Goal: Task Accomplishment & Management: Manage account settings

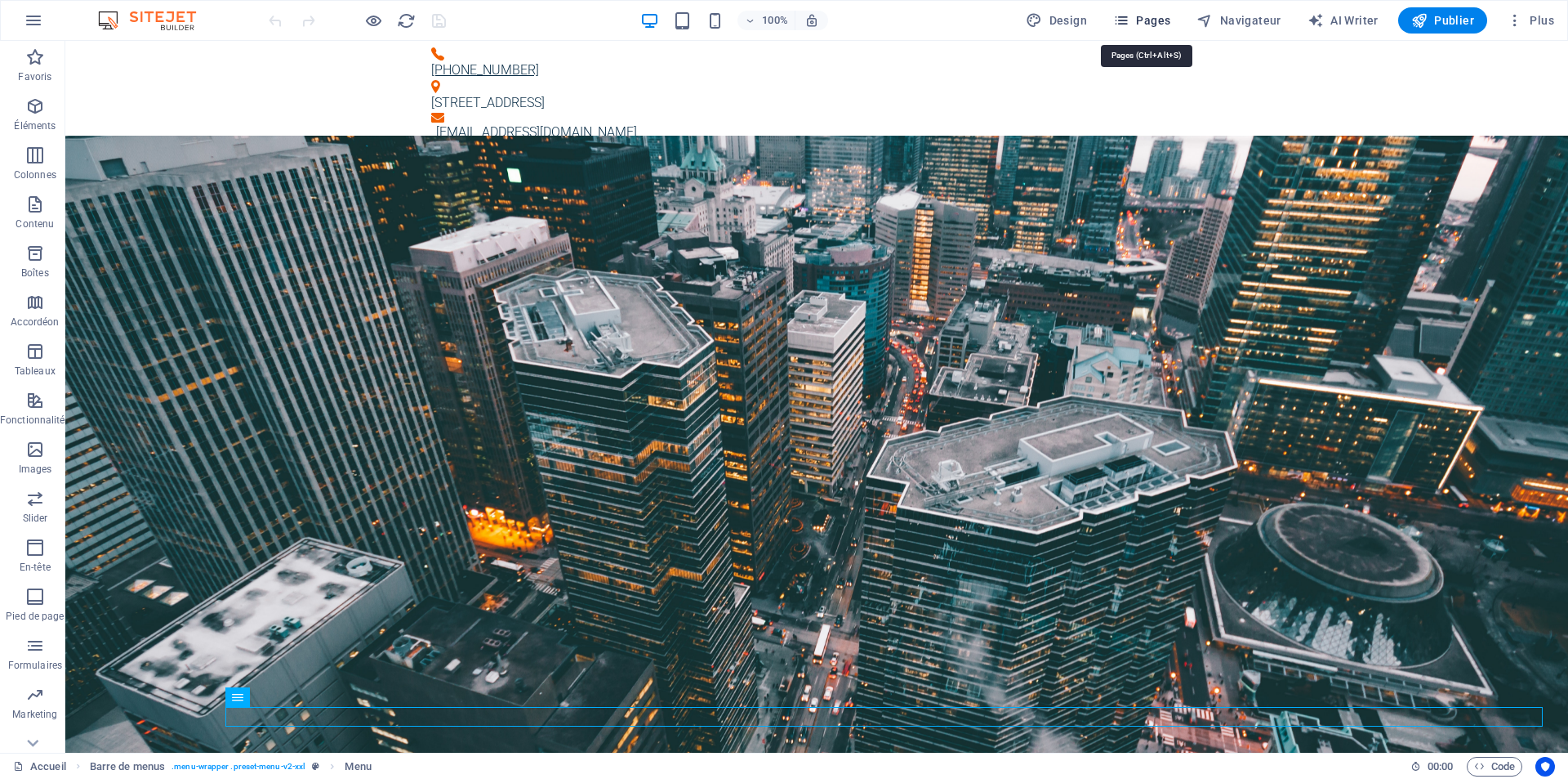
click at [1141, 19] on span "Pages" at bounding box center [1142, 20] width 57 height 16
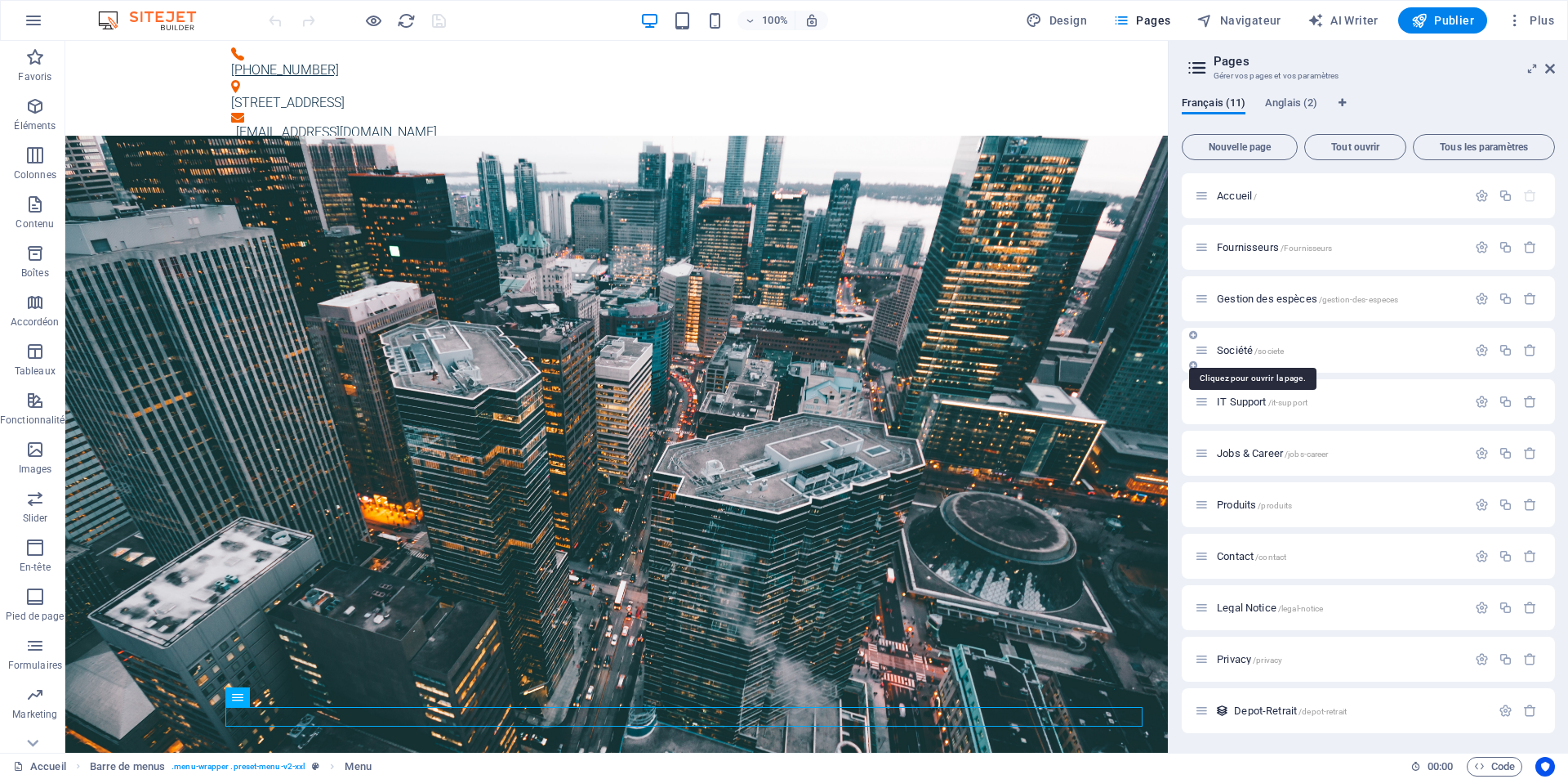
click at [1226, 354] on span "Société /societe" at bounding box center [1251, 350] width 67 height 13
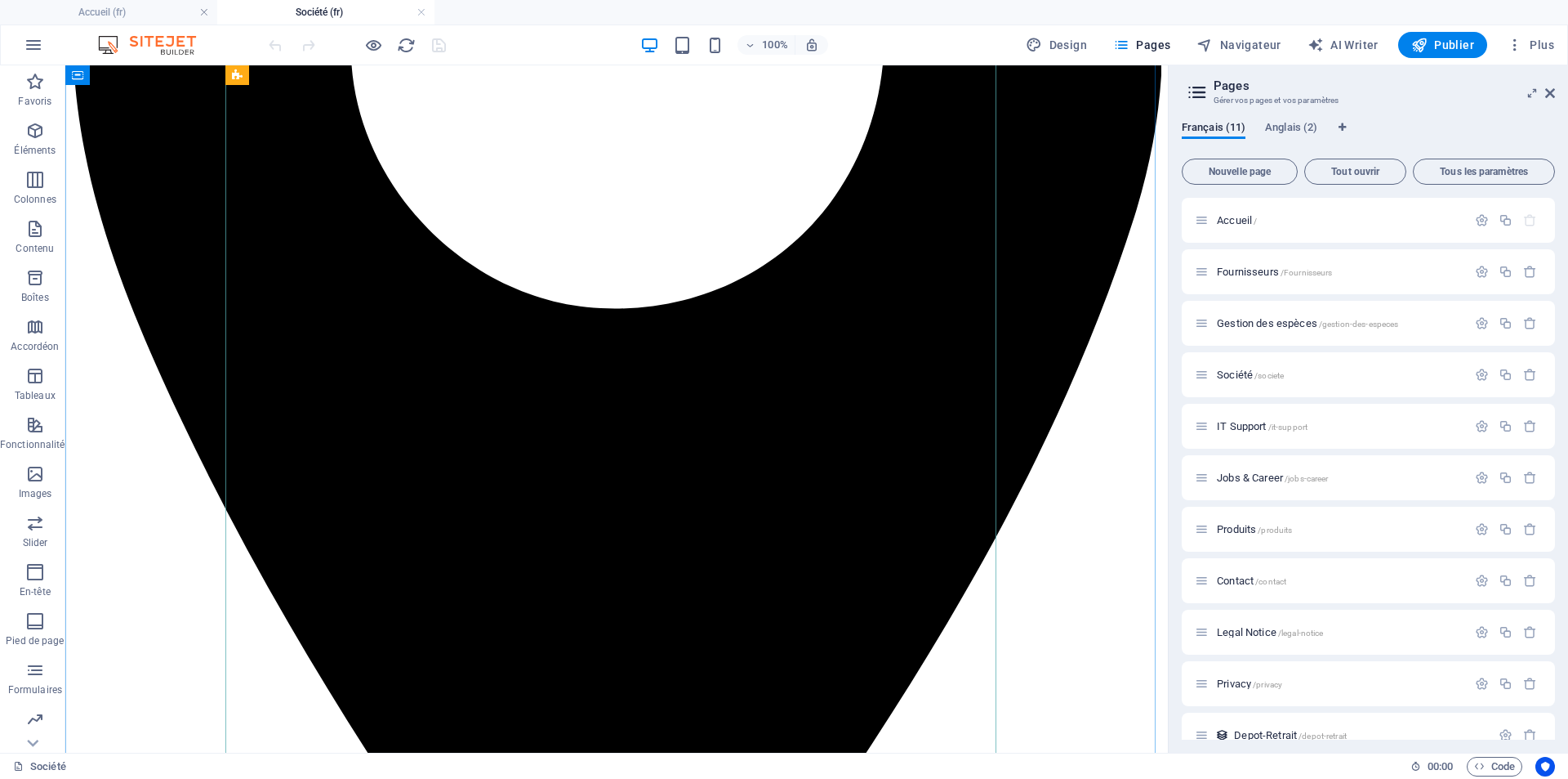
scroll to position [1880, 0]
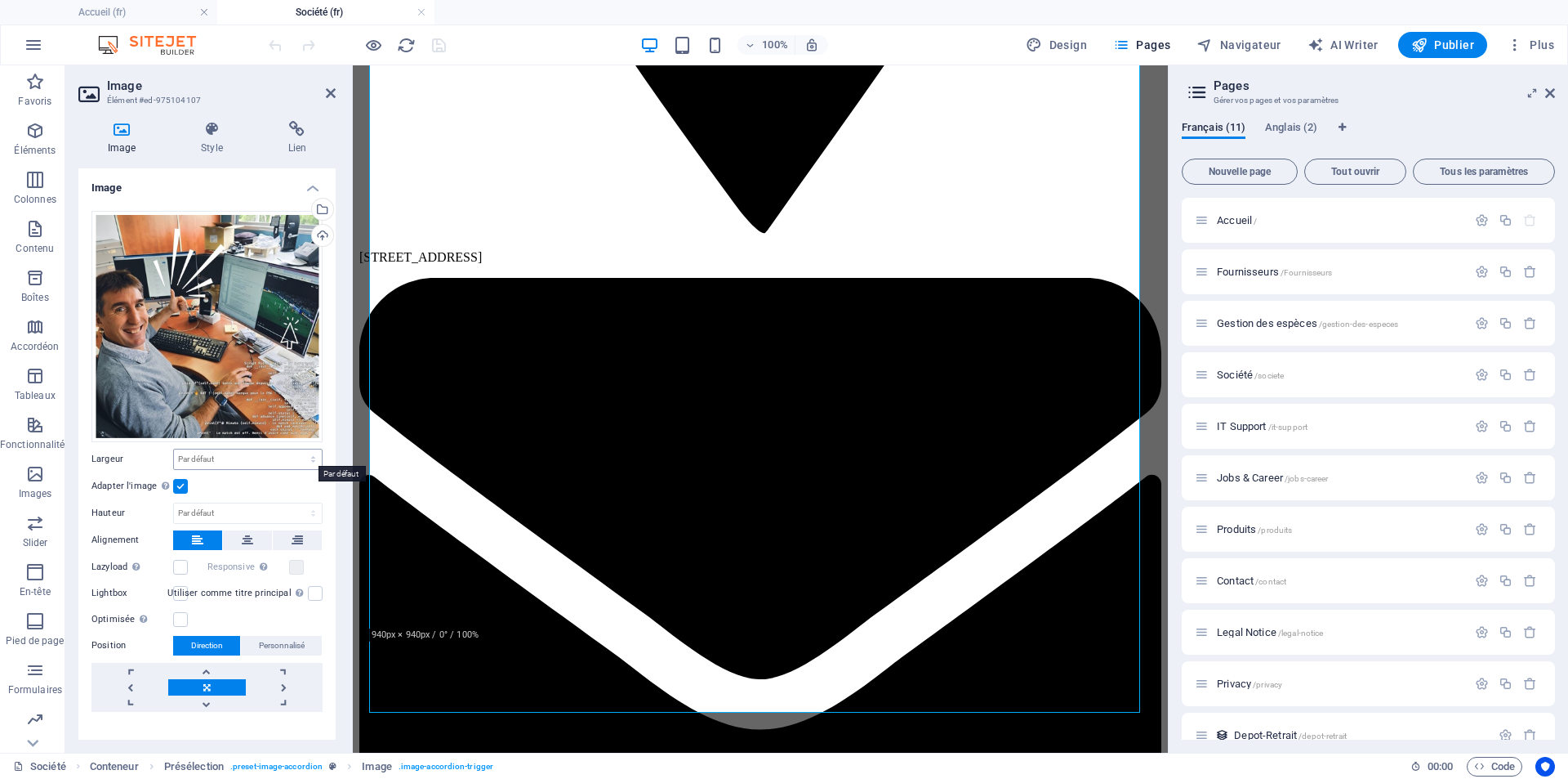
scroll to position [21, 0]
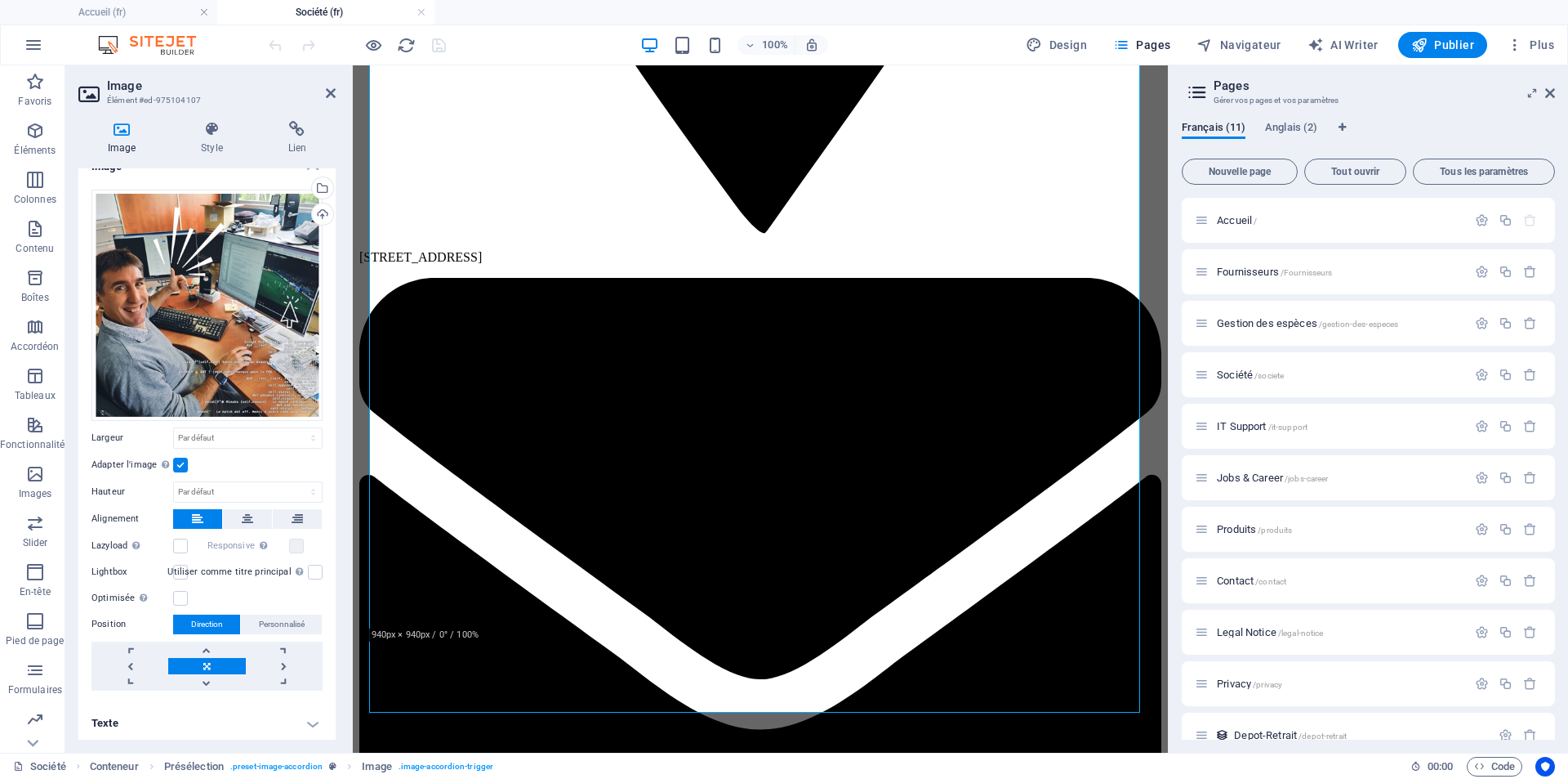
click at [304, 718] on h4 "Texte" at bounding box center [207, 723] width 257 height 39
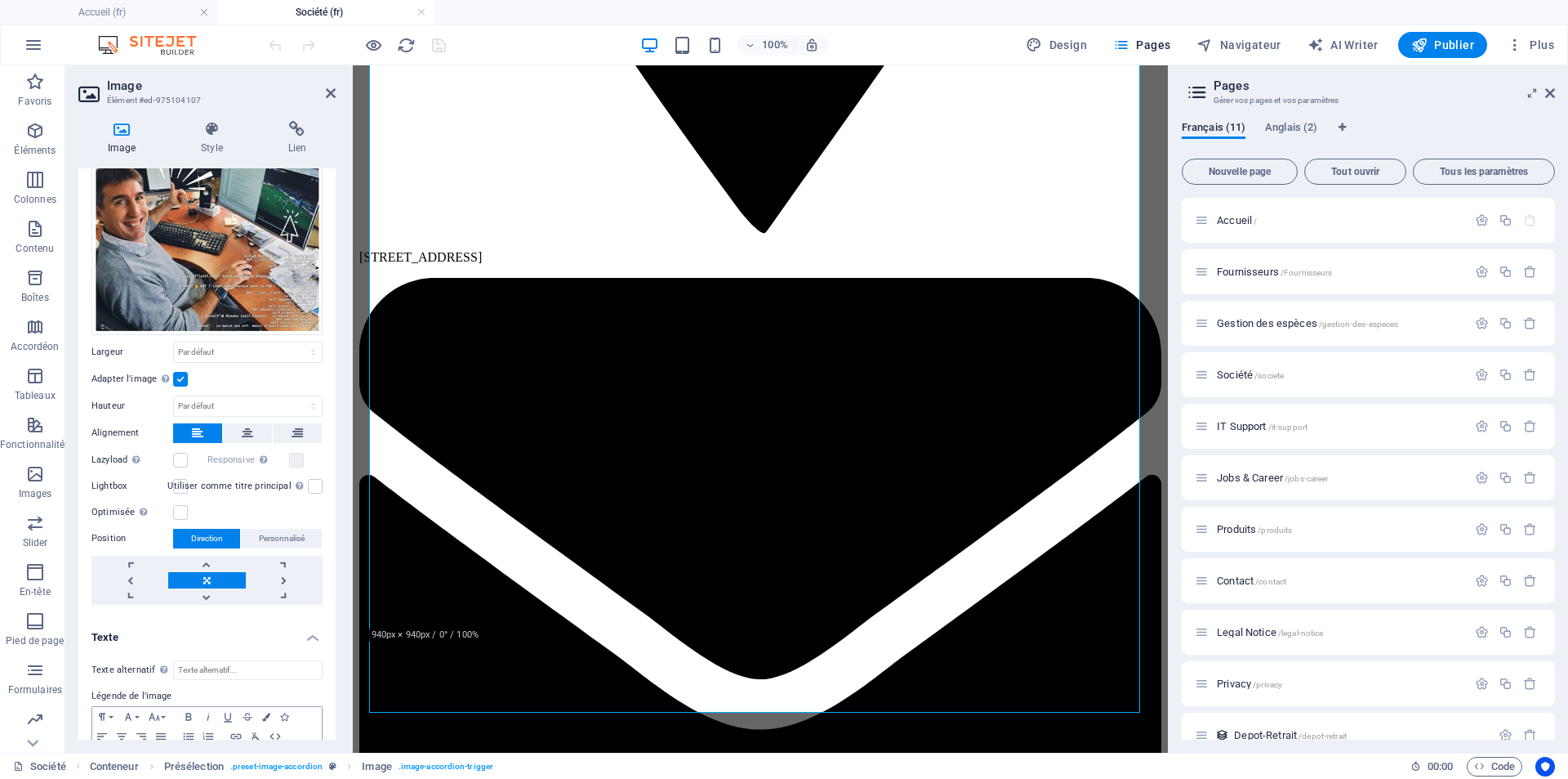
scroll to position [175, 0]
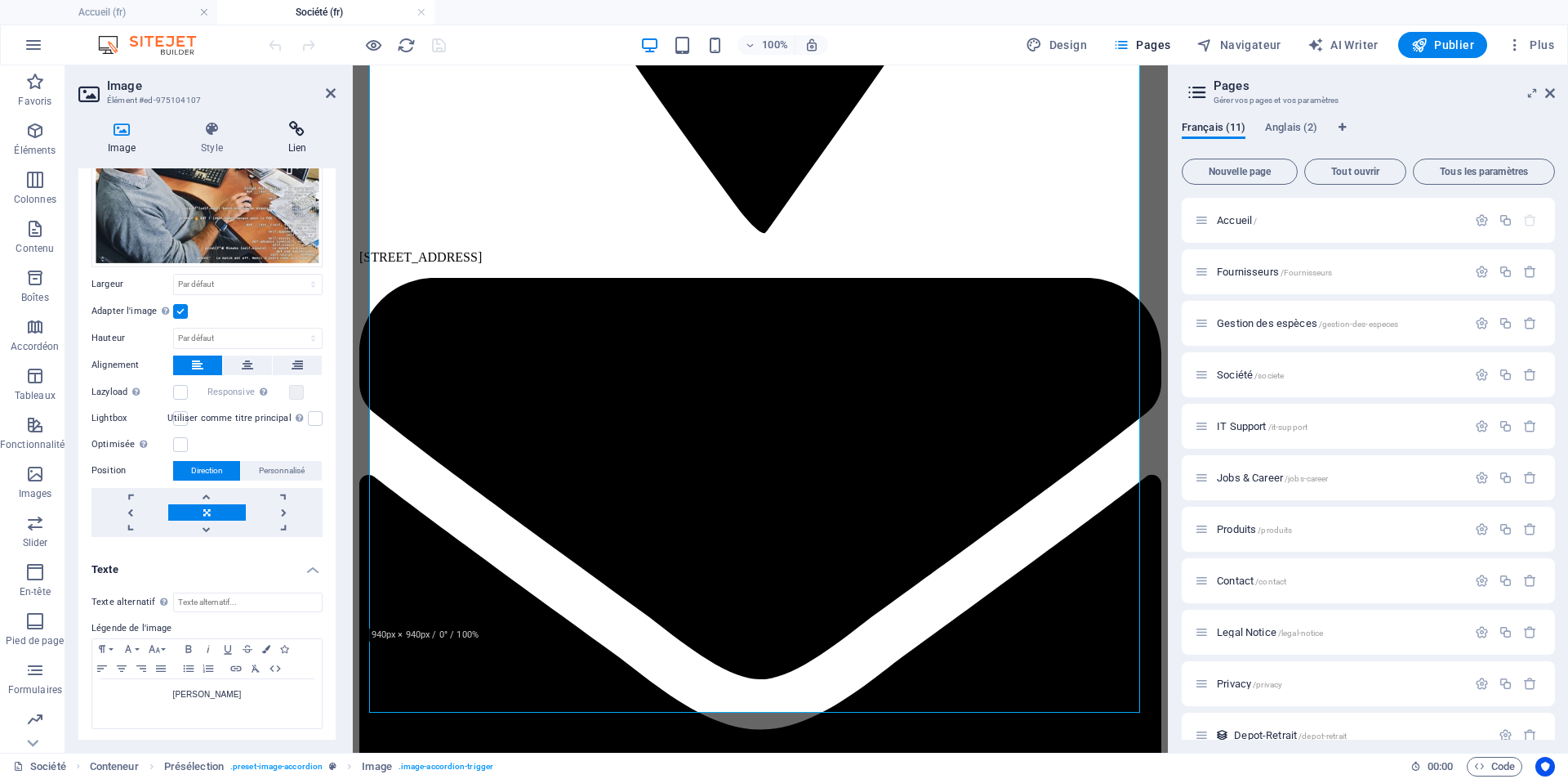
click at [291, 134] on icon at bounding box center [296, 129] width 76 height 16
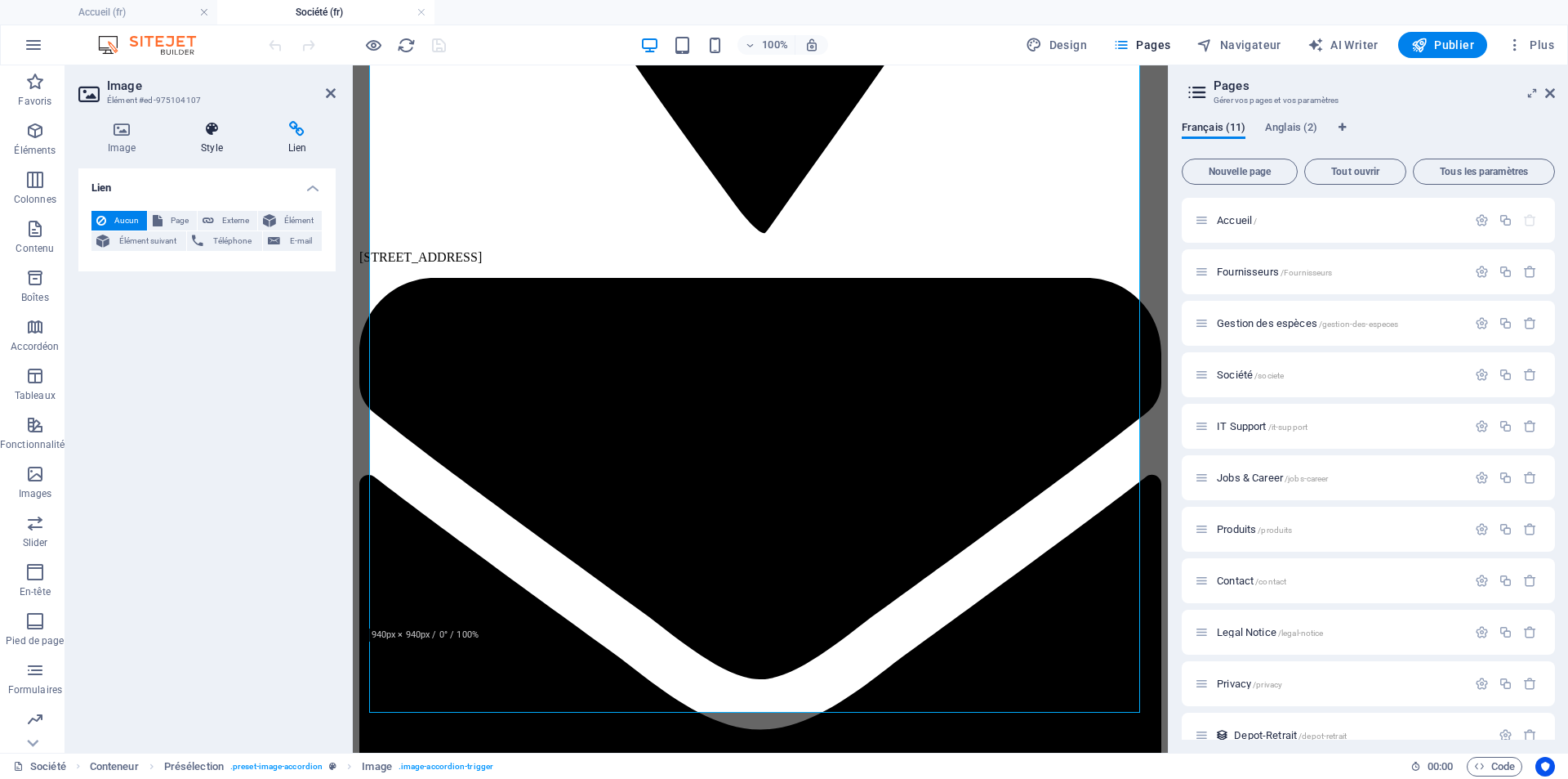
click at [205, 146] on h4 "Style" at bounding box center [214, 138] width 87 height 34
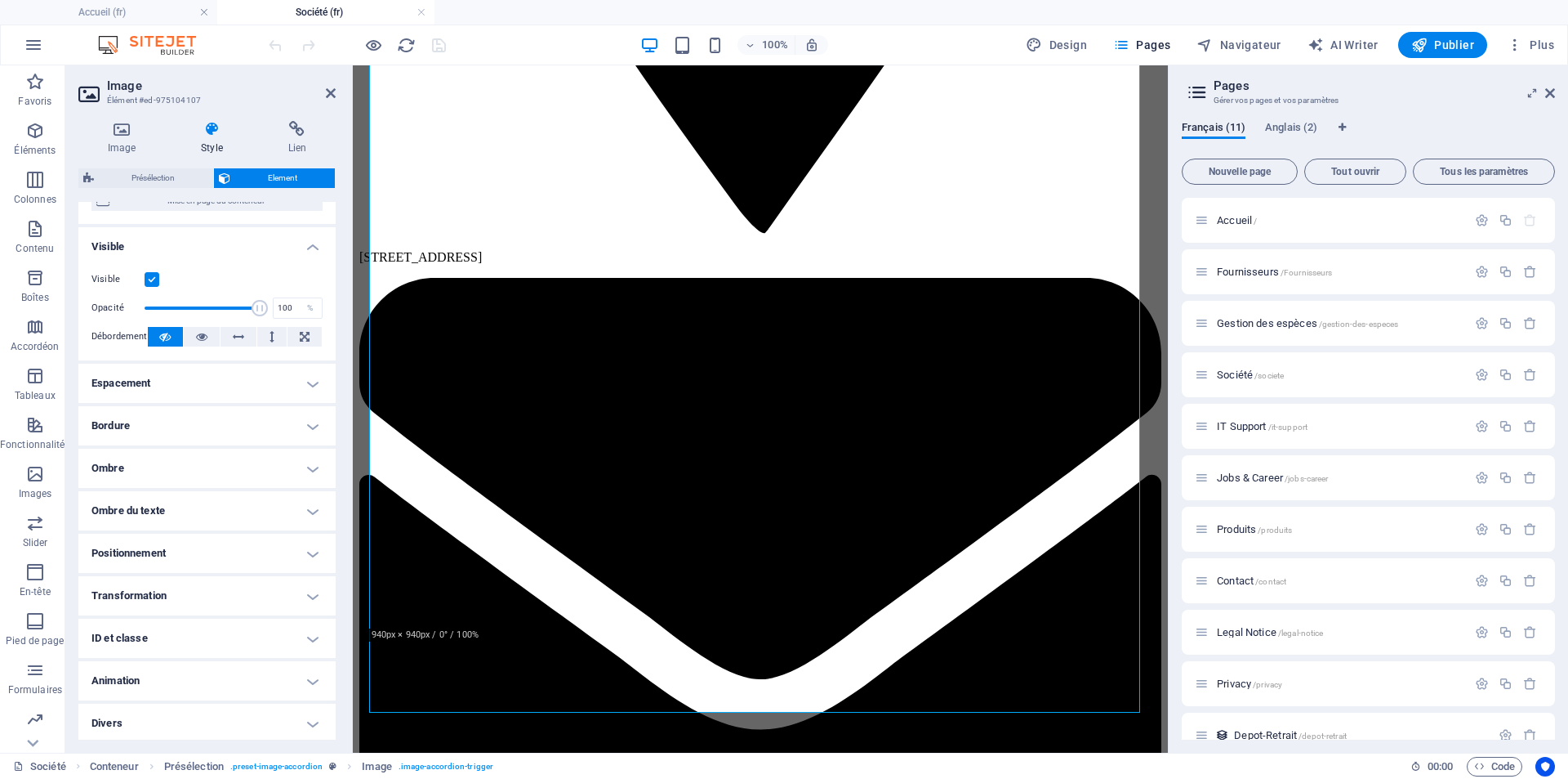
scroll to position [166, 0]
click at [302, 639] on h4 "ID et classe" at bounding box center [207, 634] width 257 height 39
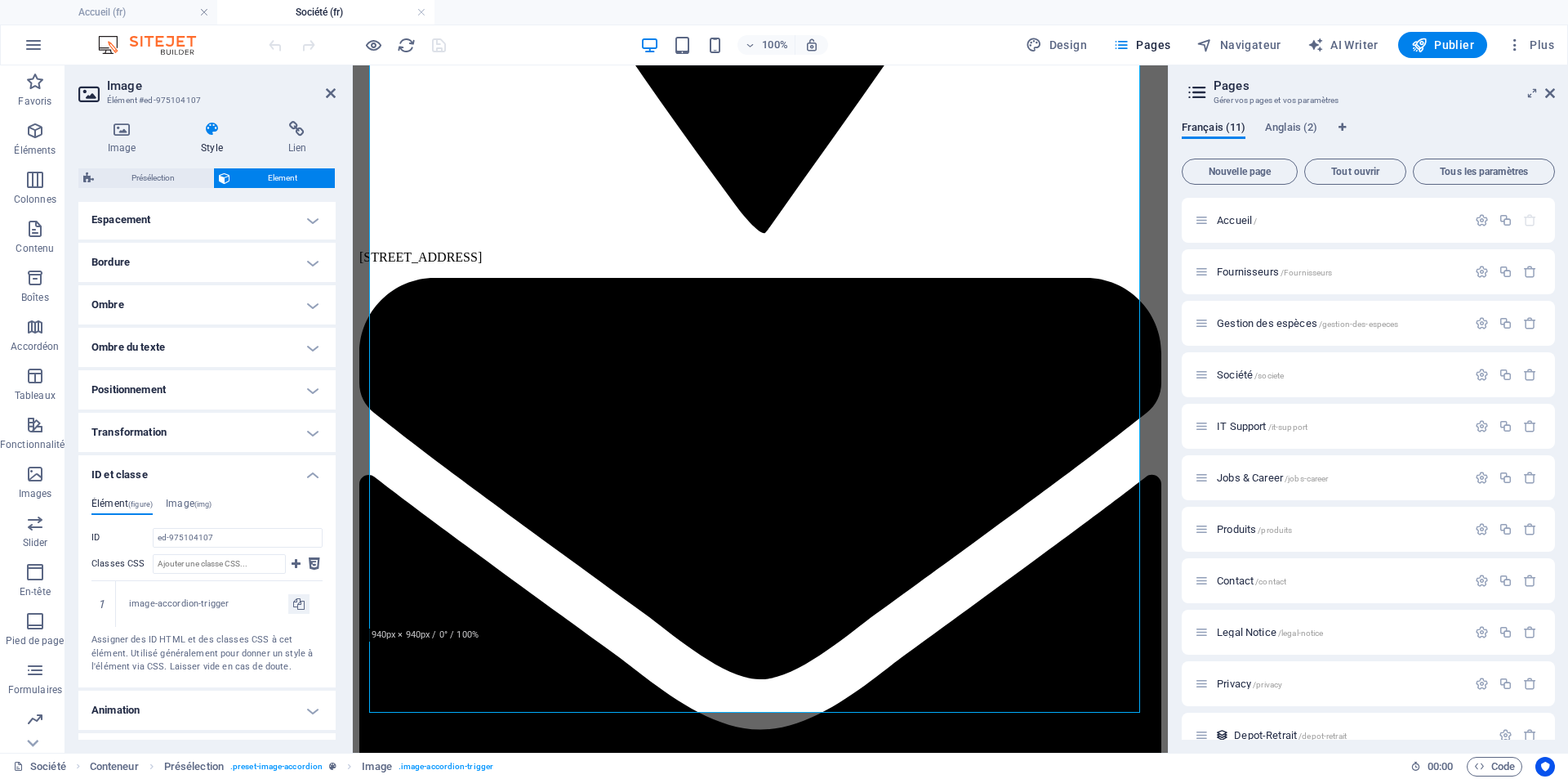
scroll to position [330, 0]
click at [177, 603] on div "image-accordion-trigger" at bounding box center [209, 601] width 160 height 14
click at [181, 507] on h4 "Image (img)" at bounding box center [188, 503] width 45 height 18
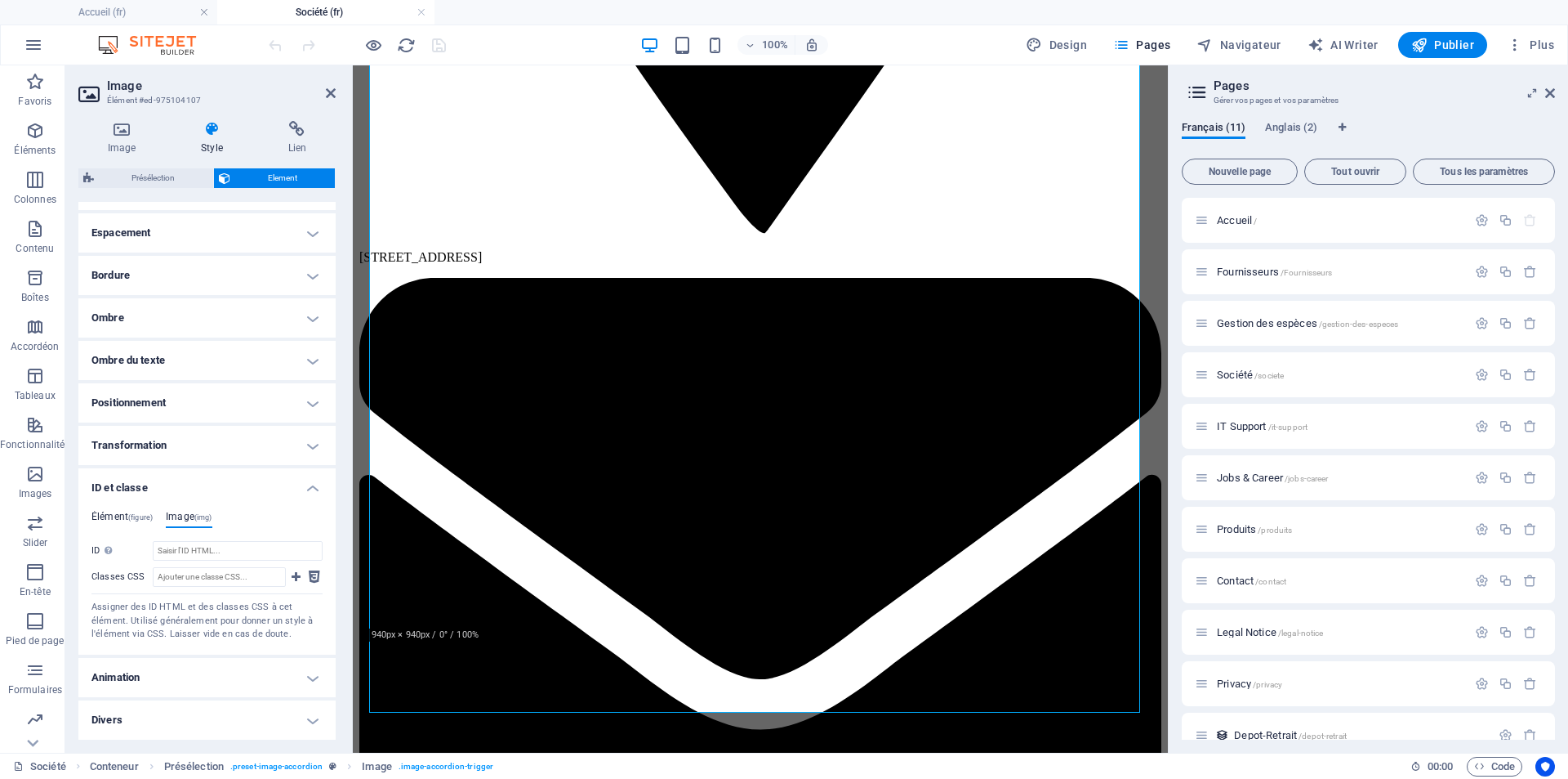
click at [131, 522] on h4 "Élément (figure)" at bounding box center [122, 519] width 61 height 18
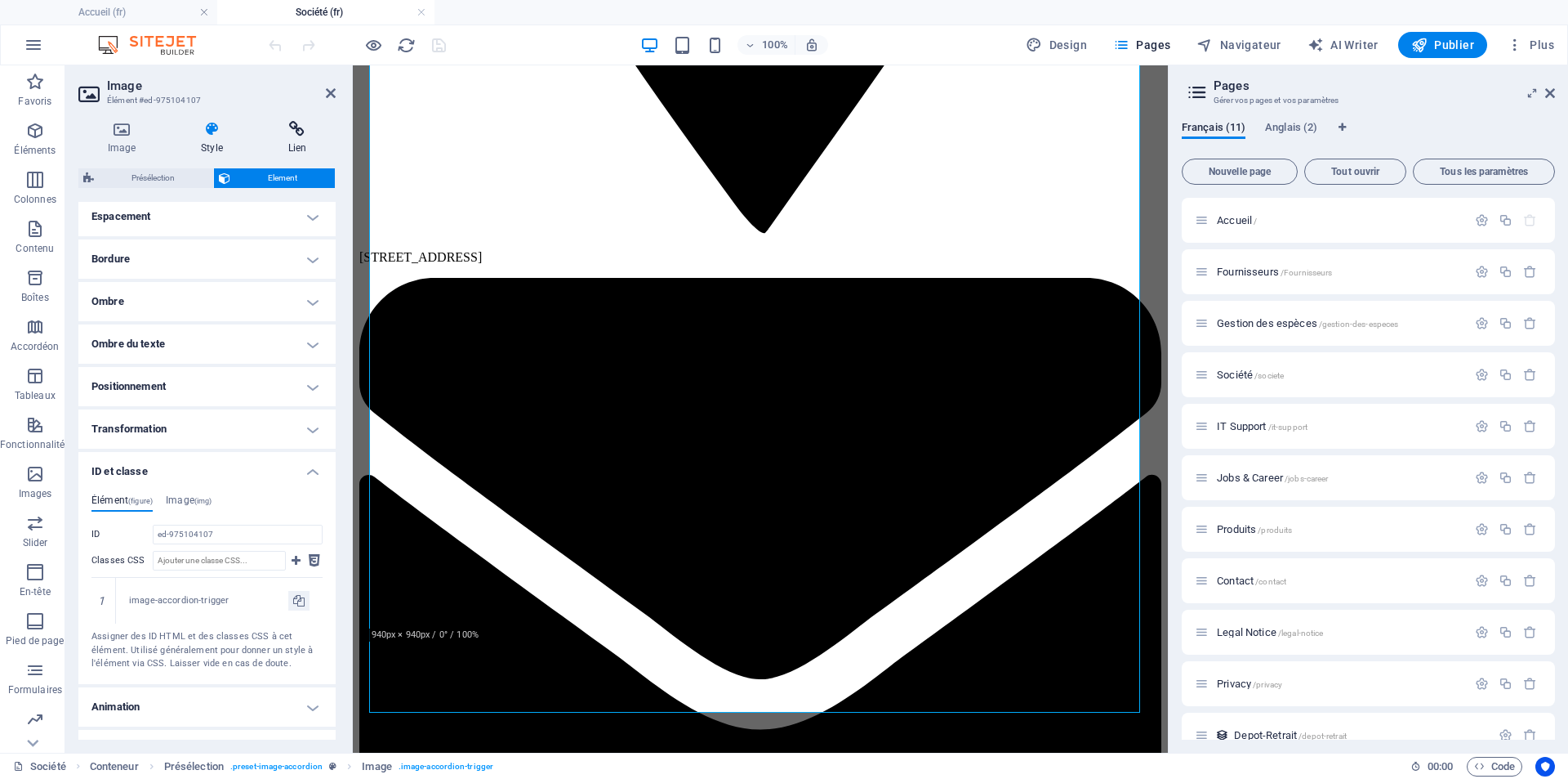
click at [303, 139] on h4 "Lien" at bounding box center [296, 138] width 76 height 34
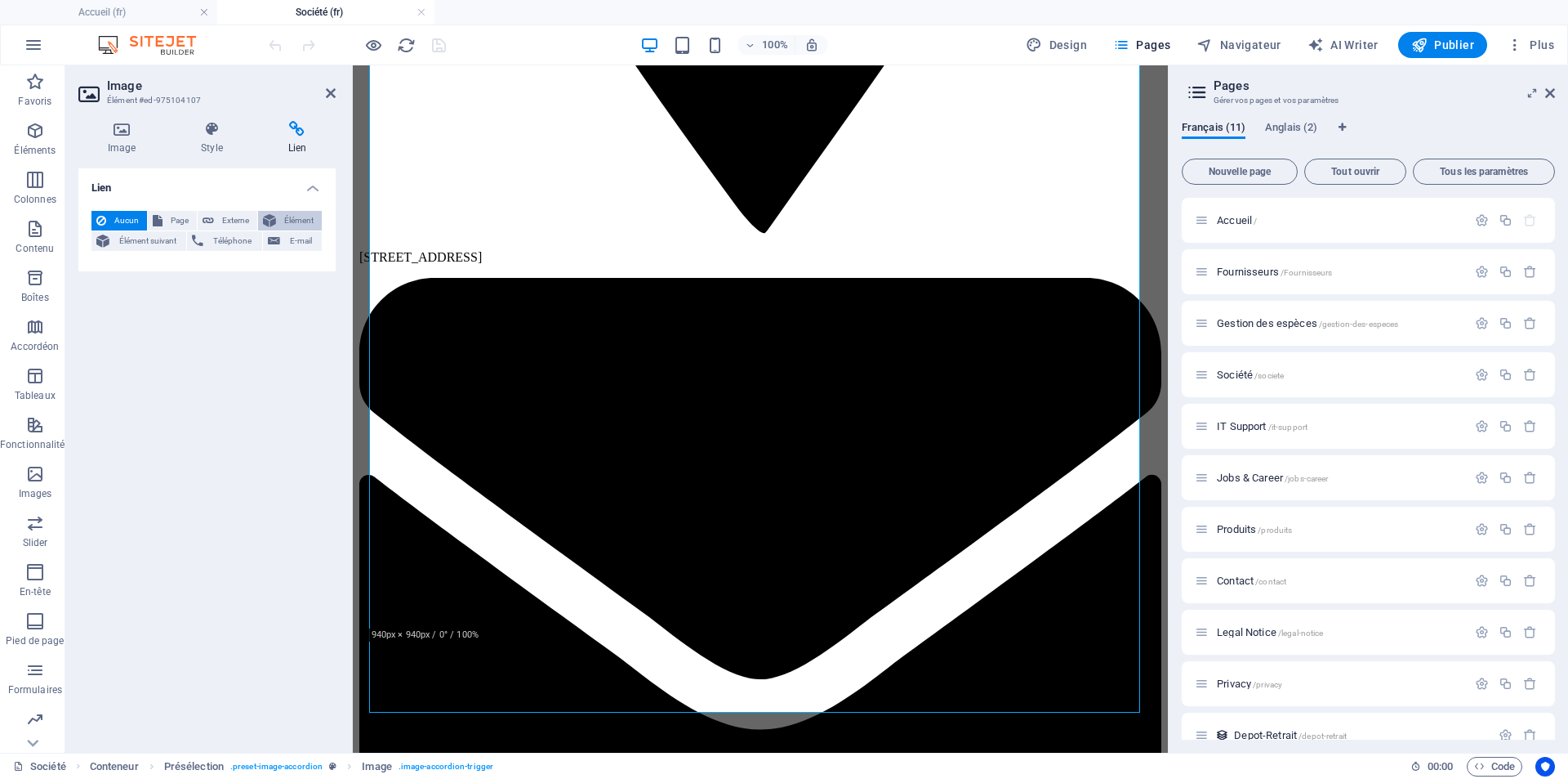
click at [275, 217] on icon at bounding box center [270, 220] width 13 height 19
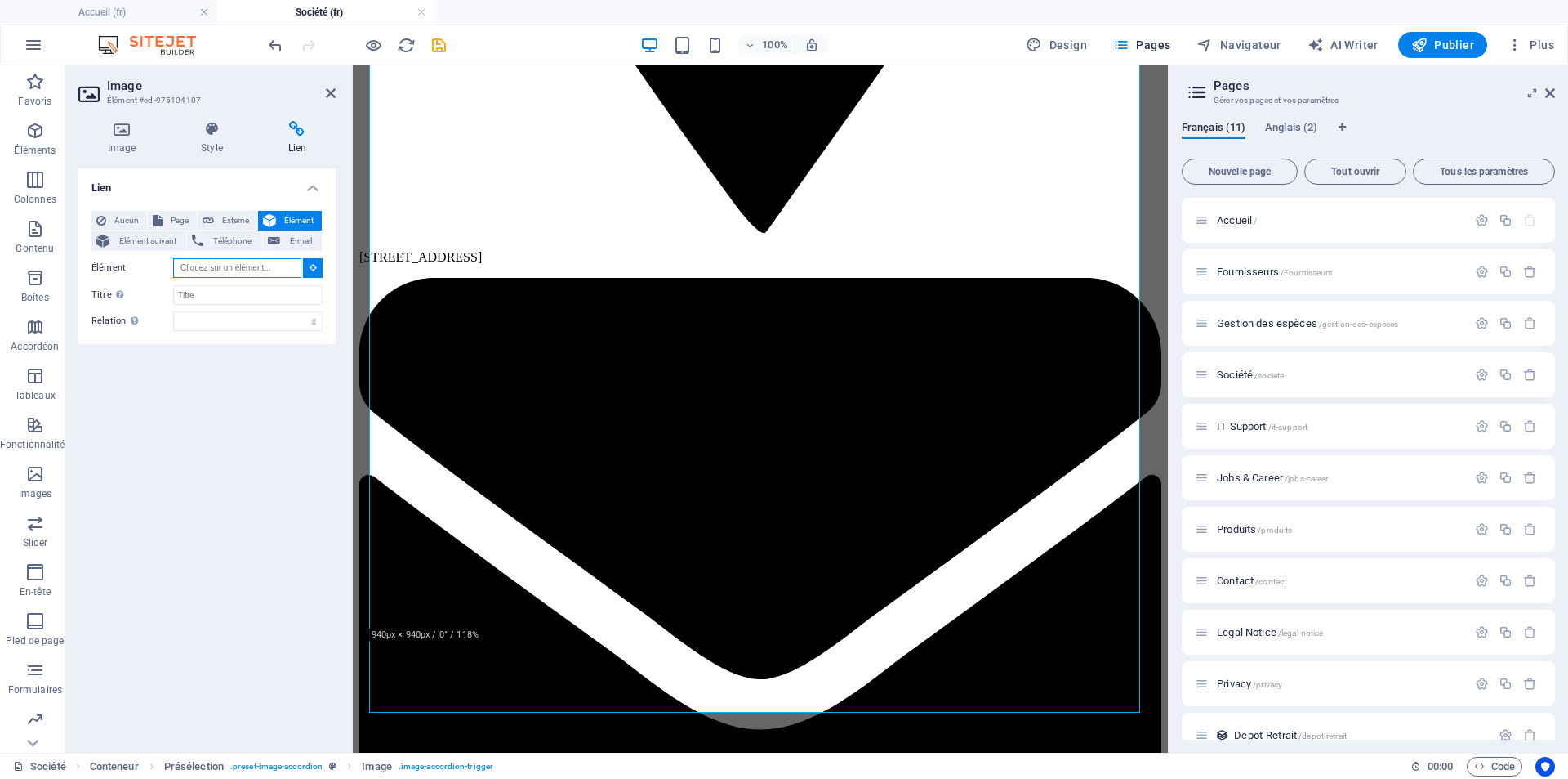
scroll to position [1804, 0]
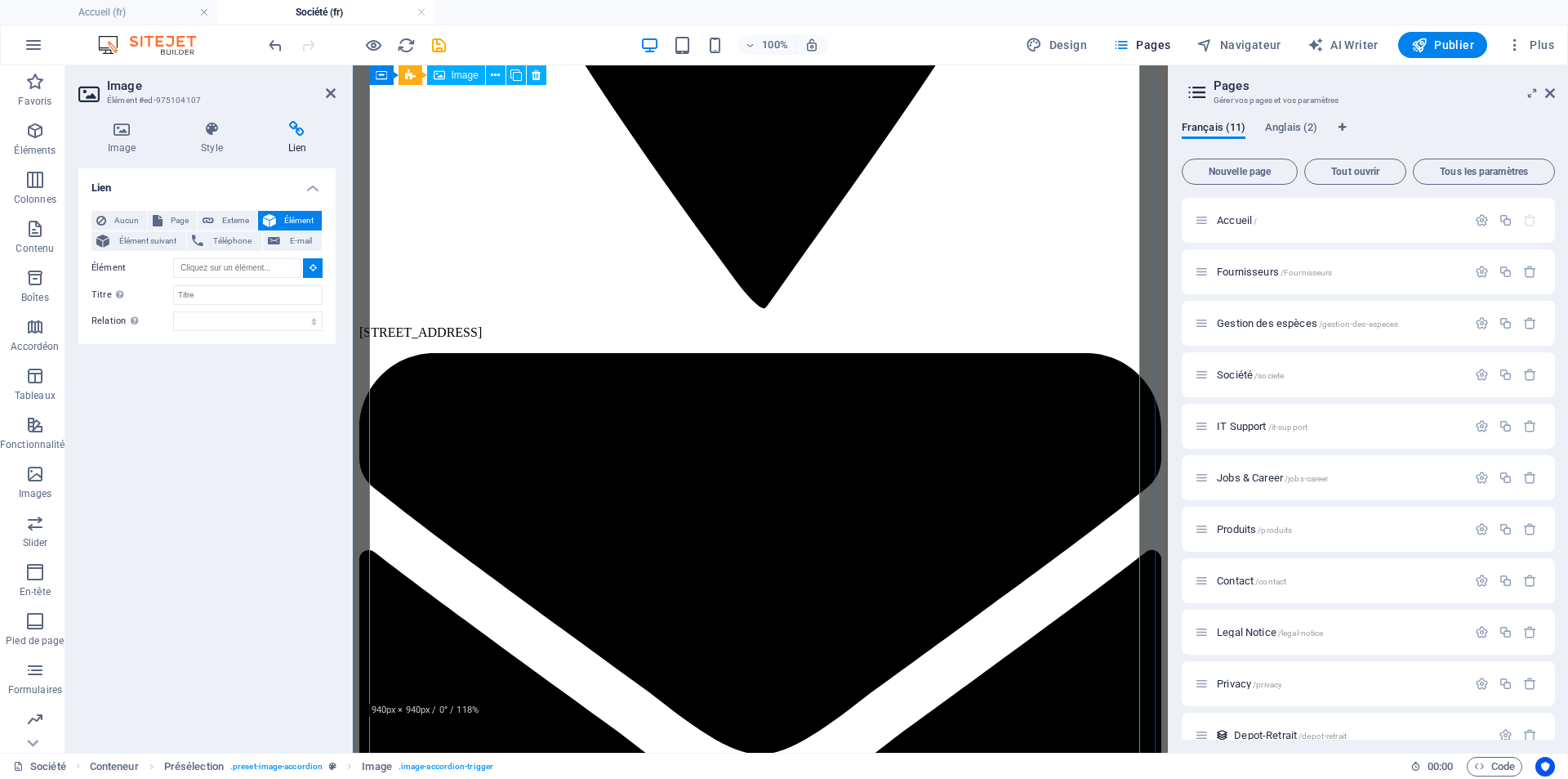
type input "#ed-975104107"
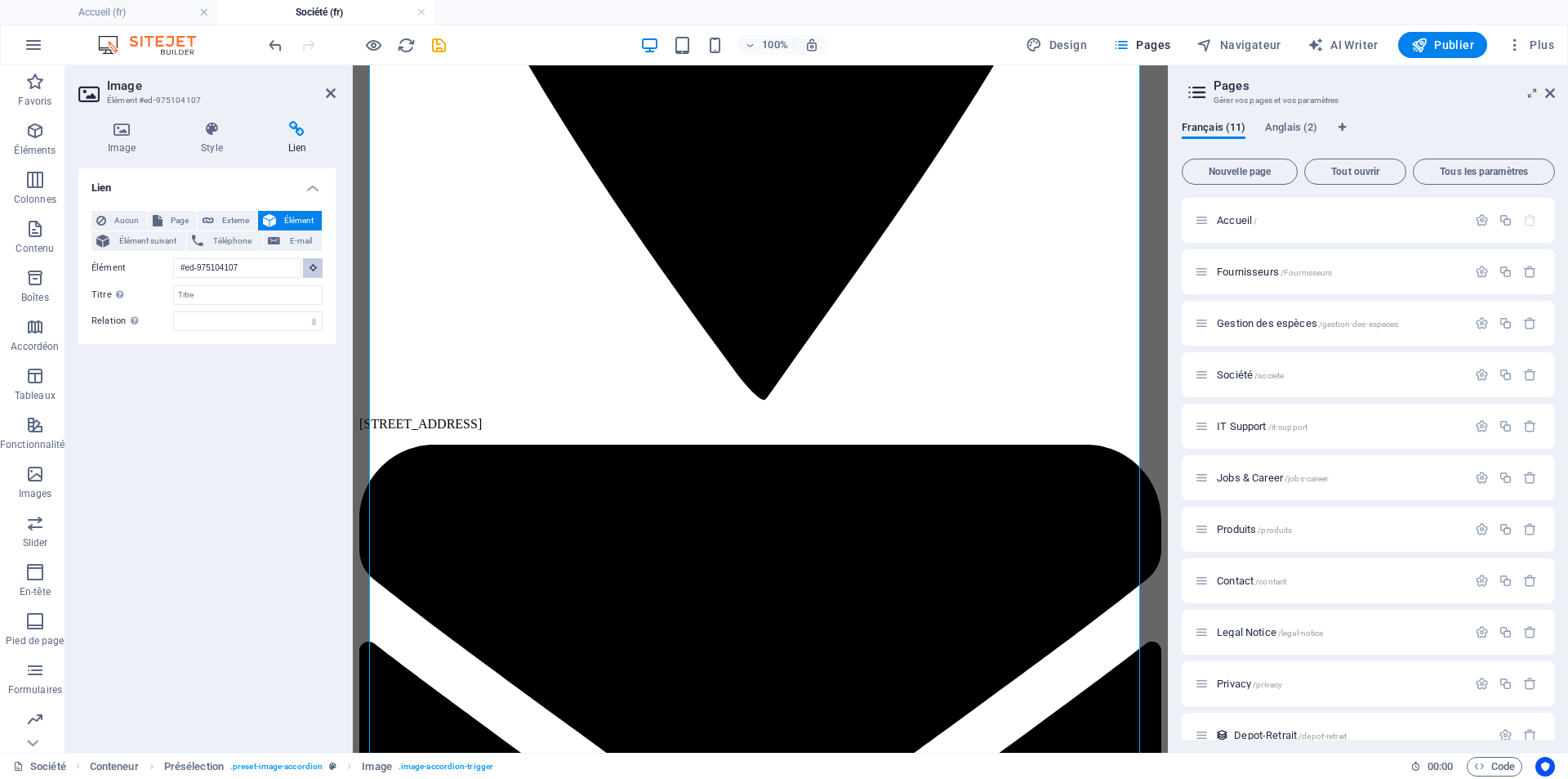
scroll to position [1729, 0]
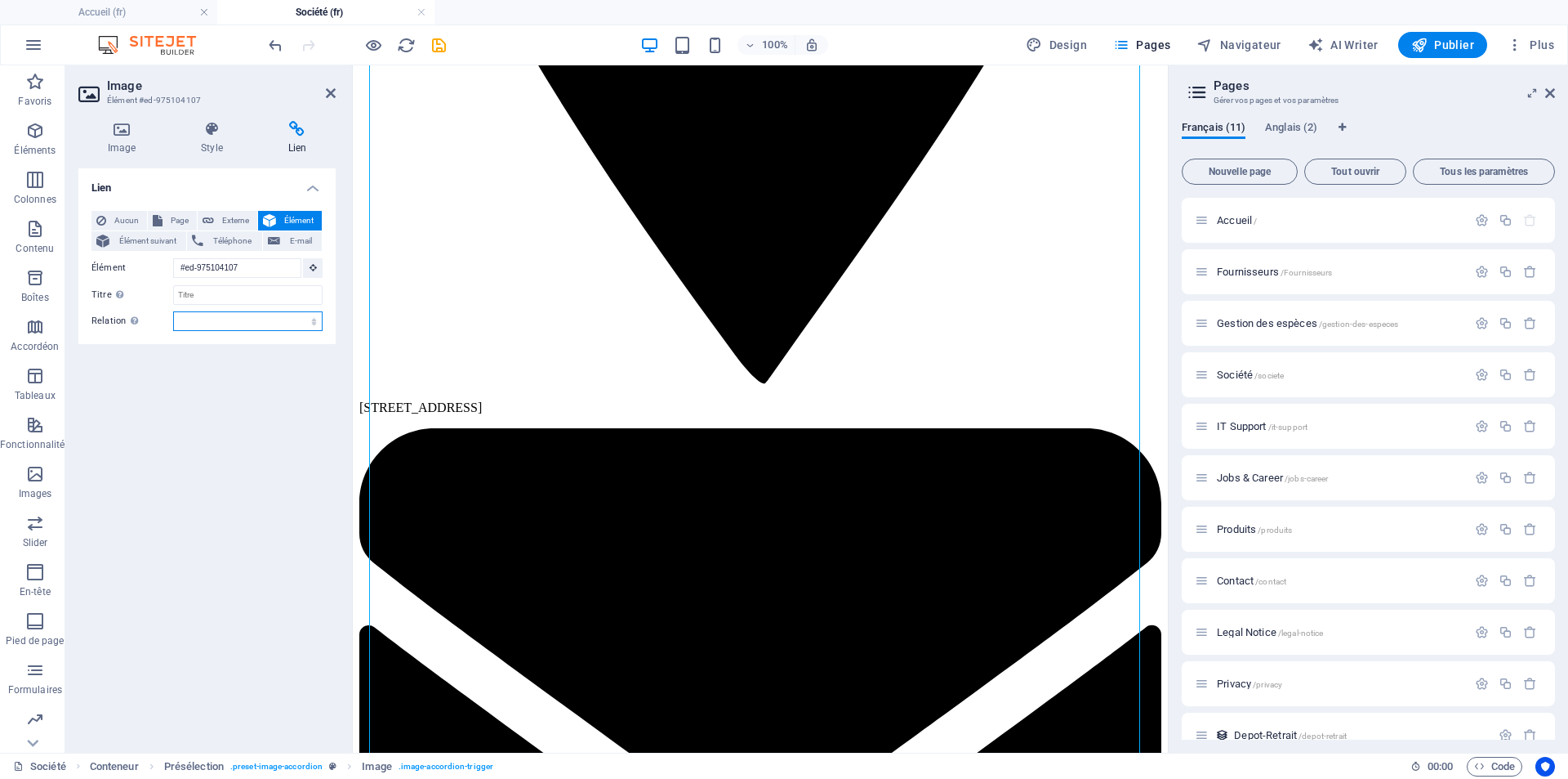
click at [316, 322] on select "alternate author bookmark external help license next nofollow noreferrer noopen…" at bounding box center [248, 321] width 149 height 19
select select "nofollow"
click at [173, 312] on select "alternate author bookmark external help license next nofollow noreferrer noopen…" at bounding box center [248, 321] width 149 height 19
click at [160, 520] on div "Lien Aucun Page Externe Élément Élément suivant Téléphone E-mail Page Accueil F…" at bounding box center [207, 454] width 257 height 571
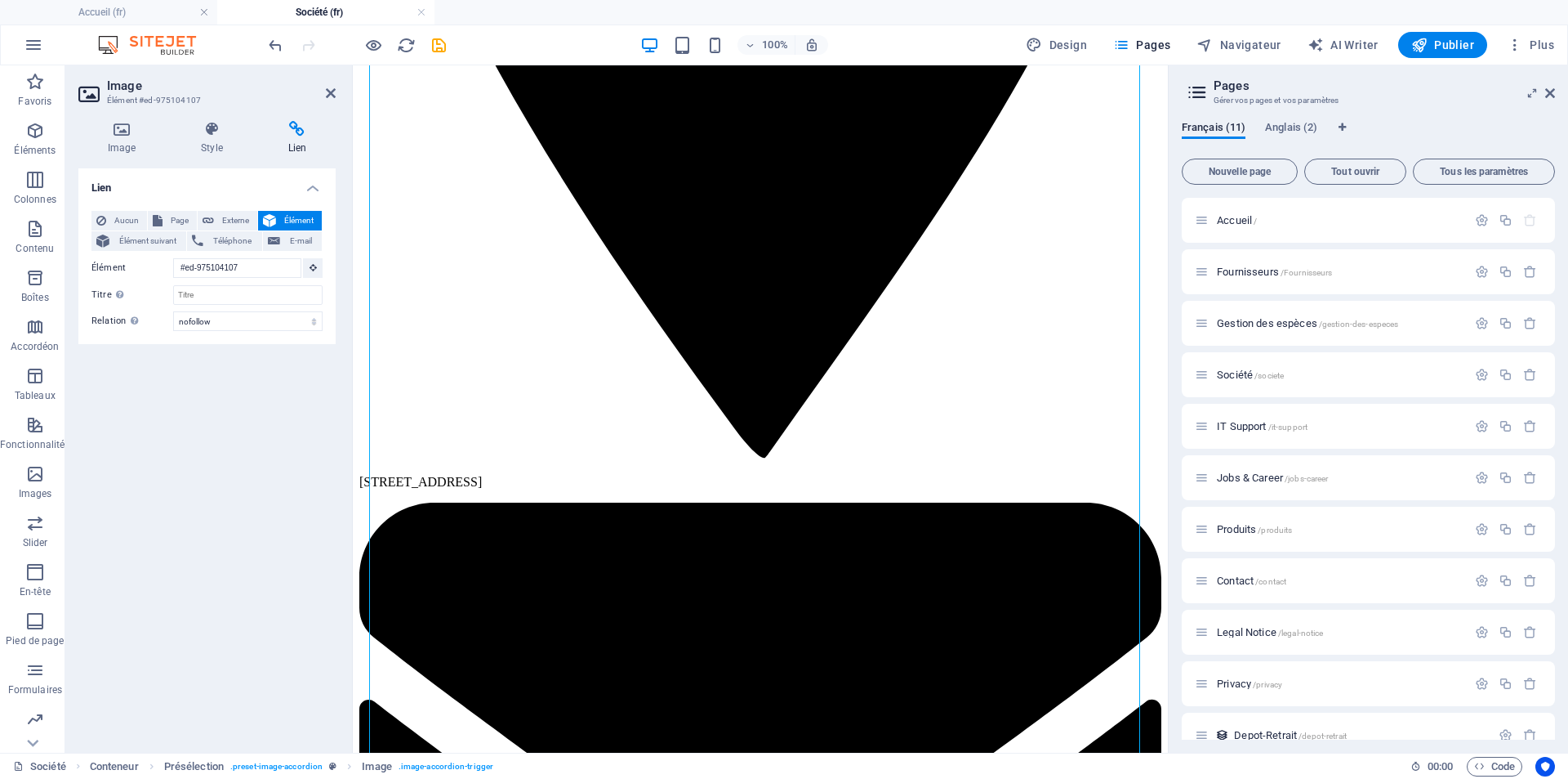
scroll to position [1654, 0]
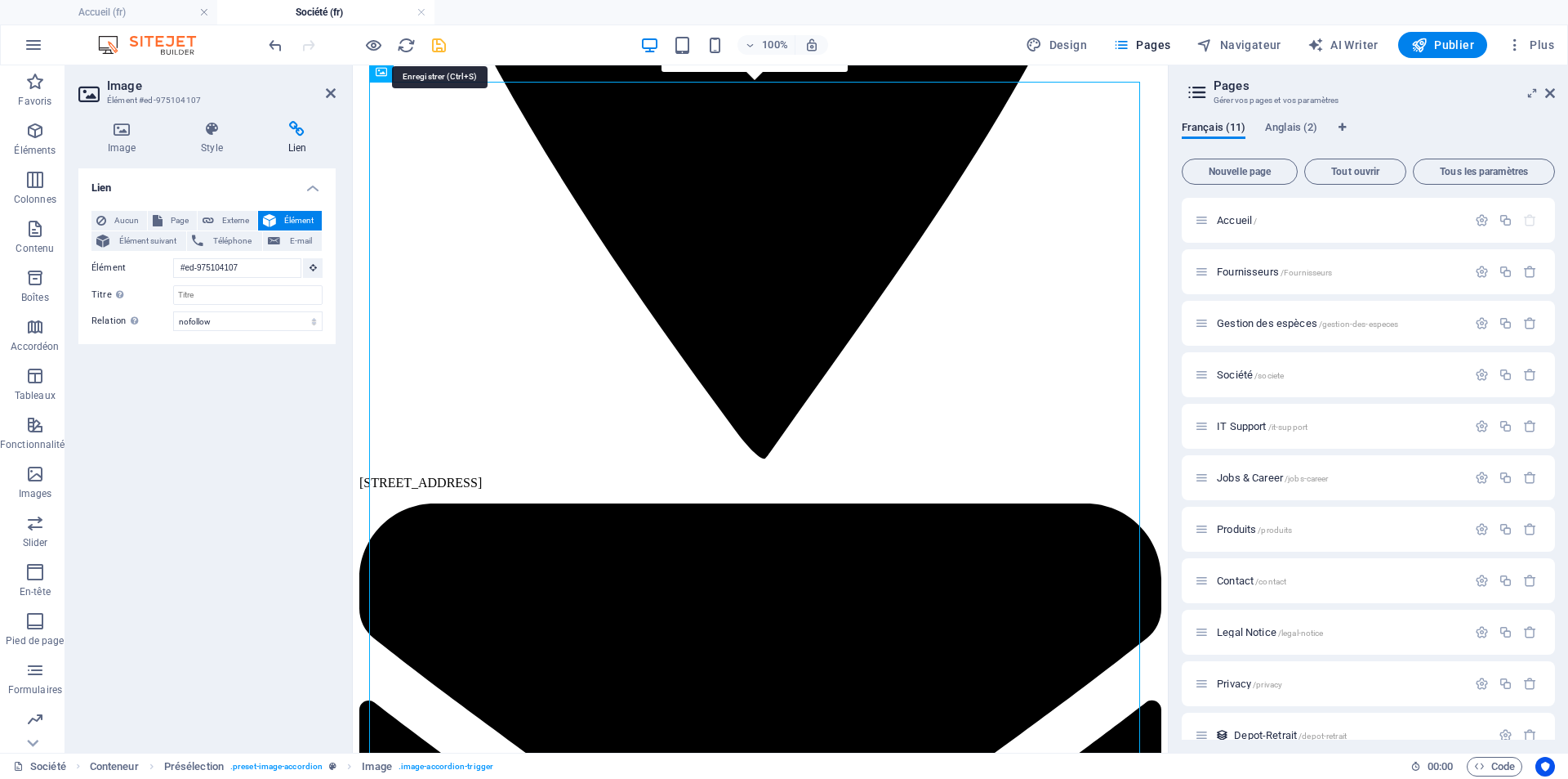
click at [439, 48] on icon "save" at bounding box center [439, 45] width 18 height 18
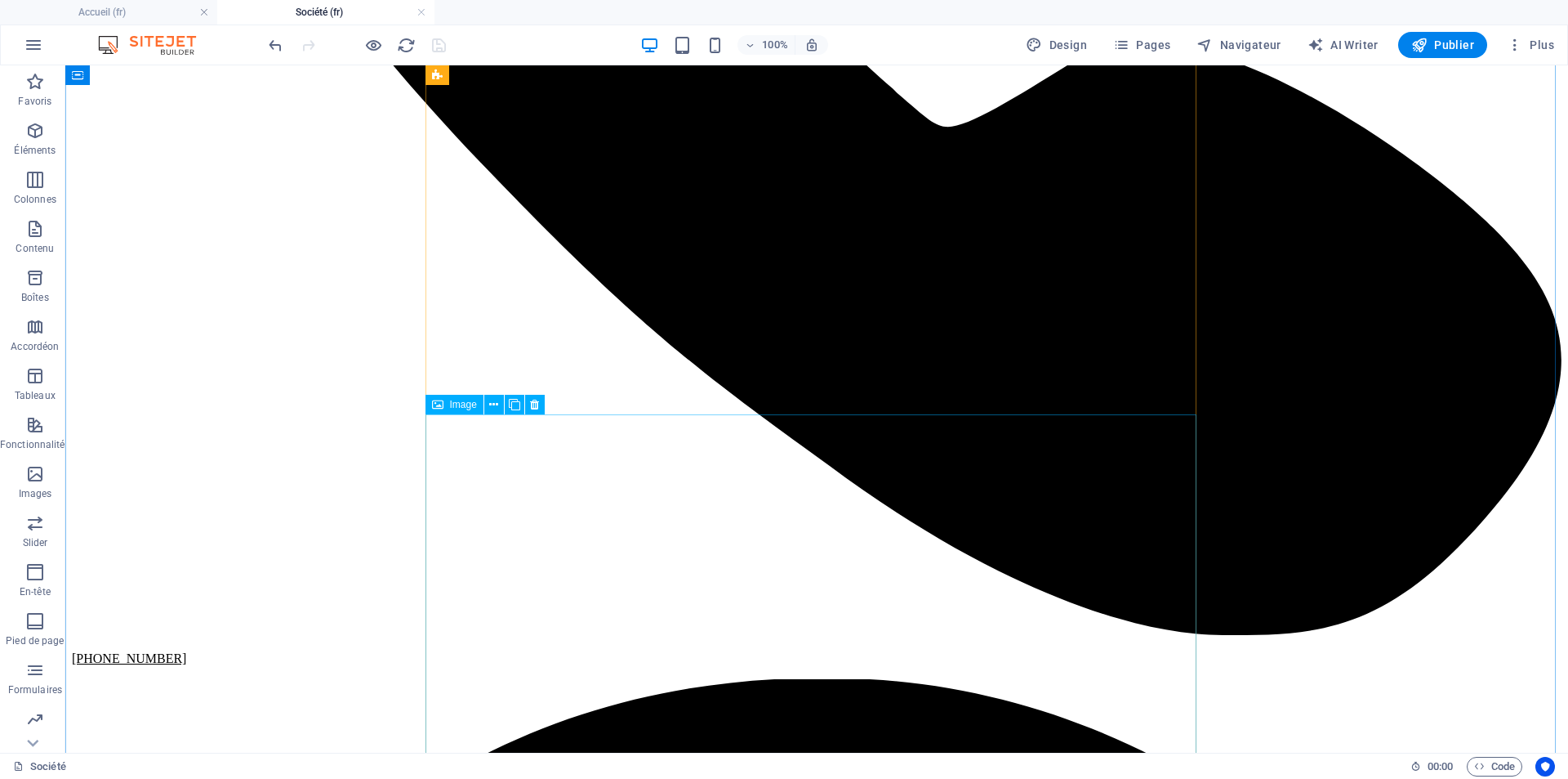
scroll to position [918, 0]
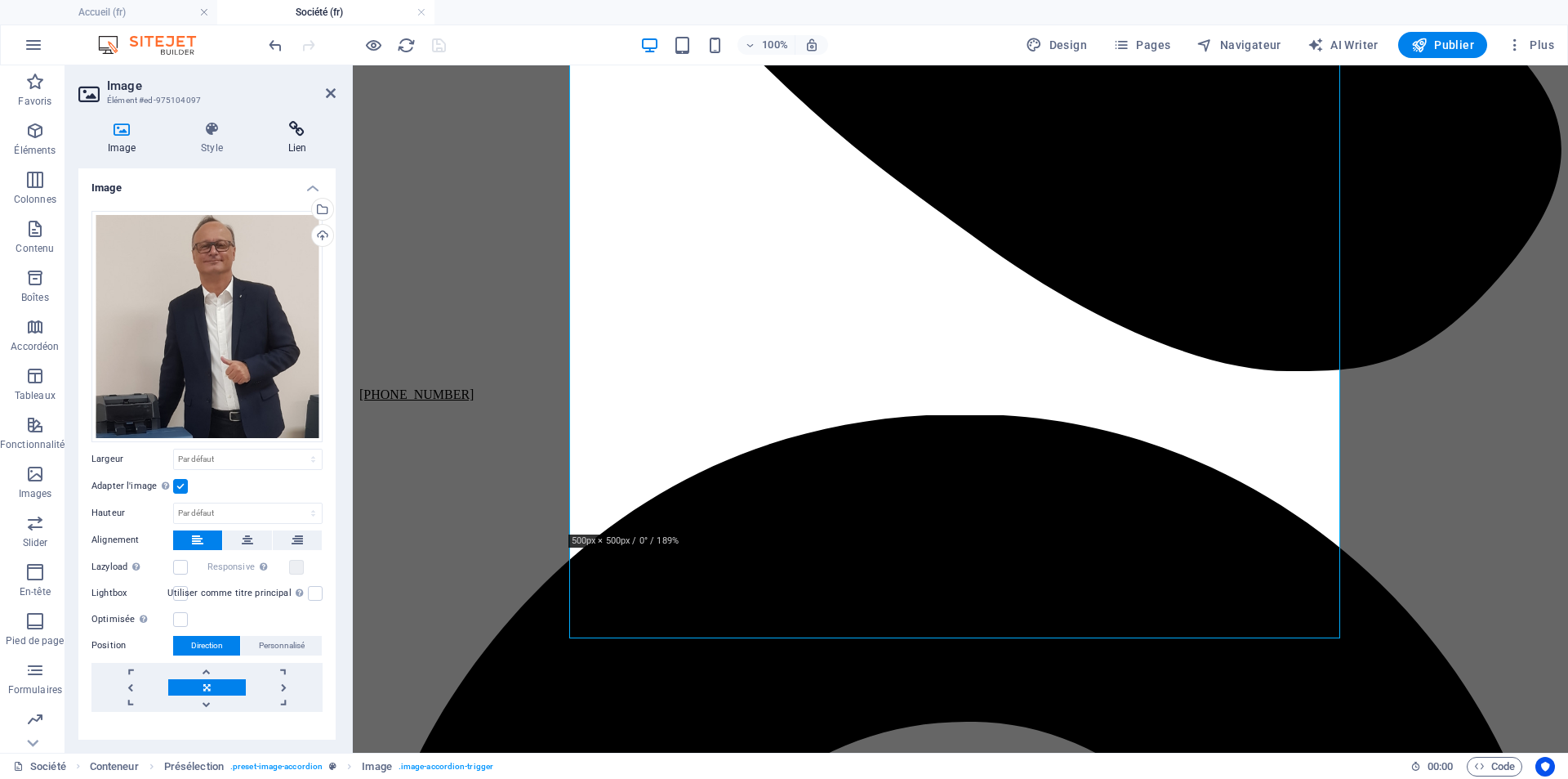
click at [286, 142] on h4 "Lien" at bounding box center [296, 138] width 76 height 34
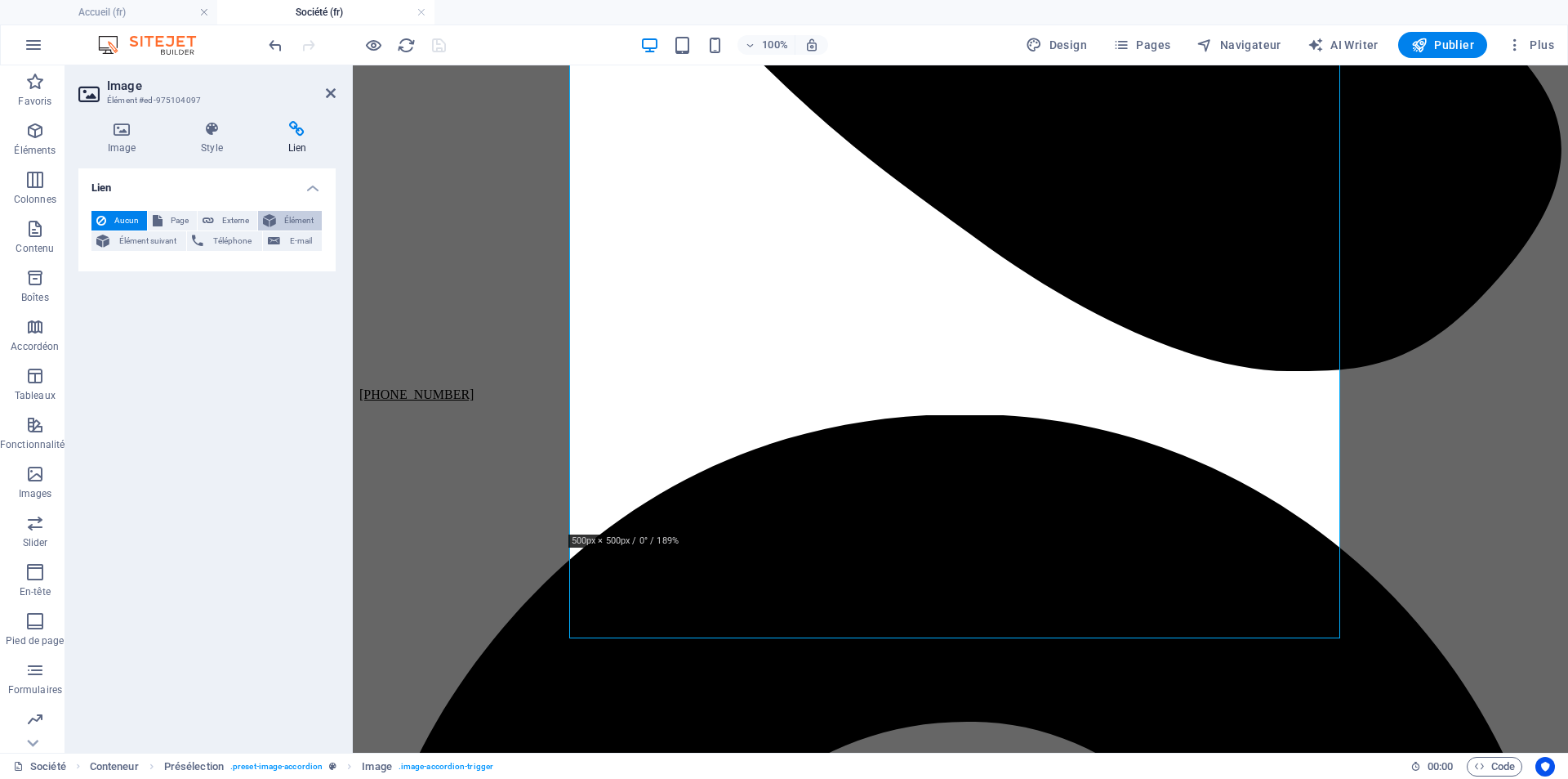
click at [297, 223] on span "Élément" at bounding box center [299, 220] width 36 height 19
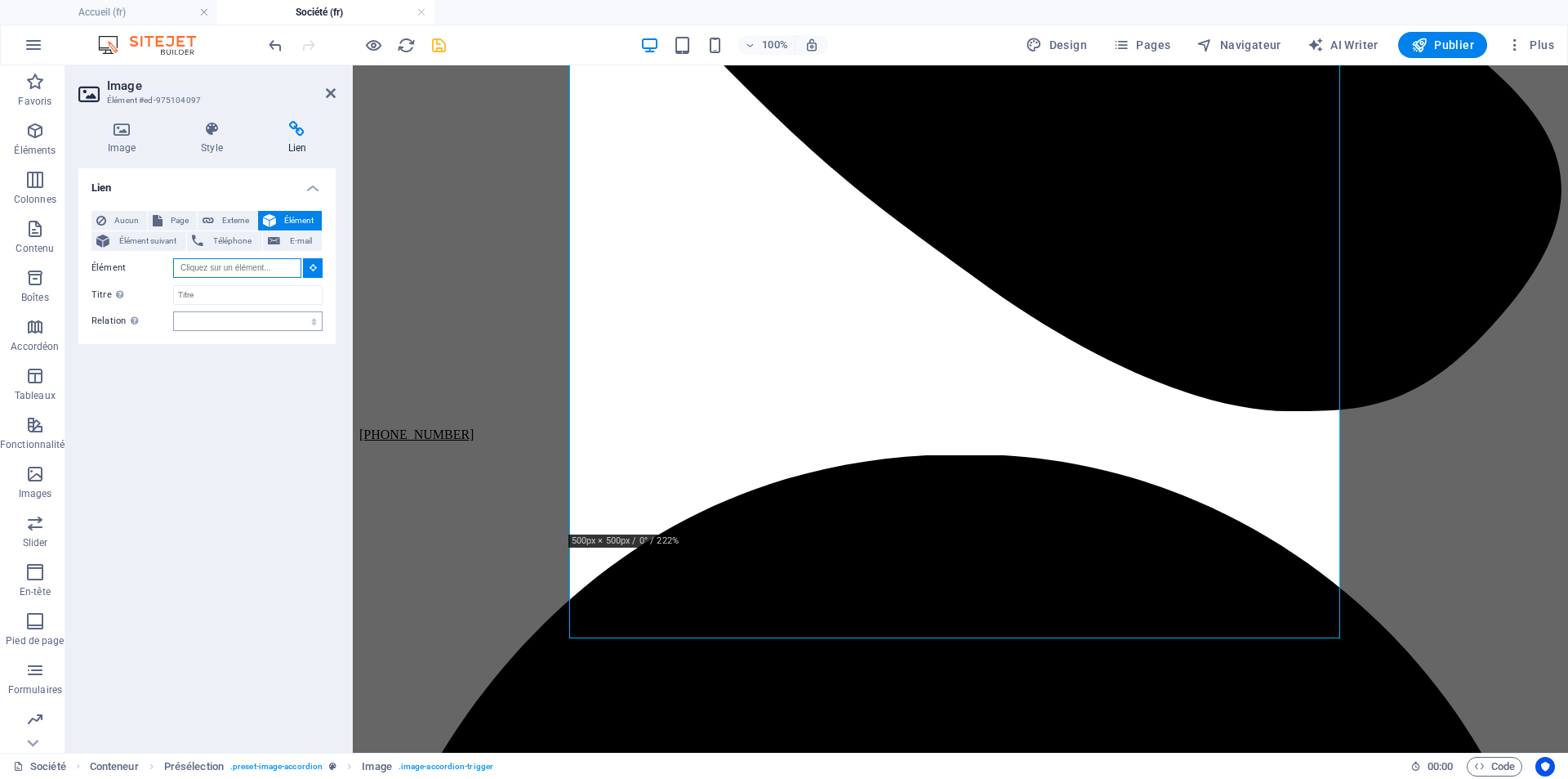
scroll to position [844, 0]
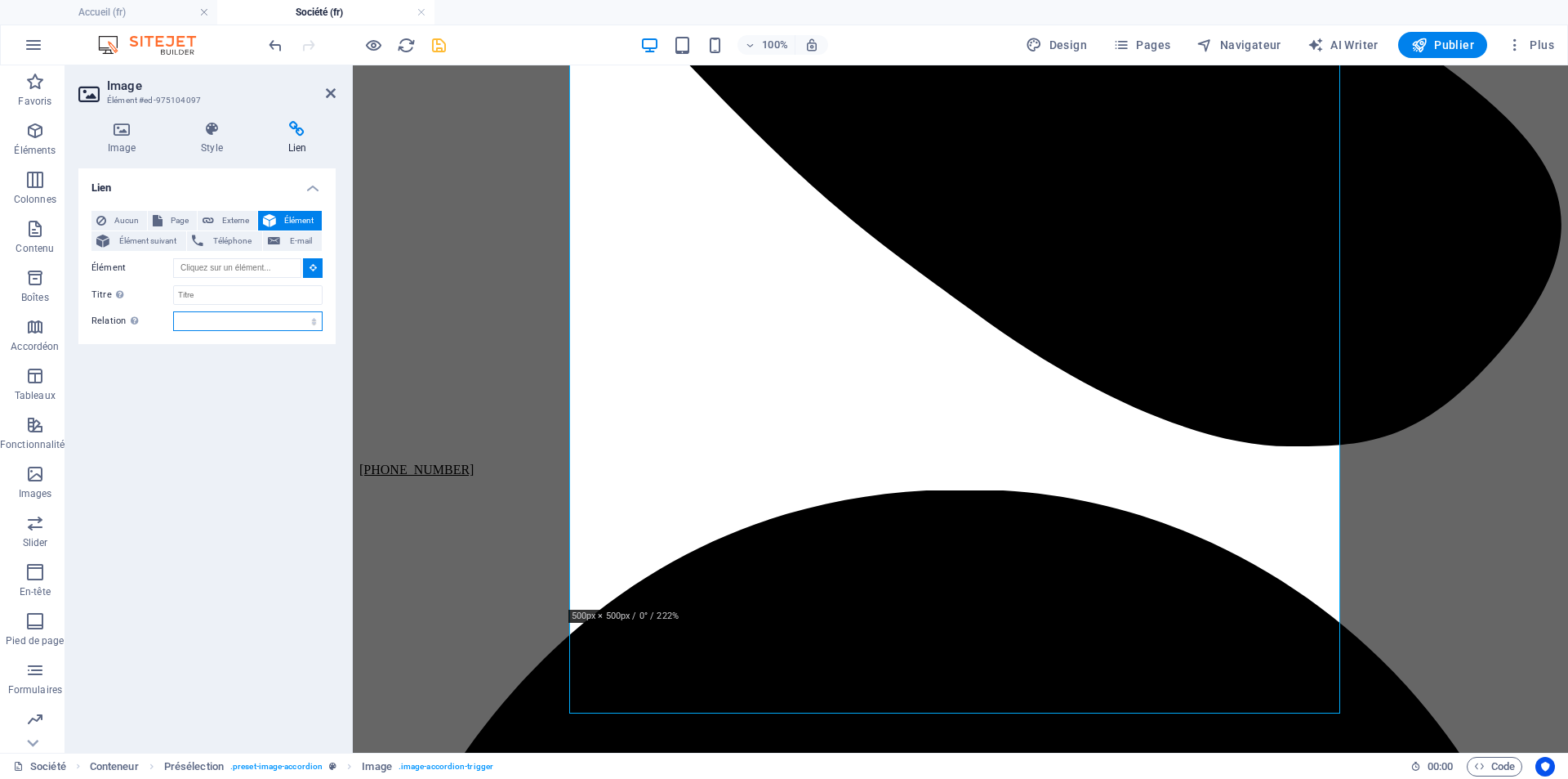
click at [308, 321] on select "alternate author bookmark external help license next nofollow noreferrer noopen…" at bounding box center [248, 321] width 149 height 19
select select "nofollow"
click at [173, 312] on select "alternate author bookmark external help license next nofollow noreferrer noopen…" at bounding box center [248, 321] width 149 height 19
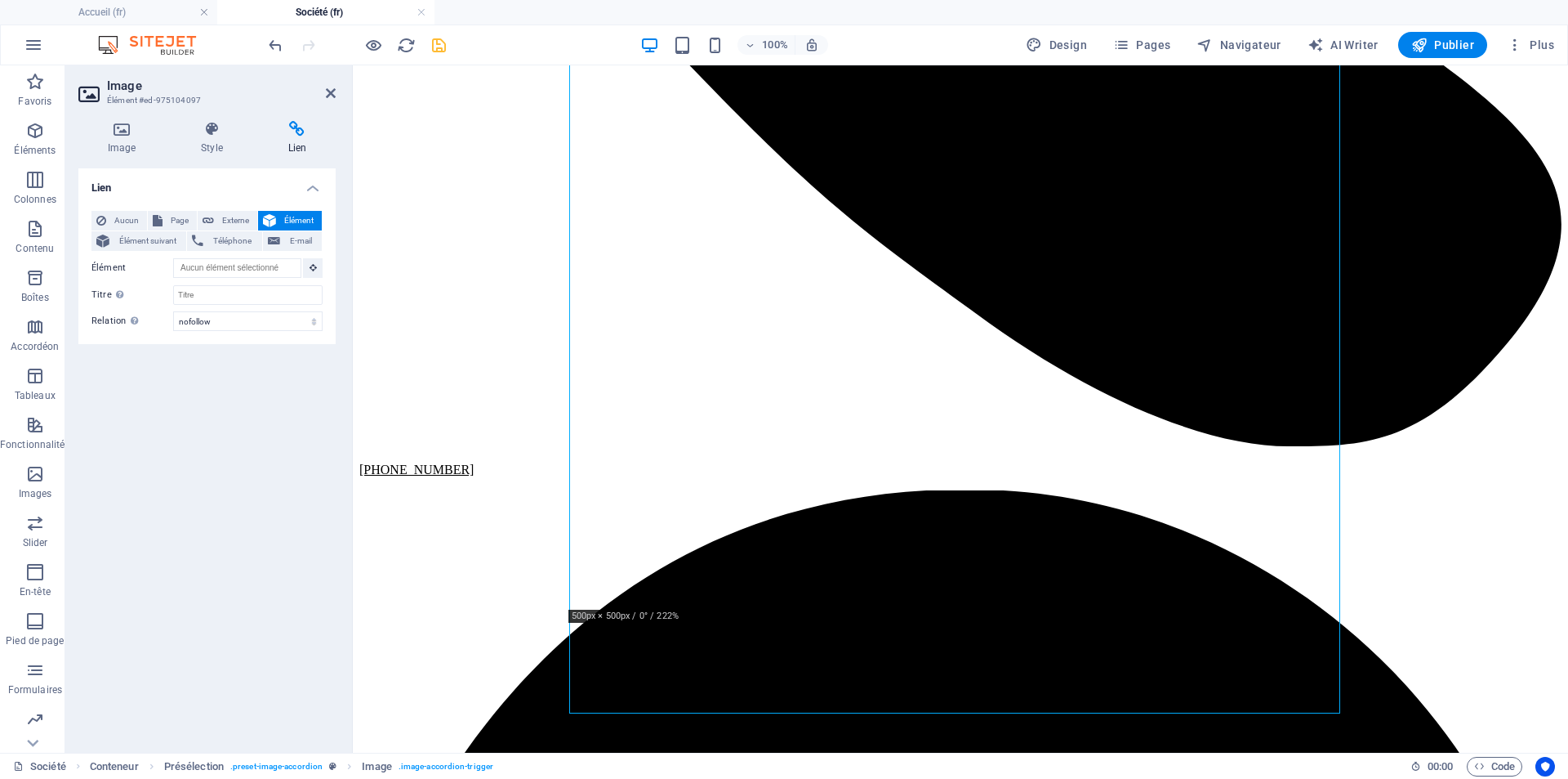
click at [155, 491] on div "Lien Aucun Page Externe Élément Élément suivant Téléphone E-mail Page Accueil F…" at bounding box center [207, 454] width 257 height 571
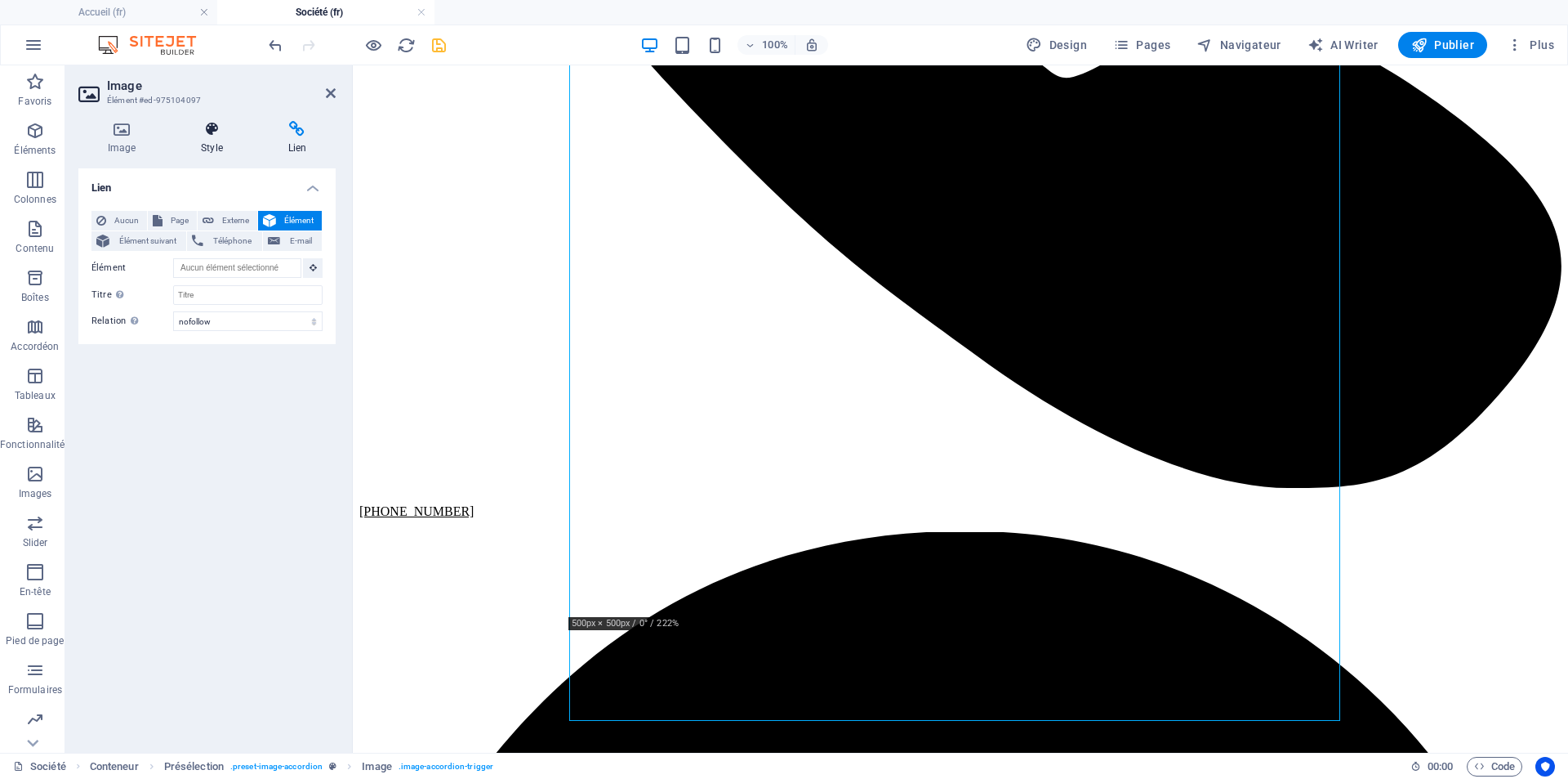
scroll to position [768, 0]
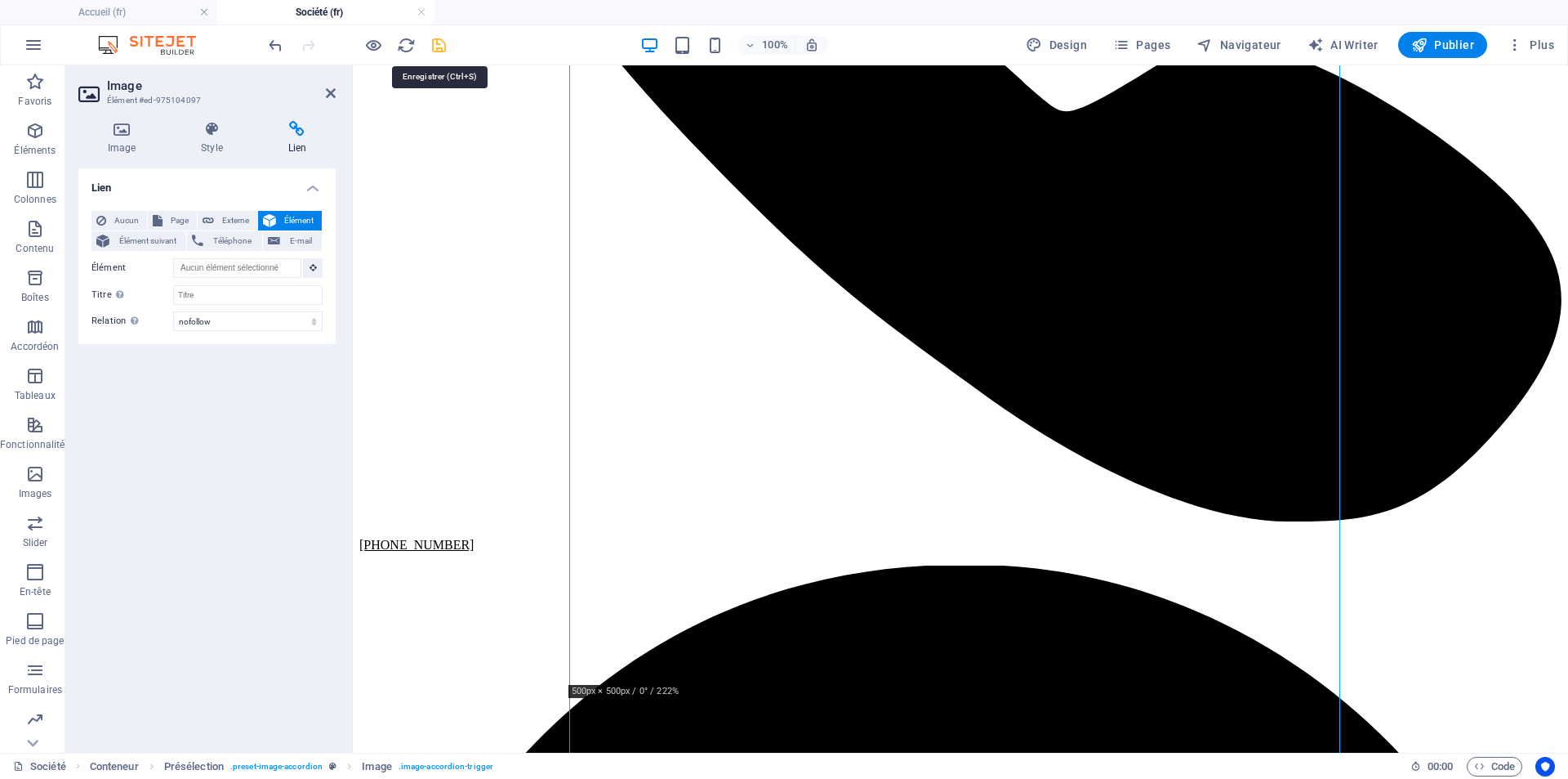
click at [438, 49] on icon "save" at bounding box center [439, 45] width 18 height 18
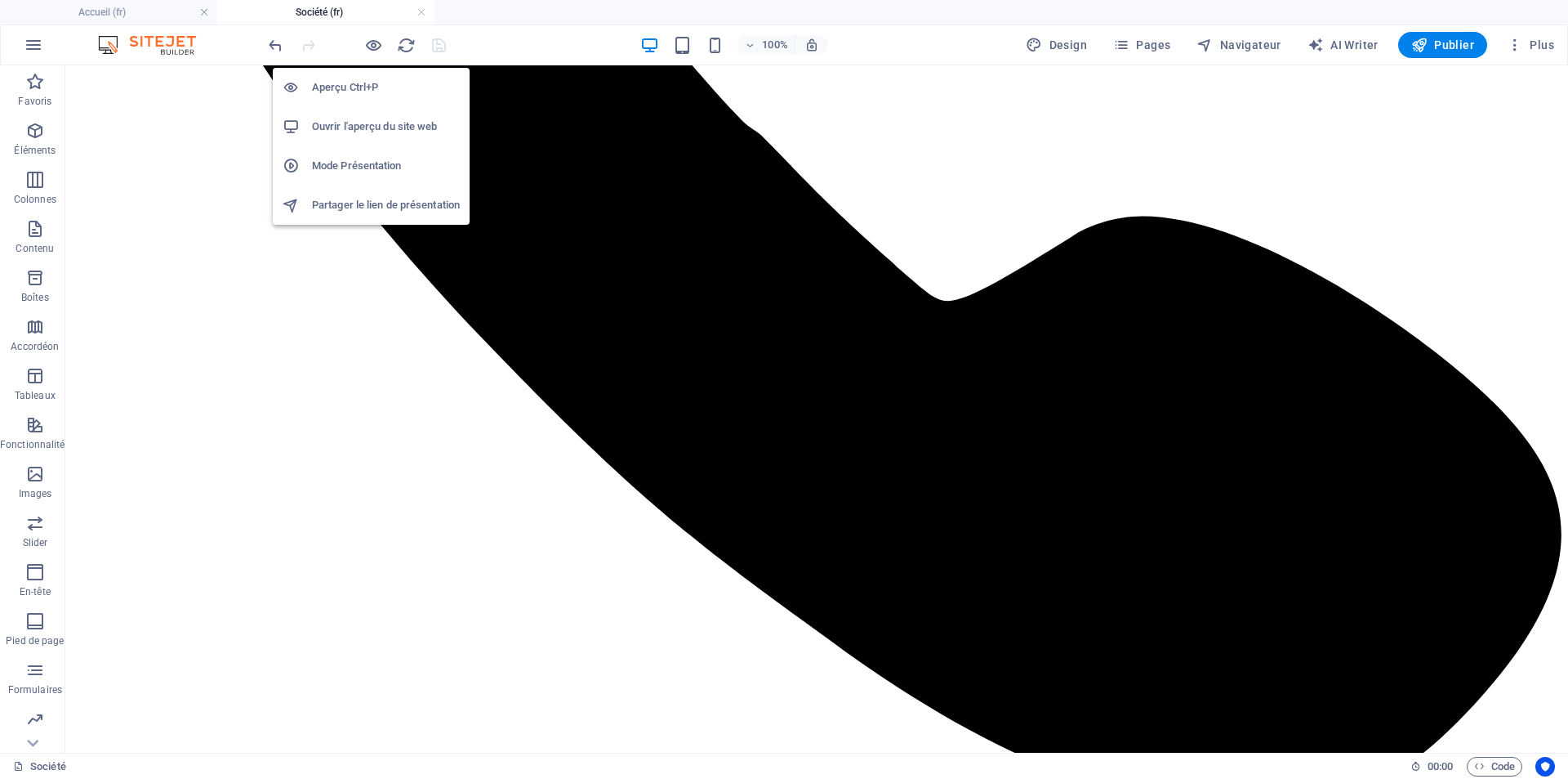
click at [364, 129] on h6 "Ouvrir l'aperçu du site web" at bounding box center [385, 126] width 148 height 19
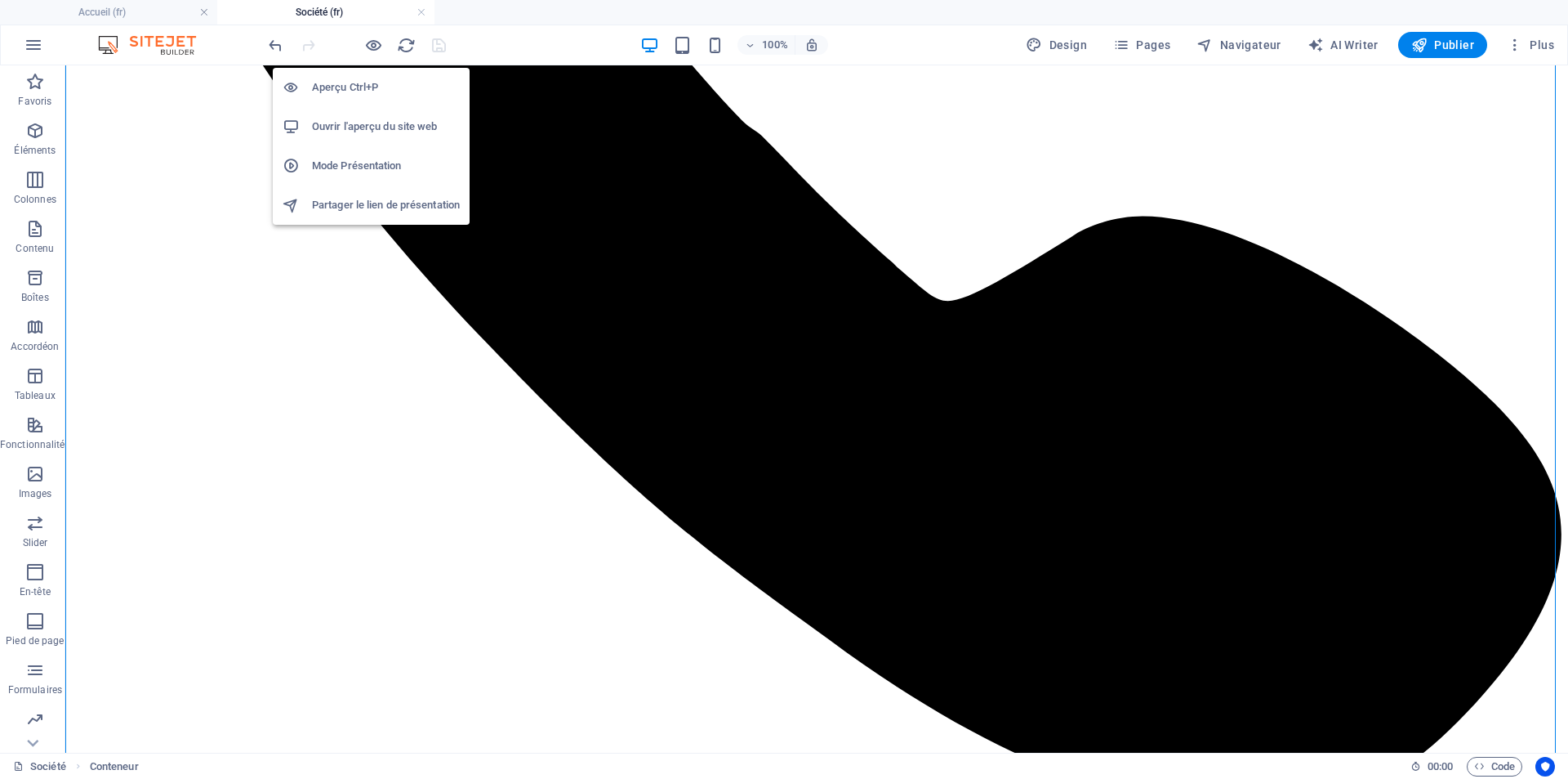
click at [345, 160] on h6 "Mode Présentation" at bounding box center [385, 166] width 148 height 19
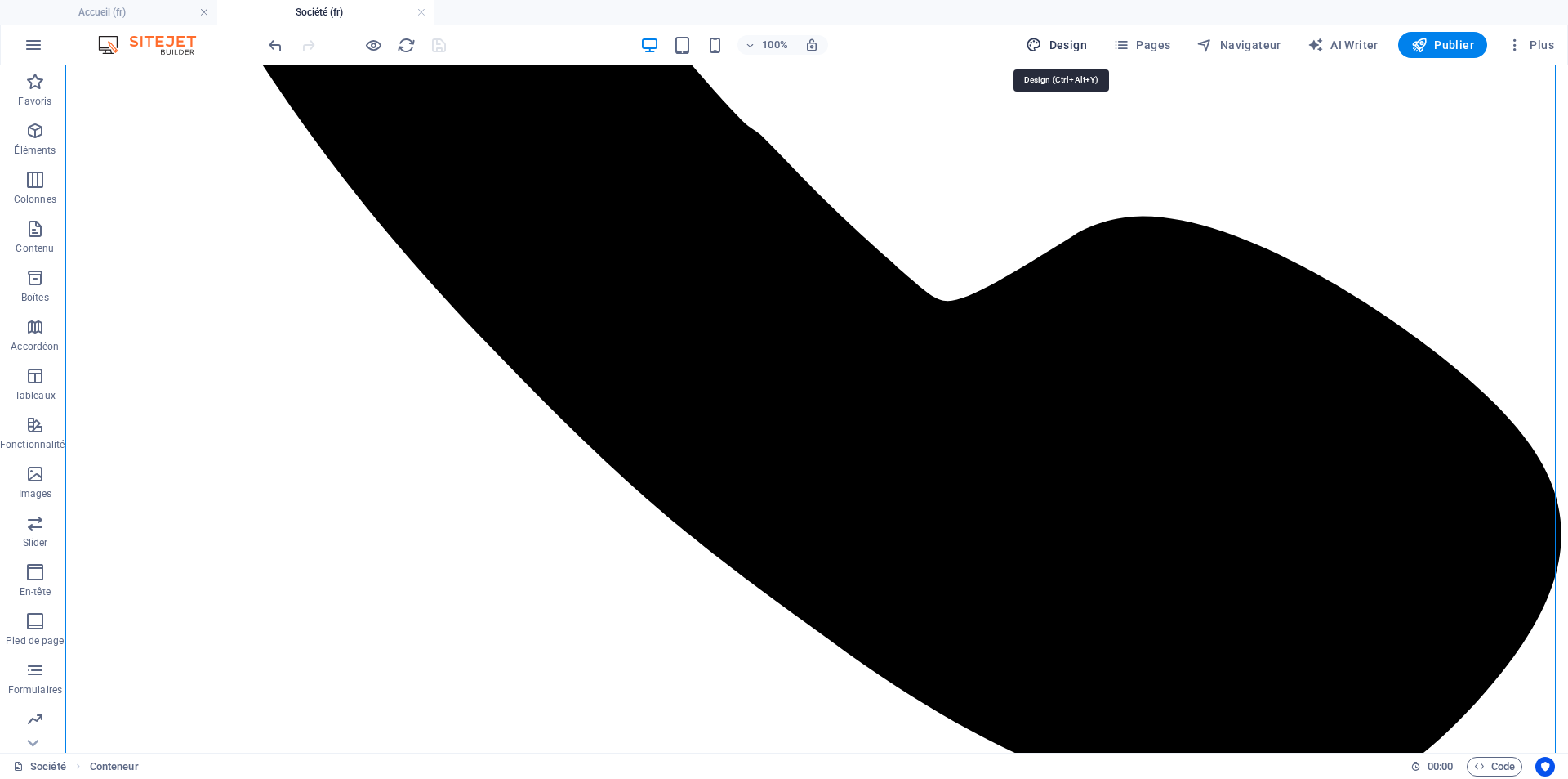
drag, startPoint x: 1075, startPoint y: 51, endPoint x: 1079, endPoint y: 181, distance: 130.1
click at [1075, 51] on span "Design" at bounding box center [1056, 45] width 61 height 16
select select "700"
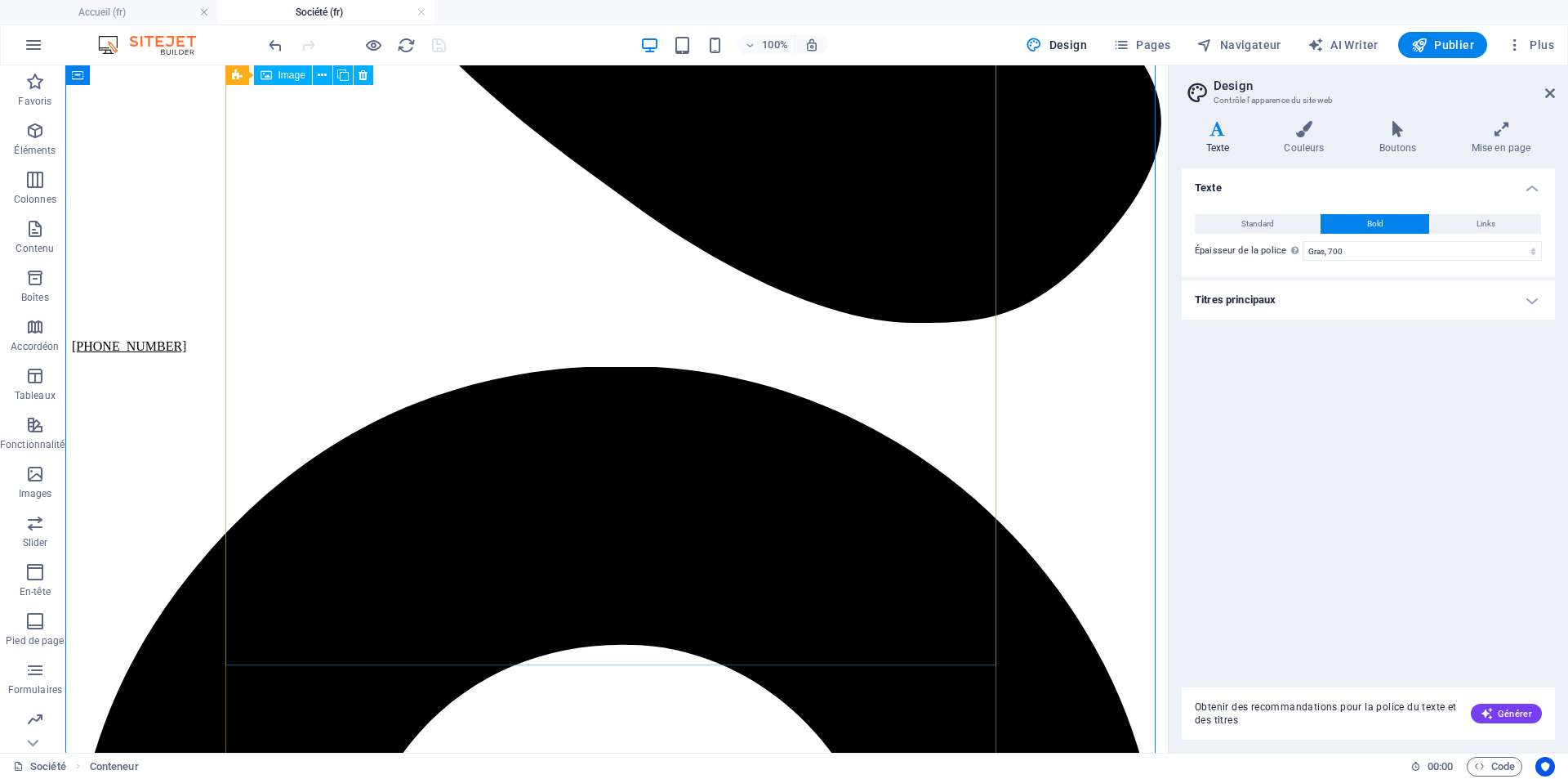
scroll to position [1013, 0]
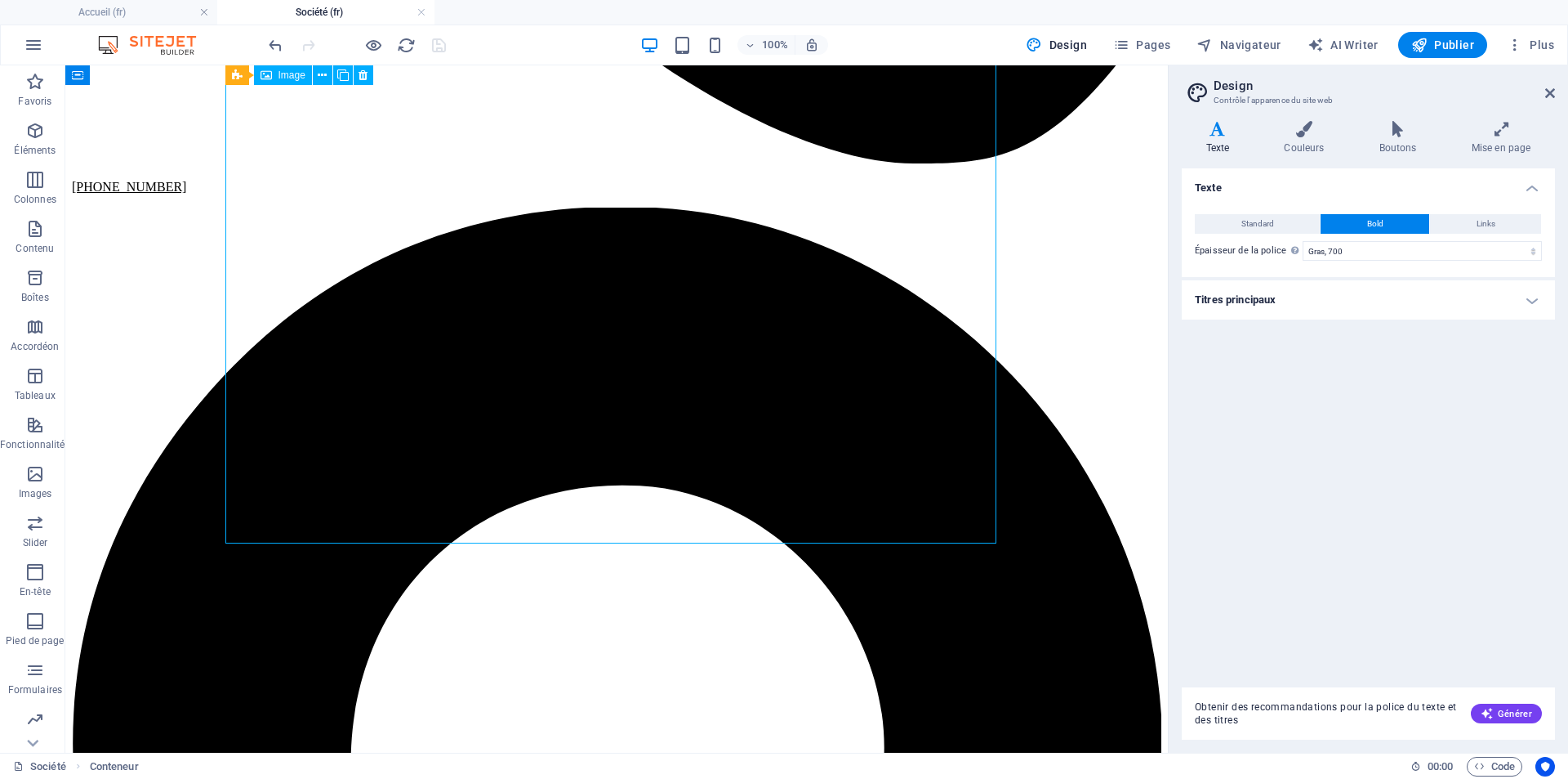
select select "nofollow"
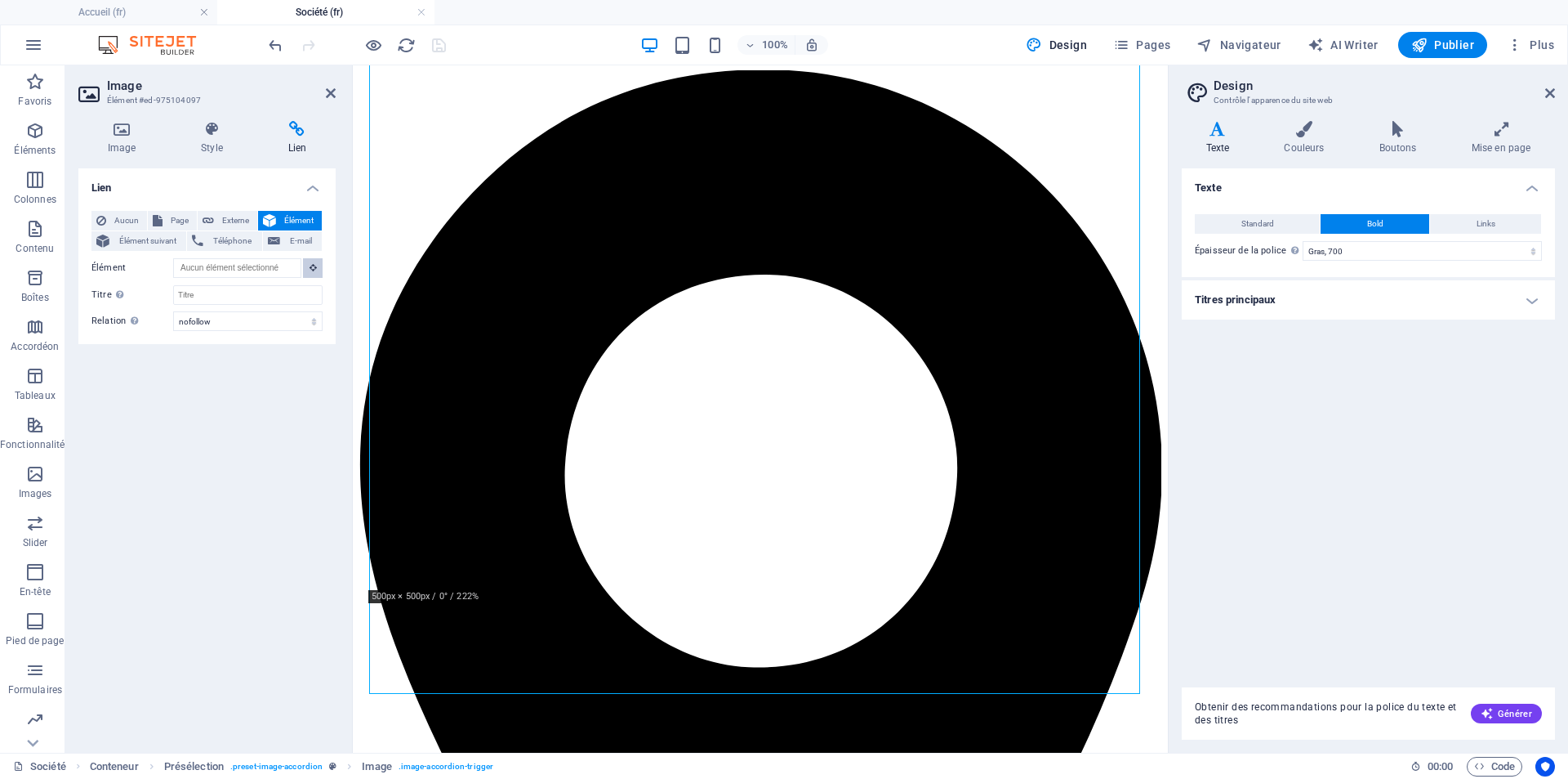
scroll to position [787, 0]
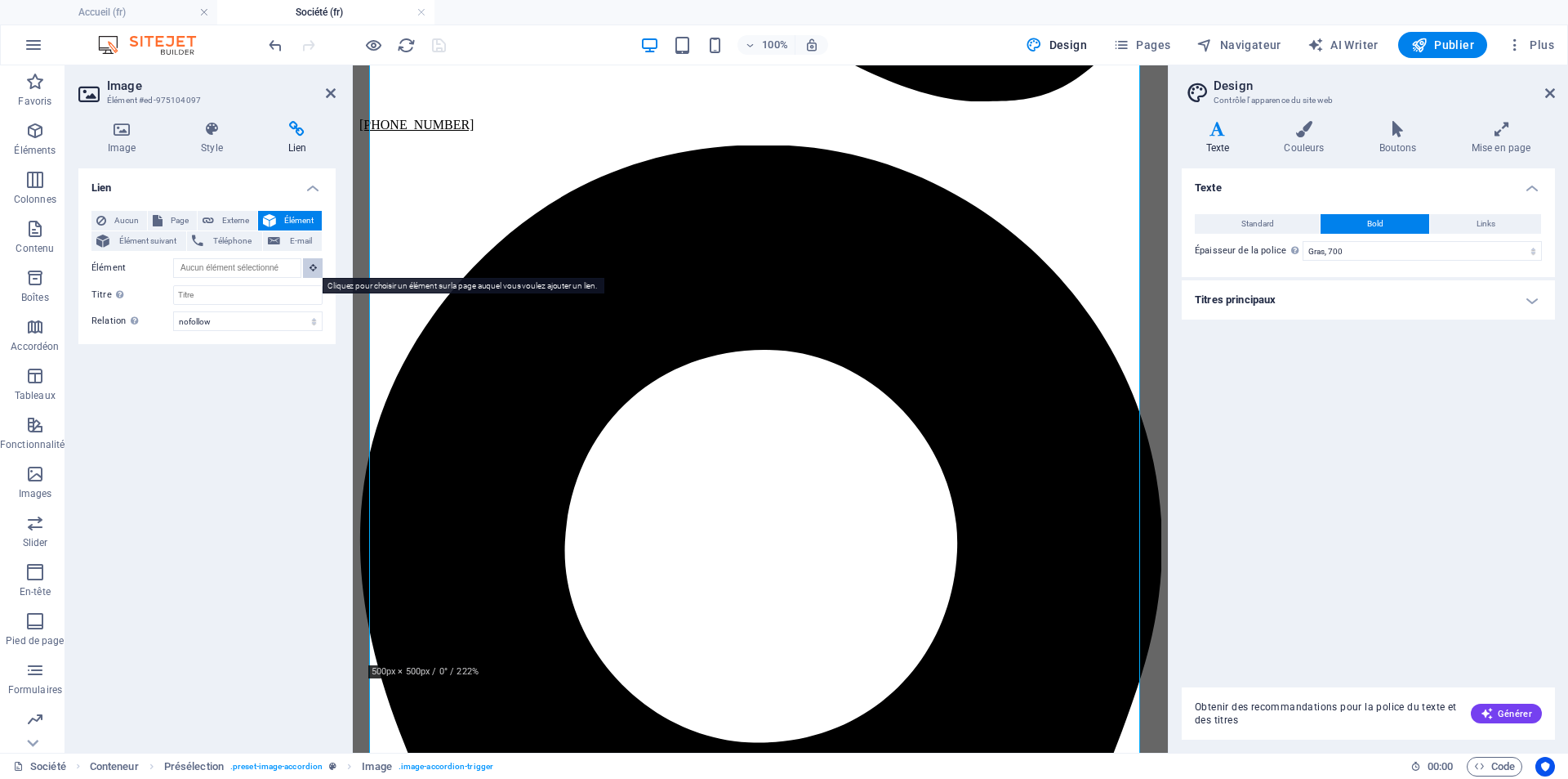
drag, startPoint x: 313, startPoint y: 268, endPoint x: 143, endPoint y: 215, distance: 178.1
click at [313, 268] on icon at bounding box center [313, 267] width 8 height 8
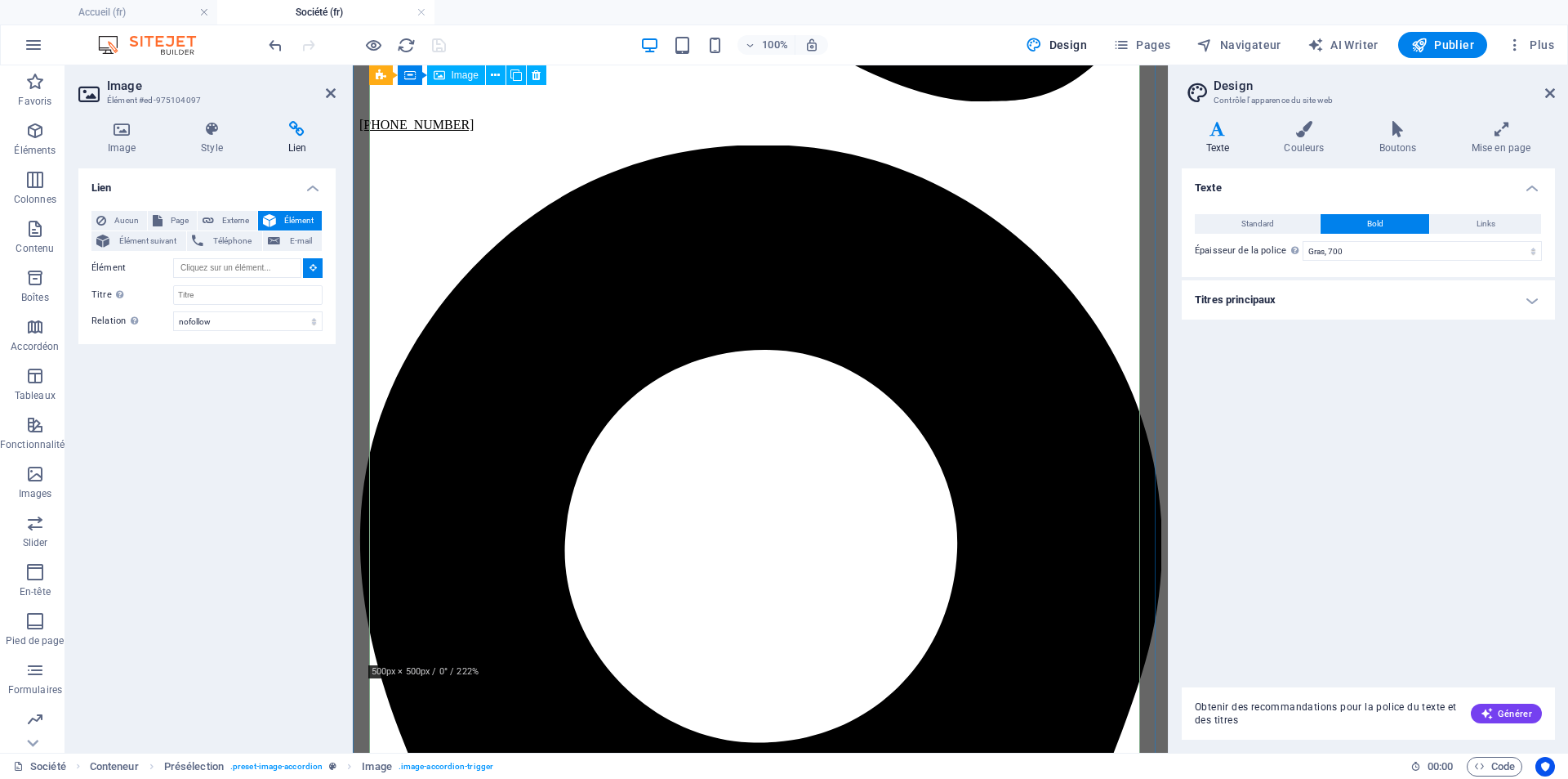
type input "#ed-975104097"
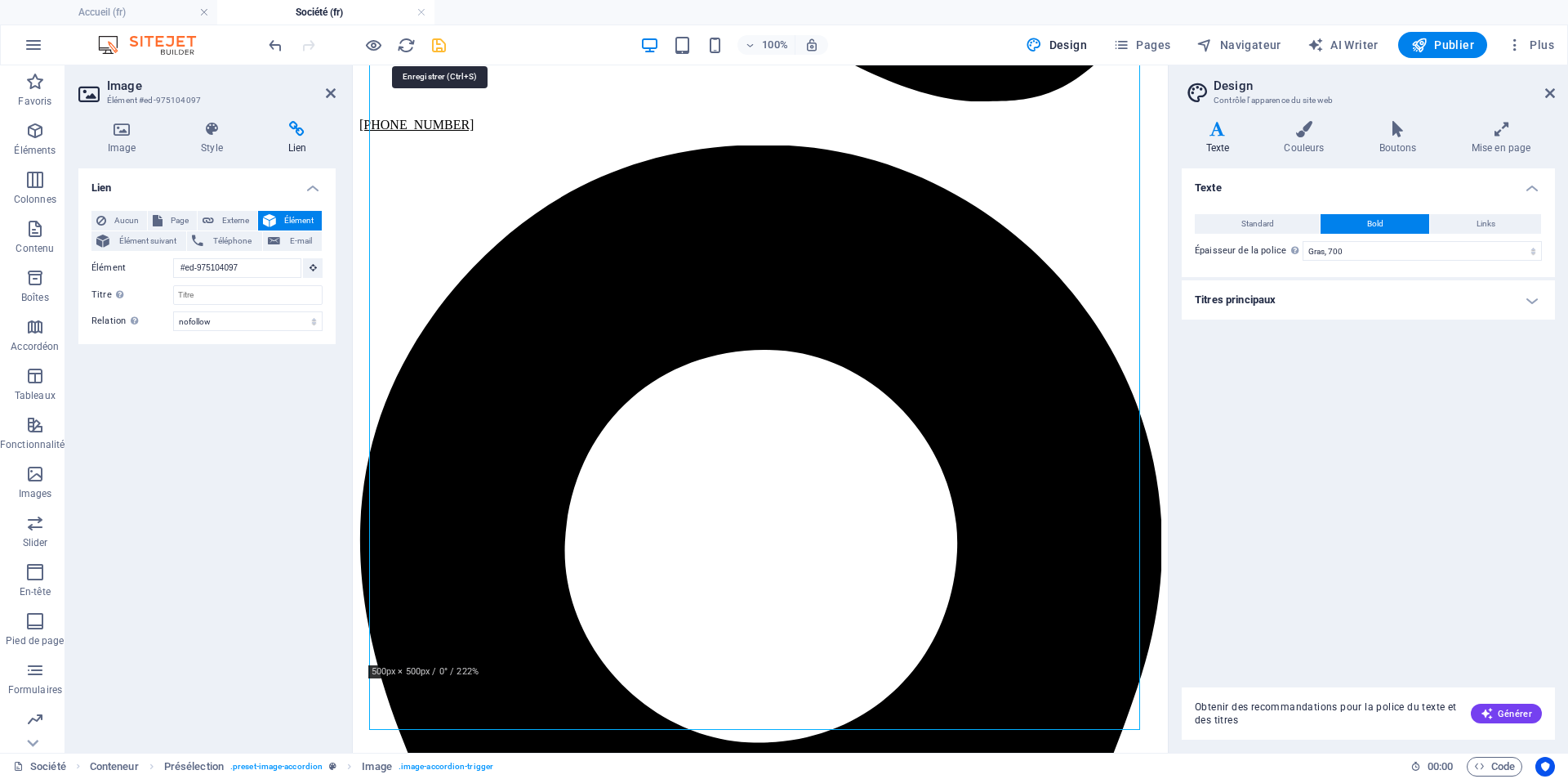
drag, startPoint x: 435, startPoint y: 45, endPoint x: 311, endPoint y: 56, distance: 124.5
click at [435, 45] on icon "save" at bounding box center [439, 45] width 18 height 18
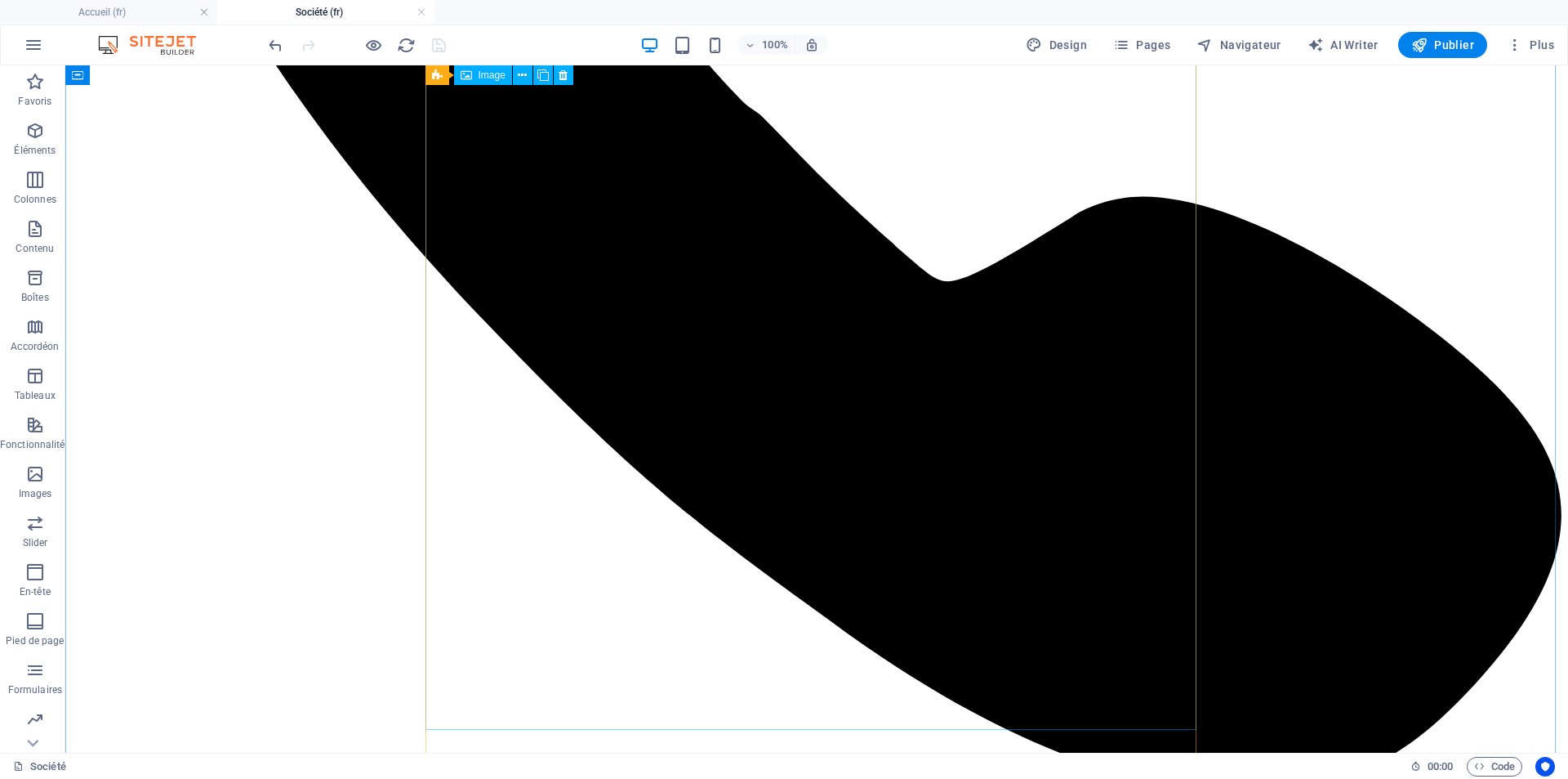
select select "nofollow"
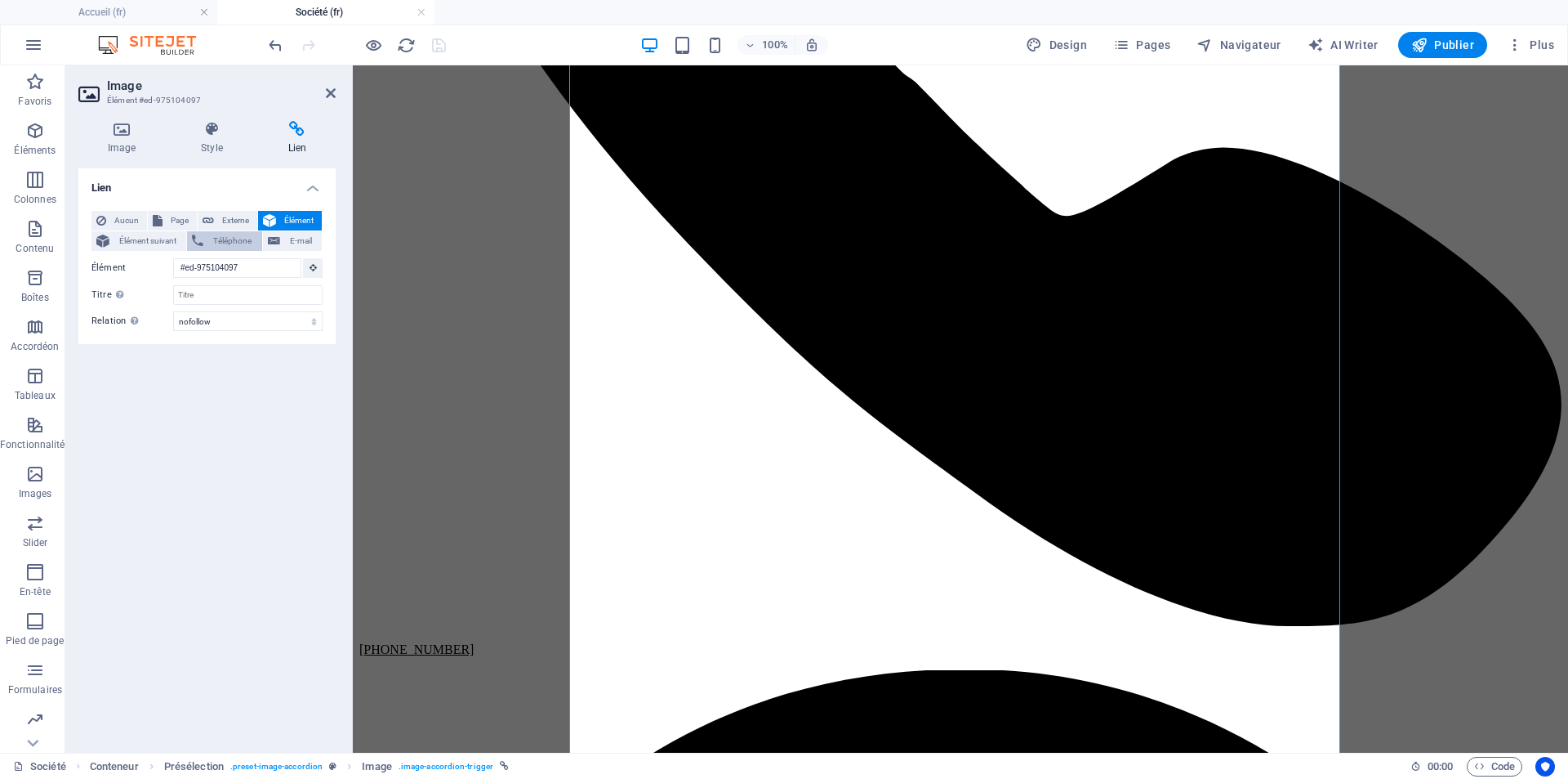
scroll to position [609, 0]
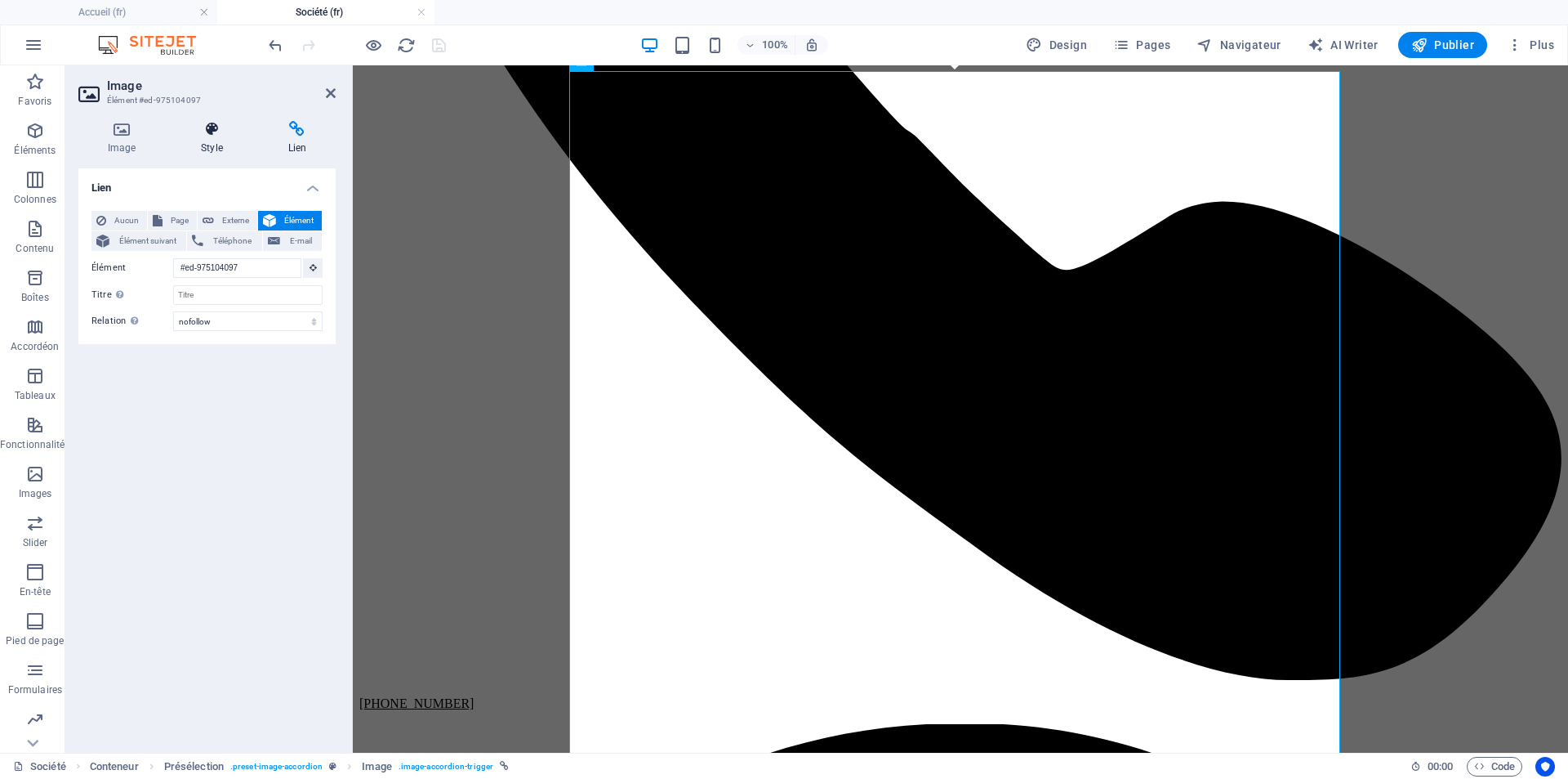
click at [214, 150] on h4 "Style" at bounding box center [214, 138] width 87 height 34
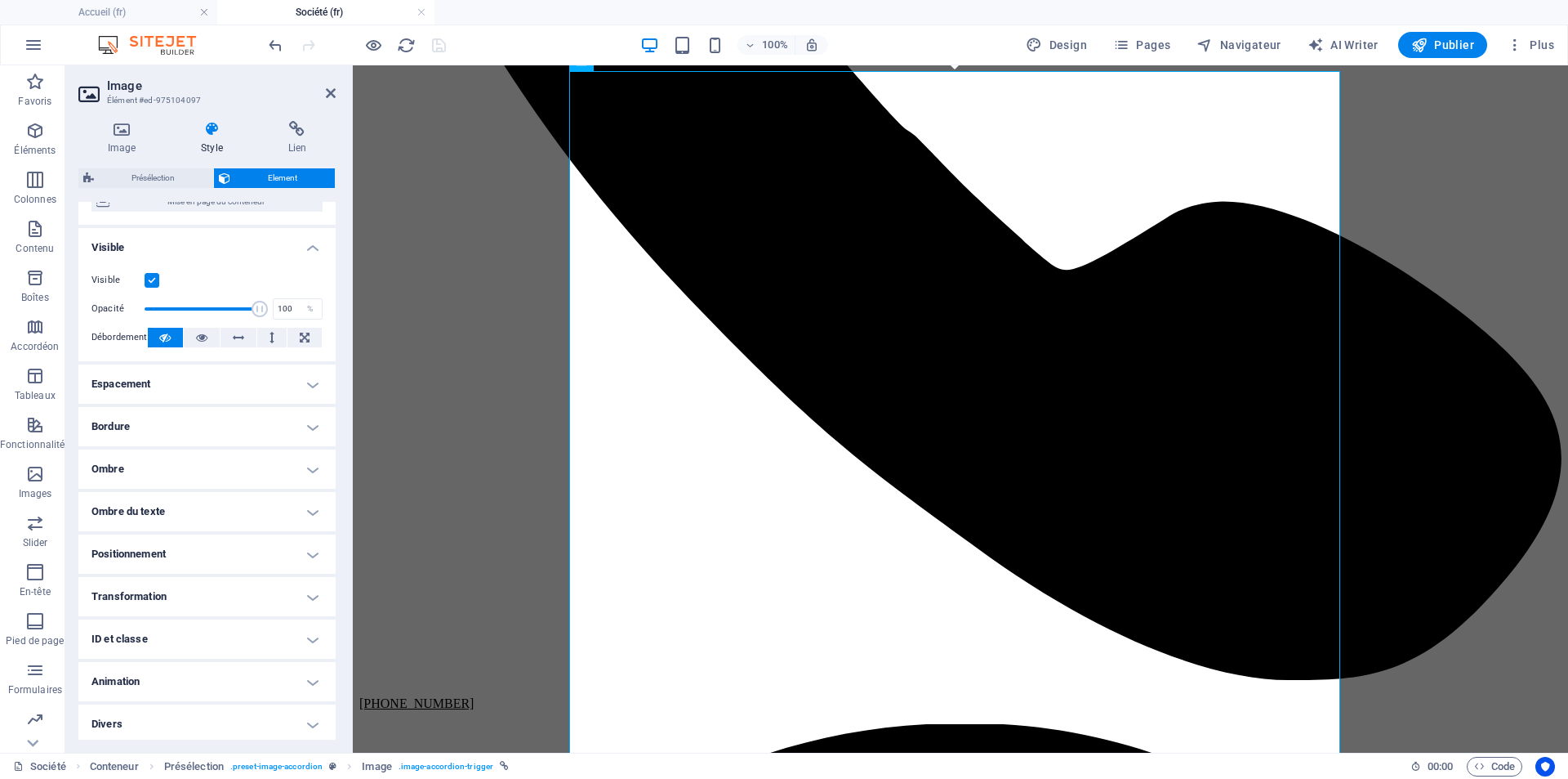
scroll to position [166, 0]
click at [202, 626] on h4 "ID et classe" at bounding box center [207, 634] width 257 height 39
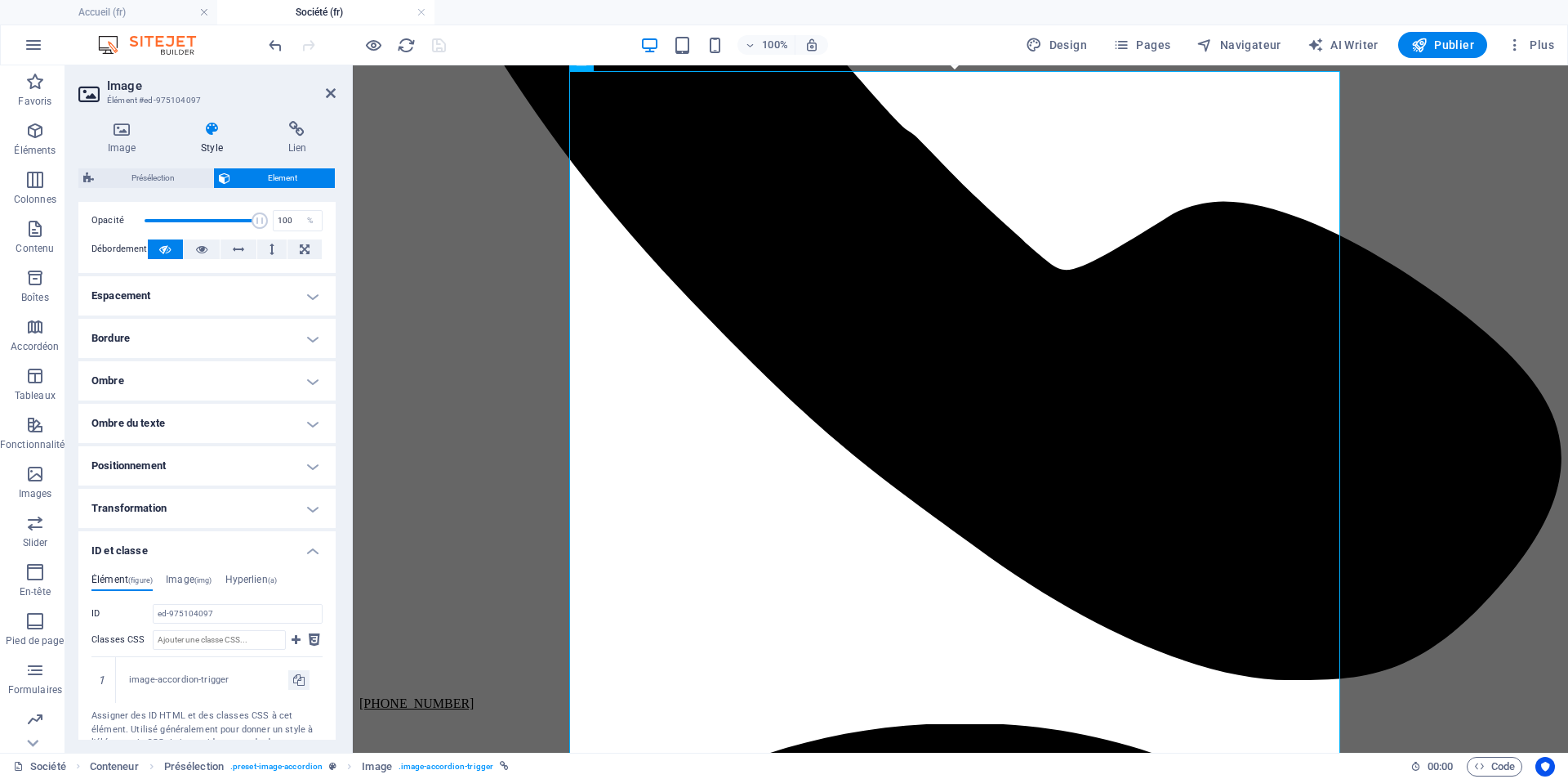
scroll to position [360, 0]
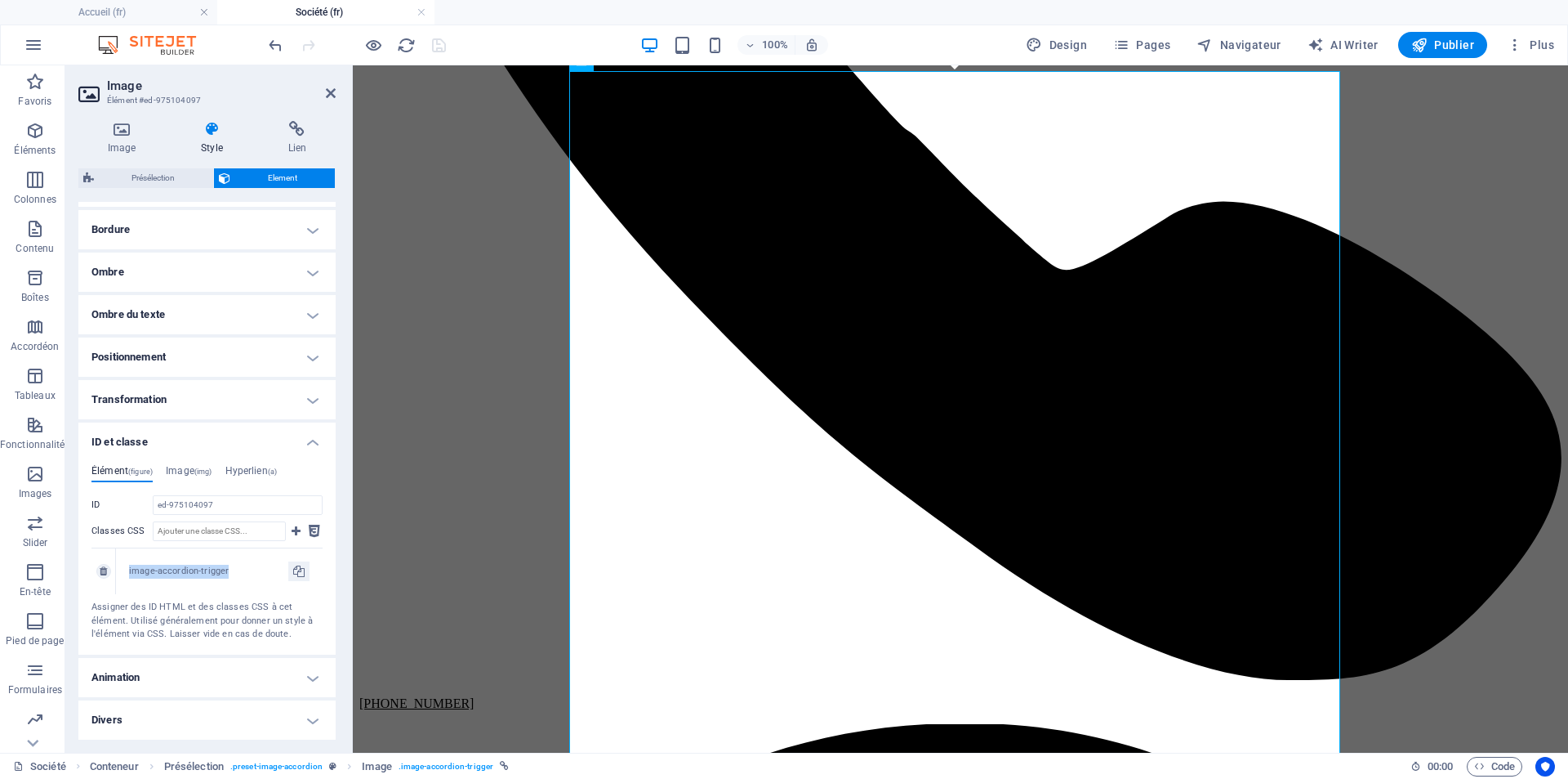
drag, startPoint x: 238, startPoint y: 571, endPoint x: 123, endPoint y: 571, distance: 115.0
click at [123, 571] on div "image-accordion-trigger" at bounding box center [219, 571] width 207 height 45
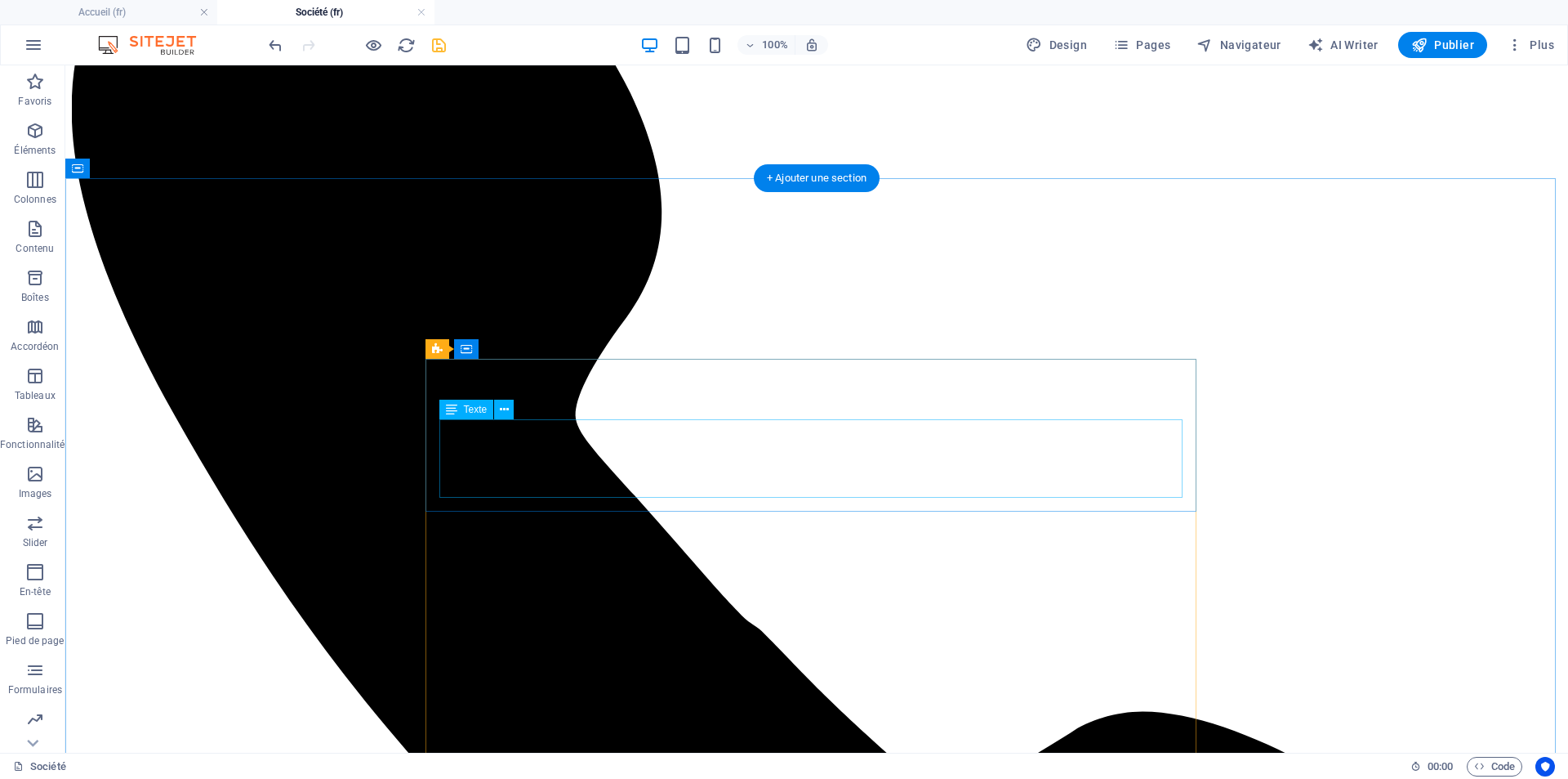
scroll to position [245, 0]
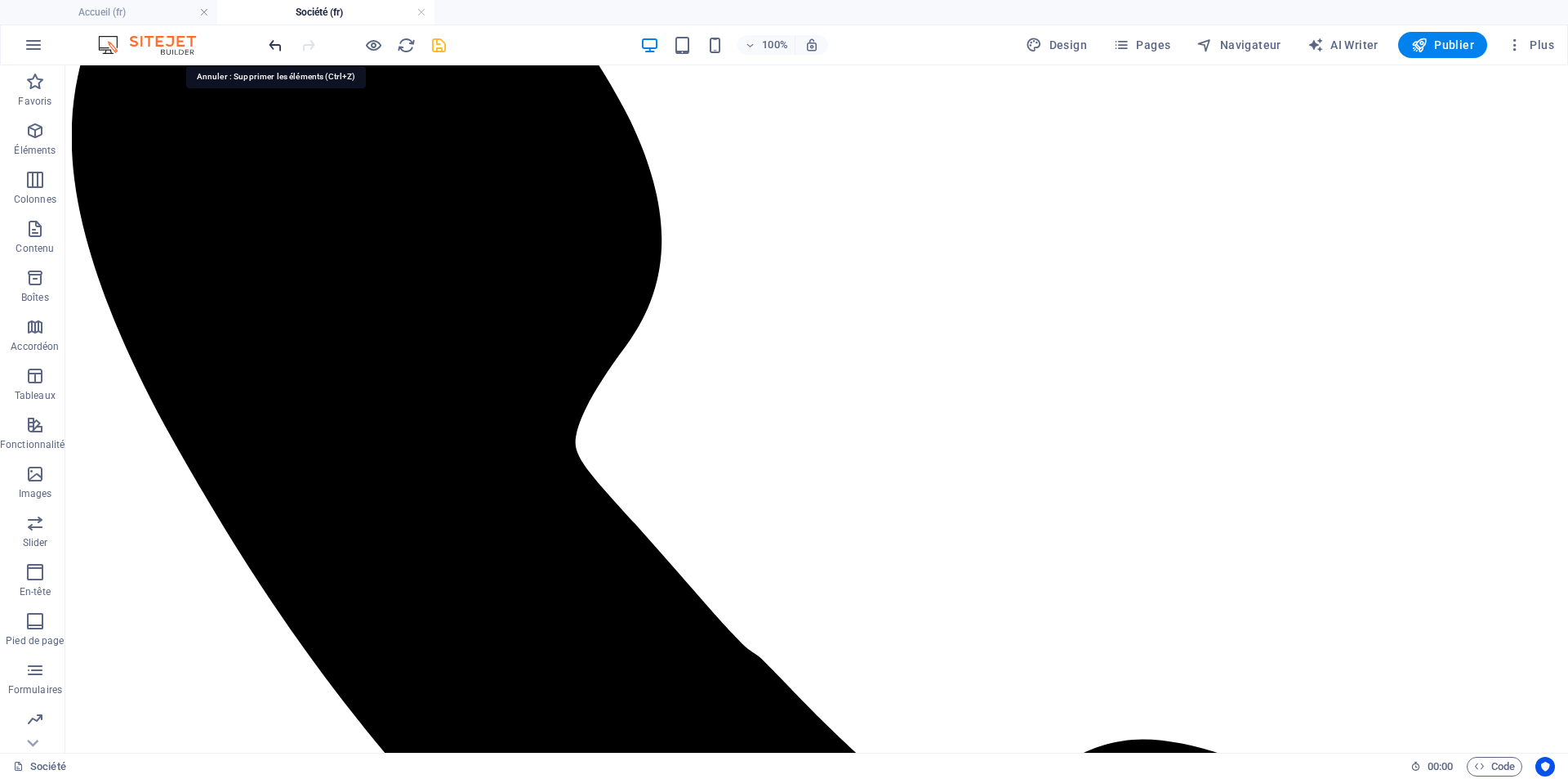
click at [267, 41] on icon "undo" at bounding box center [275, 45] width 18 height 18
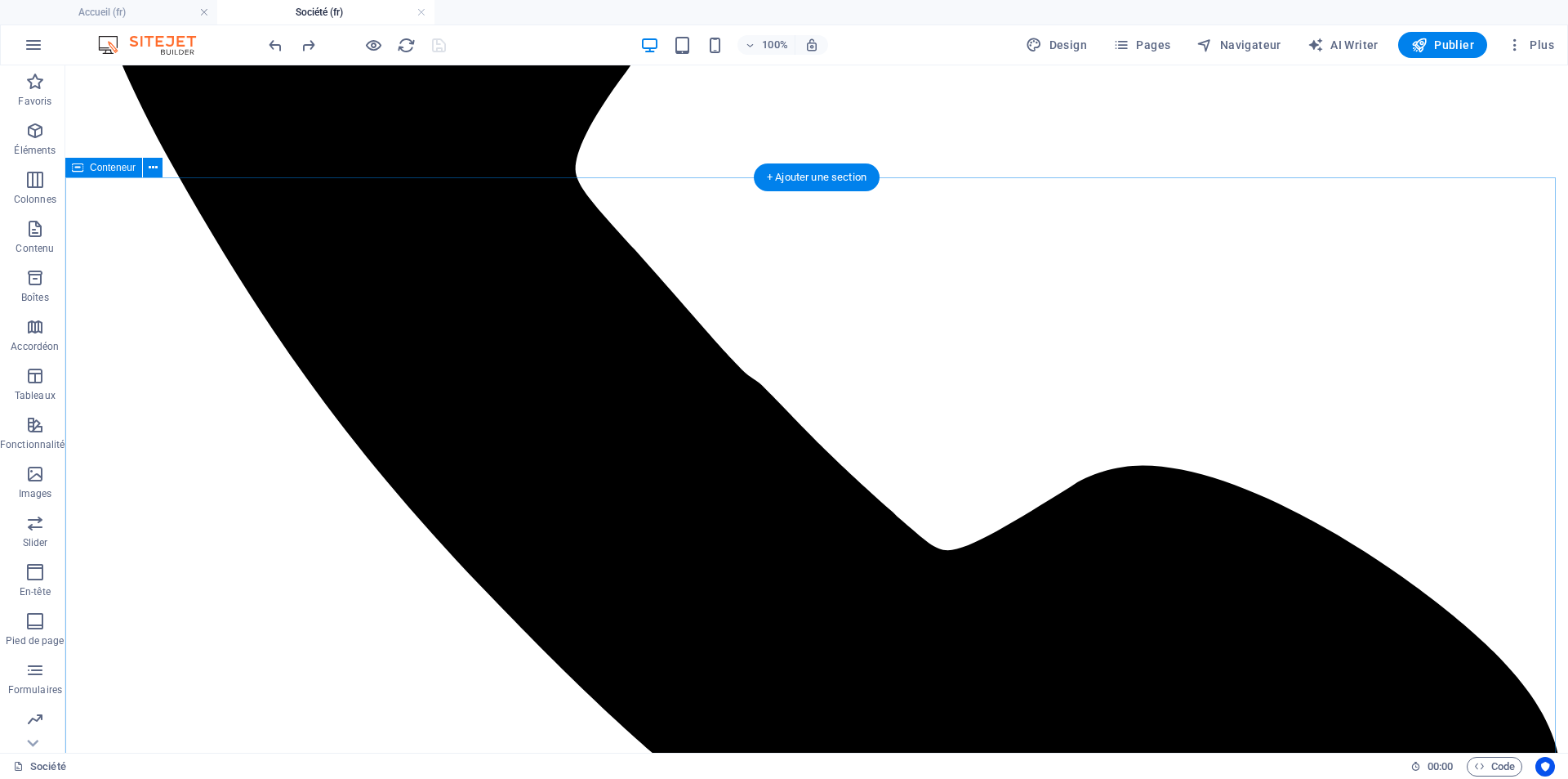
scroll to position [735, 0]
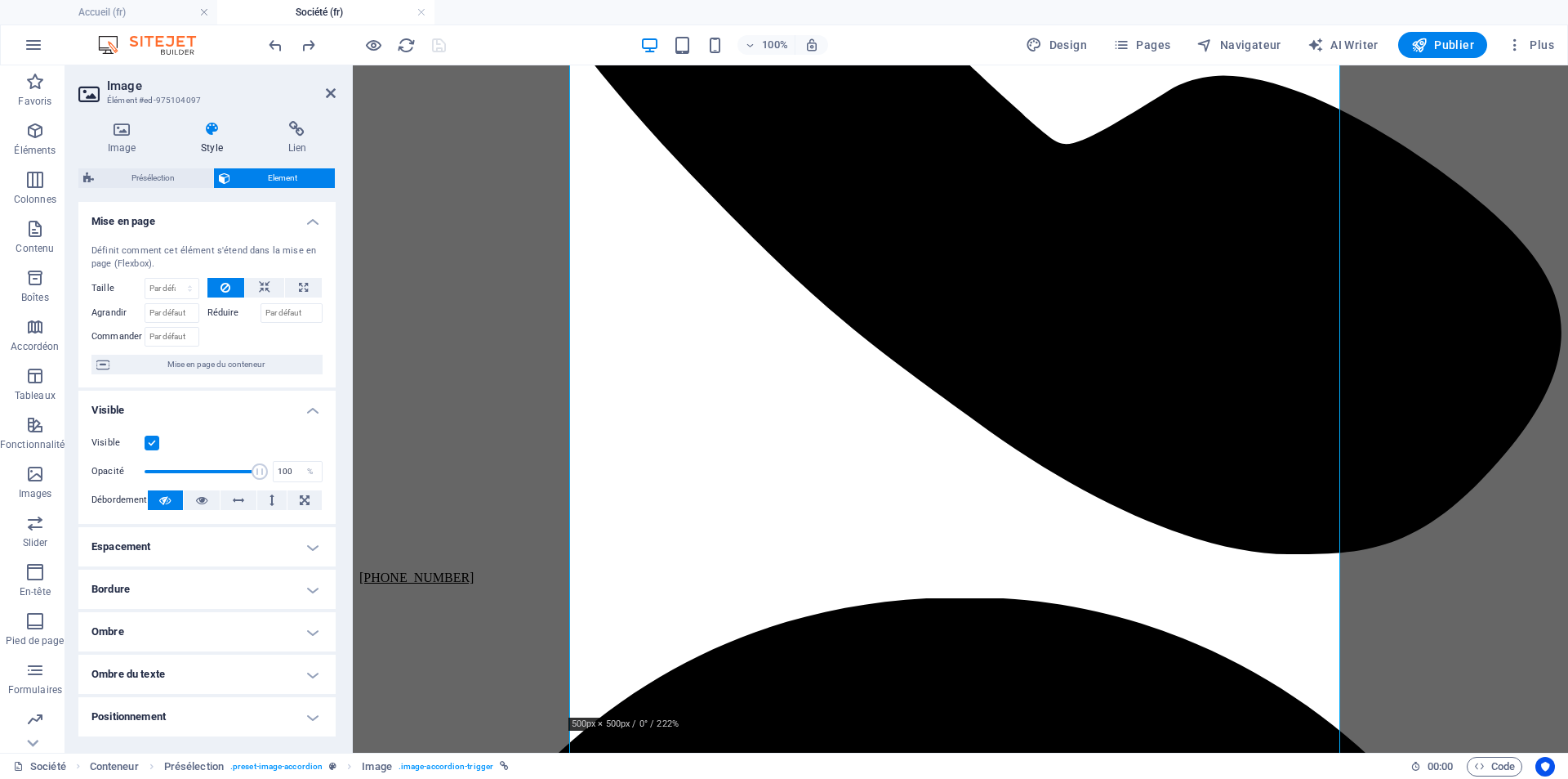
scroll to position [245, 0]
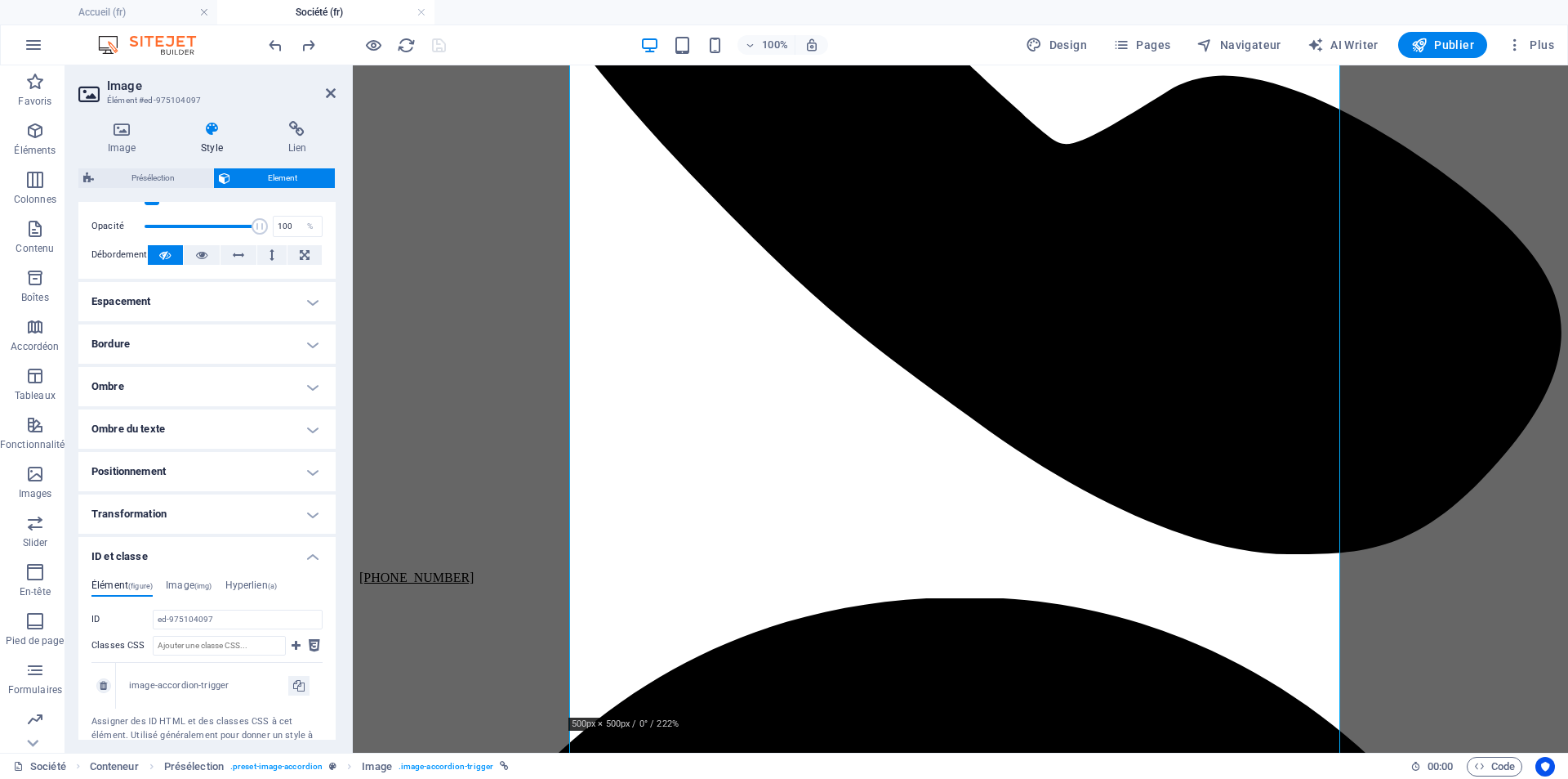
drag, startPoint x: 223, startPoint y: 682, endPoint x: 239, endPoint y: 680, distance: 16.1
click at [223, 682] on div "image-accordion-trigger" at bounding box center [209, 686] width 160 height 14
click at [104, 689] on icon at bounding box center [103, 686] width 8 height 10
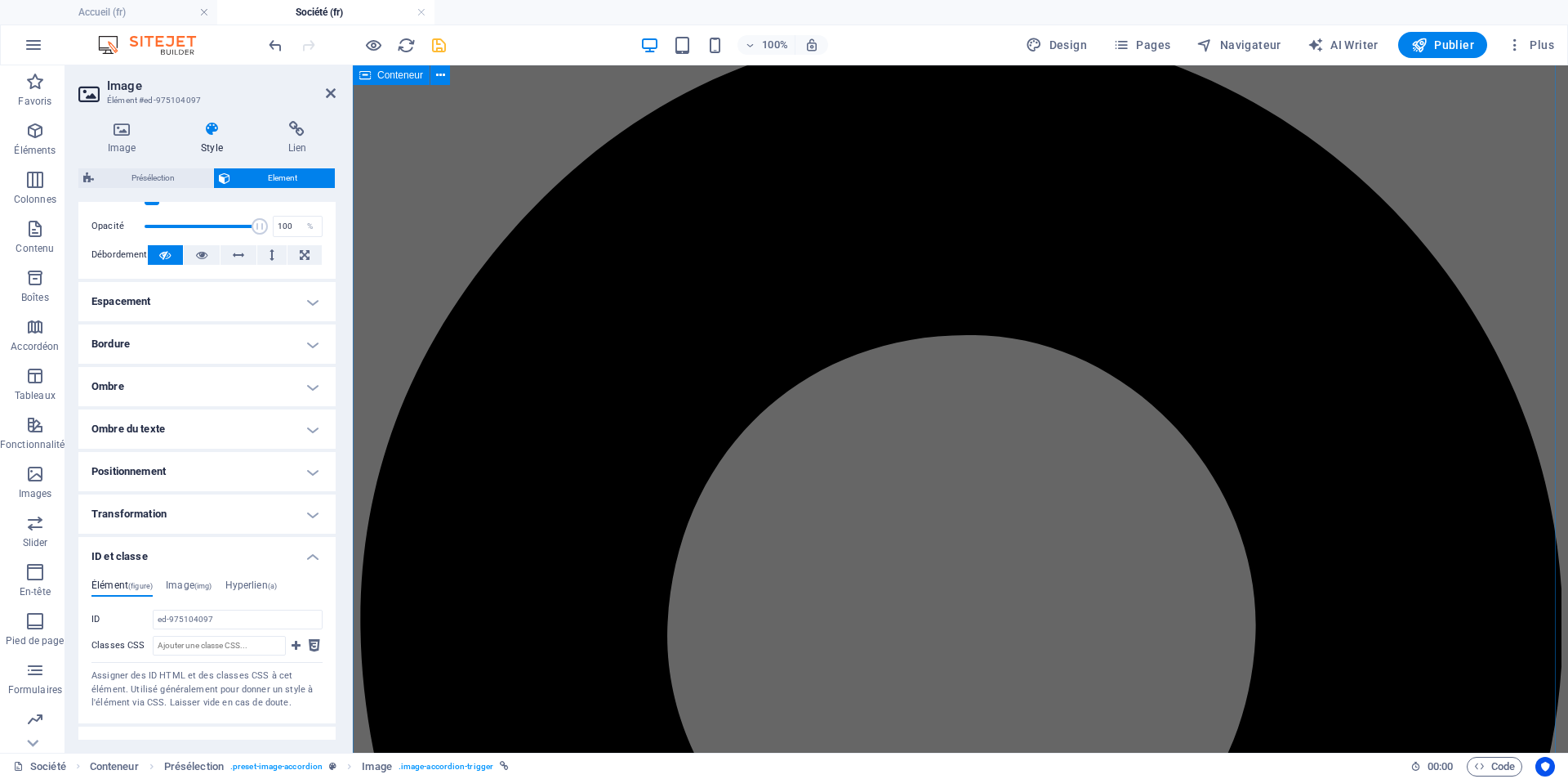
scroll to position [1308, 0]
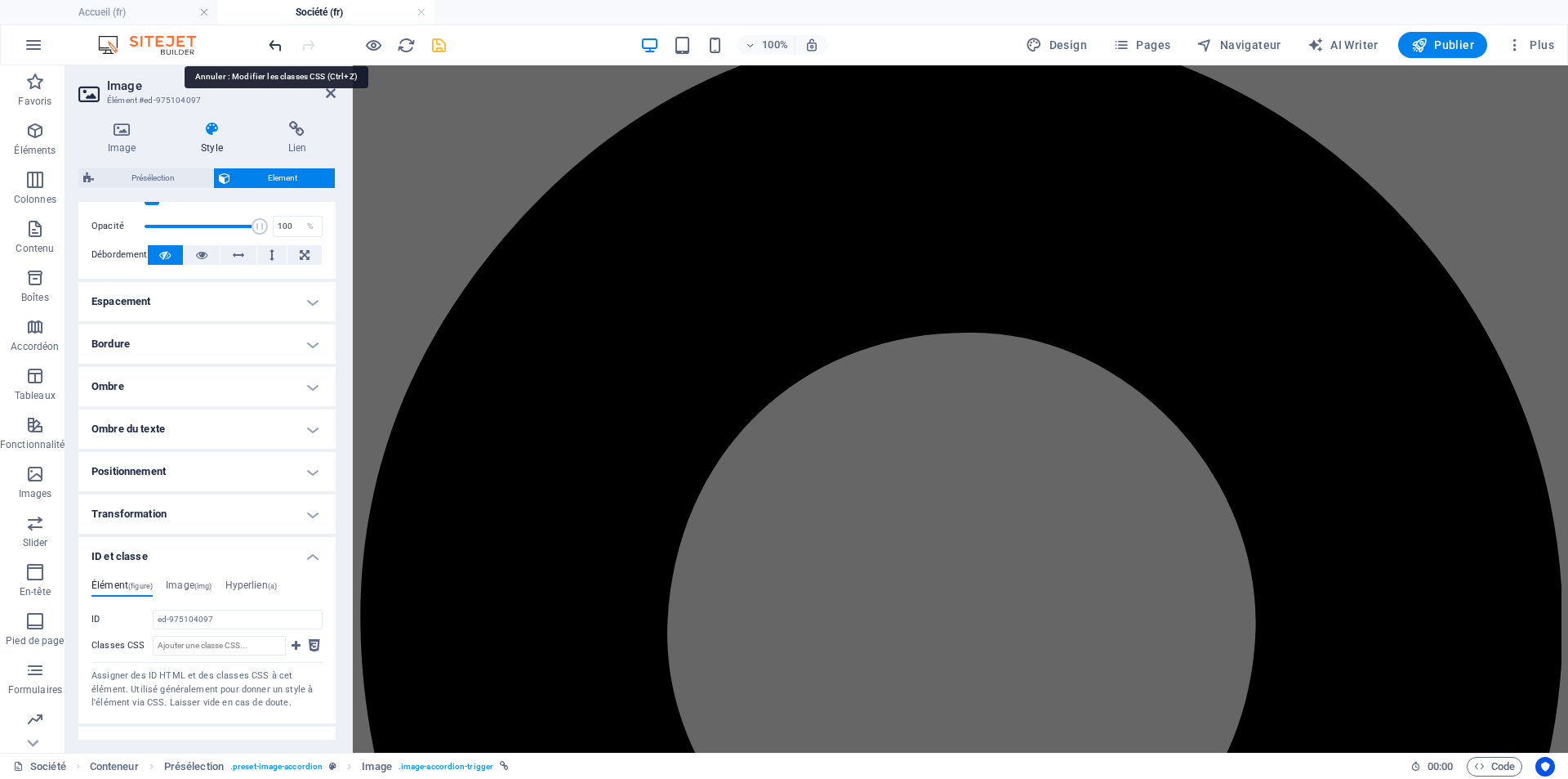
click at [279, 46] on icon "undo" at bounding box center [275, 45] width 18 height 18
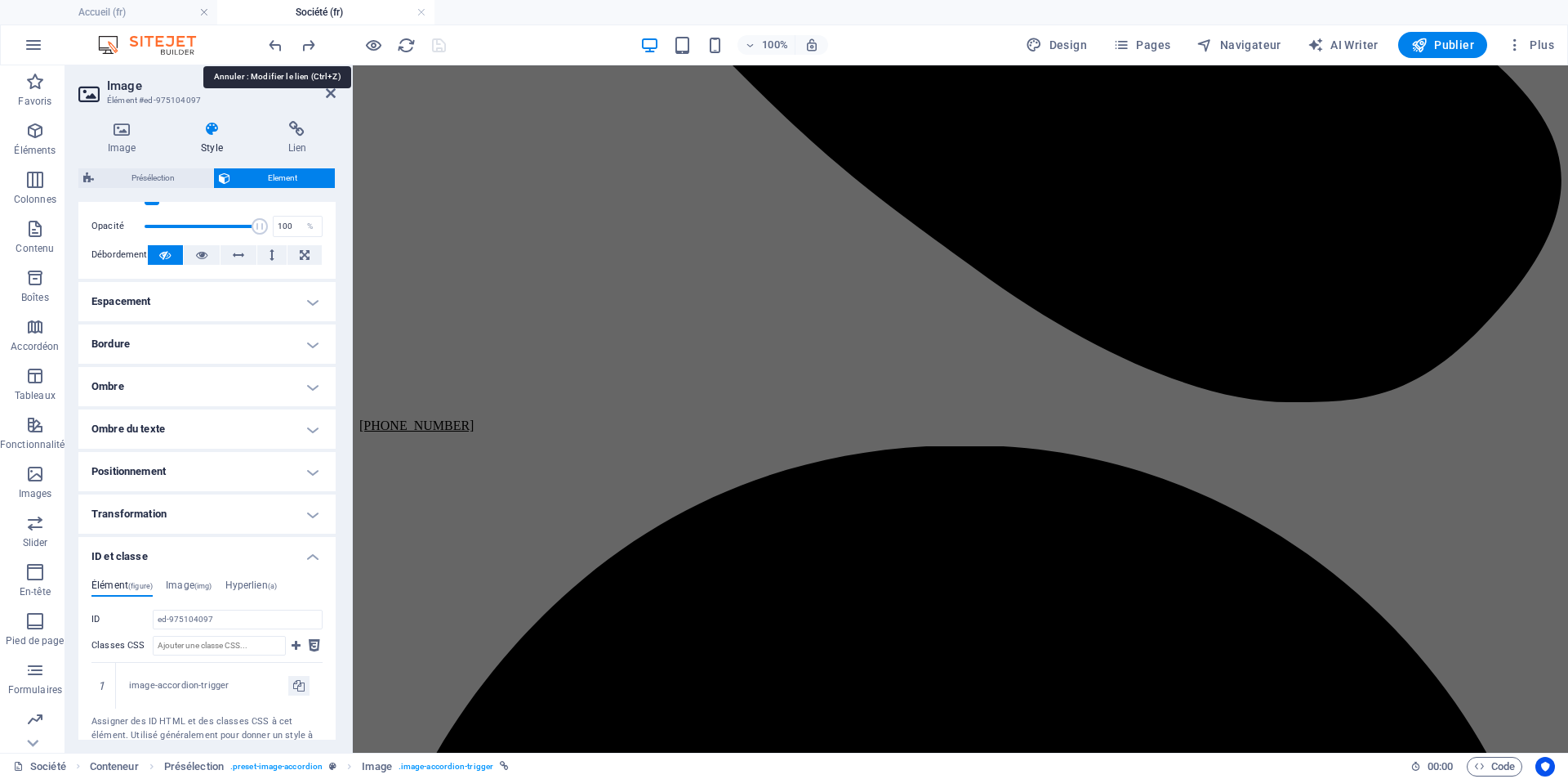
scroll to position [691, 0]
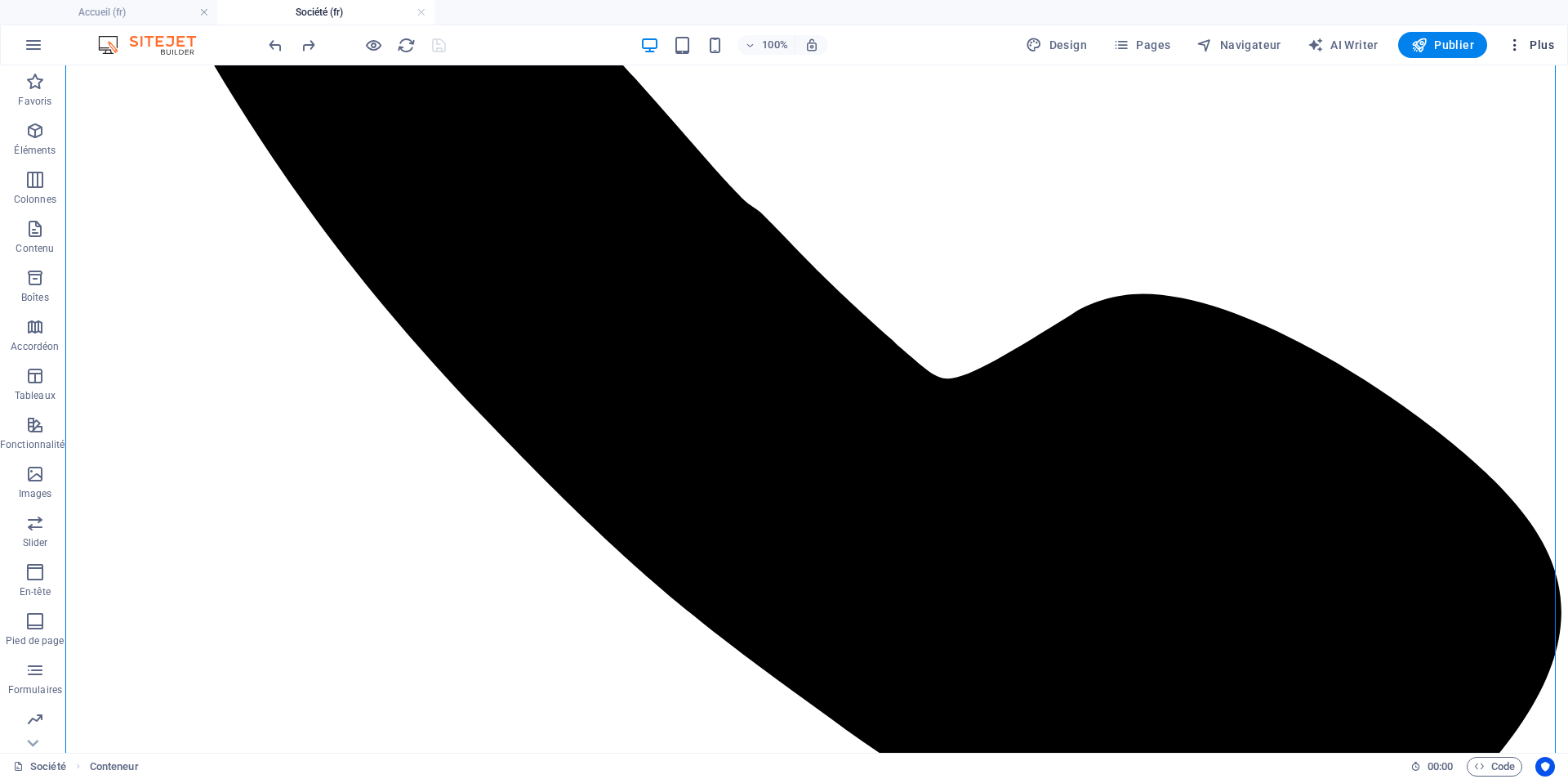
click at [1541, 41] on span "Plus" at bounding box center [1530, 45] width 47 height 16
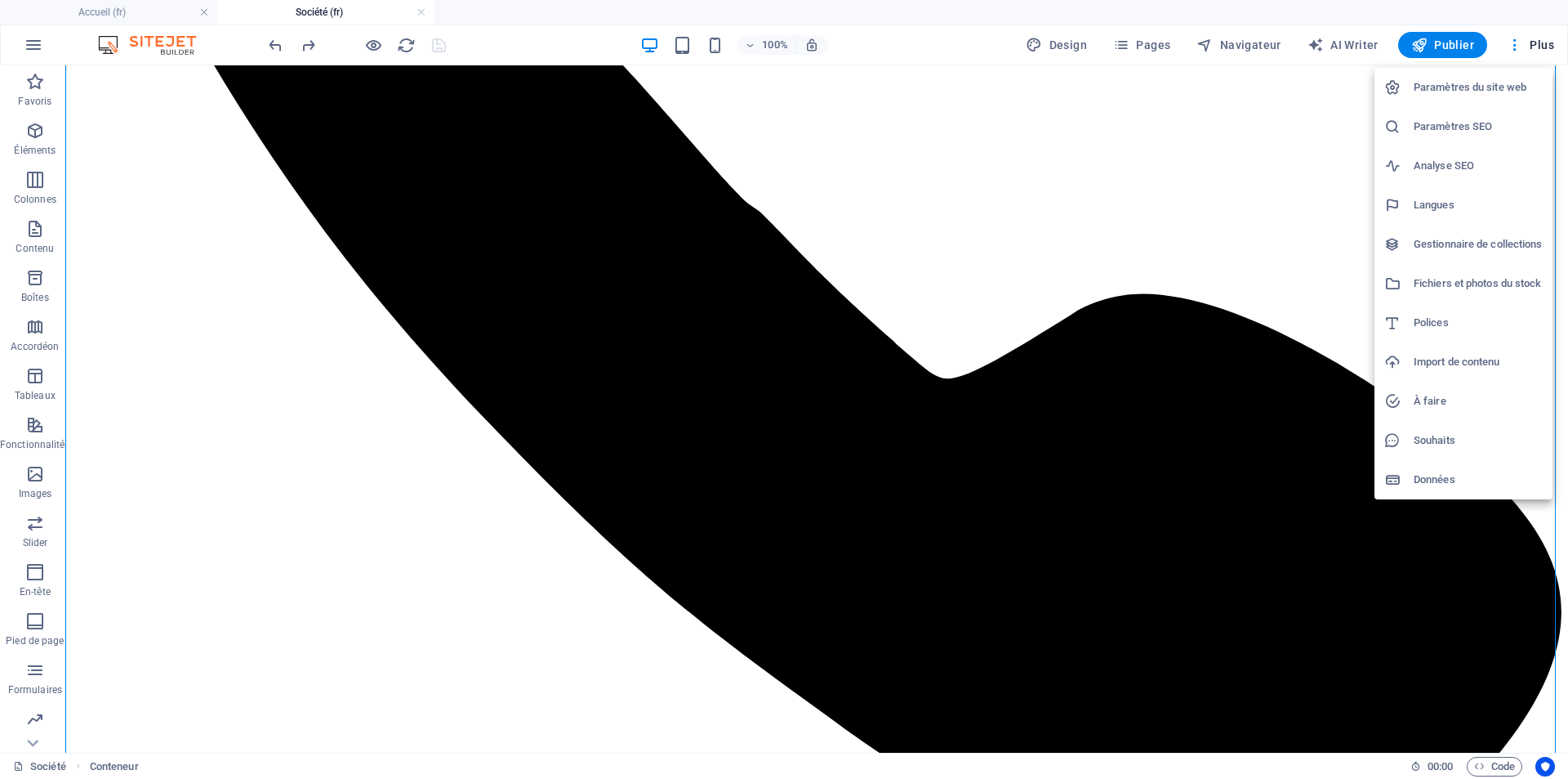
click at [1061, 45] on div at bounding box center [784, 389] width 1568 height 779
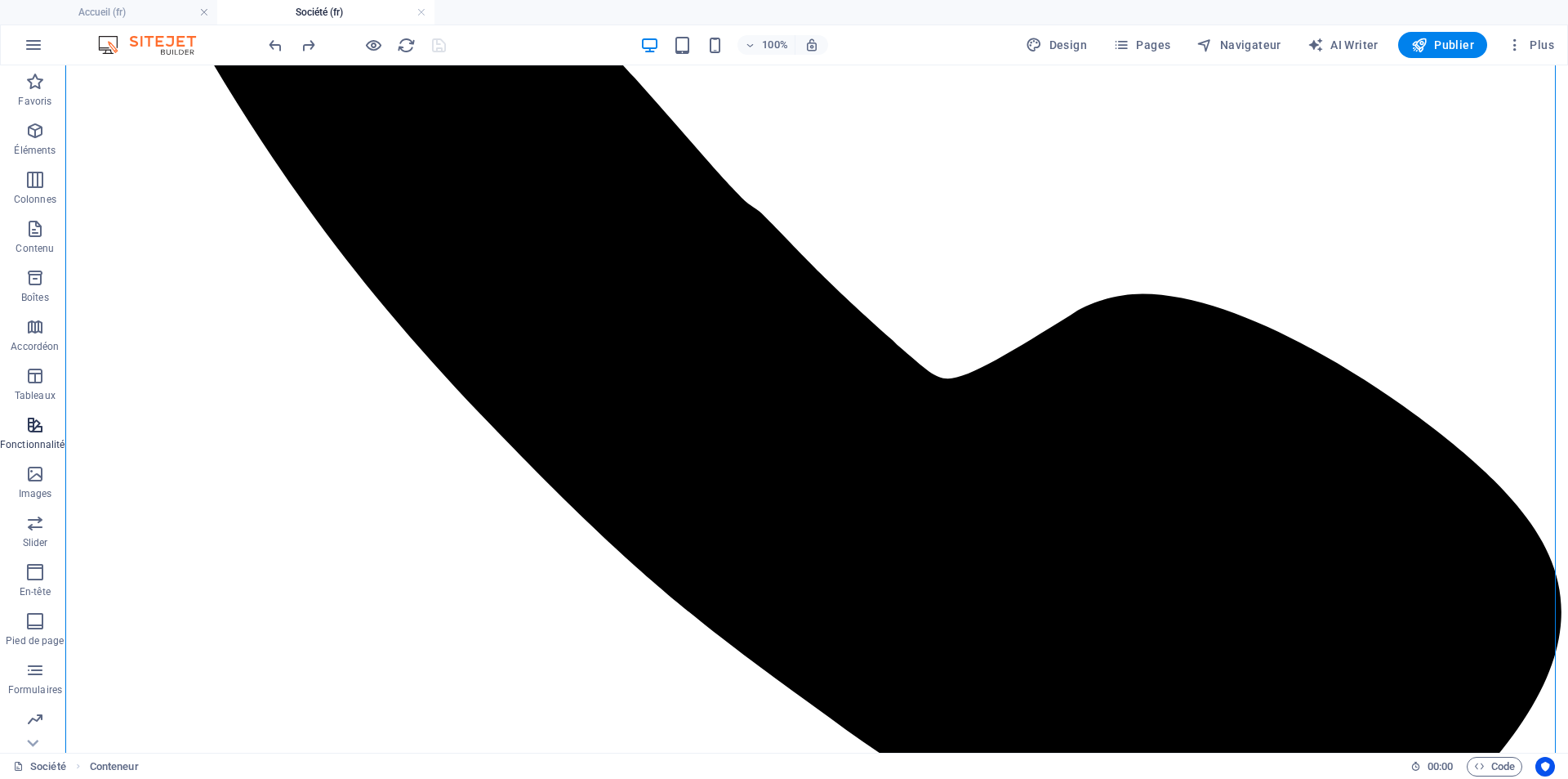
scroll to position [48, 0]
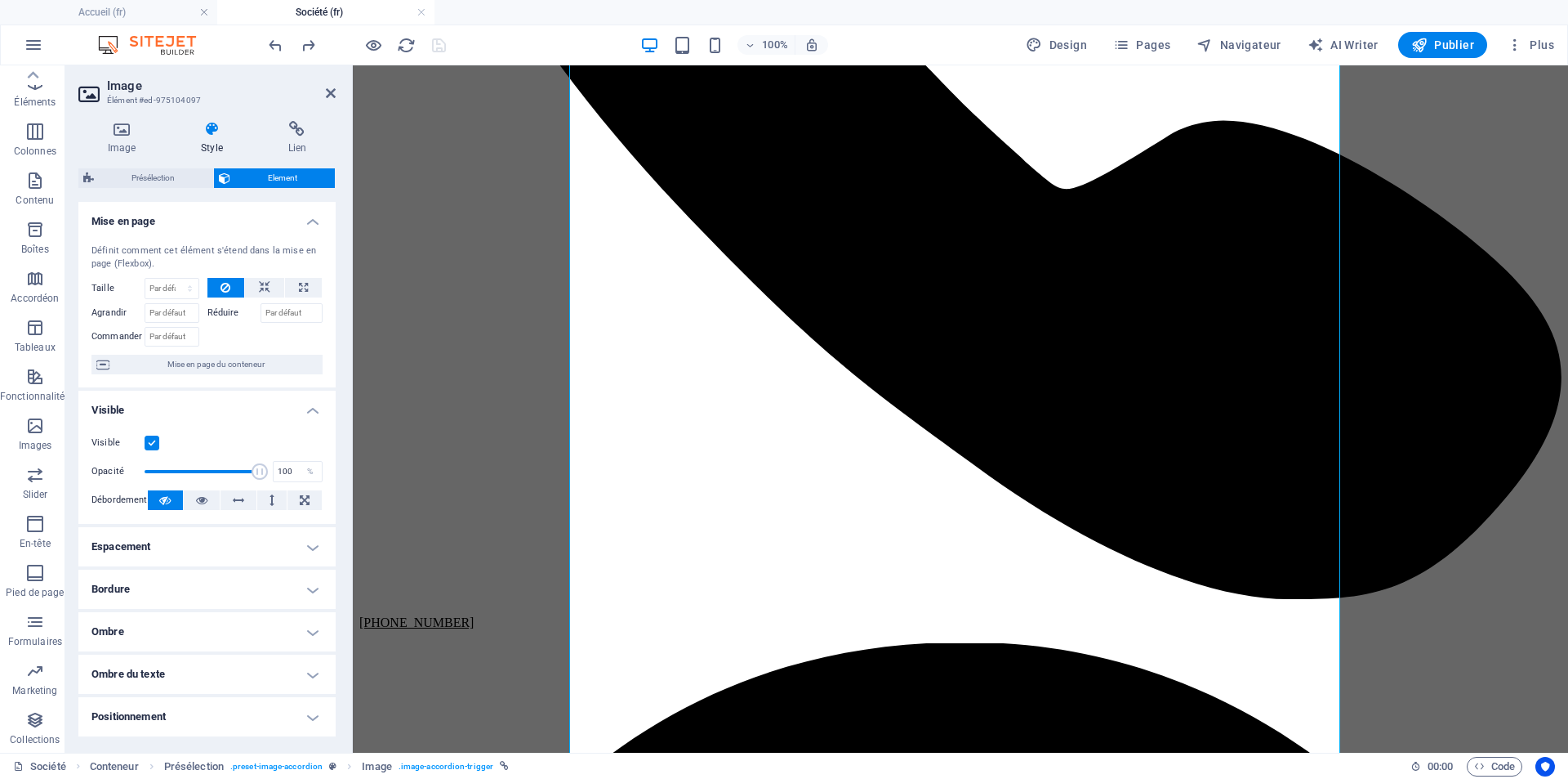
click at [210, 140] on h4 "Style" at bounding box center [214, 138] width 87 height 34
click at [1210, 46] on icon "button" at bounding box center [1204, 45] width 16 height 16
select select "17799967-fr"
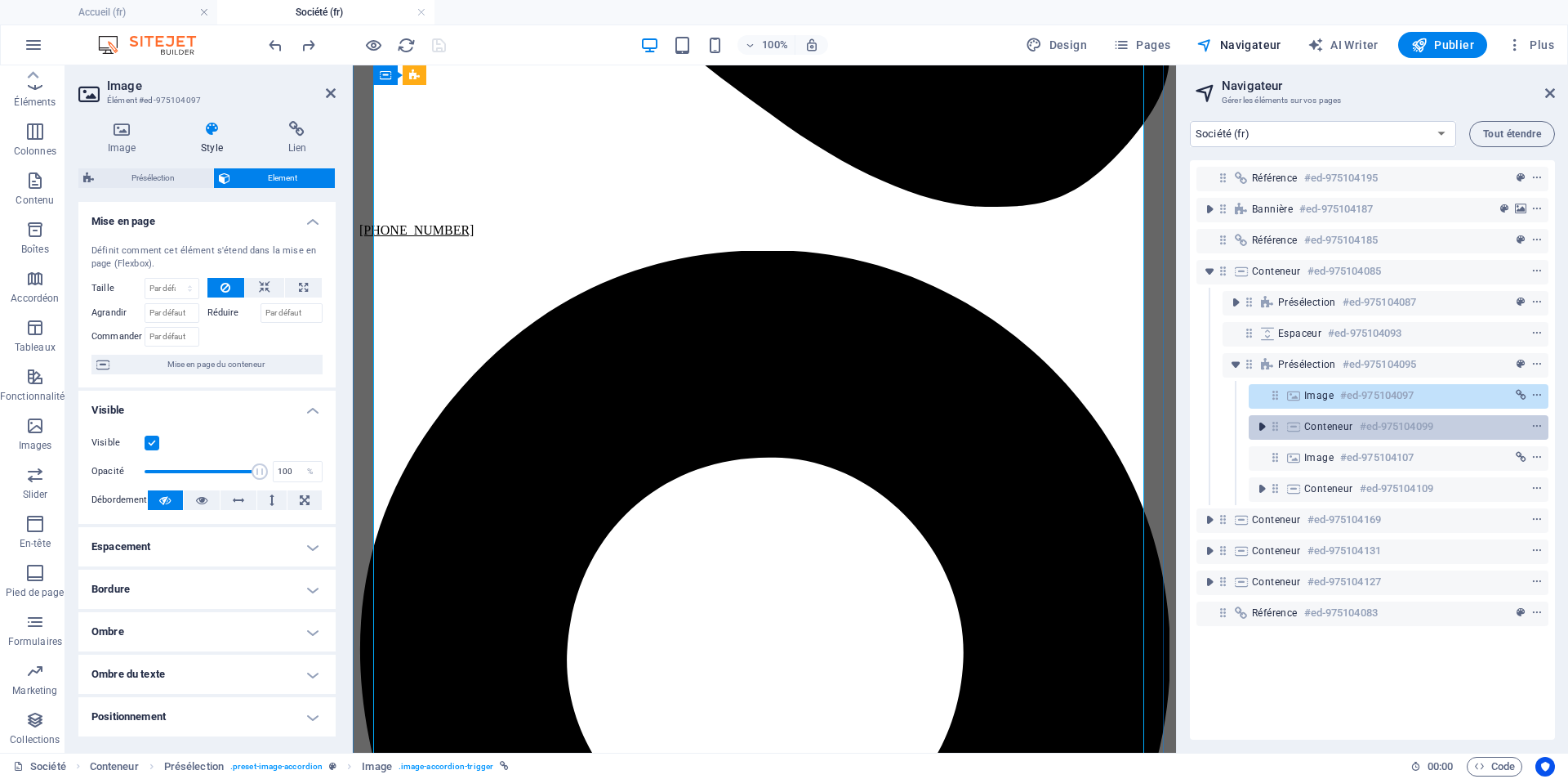
click at [1262, 432] on icon "toggle-expand" at bounding box center [1261, 426] width 16 height 16
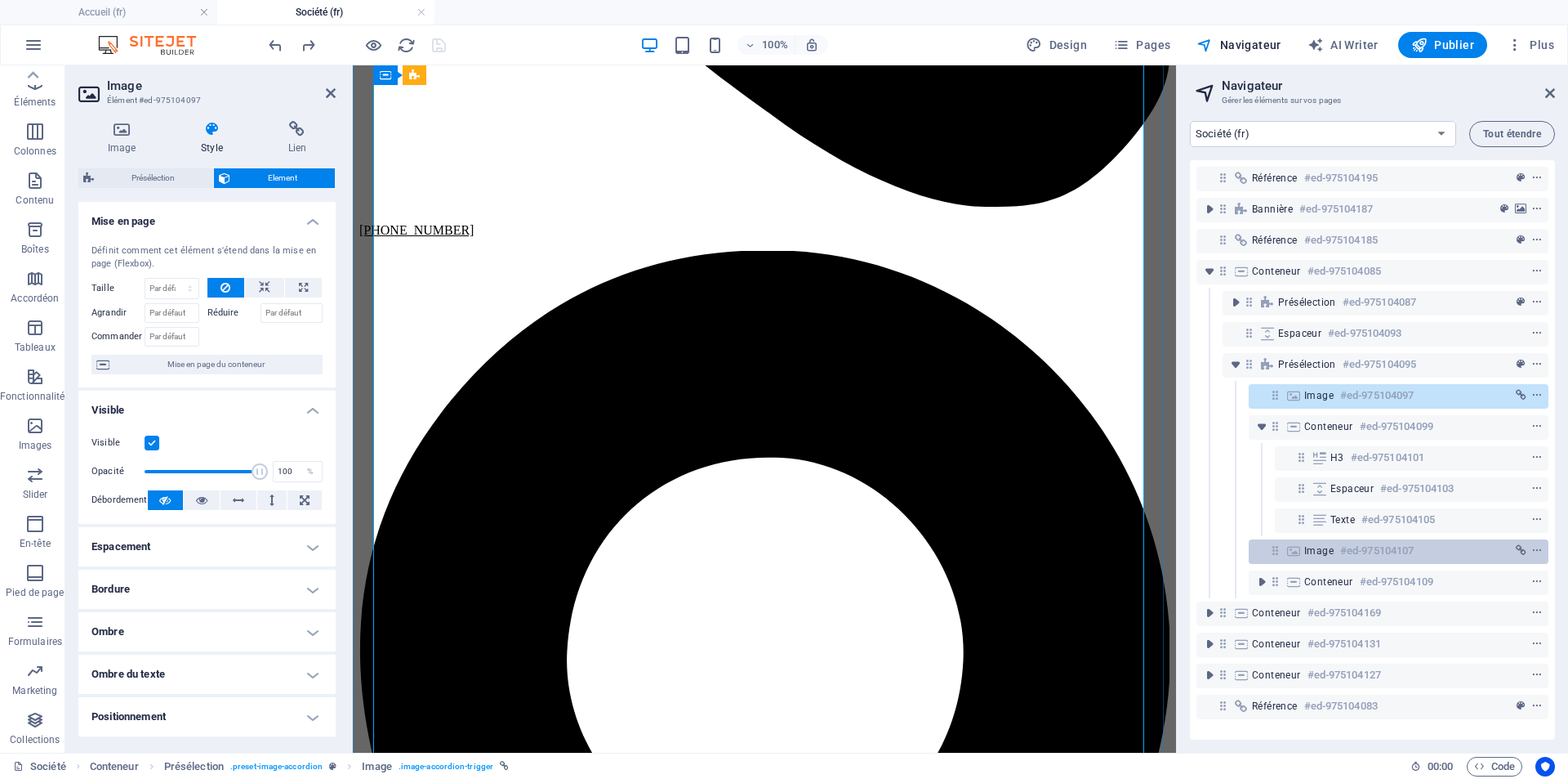
click at [1365, 545] on h6 "#ed-975104107" at bounding box center [1377, 550] width 74 height 19
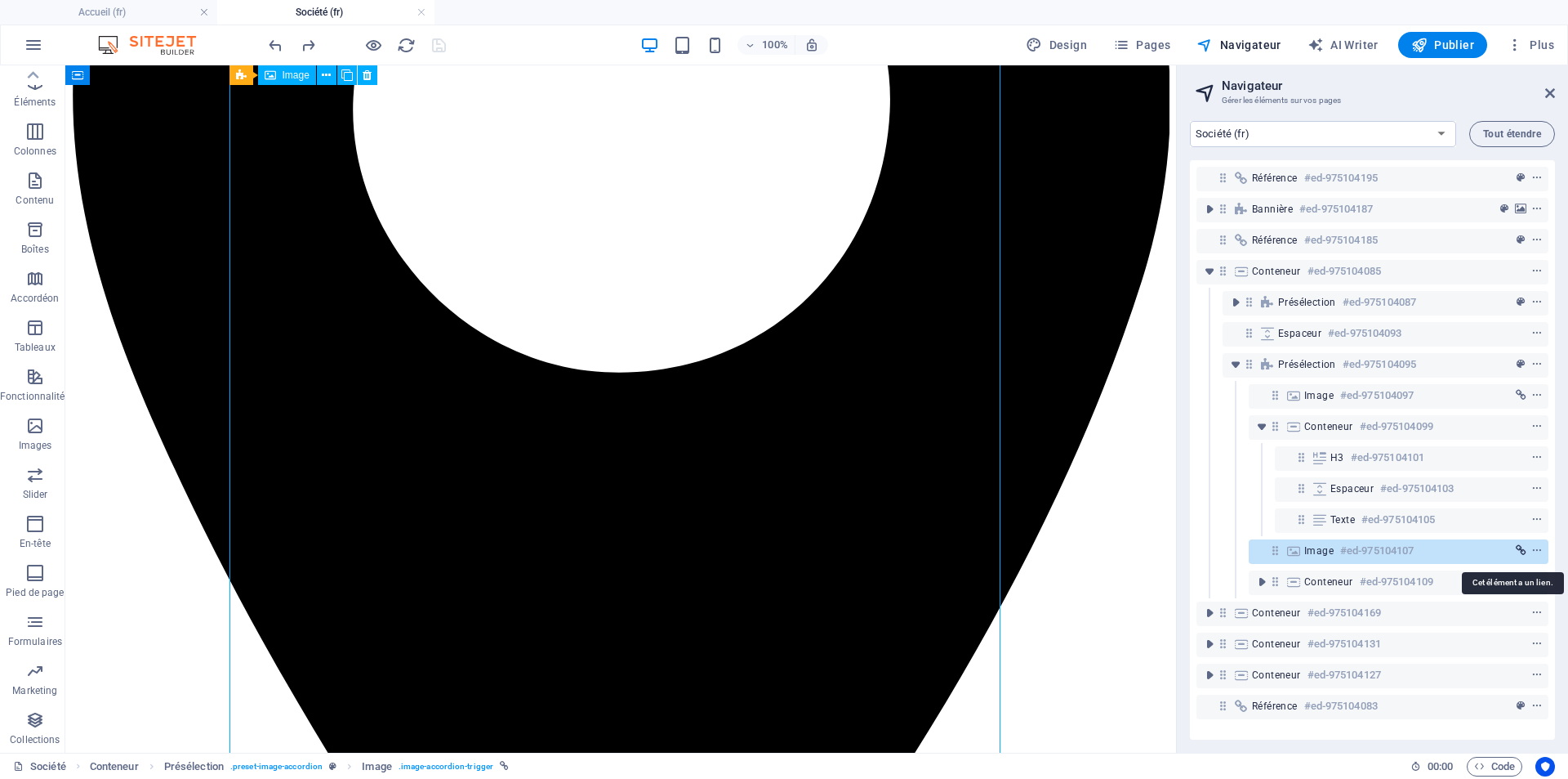
click at [1519, 551] on icon "link" at bounding box center [1521, 551] width 11 height 12
select select "nofollow"
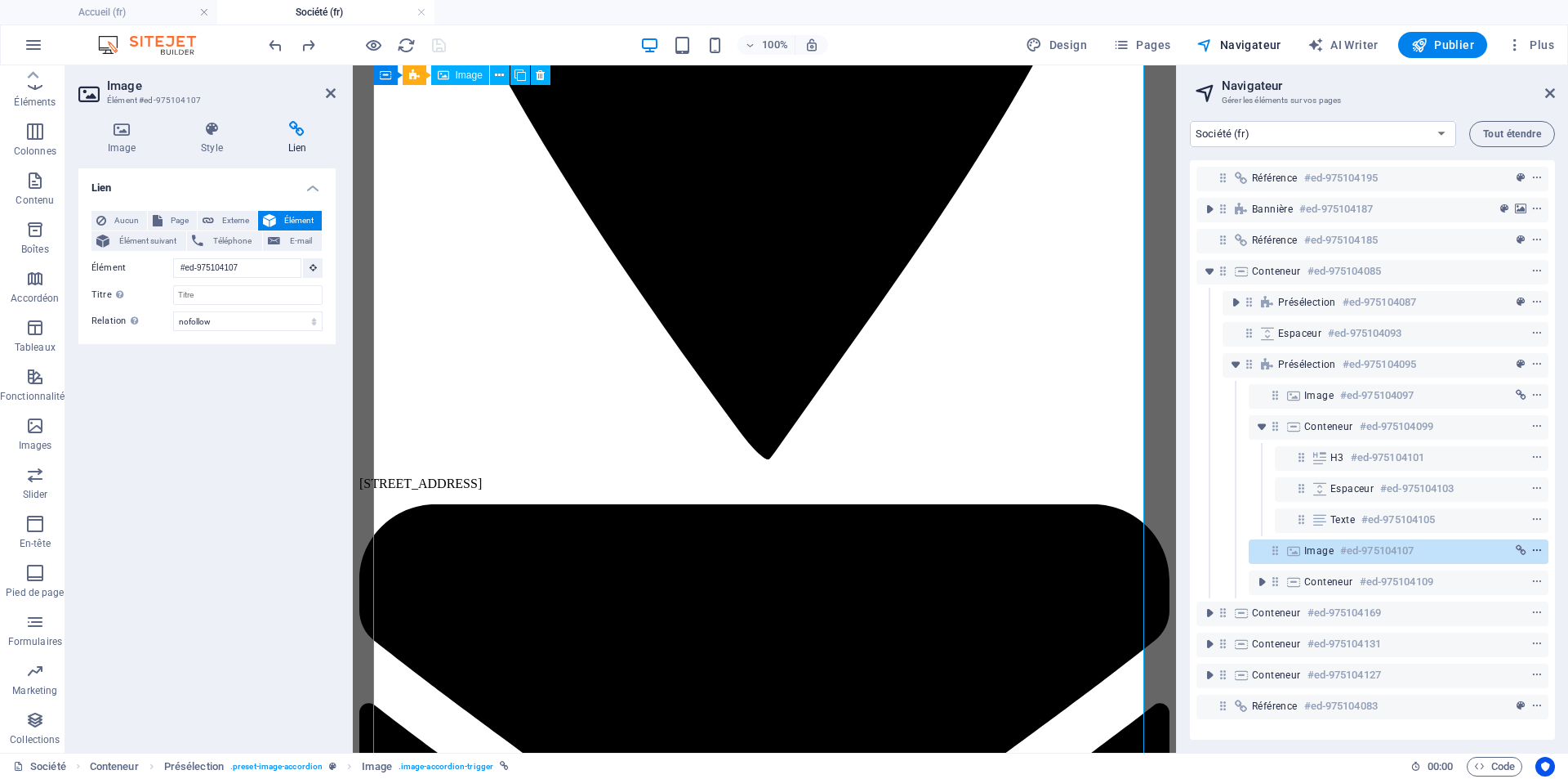
click at [1531, 549] on icon "context-menu" at bounding box center [1537, 551] width 12 height 12
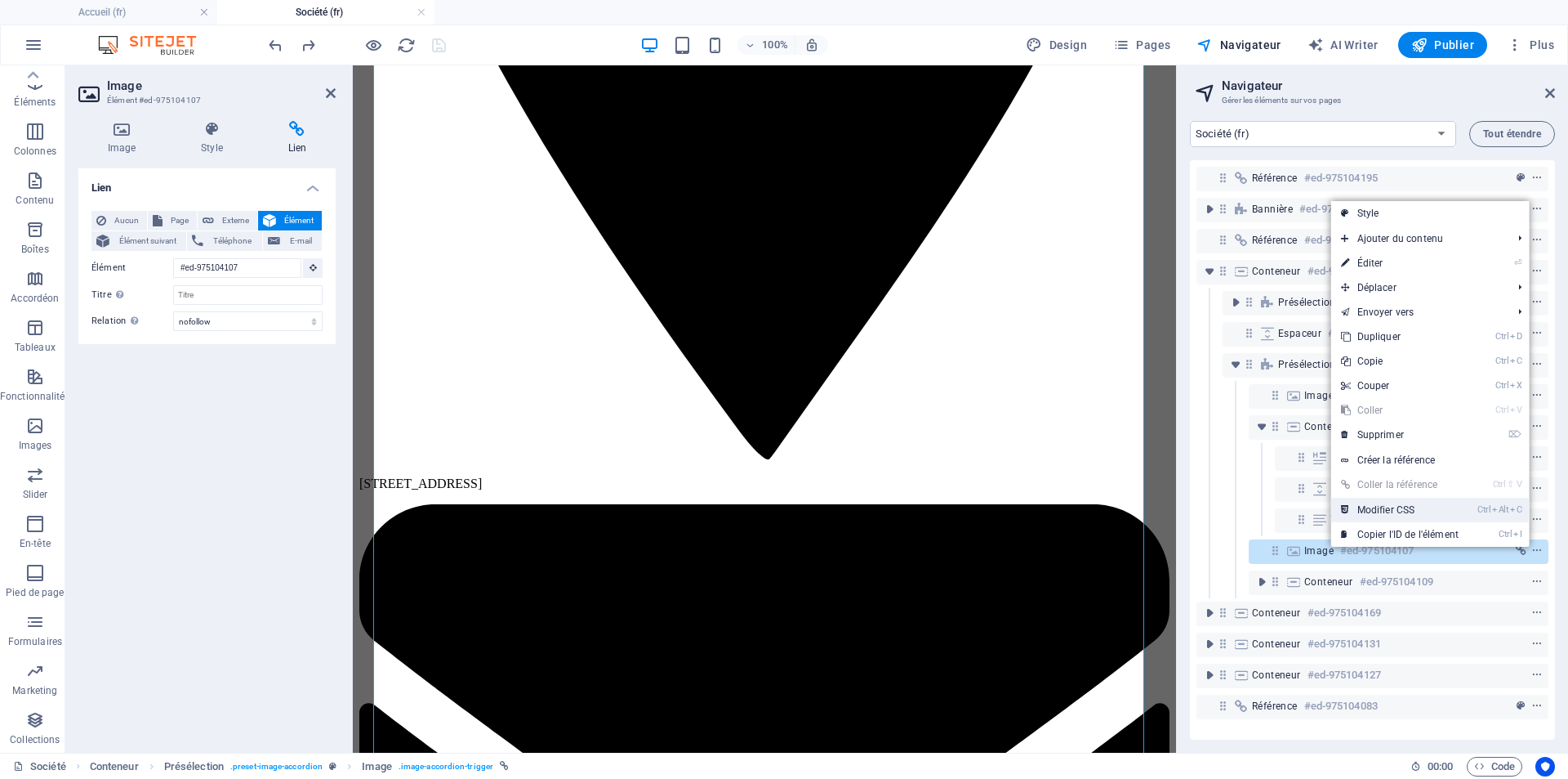
click at [1478, 510] on icon "Ctrl" at bounding box center [1484, 509] width 13 height 11
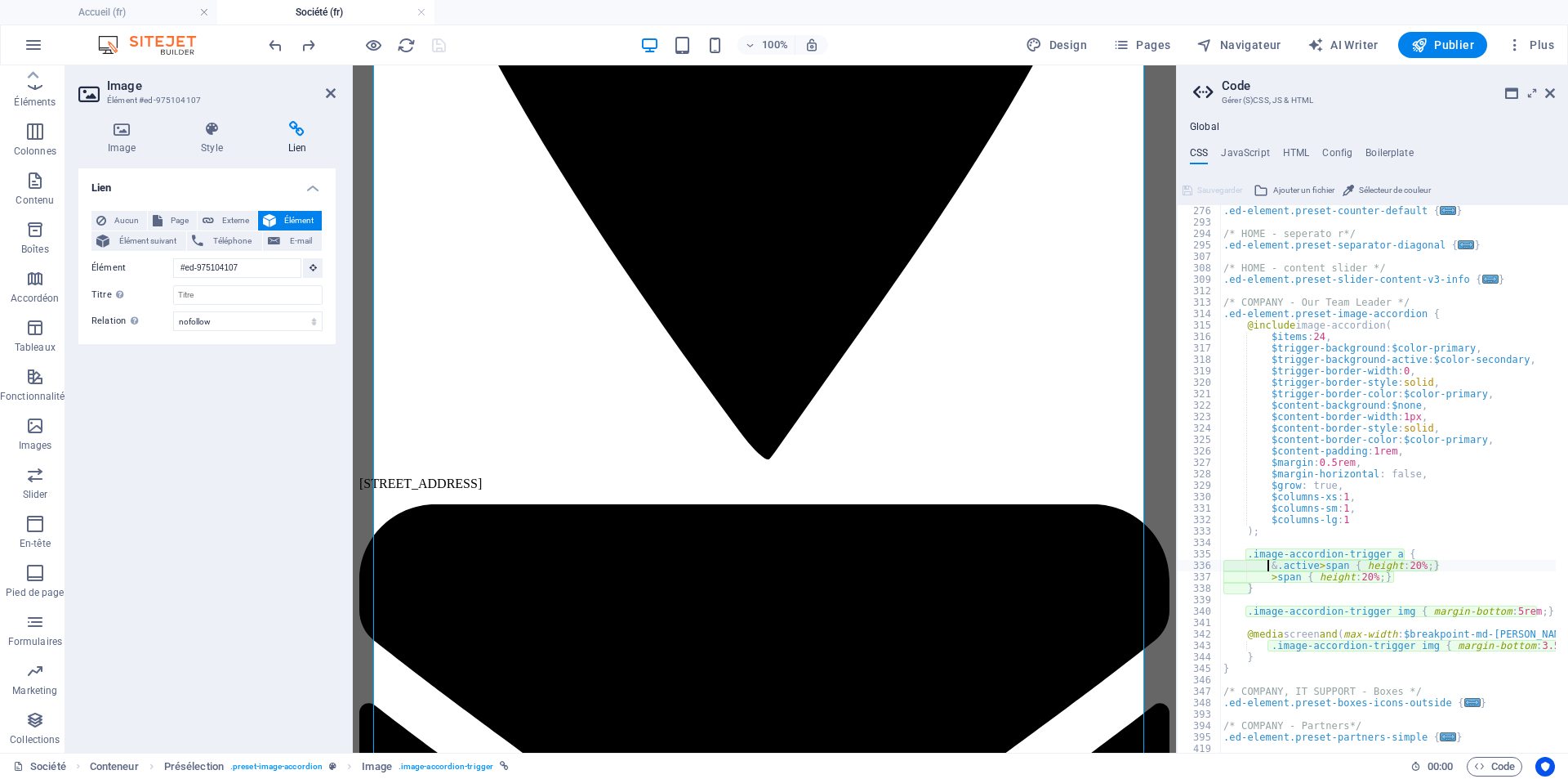
scroll to position [1703, 0]
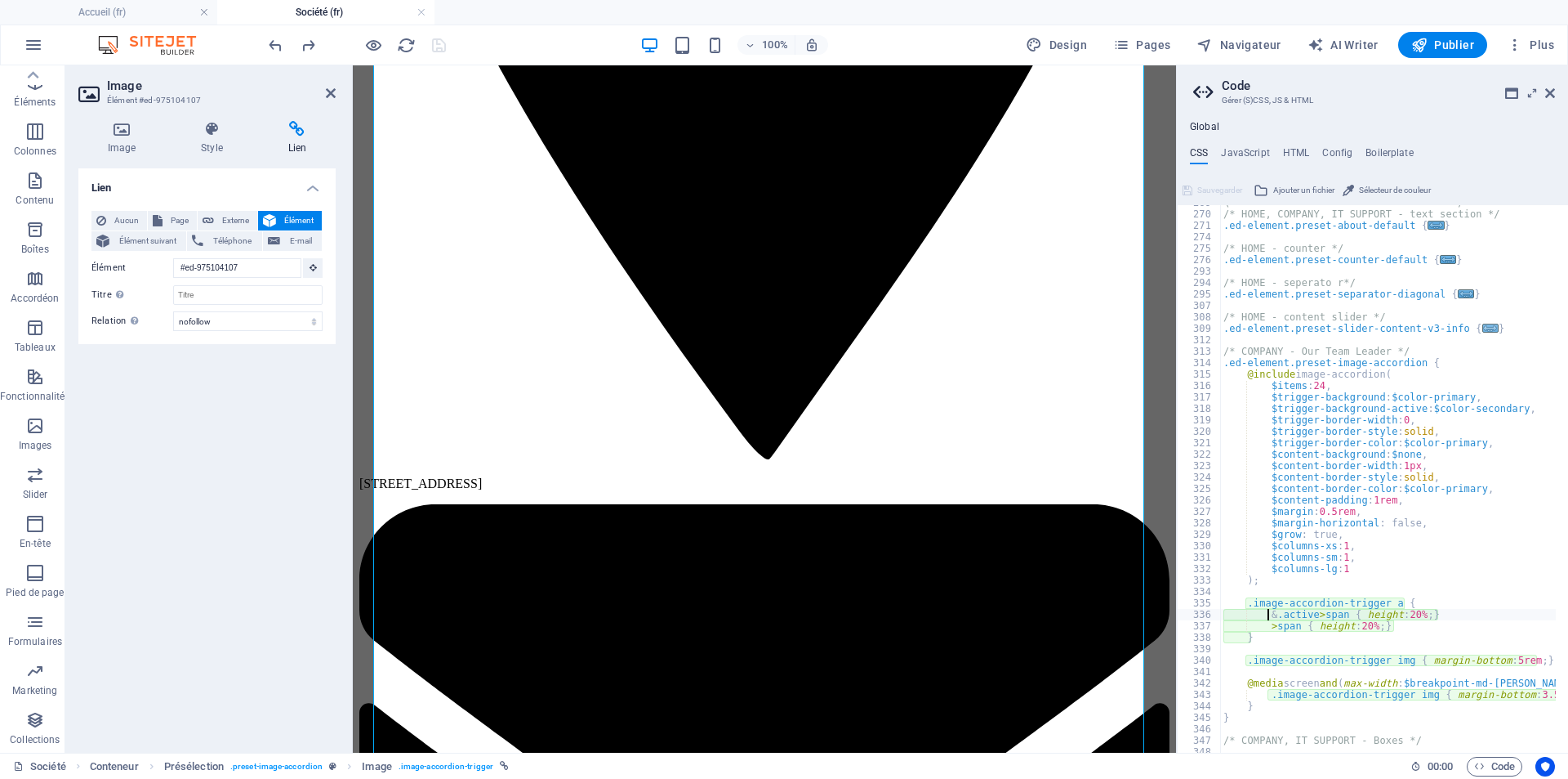
click at [1482, 332] on span "..." at bounding box center [1490, 328] width 16 height 9
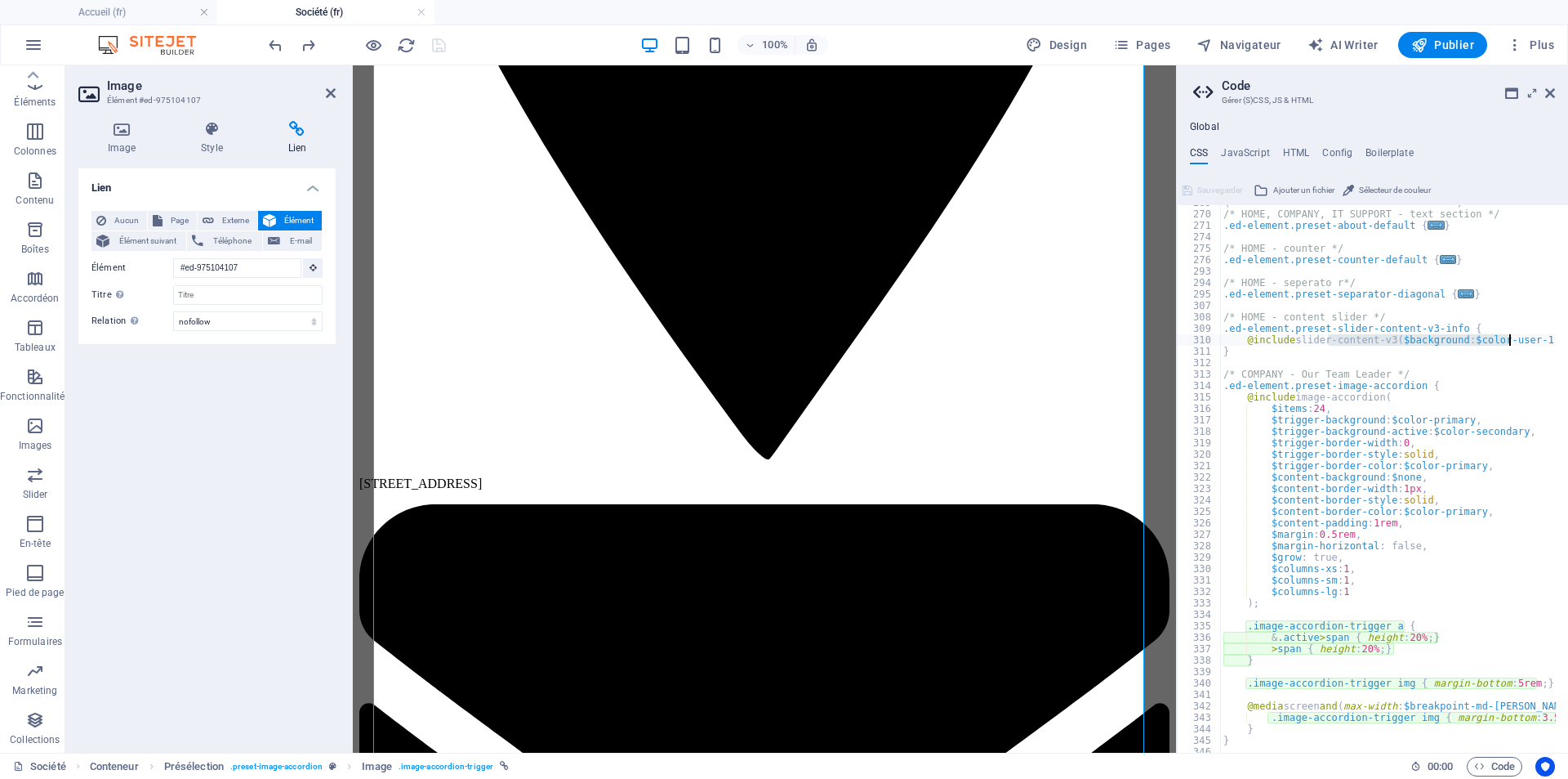
drag, startPoint x: 1327, startPoint y: 342, endPoint x: 1514, endPoint y: 345, distance: 187.0
click at [1514, 345] on div "\*------------------------------------*/ /* HOME, COMPANY, IT SUPPORT - text se…" at bounding box center [1466, 476] width 490 height 558
click at [1507, 386] on div "\*------------------------------------*/ /* HOME, COMPANY, IT SUPPORT - text se…" at bounding box center [1466, 476] width 490 height 558
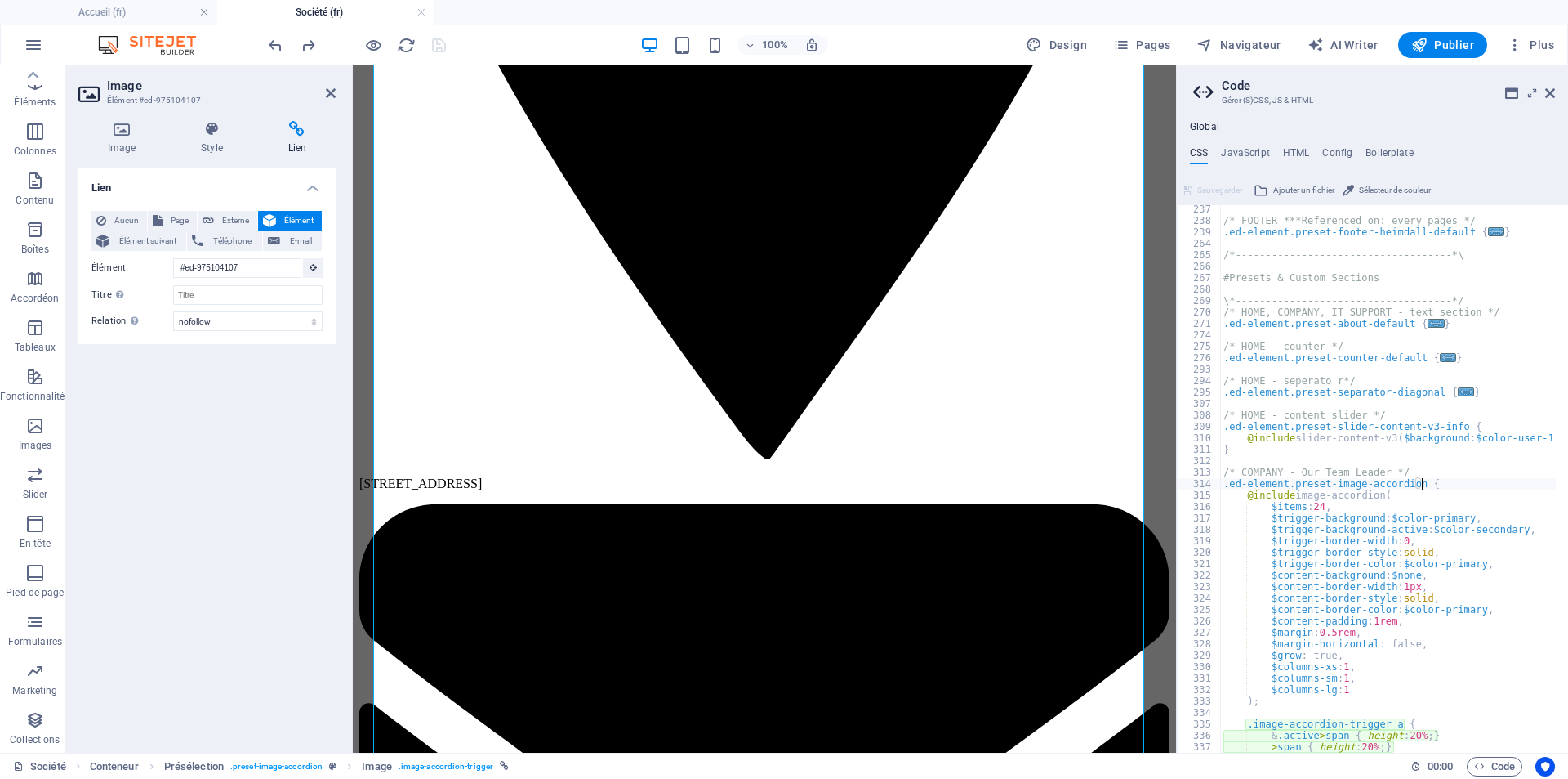
scroll to position [1604, 0]
click at [1429, 328] on span "..." at bounding box center [1436, 323] width 16 height 9
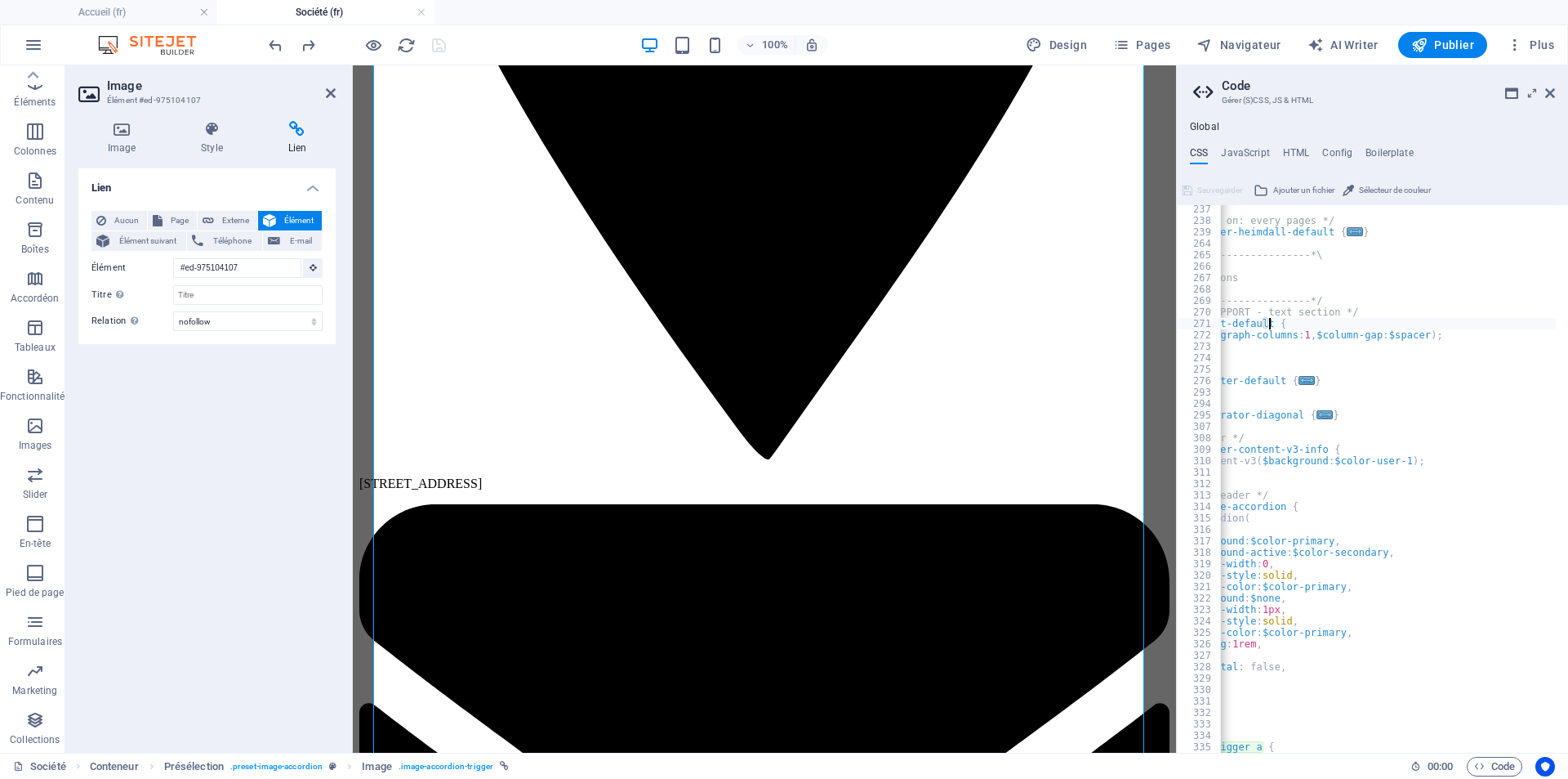
scroll to position [0, 0]
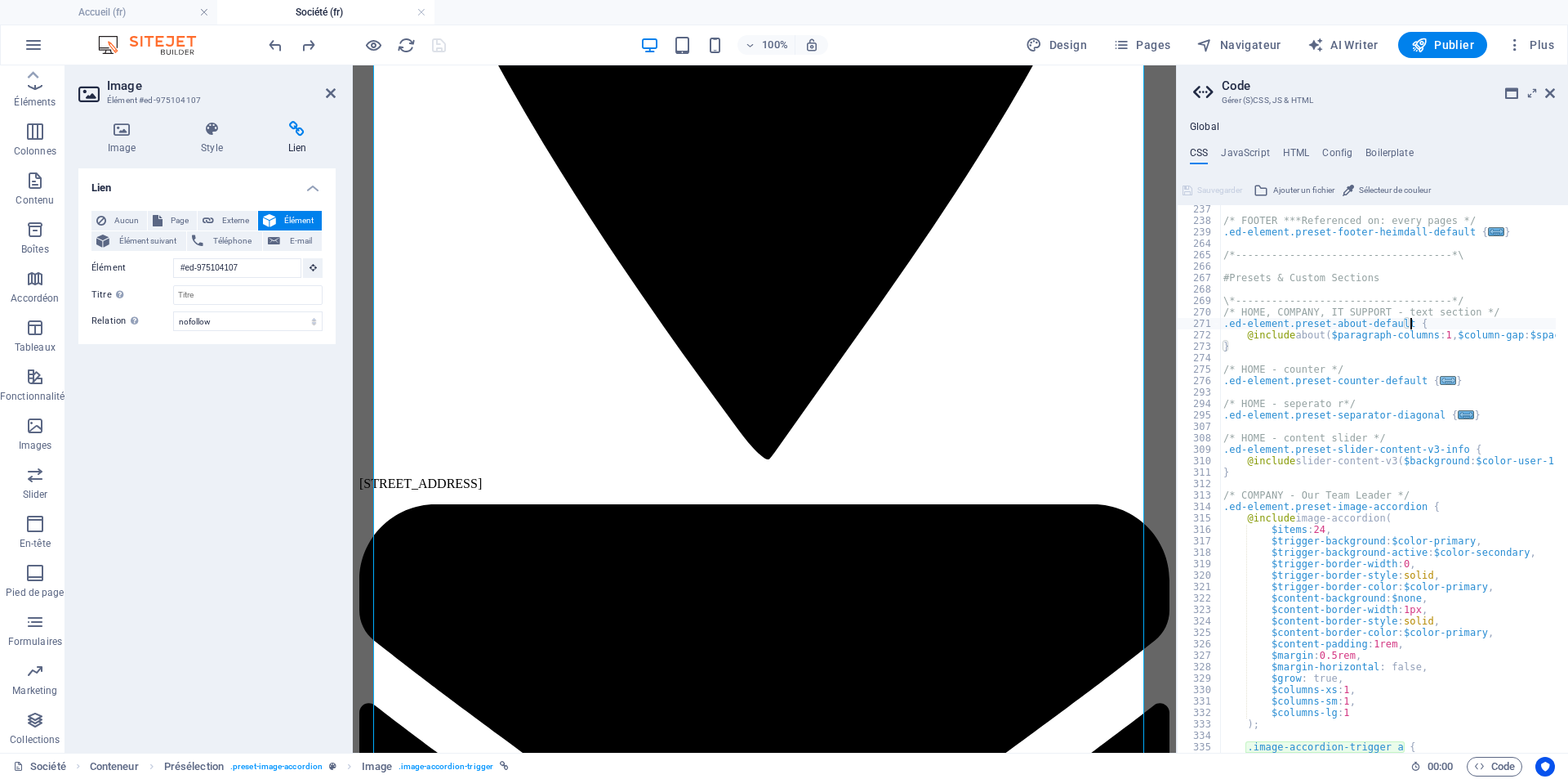
click at [1440, 377] on span "..." at bounding box center [1448, 380] width 16 height 9
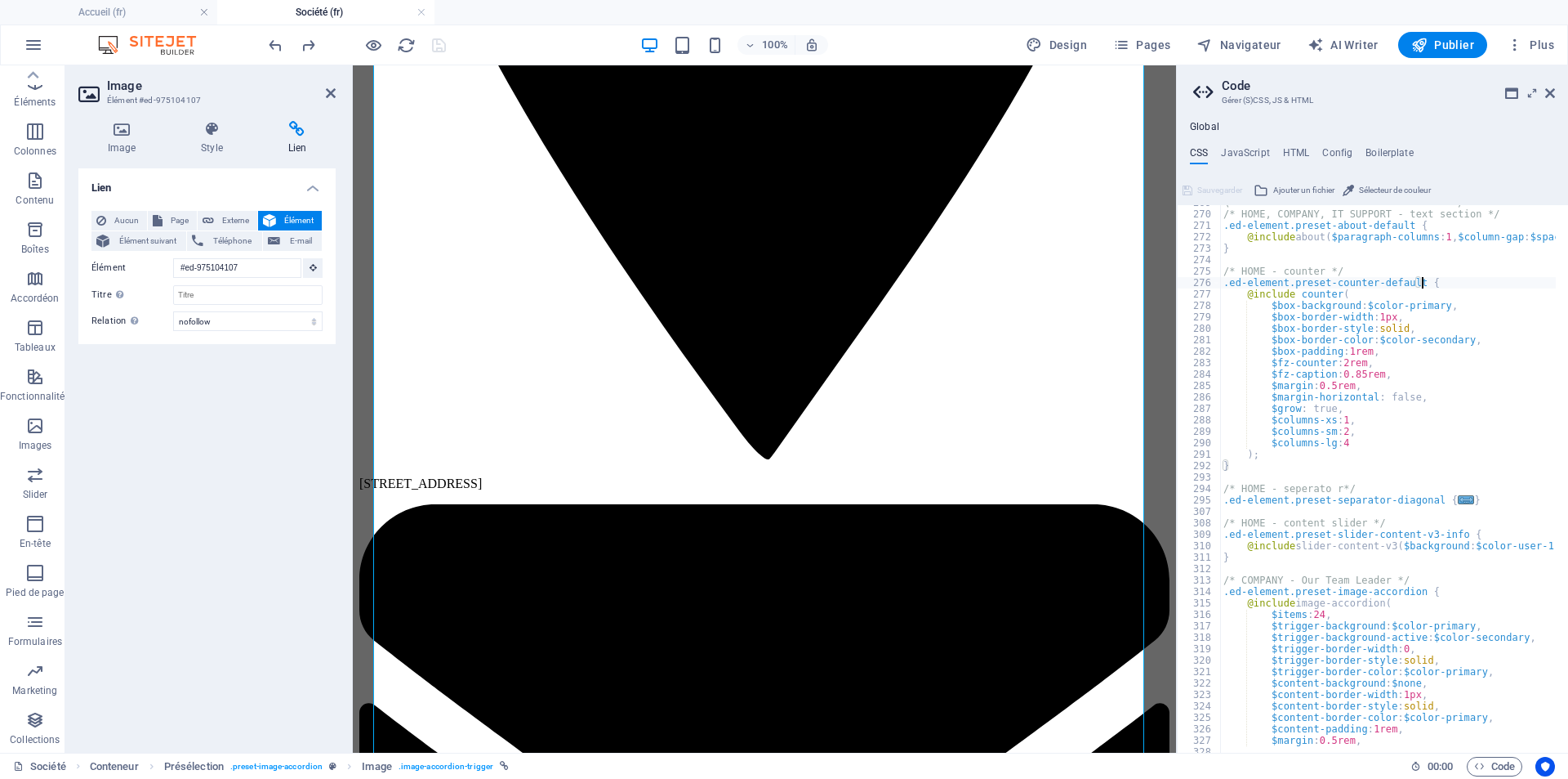
scroll to position [1703, 0]
click at [1458, 503] on span "..." at bounding box center [1466, 499] width 16 height 9
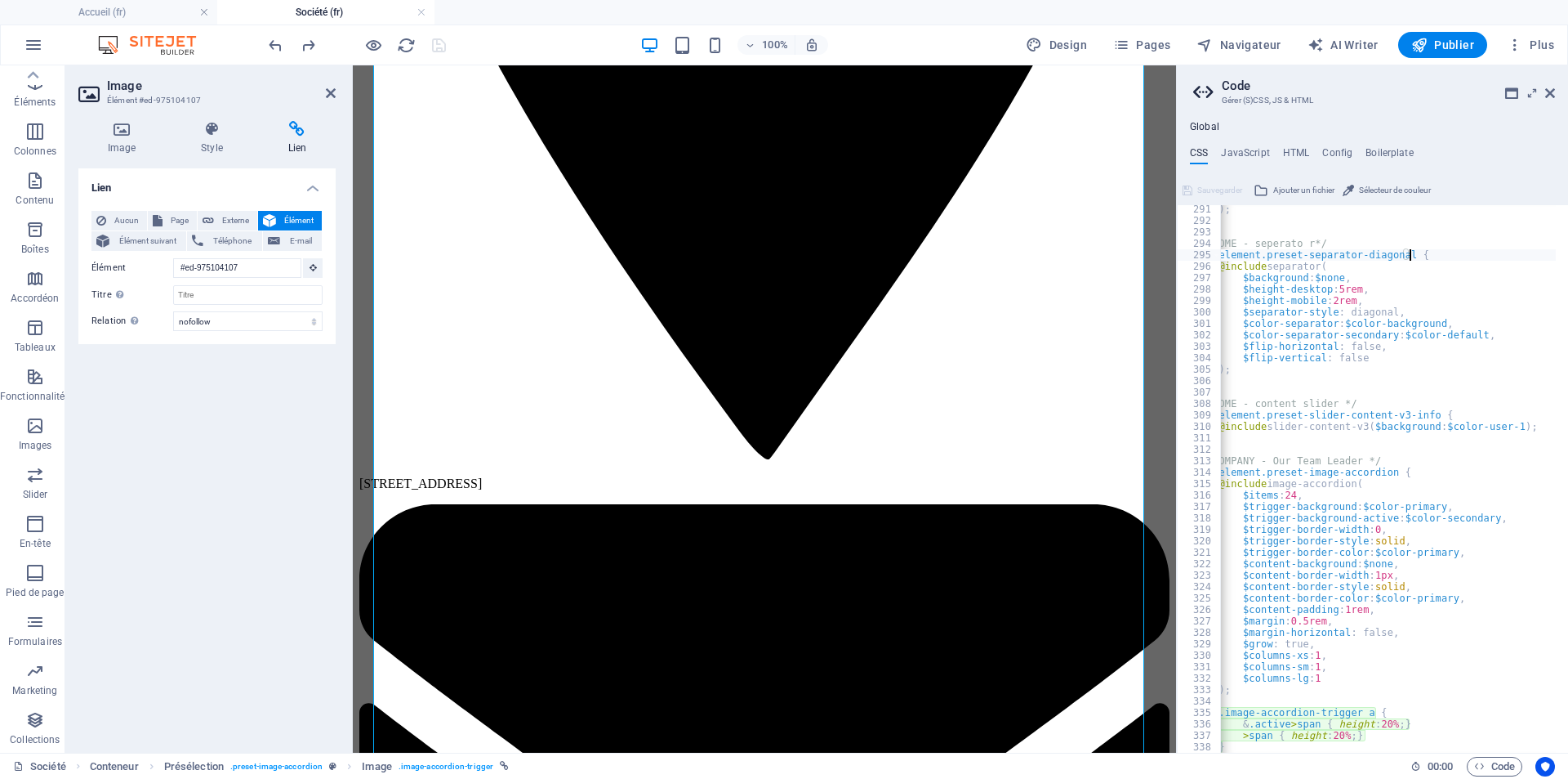
scroll to position [0, 0]
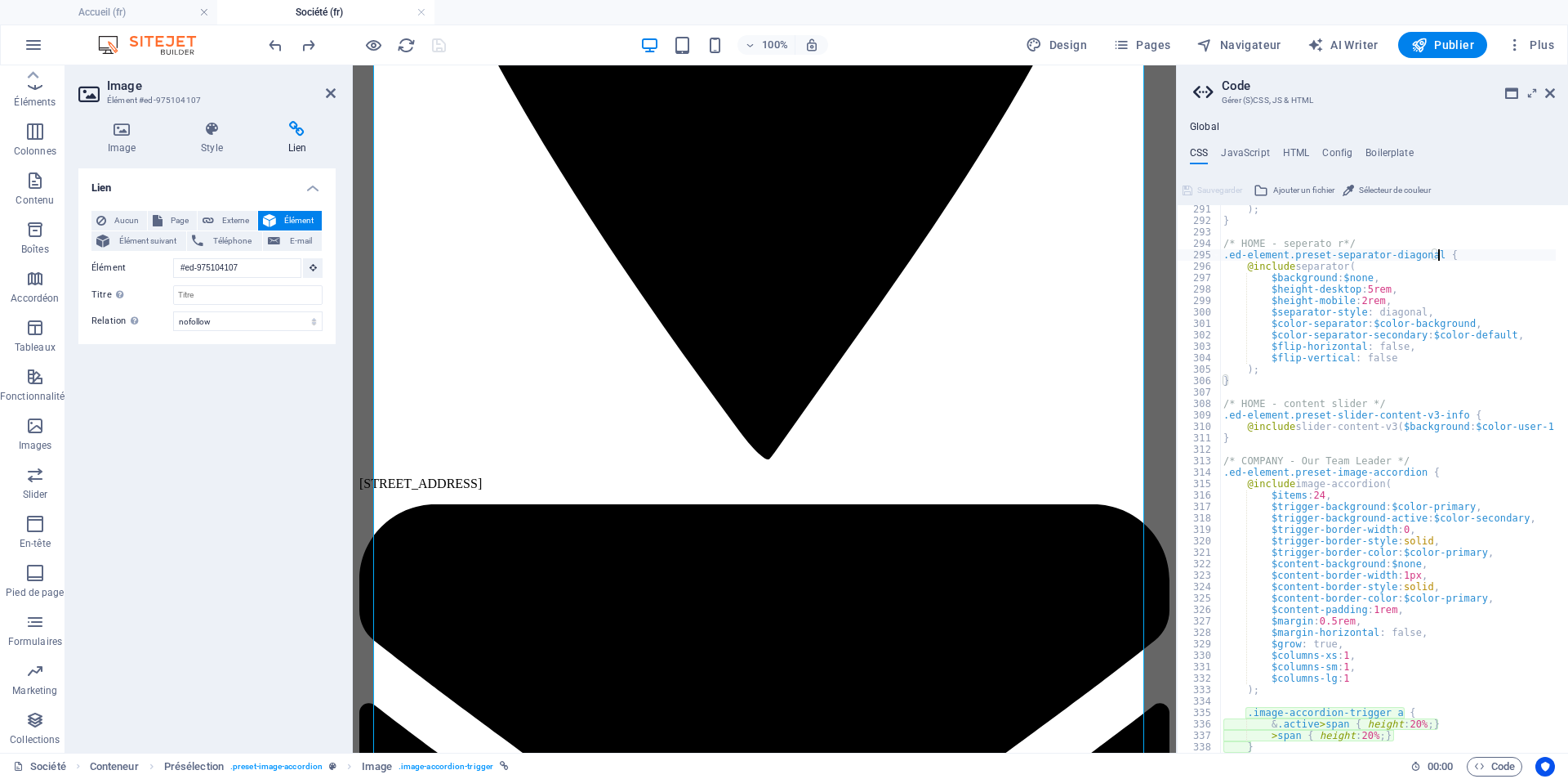
click at [1335, 428] on div ") ; } /* HOME - seperato r*/ .ed-element.preset-separator-diagonal { @include s…" at bounding box center [1466, 482] width 490 height 558
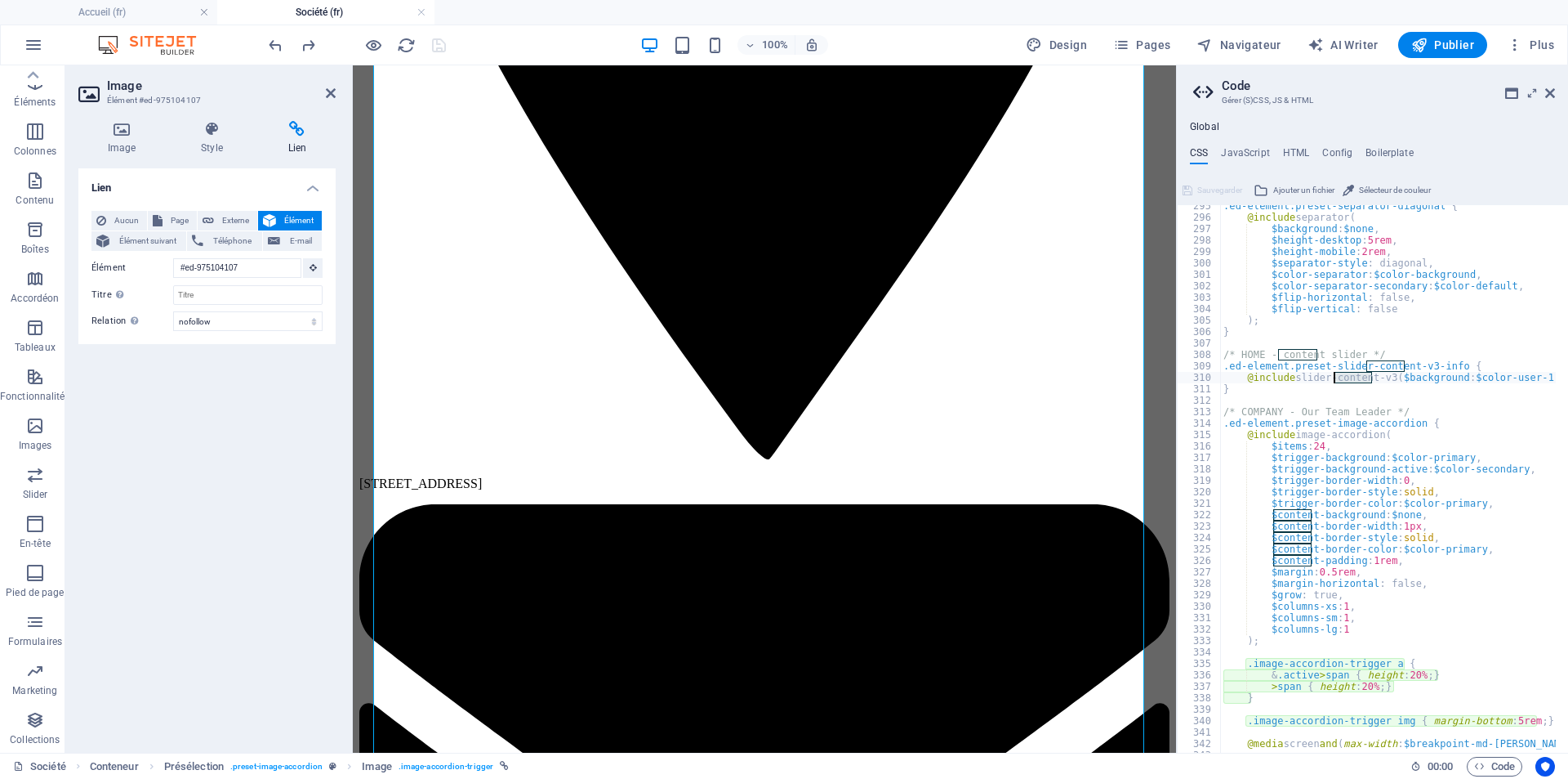
scroll to position [1997, 0]
click at [1484, 426] on div ".ed-element.preset-separator-diagonal { @include separator ( $background : $non…" at bounding box center [1466, 479] width 490 height 558
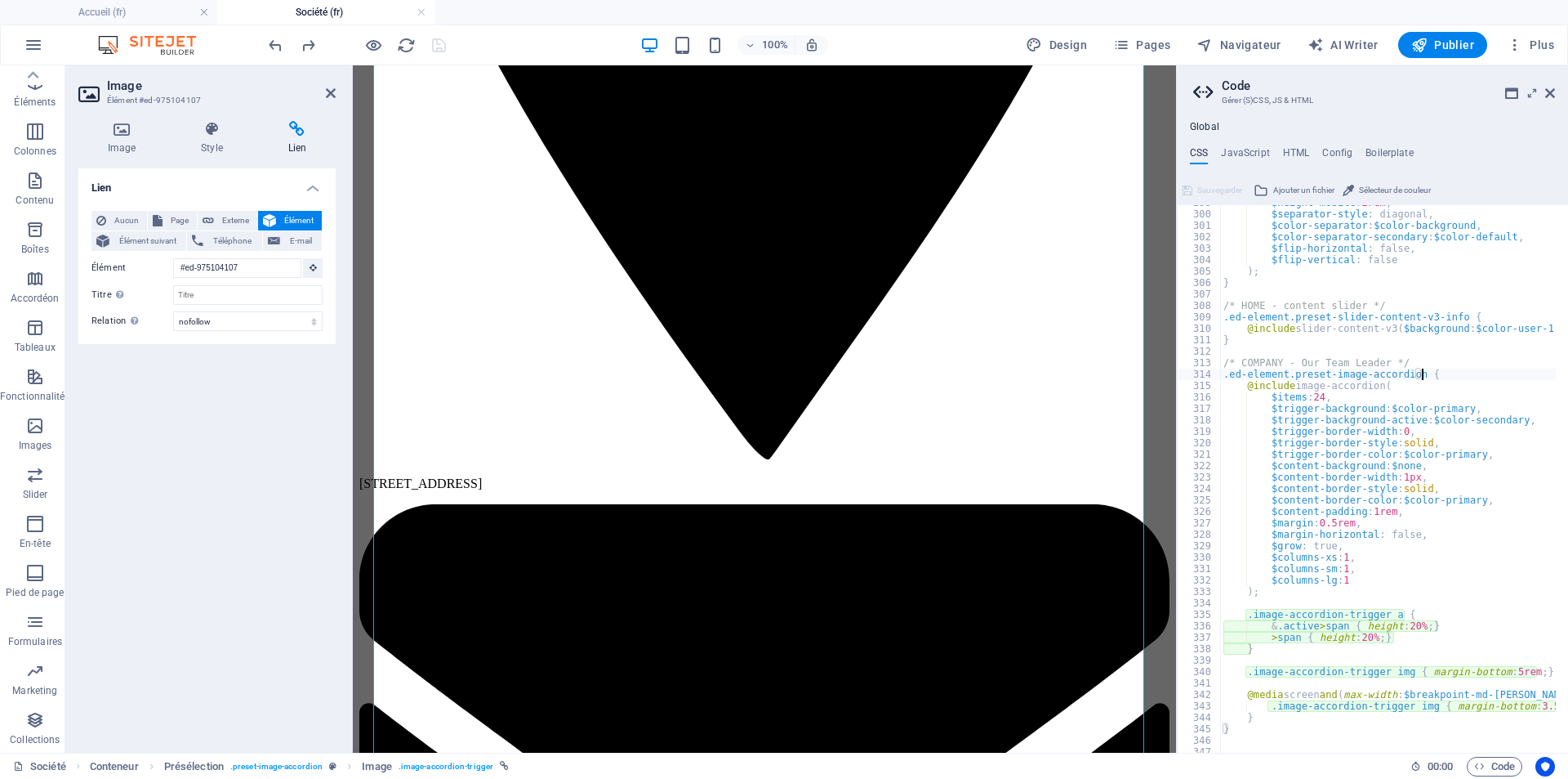
scroll to position [2095, 0]
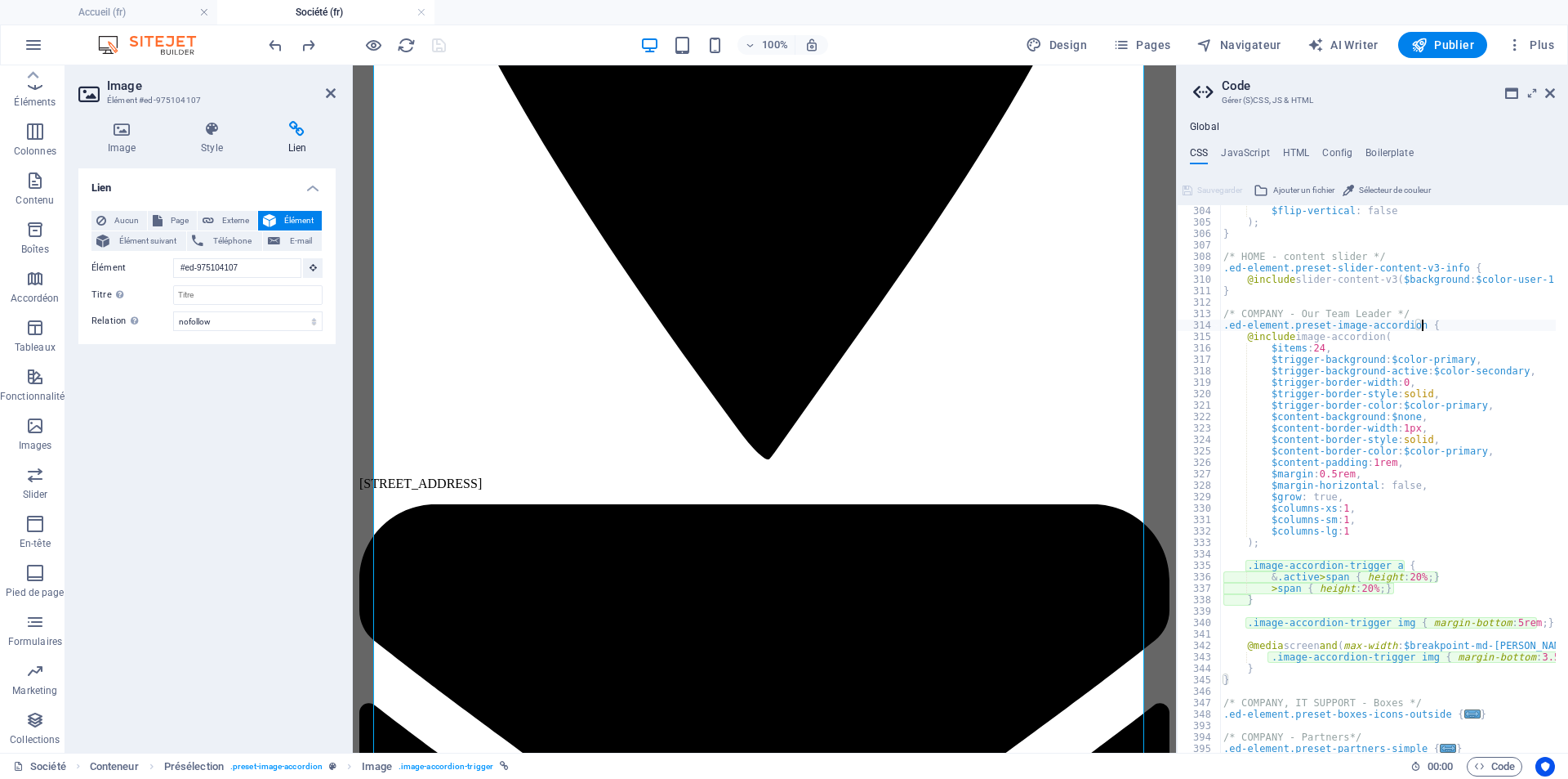
click at [1406, 576] on div "$flip-vertical : false ) ; } /* HOME - content slider */ .ed-element.preset-sli…" at bounding box center [1466, 484] width 490 height 558
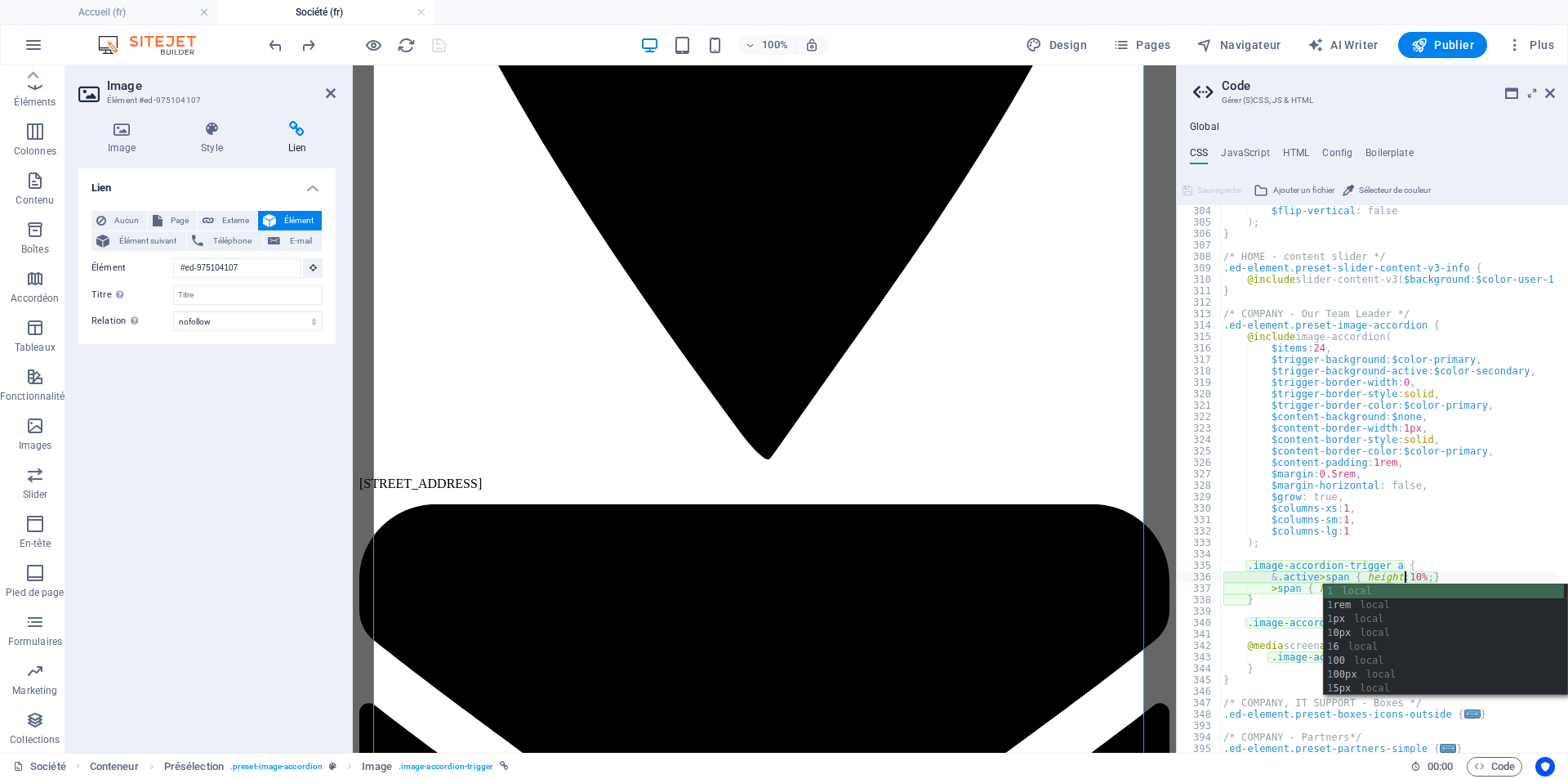
scroll to position [0, 18]
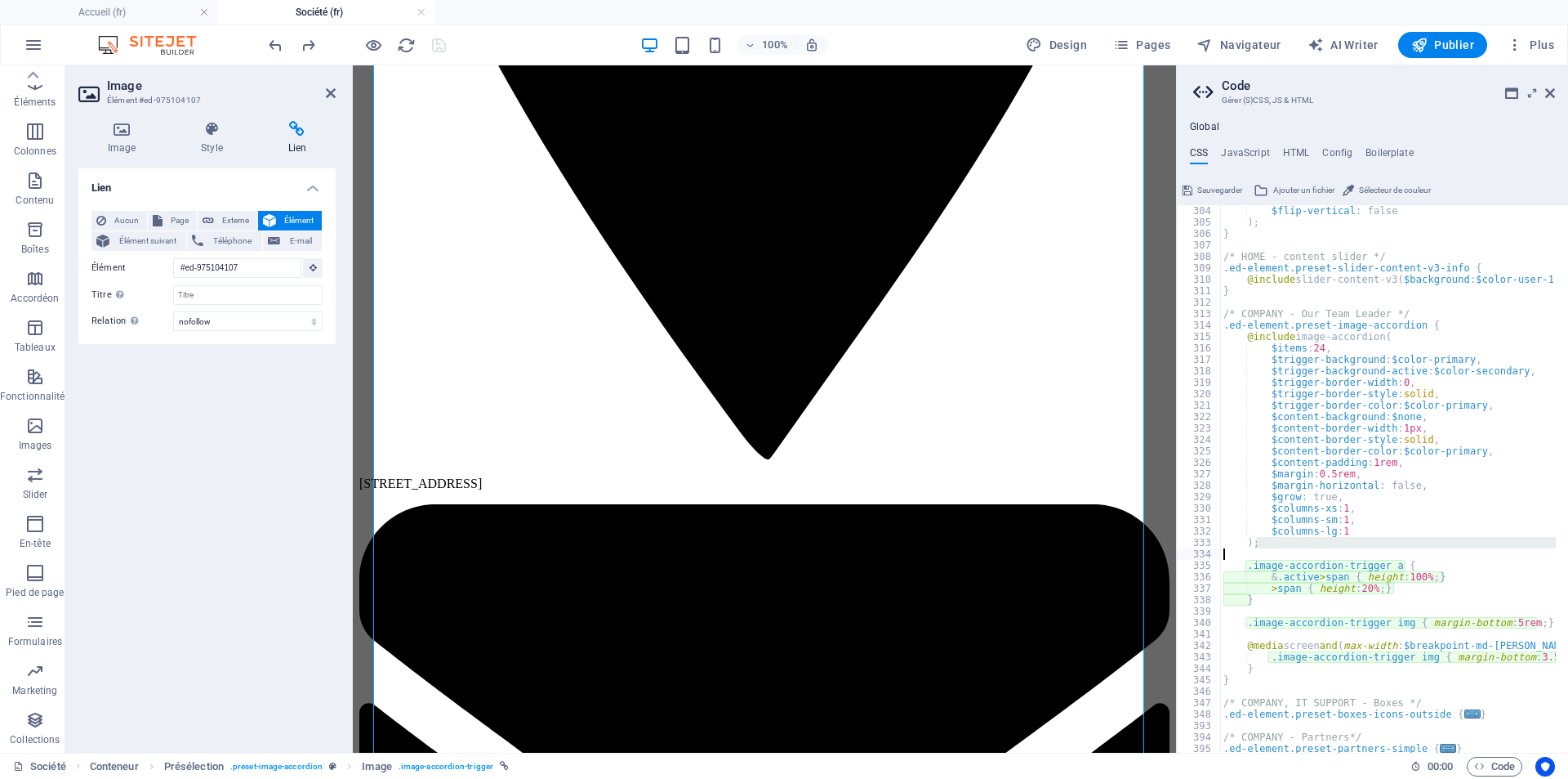
click at [1428, 554] on div "$flip-vertical : false ) ; } /* HOME - content slider */ .ed-element.preset-sli…" at bounding box center [1466, 484] width 490 height 558
click at [1366, 588] on div "$flip-vertical : false ) ; } /* HOME - content slider */ .ed-element.preset-sli…" at bounding box center [1466, 484] width 490 height 558
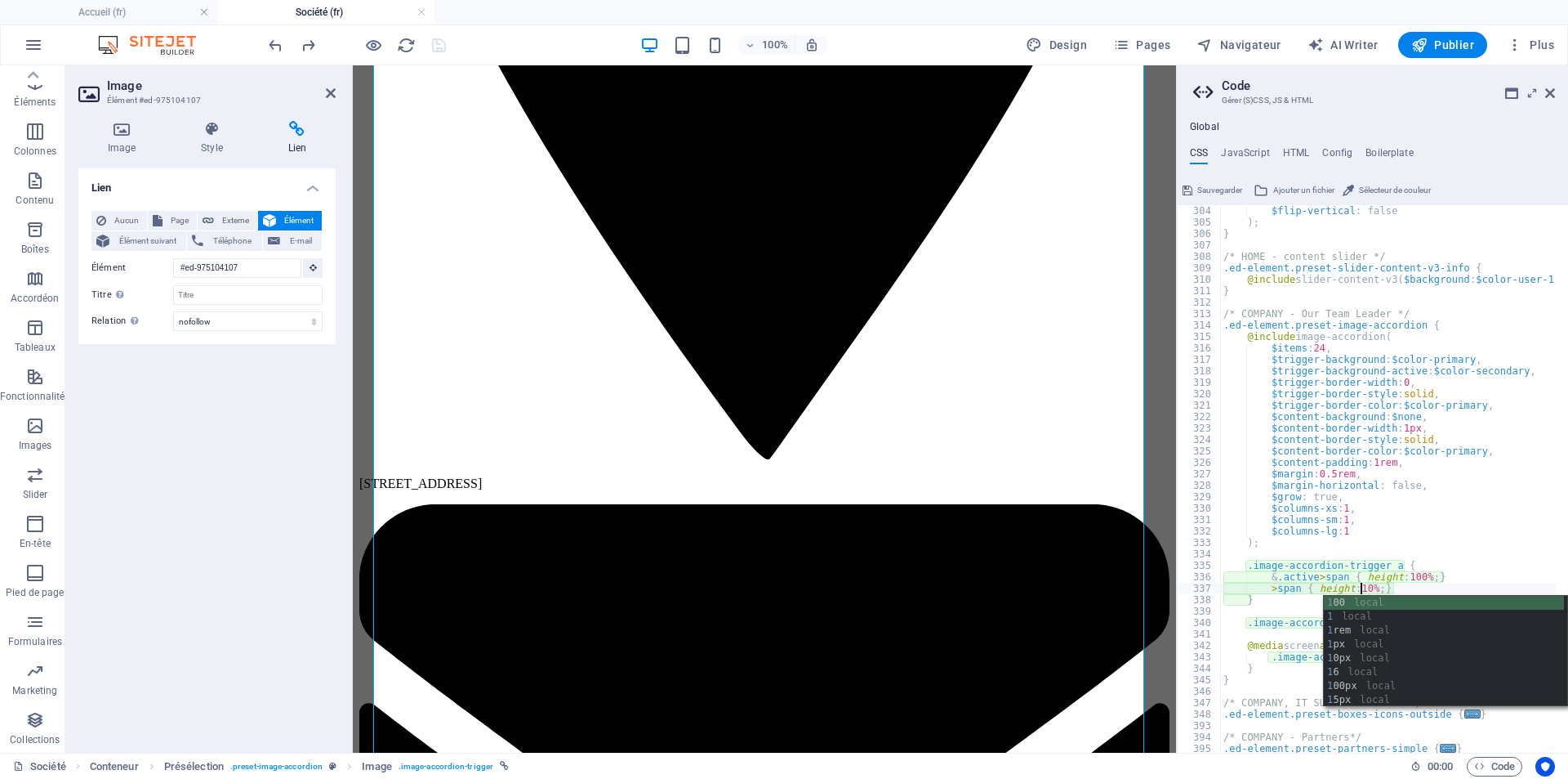
scroll to position [0, 15]
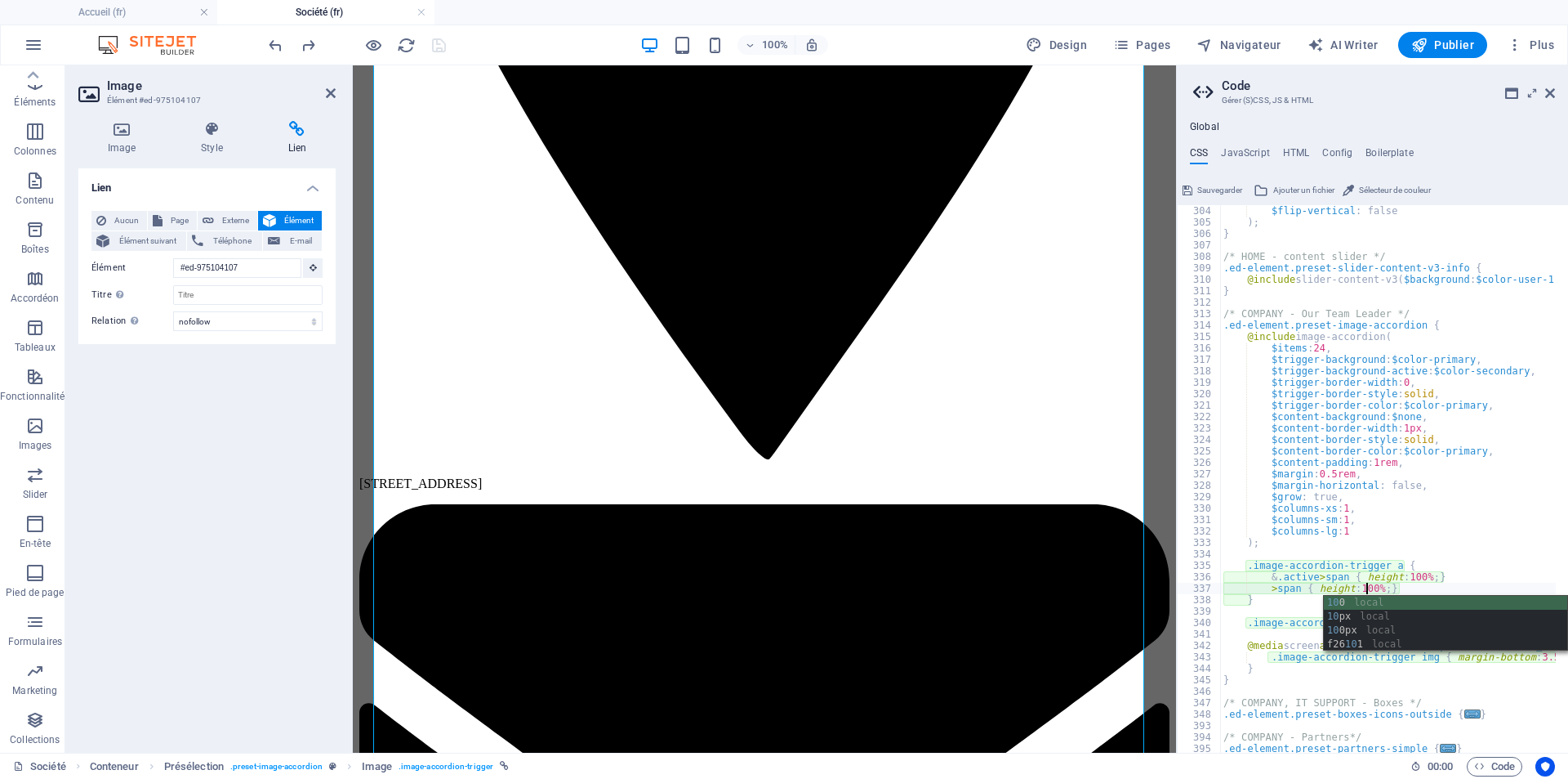
click at [1458, 523] on div "$flip-vertical : false ) ; } /* HOME - content slider */ .ed-element.preset-sli…" at bounding box center [1466, 484] width 490 height 558
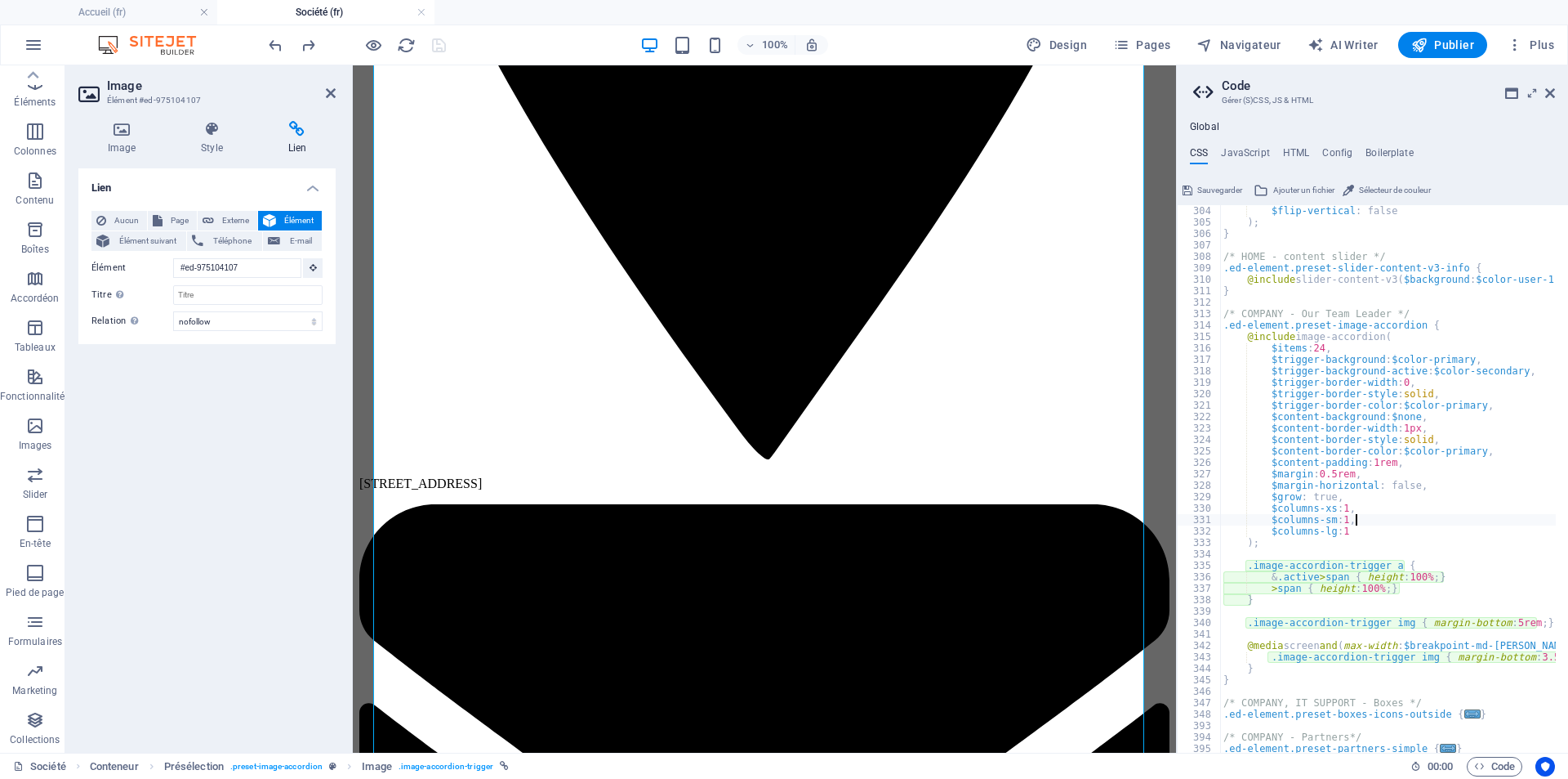
scroll to position [0, 14]
type textarea "$columns-sm: 1,"
click at [1228, 182] on span "Sauvegarder" at bounding box center [1219, 190] width 45 height 19
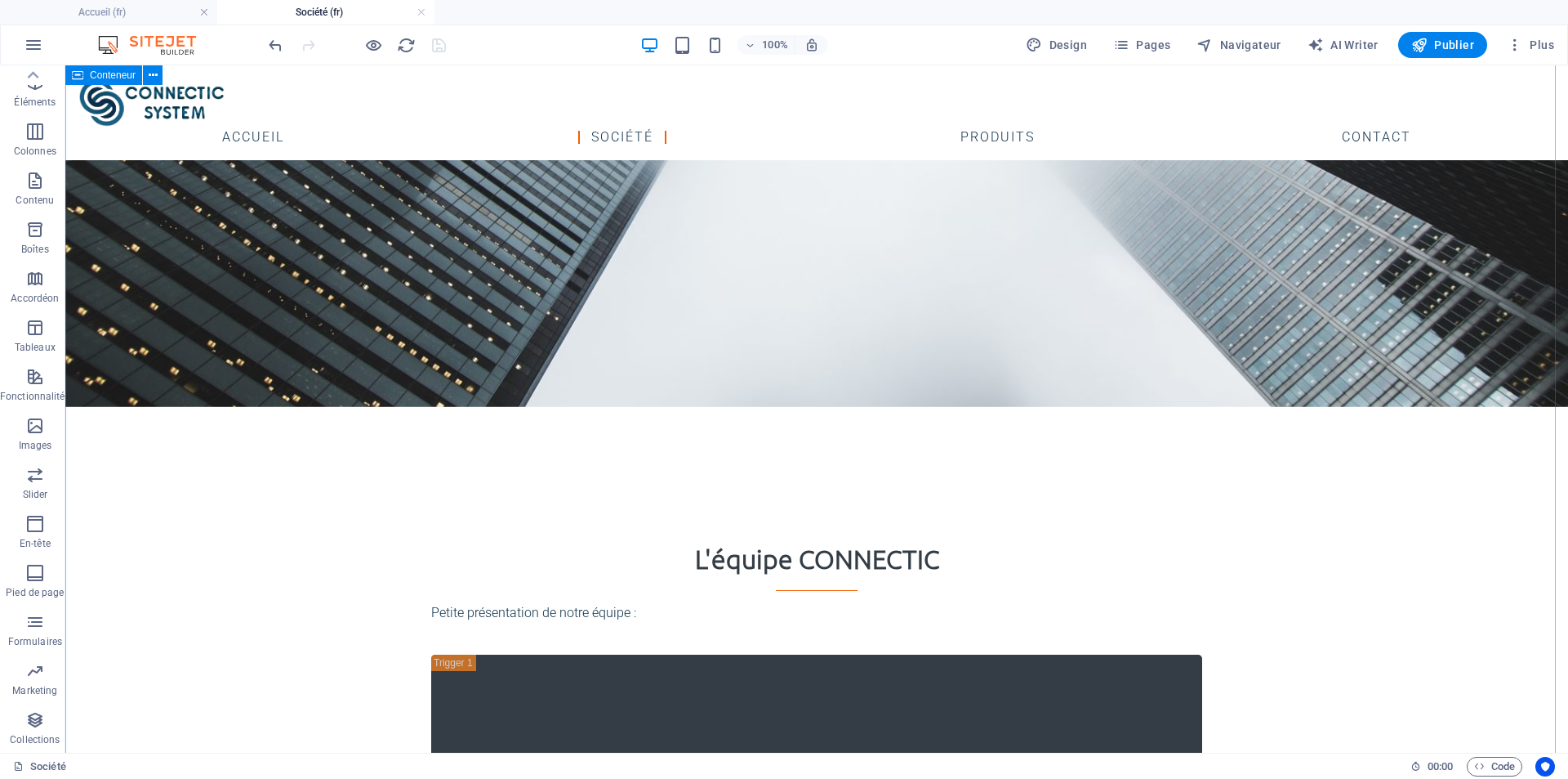
scroll to position [448, 0]
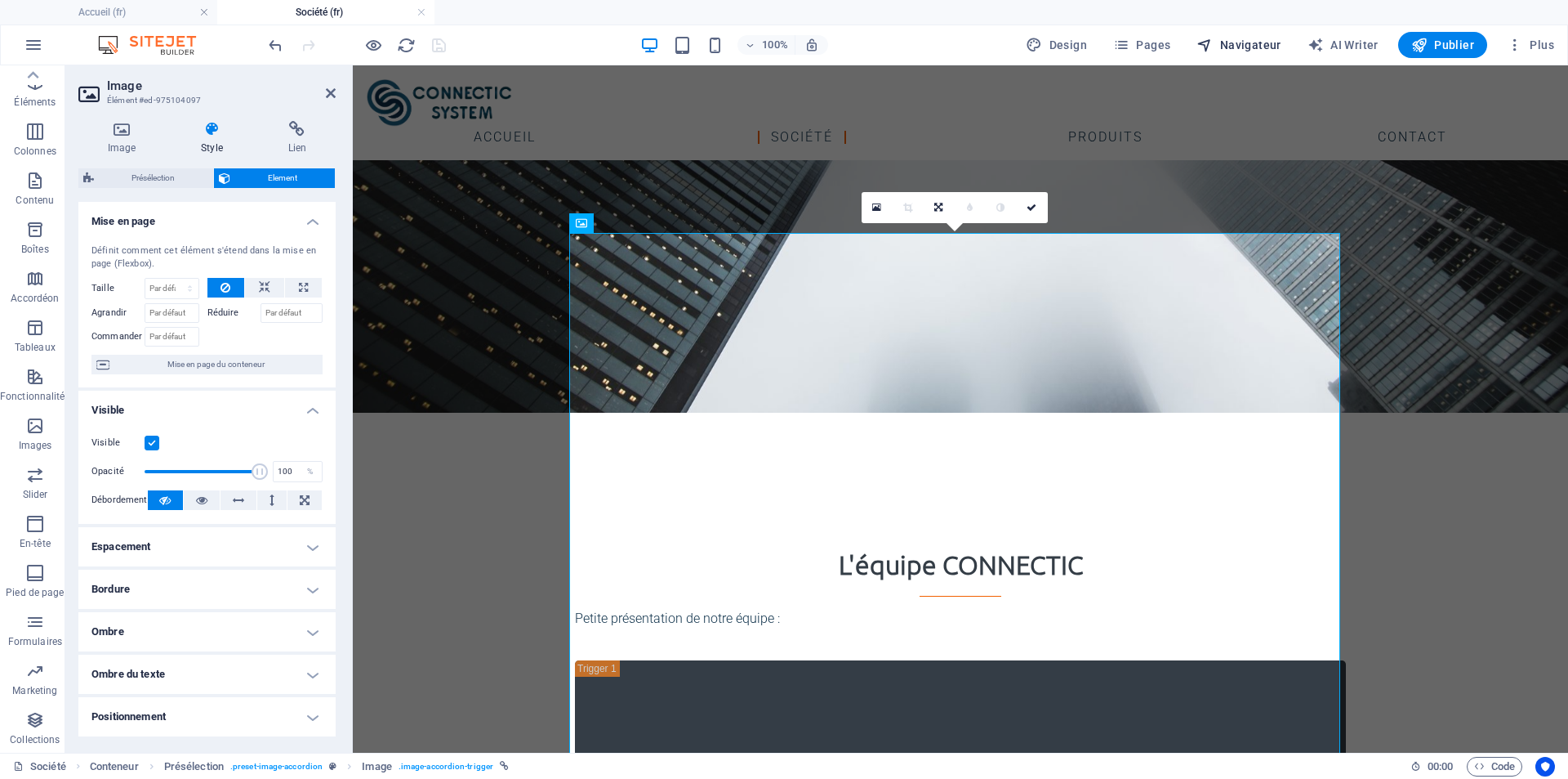
click at [1247, 45] on span "Navigateur" at bounding box center [1239, 45] width 84 height 16
select select "17799967-fr"
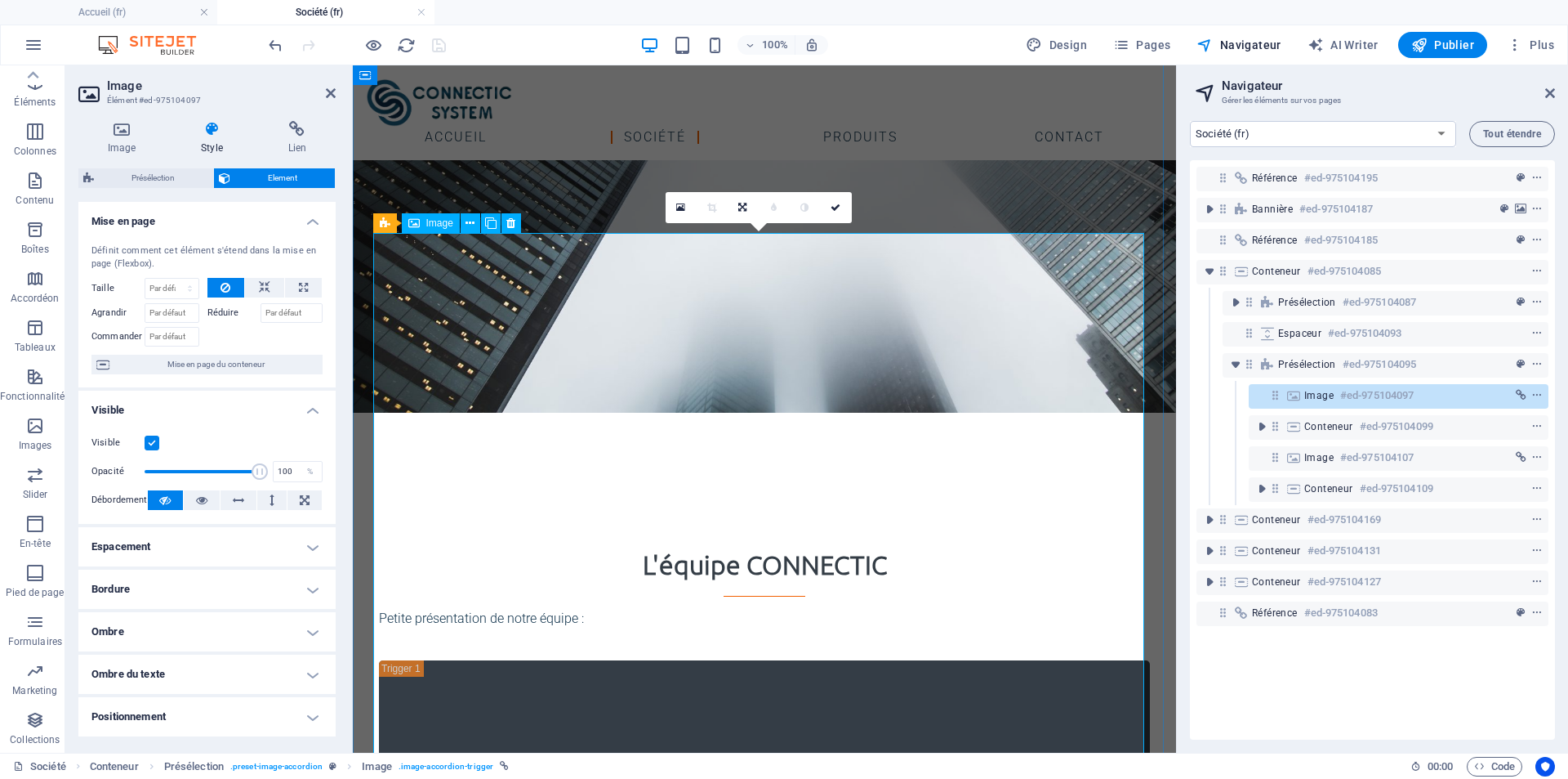
click at [1304, 397] on span "Image" at bounding box center [1319, 396] width 29 height 13
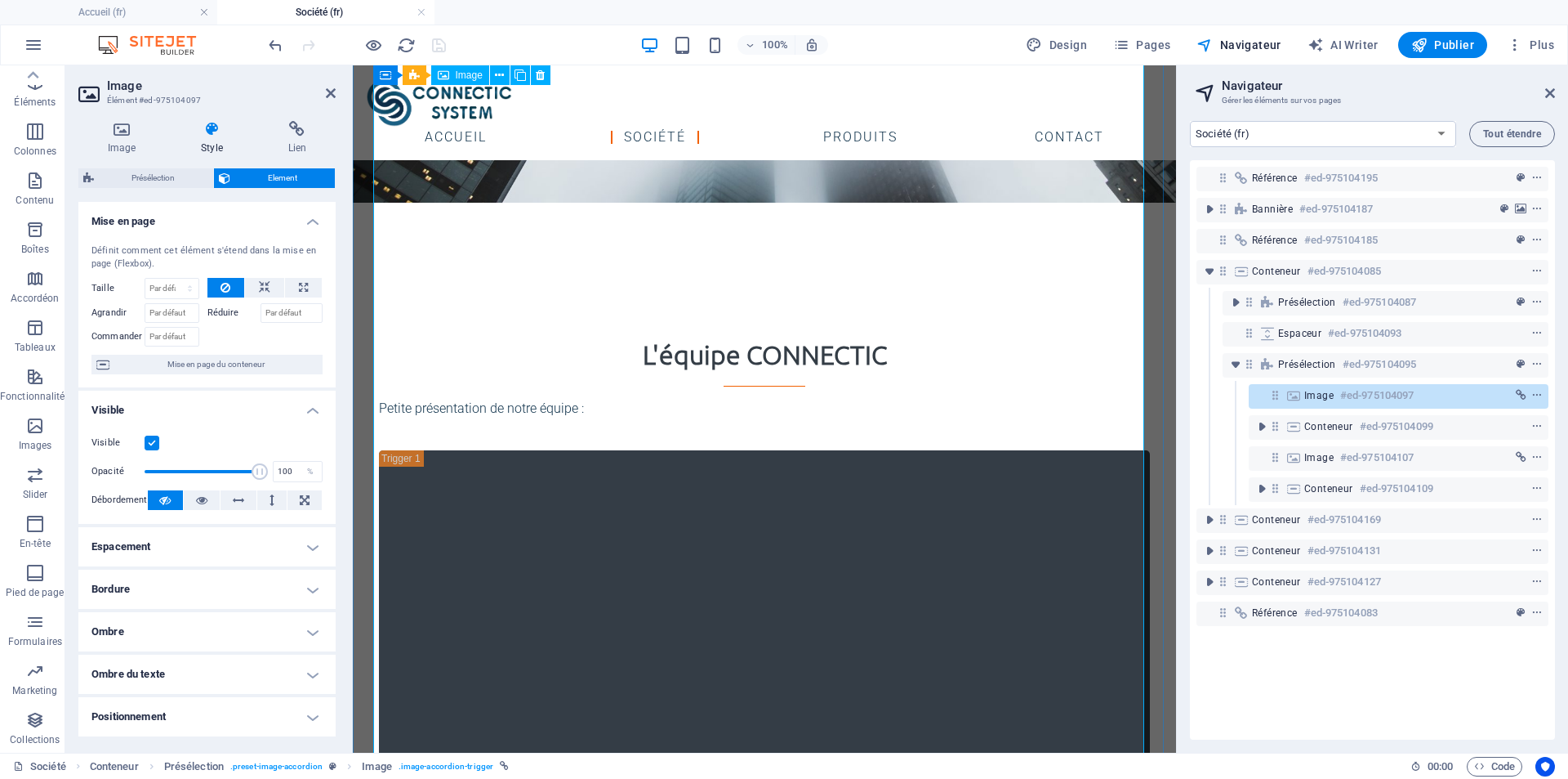
click at [1304, 397] on span "Image" at bounding box center [1319, 396] width 29 height 13
click at [1534, 396] on icon "context-menu" at bounding box center [1537, 396] width 12 height 12
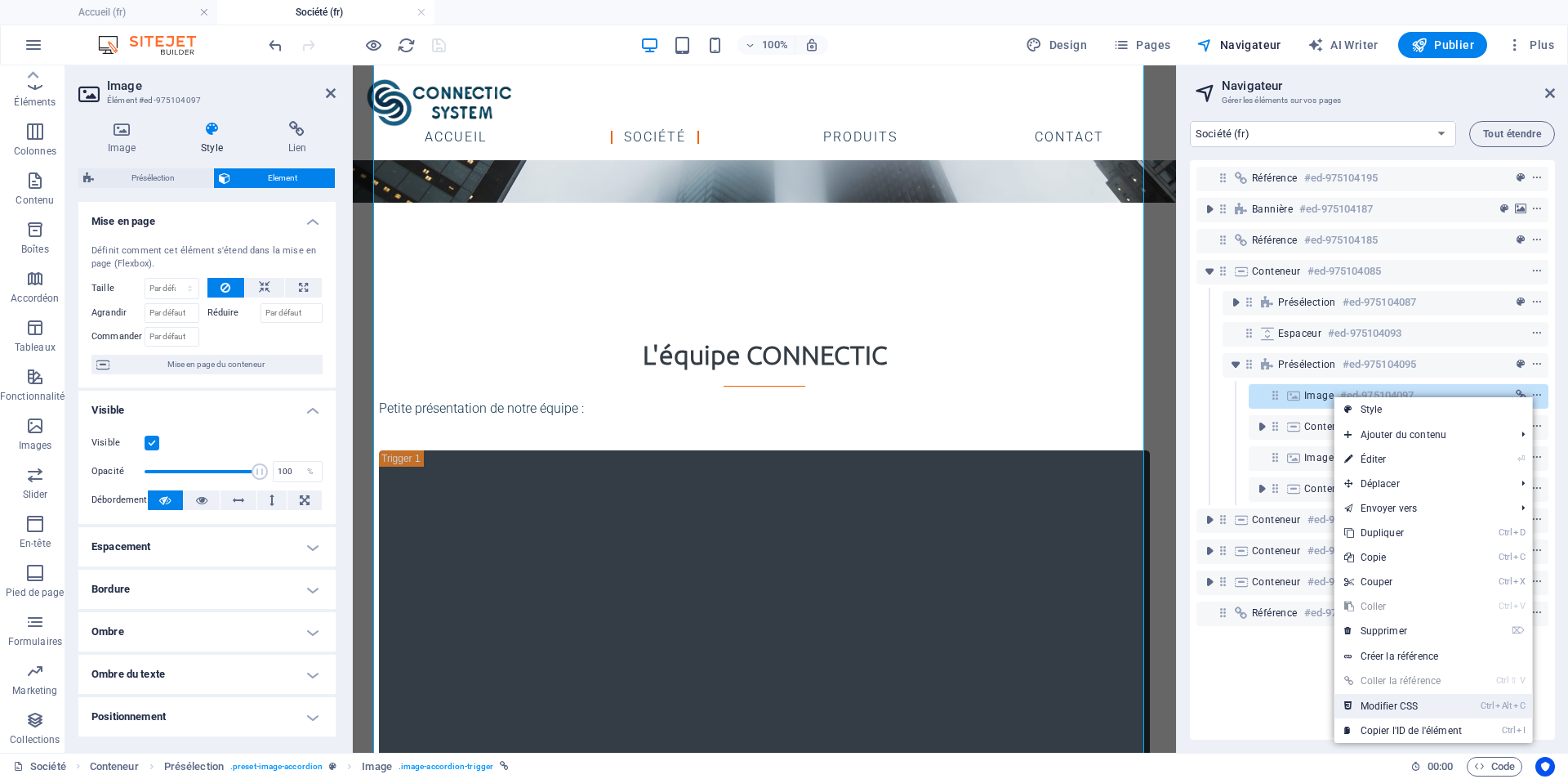
click at [1389, 708] on link "Ctrl Alt C Modifier CSS" at bounding box center [1403, 706] width 137 height 24
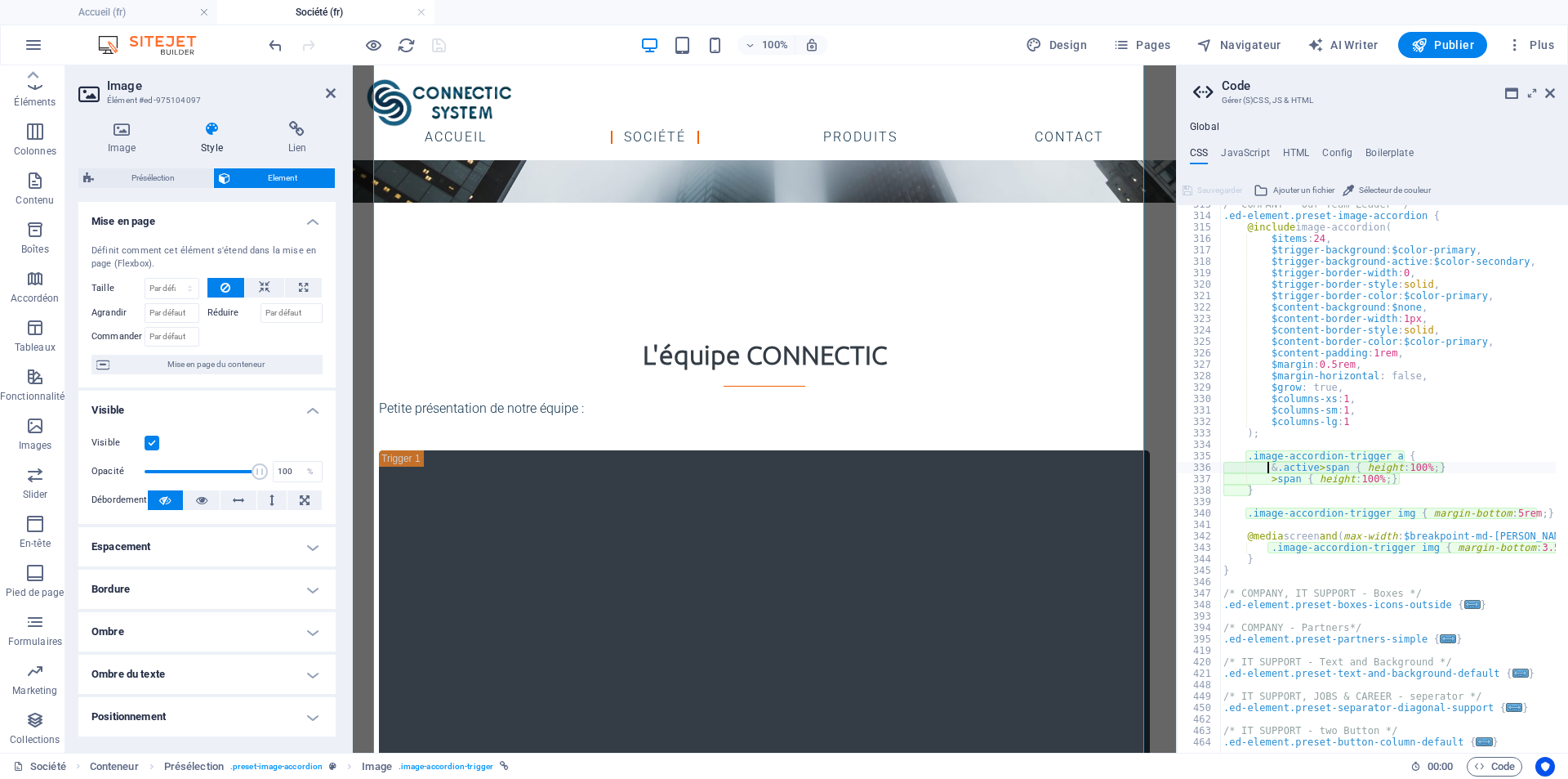
scroll to position [2204, 0]
click at [1412, 463] on div "/* COMPANY - Our Team Leader */ .ed-element.preset-image-accordion { @include i…" at bounding box center [1466, 477] width 490 height 558
click at [1418, 402] on div "/* COMPANY - Our Team Leader */ .ed-element.preset-image-accordion { @include i…" at bounding box center [1466, 477] width 490 height 558
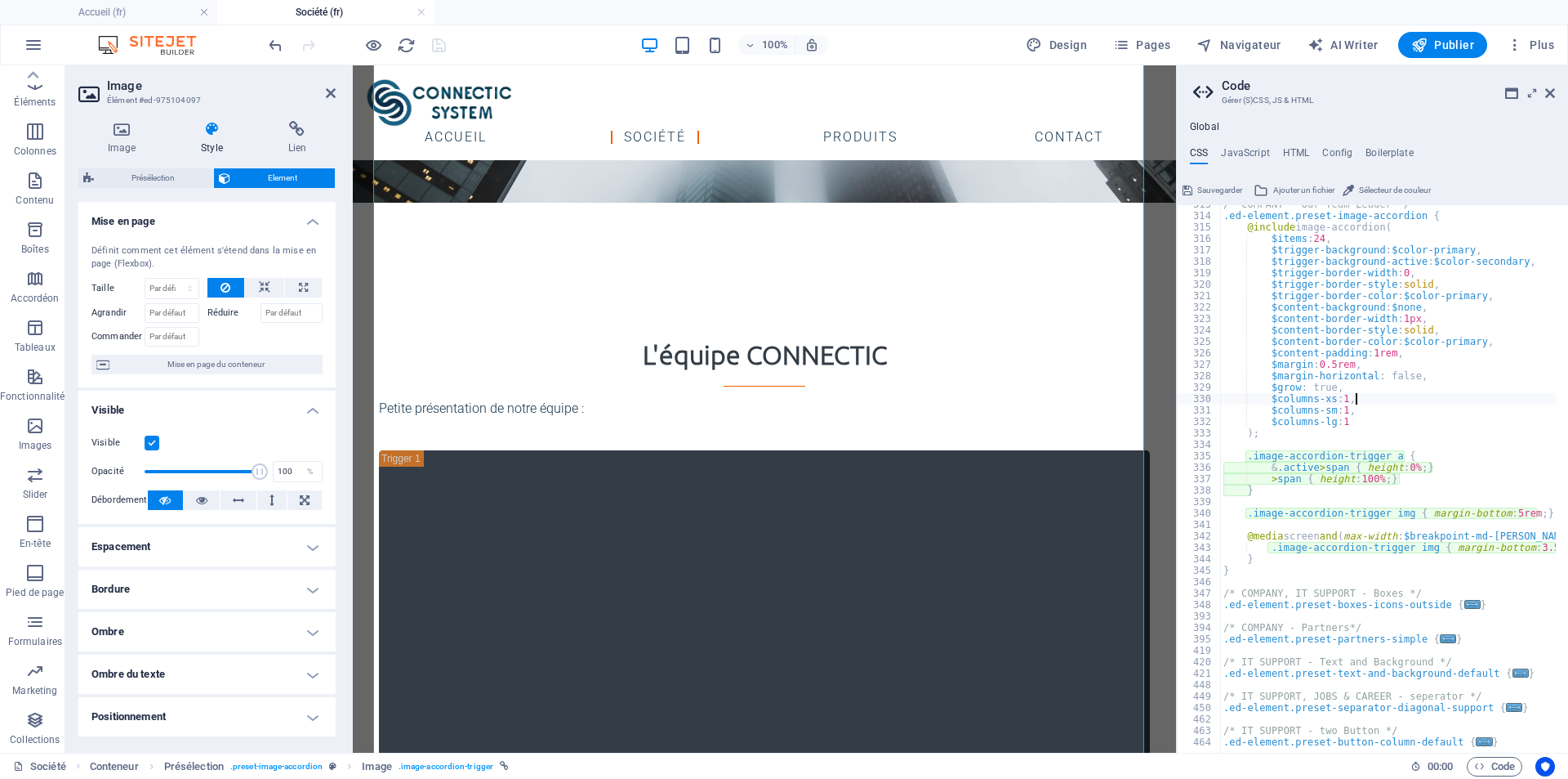
click at [1369, 477] on div "/* COMPANY - Our Team Leader */ .ed-element.preset-image-accordion { @include i…" at bounding box center [1466, 477] width 490 height 558
click at [1483, 477] on div "/* COMPANY - Our Team Leader */ .ed-element.preset-image-accordion { @include i…" at bounding box center [1466, 477] width 490 height 558
click at [1354, 479] on div "/* COMPANY - Our Team Leader */ .ed-element.preset-image-accordion { @include i…" at bounding box center [1466, 477] width 490 height 558
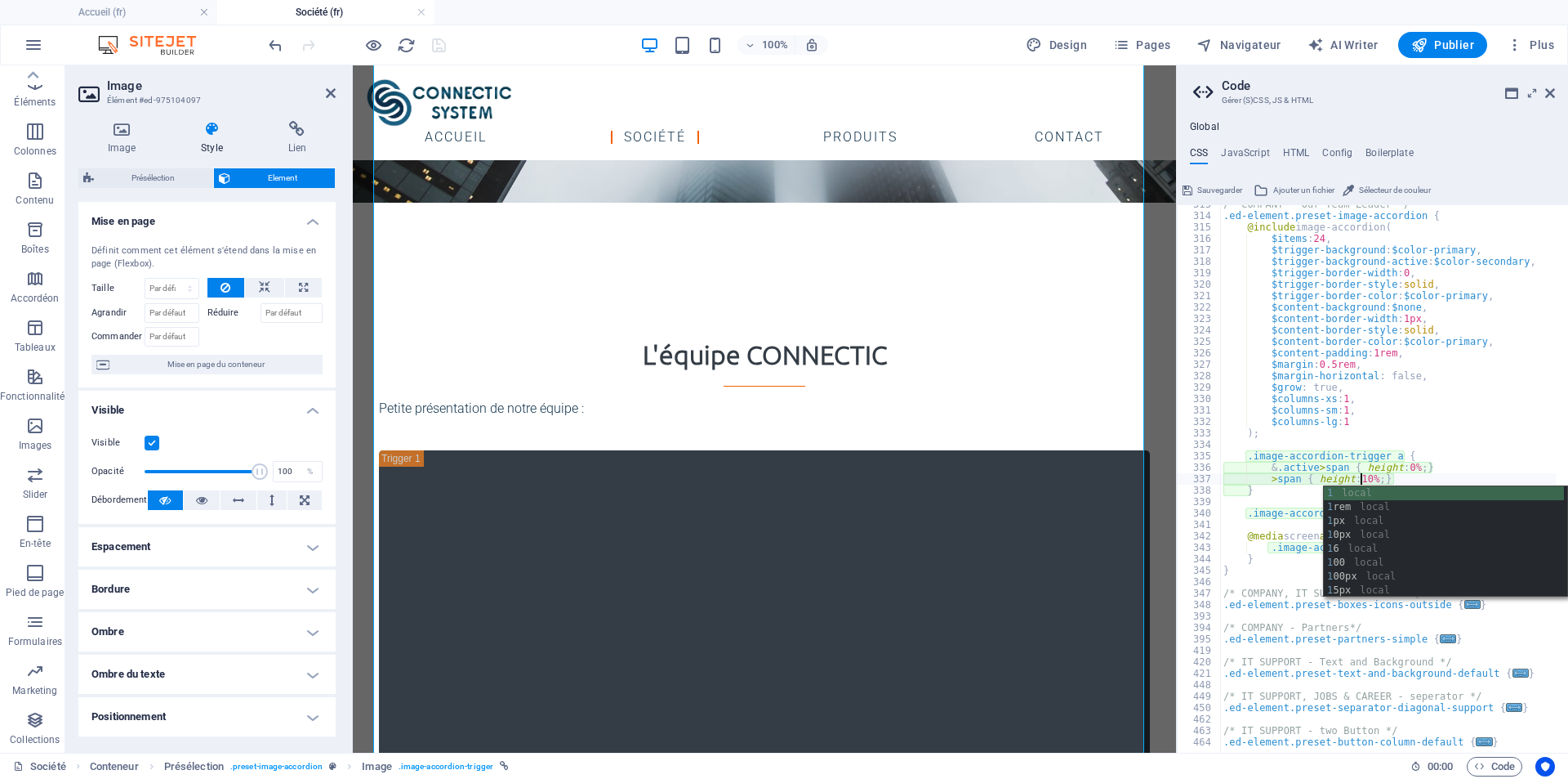
scroll to position [0, 15]
click at [1403, 471] on div "/* COMPANY - Our Team Leader */ .ed-element.preset-image-accordion { @include i…" at bounding box center [1466, 477] width 490 height 558
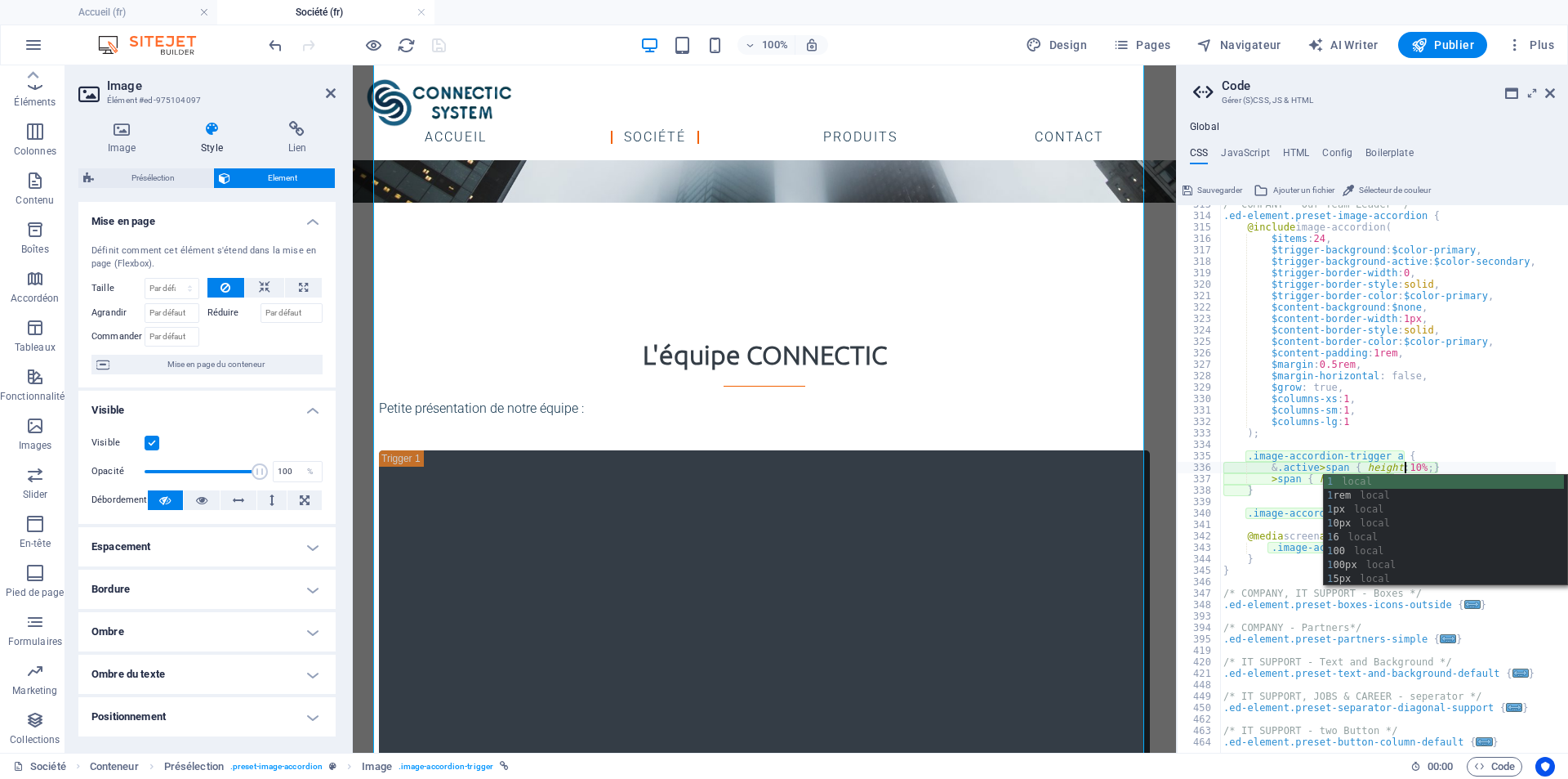
click at [1474, 414] on div "/* COMPANY - Our Team Leader */ .ed-element.preset-image-accordion { @include i…" at bounding box center [1466, 477] width 490 height 558
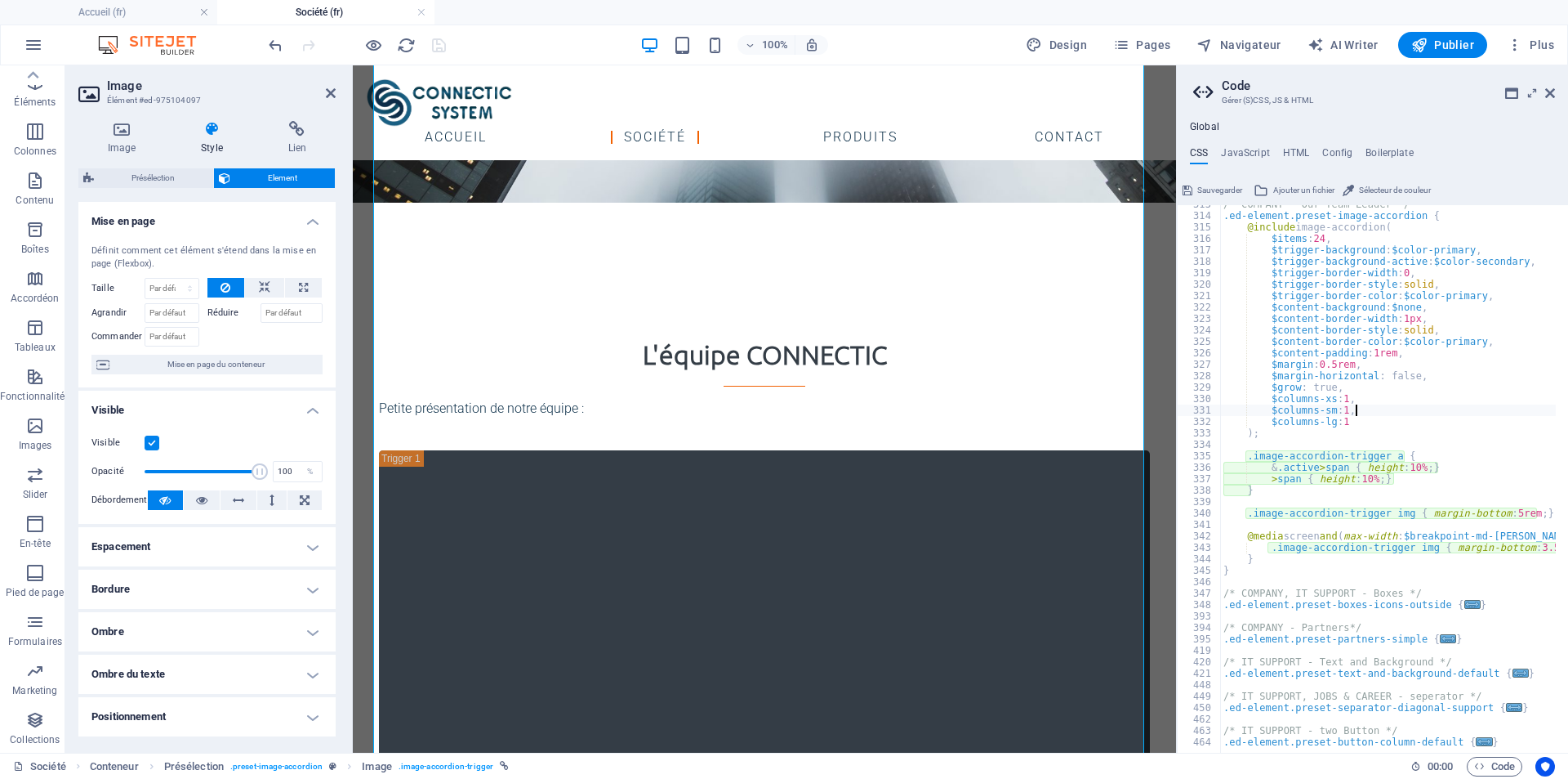
scroll to position [0, 14]
type textarea "$columns-sm: 1,"
click at [1203, 193] on span "Sauvegarder" at bounding box center [1219, 190] width 45 height 19
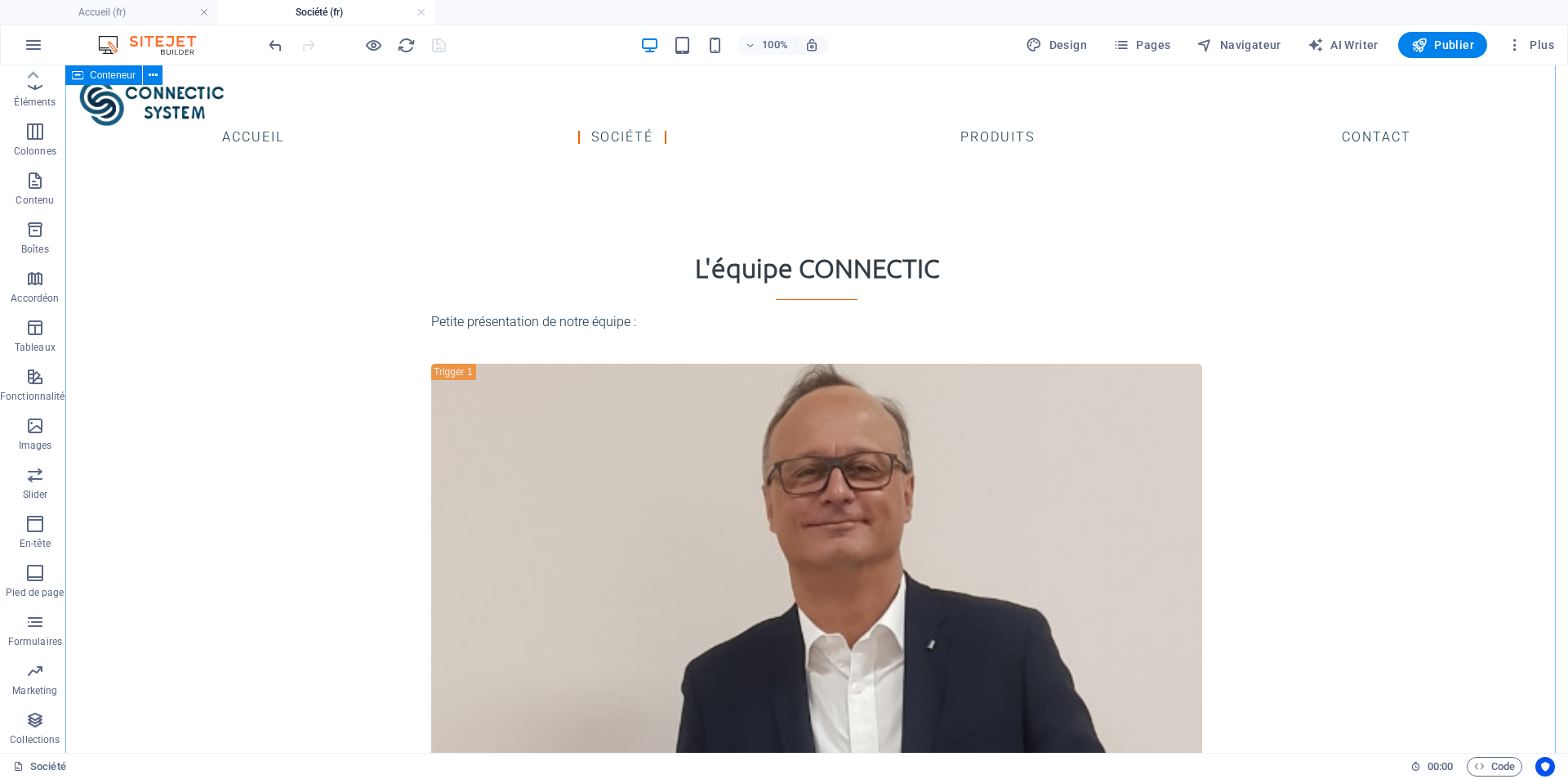
scroll to position [576, 0]
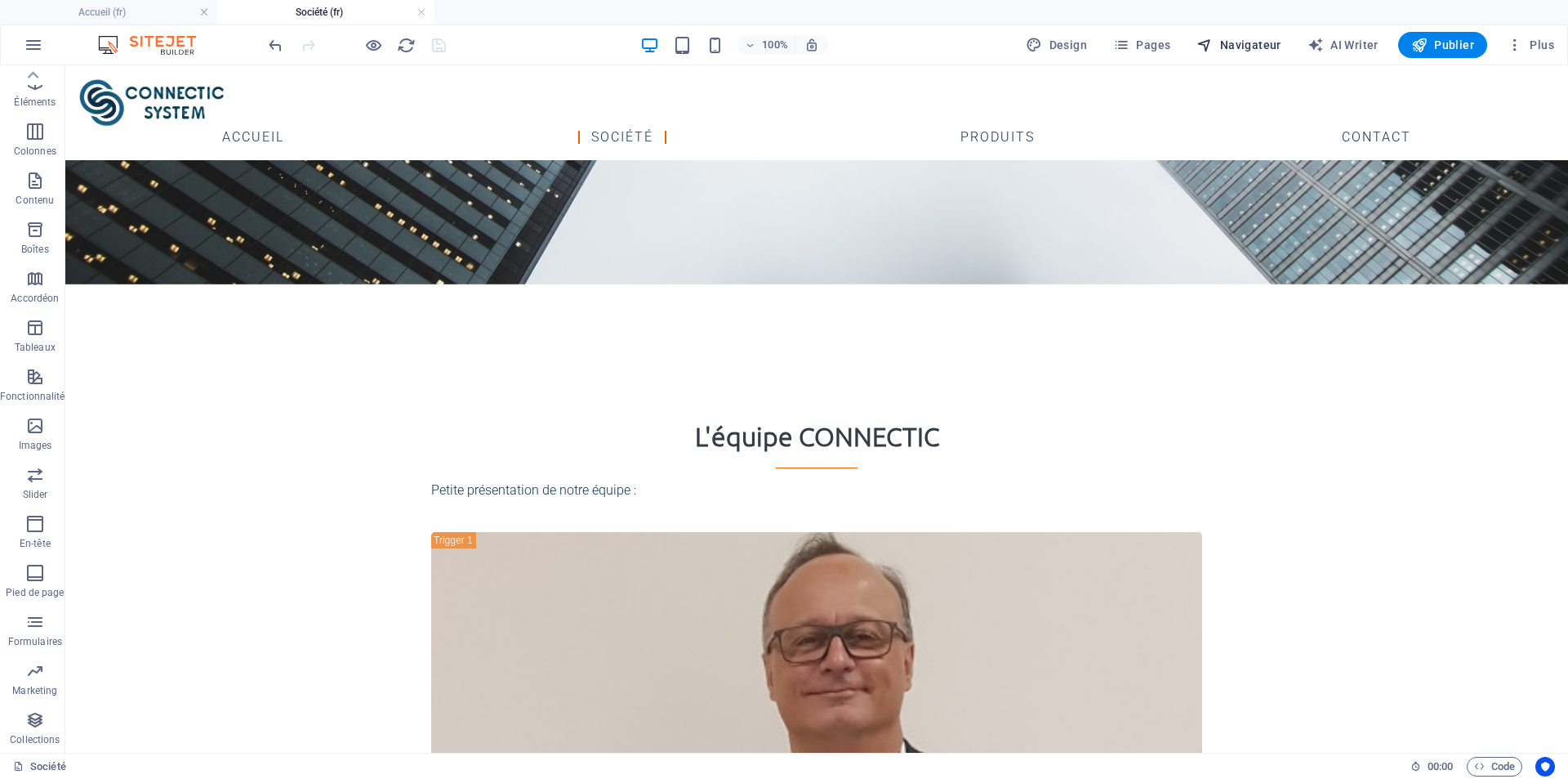
click at [1247, 40] on span "Navigateur" at bounding box center [1239, 45] width 84 height 16
select select "17799967-fr"
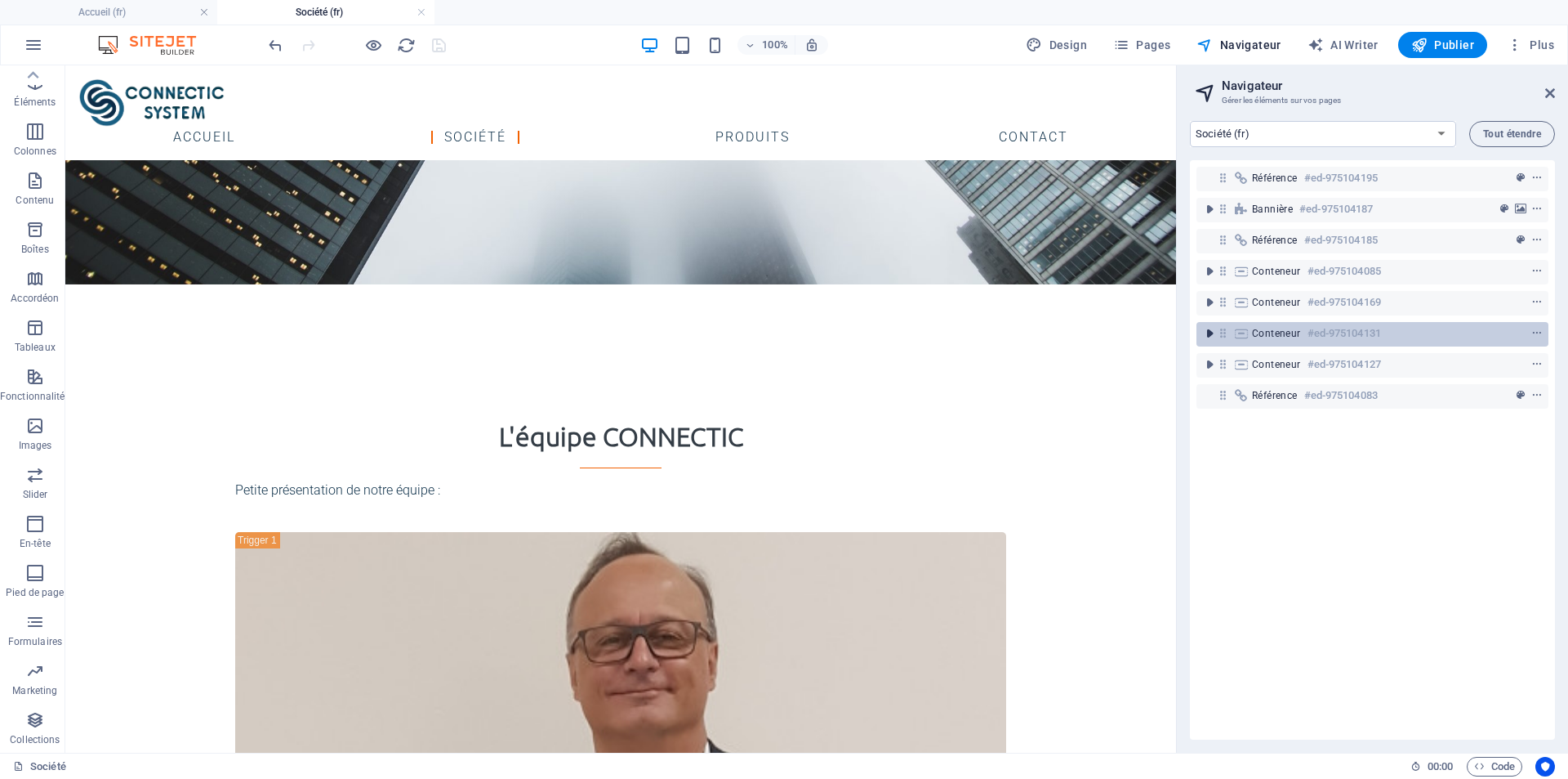
click at [1209, 335] on icon "toggle-expand" at bounding box center [1209, 333] width 16 height 16
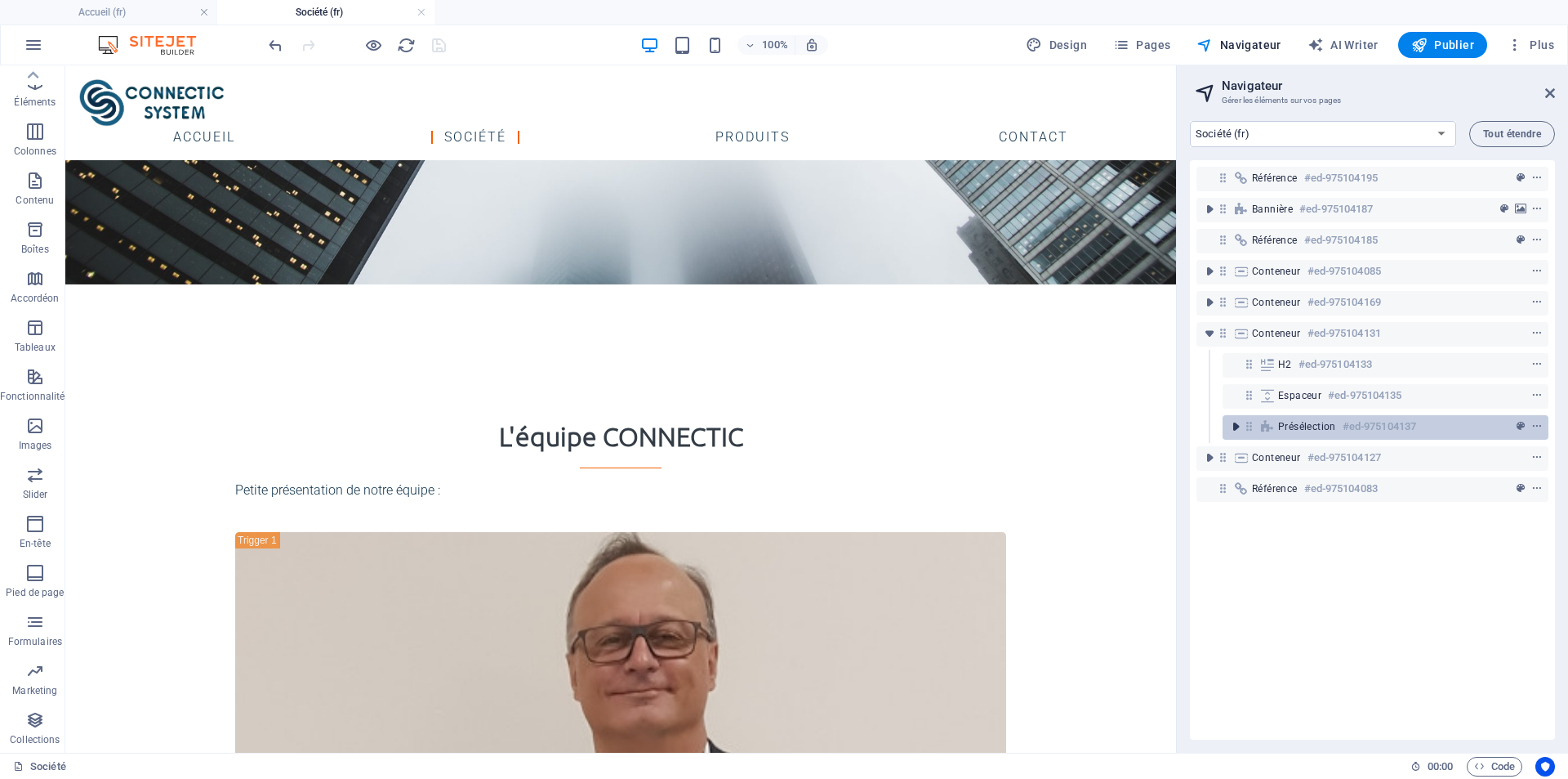
click at [1233, 426] on icon "toggle-expand" at bounding box center [1235, 426] width 16 height 16
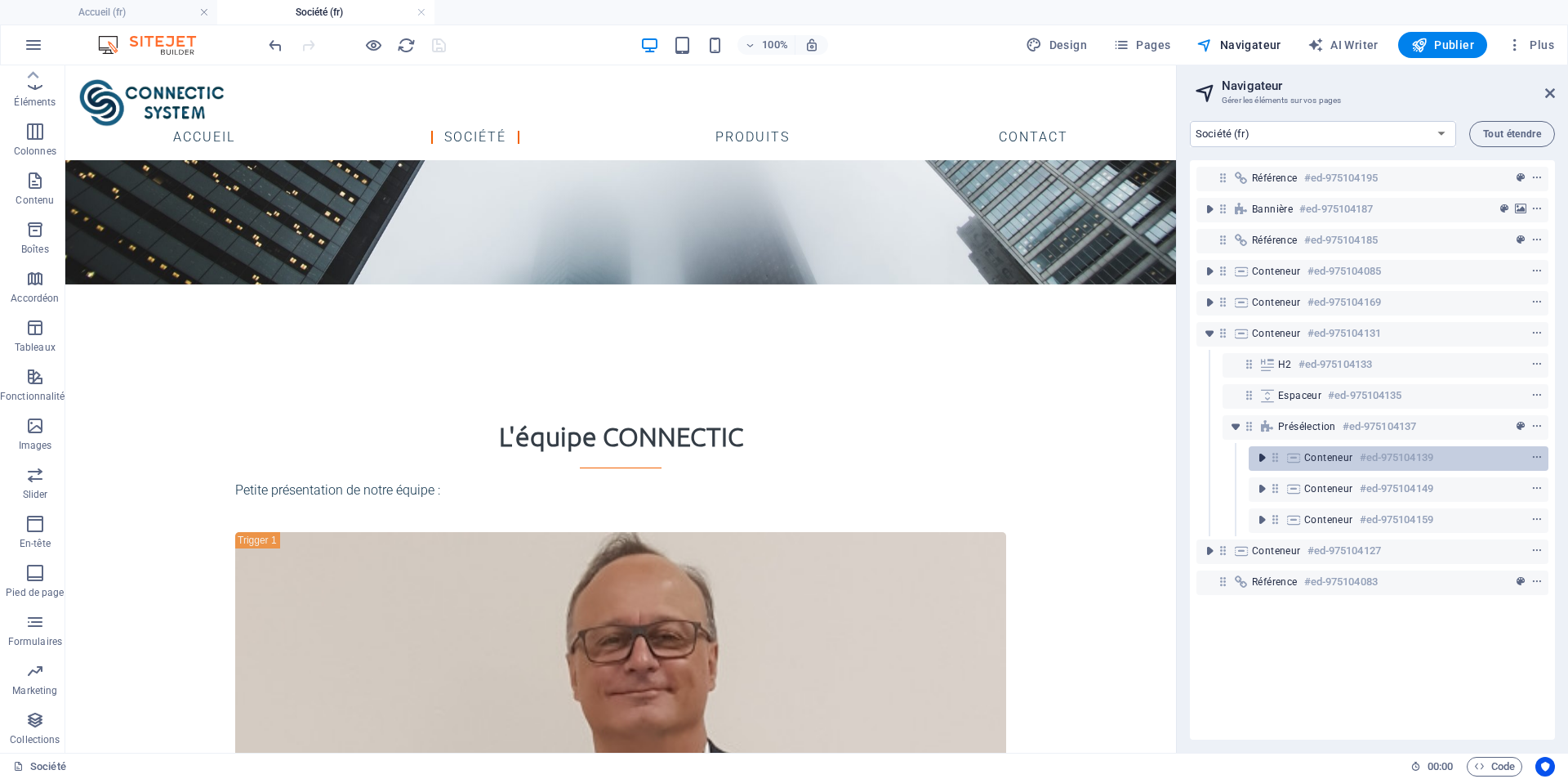
click at [1259, 466] on button "toggle-expand" at bounding box center [1261, 457] width 19 height 19
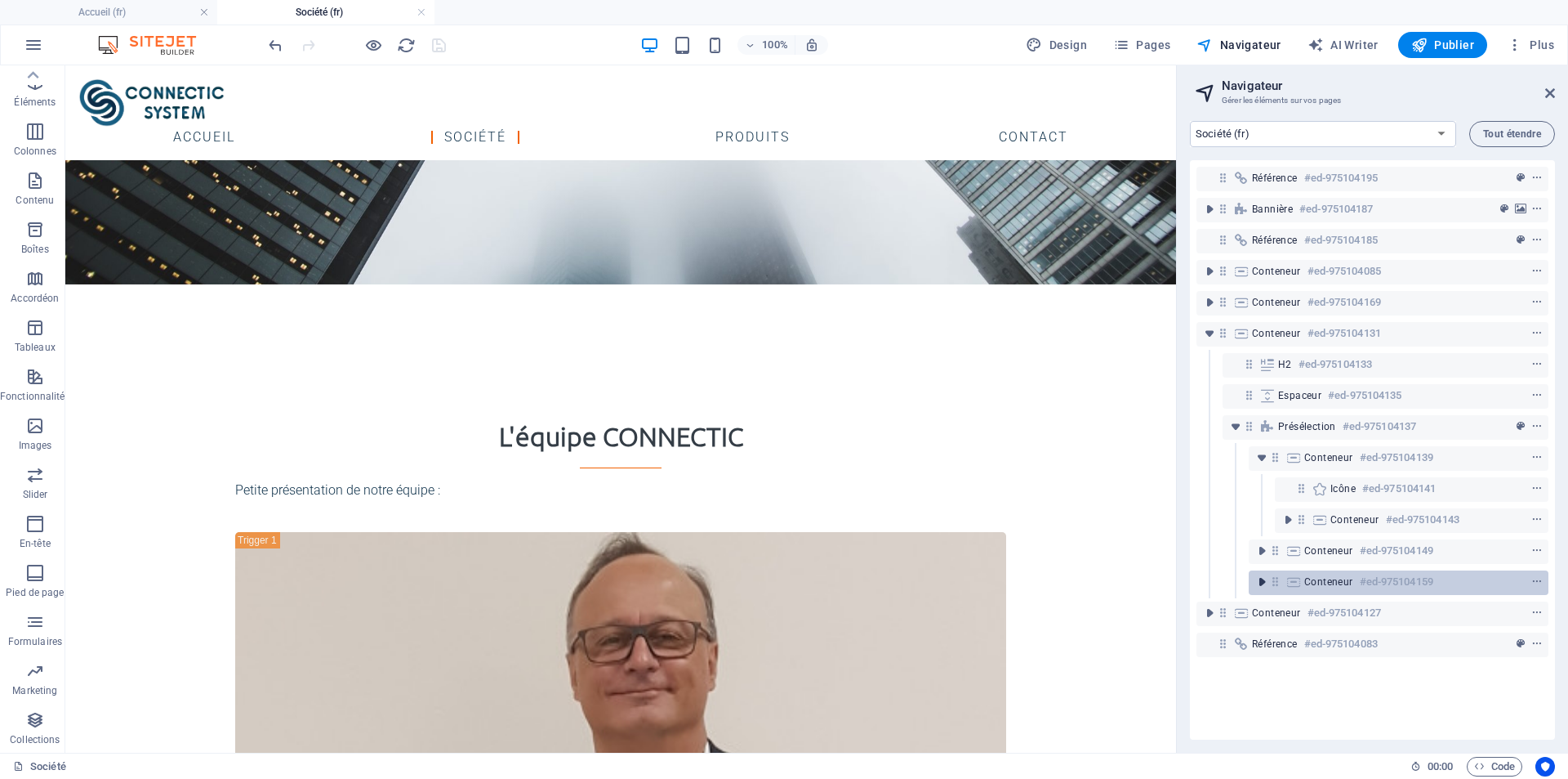
click at [1262, 587] on icon "toggle-expand" at bounding box center [1261, 582] width 16 height 16
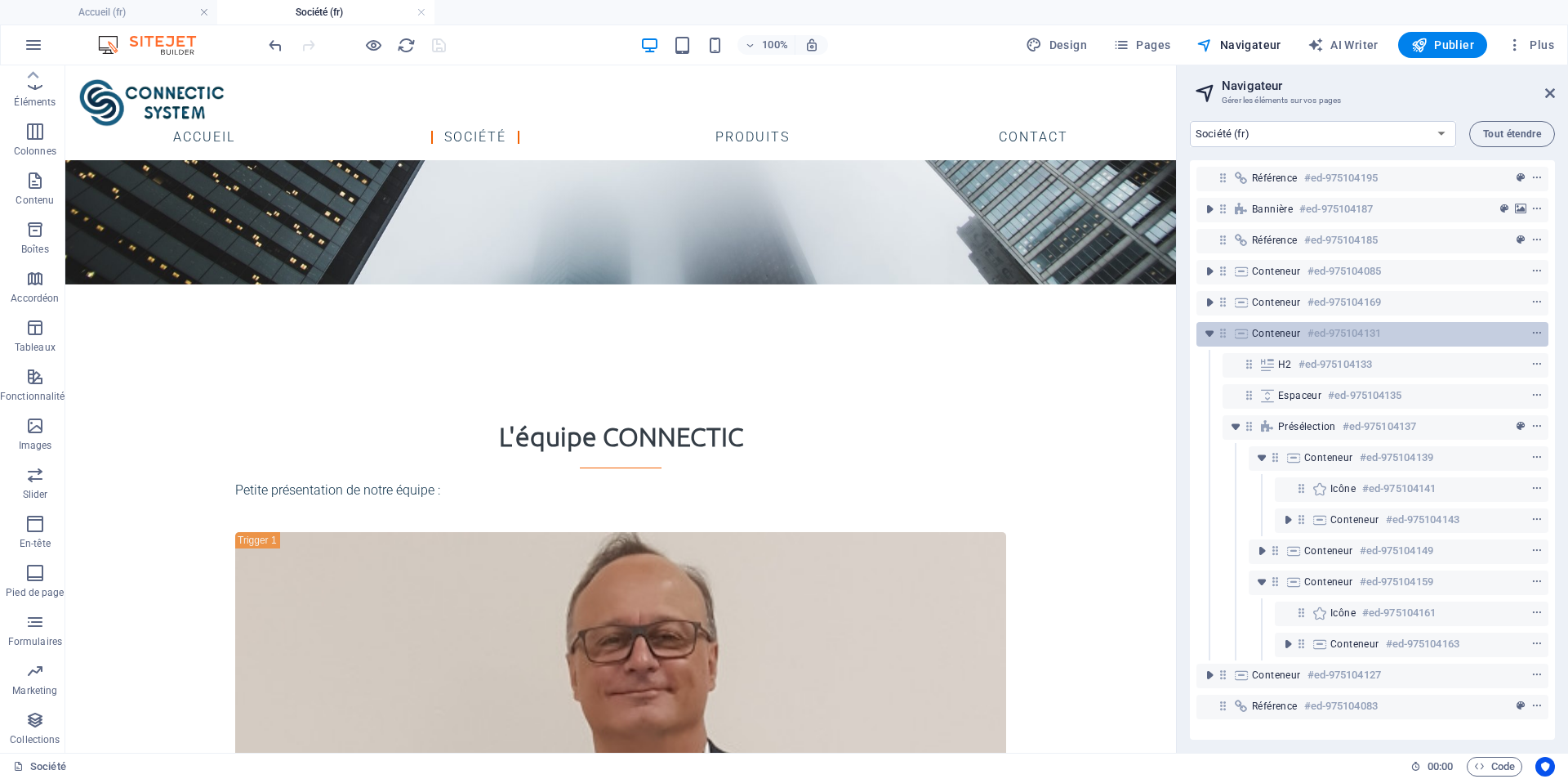
click at [1282, 332] on span "Conteneur" at bounding box center [1277, 334] width 49 height 13
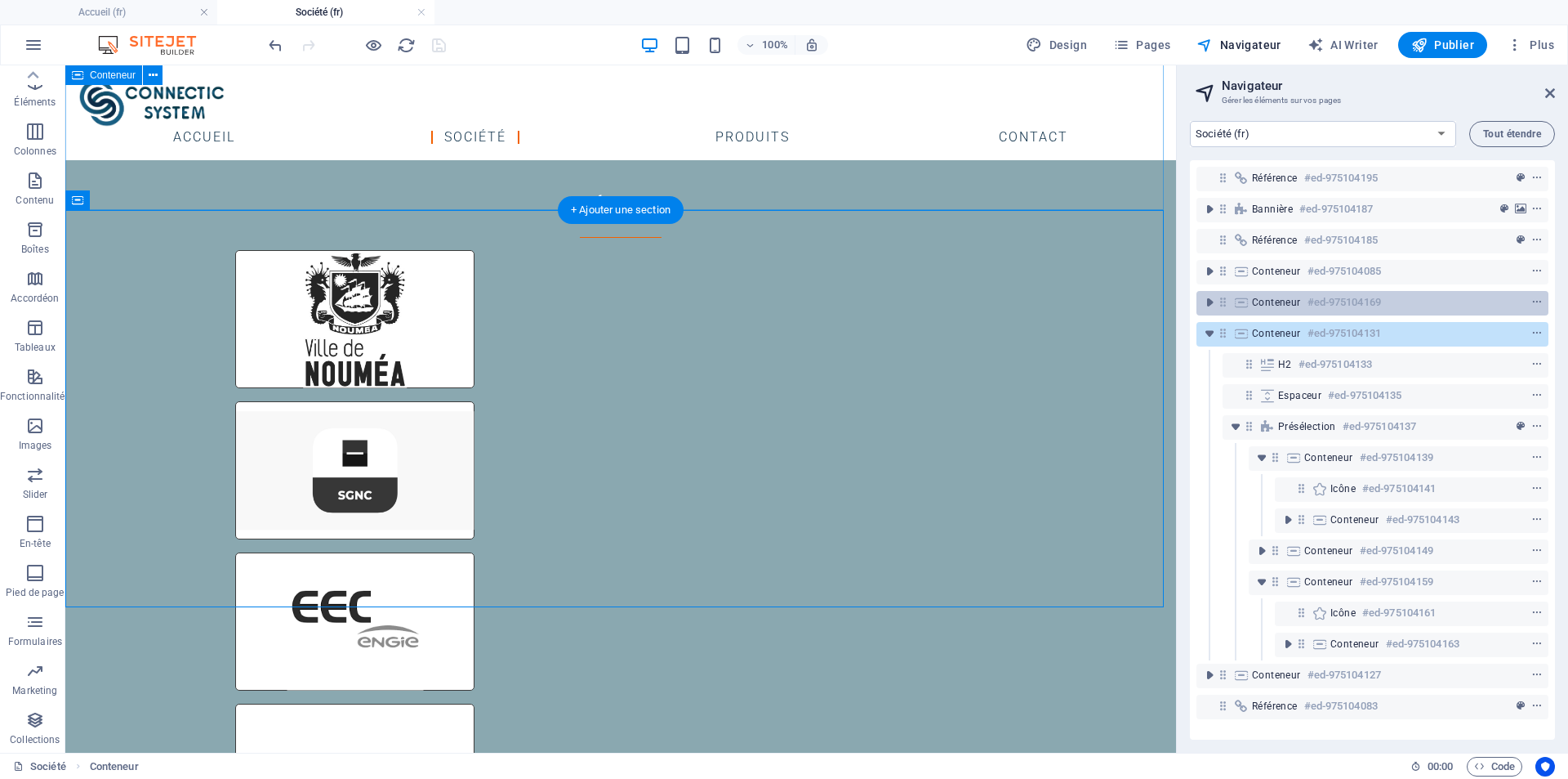
click at [1282, 303] on span "Conteneur" at bounding box center [1277, 303] width 49 height 13
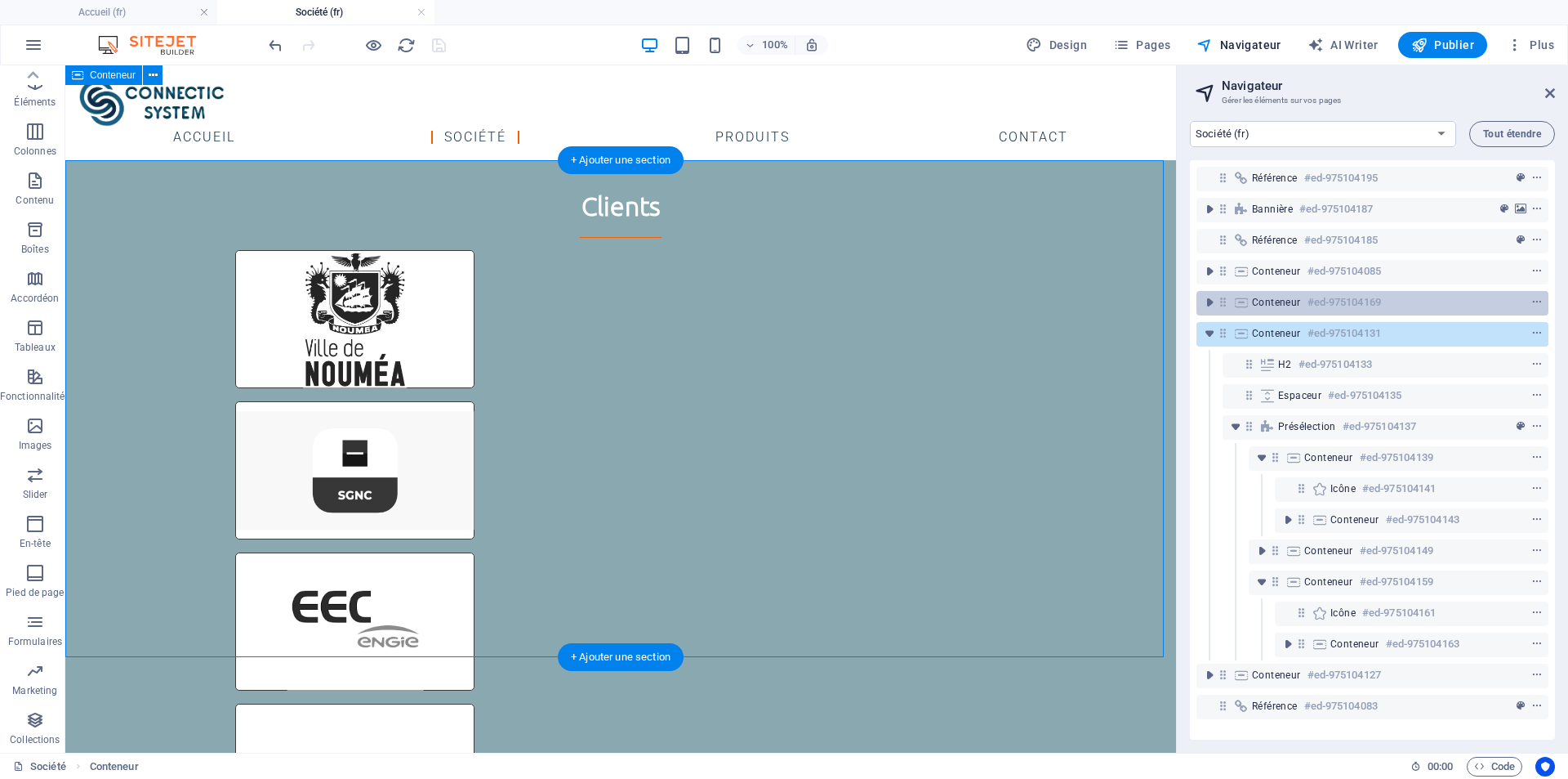
scroll to position [2604, 0]
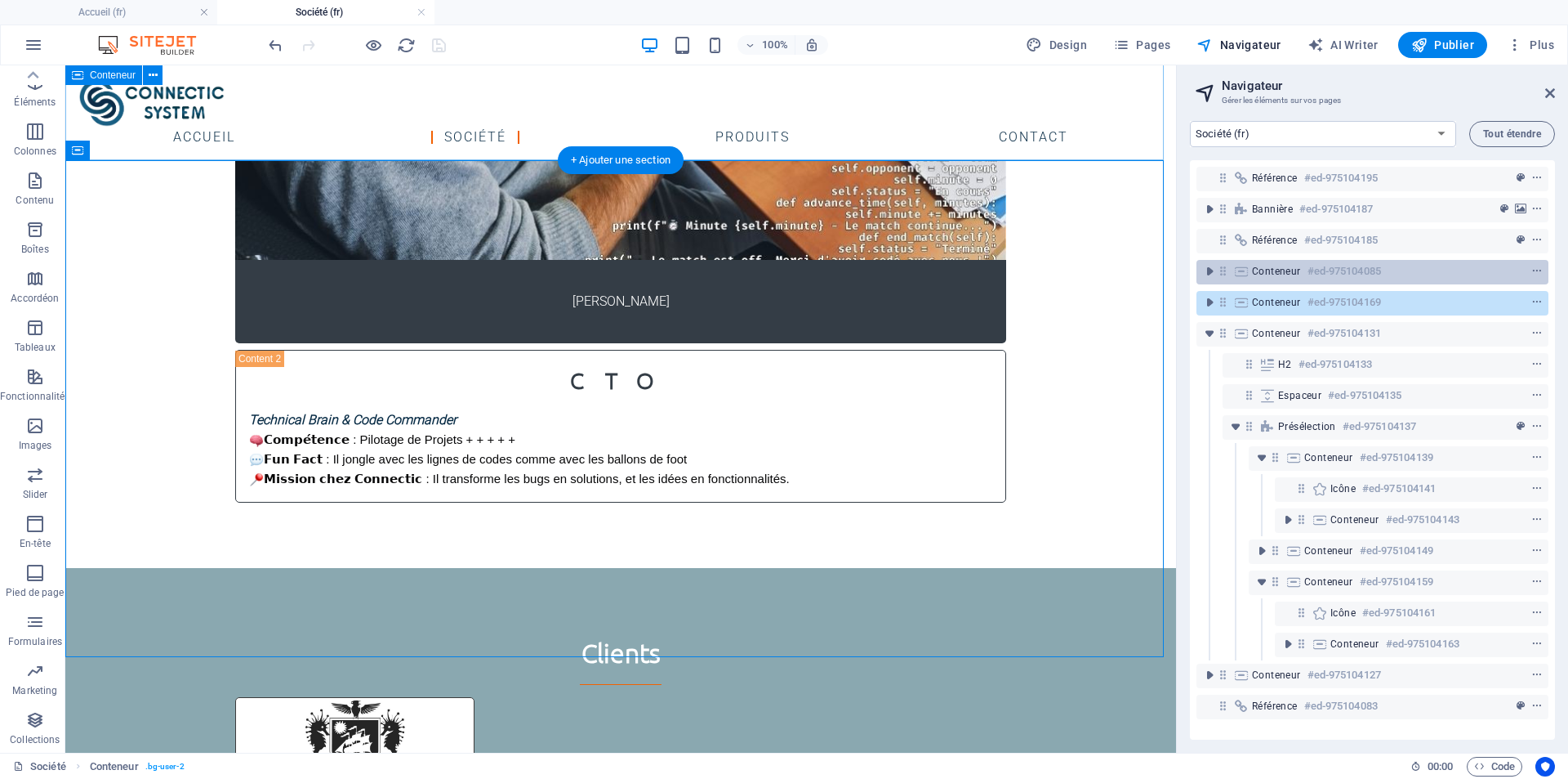
click at [1262, 278] on div "Conteneur #ed-975104085" at bounding box center [1360, 271] width 215 height 19
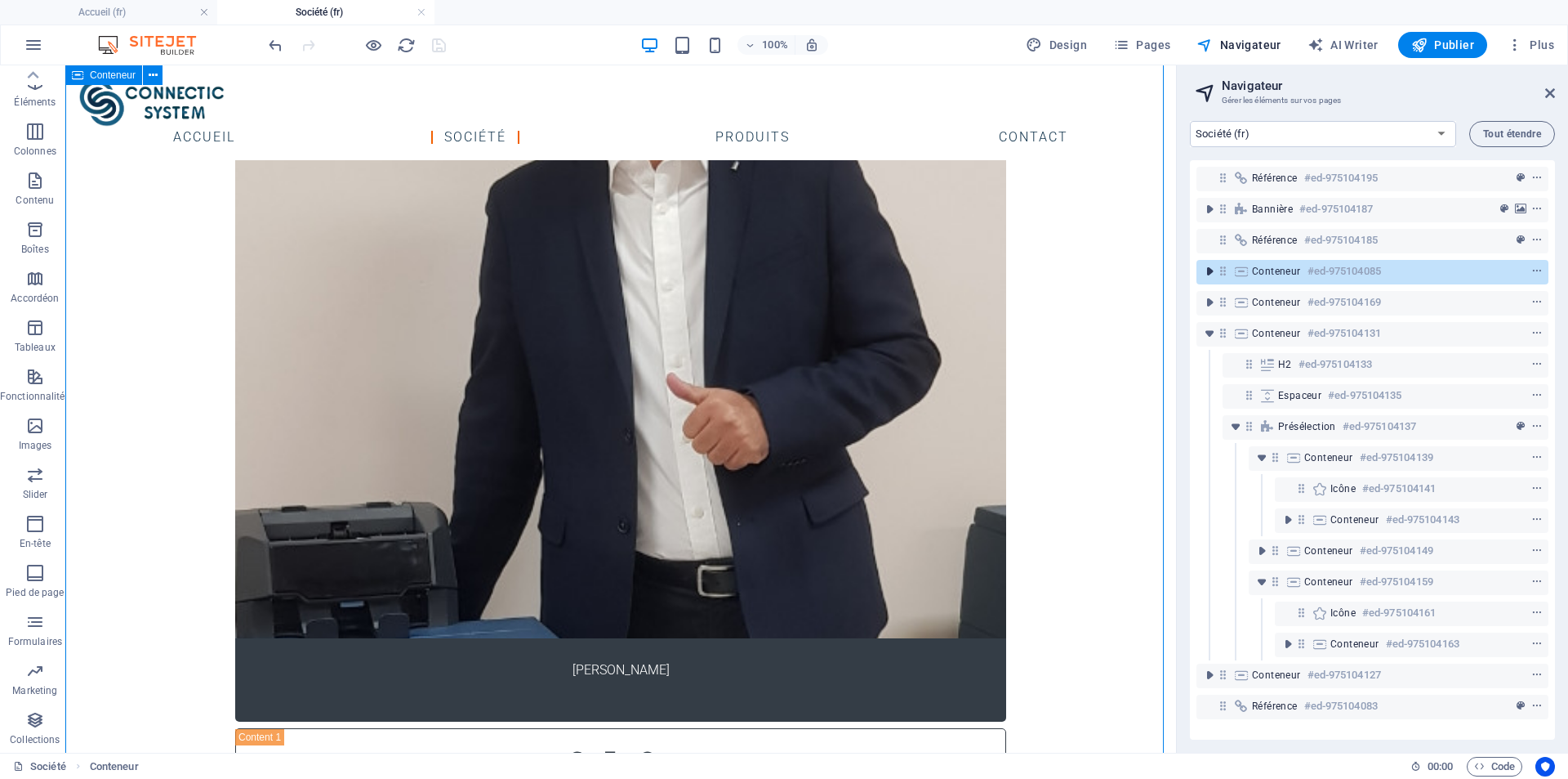
click at [1210, 277] on icon "toggle-expand" at bounding box center [1209, 271] width 16 height 16
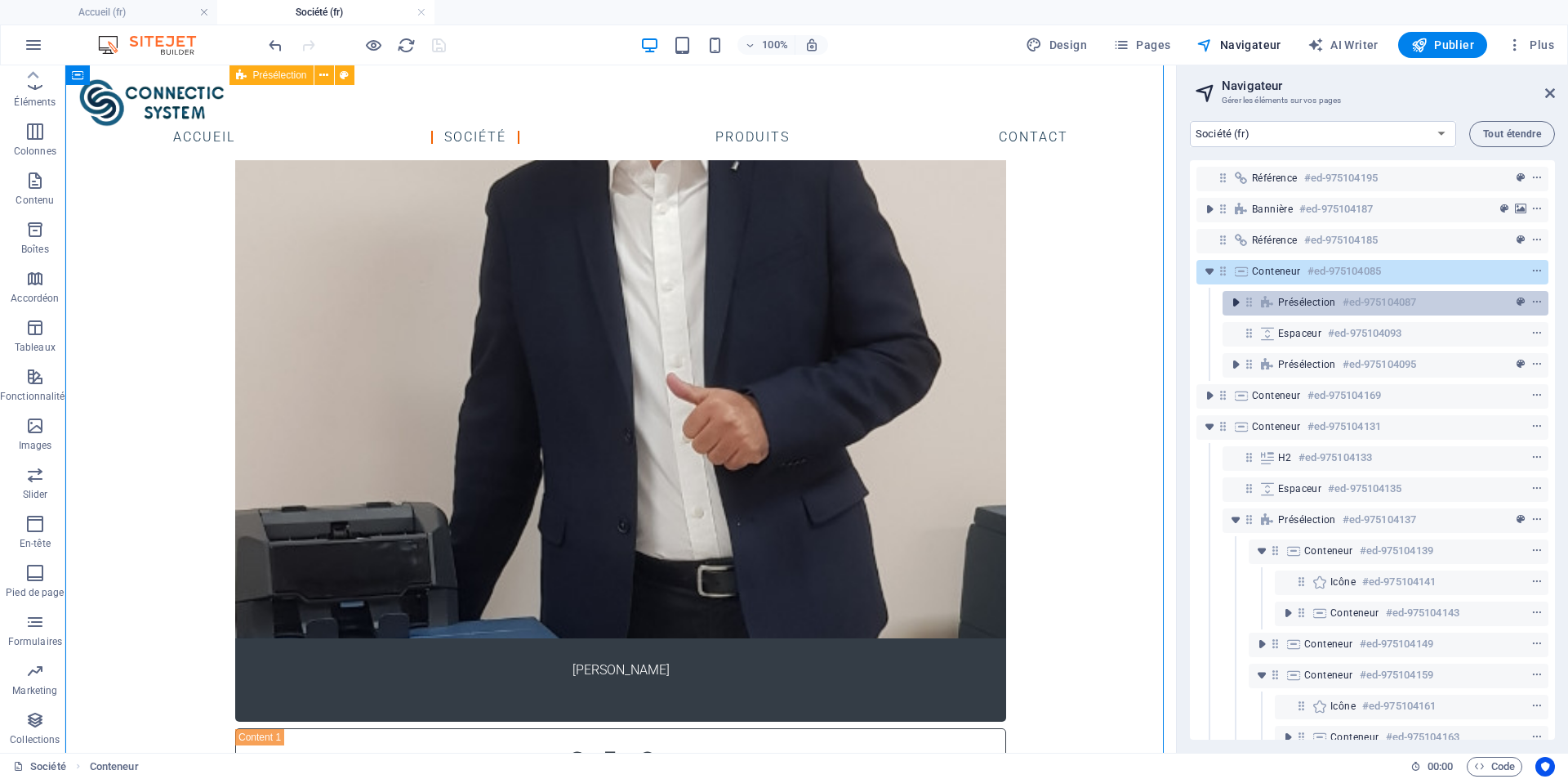
click at [1235, 303] on icon "toggle-expand" at bounding box center [1235, 302] width 16 height 16
click at [1231, 305] on icon "toggle-expand" at bounding box center [1235, 302] width 16 height 16
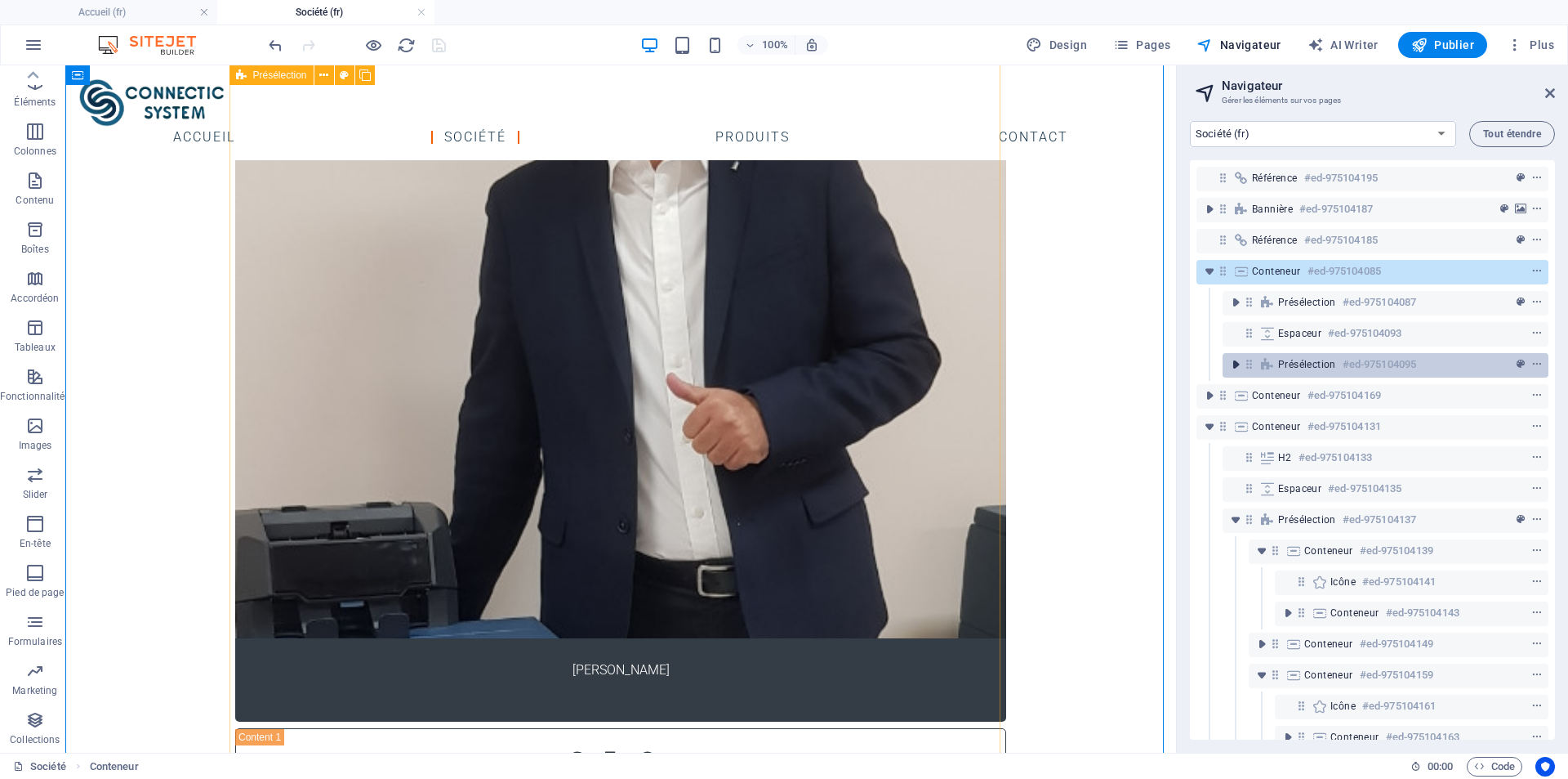
click at [1235, 366] on icon "toggle-expand" at bounding box center [1235, 364] width 16 height 16
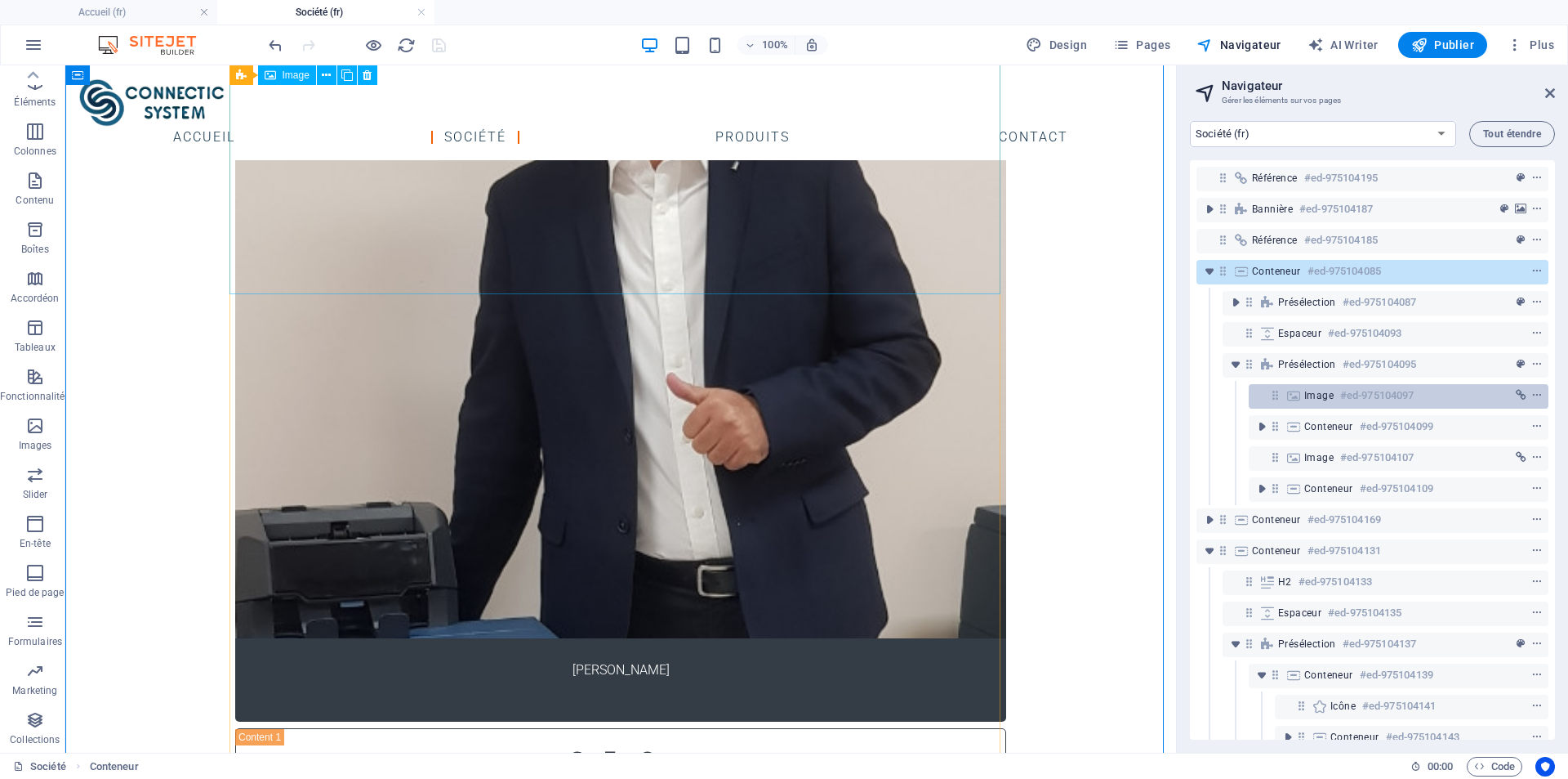
click at [1295, 400] on icon at bounding box center [1293, 396] width 18 height 13
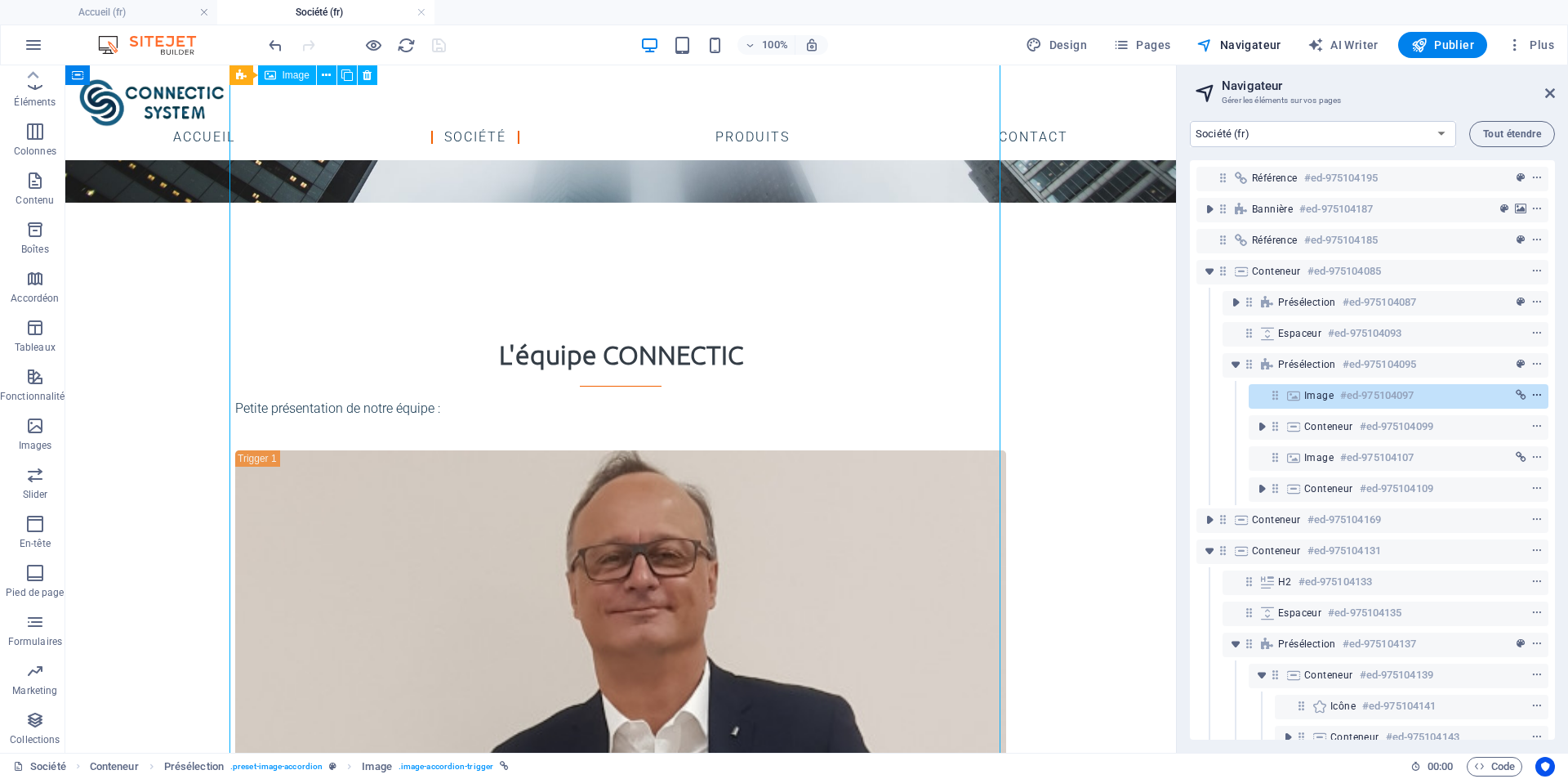
click at [1537, 392] on icon "context-menu" at bounding box center [1537, 396] width 12 height 12
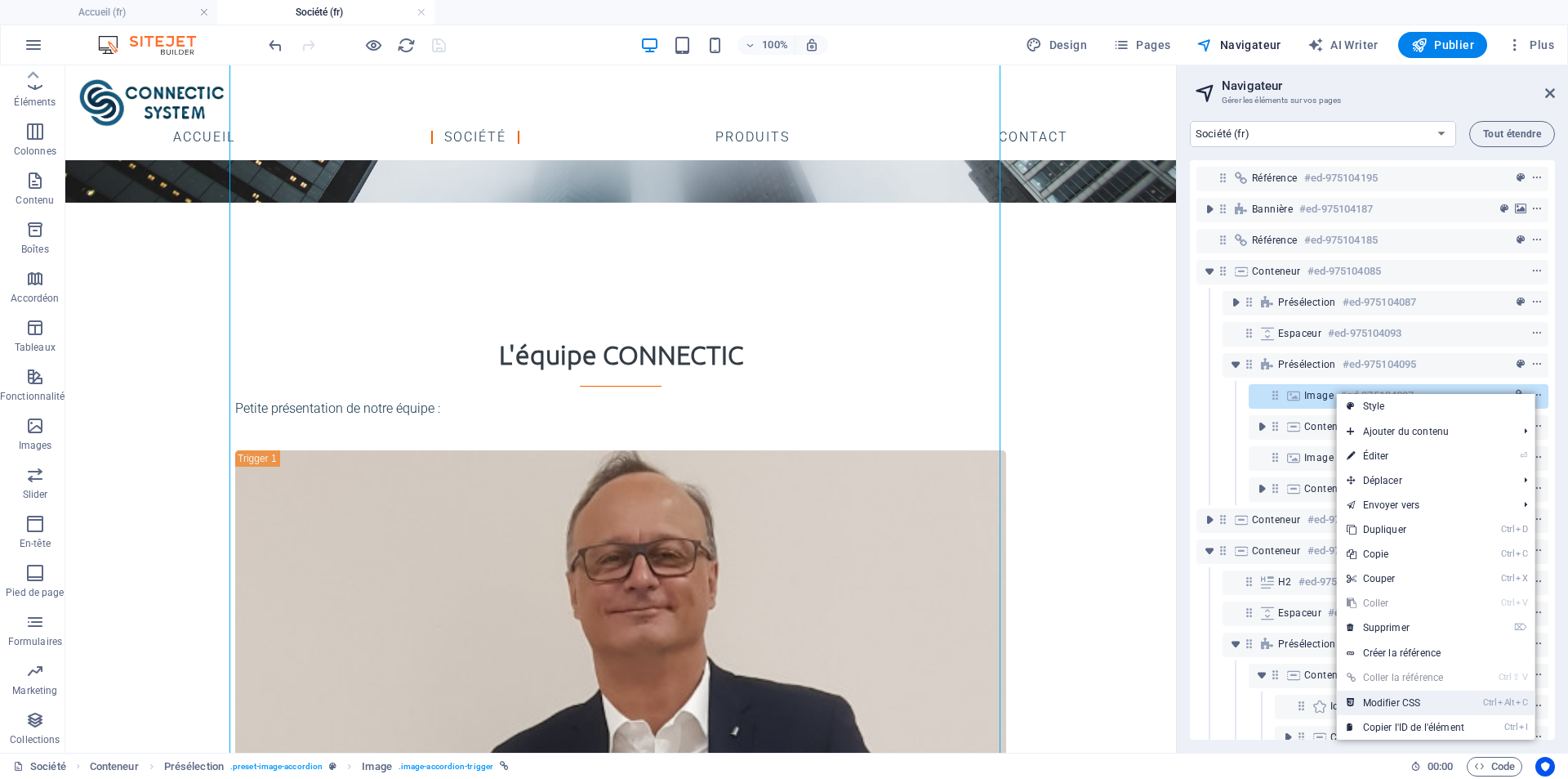
click at [1400, 696] on link "Ctrl Alt C Modifier CSS" at bounding box center [1405, 703] width 137 height 24
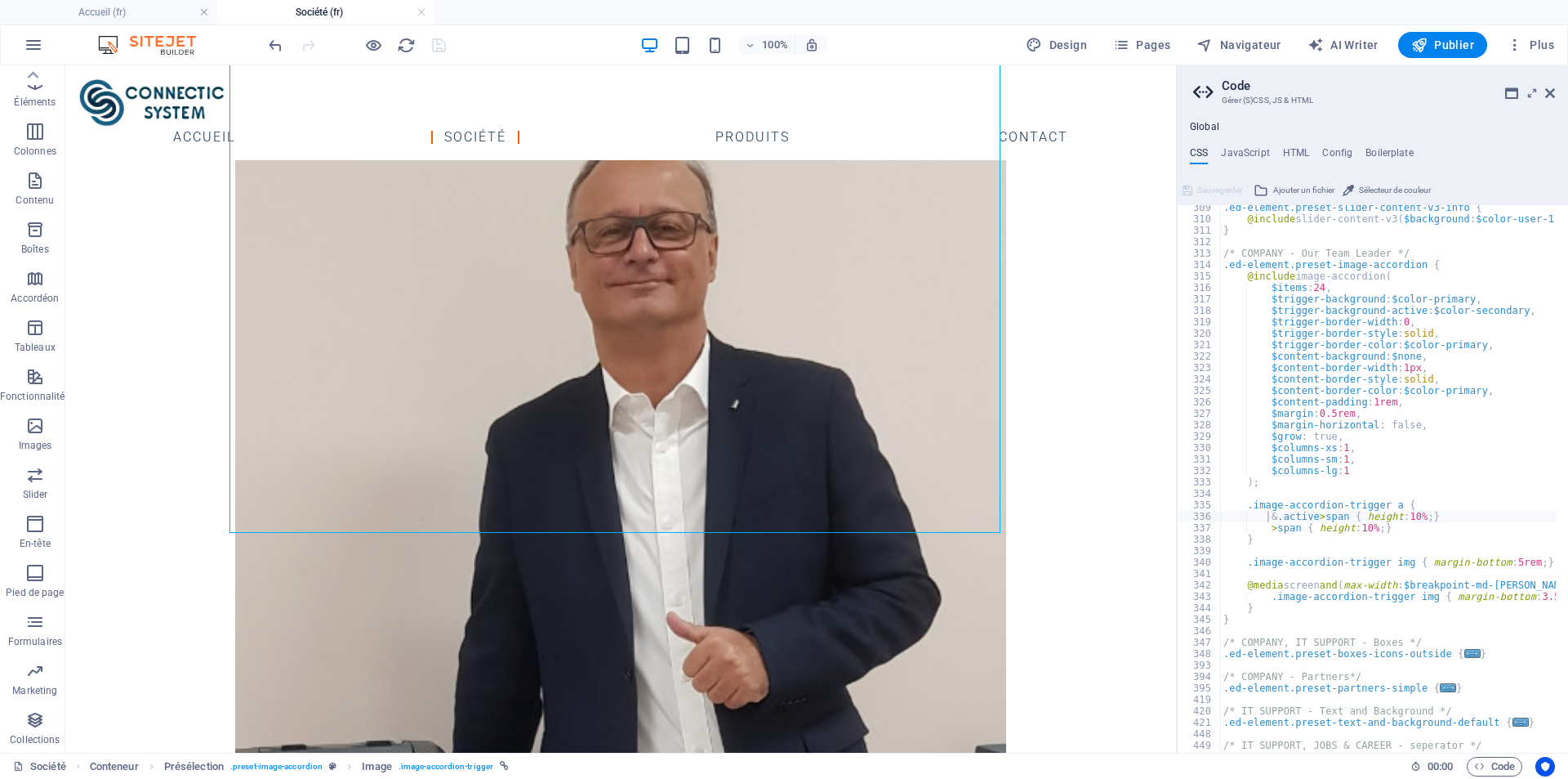
scroll to position [2106, 0]
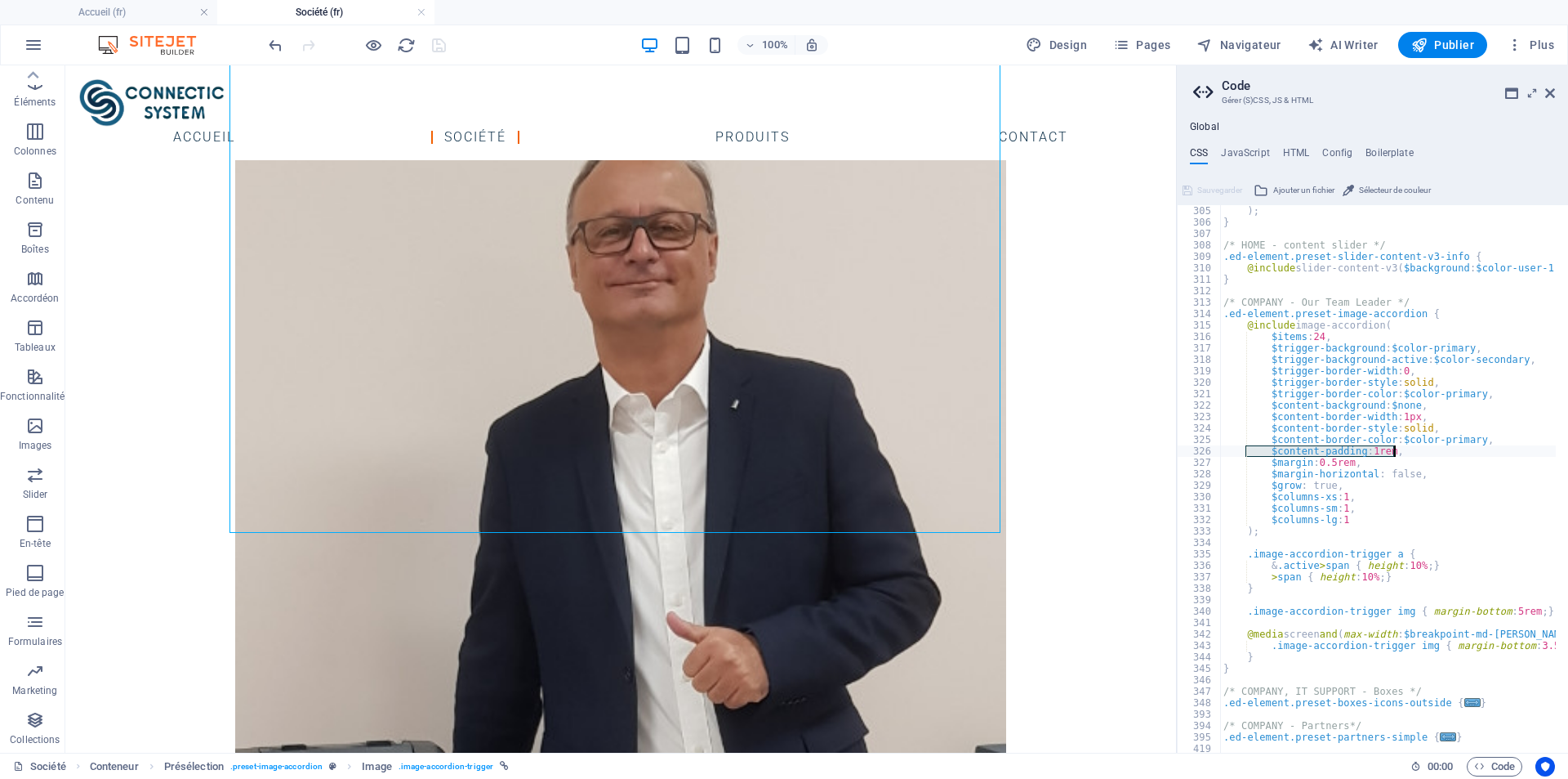
drag, startPoint x: 1263, startPoint y: 453, endPoint x: 1392, endPoint y: 454, distance: 129.0
click at [1392, 454] on div ") ; } /* HOME - content slider */ .ed-element.preset-slider-content-v3-info { @…" at bounding box center [1466, 484] width 490 height 558
click at [1403, 501] on div ") ; } /* HOME - content slider */ .ed-element.preset-slider-content-v3-info { @…" at bounding box center [1466, 484] width 490 height 558
type textarea "$columns-xs: 1,"
drag, startPoint x: 1326, startPoint y: 497, endPoint x: 1269, endPoint y: 501, distance: 57.1
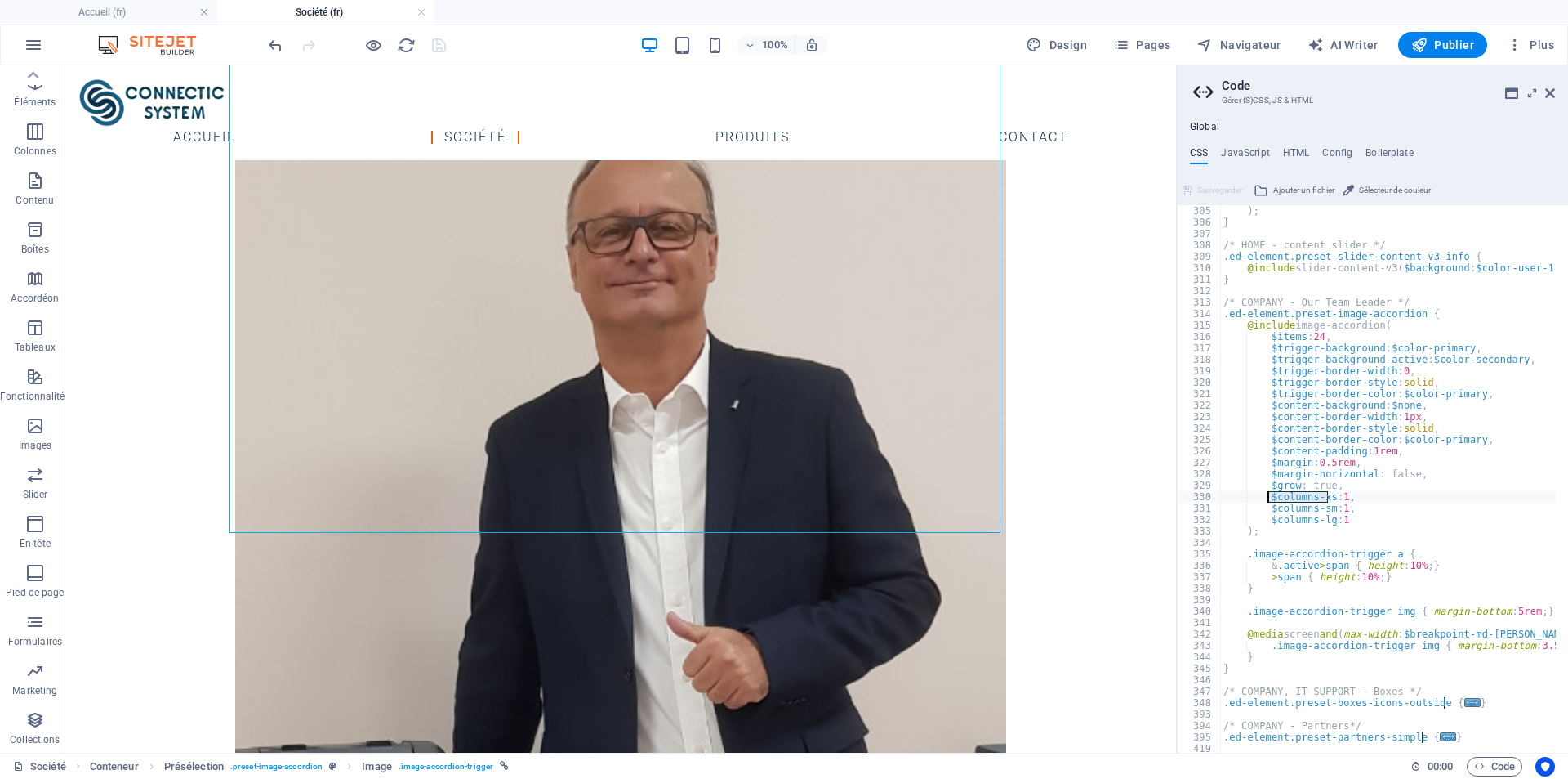
click at [1269, 501] on div ") ; } /* HOME - content slider */ .ed-element.preset-slider-content-v3-info { @…" at bounding box center [1466, 484] width 490 height 558
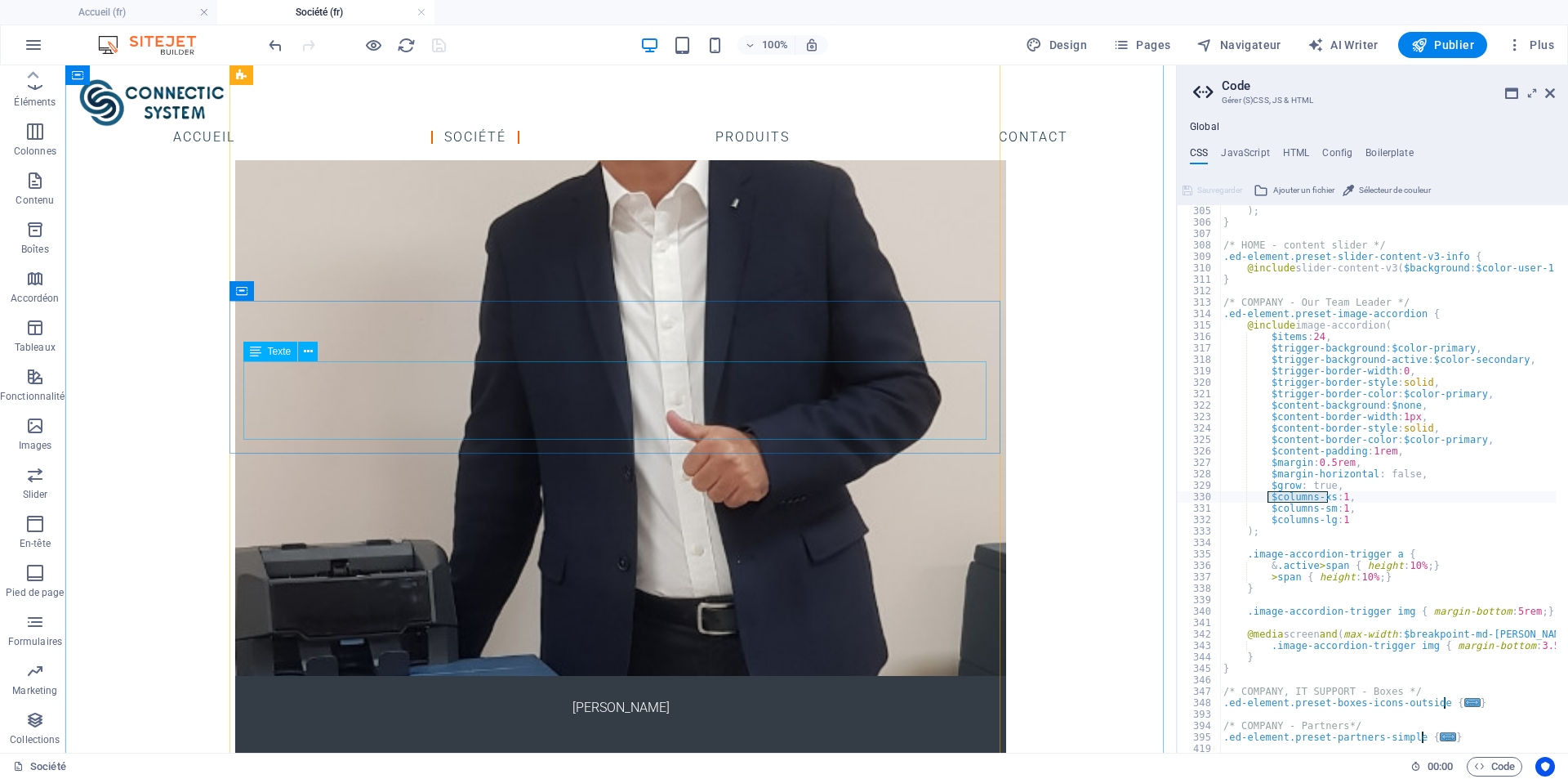
scroll to position [1148, 0]
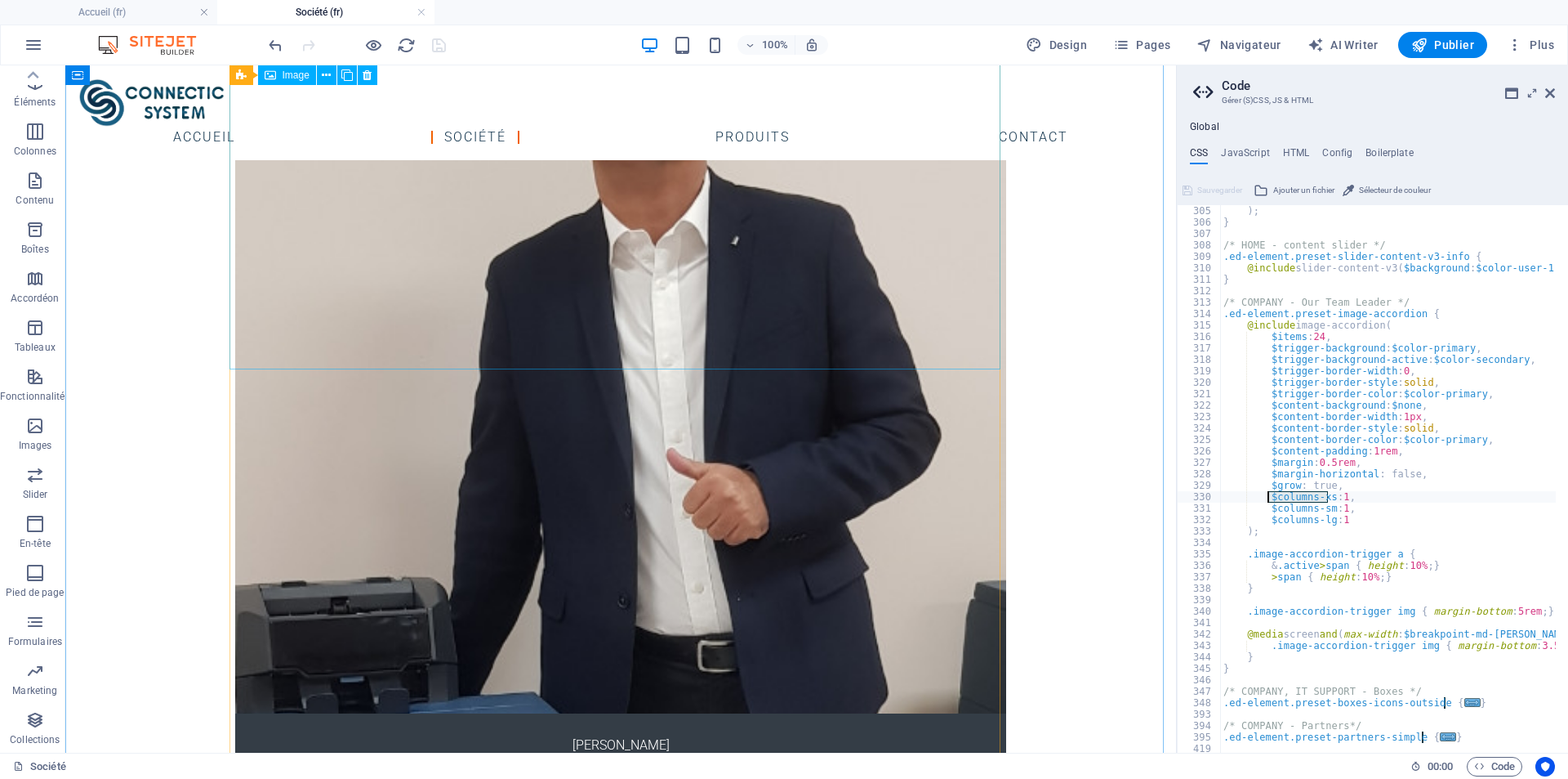
click at [619, 312] on figure "[PERSON_NAME]" at bounding box center [621, 378] width 771 height 837
click at [332, 312] on figure "[PERSON_NAME]" at bounding box center [621, 378] width 771 height 837
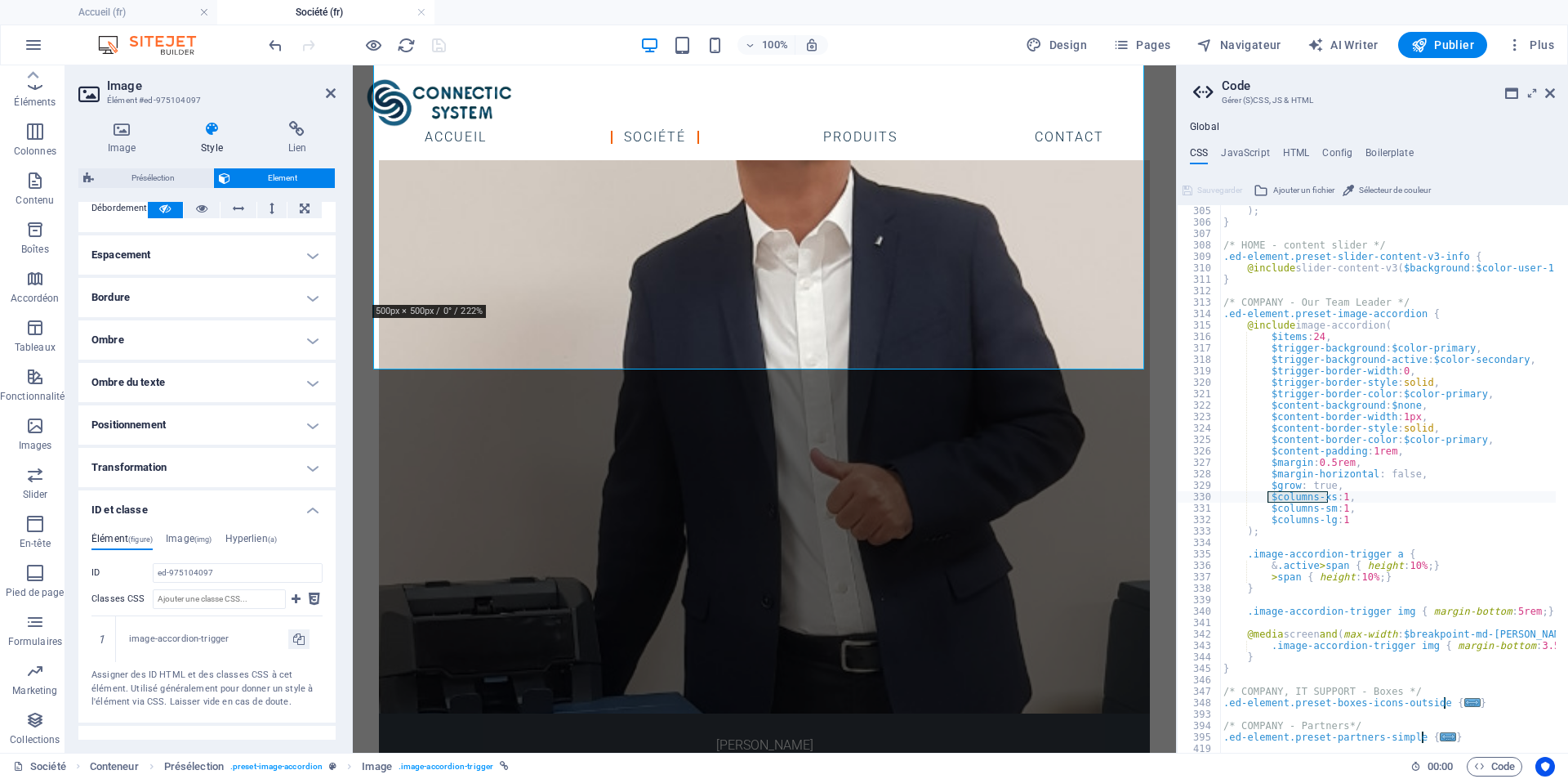
scroll to position [360, 0]
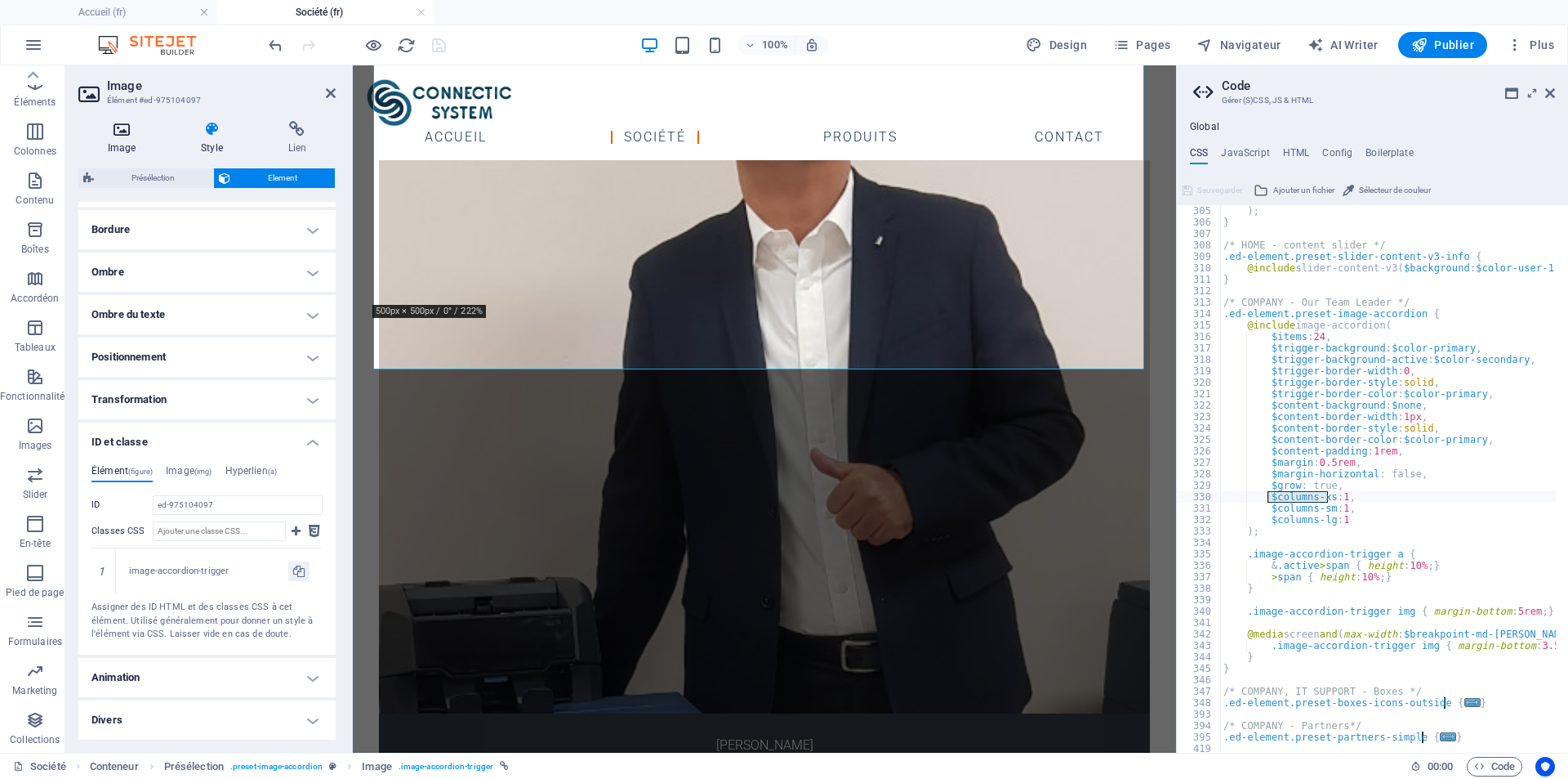
click at [102, 131] on icon at bounding box center [121, 129] width 87 height 16
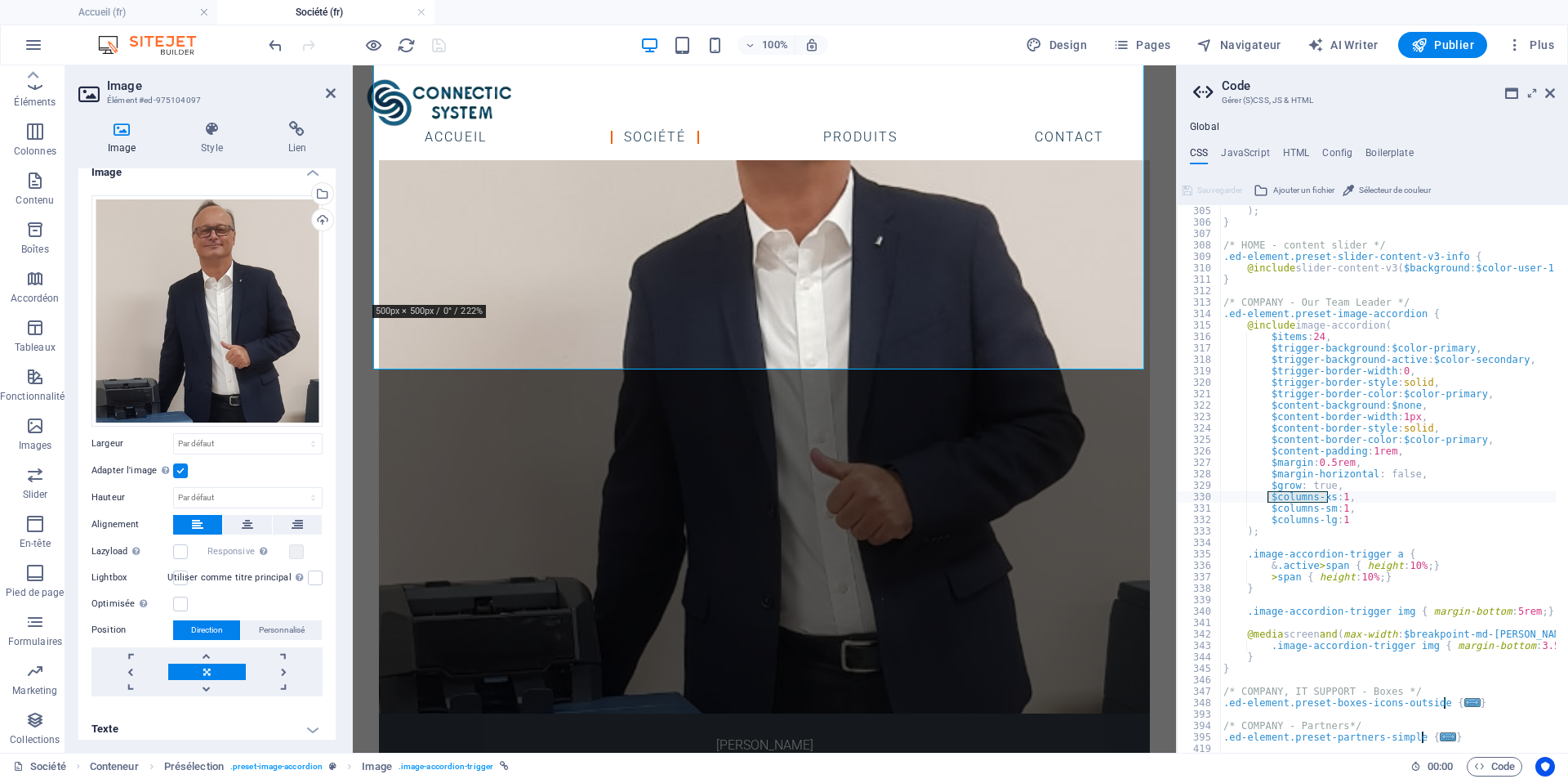
scroll to position [21, 0]
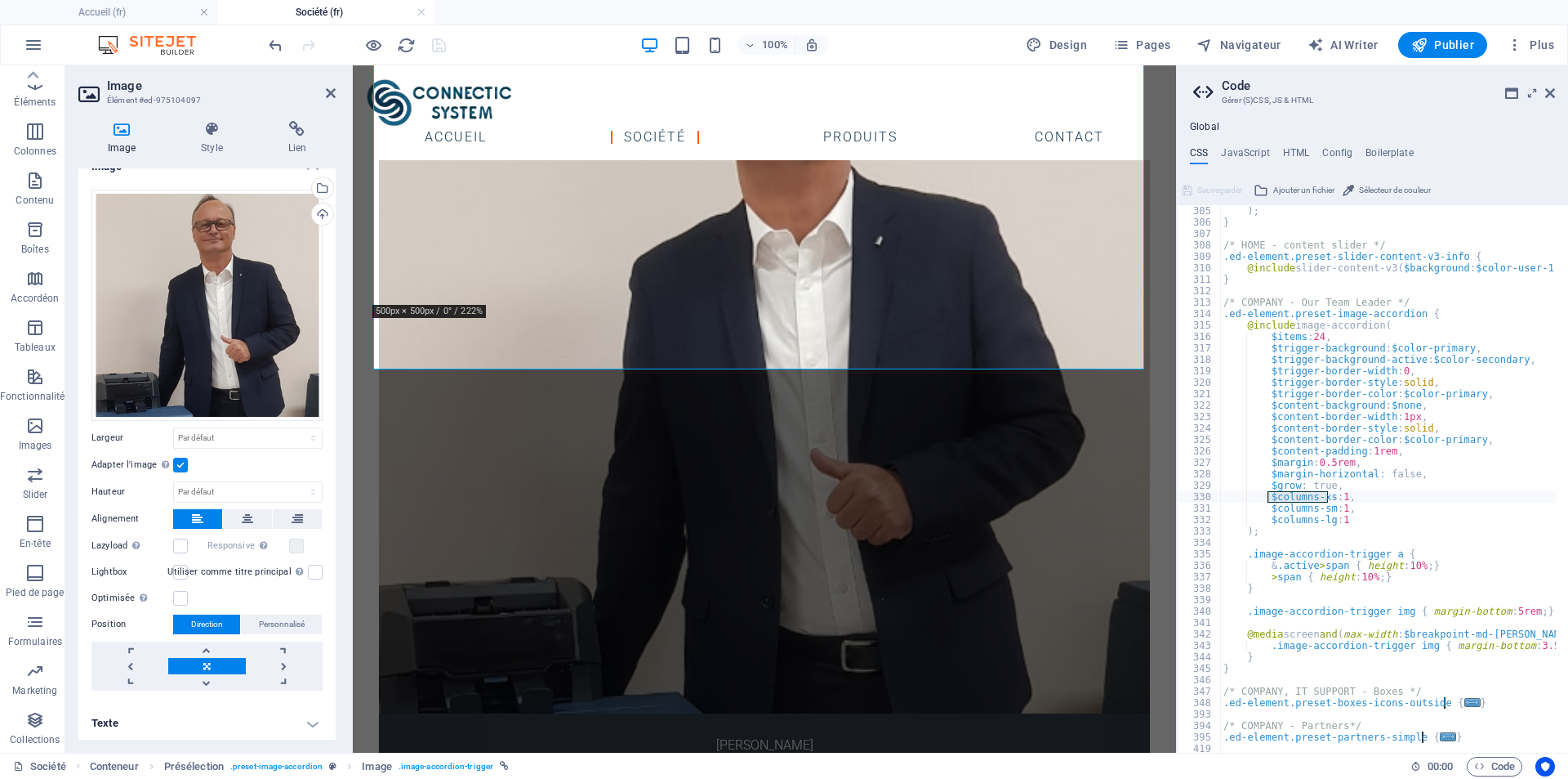
click at [256, 721] on h4 "Texte" at bounding box center [207, 723] width 257 height 39
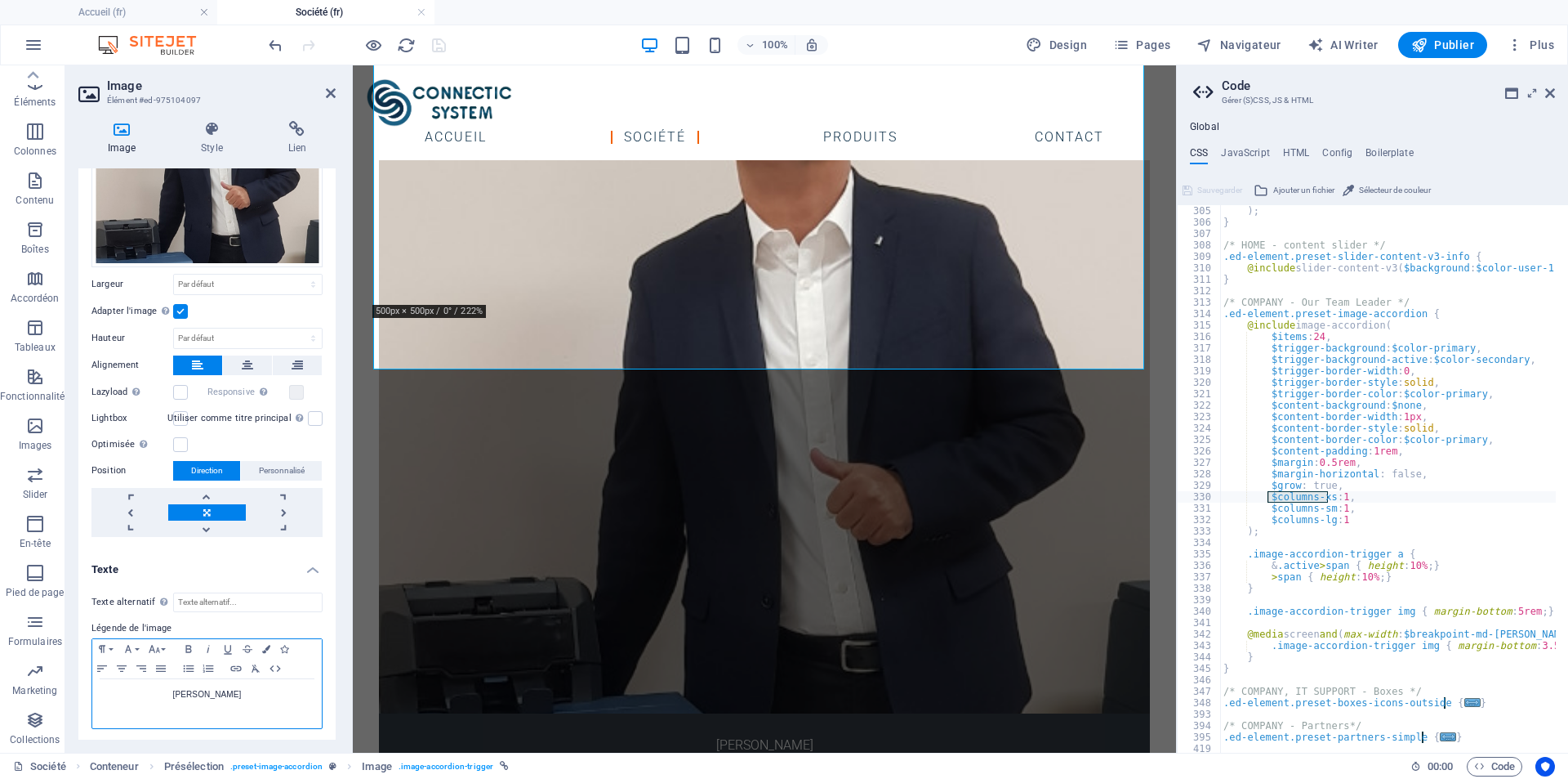
click at [239, 705] on p at bounding box center [207, 709] width 213 height 15
click at [433, 36] on icon "save" at bounding box center [439, 45] width 18 height 18
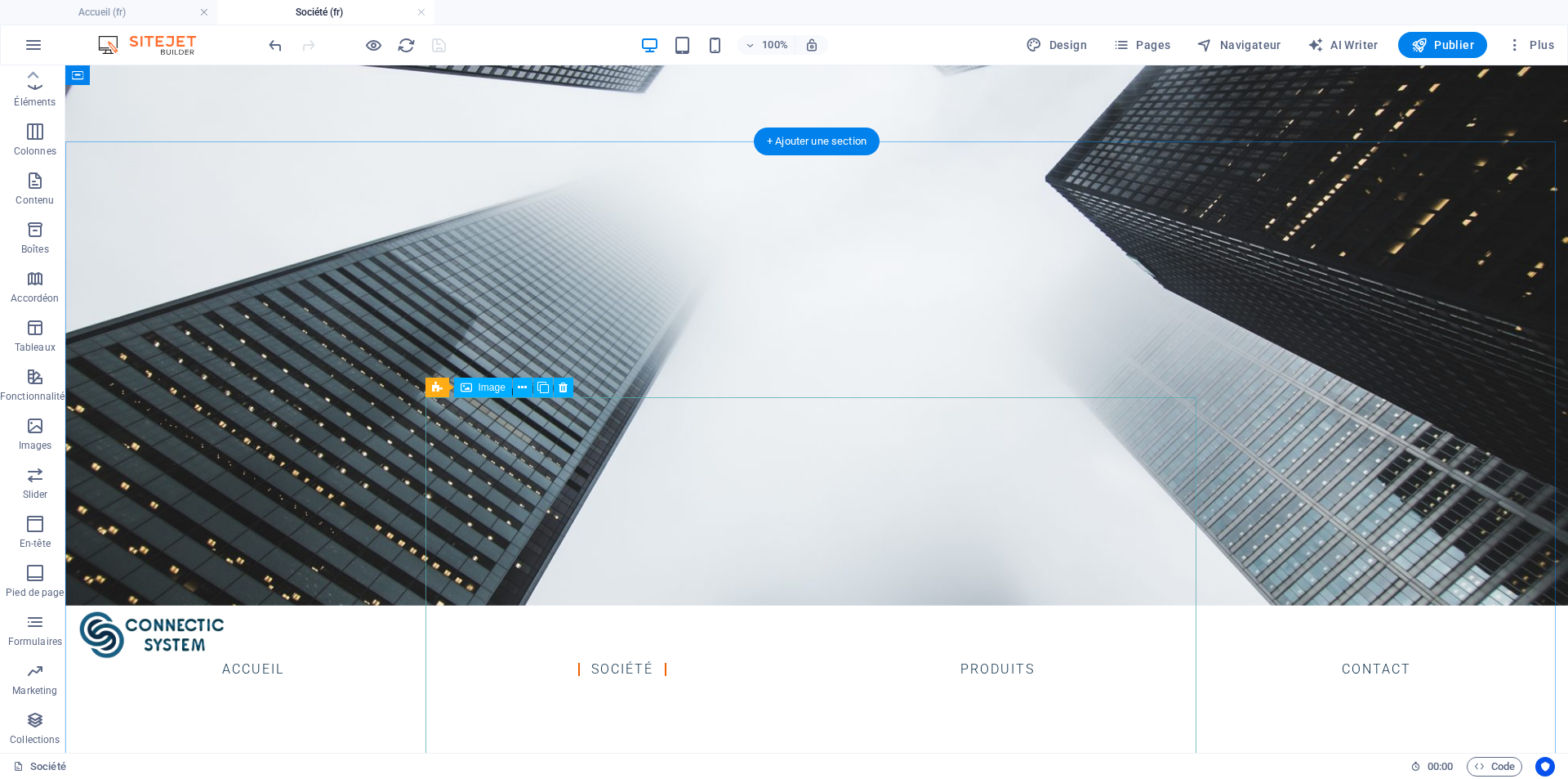
scroll to position [250, 0]
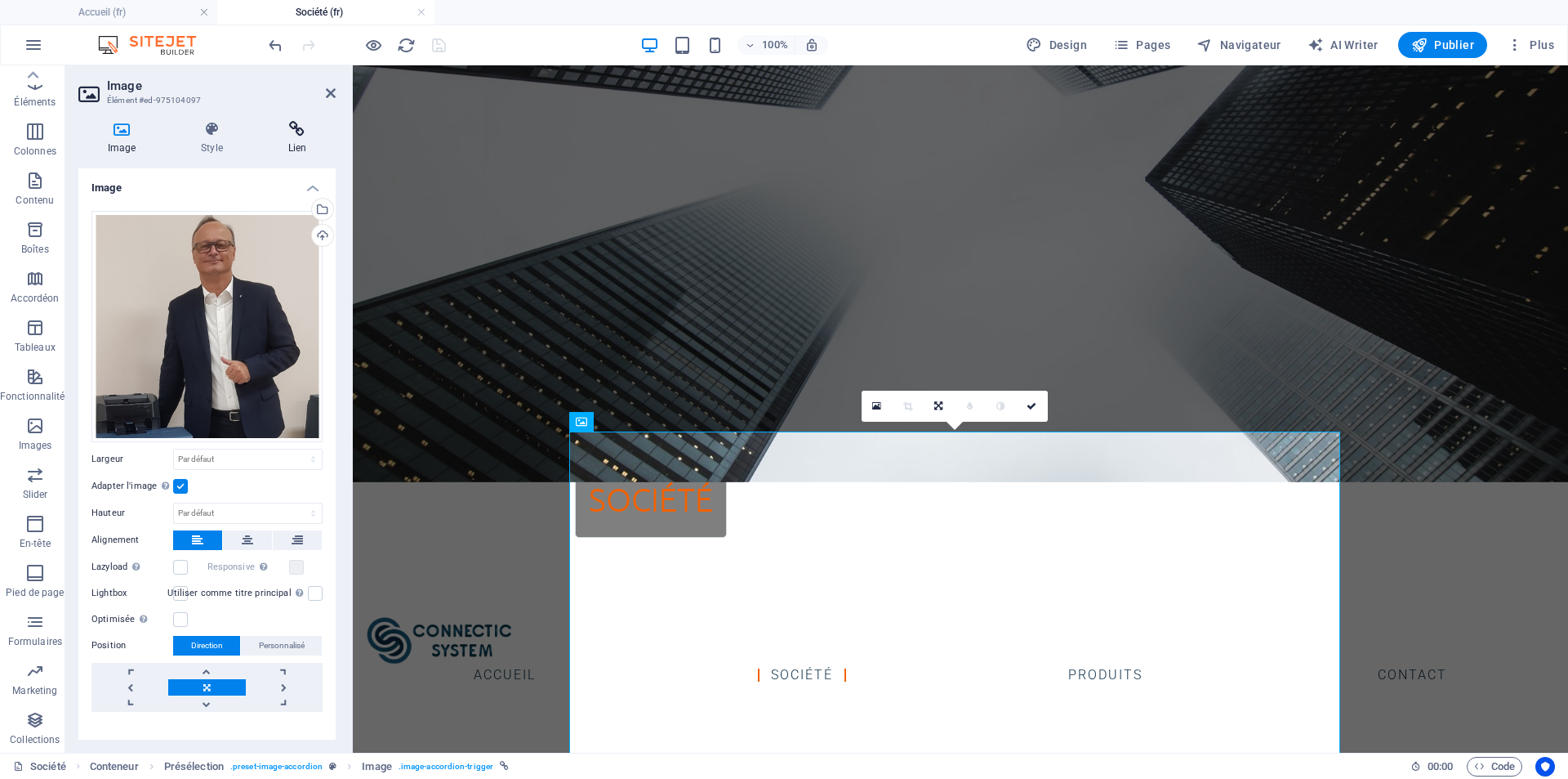
click at [299, 130] on icon at bounding box center [296, 129] width 76 height 16
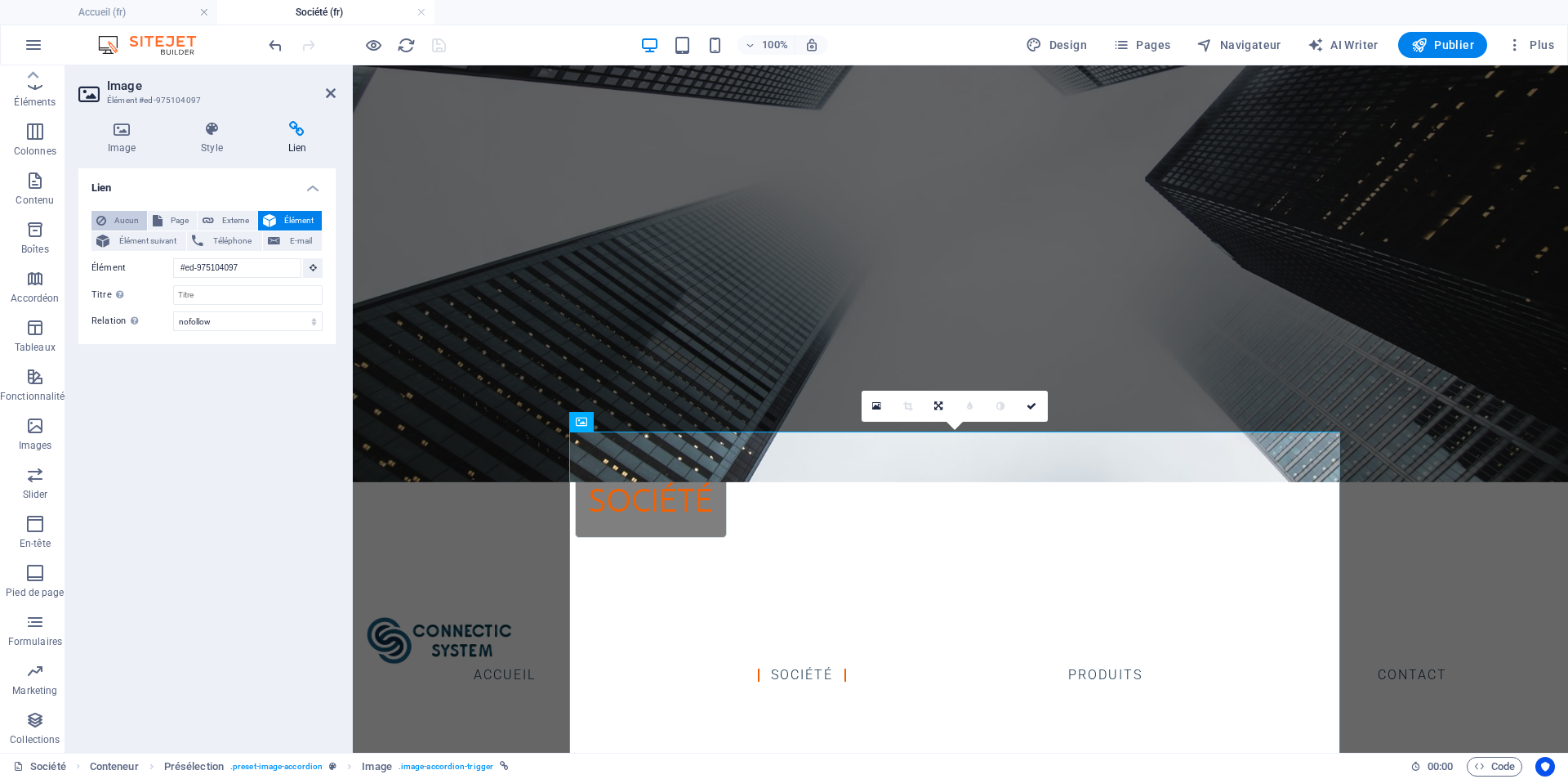
click at [122, 224] on span "Aucun" at bounding box center [126, 220] width 31 height 19
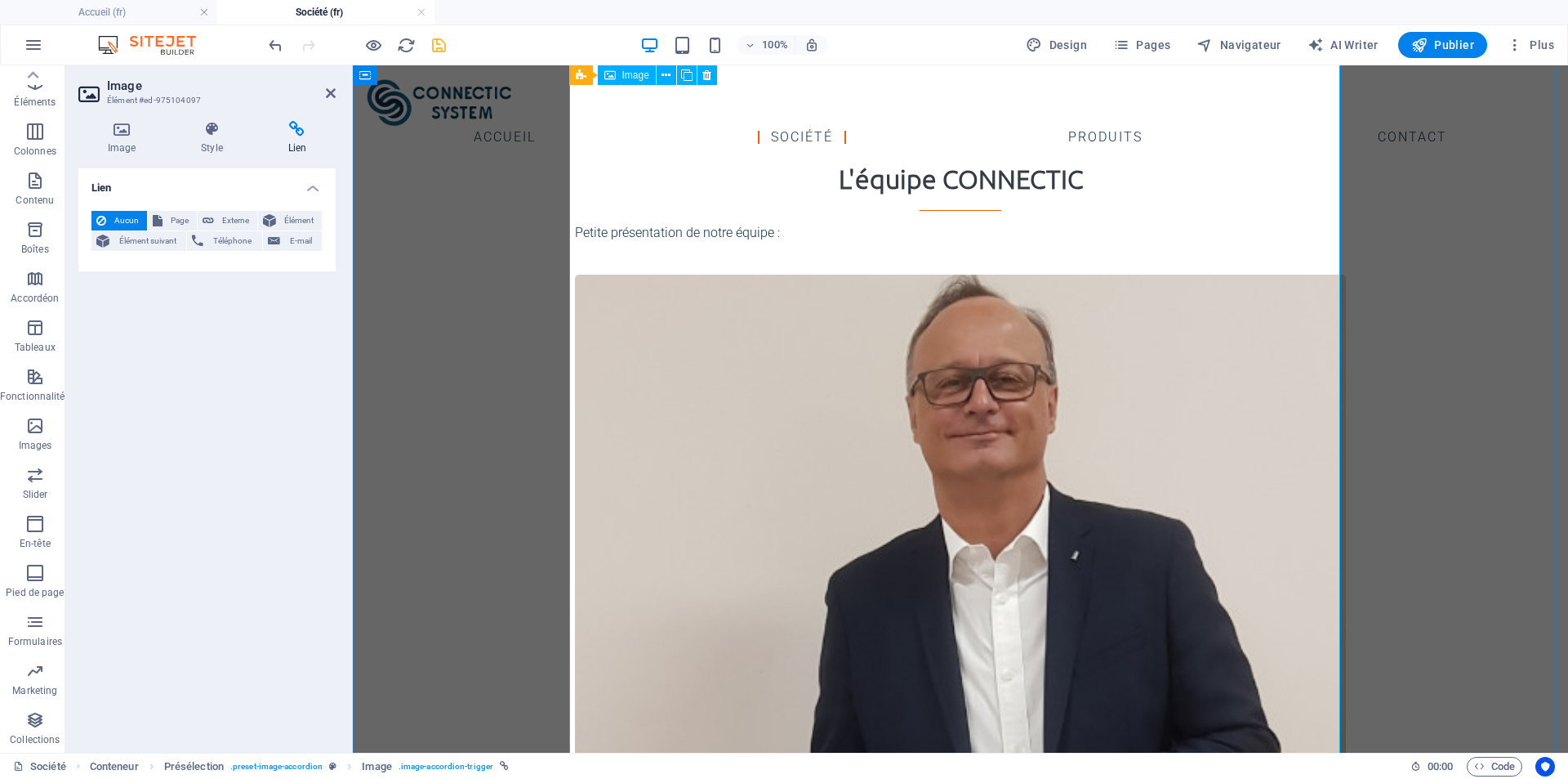
scroll to position [1148, 0]
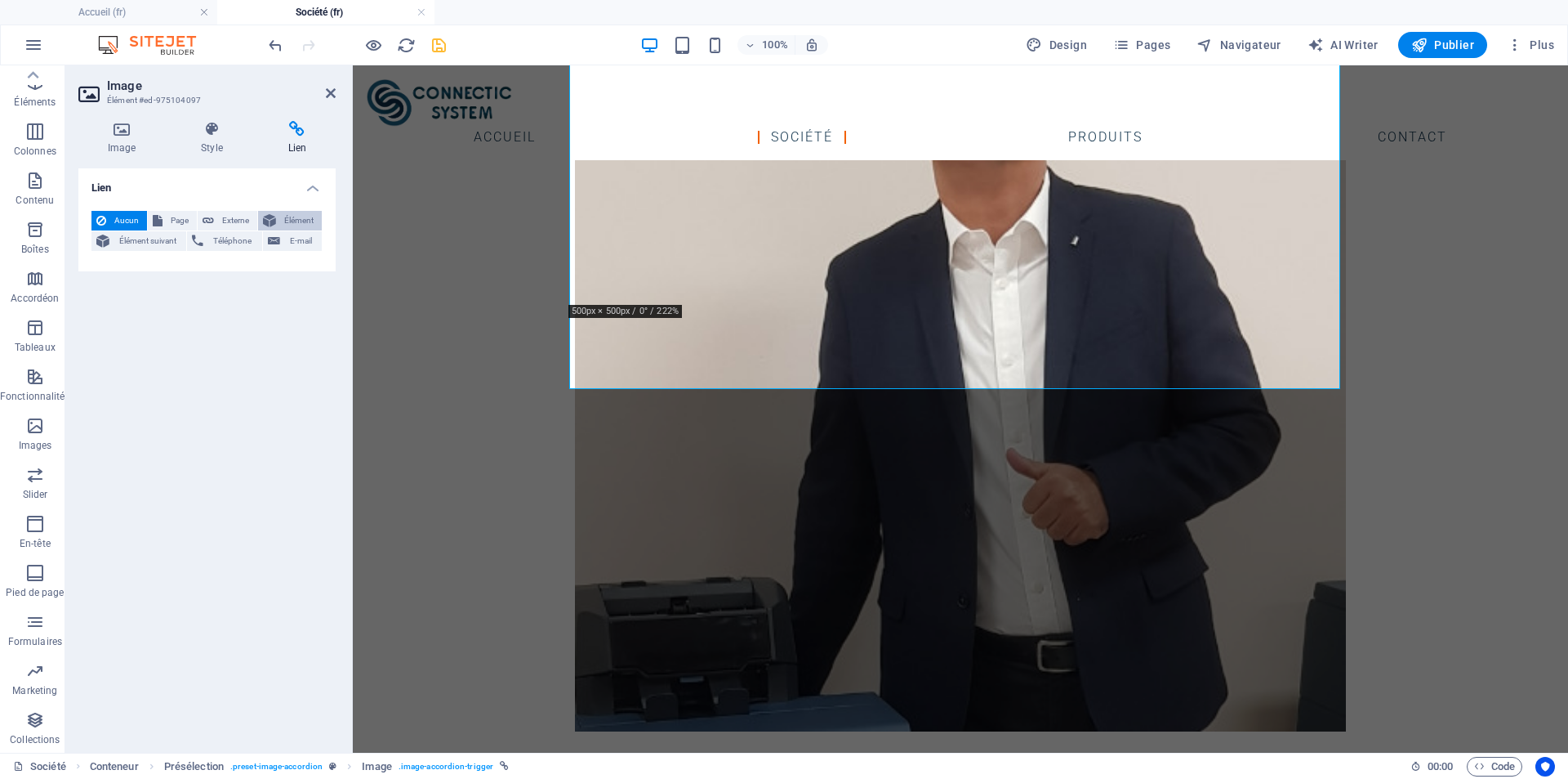
click at [292, 217] on span "Élément" at bounding box center [299, 220] width 36 height 19
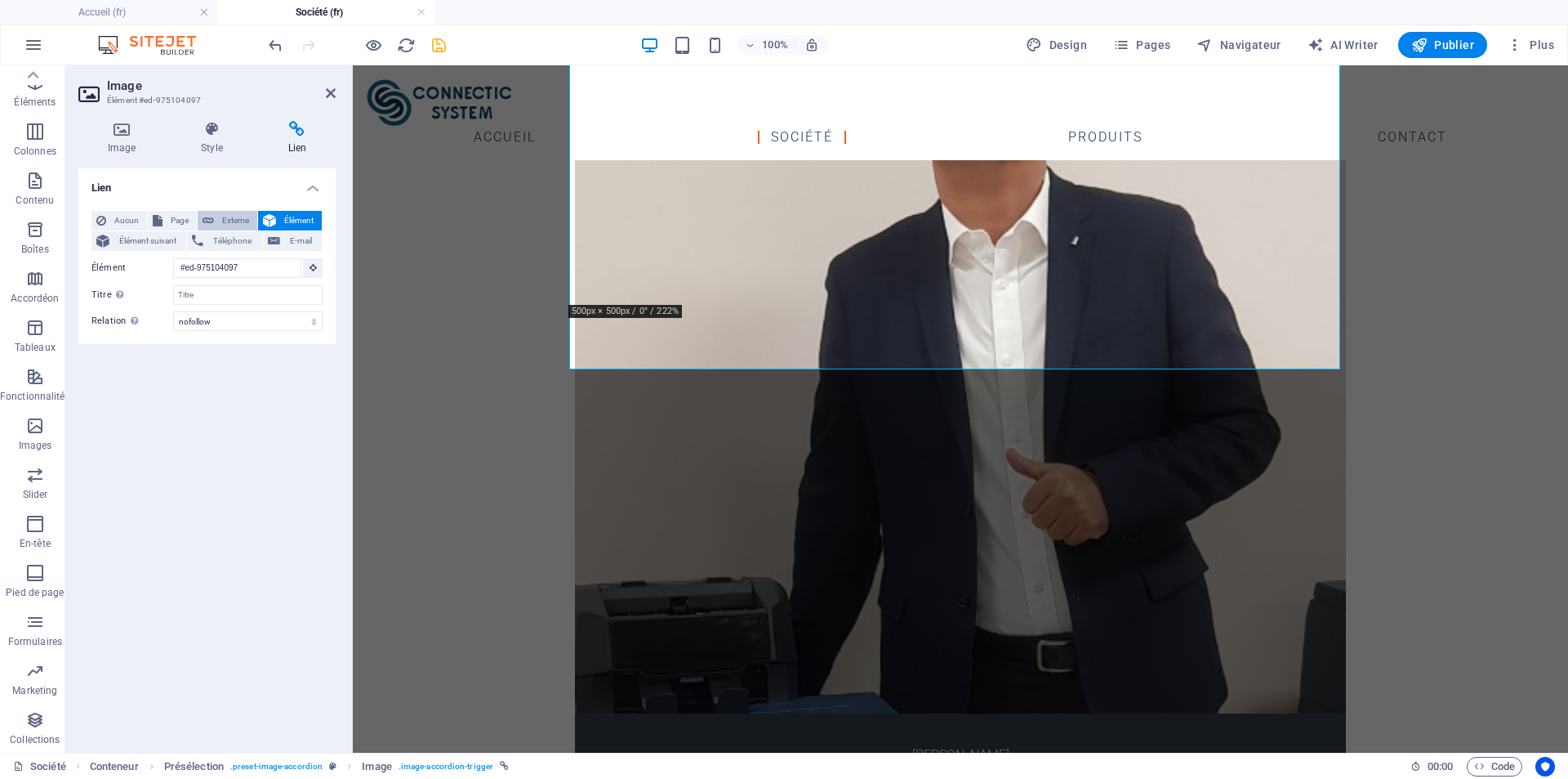
click at [244, 217] on span "Externe" at bounding box center [236, 220] width 34 height 19
select select "blank"
click at [237, 442] on div "Lien Aucun Page Externe Élément Élément suivant Téléphone E-mail Page Accueil F…" at bounding box center [207, 454] width 257 height 571
click at [127, 126] on icon at bounding box center [121, 129] width 87 height 16
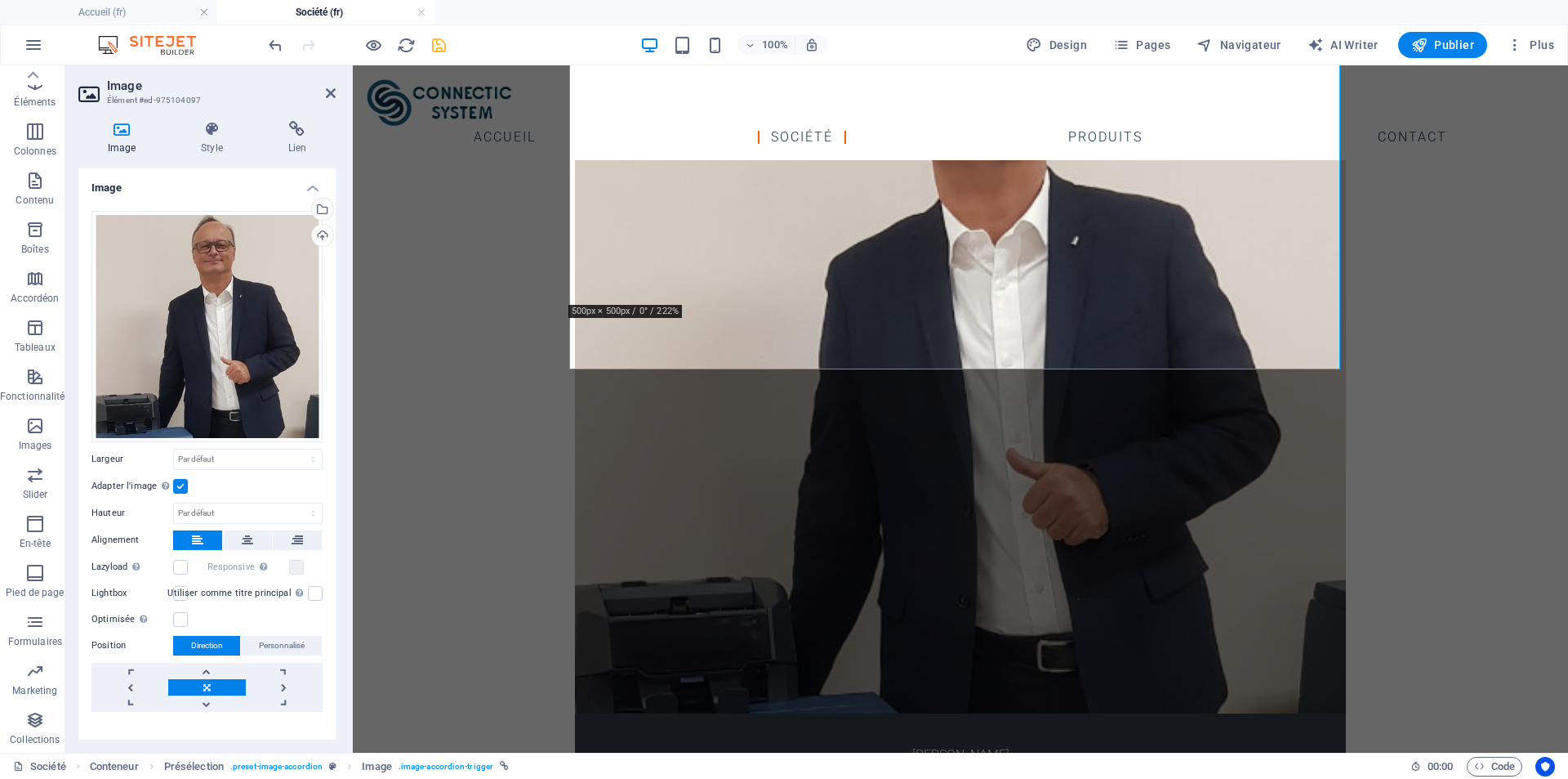
click at [438, 42] on icon "save" at bounding box center [439, 45] width 18 height 18
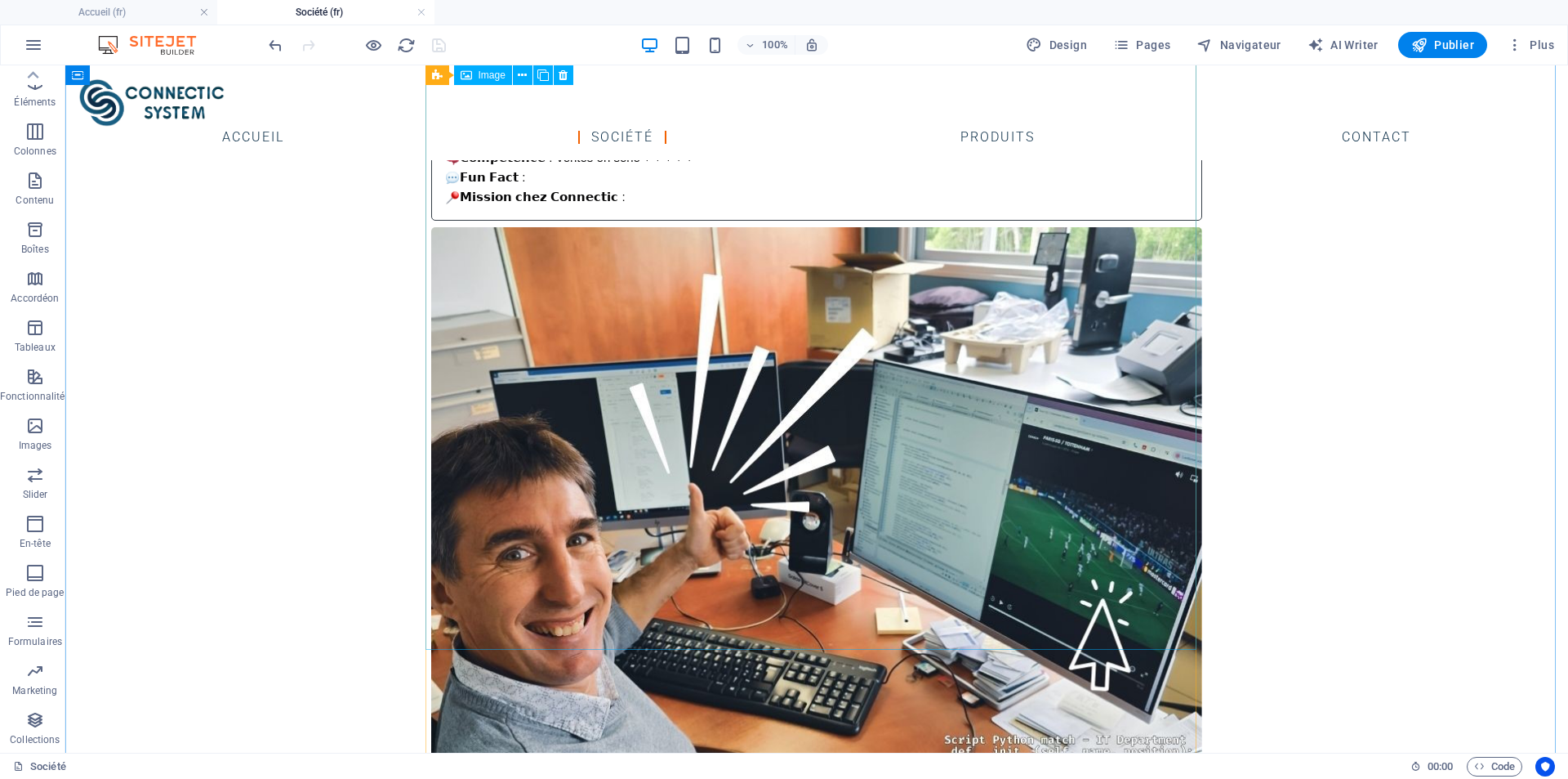
scroll to position [2047, 0]
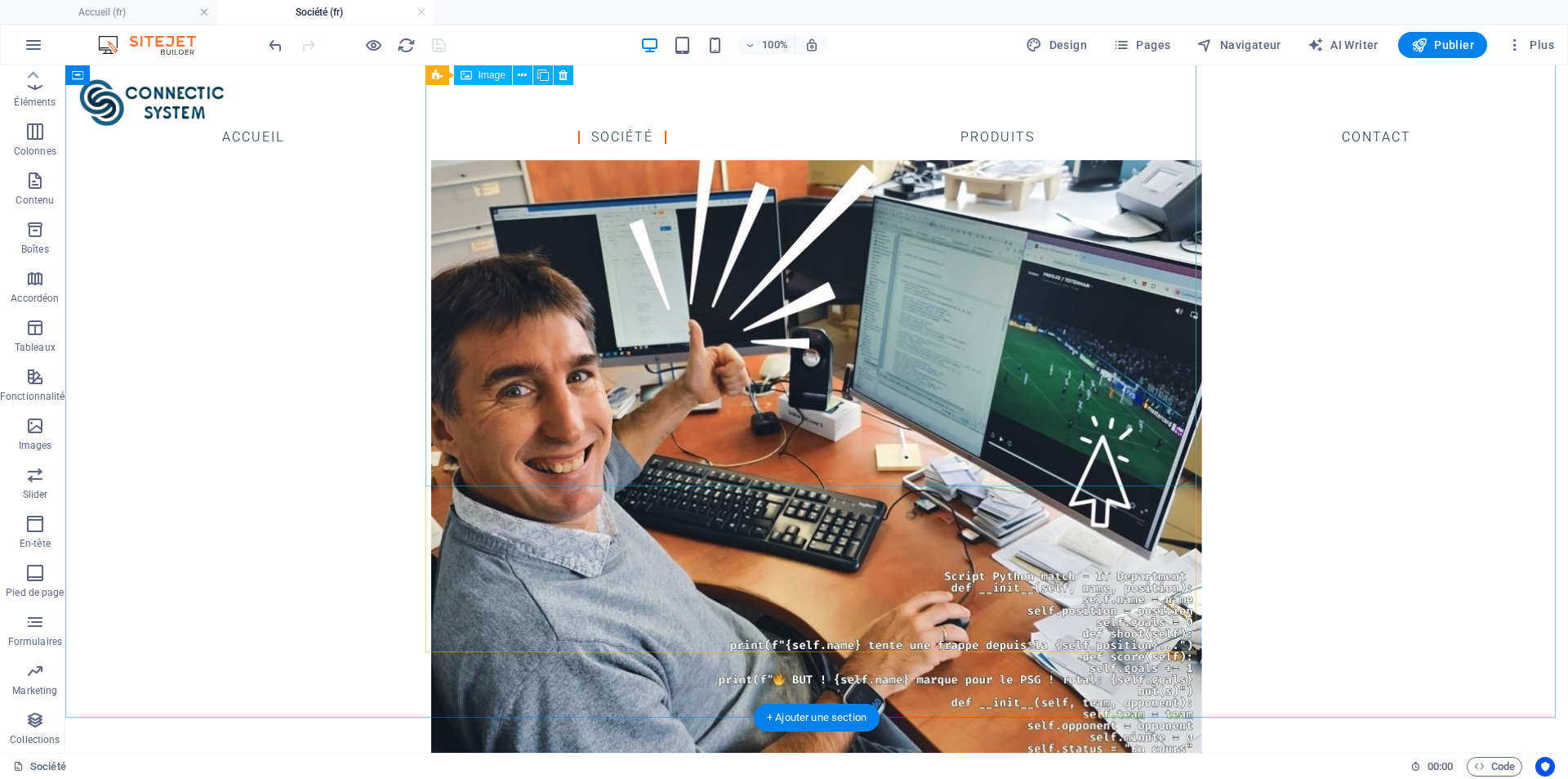
click at [802, 440] on figure "[PERSON_NAME]" at bounding box center [816, 482] width 771 height 837
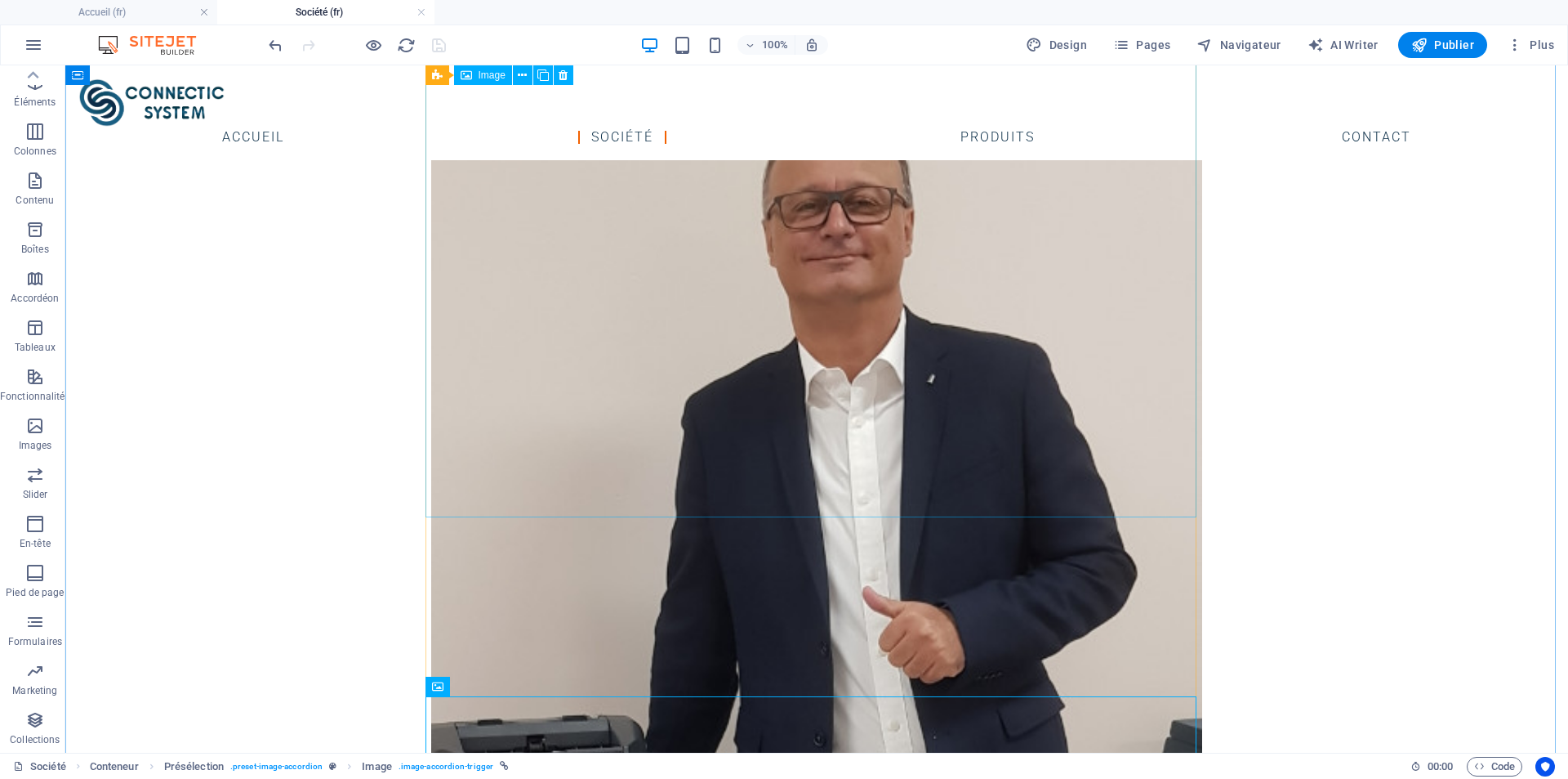
scroll to position [985, 0]
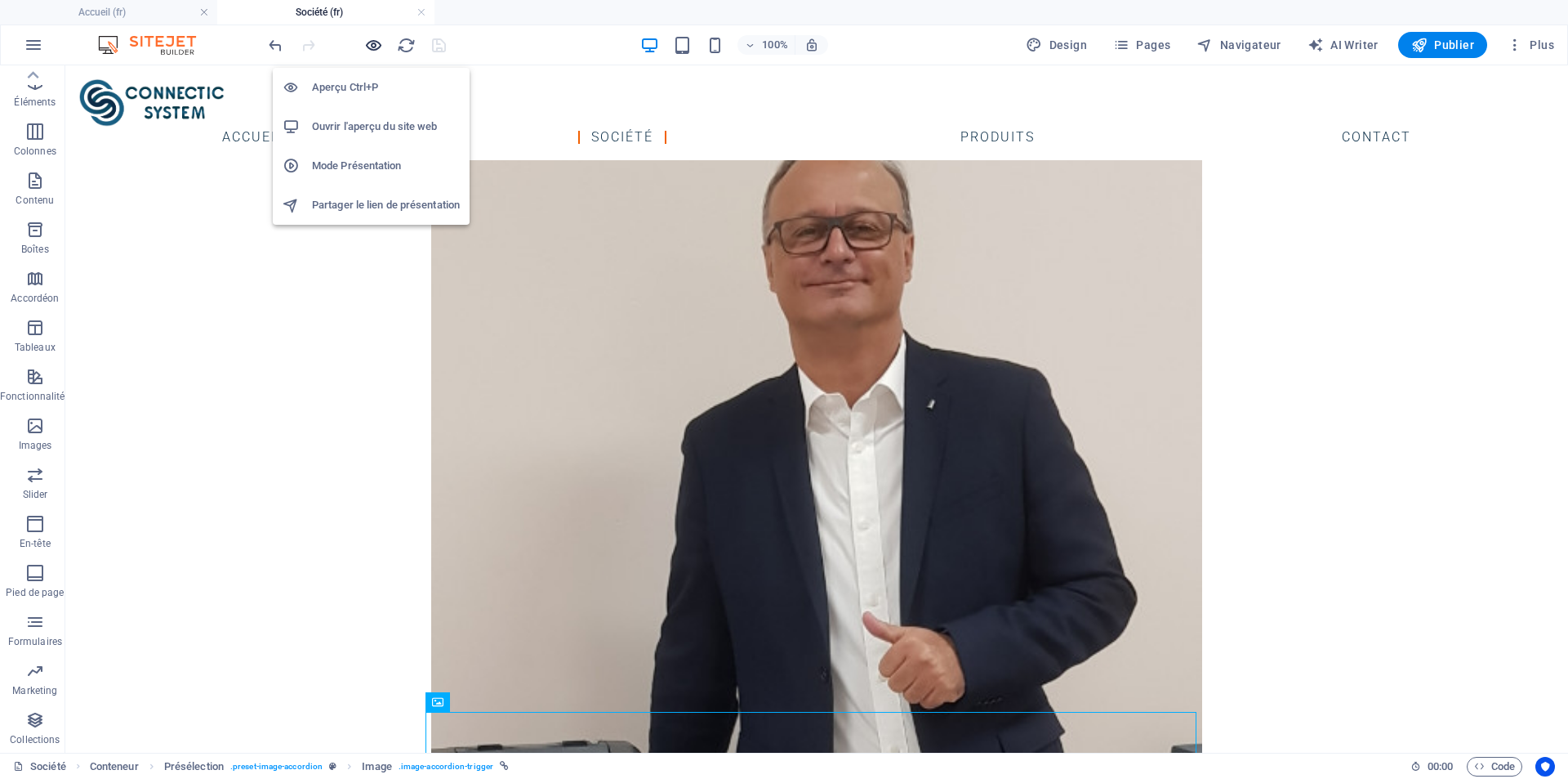
click at [370, 46] on icon "button" at bounding box center [374, 45] width 18 height 18
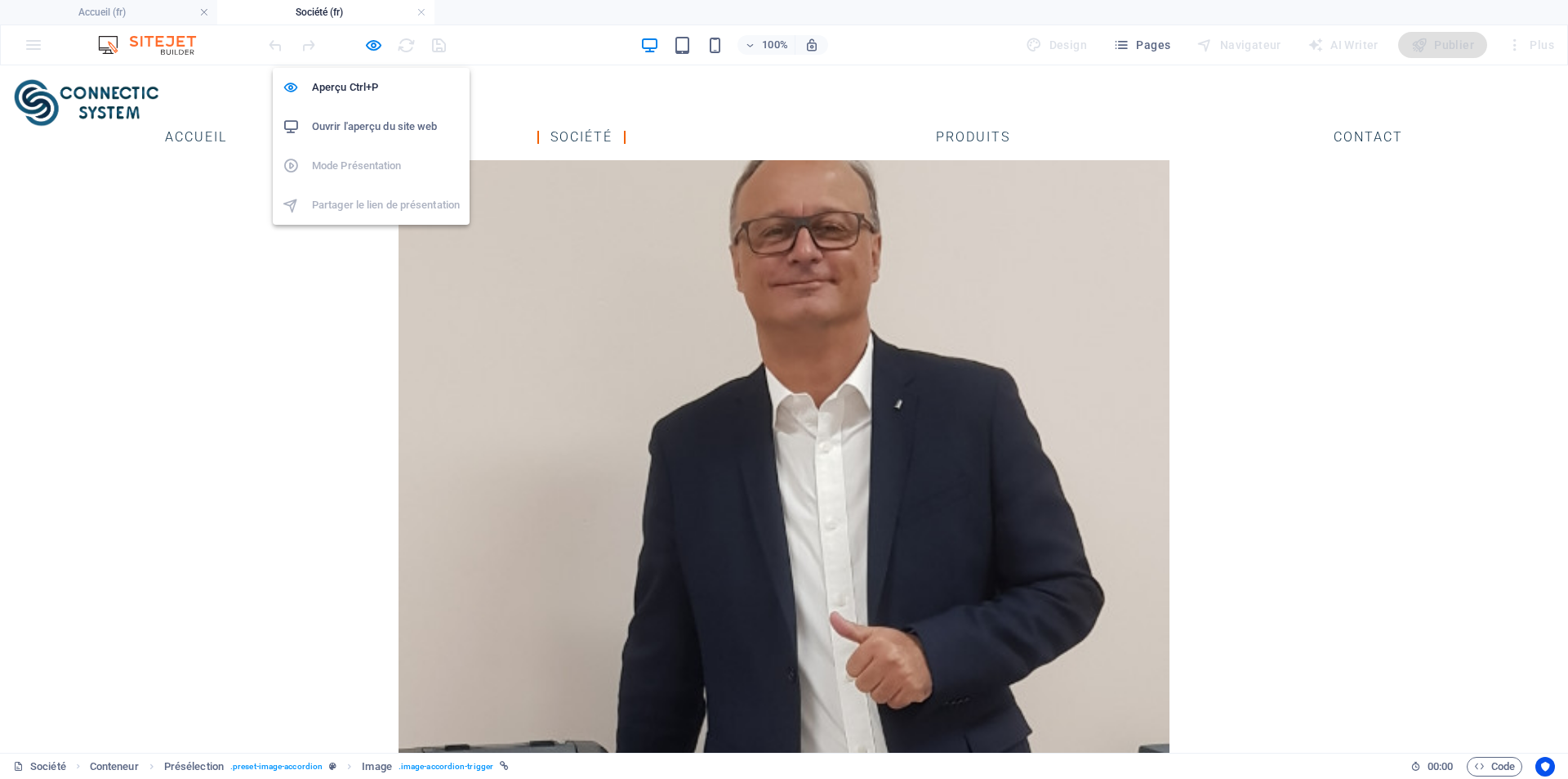
click at [370, 118] on h6 "Ouvrir l'aperçu du site web" at bounding box center [385, 126] width 148 height 19
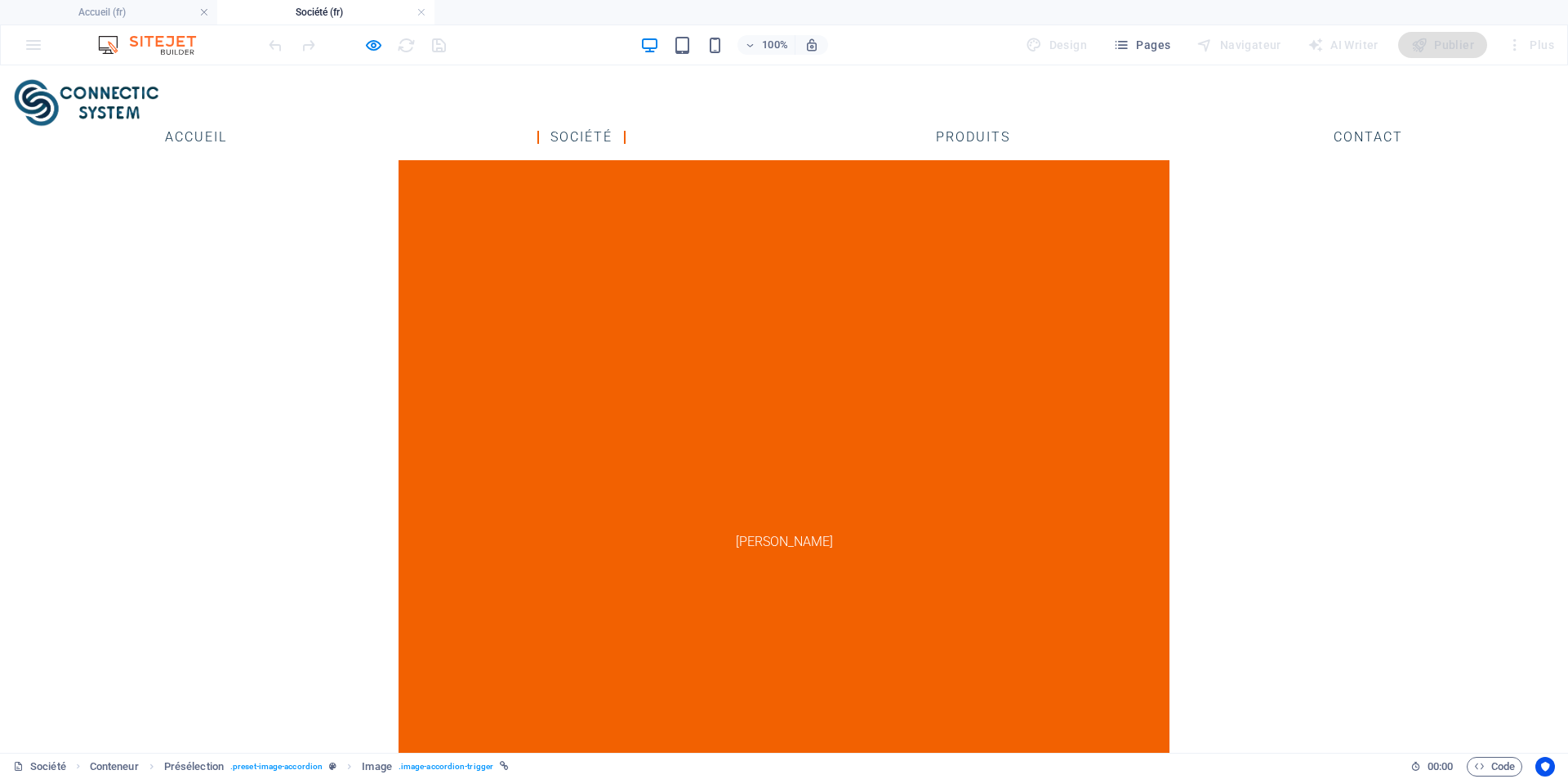
click at [837, 341] on span "[PERSON_NAME]" at bounding box center [784, 542] width 771 height 837
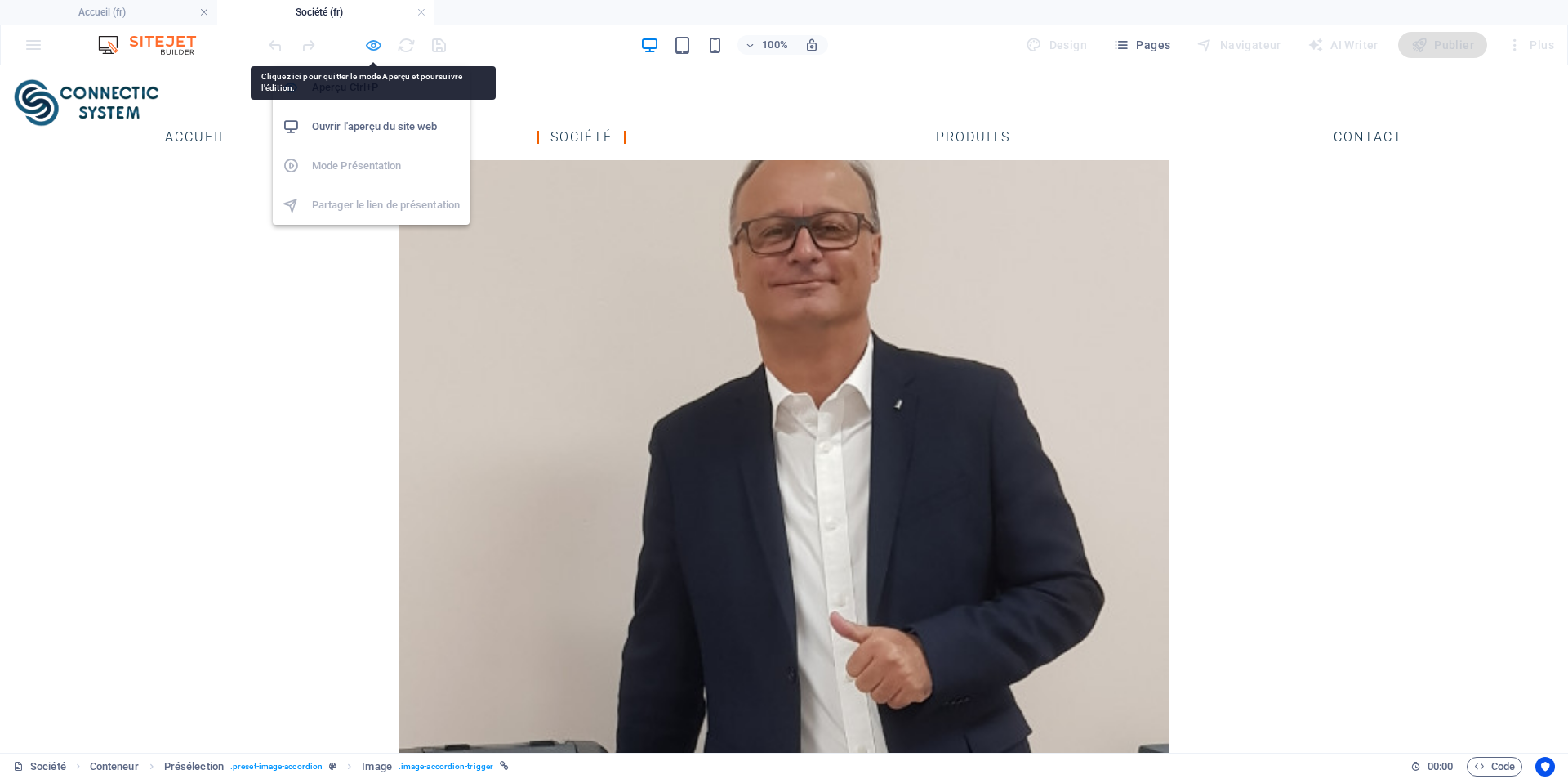
click at [368, 46] on icon "button" at bounding box center [374, 45] width 18 height 18
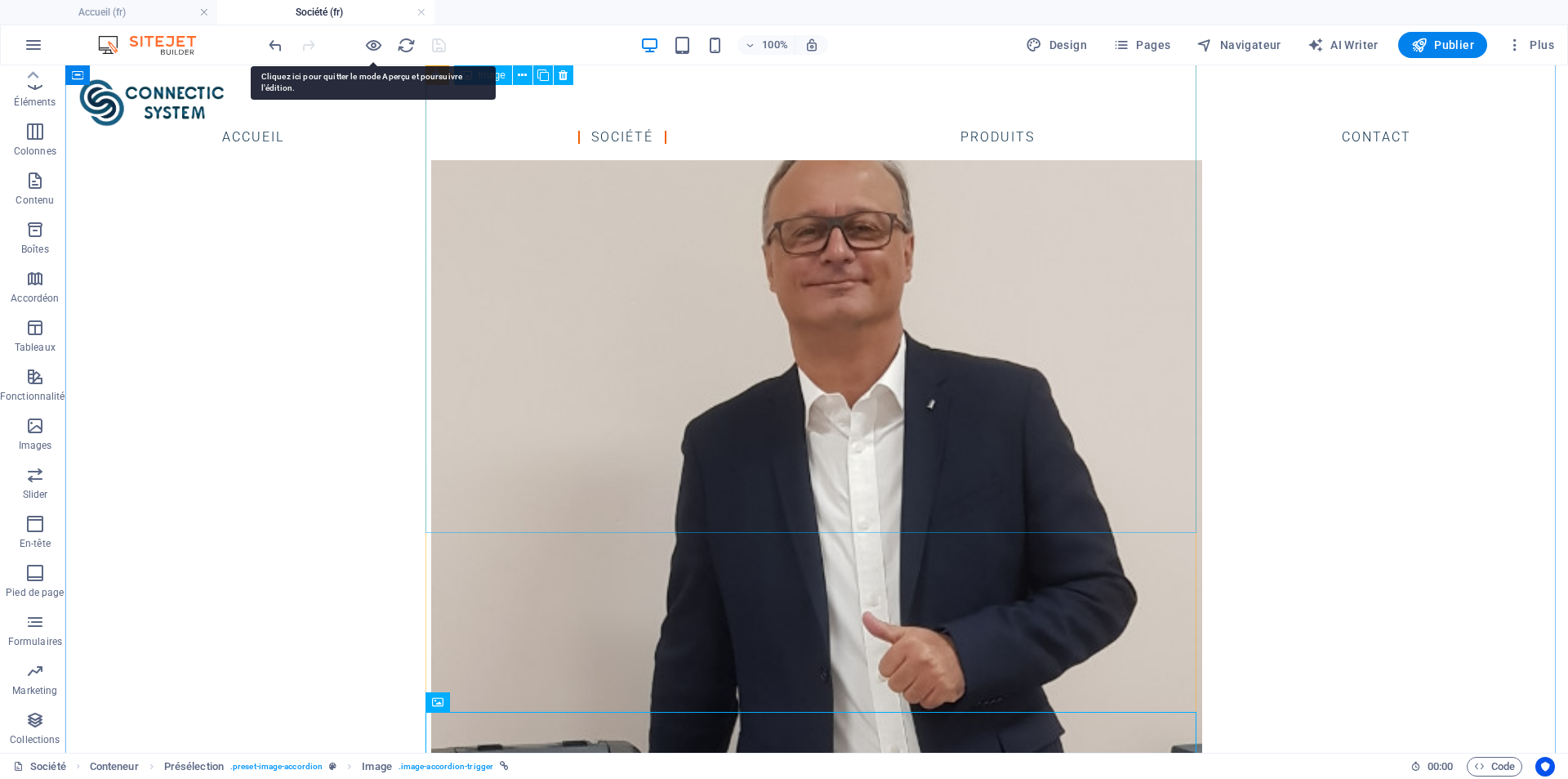
click at [858, 268] on figure "[PERSON_NAME]" at bounding box center [816, 542] width 771 height 837
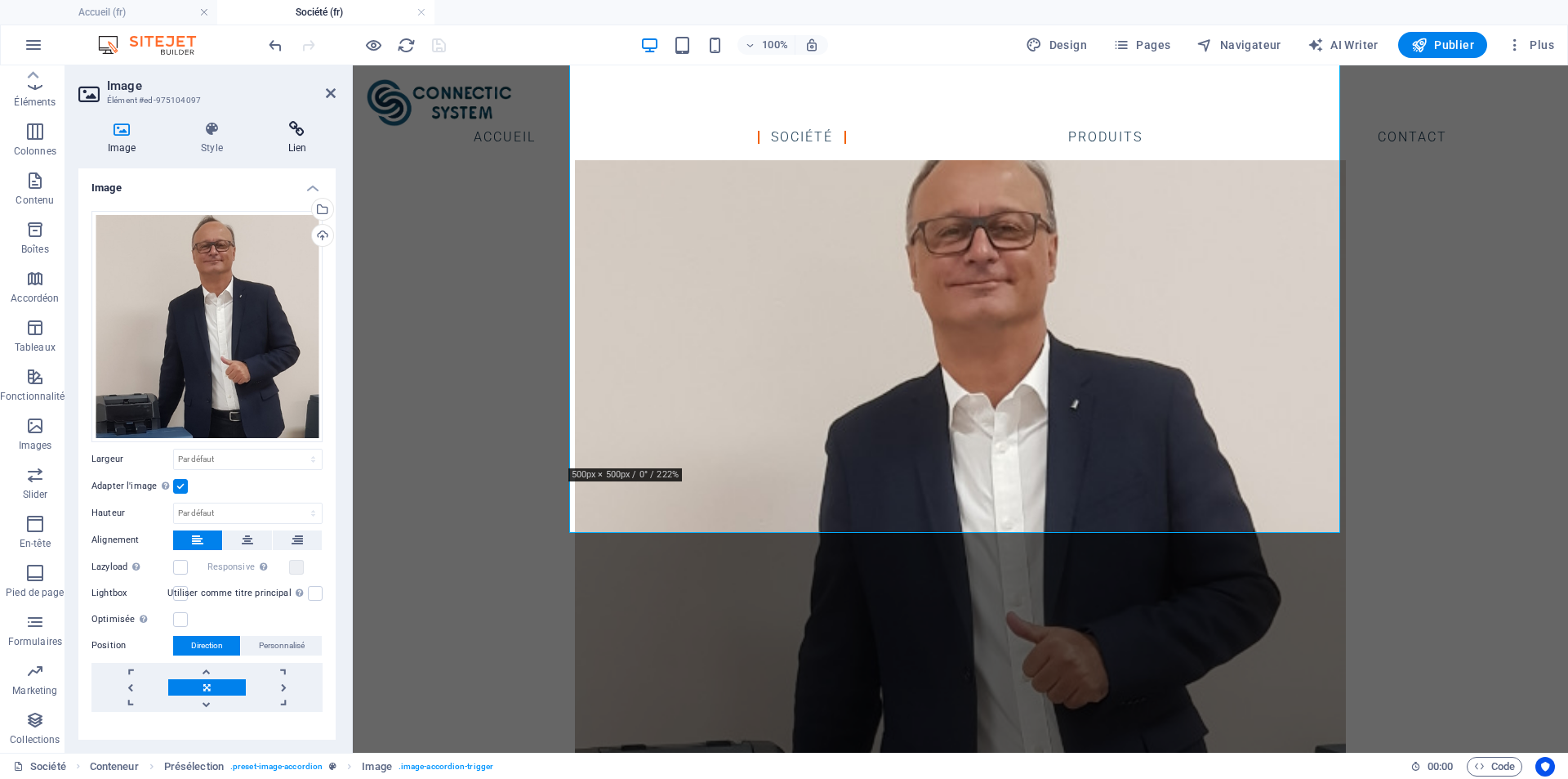
click at [296, 124] on div "Image Style Lien Image Glissez les fichiers ici, cliquez pour choisir les fichi…" at bounding box center [207, 429] width 283 height 645
click at [304, 140] on h4 "Lien" at bounding box center [296, 138] width 76 height 34
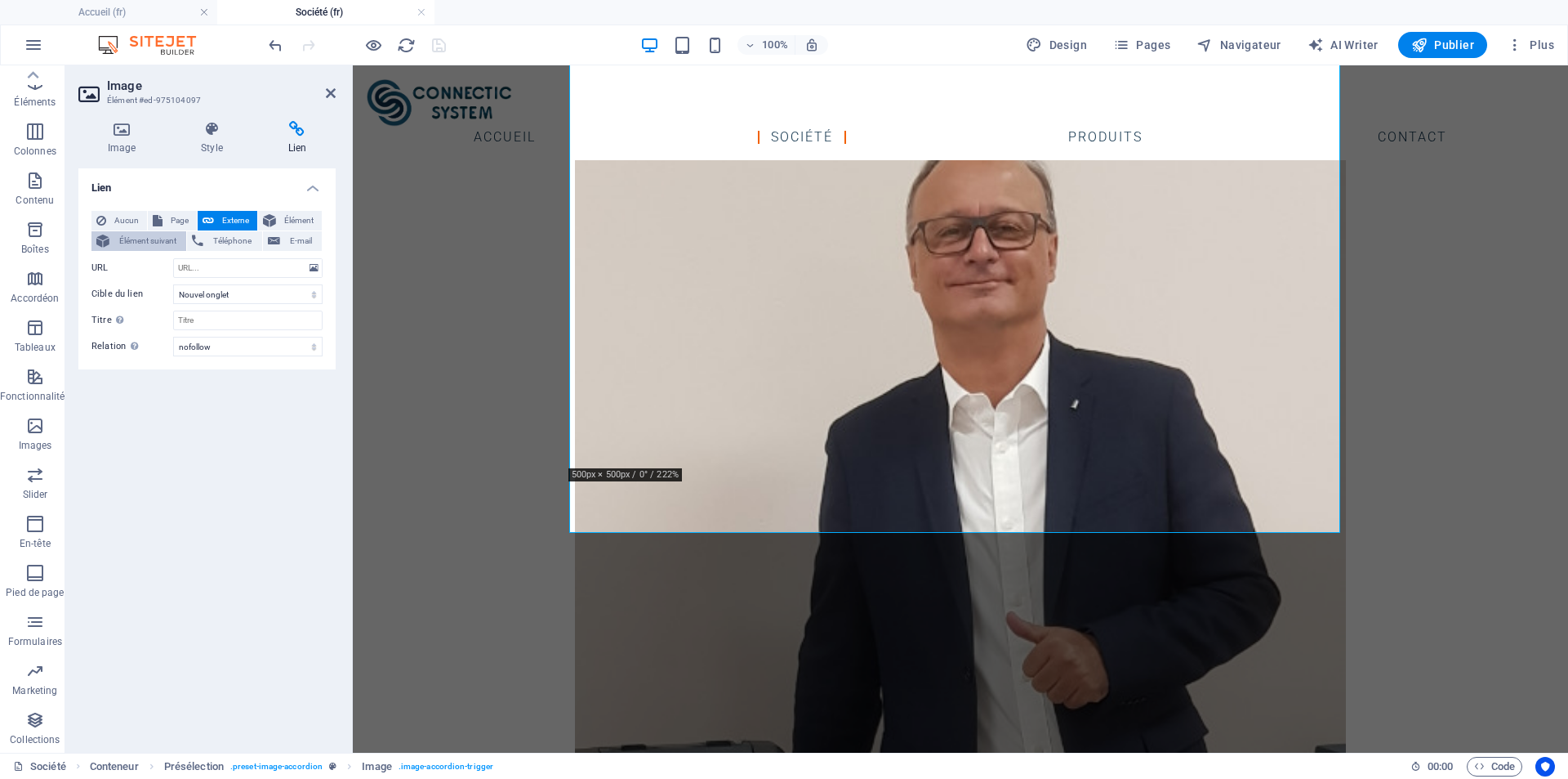
click at [133, 235] on span "Élément suivant" at bounding box center [148, 240] width 67 height 19
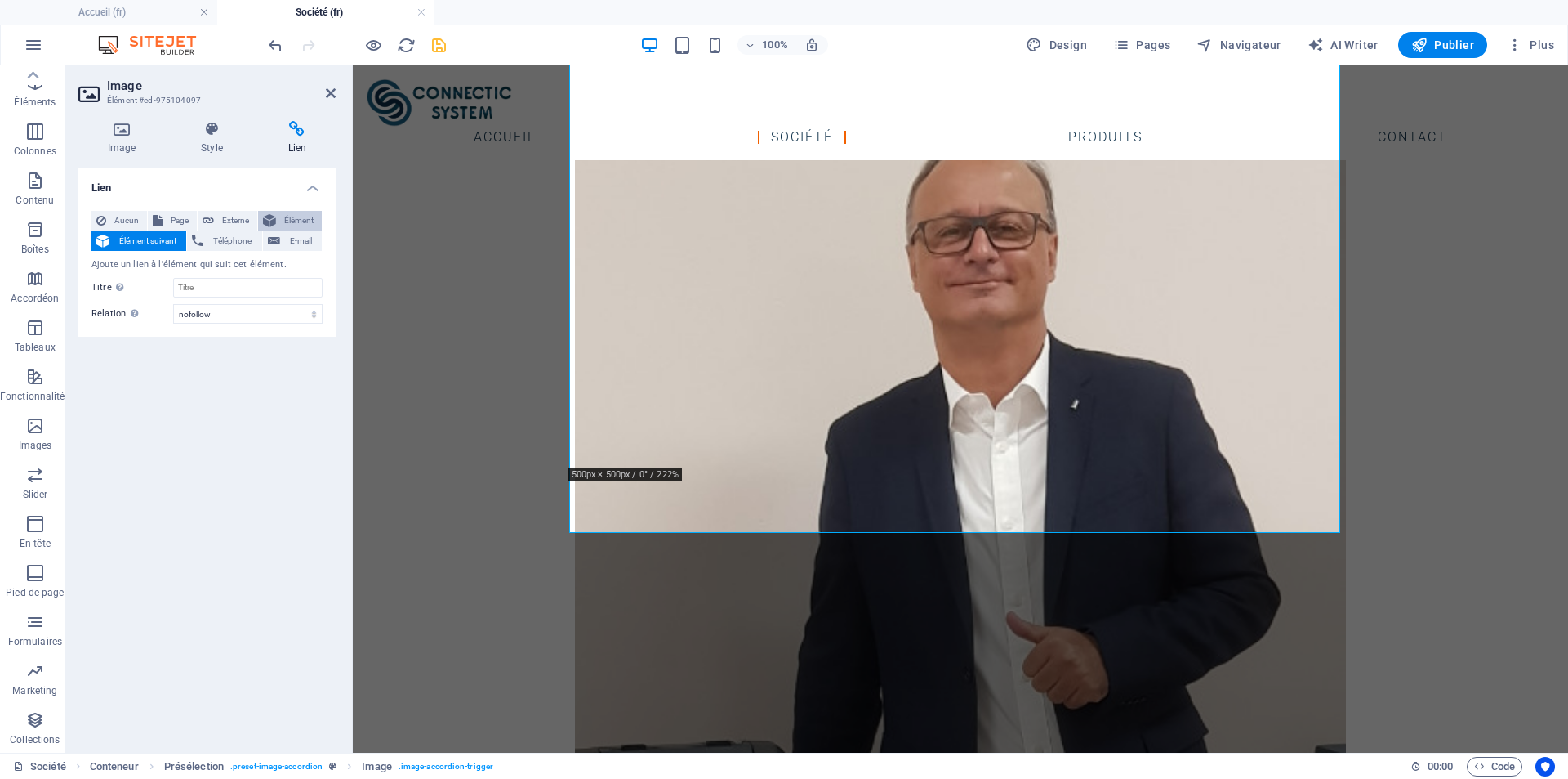
click at [296, 220] on span "Élément" at bounding box center [299, 220] width 36 height 19
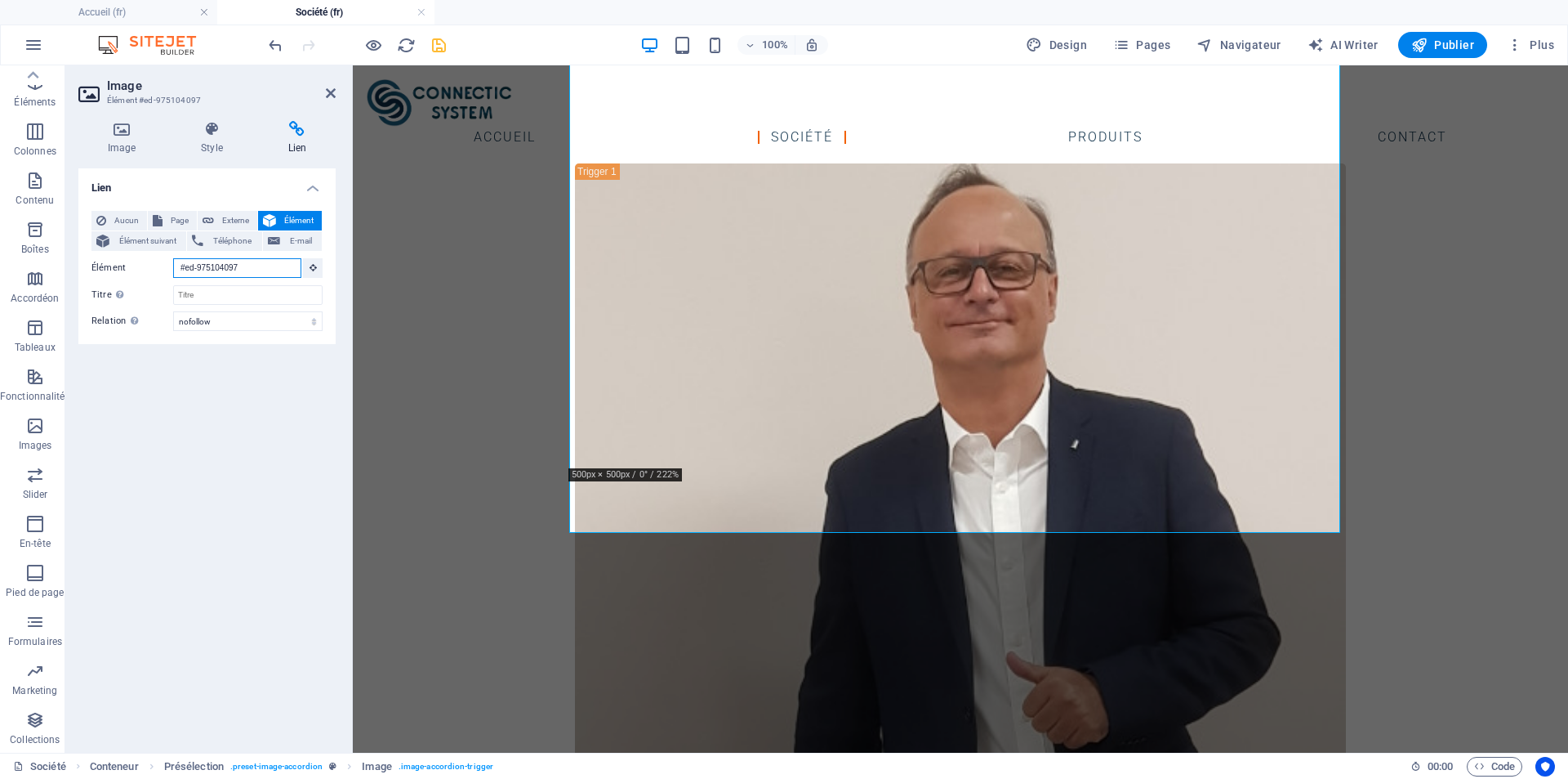
scroll to position [909, 0]
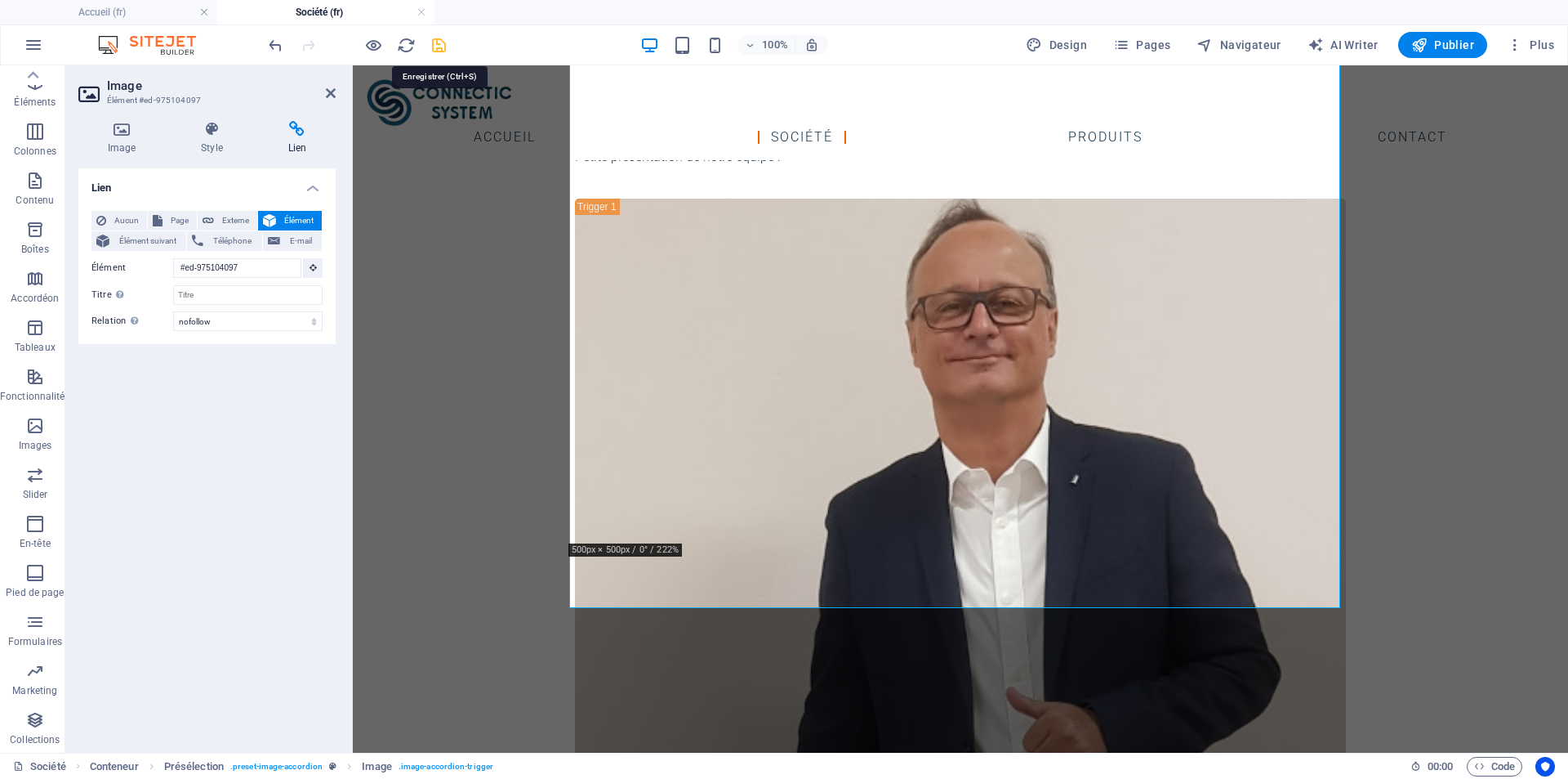
drag, startPoint x: 441, startPoint y: 46, endPoint x: 554, endPoint y: 78, distance: 117.4
click at [441, 46] on icon "save" at bounding box center [439, 45] width 18 height 18
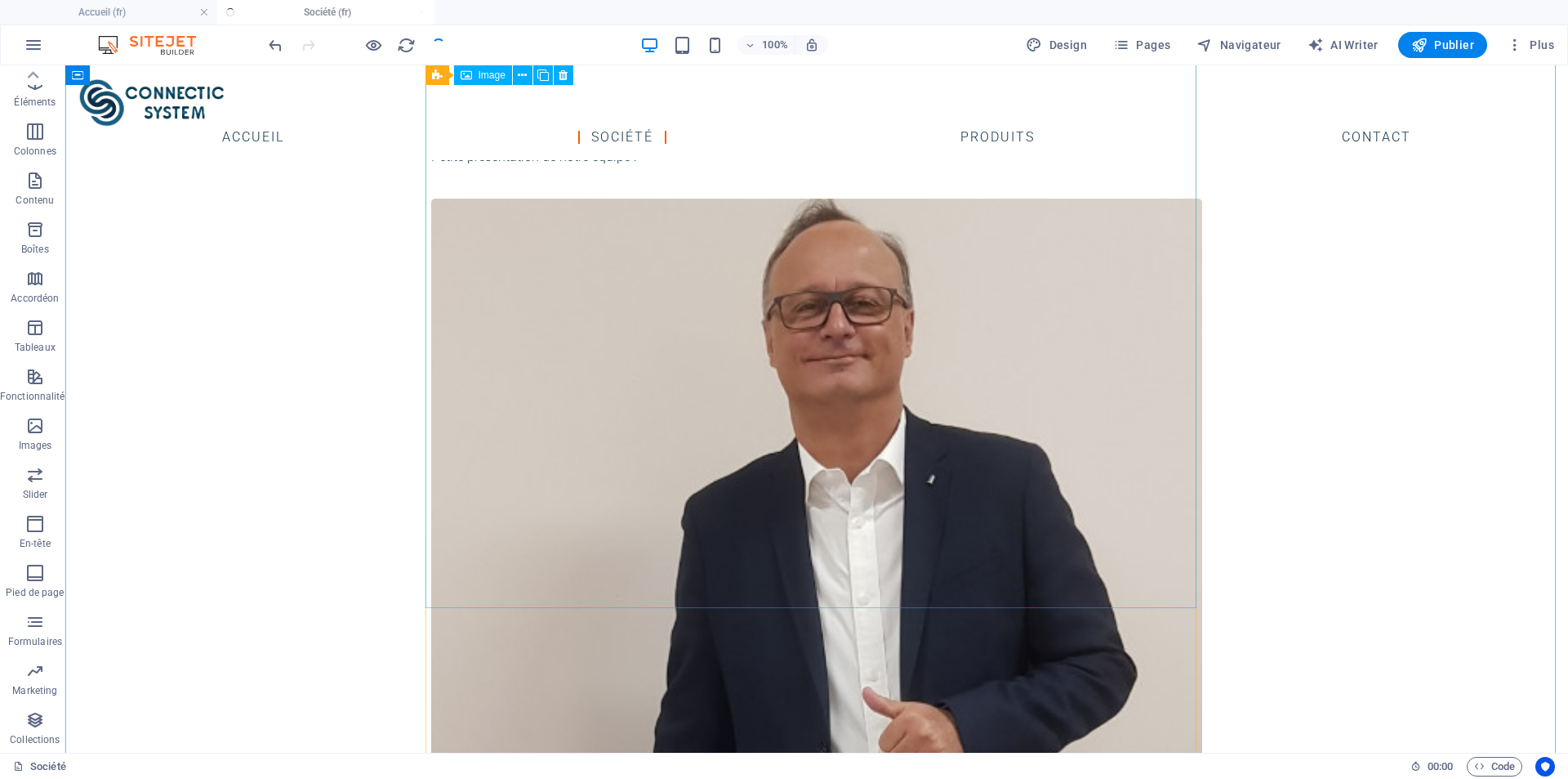
click at [906, 280] on figure "[PERSON_NAME]" at bounding box center [816, 617] width 771 height 837
select select "nofollow"
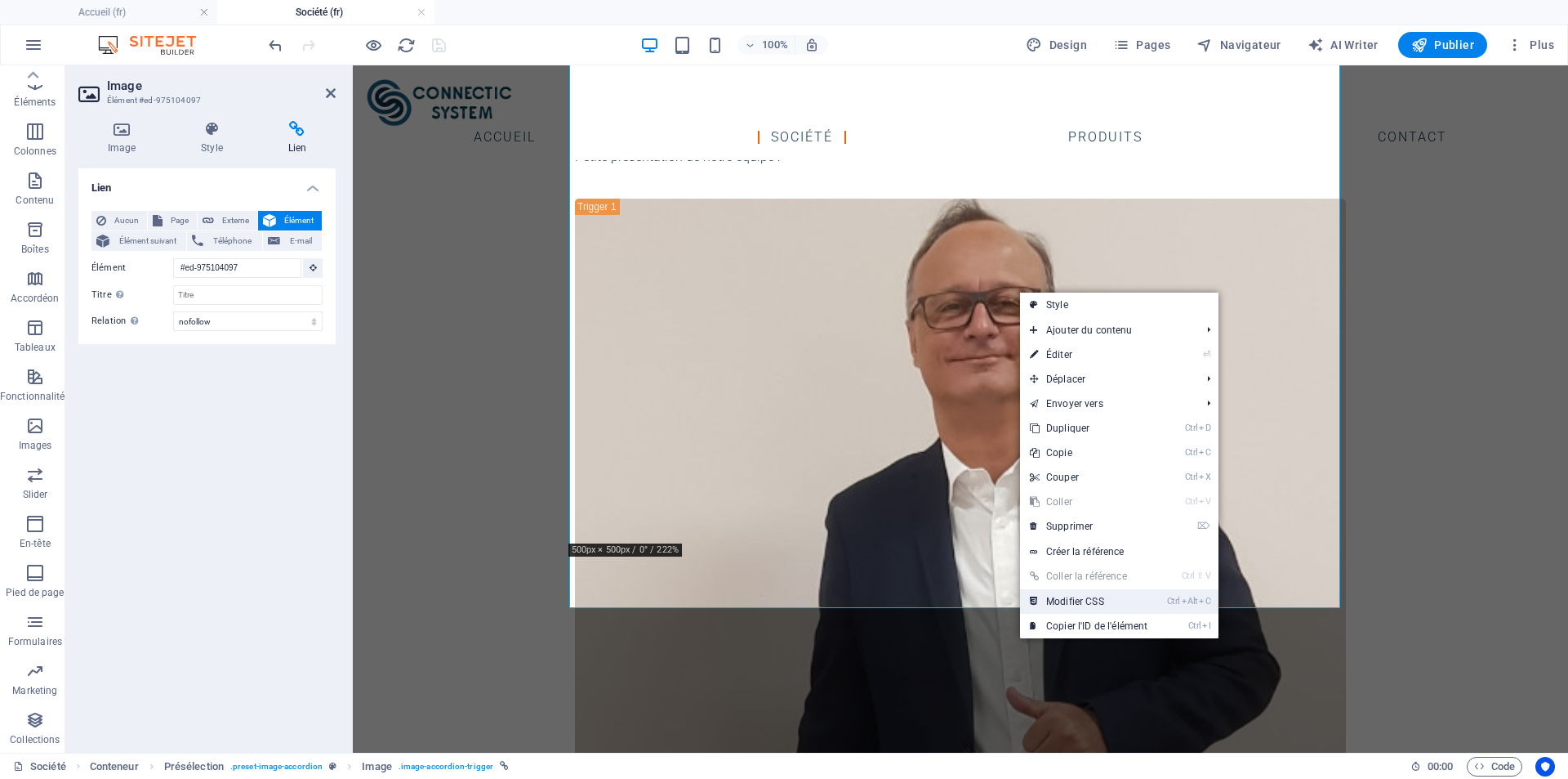
click at [1087, 597] on link "Ctrl Alt C Modifier CSS" at bounding box center [1088, 601] width 137 height 24
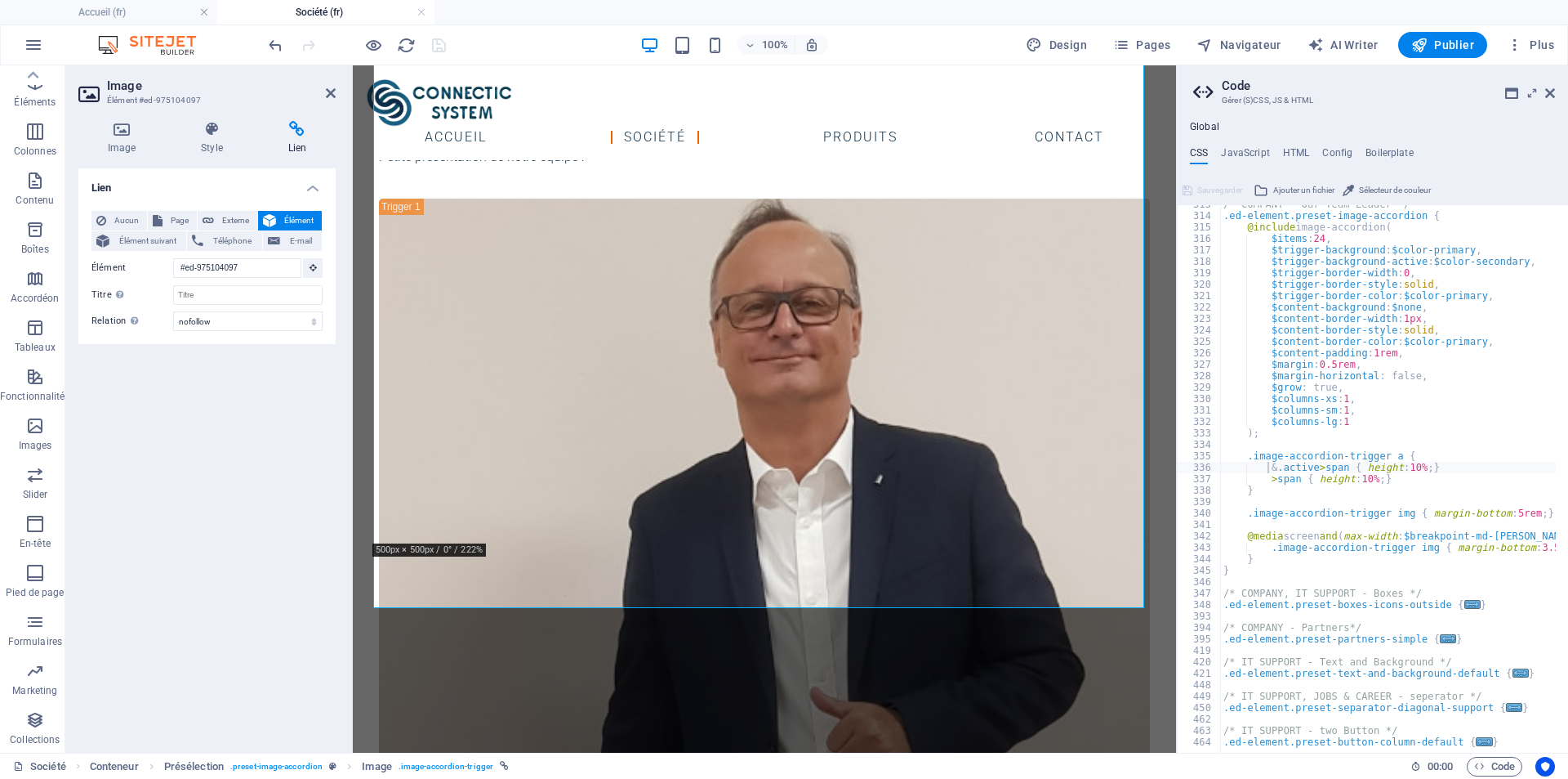
scroll to position [2155, 0]
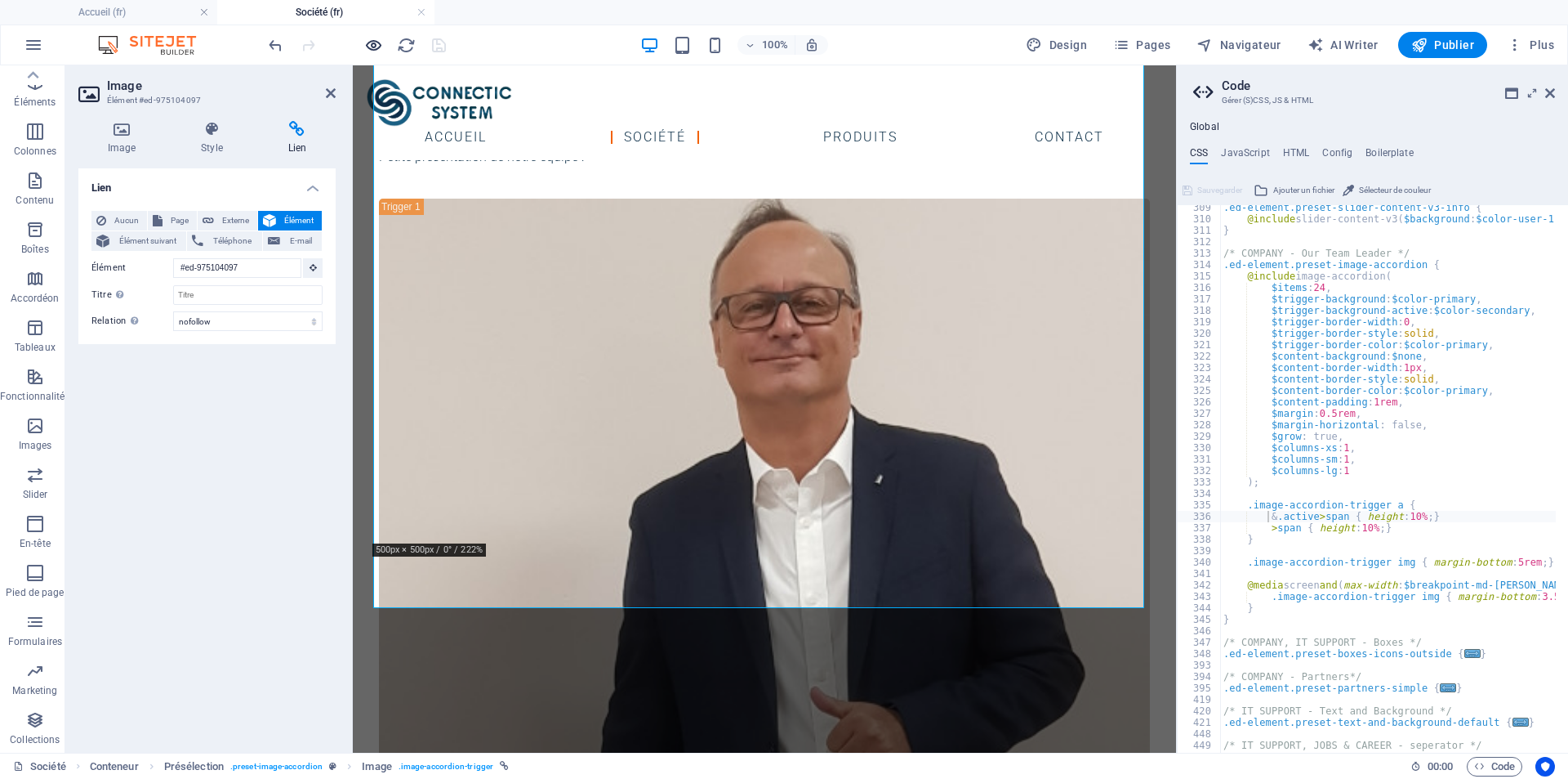
click at [365, 45] on icon "button" at bounding box center [374, 45] width 18 height 18
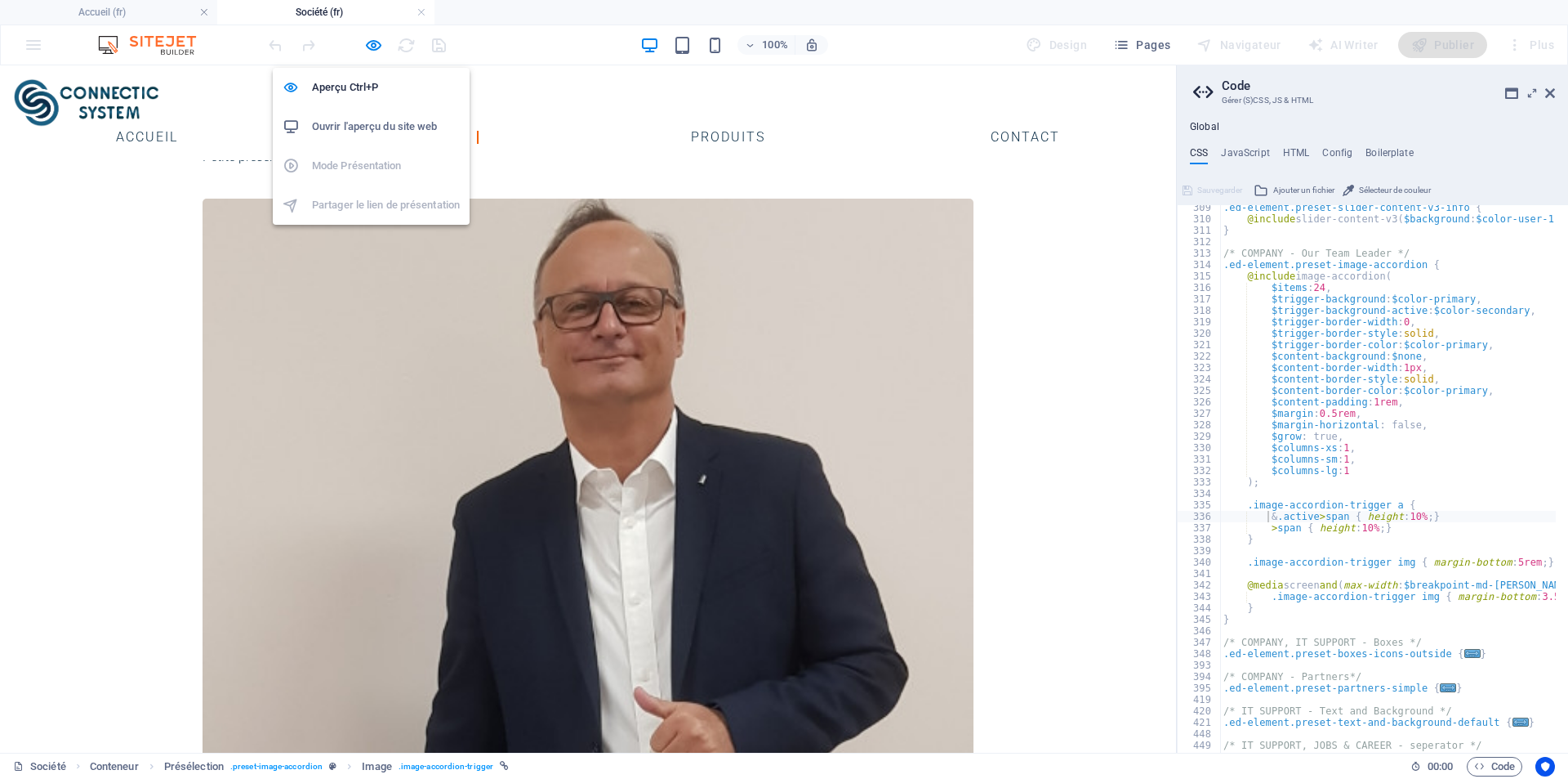
click at [363, 125] on h6 "Ouvrir l'aperçu du site web" at bounding box center [385, 126] width 148 height 19
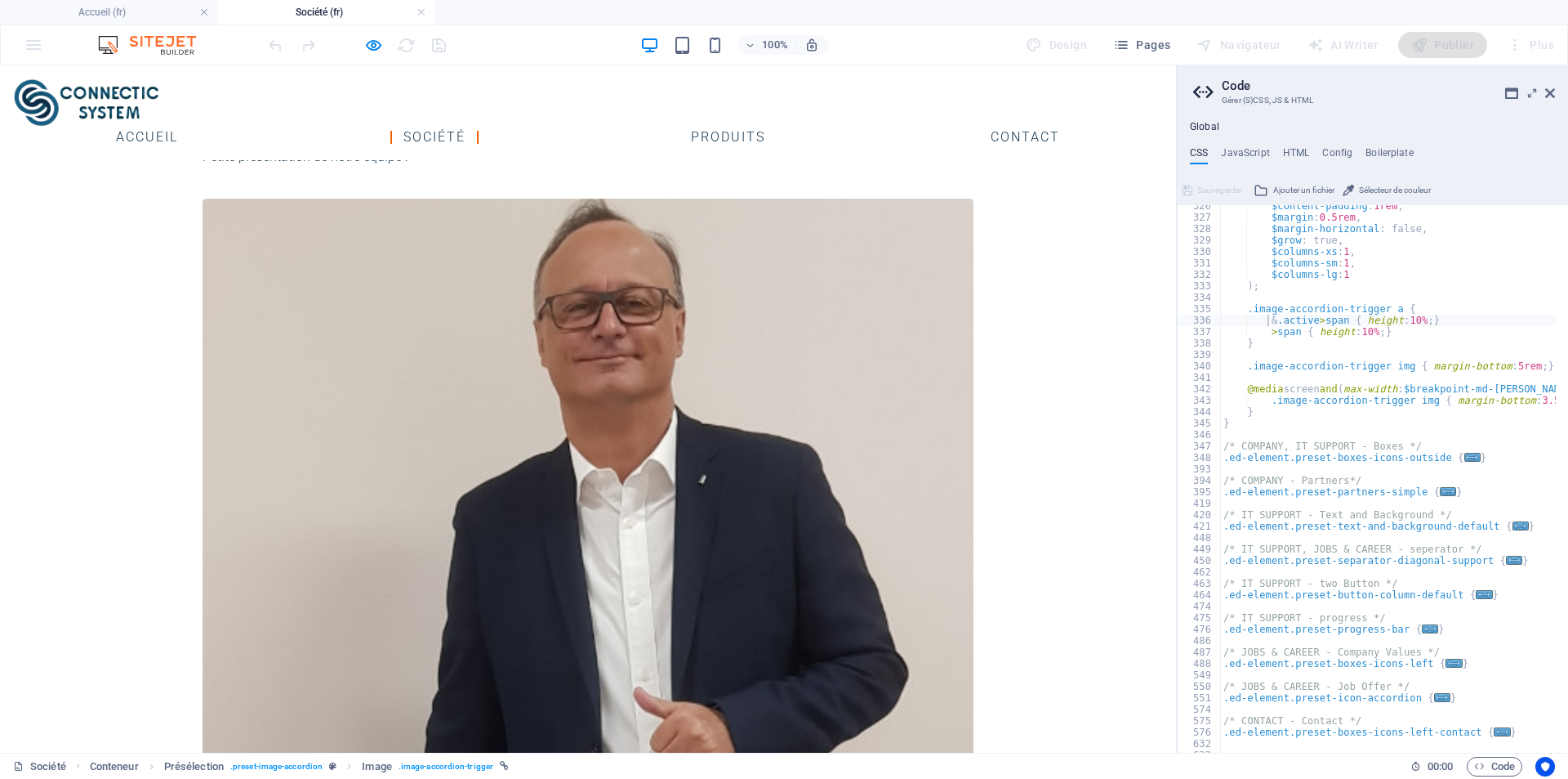
scroll to position [2400, 0]
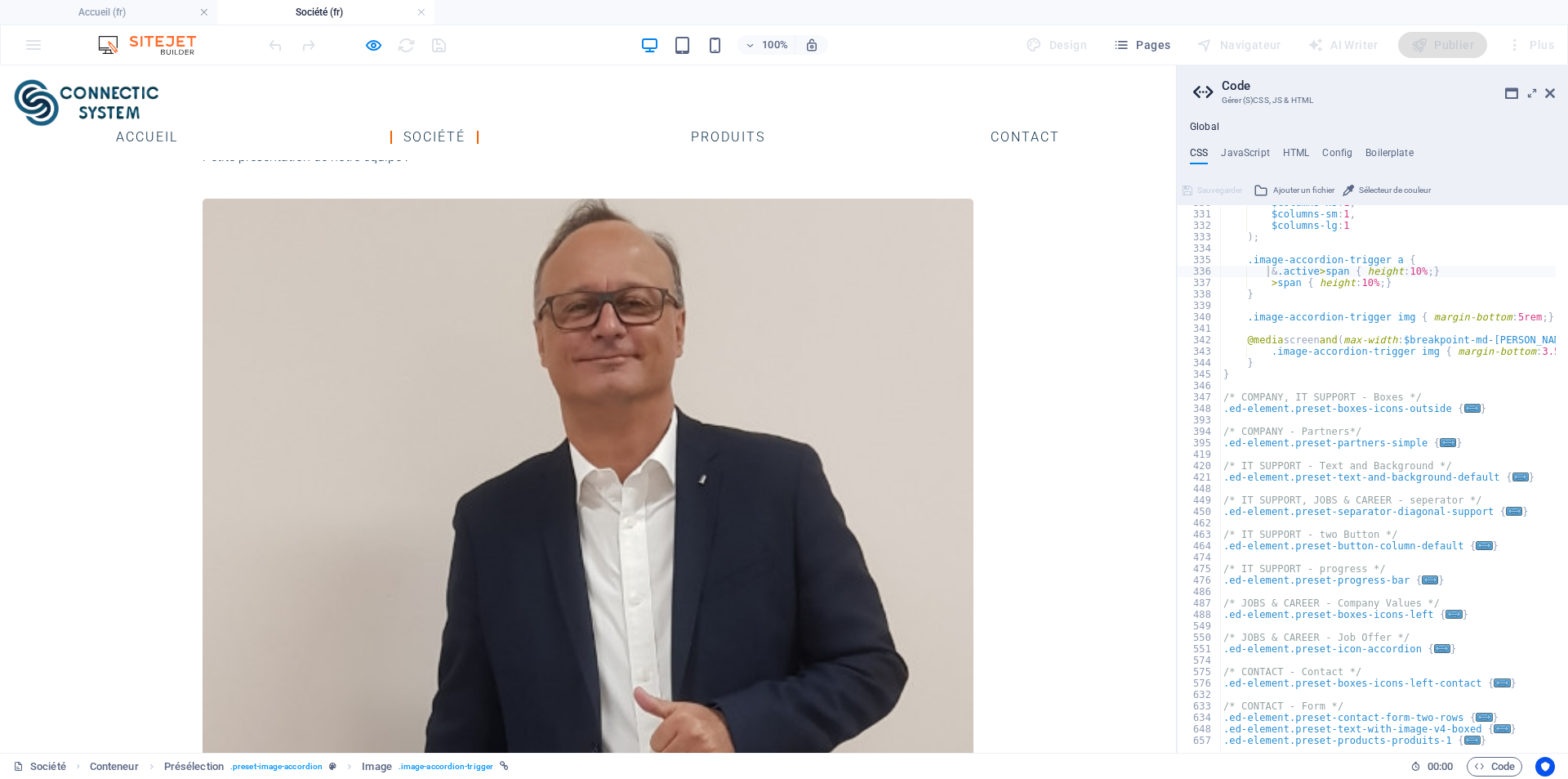
drag, startPoint x: 1177, startPoint y: 644, endPoint x: 1022, endPoint y: 577, distance: 168.9
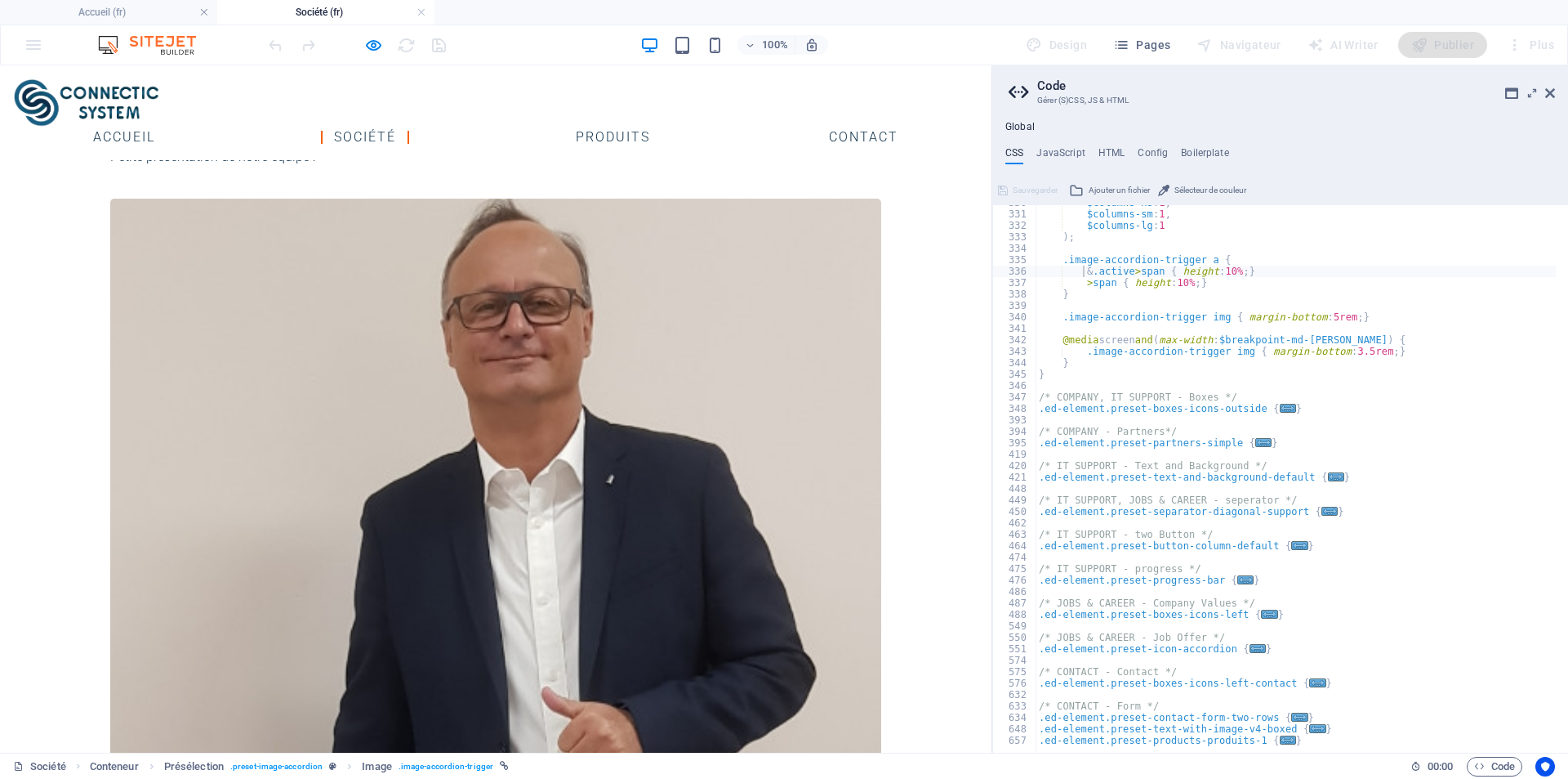
drag, startPoint x: 1177, startPoint y: 530, endPoint x: 989, endPoint y: 461, distance: 200.3
click at [989, 527] on div "Glissez et déposez l'élément de votre choix pour remplacer le contenu existant.…" at bounding box center [496, 409] width 992 height 687
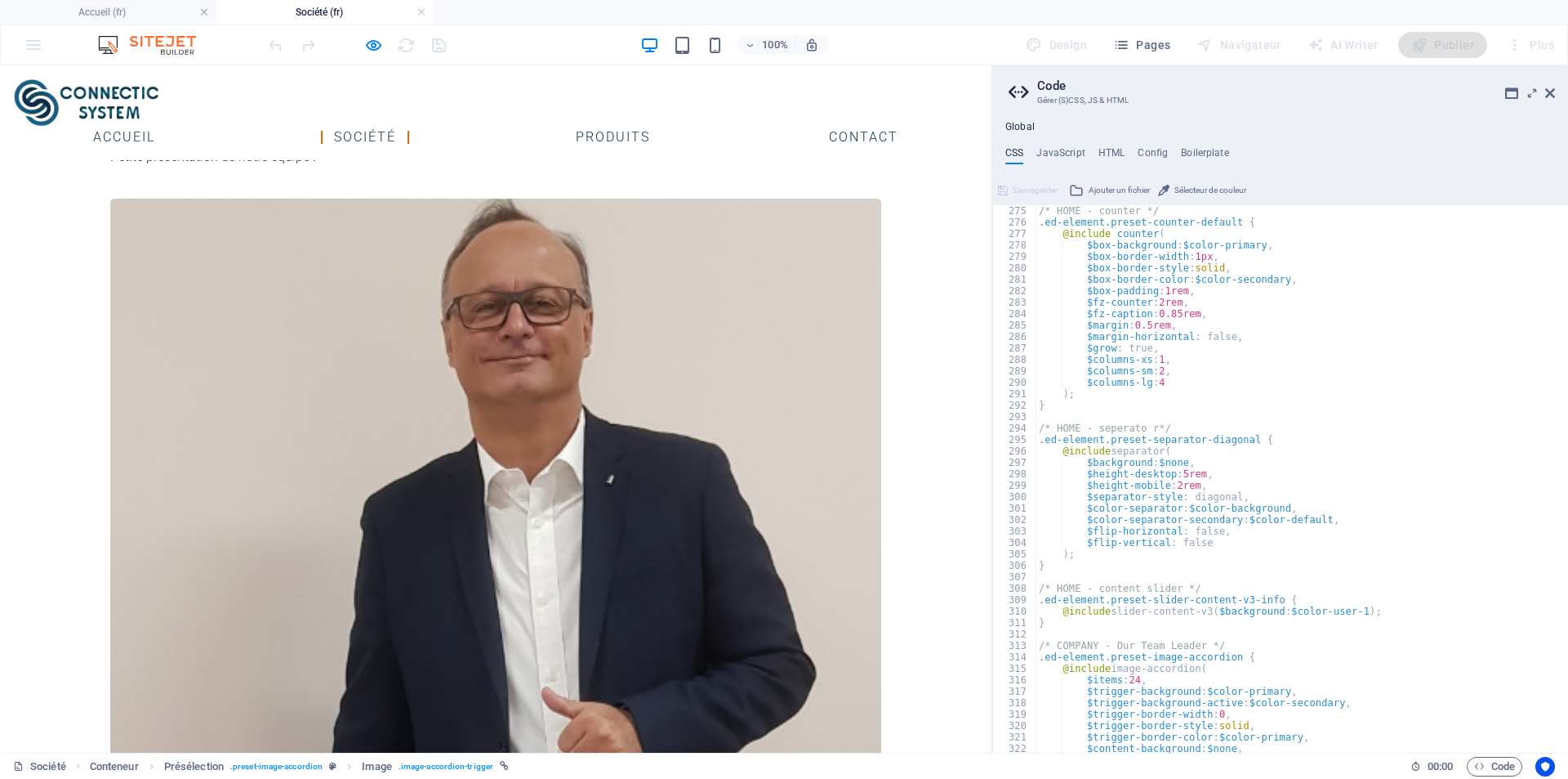
scroll to position [1566, 0]
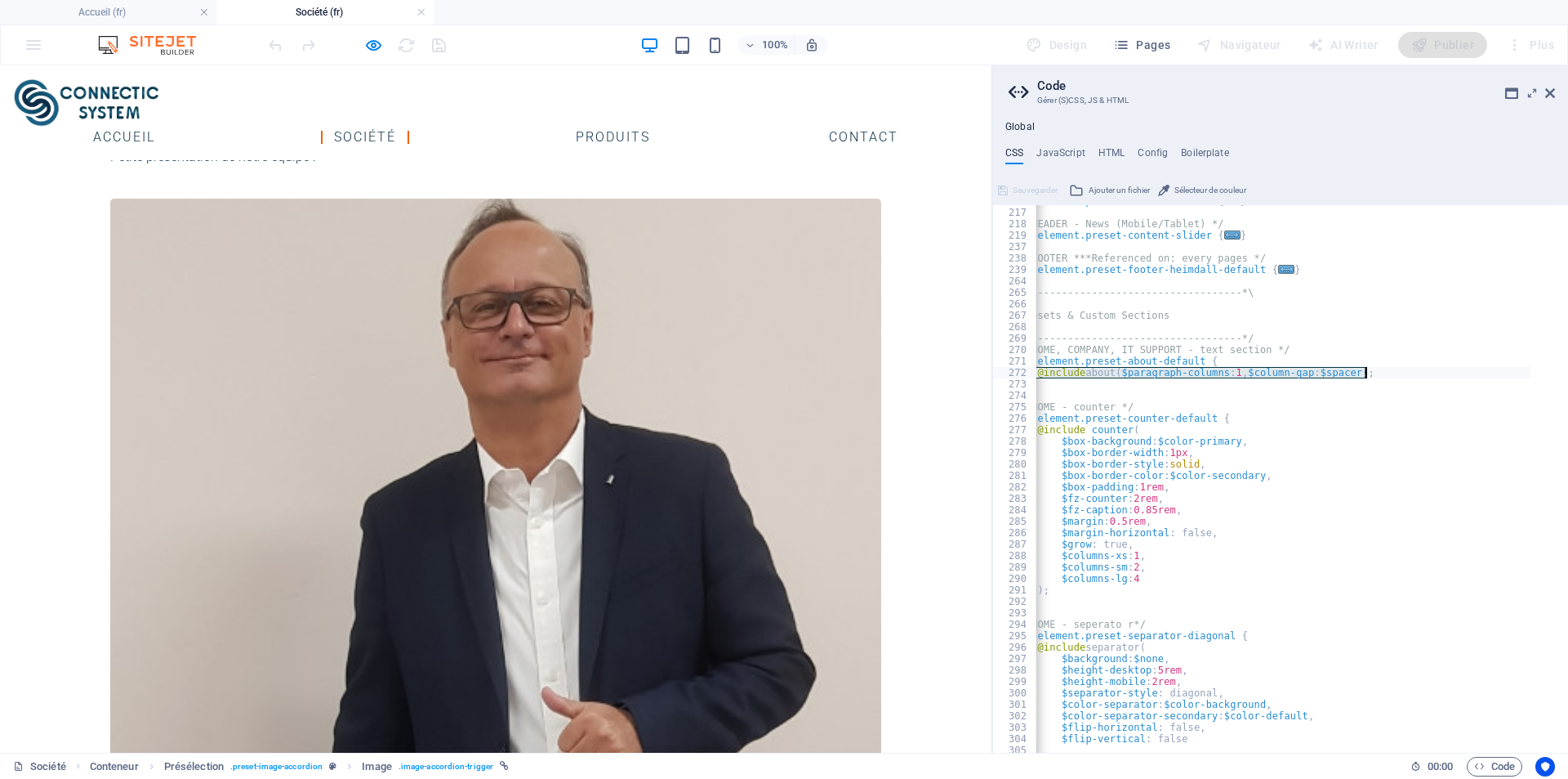
drag, startPoint x: 1046, startPoint y: 374, endPoint x: 1410, endPoint y: 374, distance: 364.0
click at [1410, 374] on div ".ed-element.preset-columns-header { ... } /* HEADER - News (Mobile/Tablet) */ .…" at bounding box center [1270, 474] width 520 height 558
click at [1366, 458] on div ".ed-element.preset-columns-header { ... } /* HEADER - News (Mobile/Tablet) */ .…" at bounding box center [1270, 474] width 520 height 558
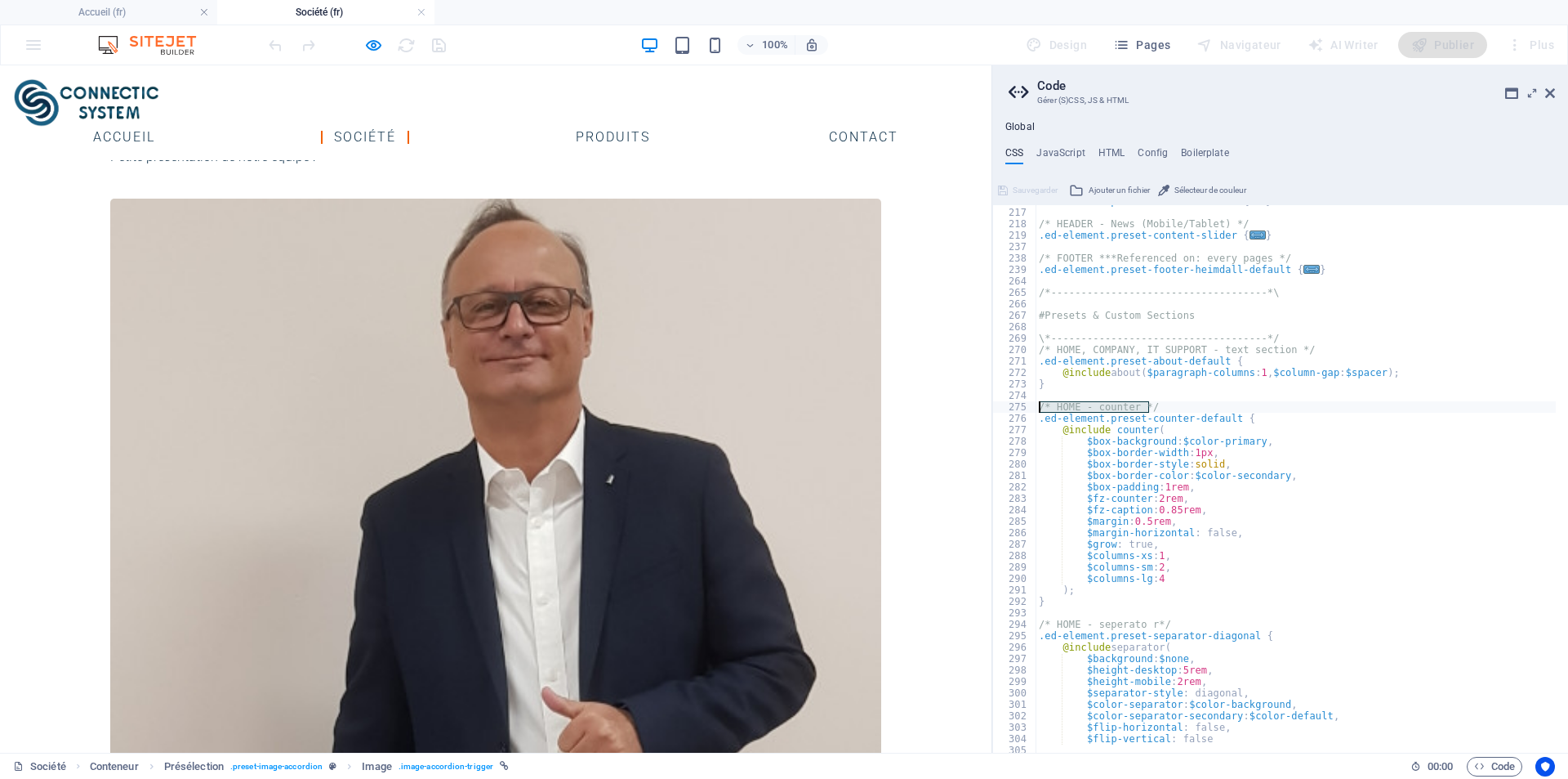
drag, startPoint x: 1151, startPoint y: 474, endPoint x: 964, endPoint y: 409, distance: 198.0
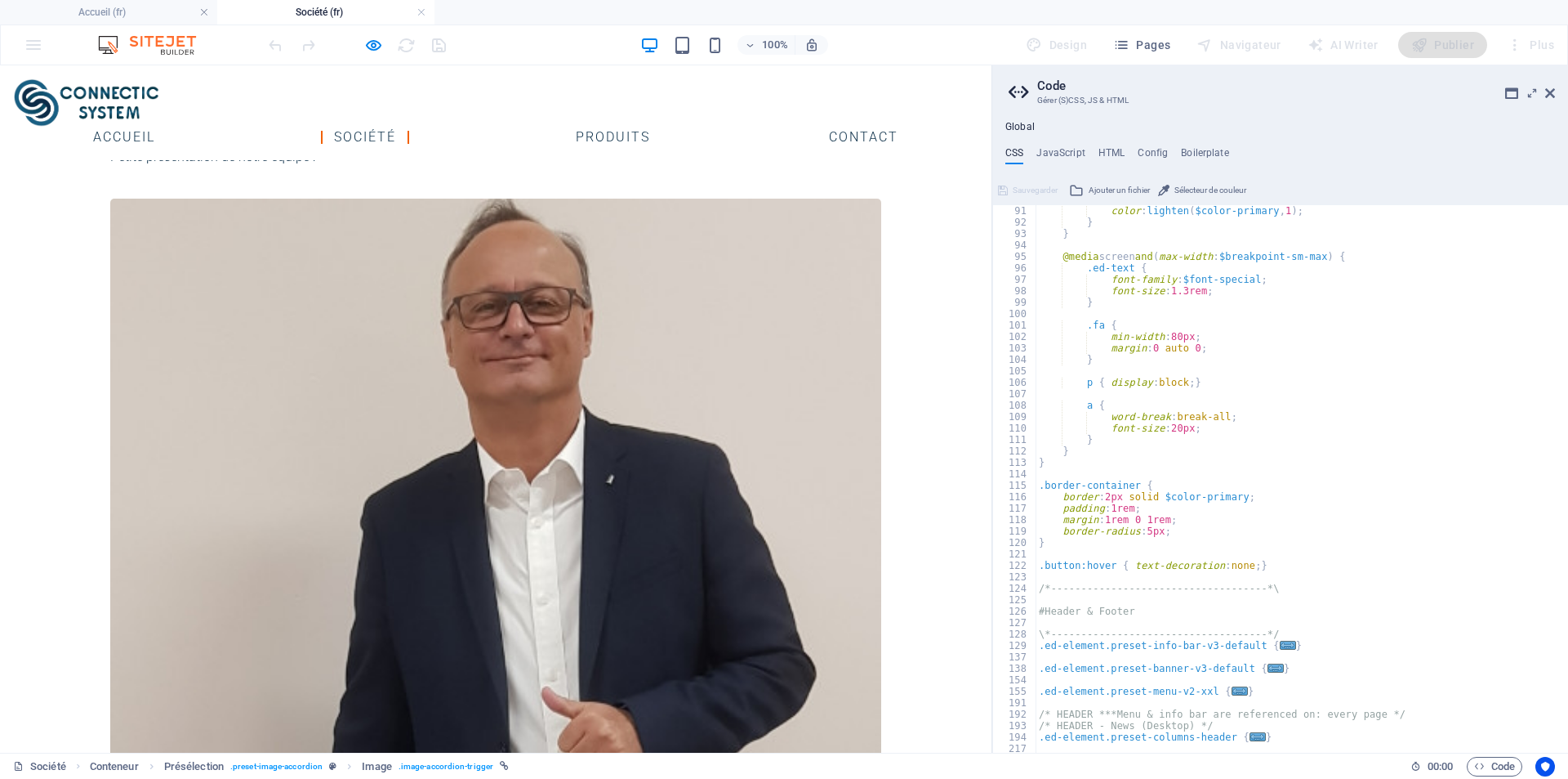
scroll to position [1079, 0]
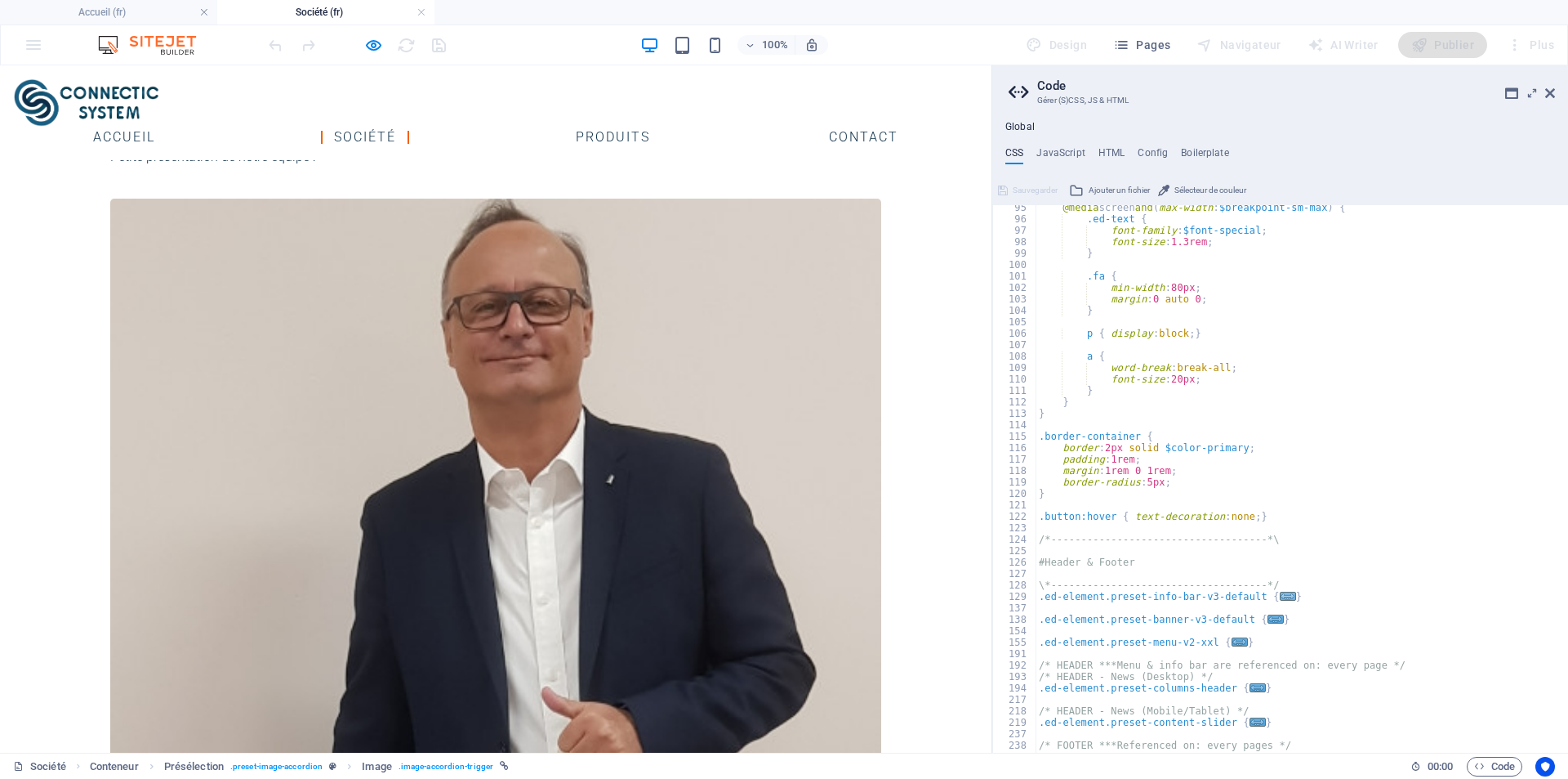
click at [1280, 598] on span "..." at bounding box center [1287, 596] width 16 height 9
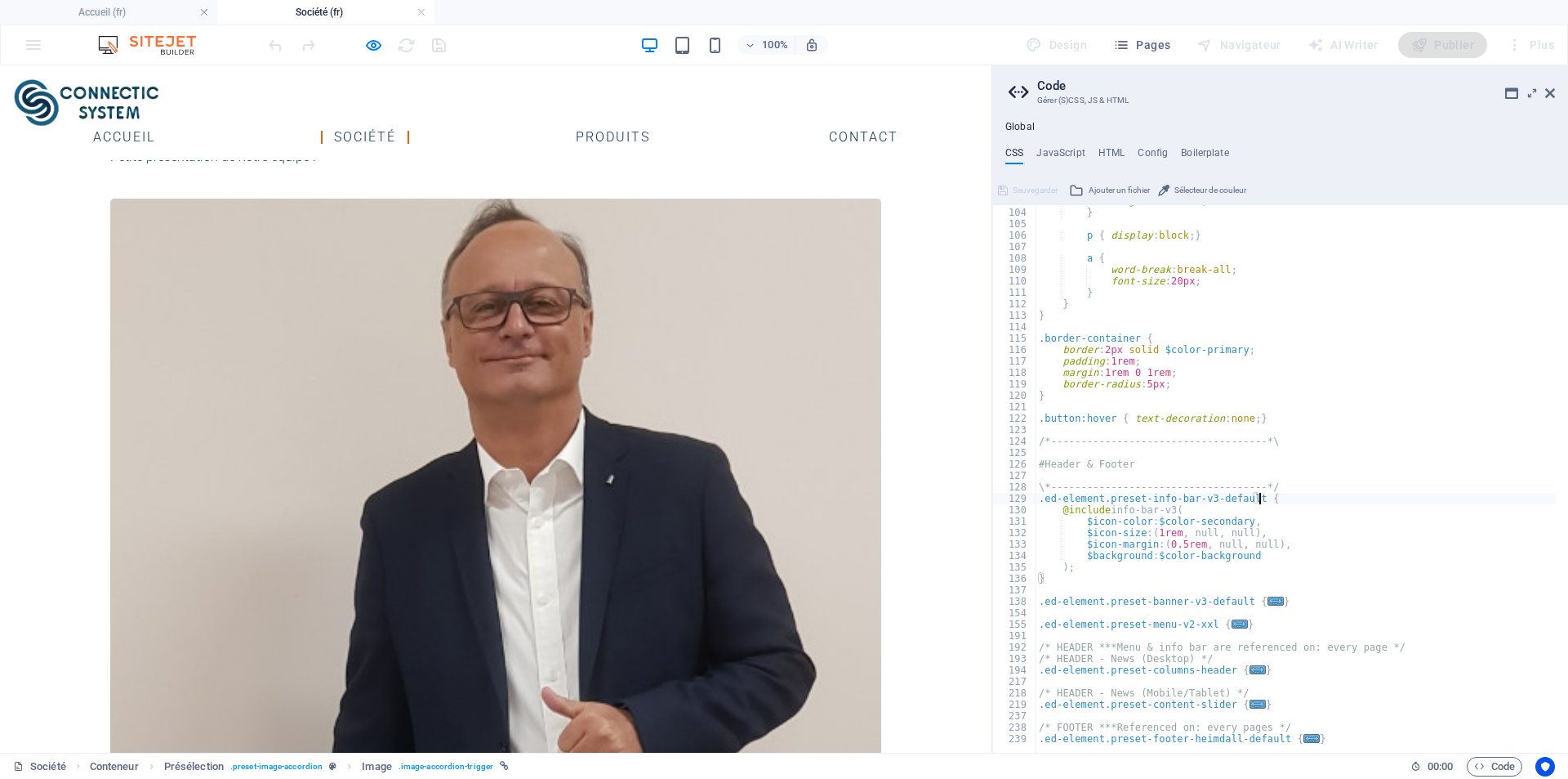
scroll to position [1176, 0]
click at [1267, 603] on span "..." at bounding box center [1275, 601] width 16 height 9
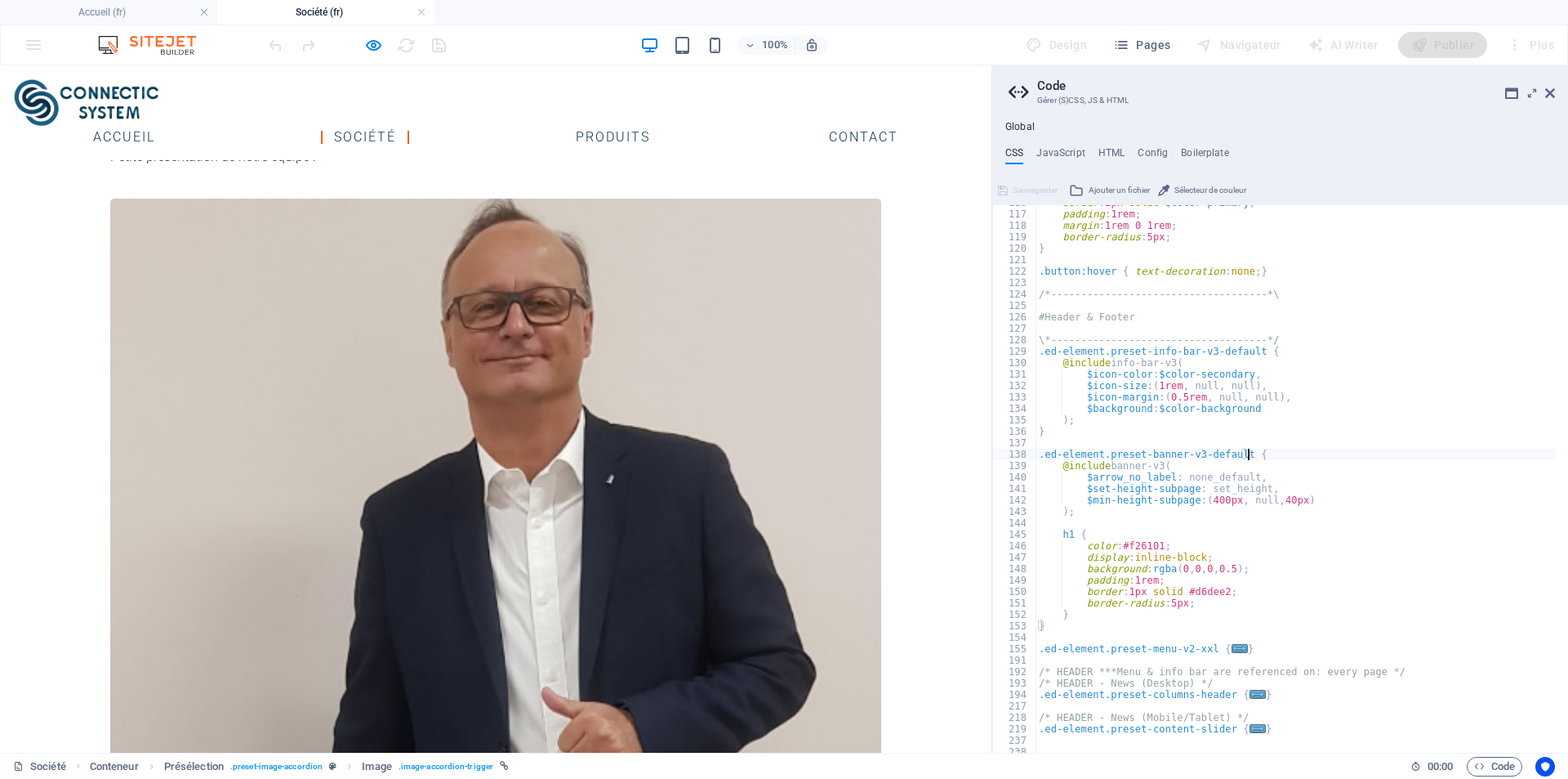
scroll to position [1373, 0]
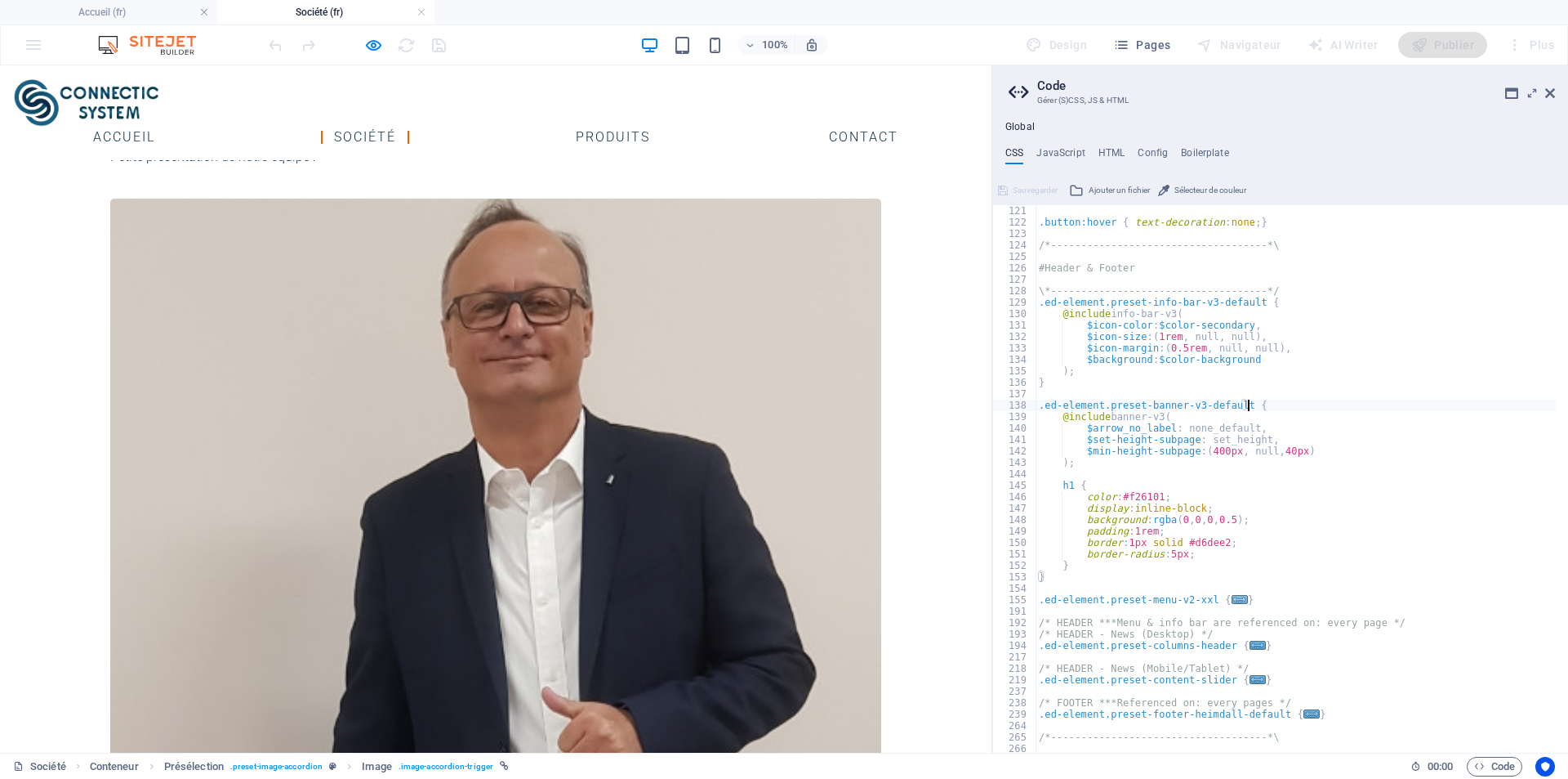
click at [1232, 603] on span "..." at bounding box center [1240, 599] width 16 height 9
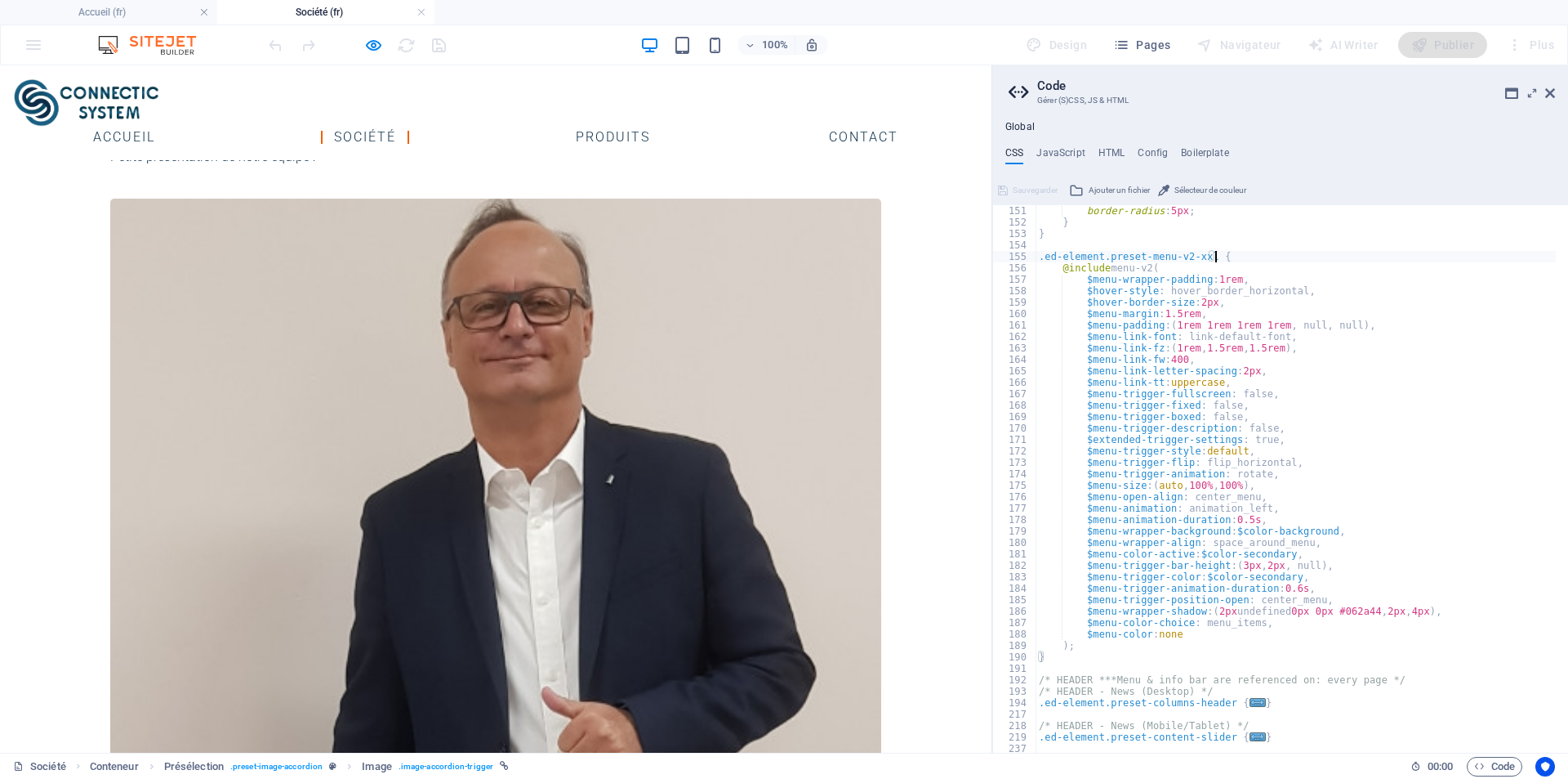
scroll to position [1814, 0]
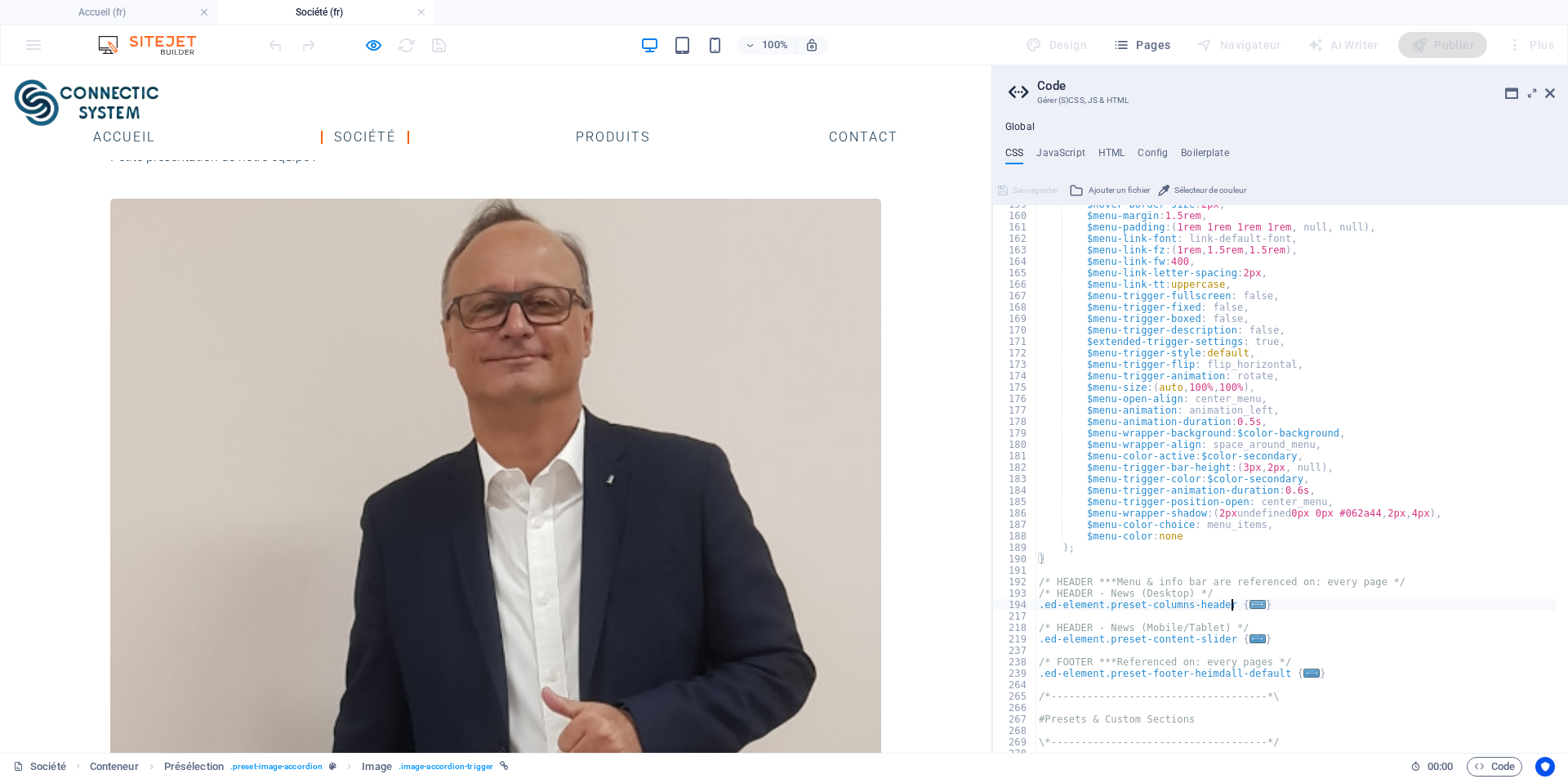
click at [1250, 605] on span "..." at bounding box center [1257, 604] width 16 height 9
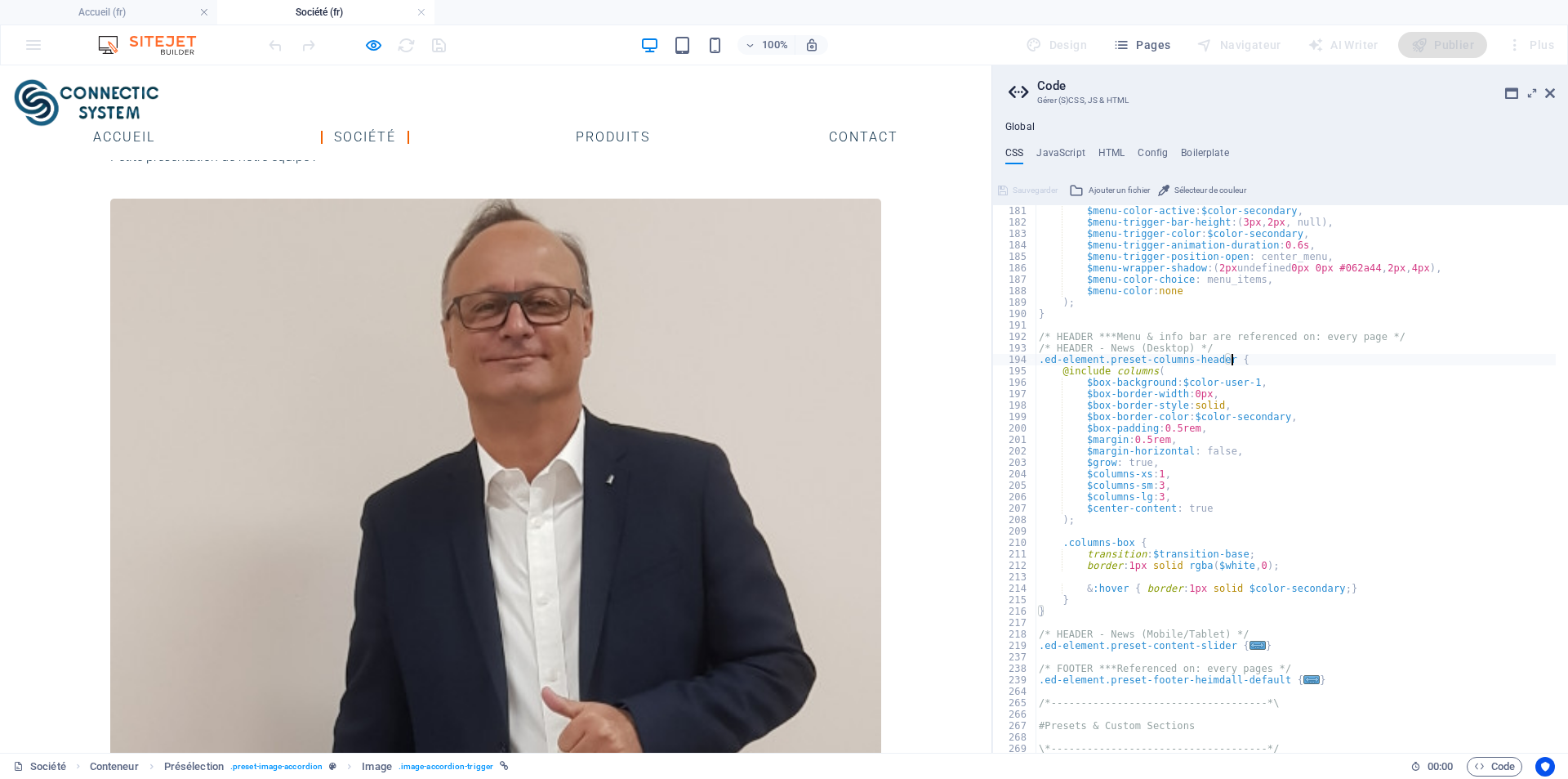
scroll to position [2060, 0]
click at [1250, 645] on span "..." at bounding box center [1257, 645] width 16 height 9
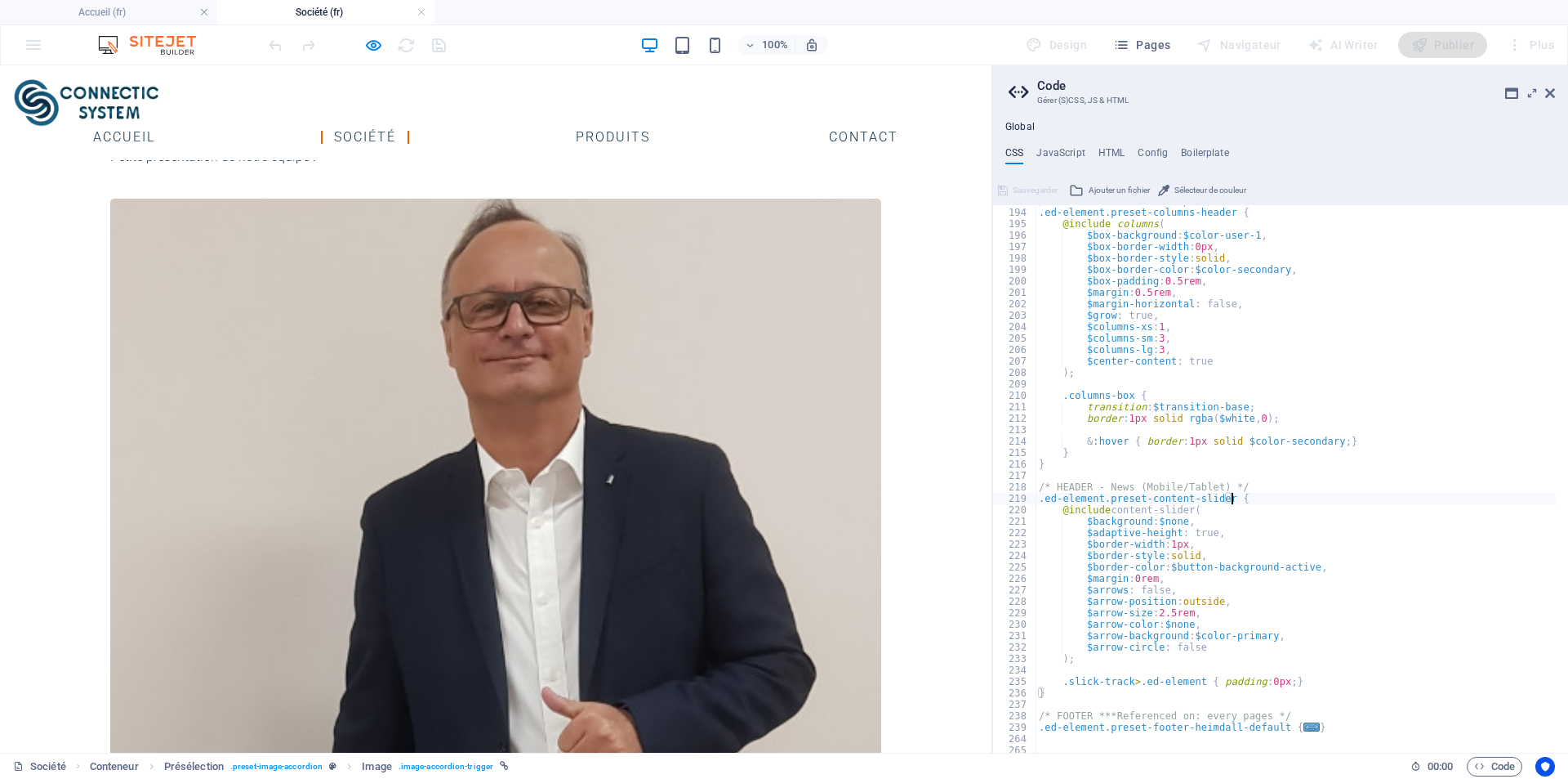
scroll to position [2255, 0]
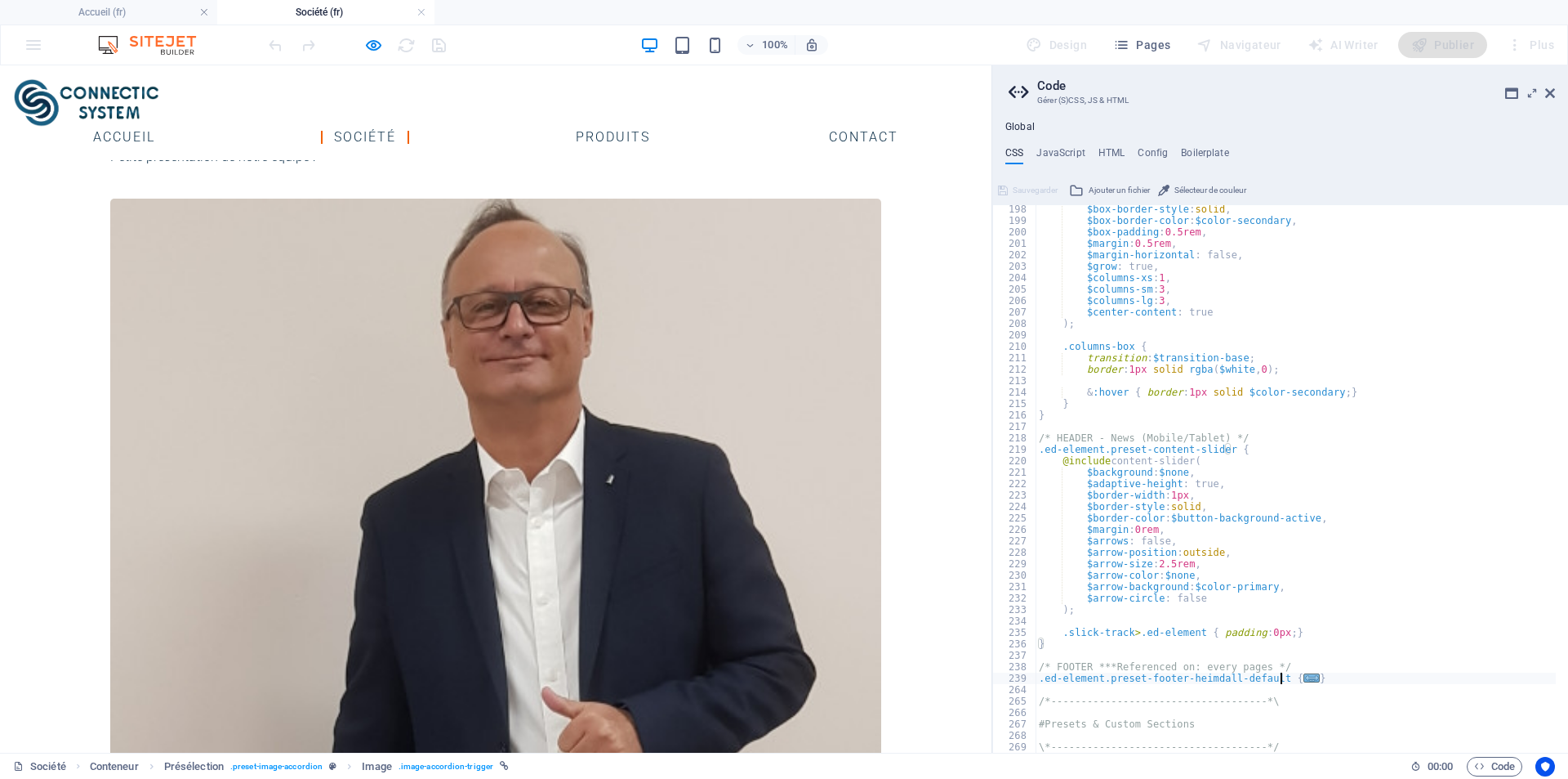
click at [1303, 674] on span "..." at bounding box center [1311, 677] width 16 height 9
type textarea ".ed-element.preset-footer-heimdall-default {"
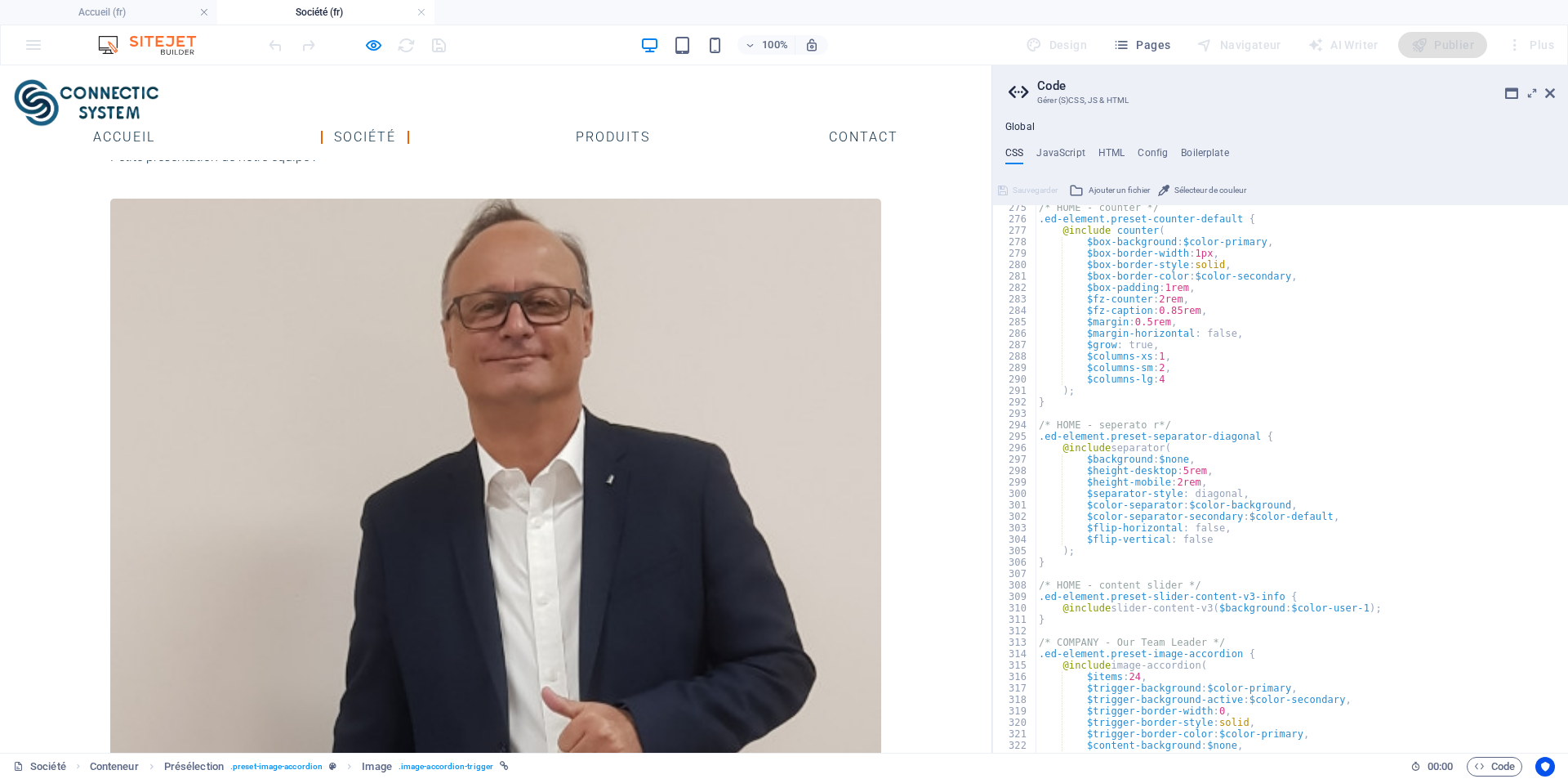
scroll to position [3138, 0]
click at [375, 45] on icon "button" at bounding box center [374, 45] width 18 height 18
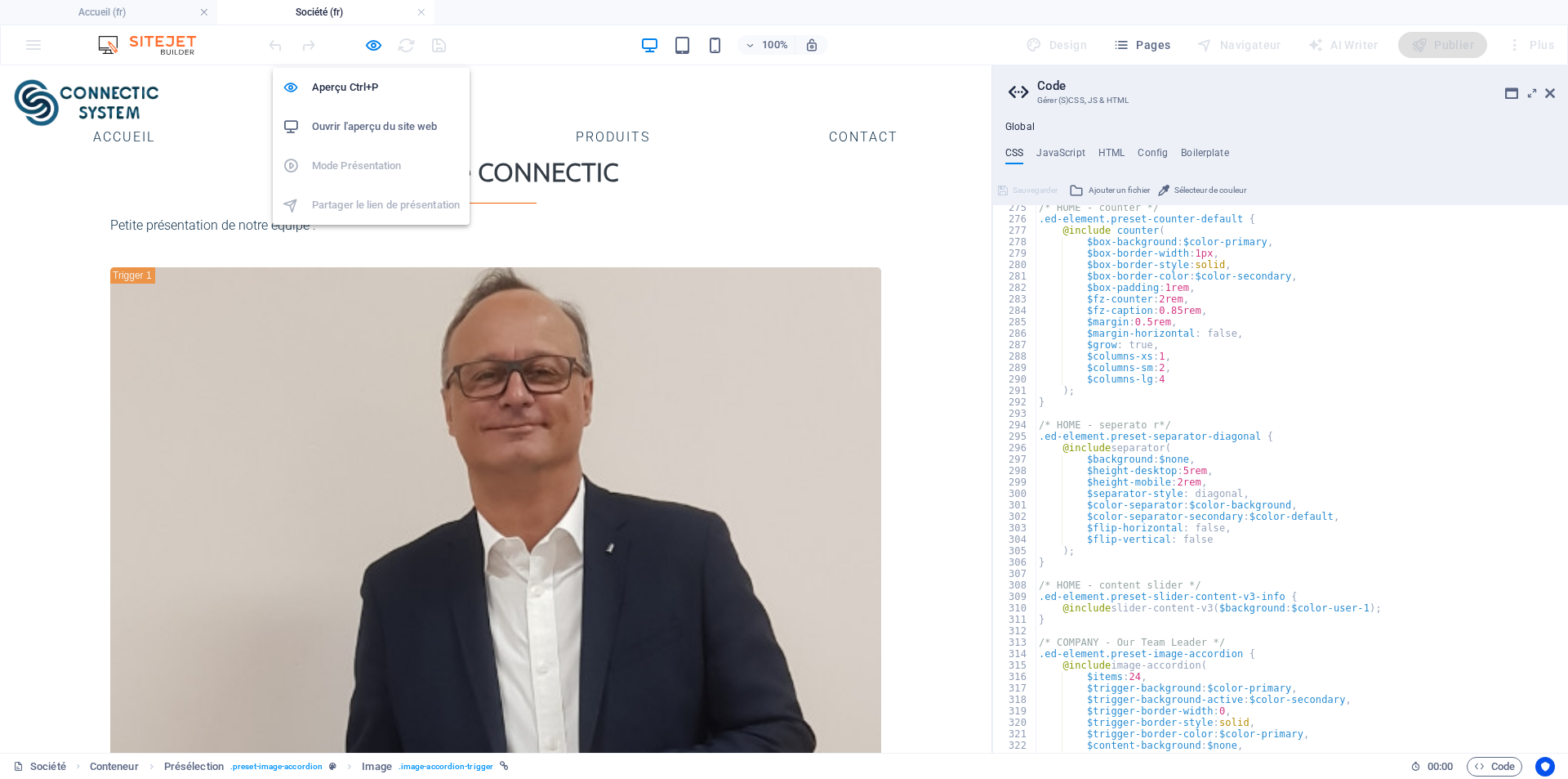
select select "nofollow"
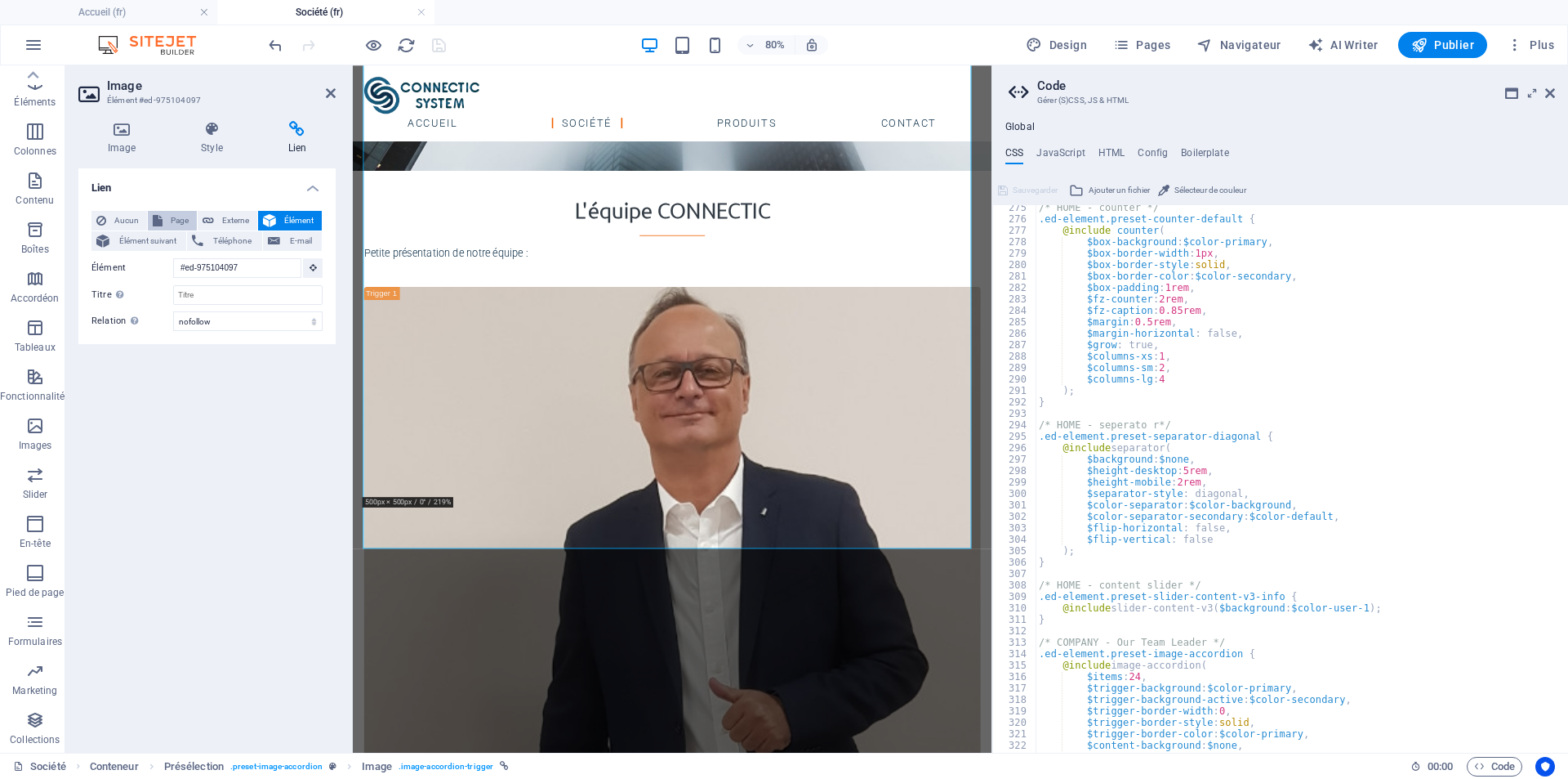
scroll to position [834, 0]
click at [125, 221] on span "Aucun" at bounding box center [126, 220] width 31 height 19
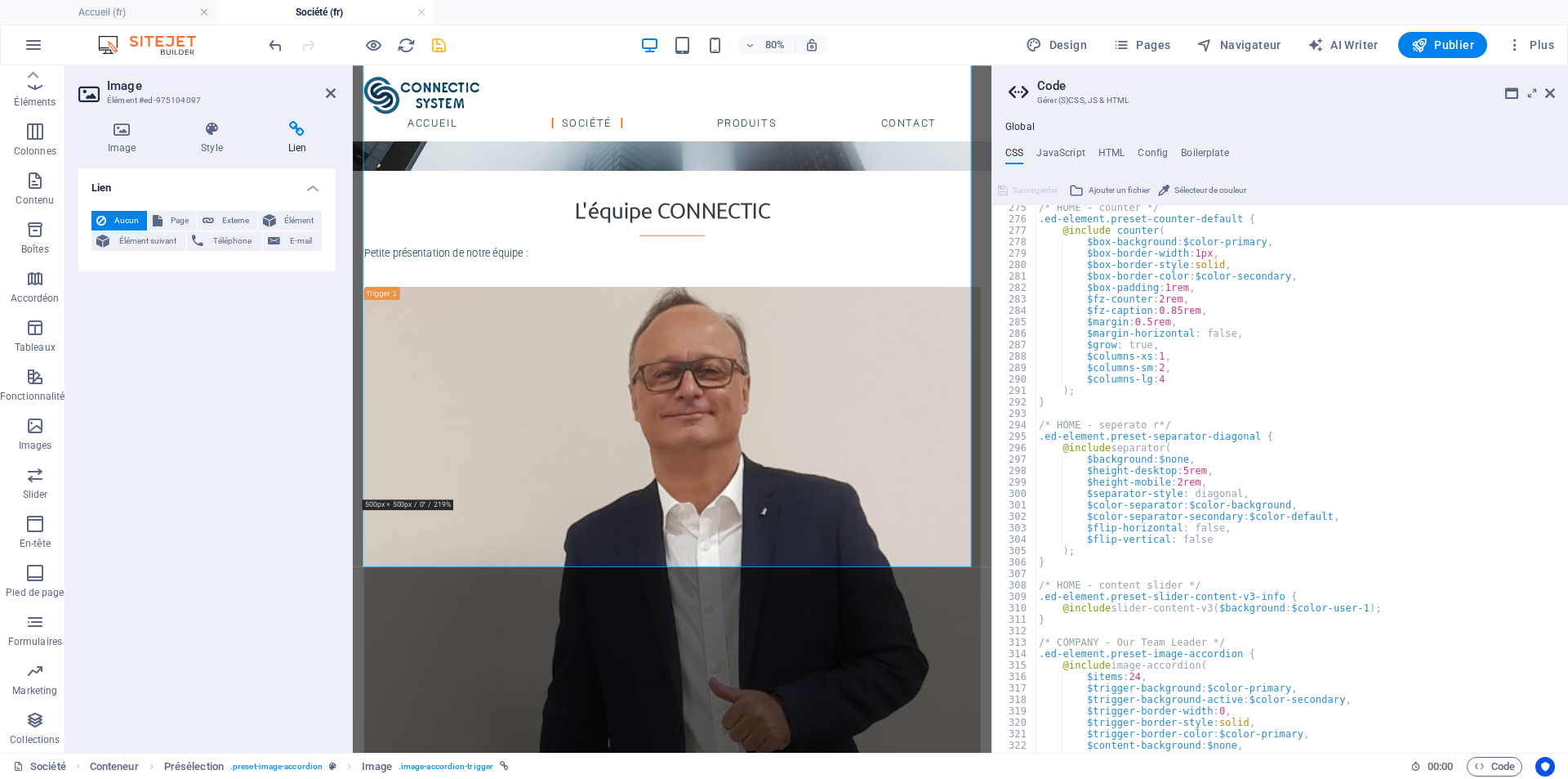
click at [150, 561] on div "Lien Aucun Page Externe Élément Élément suivant Téléphone E-mail Page Accueil F…" at bounding box center [207, 454] width 257 height 571
drag, startPoint x: 446, startPoint y: 45, endPoint x: 284, endPoint y: 72, distance: 164.2
click at [446, 45] on icon "save" at bounding box center [439, 45] width 18 height 18
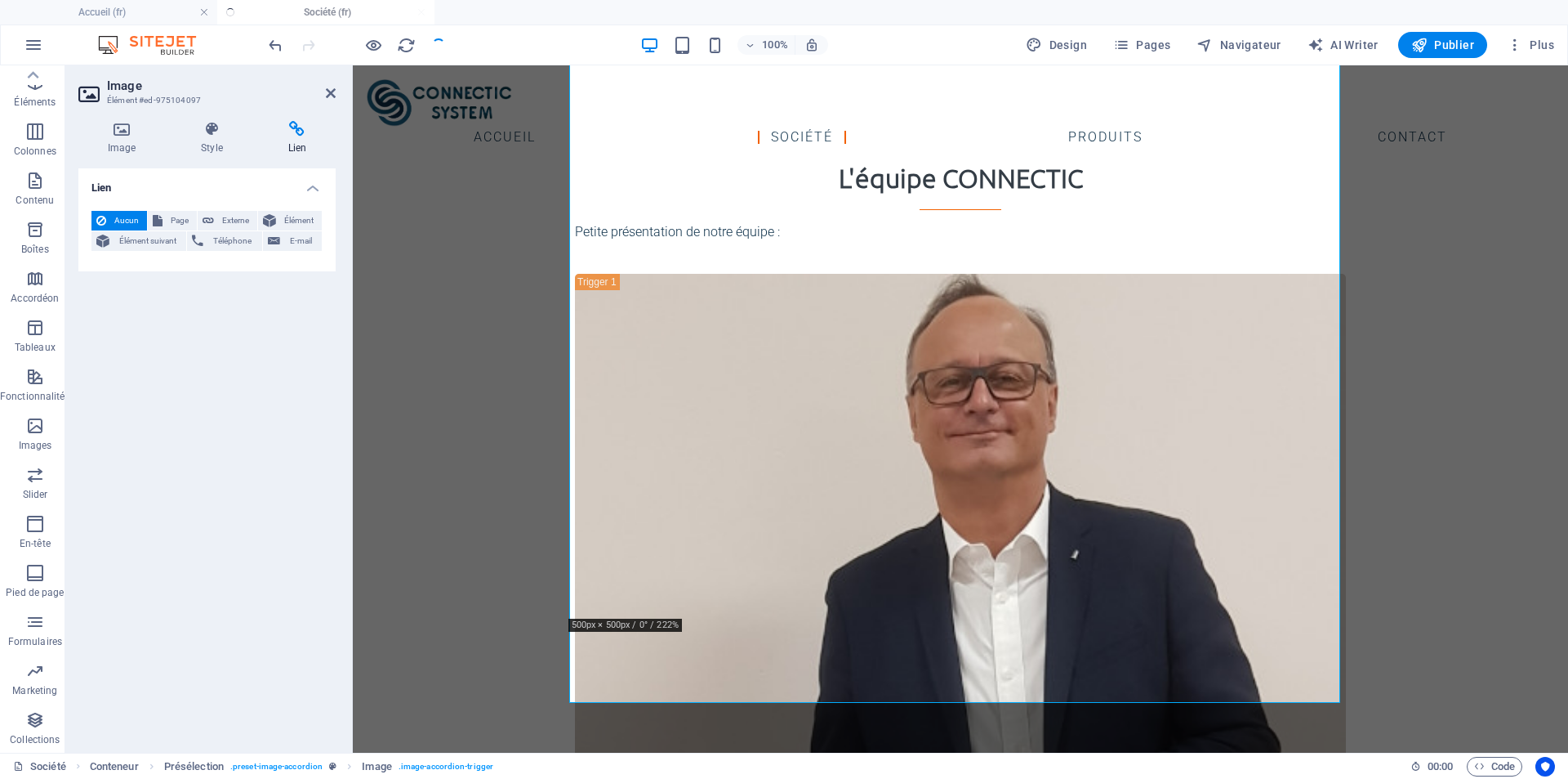
click at [147, 390] on div "Lien Aucun Page Externe Élément Élément suivant Téléphone E-mail Page Accueil F…" at bounding box center [207, 454] width 257 height 571
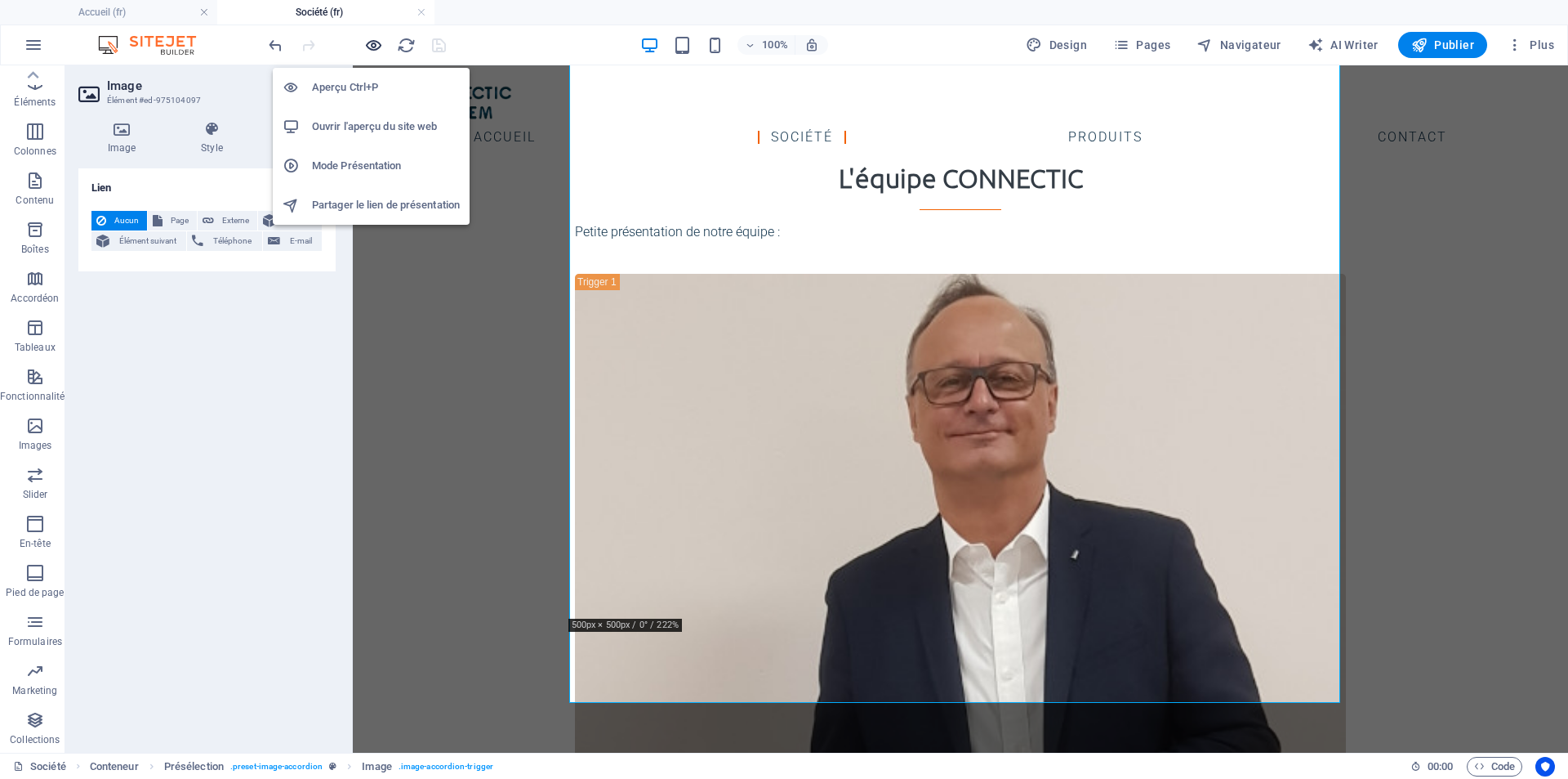
click at [370, 44] on icon "button" at bounding box center [374, 45] width 18 height 18
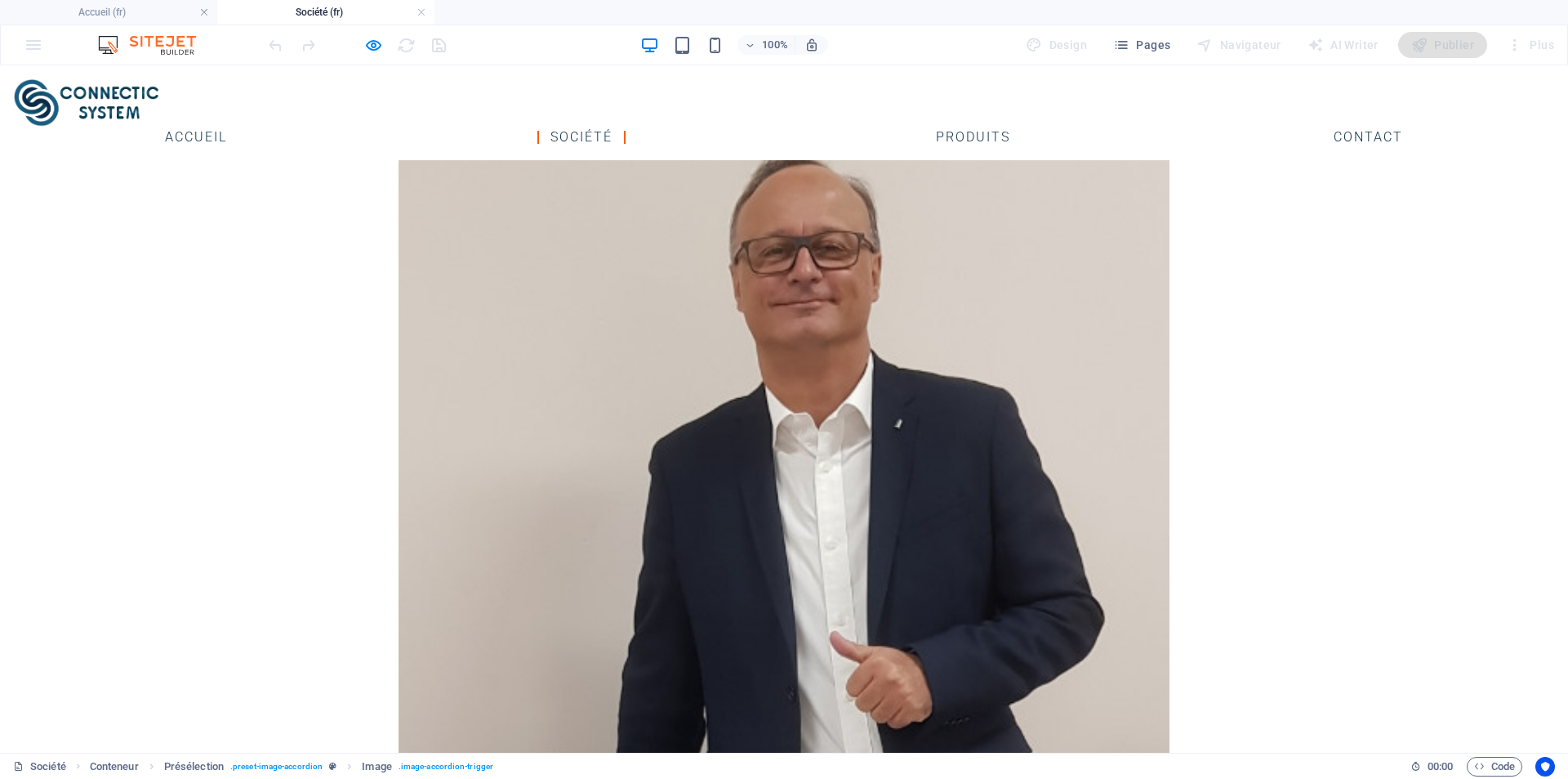
scroll to position [997, 0]
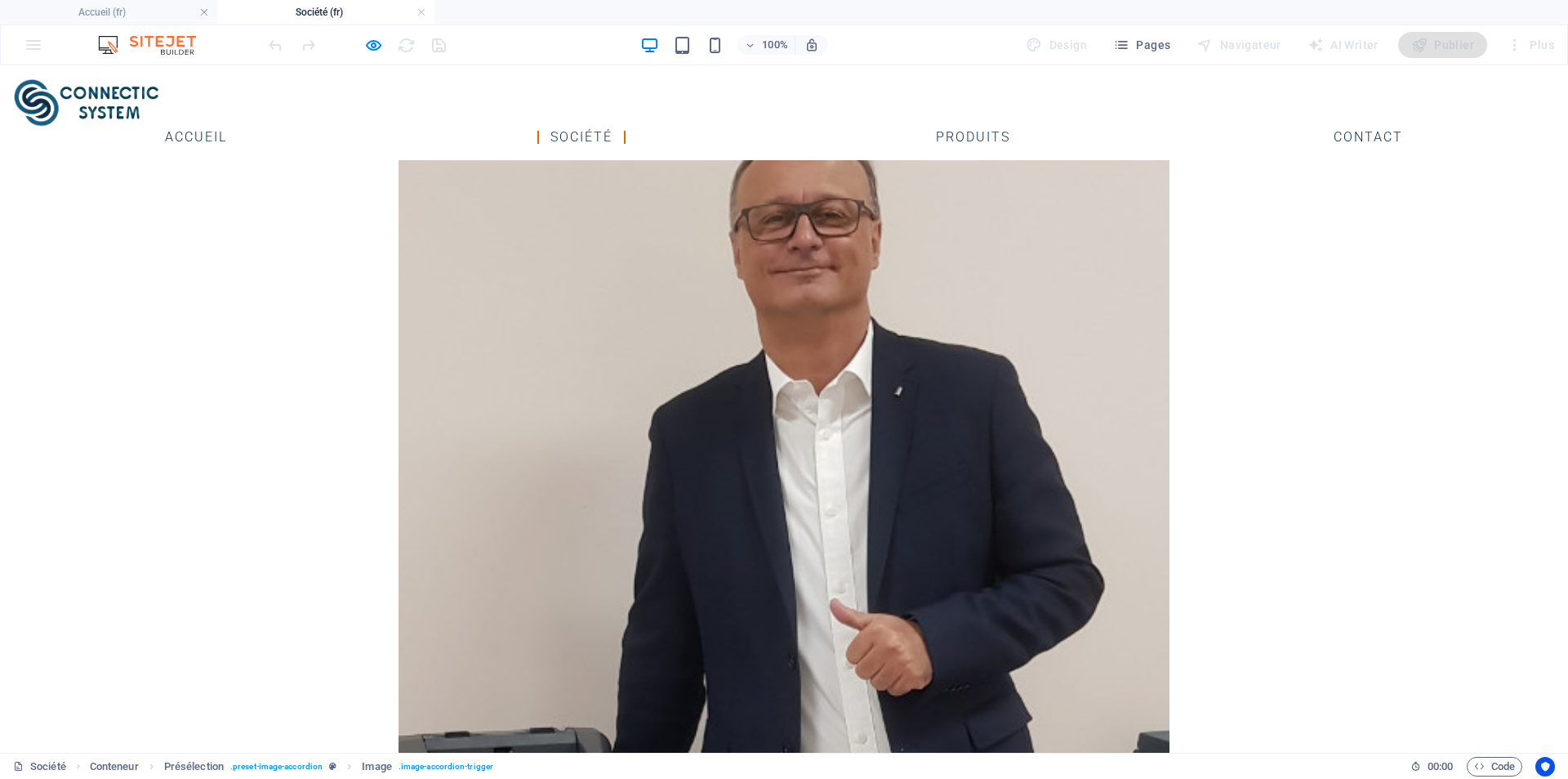
drag, startPoint x: 756, startPoint y: 531, endPoint x: 891, endPoint y: 534, distance: 135.0
click at [826, 495] on figure "[PERSON_NAME]" at bounding box center [784, 538] width 771 height 856
drag, startPoint x: 719, startPoint y: 527, endPoint x: 690, endPoint y: 527, distance: 29.0
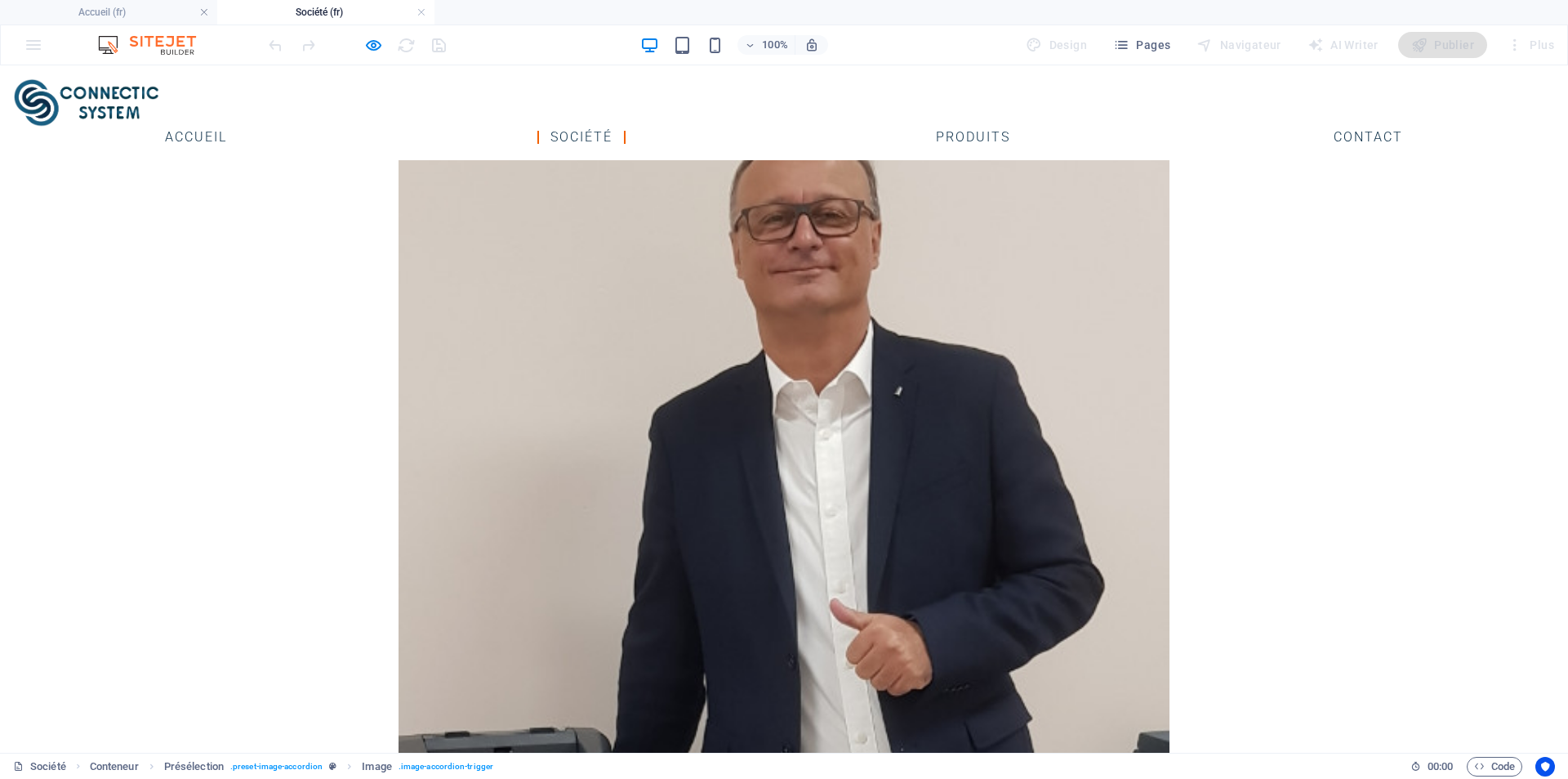
click at [380, 45] on icon "button" at bounding box center [374, 45] width 18 height 18
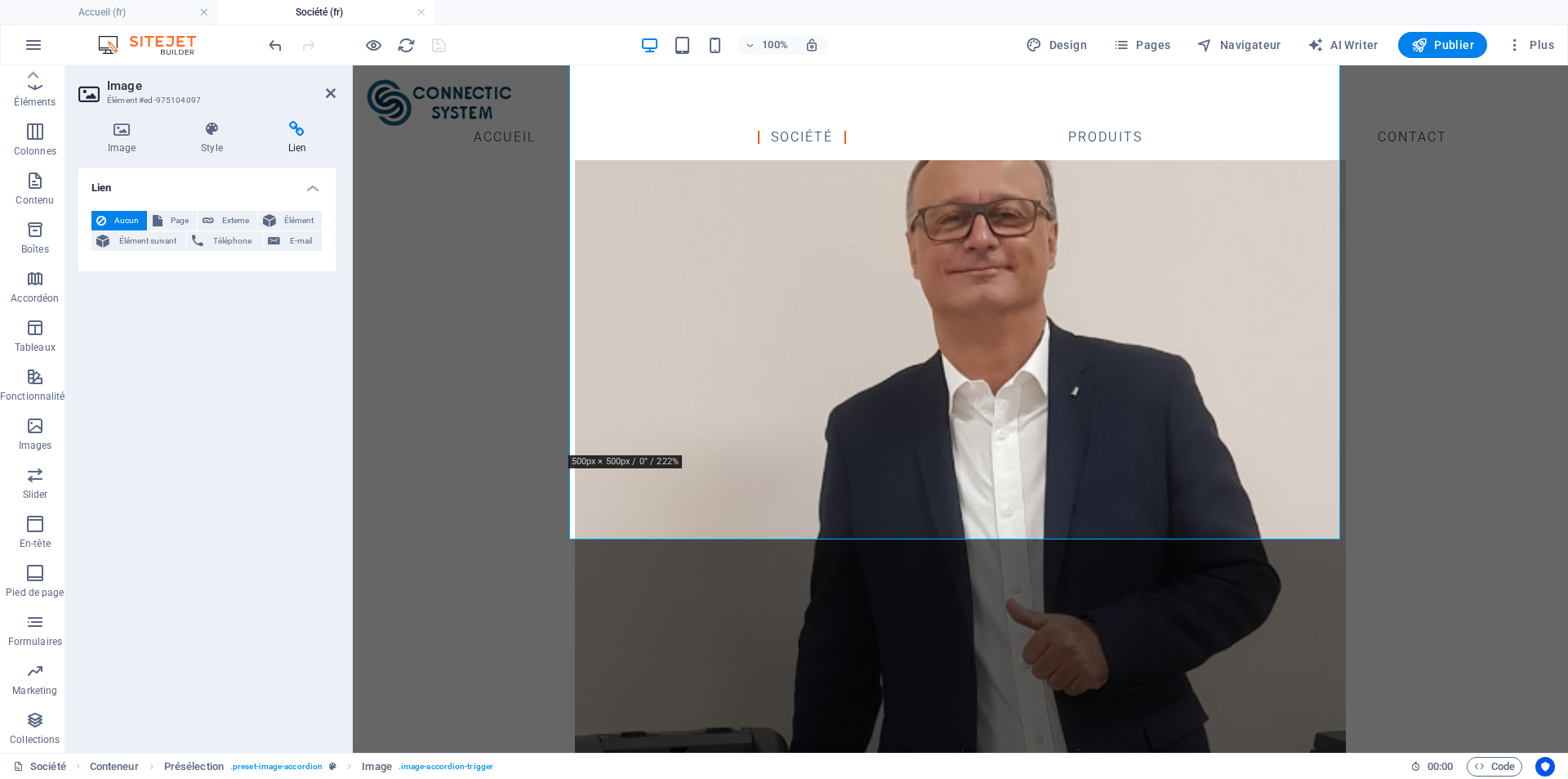
click at [119, 120] on div "Image Style Lien Image Glissez les fichiers ici, cliquez pour choisir les fichi…" at bounding box center [207, 429] width 283 height 645
click at [122, 134] on icon at bounding box center [121, 129] width 87 height 16
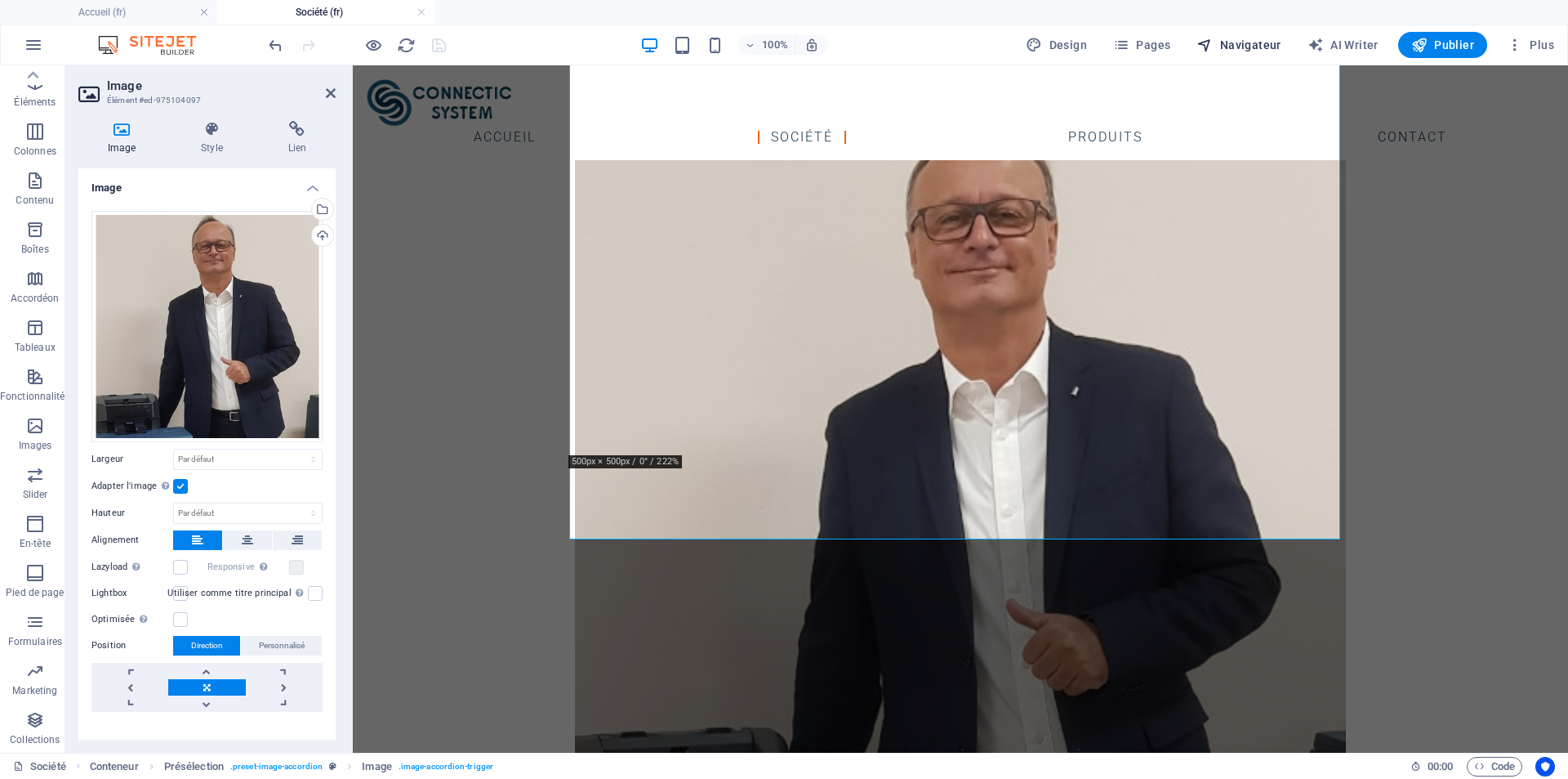
click at [1264, 45] on span "Navigateur" at bounding box center [1239, 45] width 84 height 16
select select "17799967-fr"
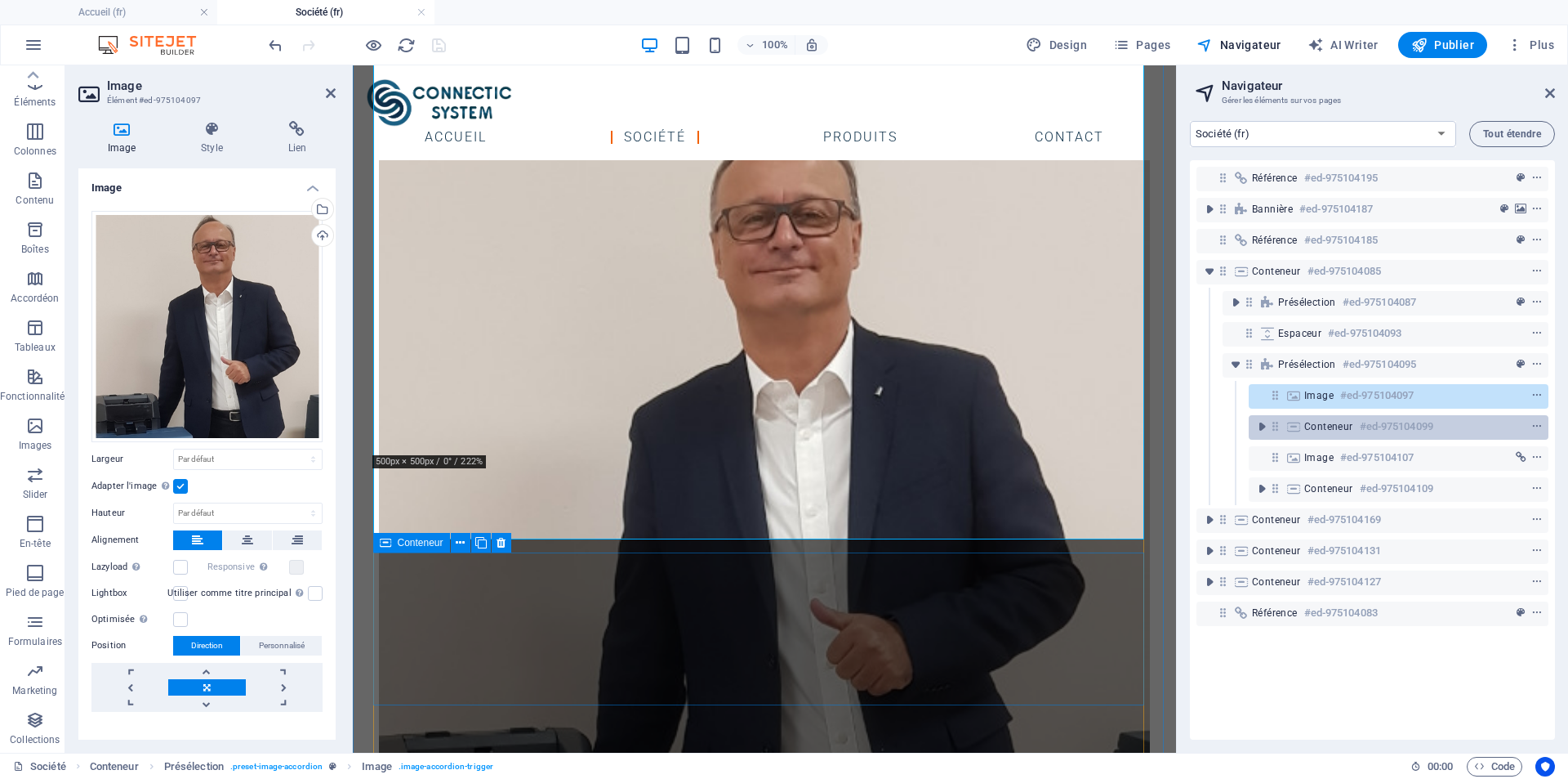
click at [1324, 420] on span "Conteneur" at bounding box center [1329, 427] width 49 height 13
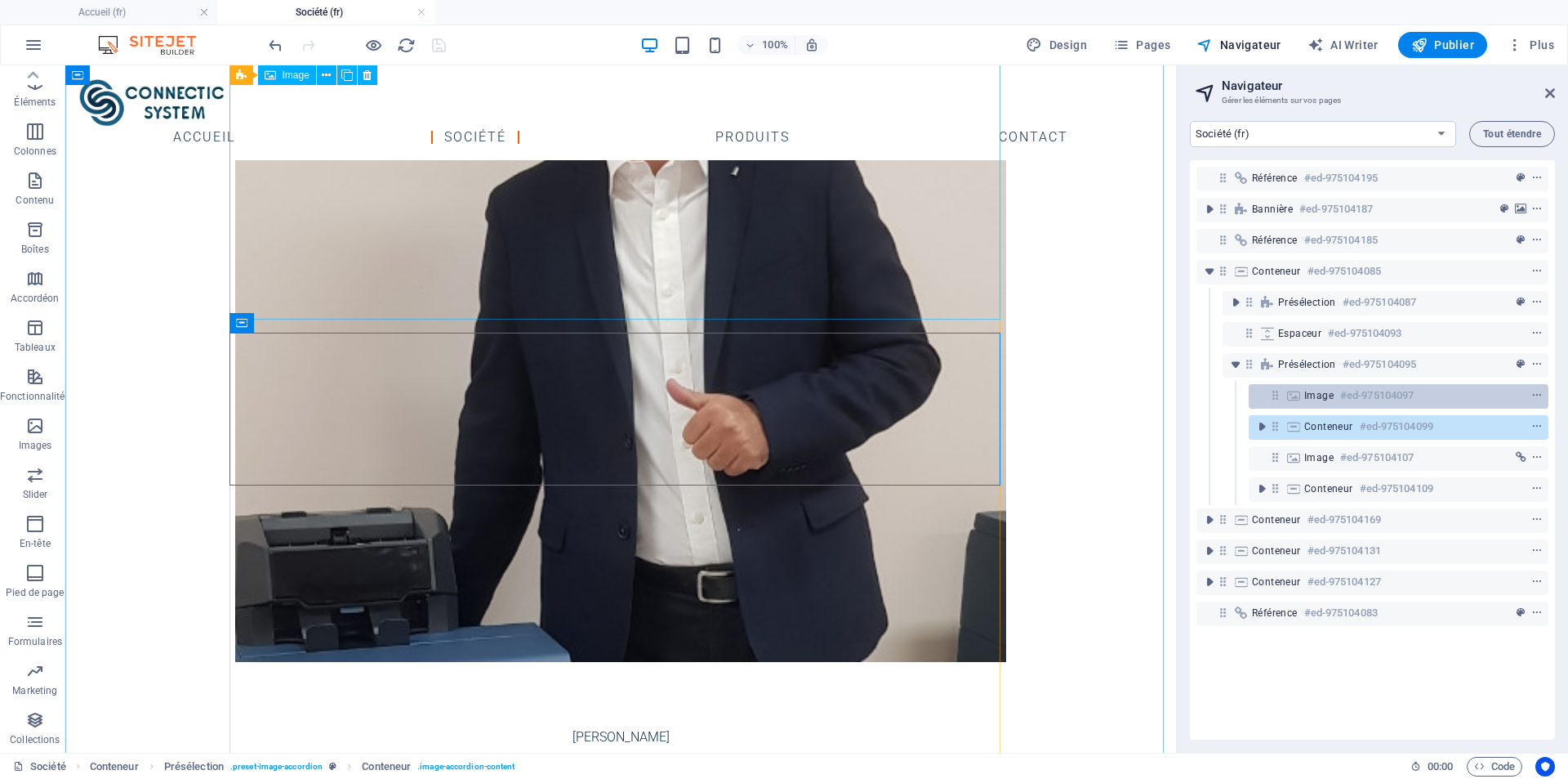
click at [1322, 398] on span "Image" at bounding box center [1319, 396] width 29 height 13
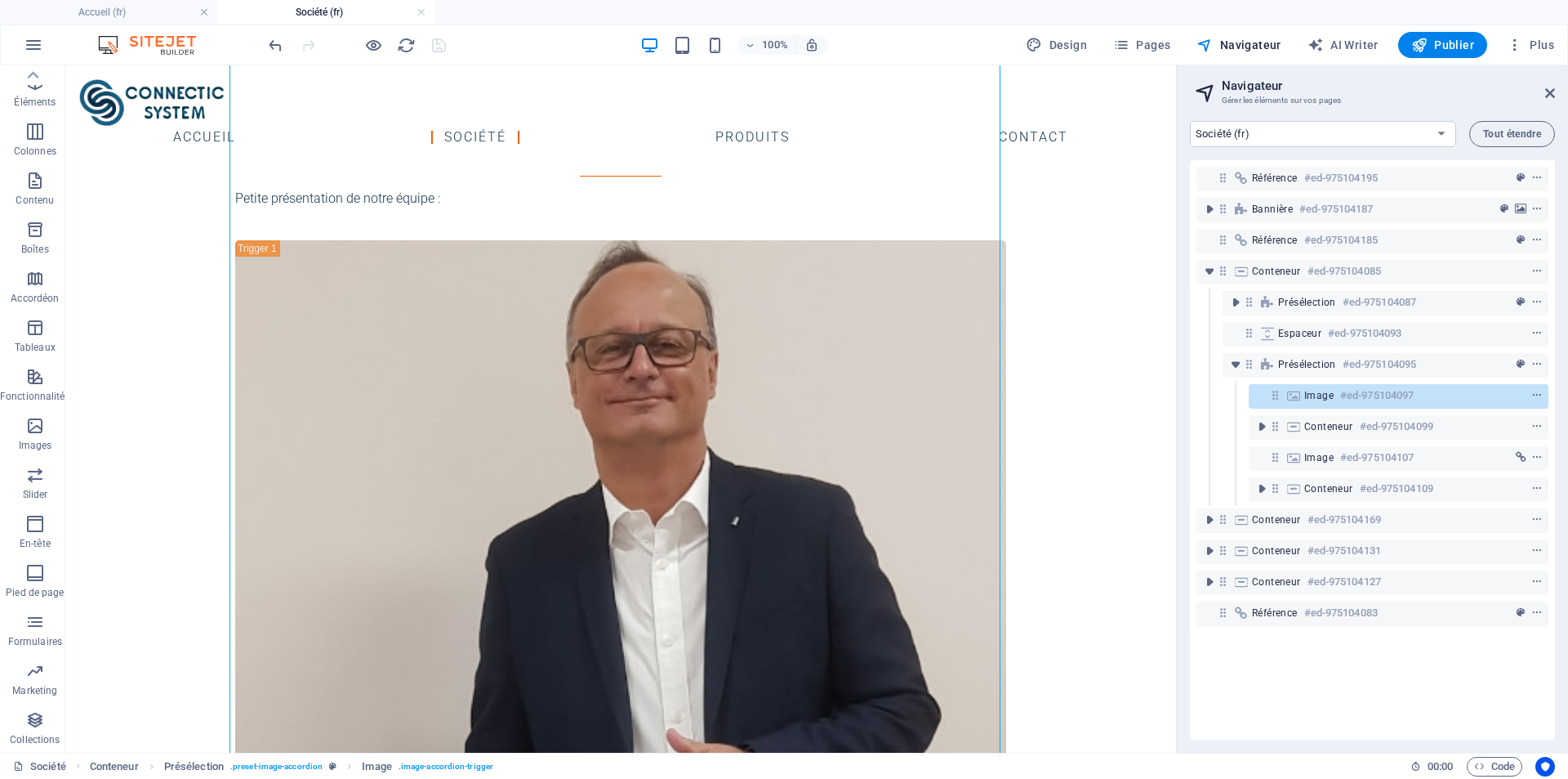
scroll to position [903, 0]
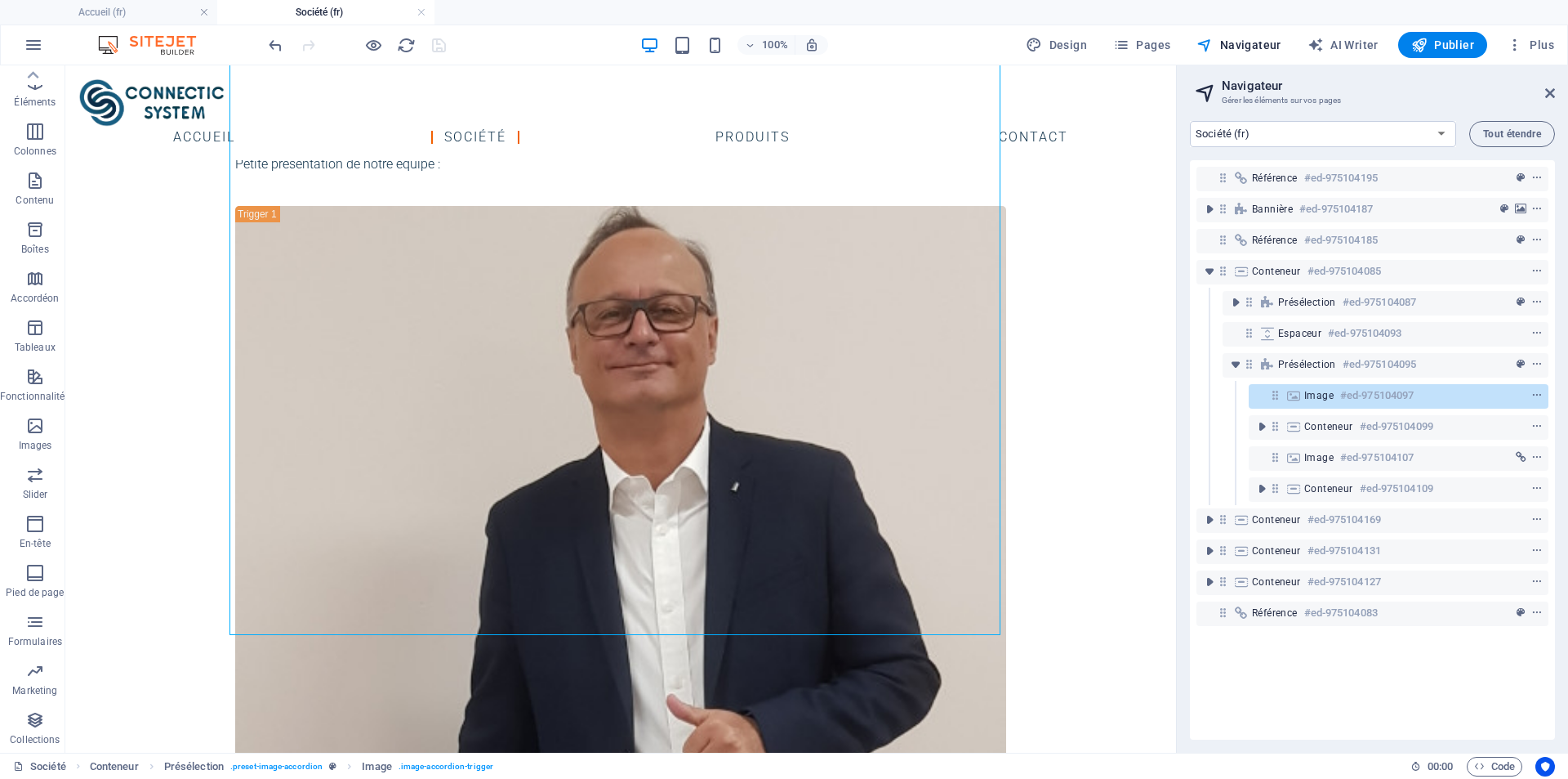
drag, startPoint x: 1171, startPoint y: 269, endPoint x: 1244, endPoint y: 378, distance: 131.2
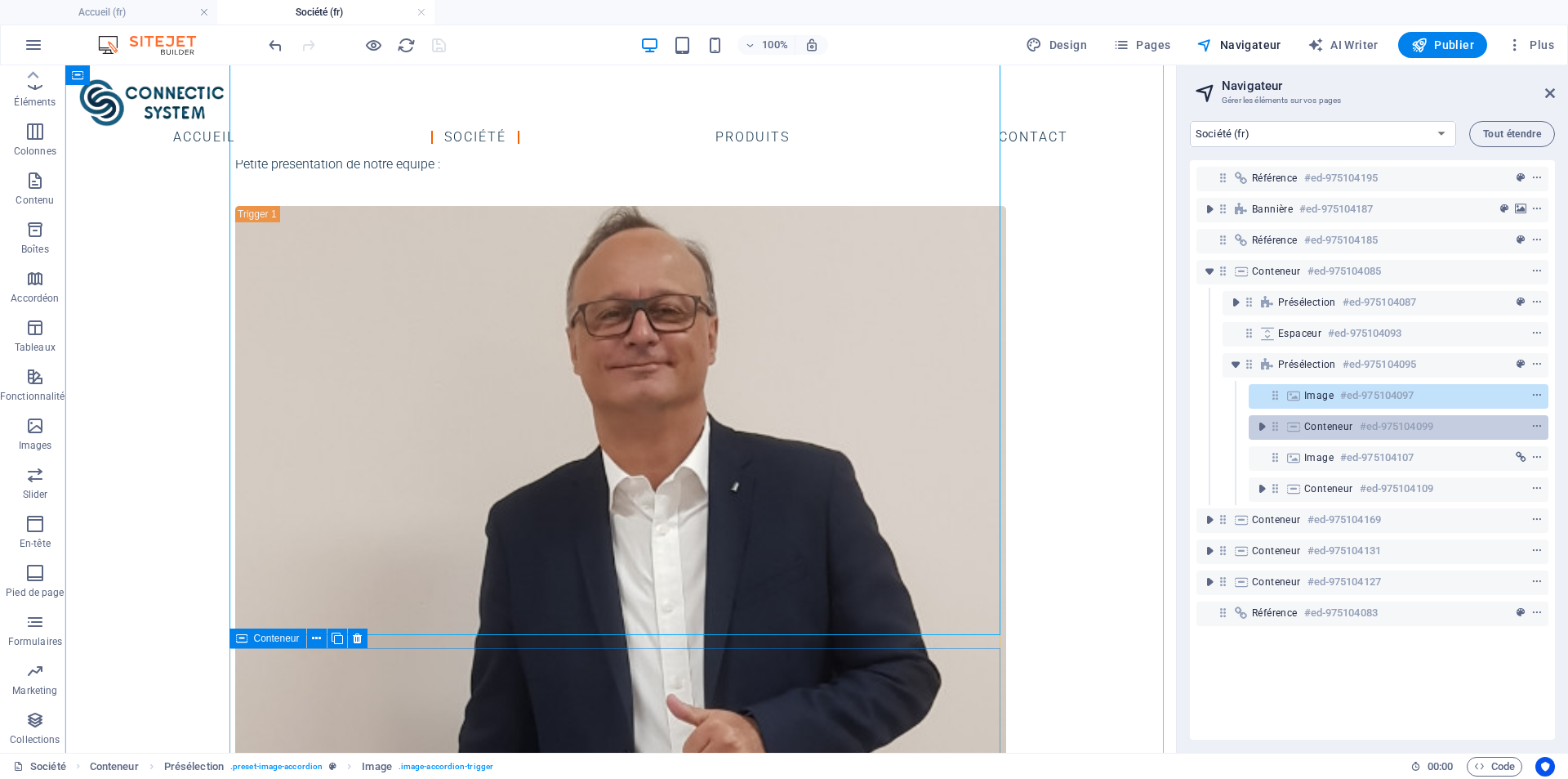
click at [1303, 430] on div "Conteneur #ed-975104099" at bounding box center [1398, 427] width 300 height 24
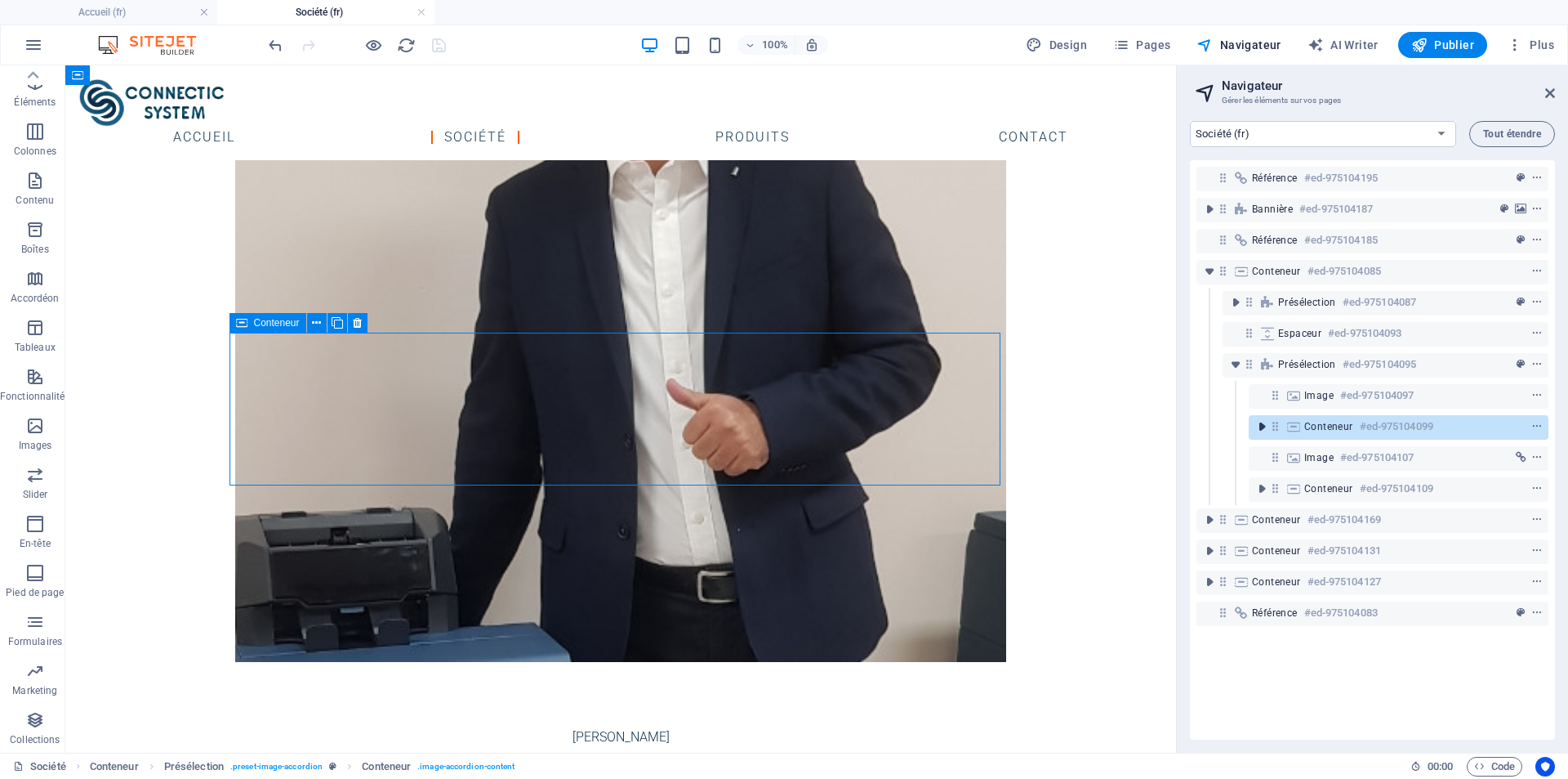
click at [1257, 423] on icon "toggle-expand" at bounding box center [1261, 426] width 16 height 16
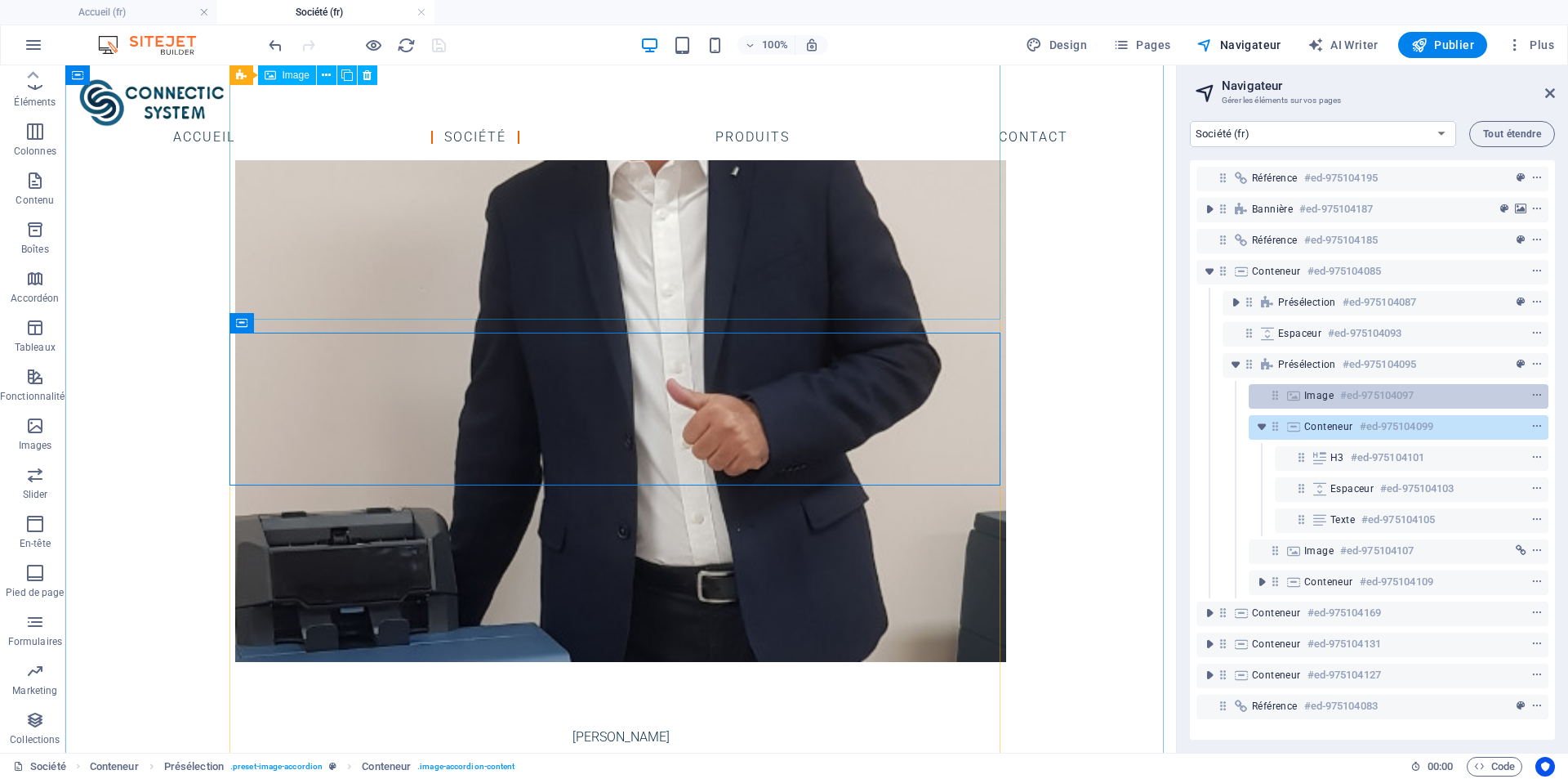
click at [1345, 399] on h6 "#ed-975104097" at bounding box center [1377, 395] width 74 height 19
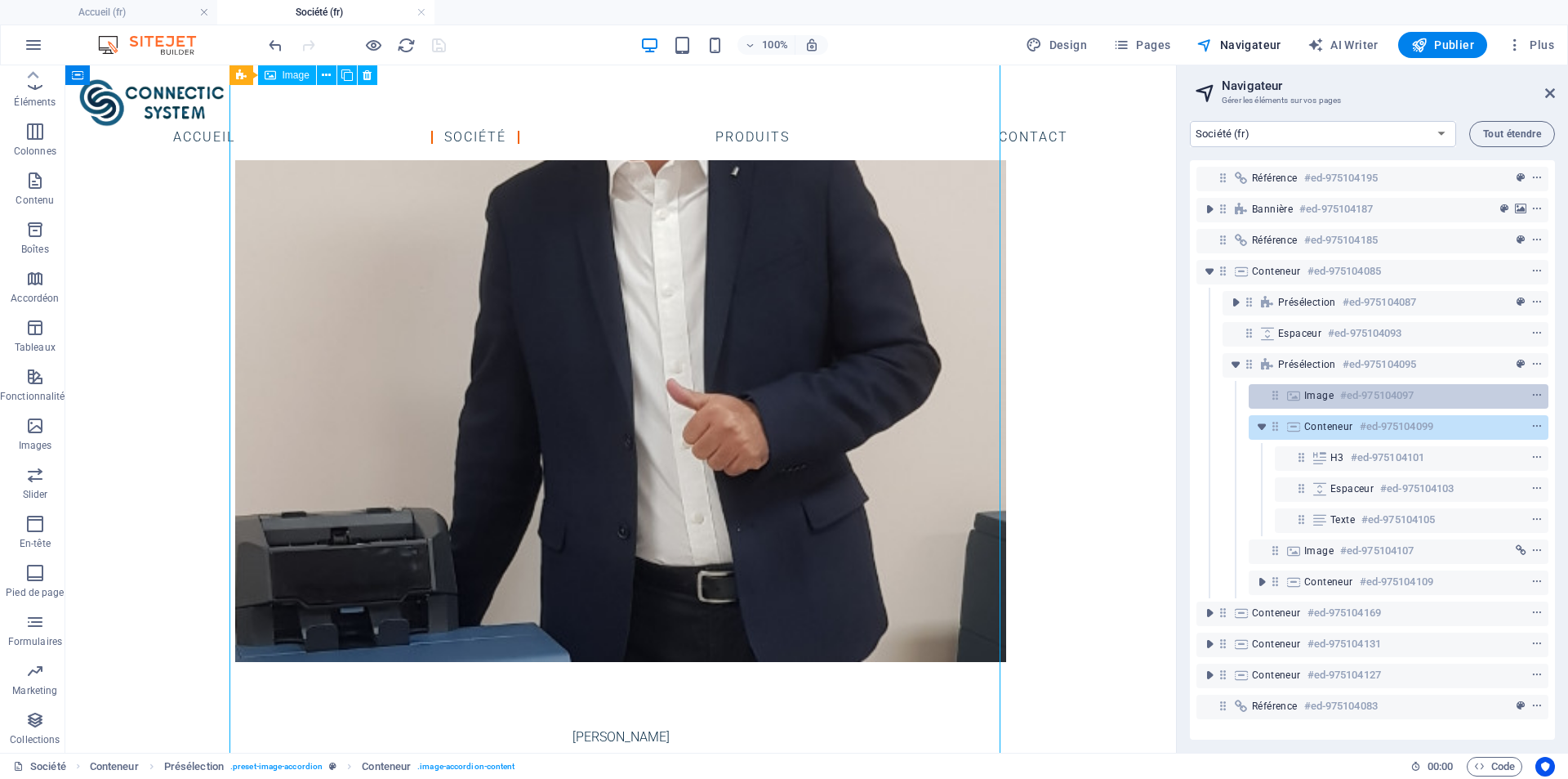
scroll to position [658, 0]
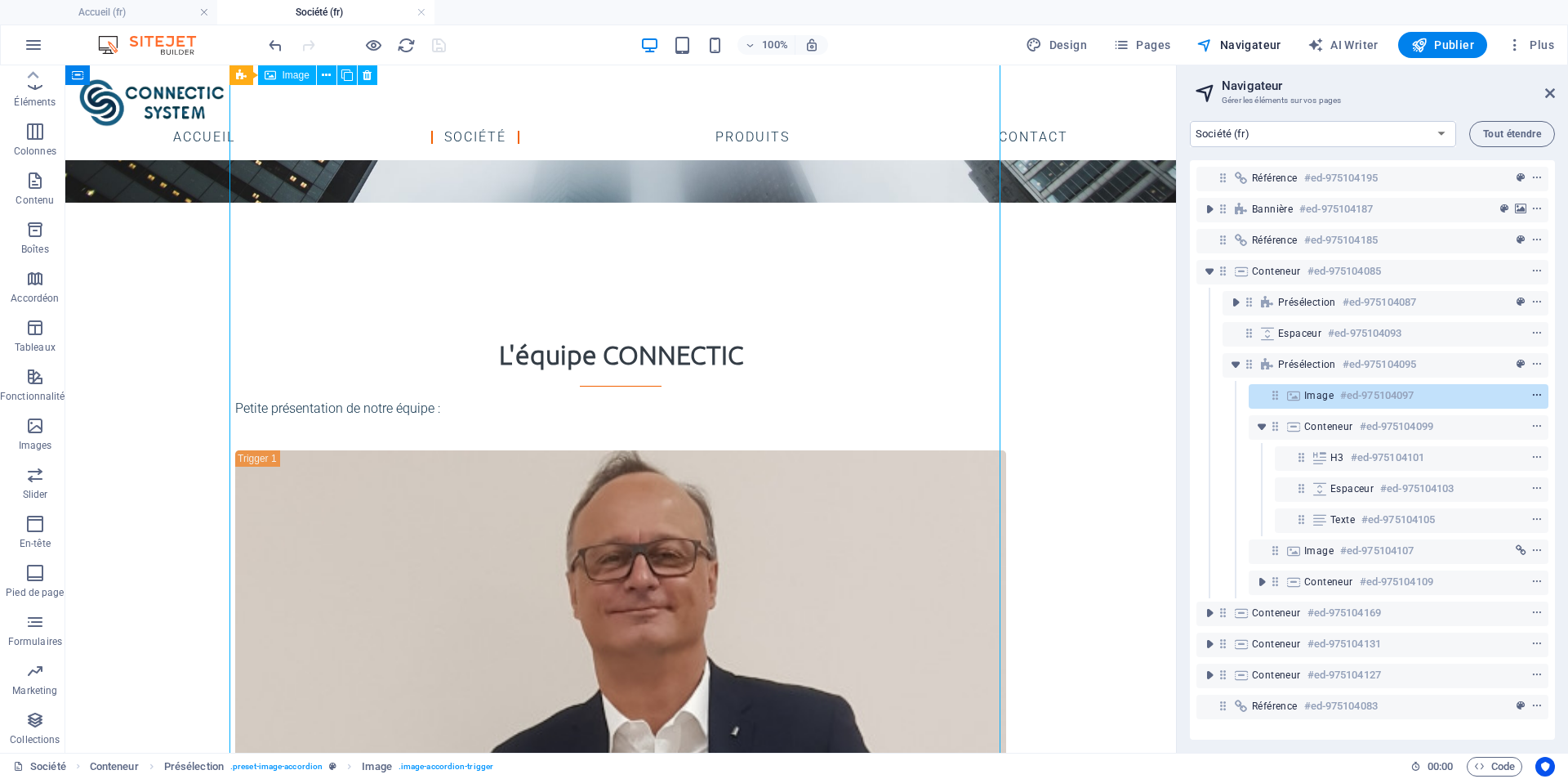
click at [1531, 396] on icon "context-menu" at bounding box center [1537, 396] width 12 height 12
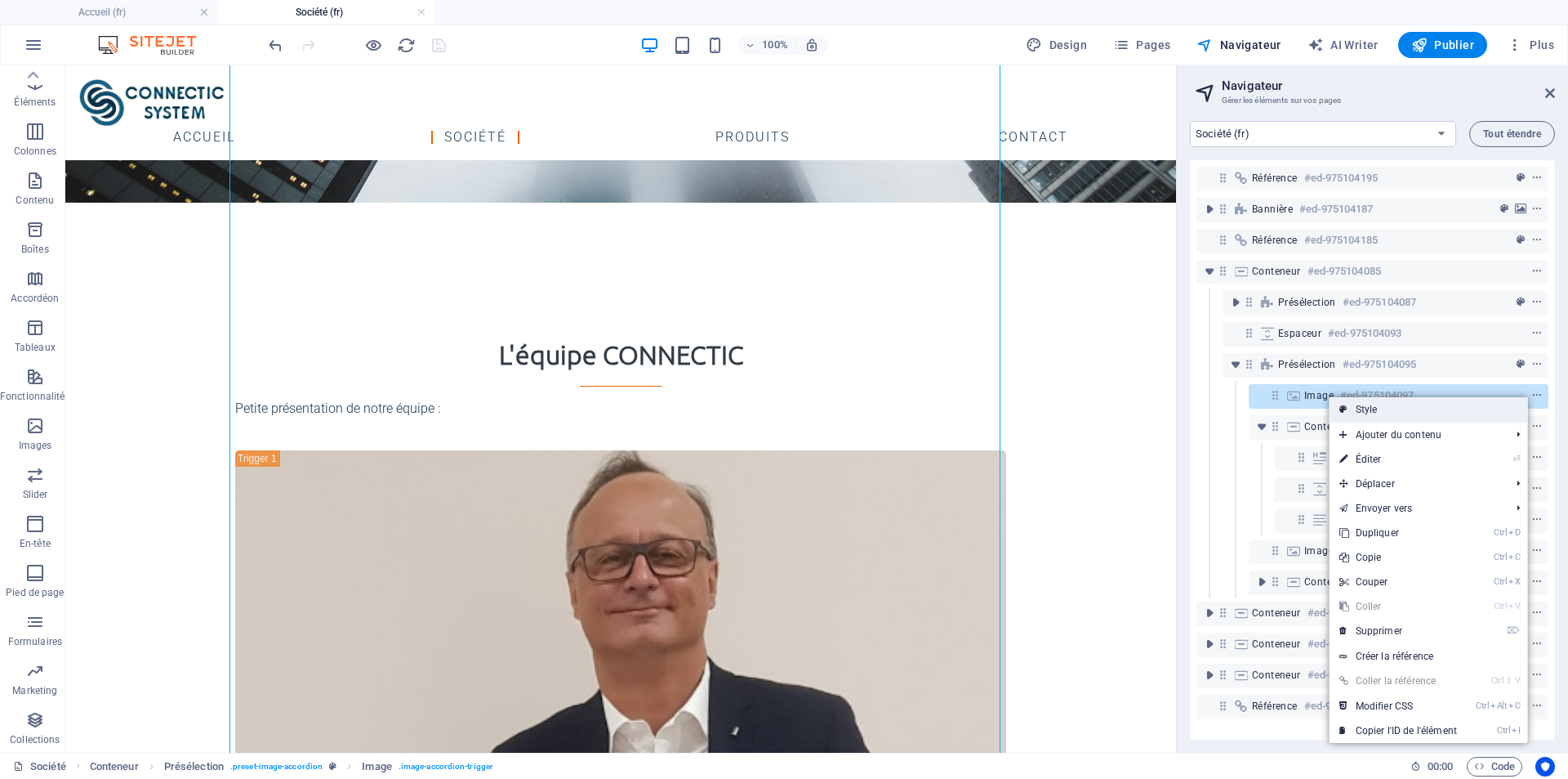
click at [1398, 410] on link "Style" at bounding box center [1429, 409] width 198 height 24
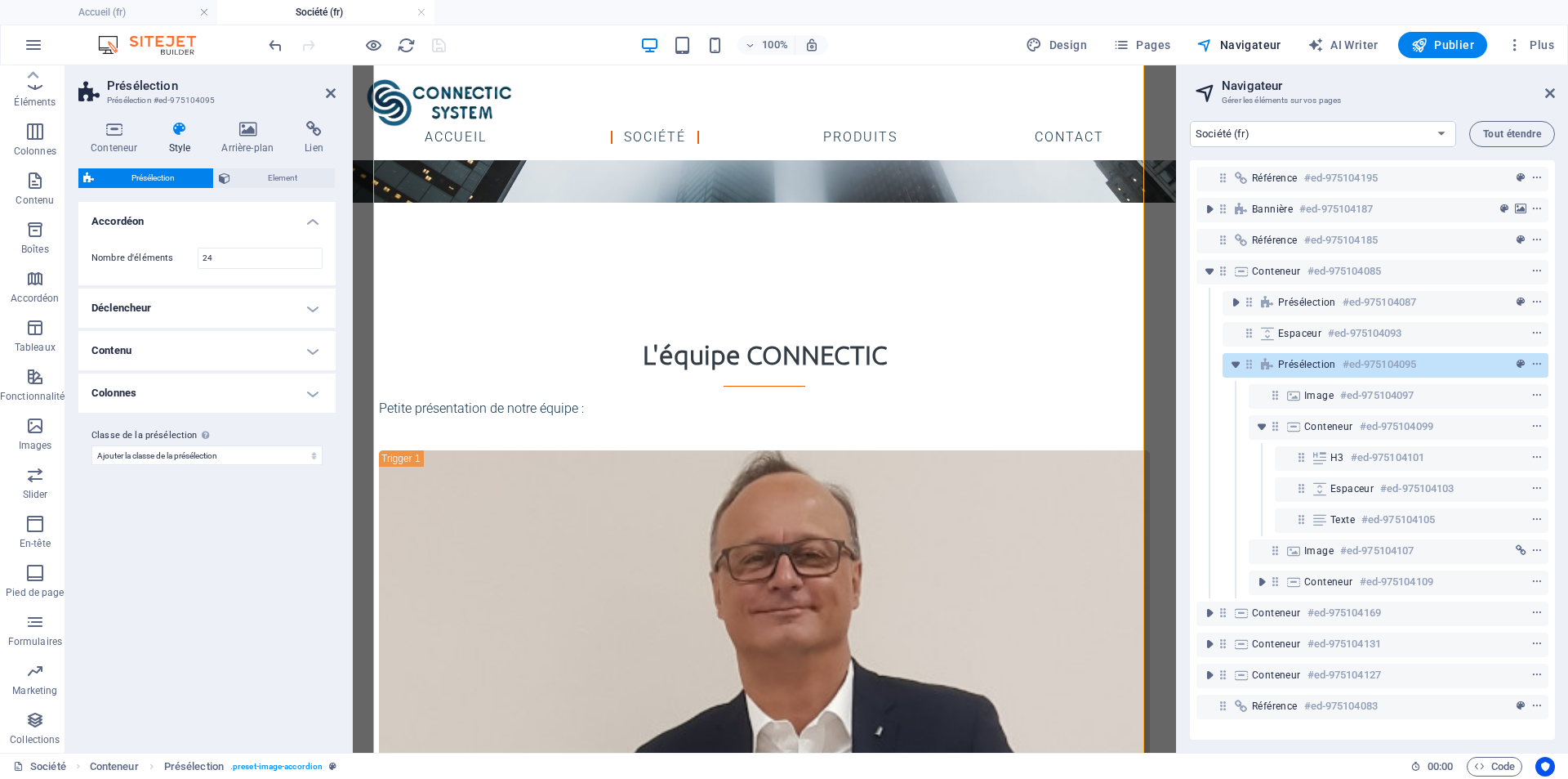
click at [316, 350] on h4 "Contenu" at bounding box center [207, 350] width 257 height 39
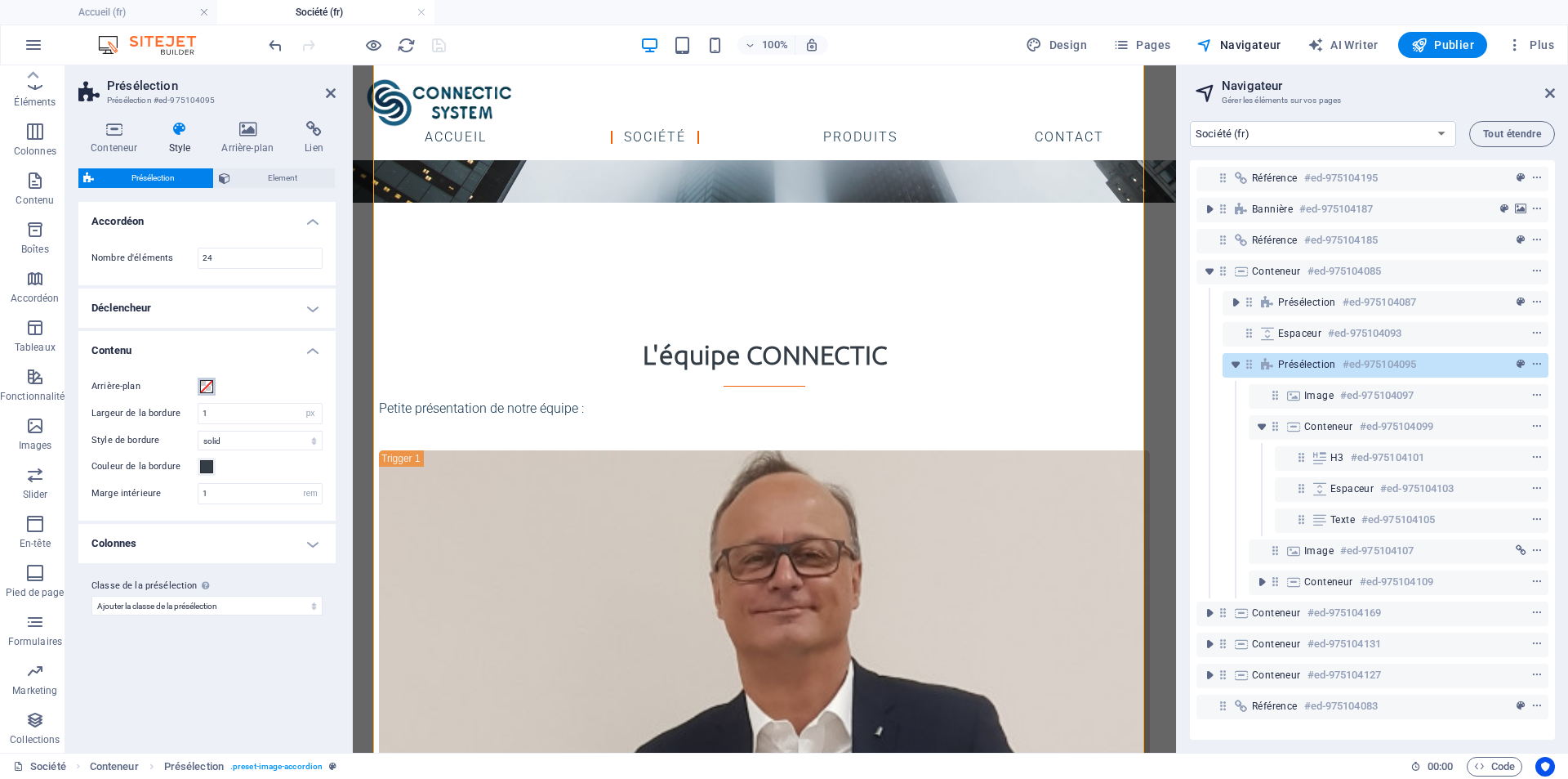
click at [212, 385] on span at bounding box center [207, 387] width 13 height 13
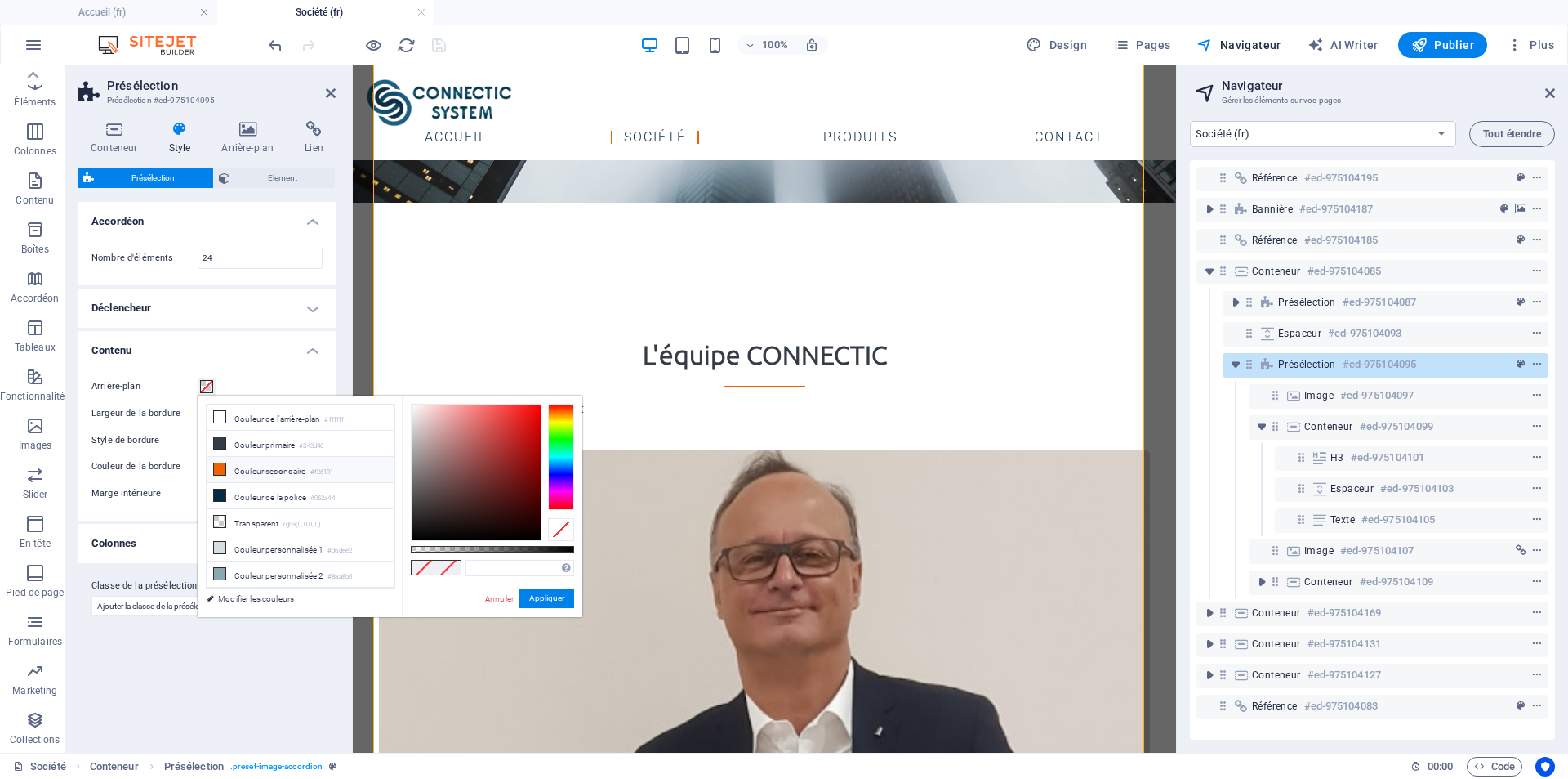
click at [248, 464] on li "Couleur secondaire #f26101" at bounding box center [301, 470] width 188 height 26
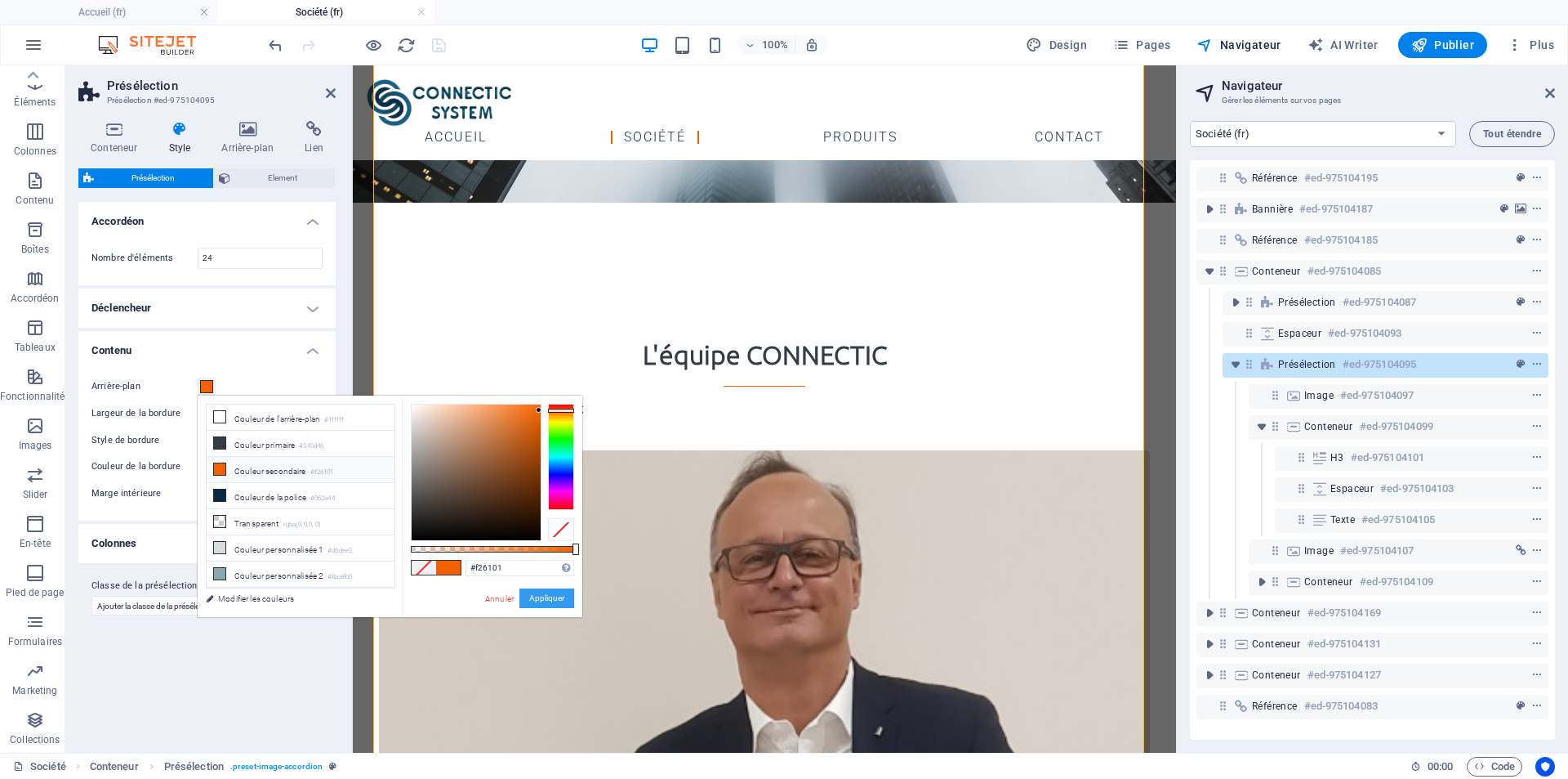
click at [548, 599] on button "Appliquer" at bounding box center [547, 597] width 55 height 19
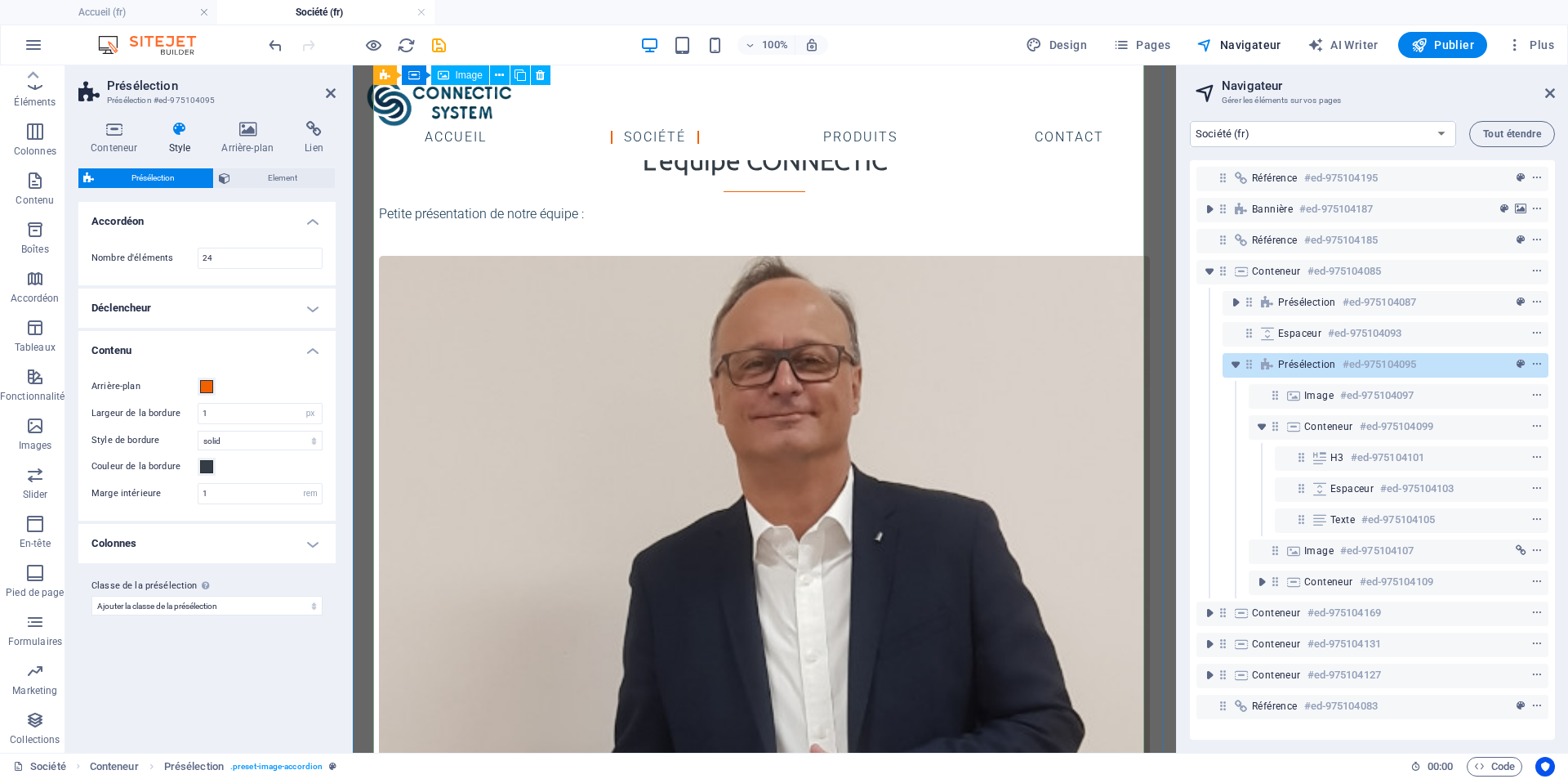
scroll to position [1066, 0]
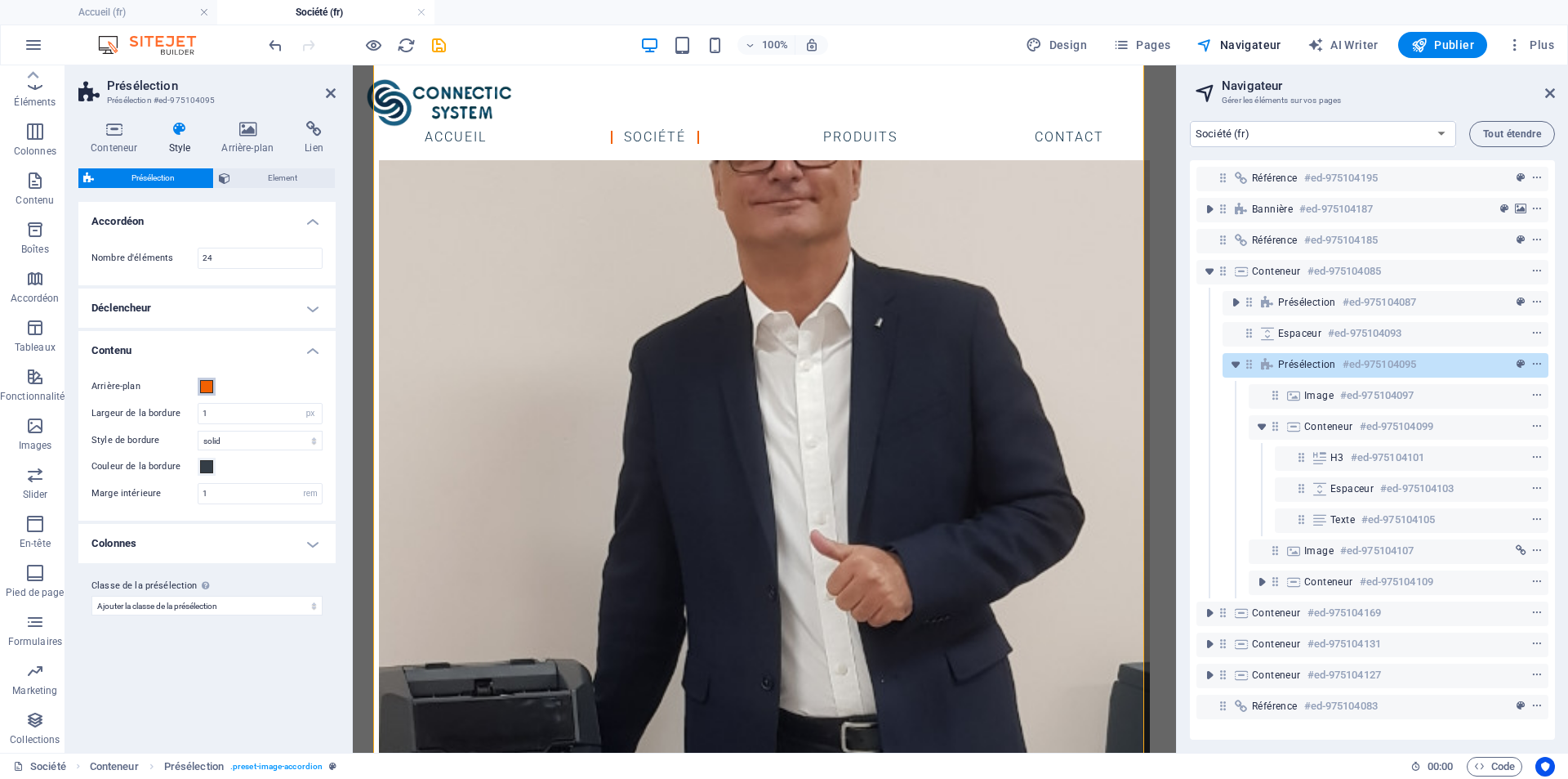
click at [206, 390] on span at bounding box center [207, 387] width 13 height 13
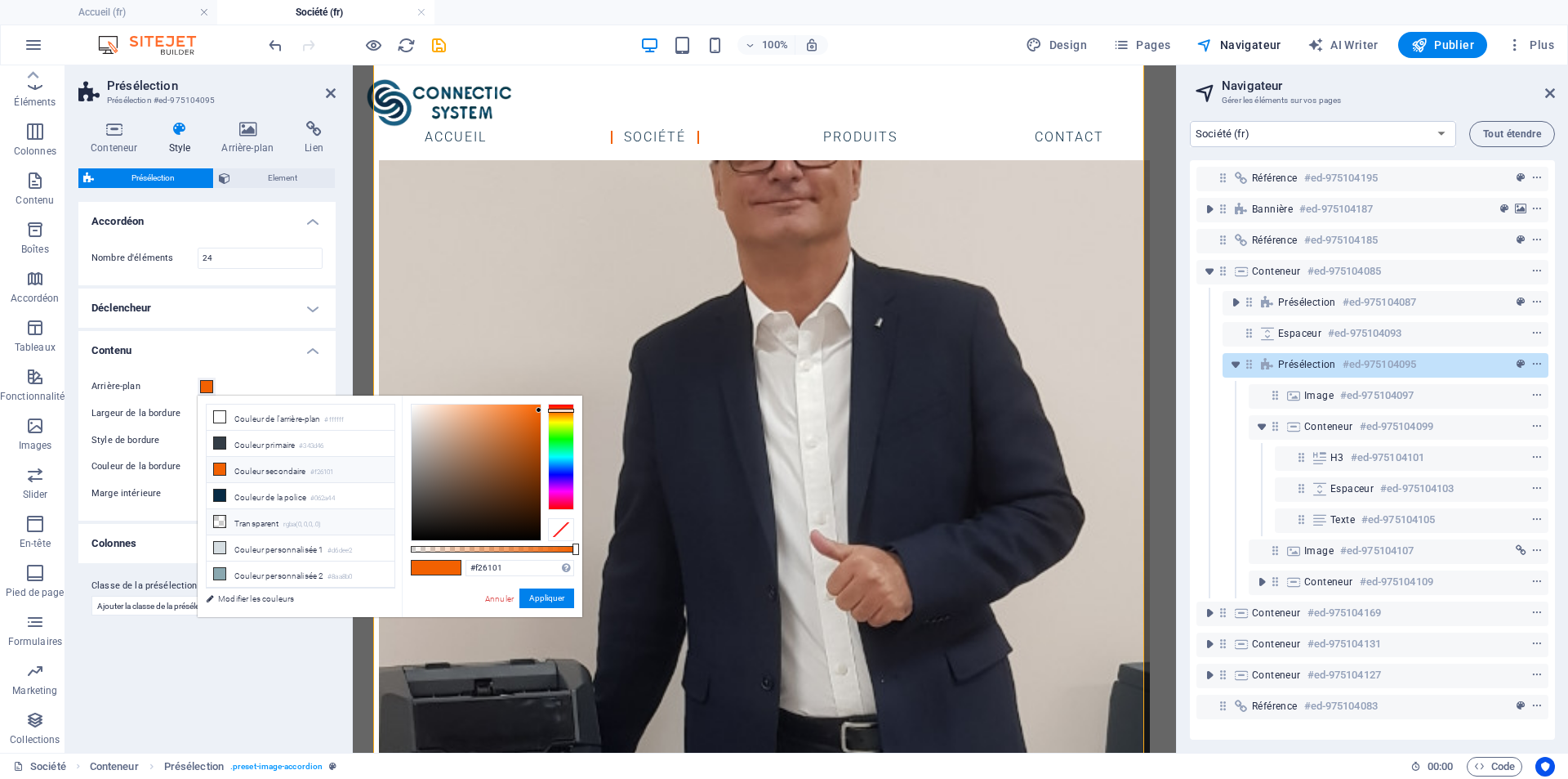
click at [255, 520] on li "Transparent rgba(0,0,0,.0)" at bounding box center [301, 522] width 188 height 26
type input "rgba(0, 0, 0, 0)"
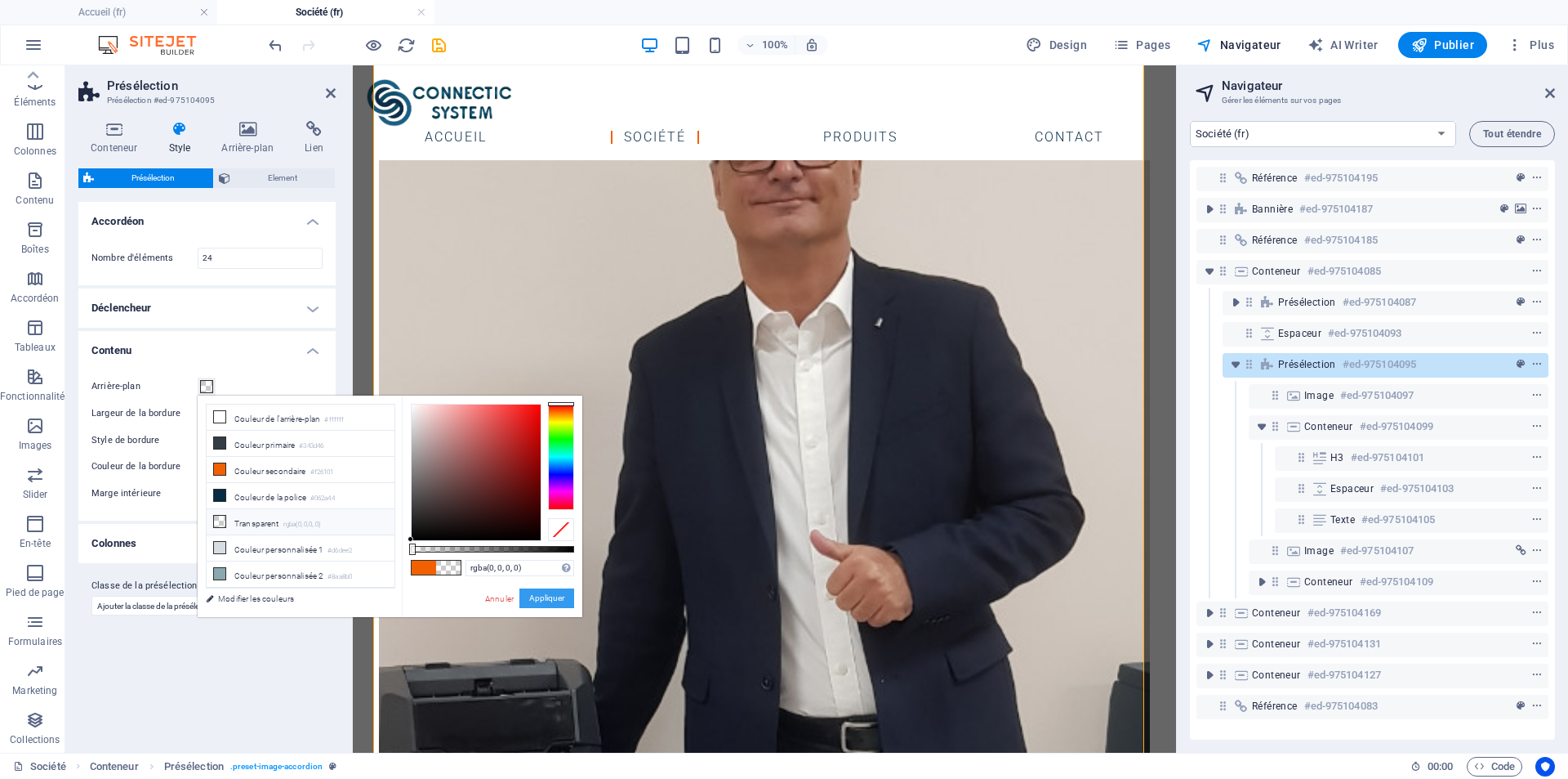
click at [553, 598] on button "Appliquer" at bounding box center [547, 597] width 55 height 19
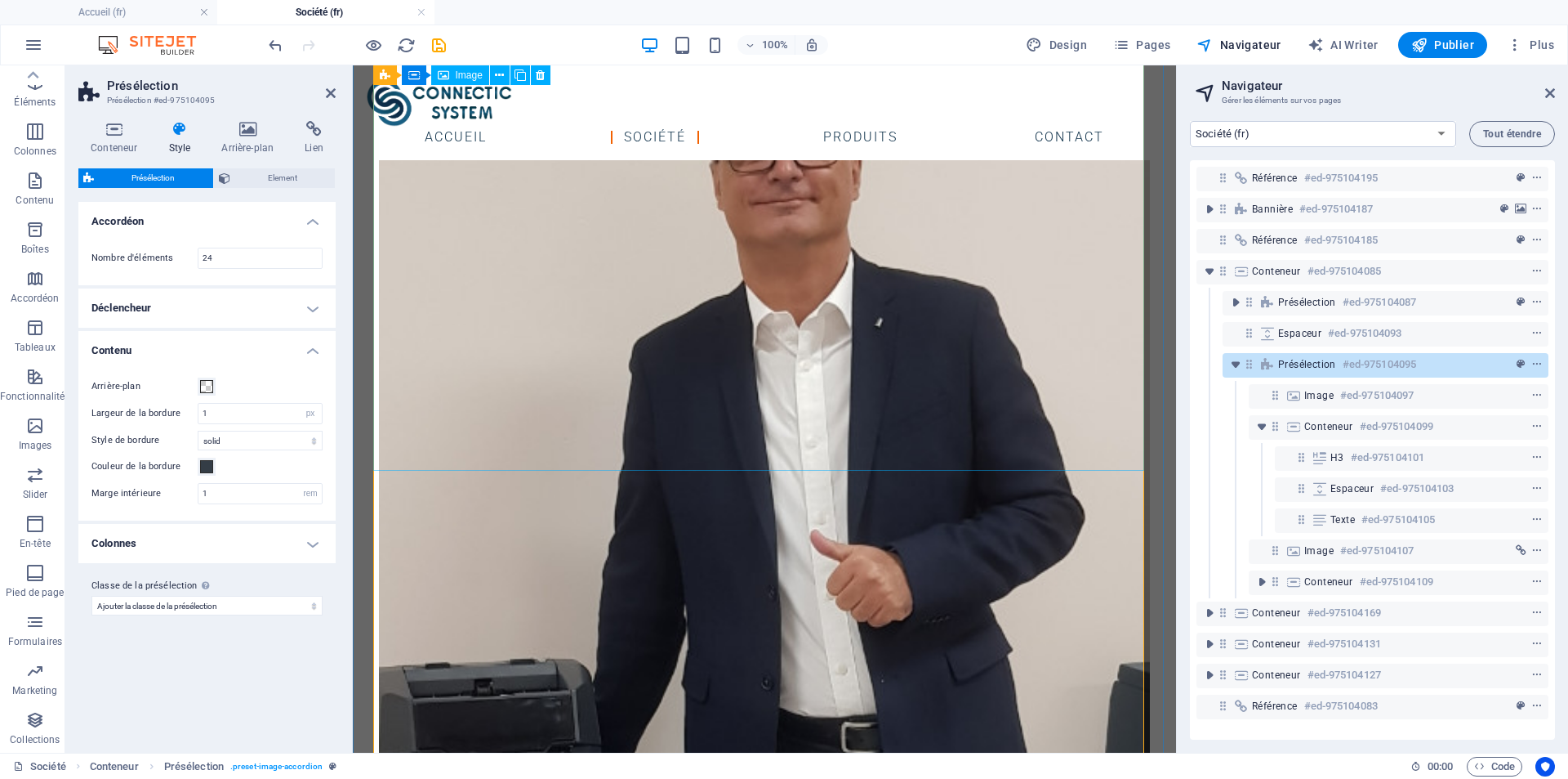
click at [533, 414] on figure "[PERSON_NAME]" at bounding box center [764, 470] width 771 height 856
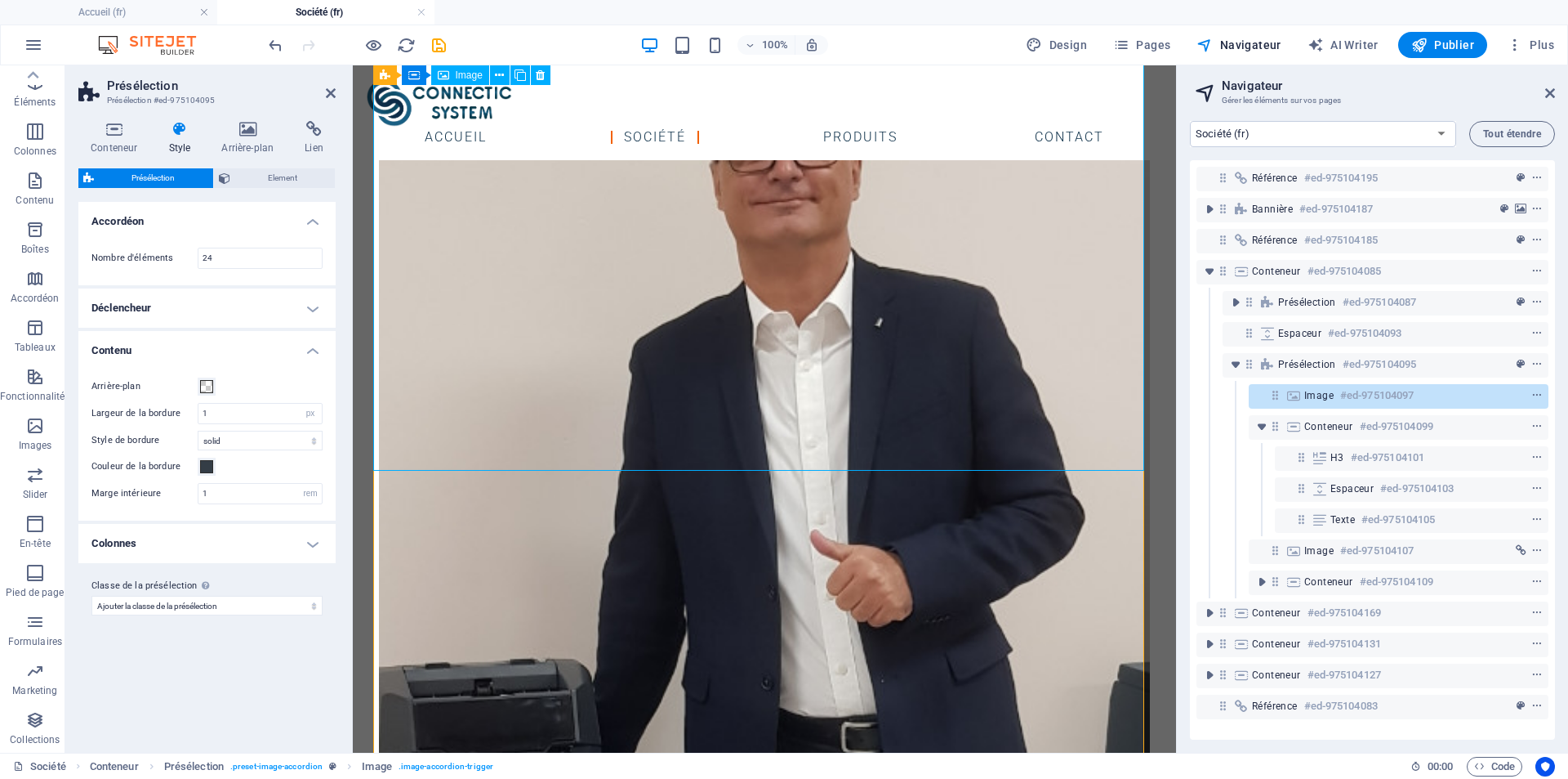
click at [534, 414] on figure "[PERSON_NAME]" at bounding box center [764, 470] width 771 height 856
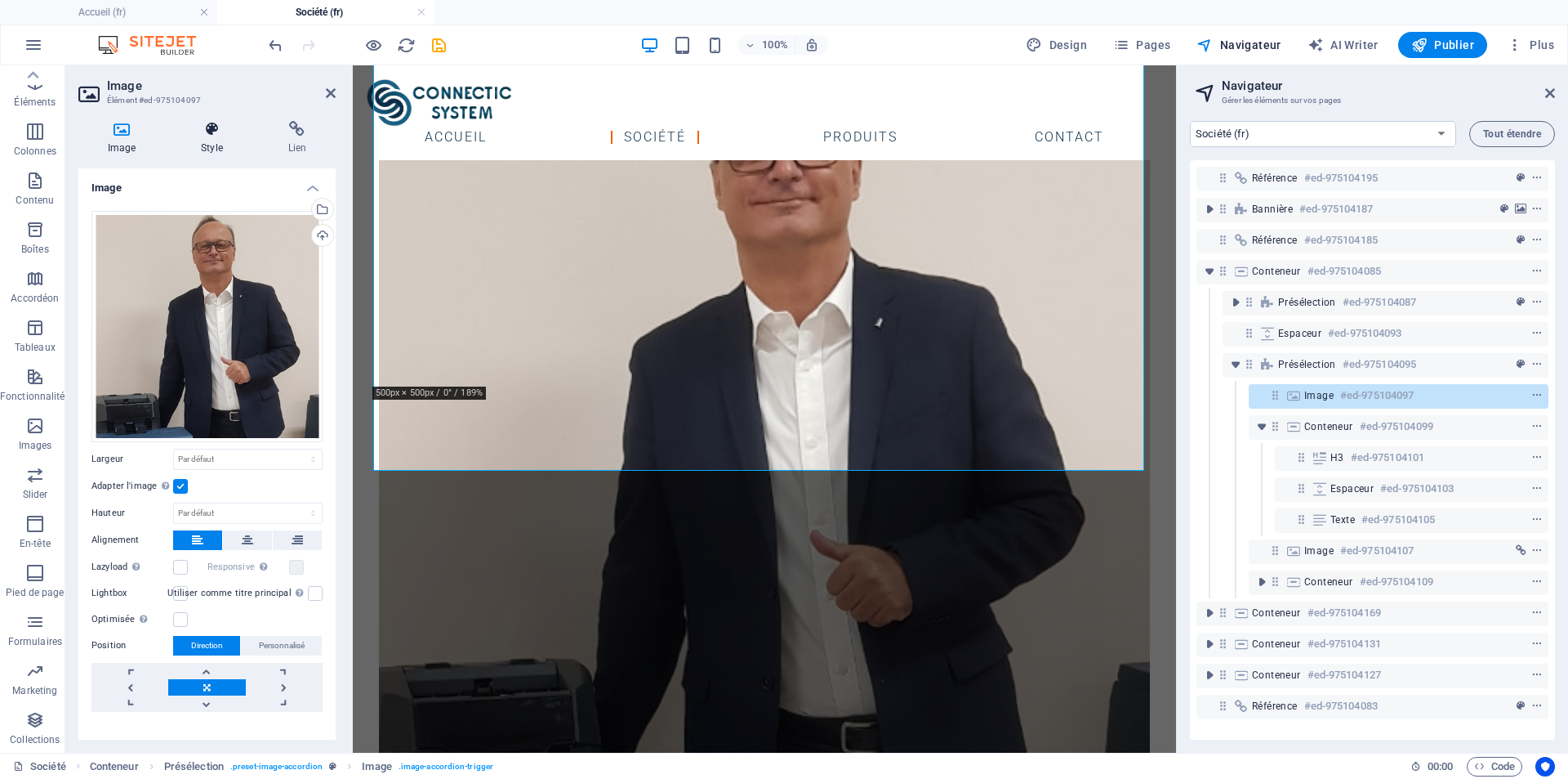
click at [208, 133] on icon at bounding box center [211, 129] width 80 height 16
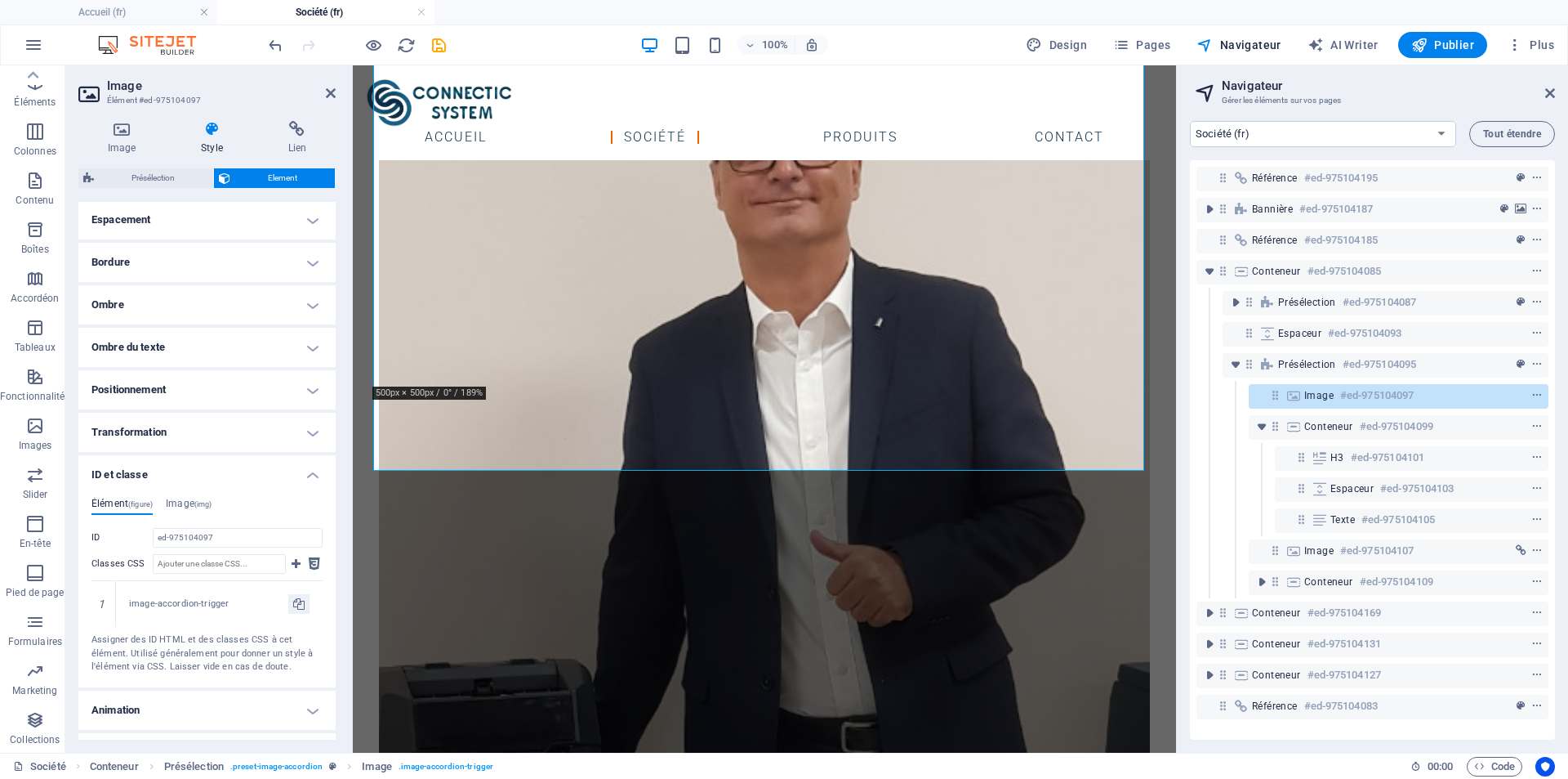
scroll to position [360, 0]
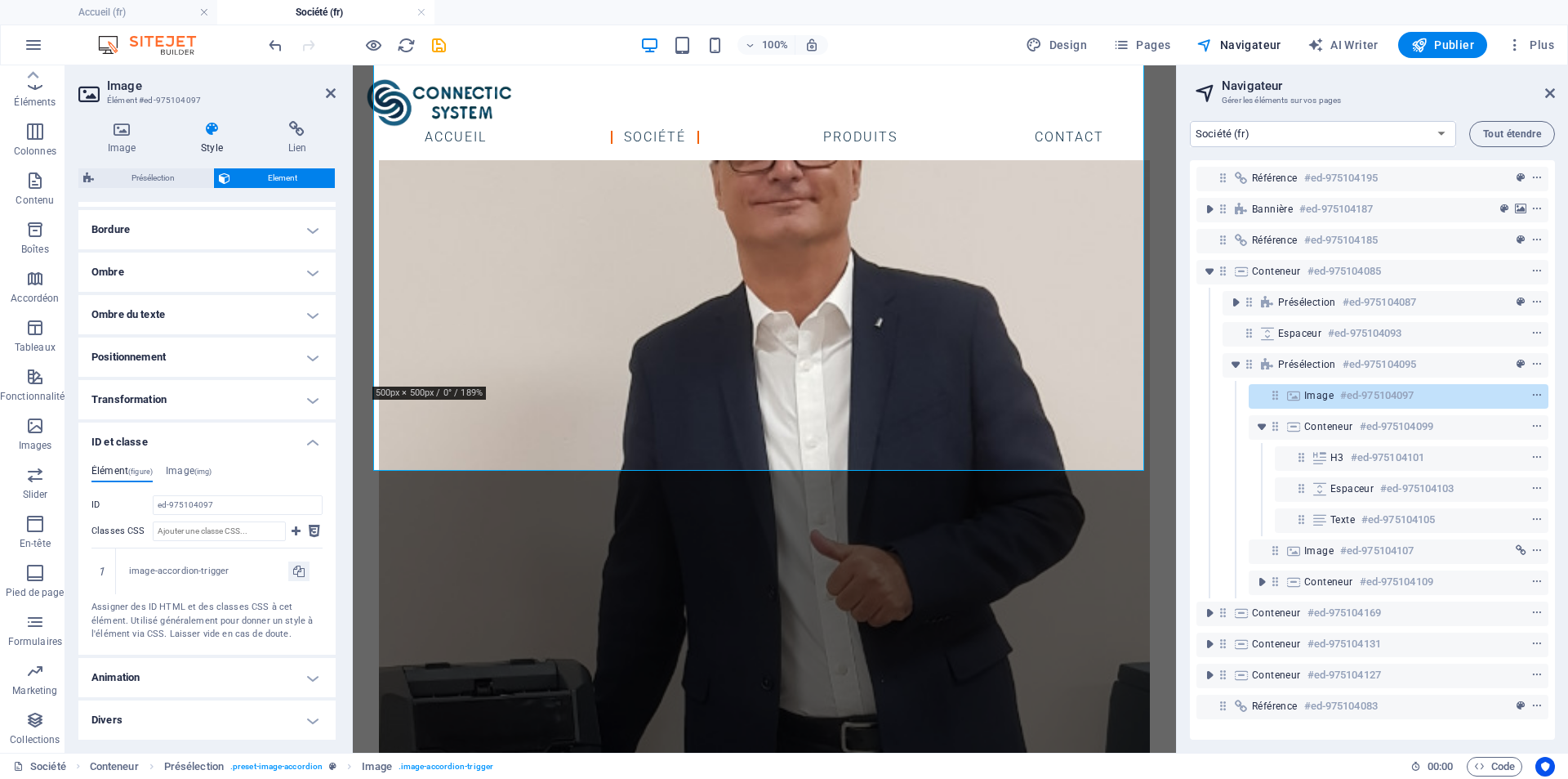
click at [312, 686] on h4 "Animation" at bounding box center [207, 677] width 257 height 39
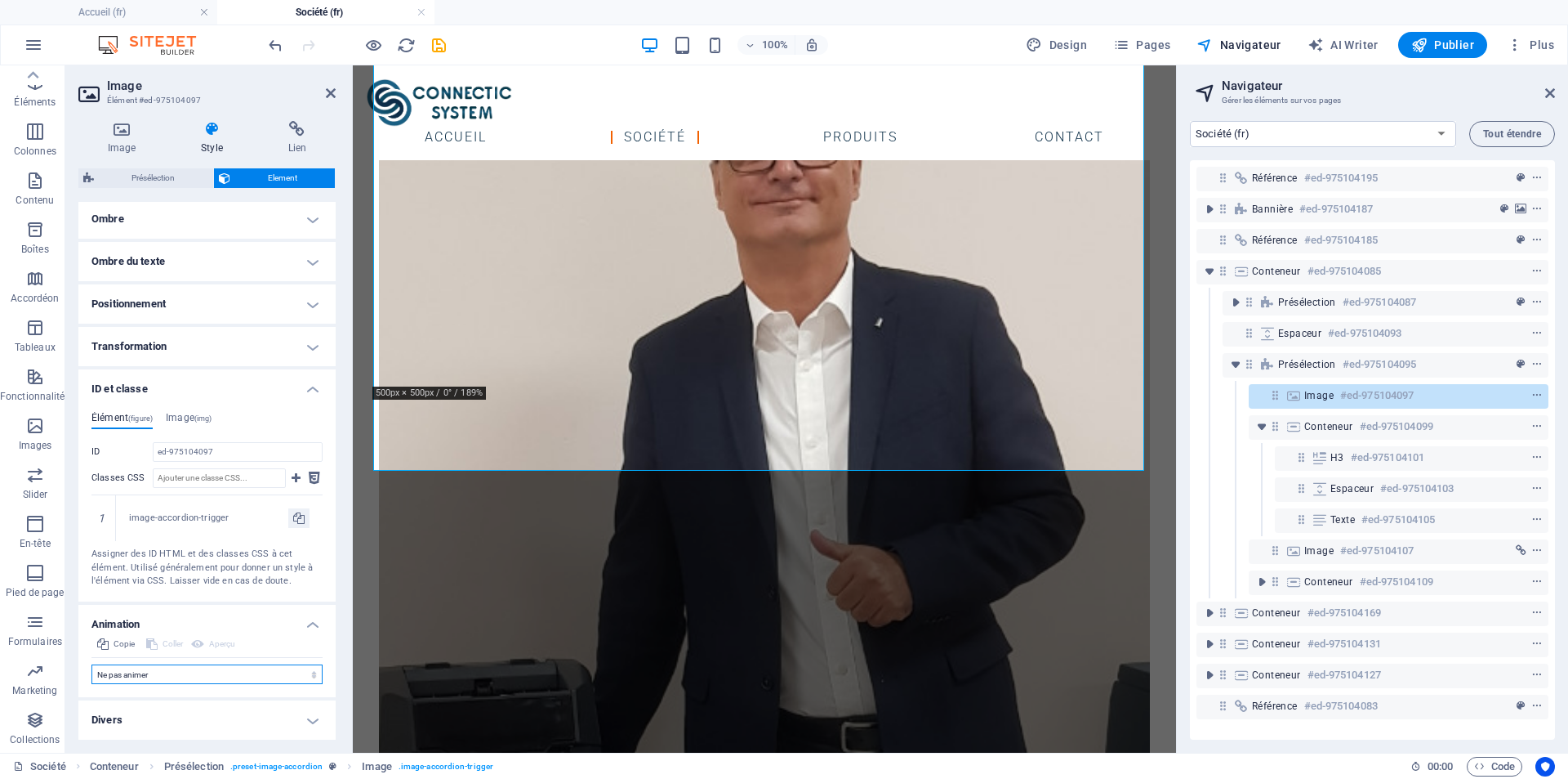
click at [316, 680] on select "Ne pas animer Afficher / Masquer Glisser vers le haut / le bas Zoomer/Dézoomer …" at bounding box center [207, 674] width 231 height 19
select select "slide"
click at [92, 684] on select "Ne pas animer Afficher / Masquer Glisser vers le haut / le bas Zoomer/Dézoomer …" at bounding box center [207, 674] width 231 height 19
select select "scroll"
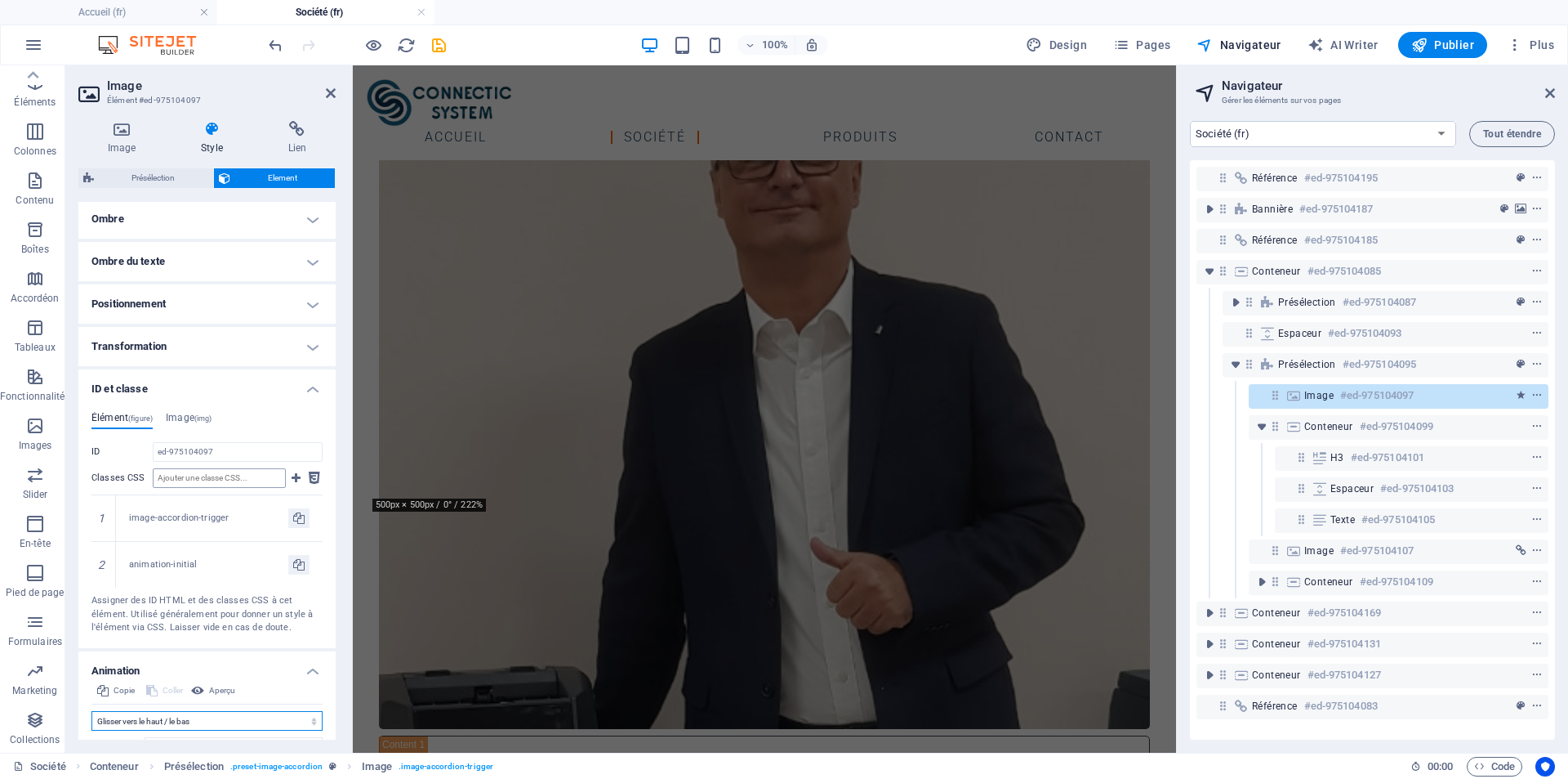
scroll to position [1066, 0]
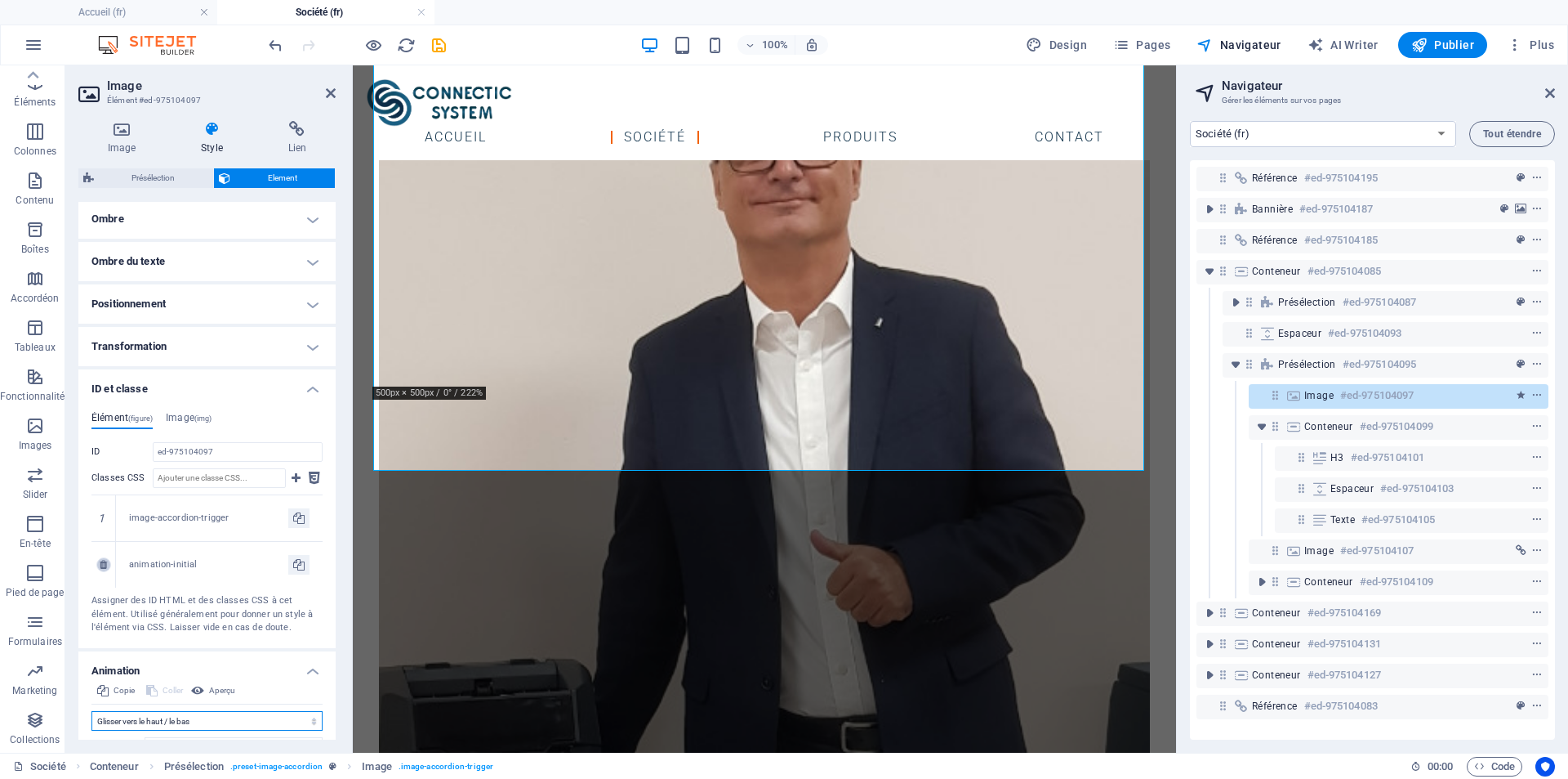
click at [101, 566] on icon at bounding box center [103, 565] width 8 height 10
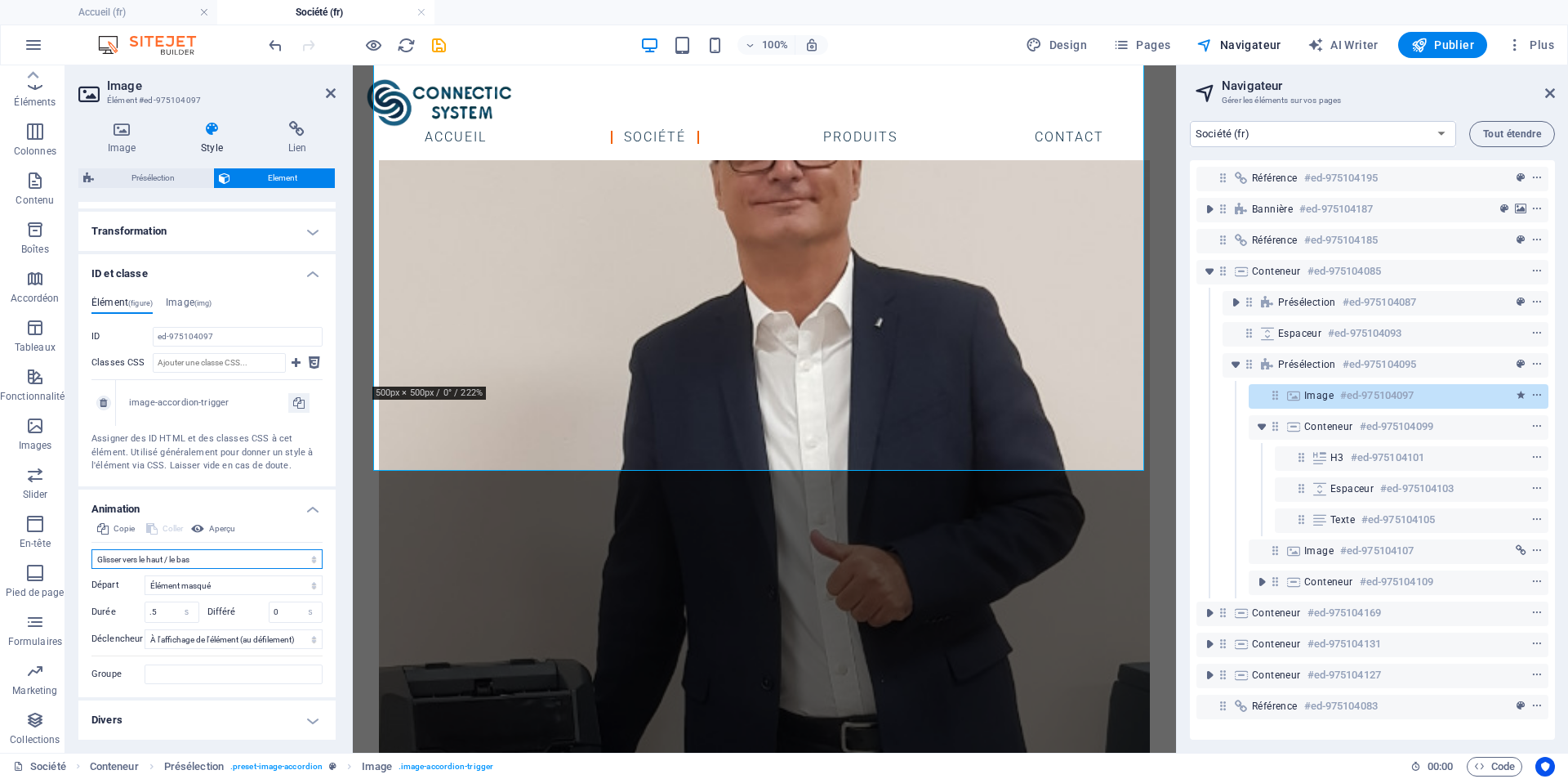
scroll to position [446, 0]
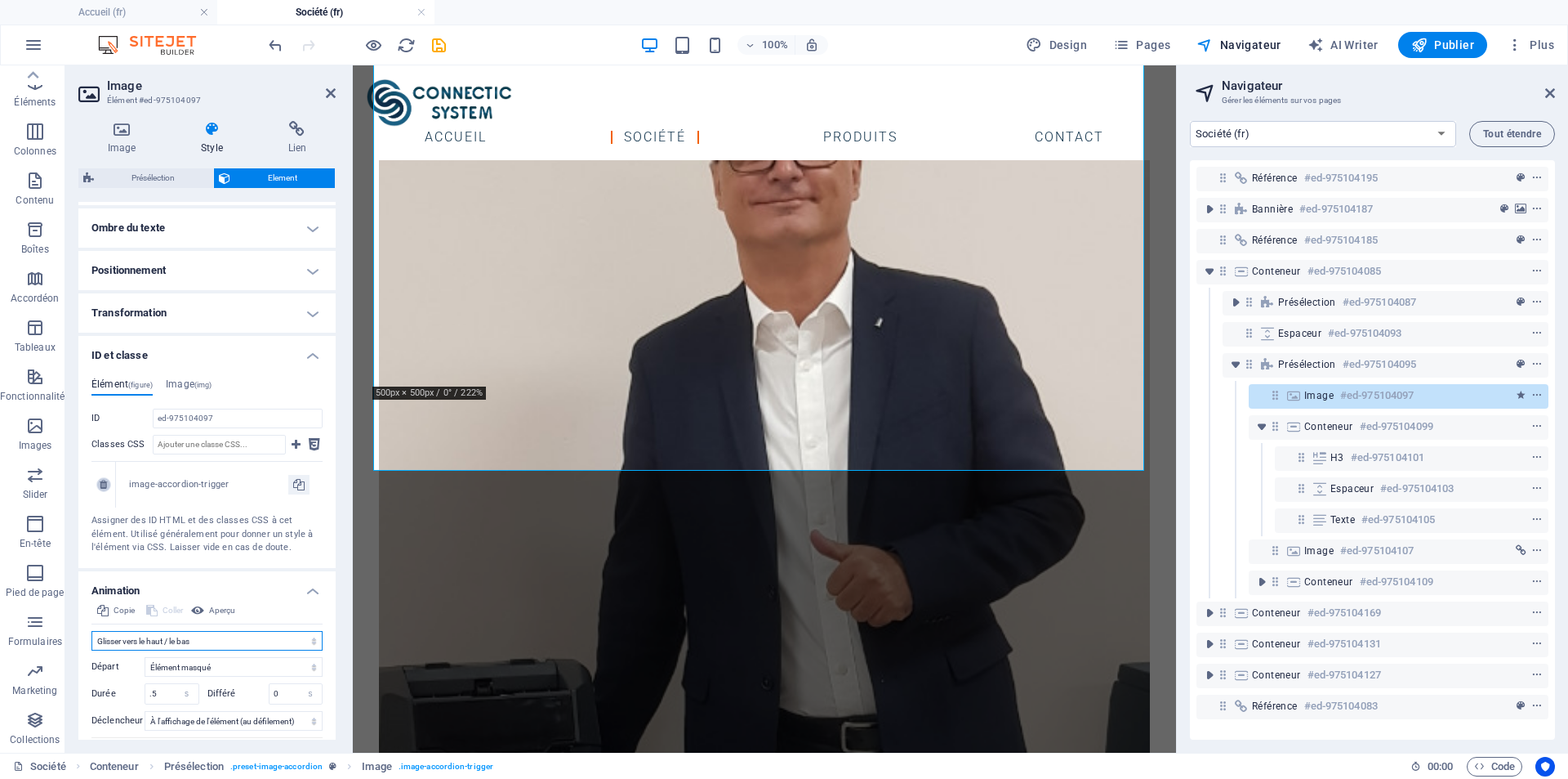
click at [103, 487] on icon at bounding box center [103, 485] width 8 height 10
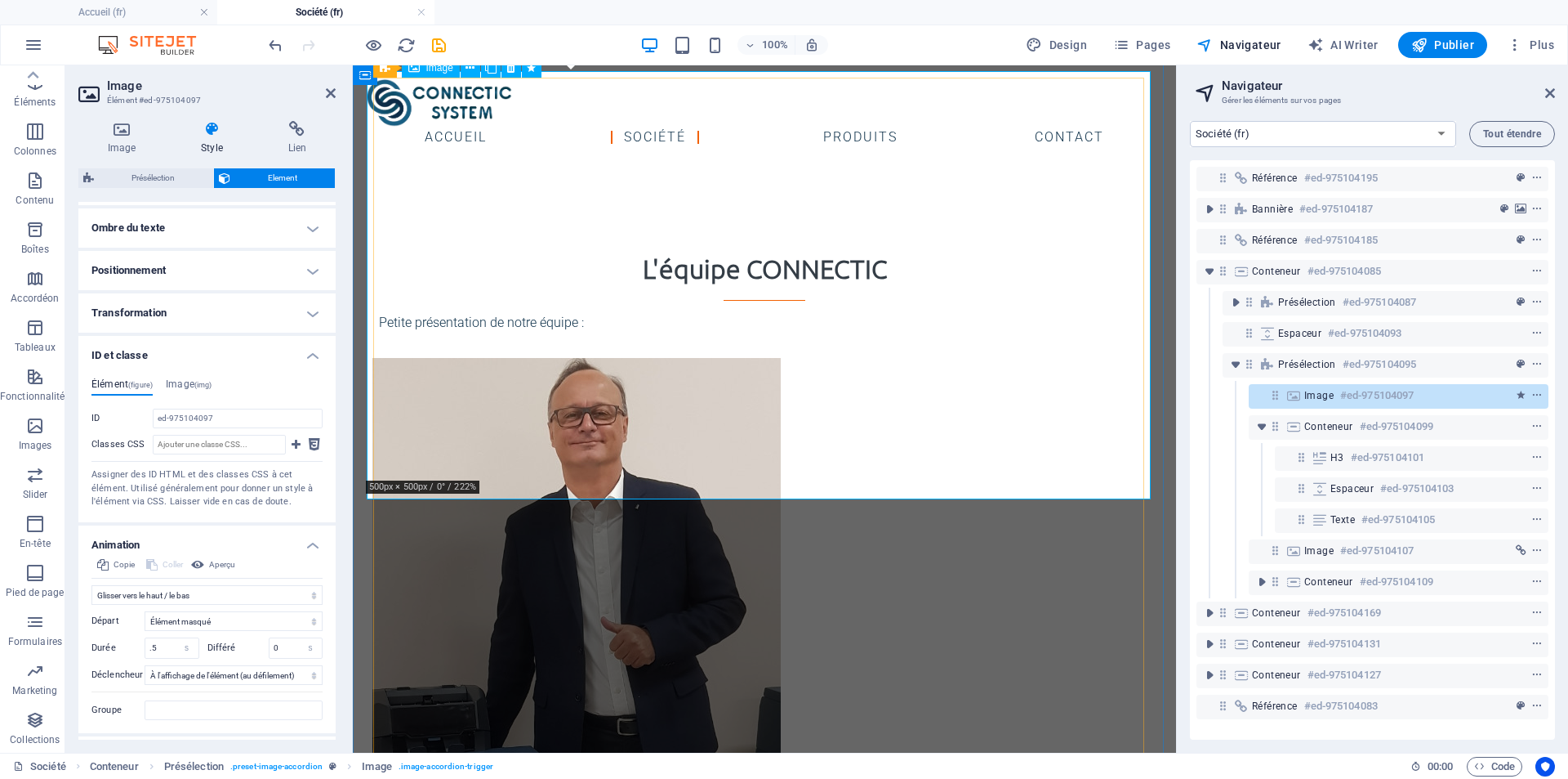
scroll to position [788, 0]
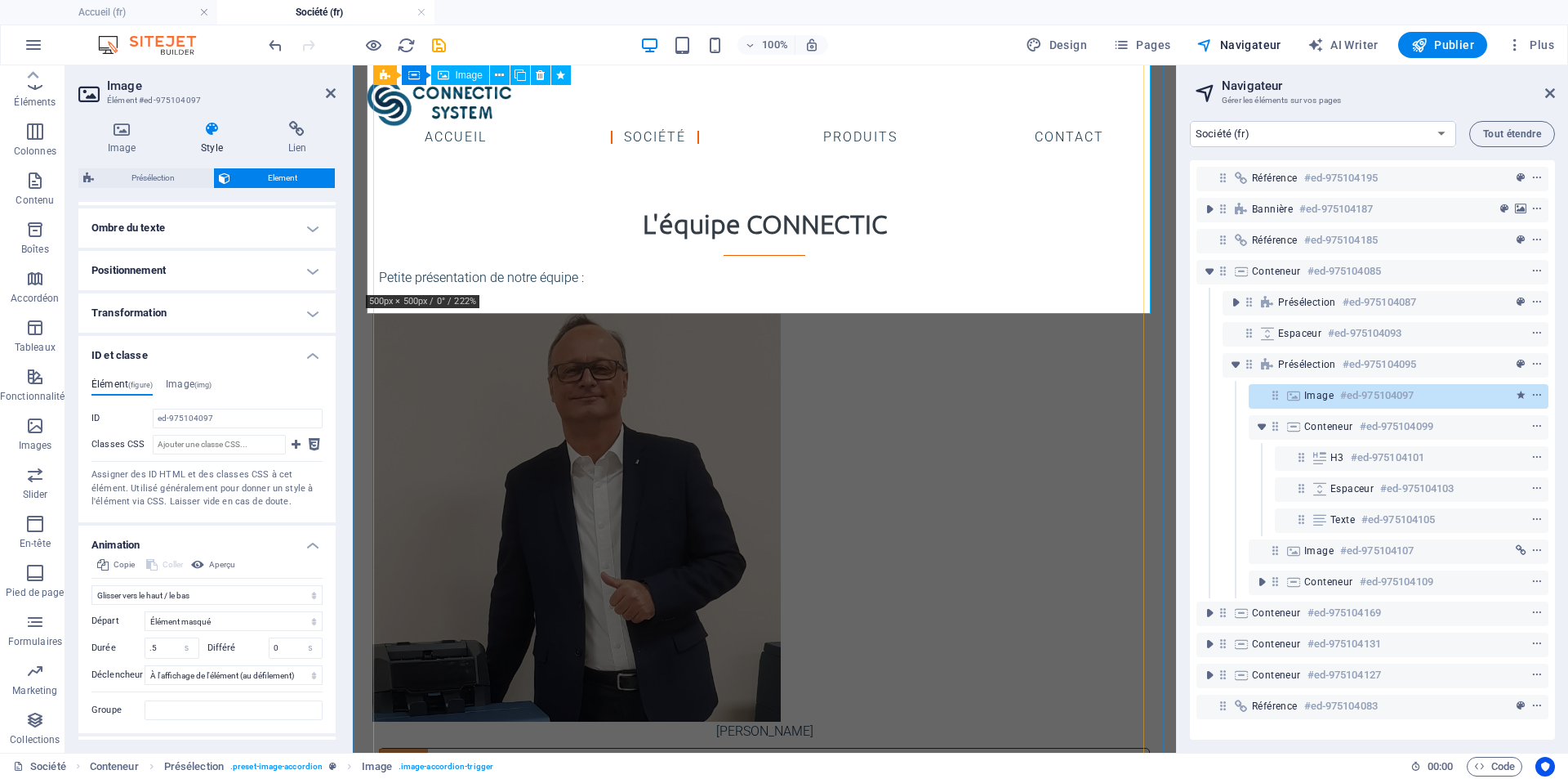
click at [940, 313] on figure "[PERSON_NAME]" at bounding box center [764, 527] width 784 height 429
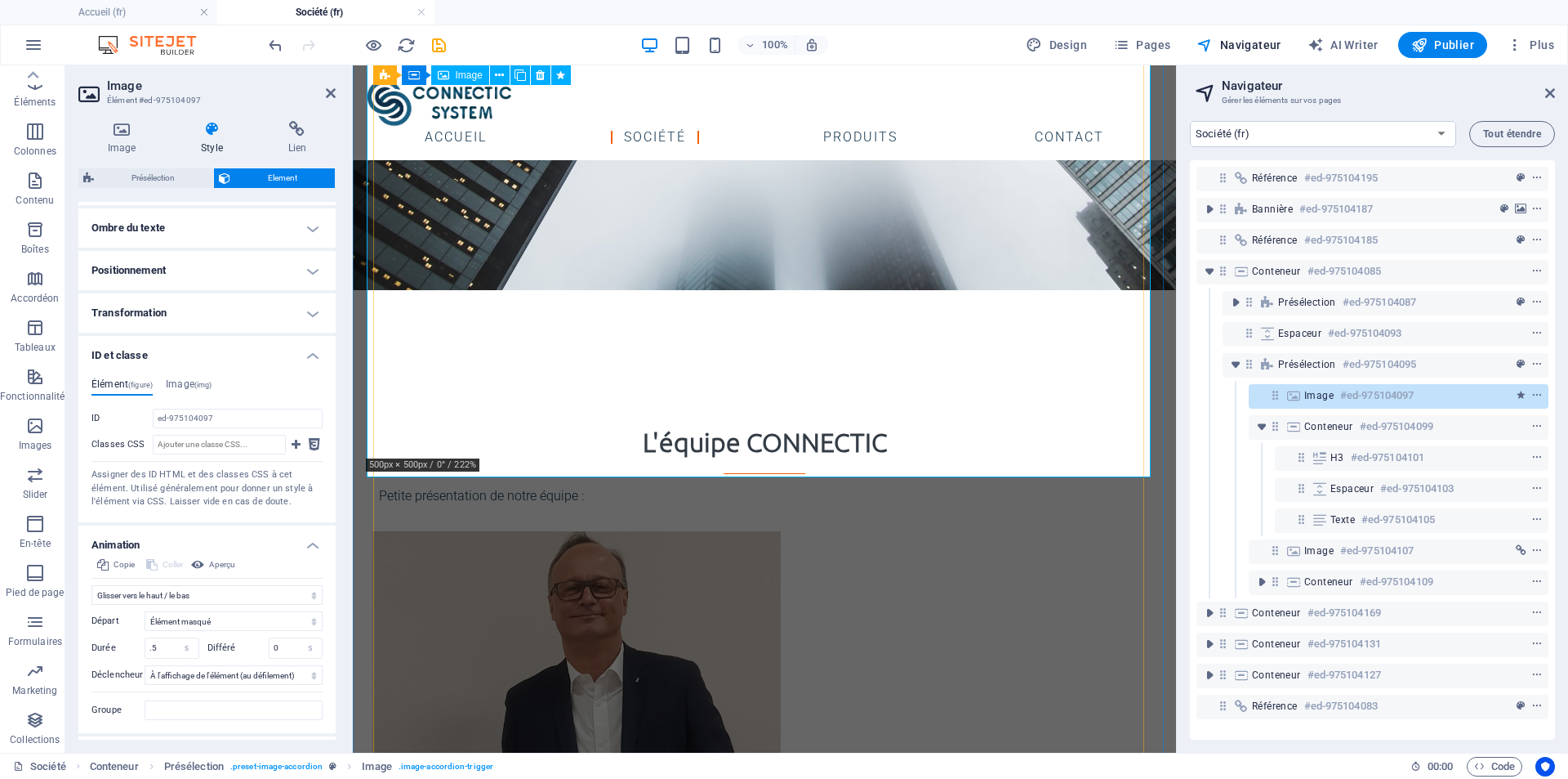
scroll to position [544, 0]
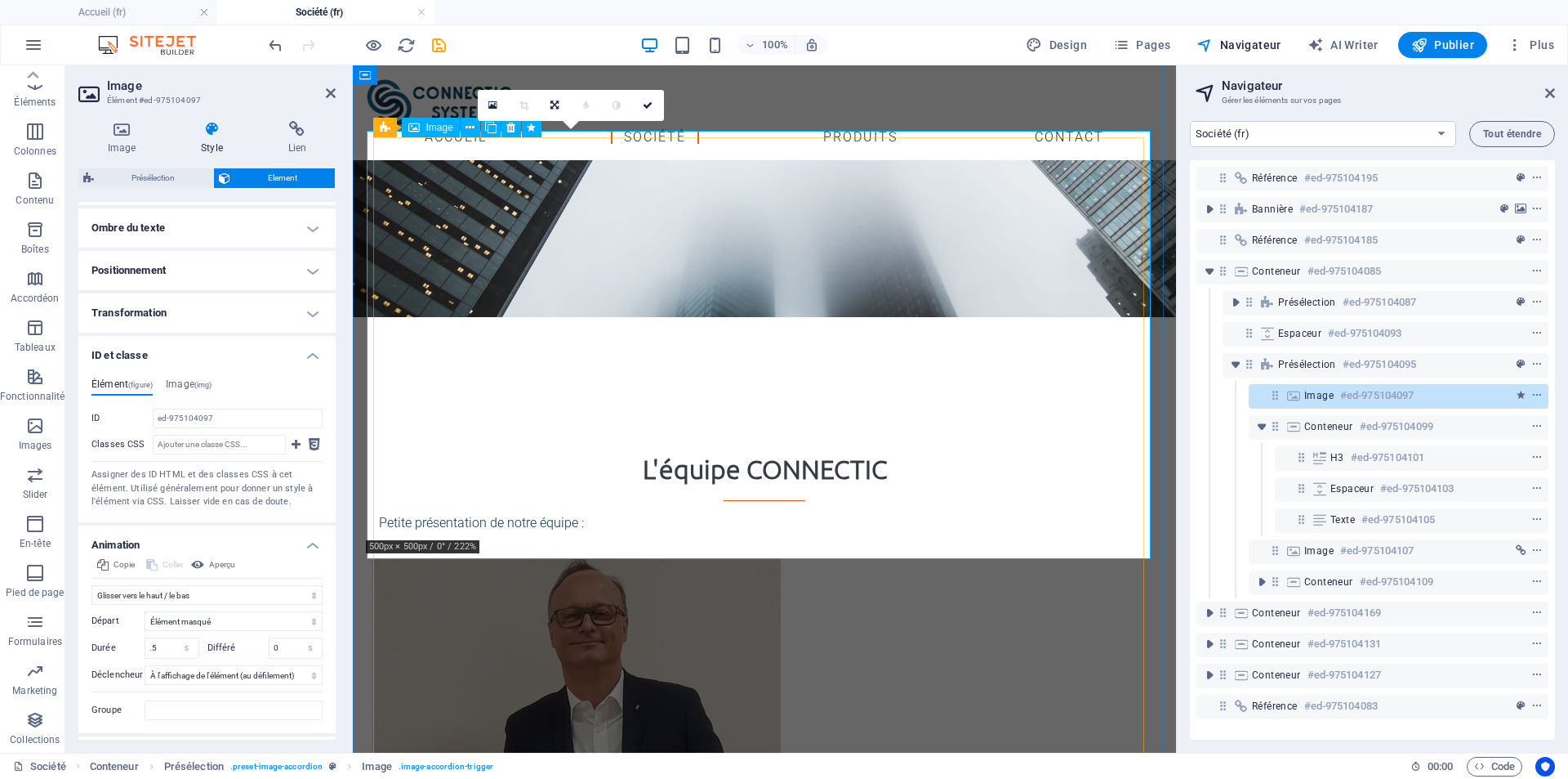
click at [619, 558] on figure "[PERSON_NAME]" at bounding box center [764, 772] width 784 height 429
drag, startPoint x: 213, startPoint y: 594, endPoint x: 205, endPoint y: 596, distance: 8.2
click at [213, 594] on select "Ne pas animer Afficher / Masquer Glisser vers le haut / le bas Zoomer/Dézoomer …" at bounding box center [207, 594] width 231 height 19
select select "none"
click at [92, 605] on select "Ne pas animer Afficher / Masquer Glisser vers le haut / le bas Zoomer/Dézoomer …" at bounding box center [207, 594] width 231 height 19
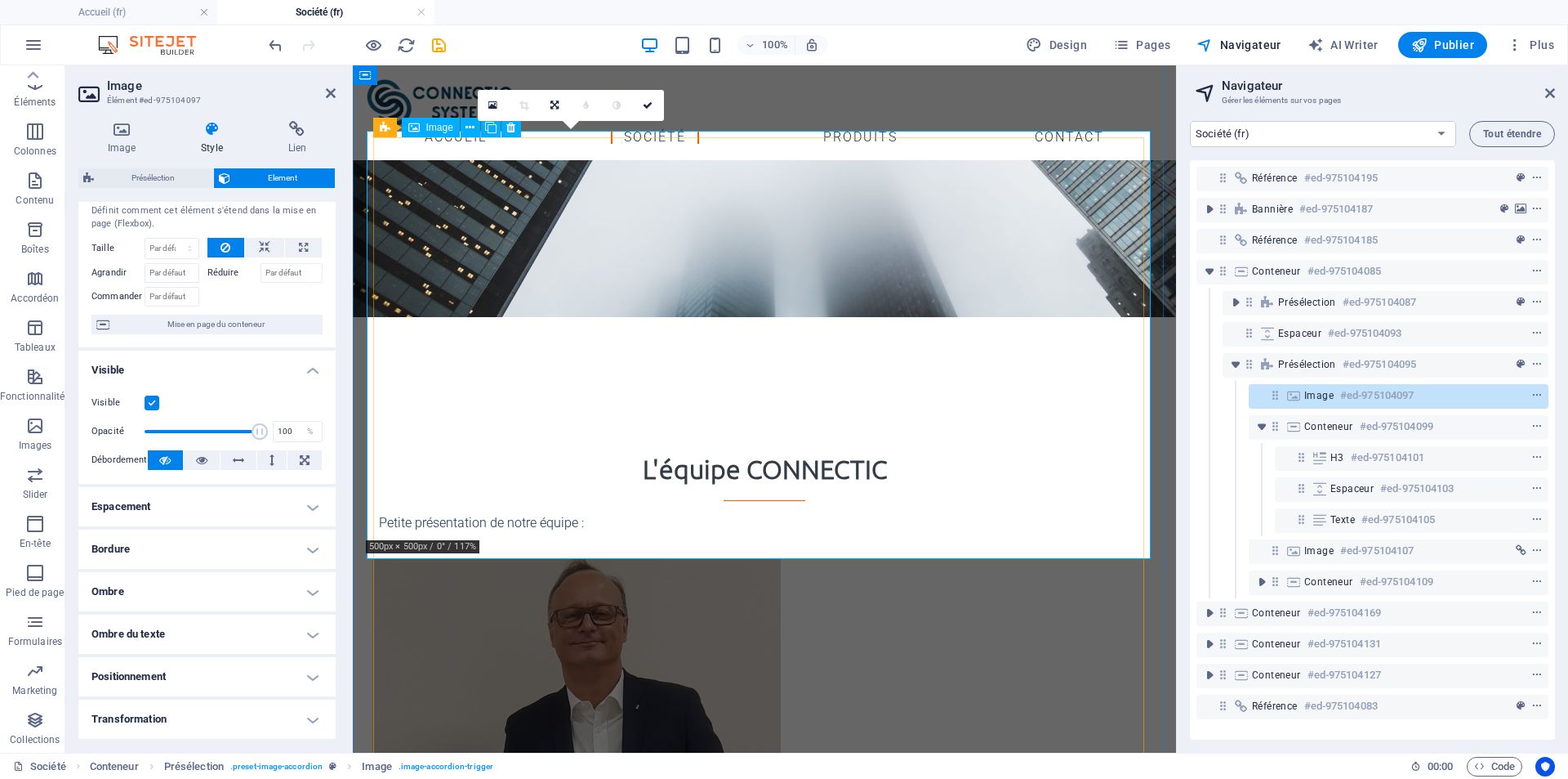
scroll to position [380, 0]
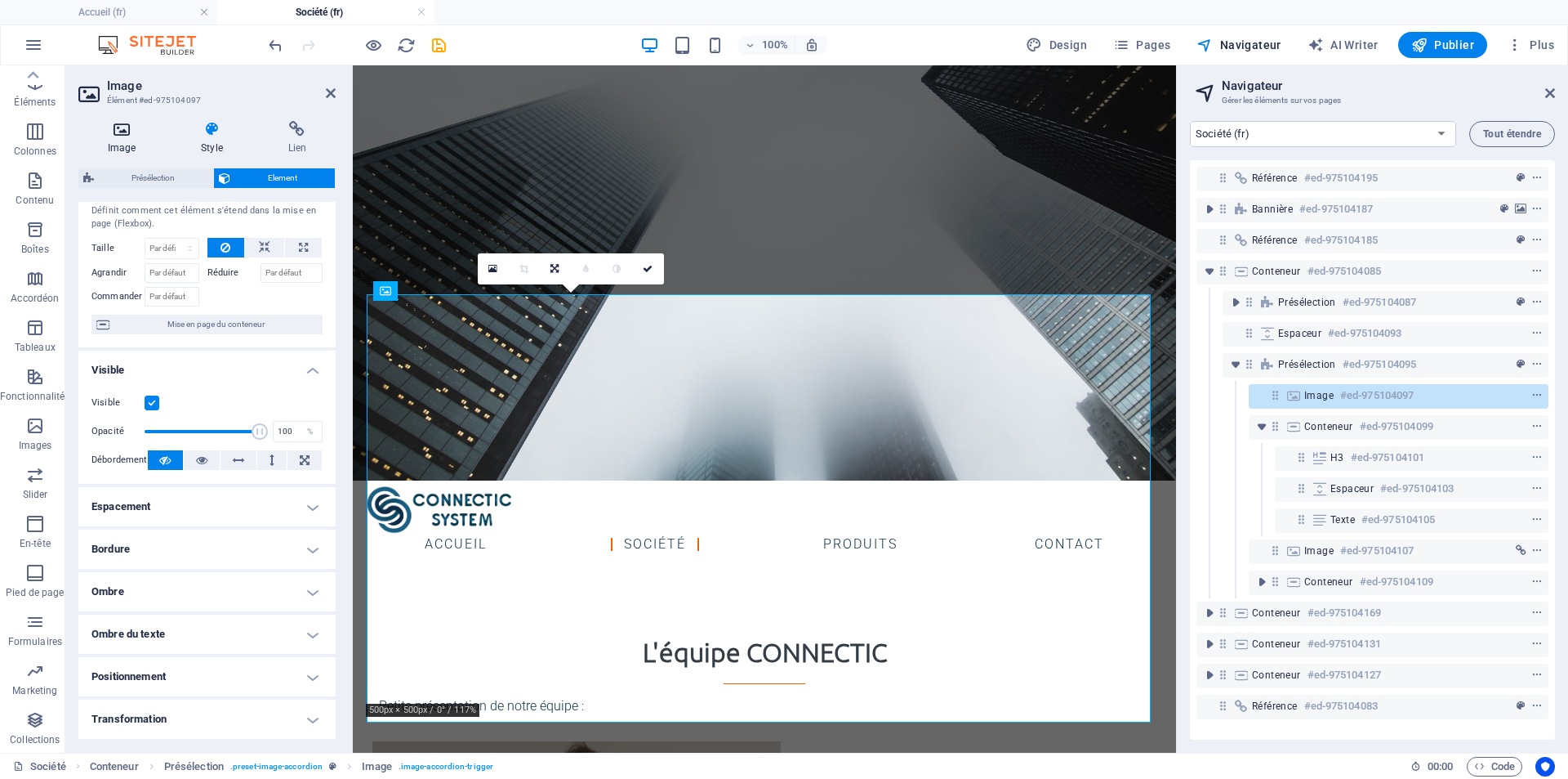
click at [129, 135] on icon at bounding box center [121, 129] width 87 height 16
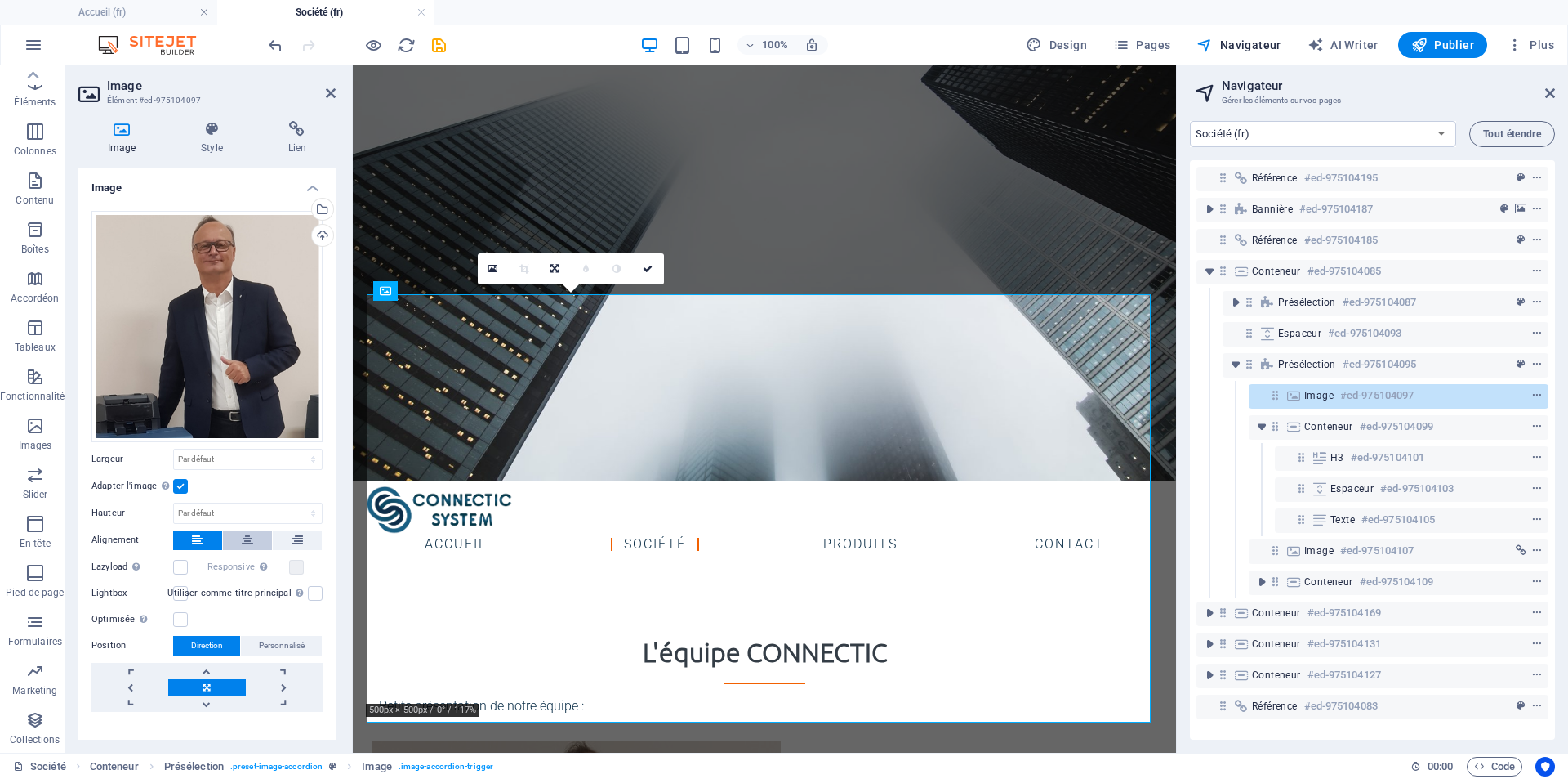
click at [244, 535] on icon at bounding box center [248, 540] width 12 height 19
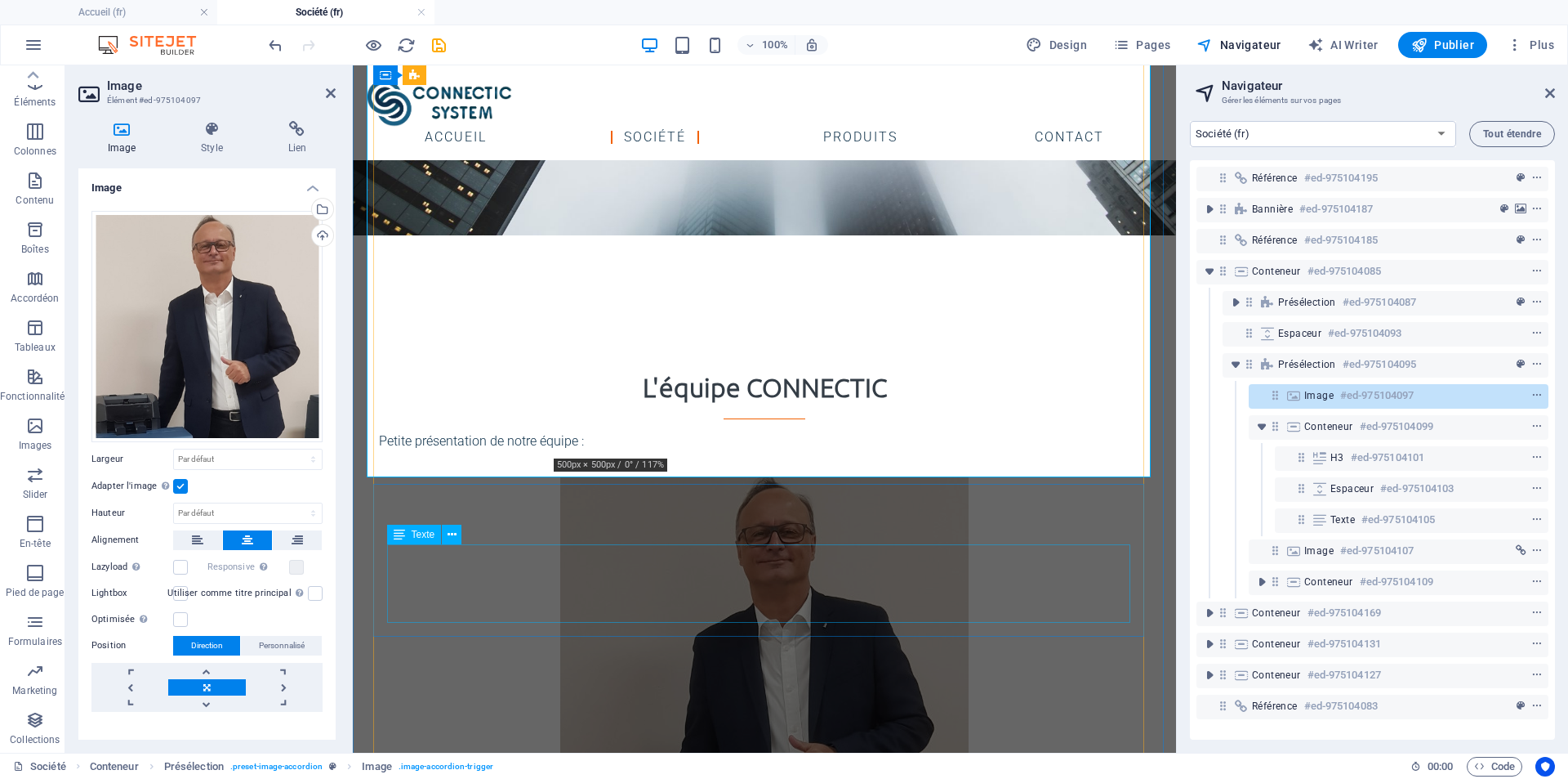
scroll to position [298, 0]
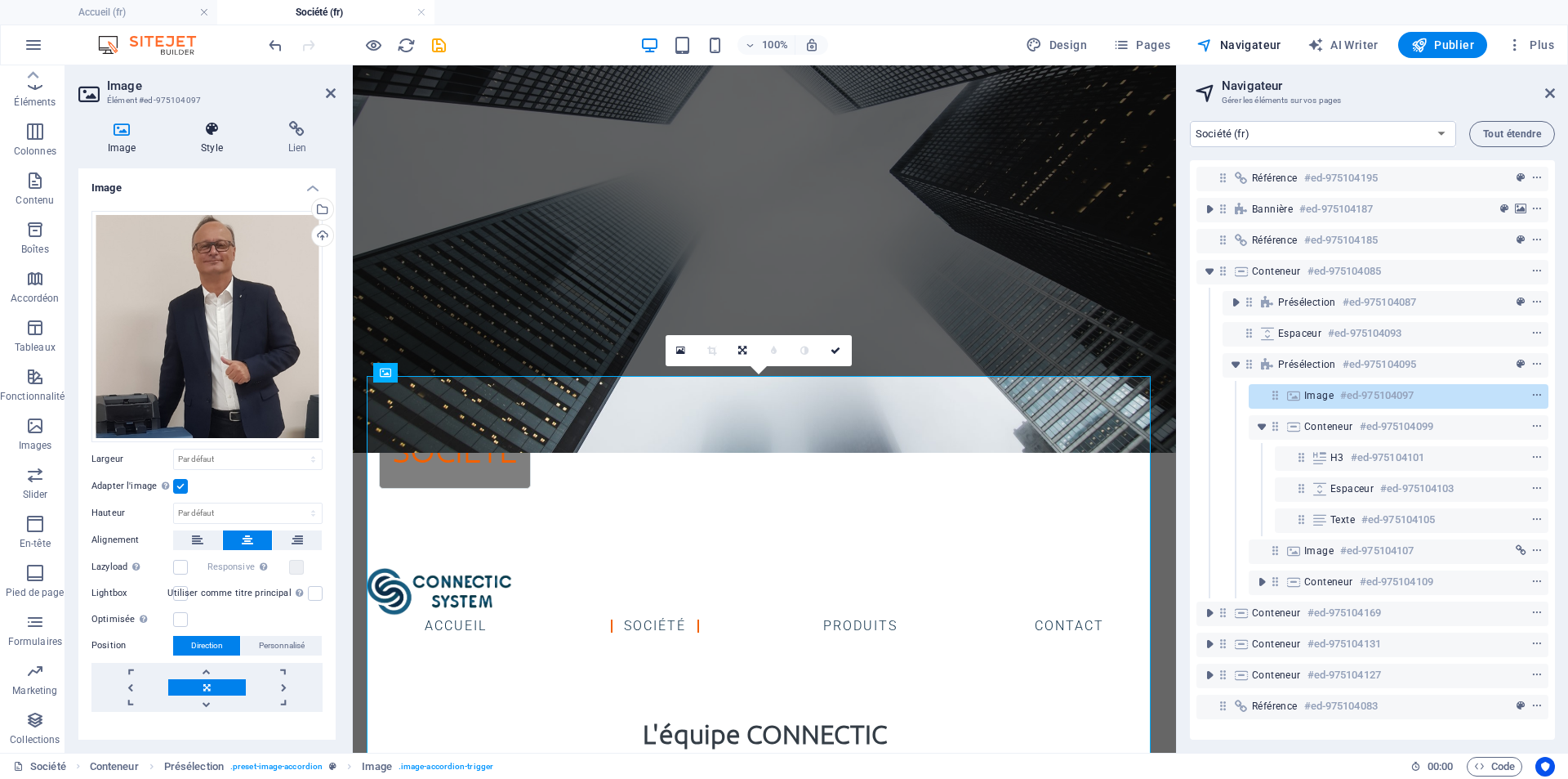
click at [207, 134] on icon at bounding box center [211, 129] width 80 height 16
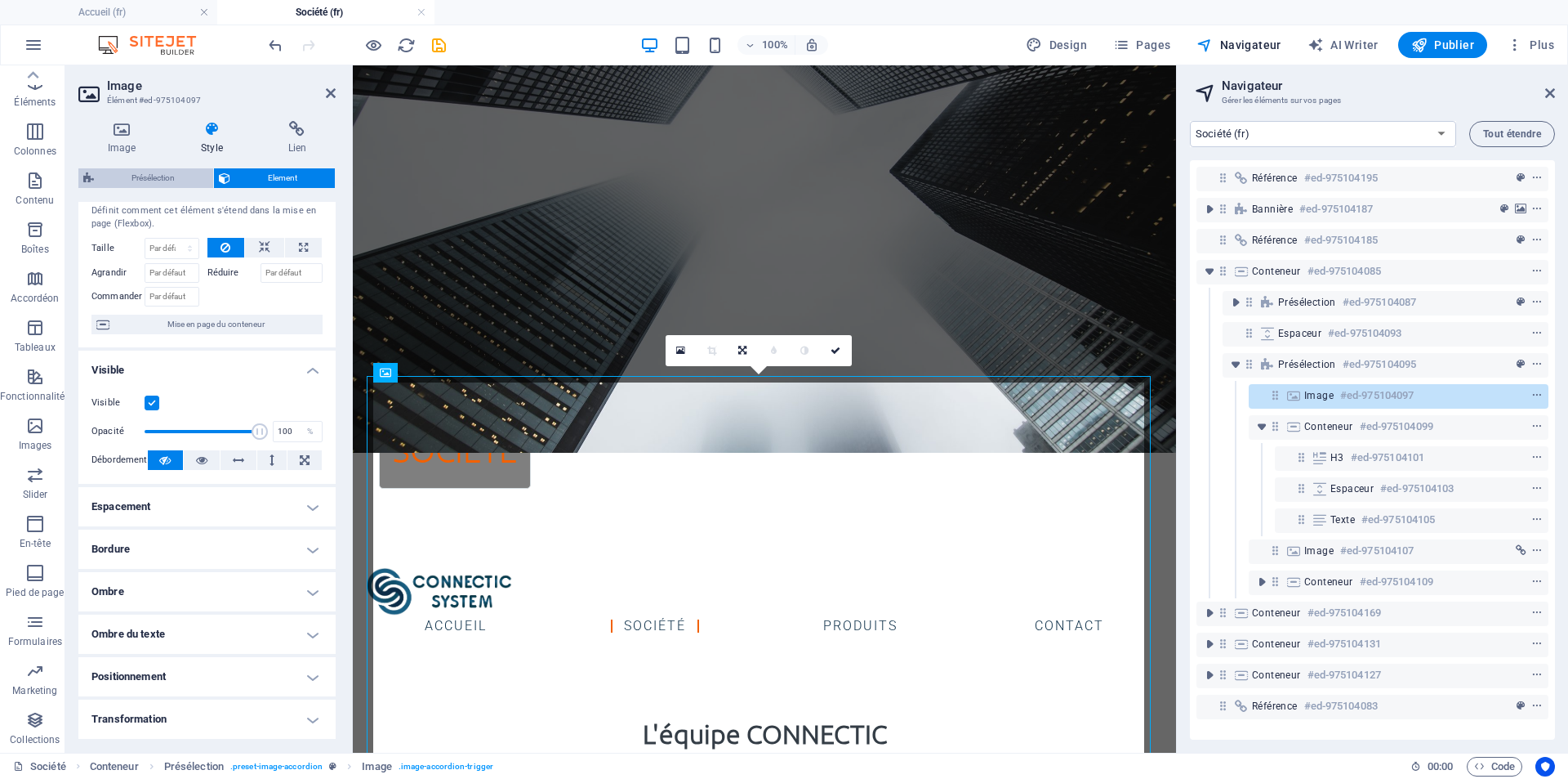
click at [139, 175] on span "Présélection" at bounding box center [154, 177] width 109 height 19
select select "px"
select select "rem"
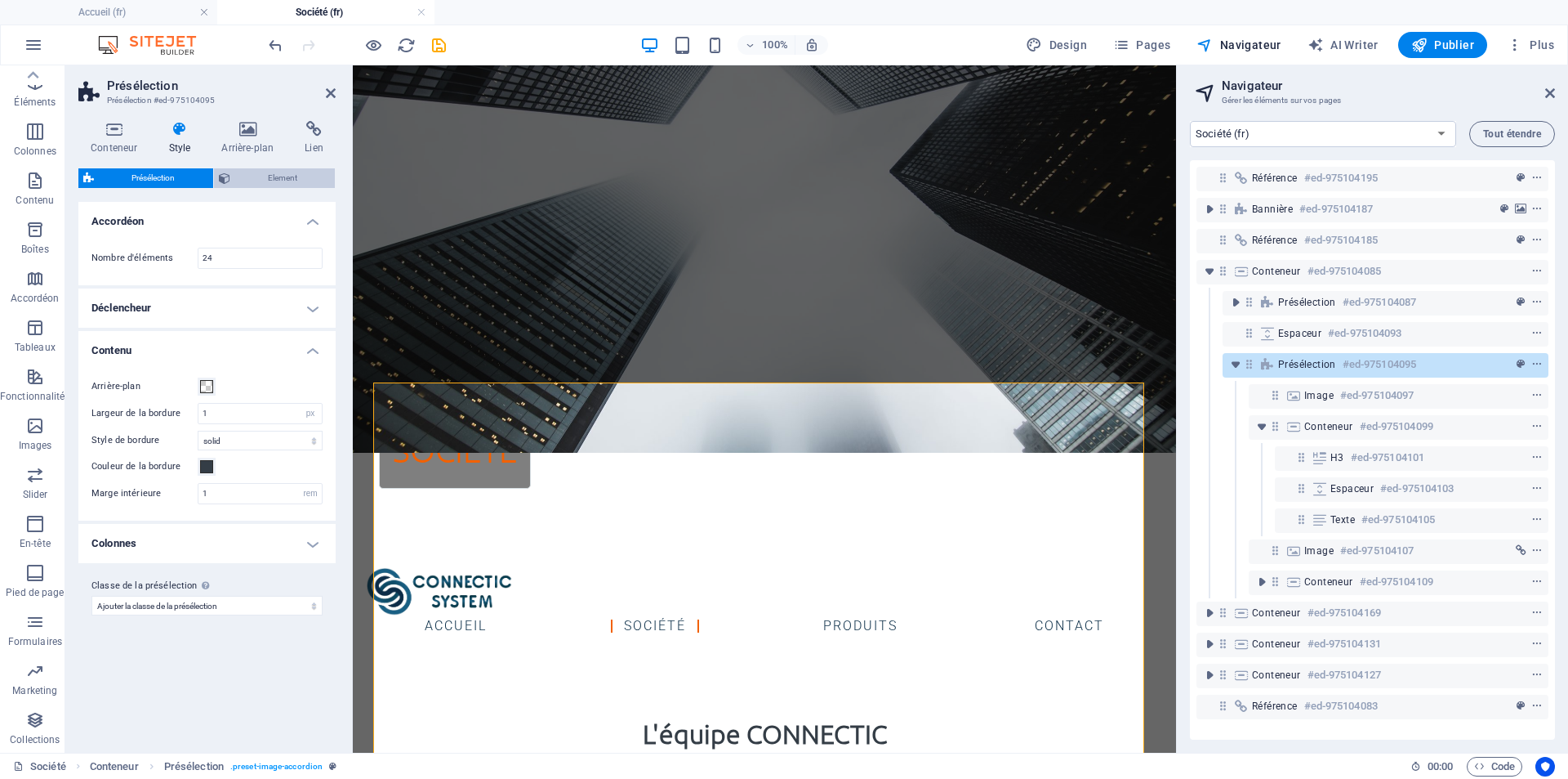
click at [246, 175] on span "Element" at bounding box center [283, 177] width 96 height 19
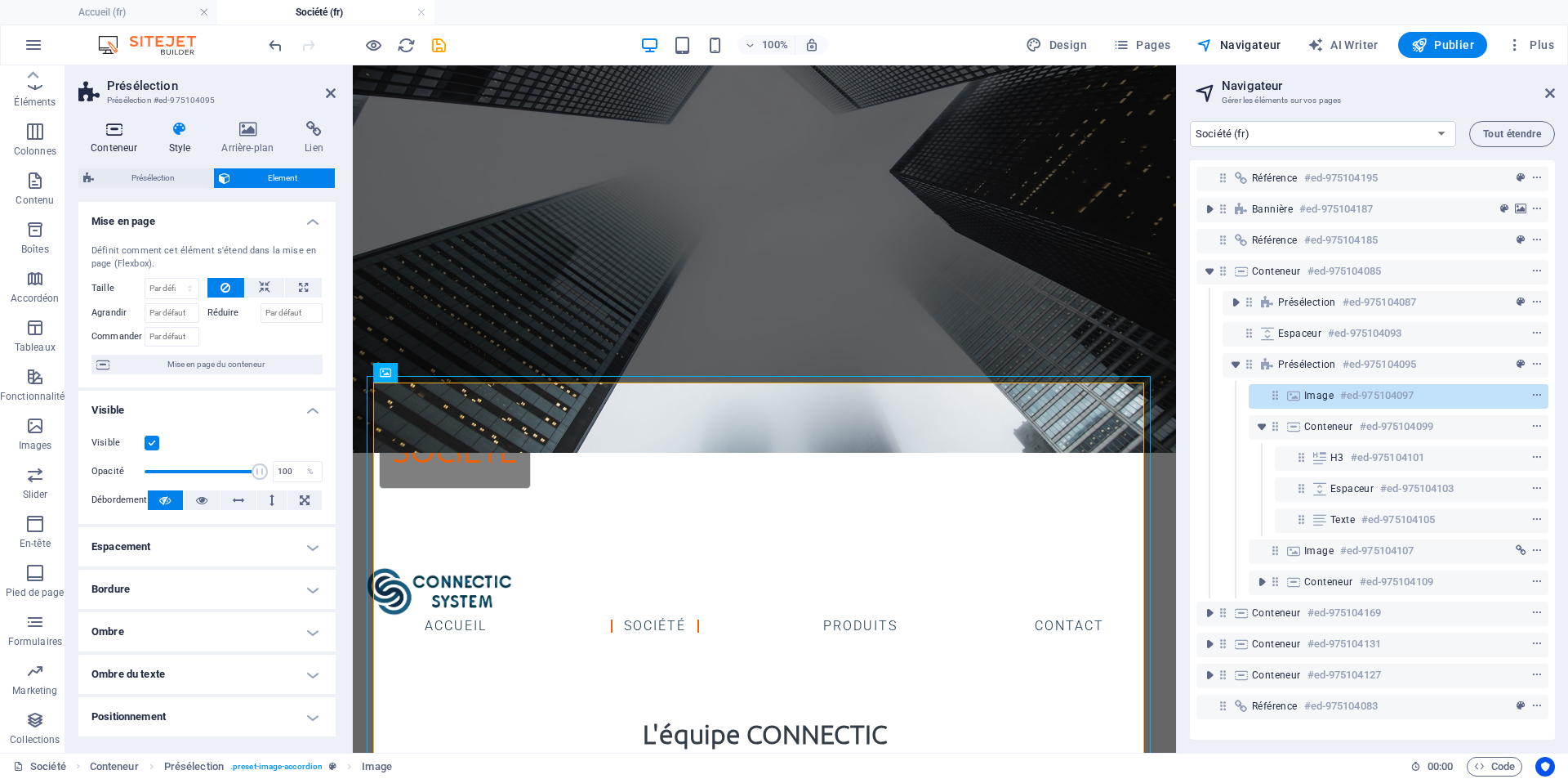
click at [123, 138] on h4 "Conteneur" at bounding box center [117, 138] width 77 height 34
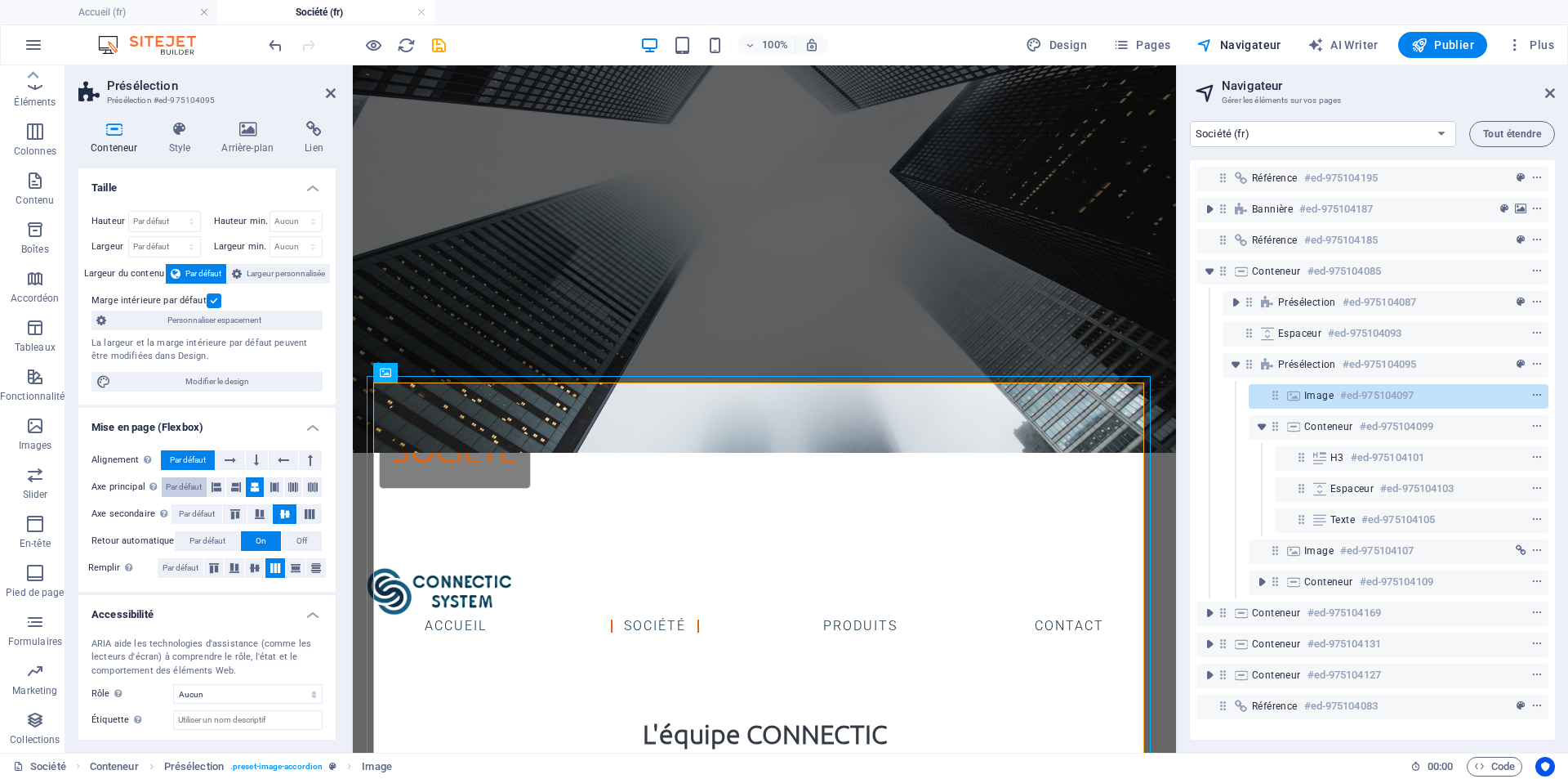
click at [189, 488] on span "Par défaut" at bounding box center [183, 487] width 36 height 19
click at [194, 511] on span "Par défaut" at bounding box center [197, 513] width 36 height 19
click at [202, 537] on span "Par défaut" at bounding box center [207, 540] width 36 height 19
click at [173, 566] on span "Par défaut" at bounding box center [181, 567] width 36 height 19
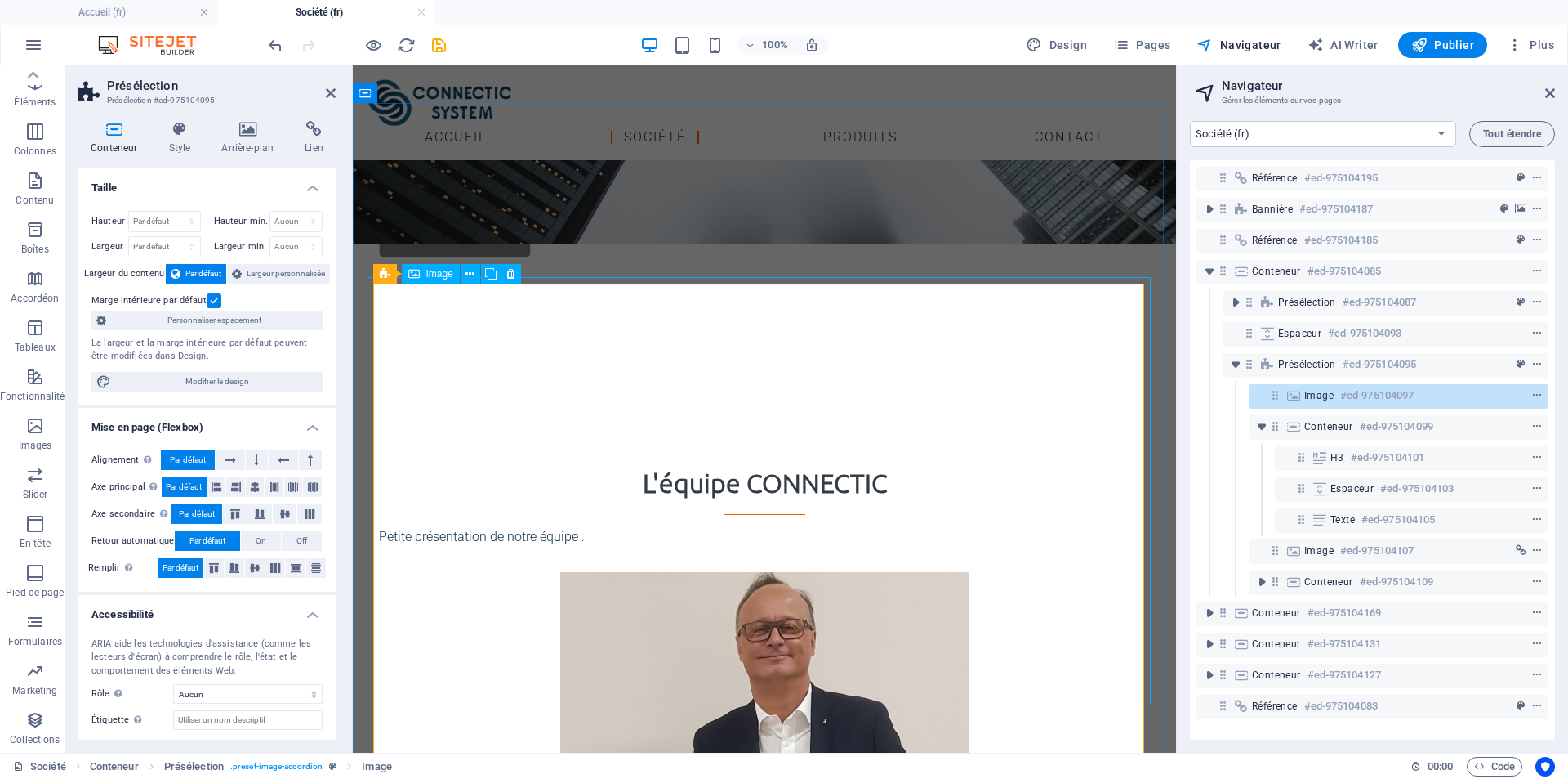
scroll to position [544, 0]
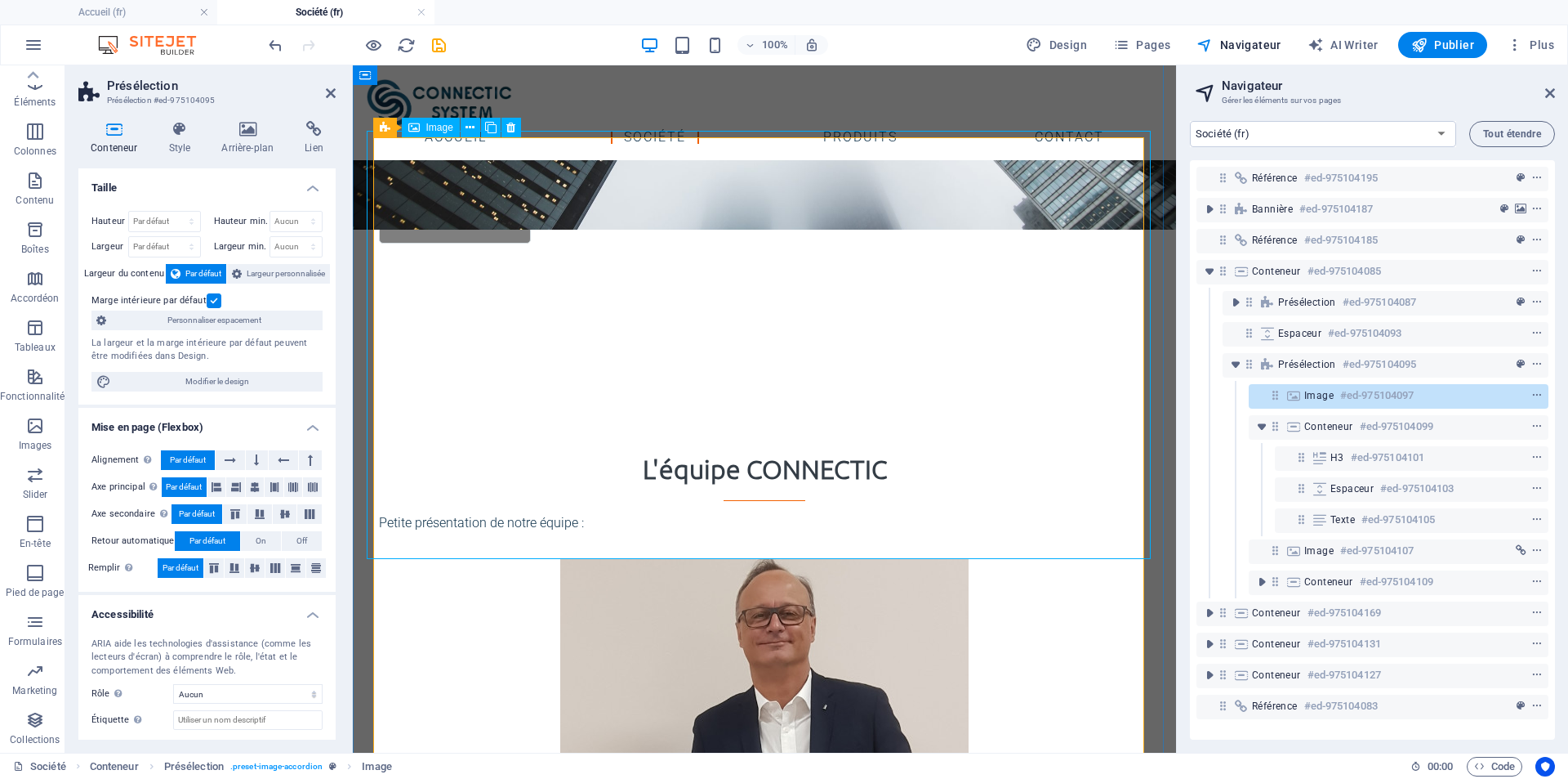
click at [716, 558] on figure "[PERSON_NAME]" at bounding box center [764, 772] width 784 height 429
click at [615, 558] on figure "[PERSON_NAME]" at bounding box center [764, 772] width 784 height 429
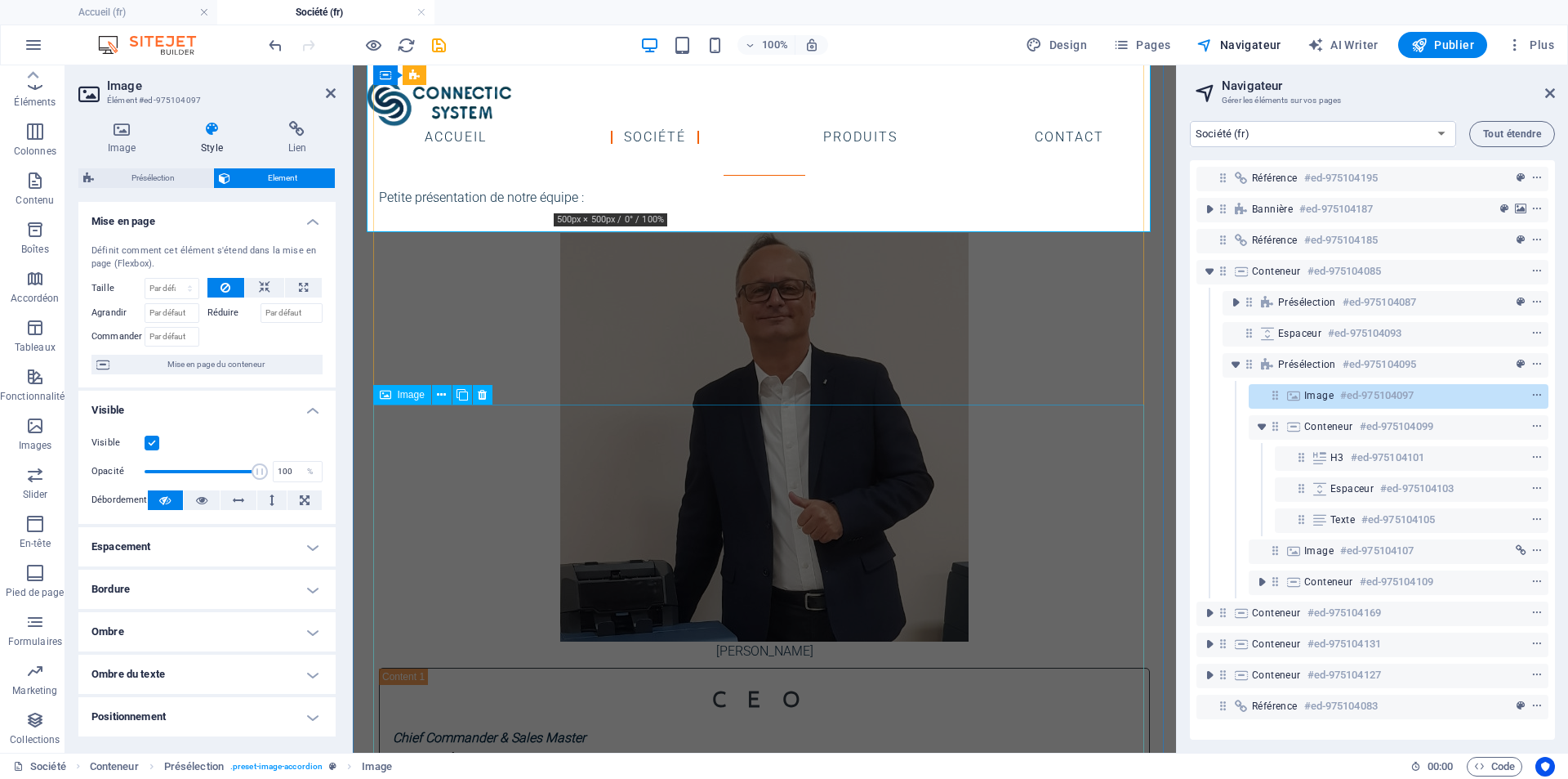
scroll to position [871, 0]
click at [195, 290] on select "Par défaut auto px % 1/1 1/2 1/3 1/4 1/5 1/6 1/7 1/8 1/9 1/10" at bounding box center [171, 288] width 53 height 19
click at [193, 289] on select "Par défaut auto px % 1/1 1/2 1/3 1/4 1/5 1/6 1/7 1/8 1/9 1/10" at bounding box center [171, 288] width 53 height 19
click at [307, 287] on button at bounding box center [303, 287] width 37 height 19
type input "100"
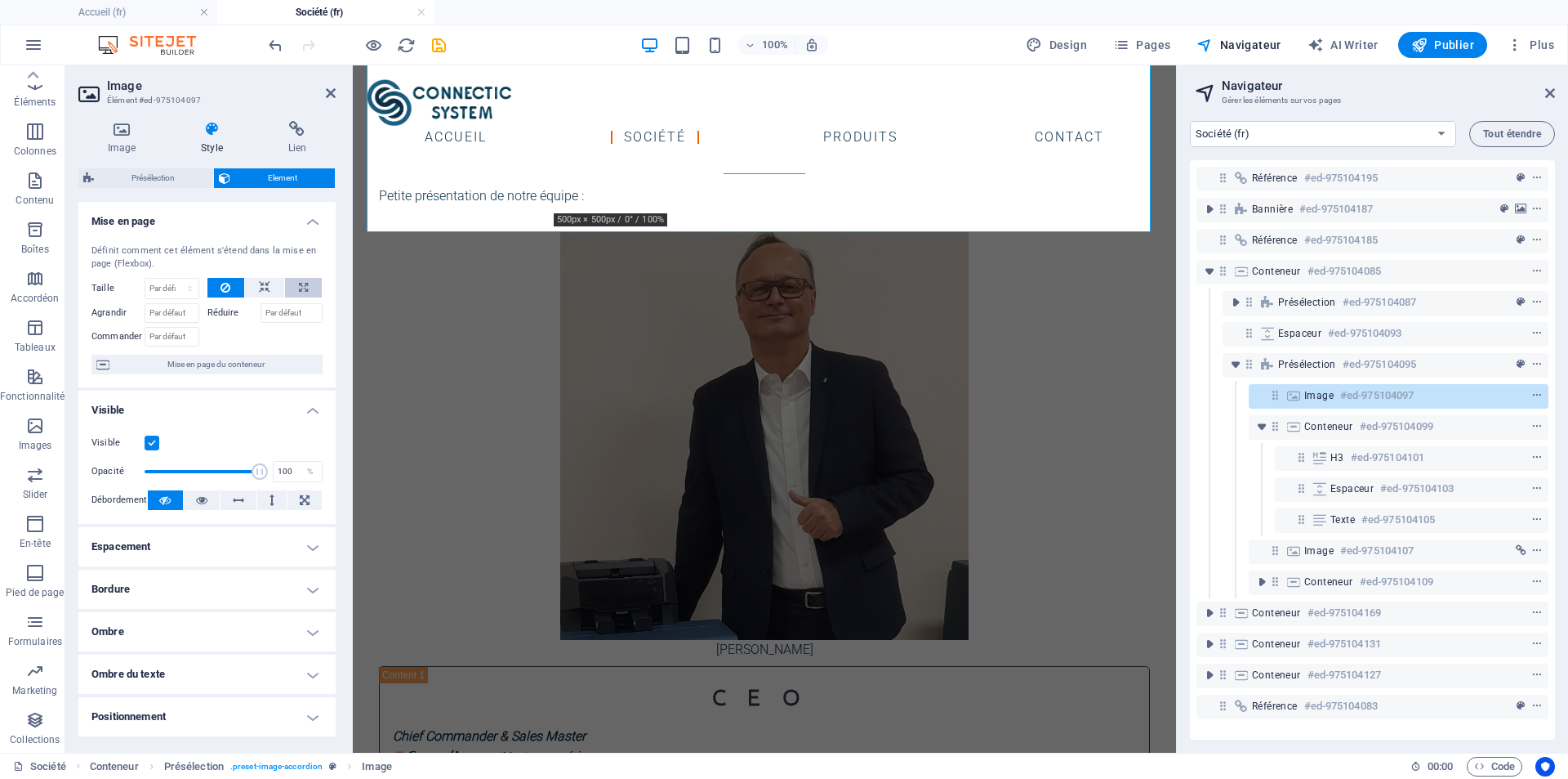
select select "%"
click at [228, 284] on icon at bounding box center [226, 287] width 10 height 19
select select "DISABLED_OPTION_VALUE"
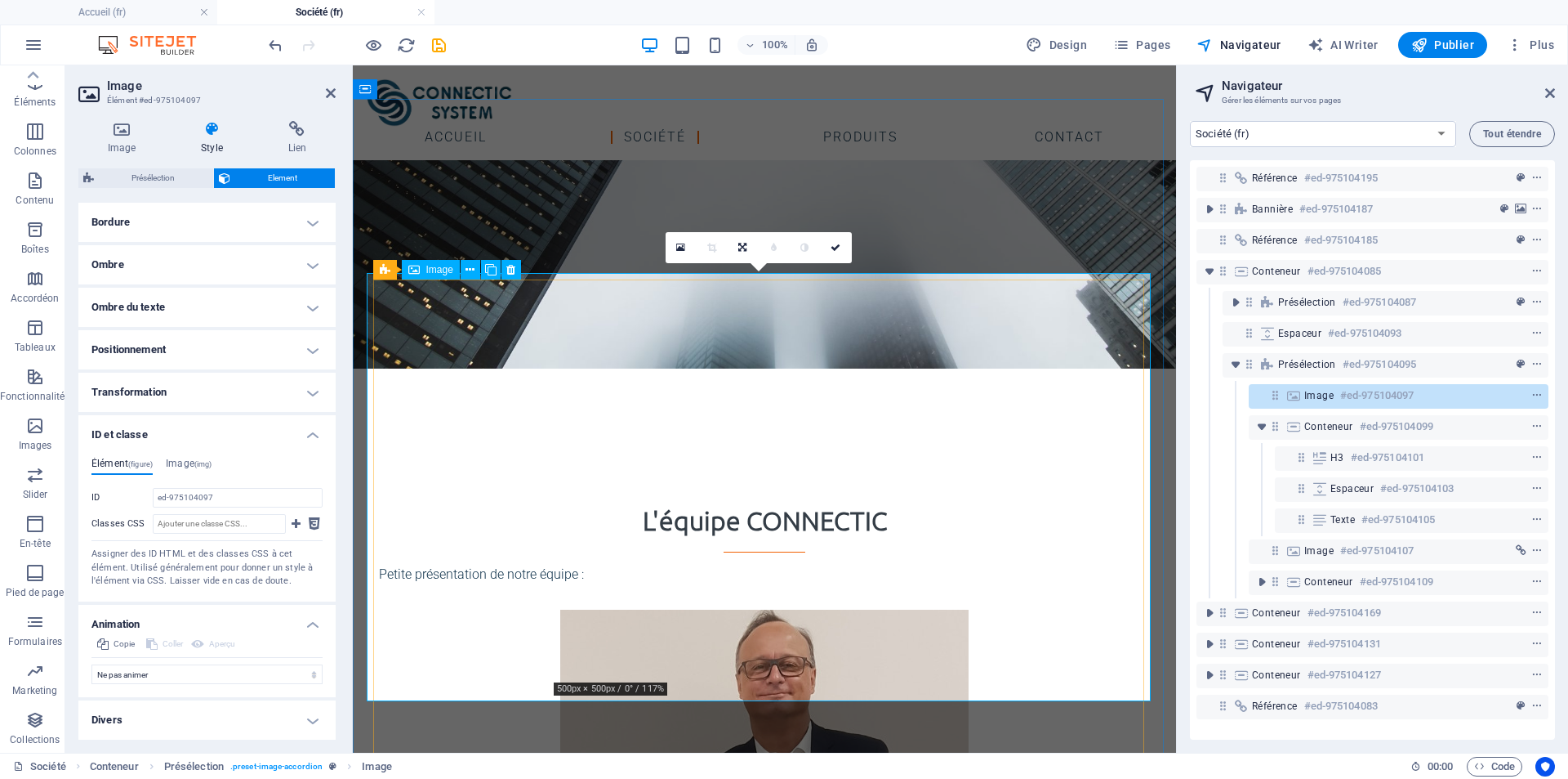
scroll to position [544, 0]
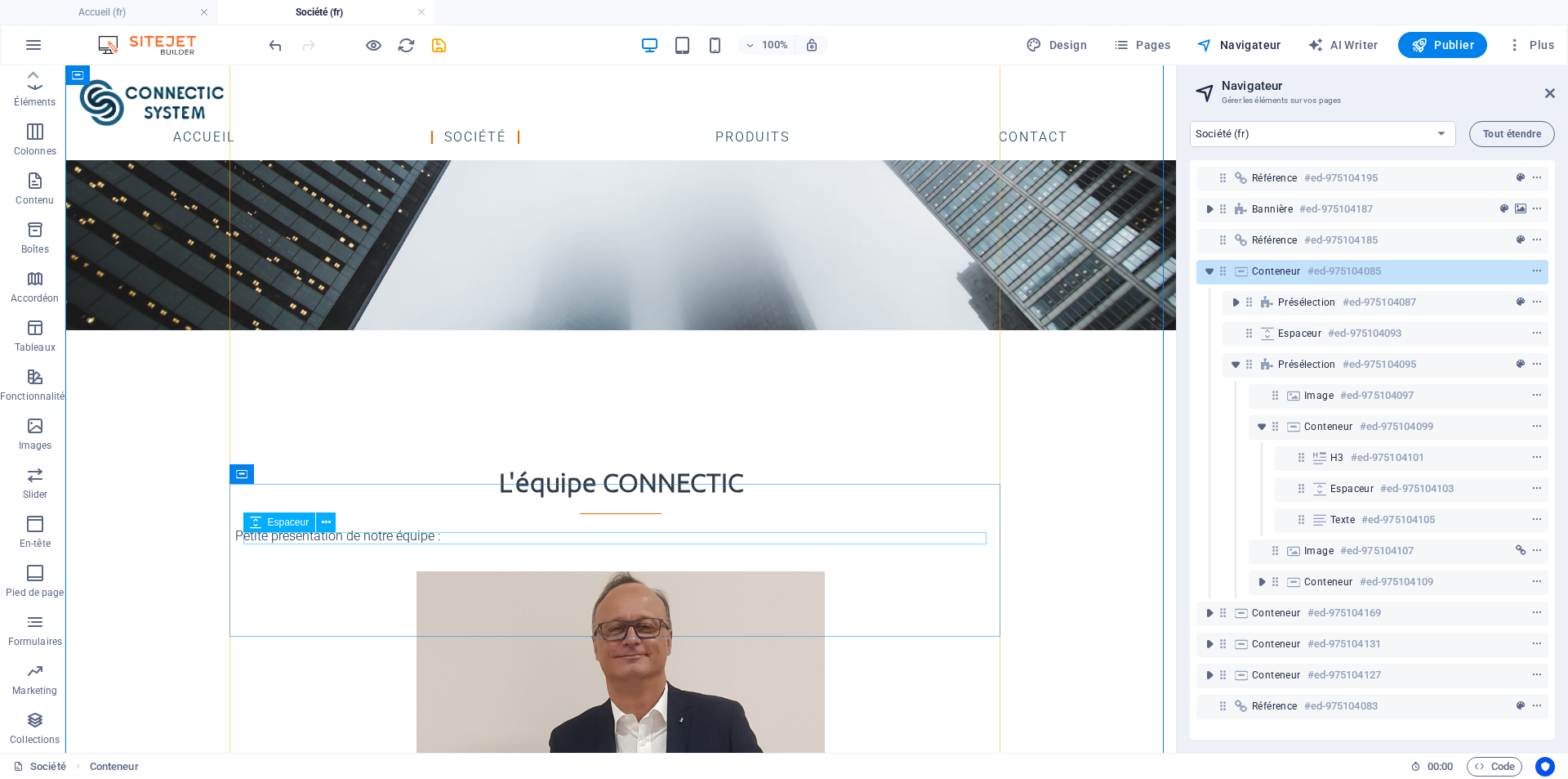
scroll to position [380, 0]
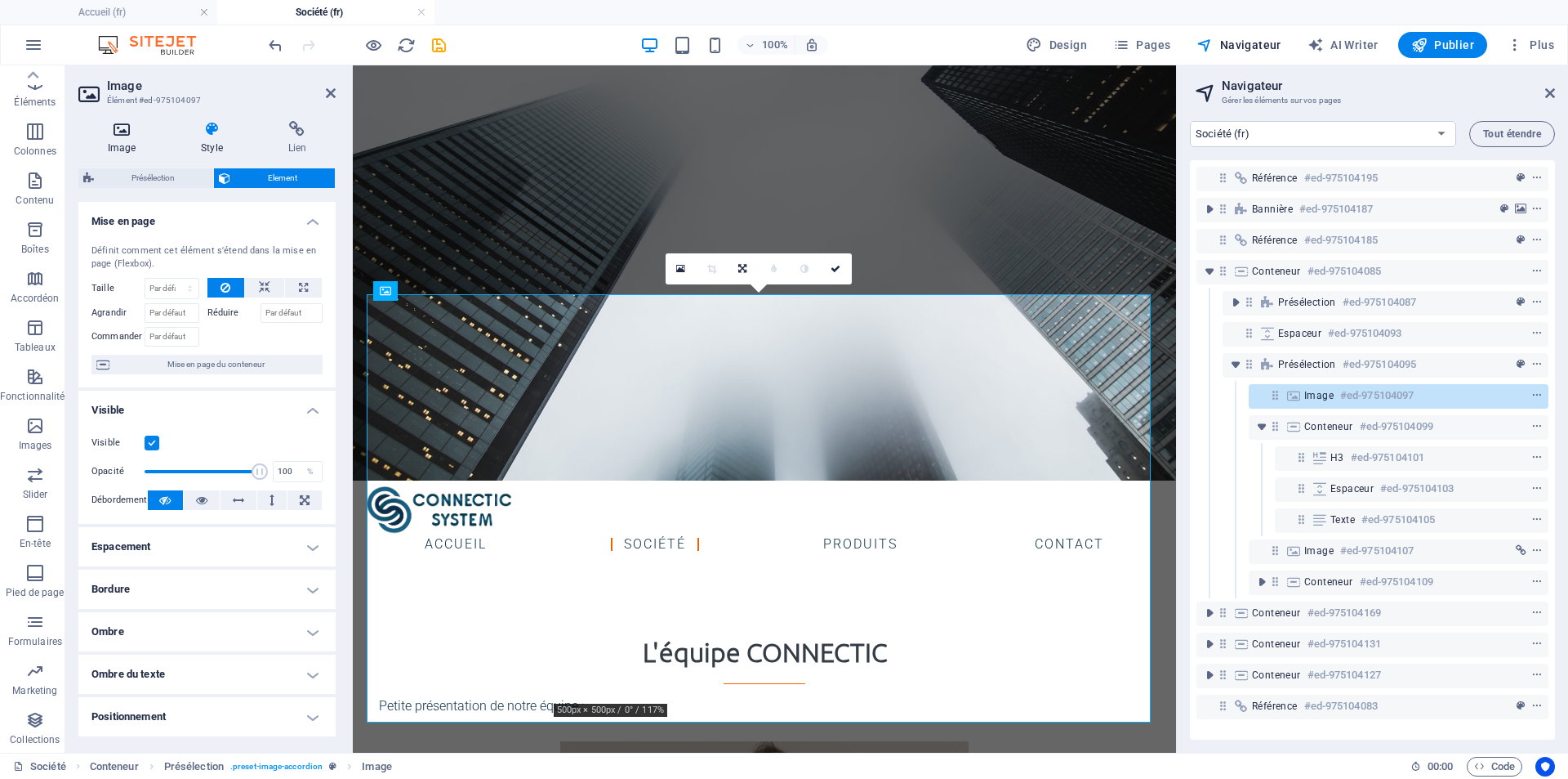
click at [124, 136] on icon at bounding box center [121, 129] width 87 height 16
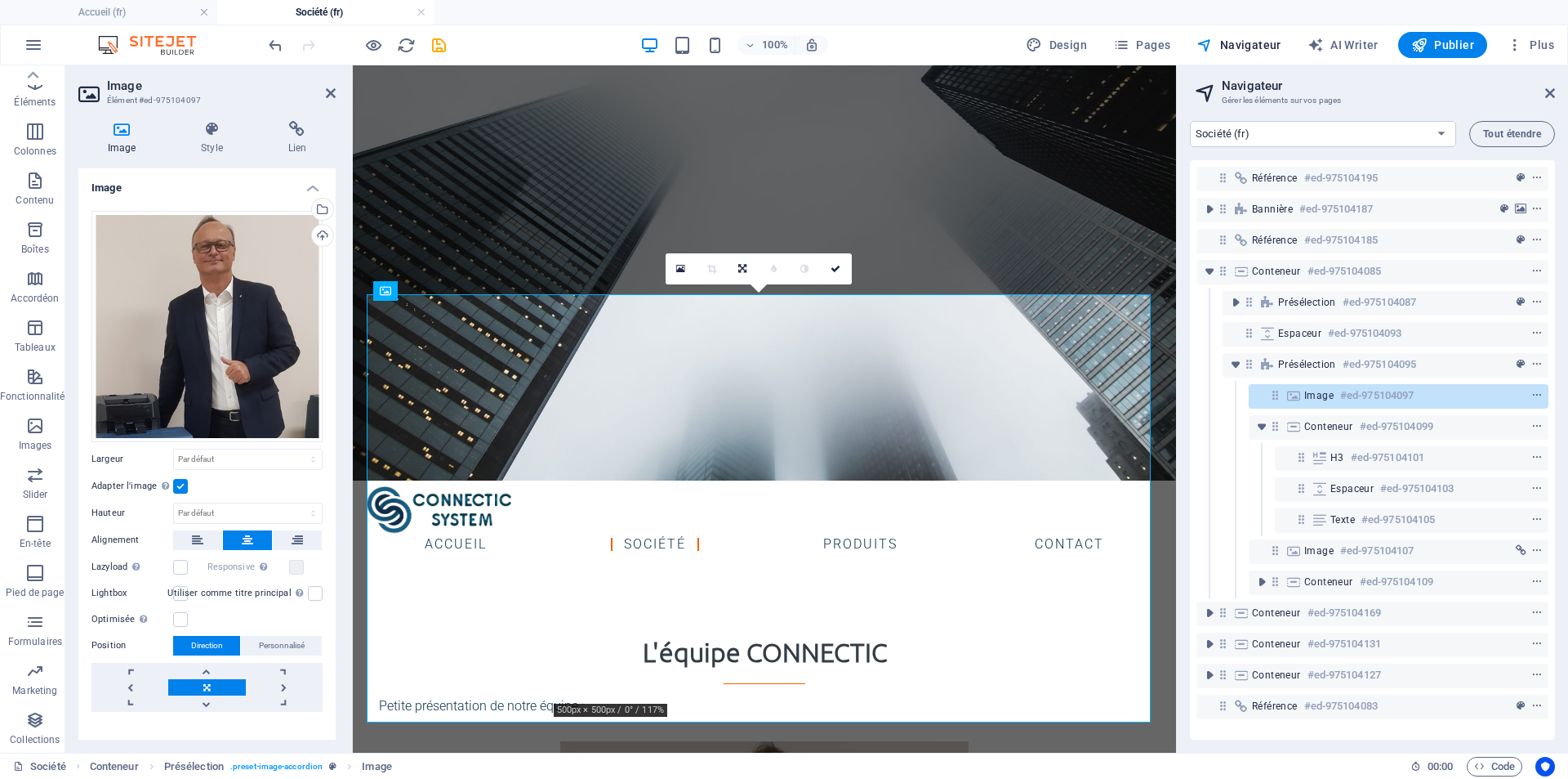
click at [177, 479] on label at bounding box center [181, 487] width 15 height 15
click at [0, 0] on input "Adapter l'image Adapter automatiquement l'image à une largeur et une hauteur fi…" at bounding box center [0, 0] width 0 height 0
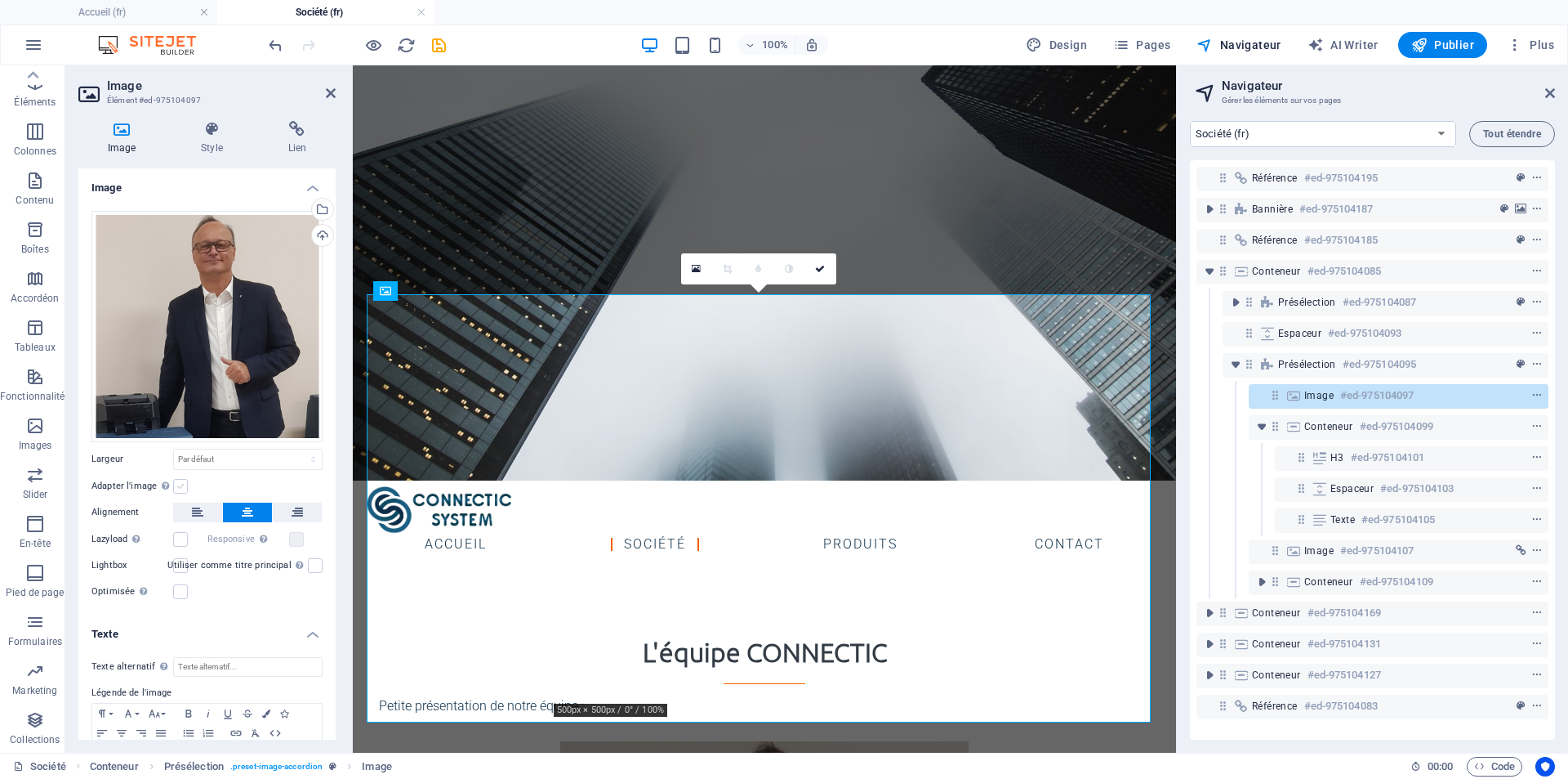
click at [182, 481] on label at bounding box center [181, 487] width 15 height 15
click at [0, 0] on input "Adapter l'image Adapter automatiquement l'image à une largeur et une hauteur fi…" at bounding box center [0, 0] width 0 height 0
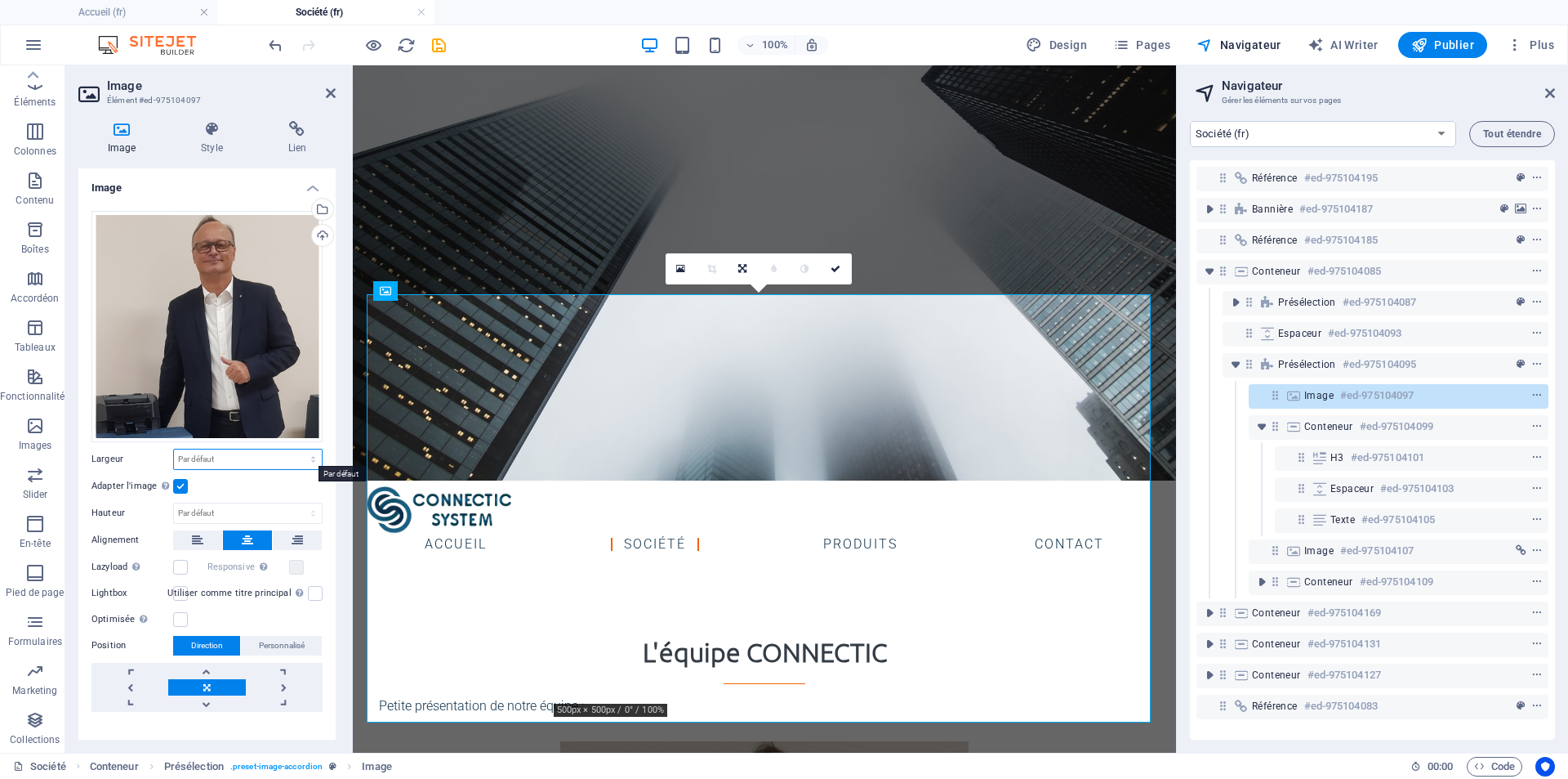
click at [223, 457] on select "Par défaut auto px rem % em vh vw" at bounding box center [248, 459] width 148 height 19
select select "%"
click at [296, 450] on select "Par défaut auto px rem % em vh vw" at bounding box center [248, 459] width 148 height 19
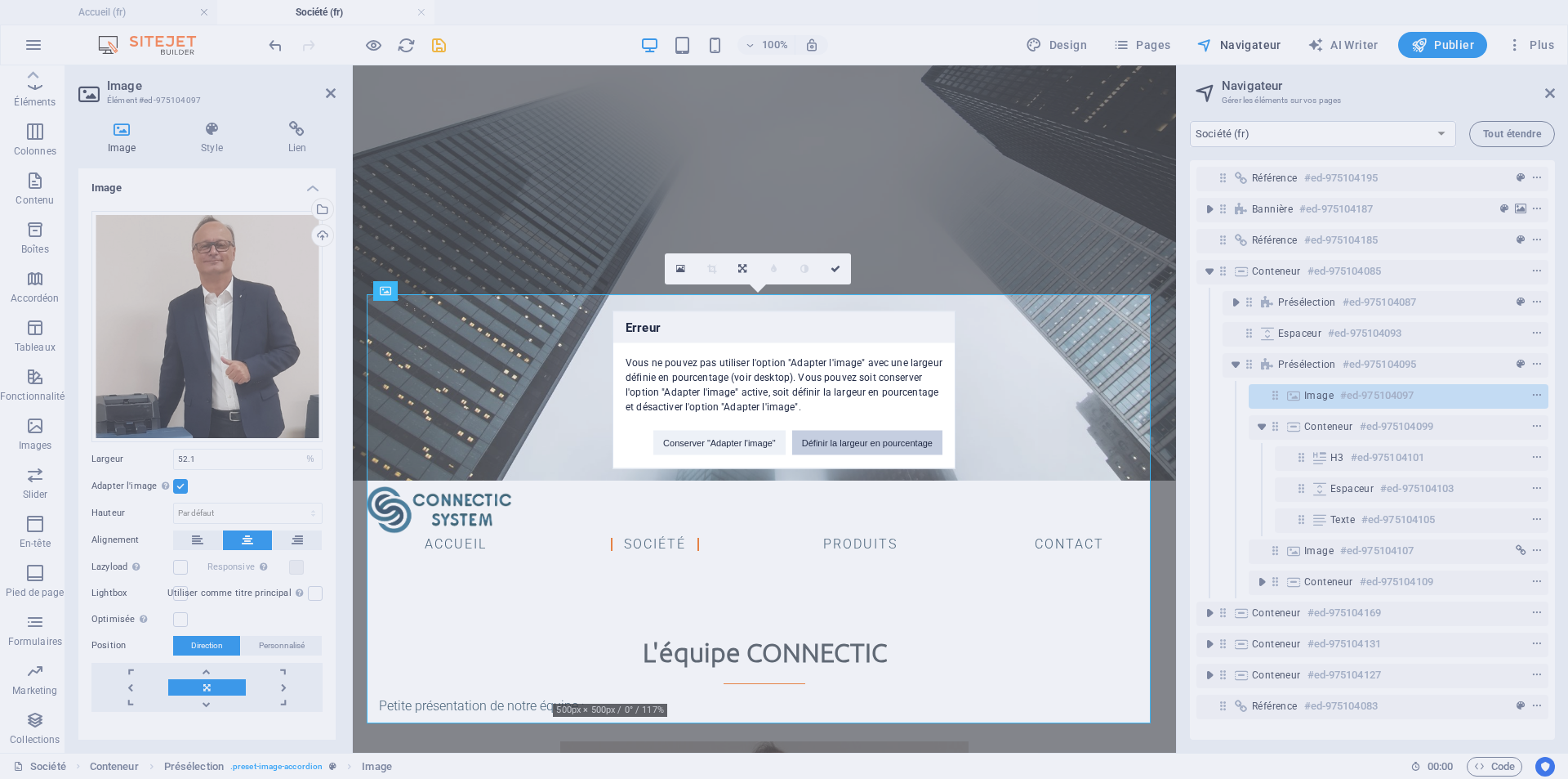
drag, startPoint x: 847, startPoint y: 441, endPoint x: 415, endPoint y: 376, distance: 436.9
click at [847, 441] on button "Définir la largeur en pourcentage" at bounding box center [867, 442] width 150 height 24
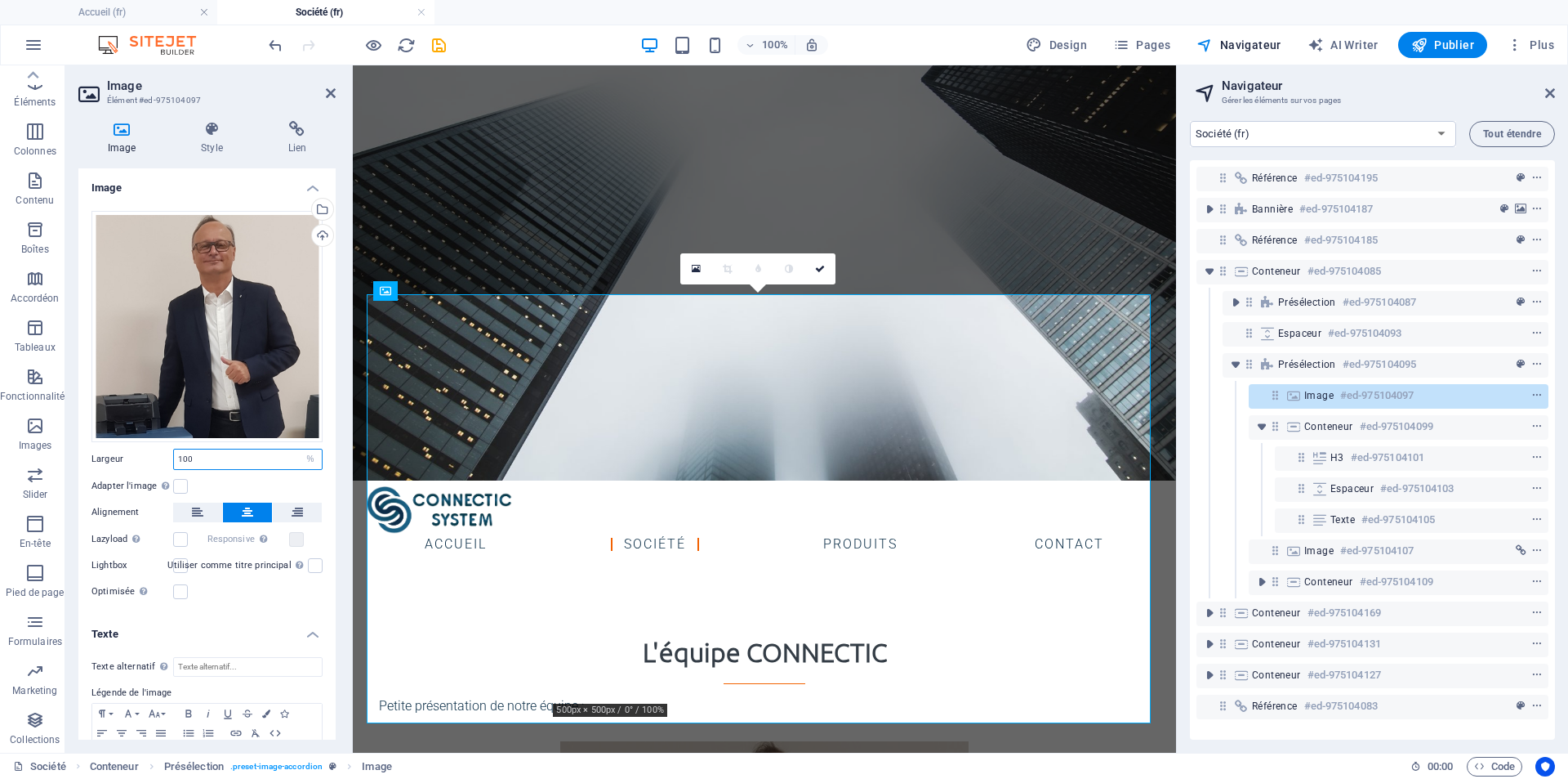
type input "100"
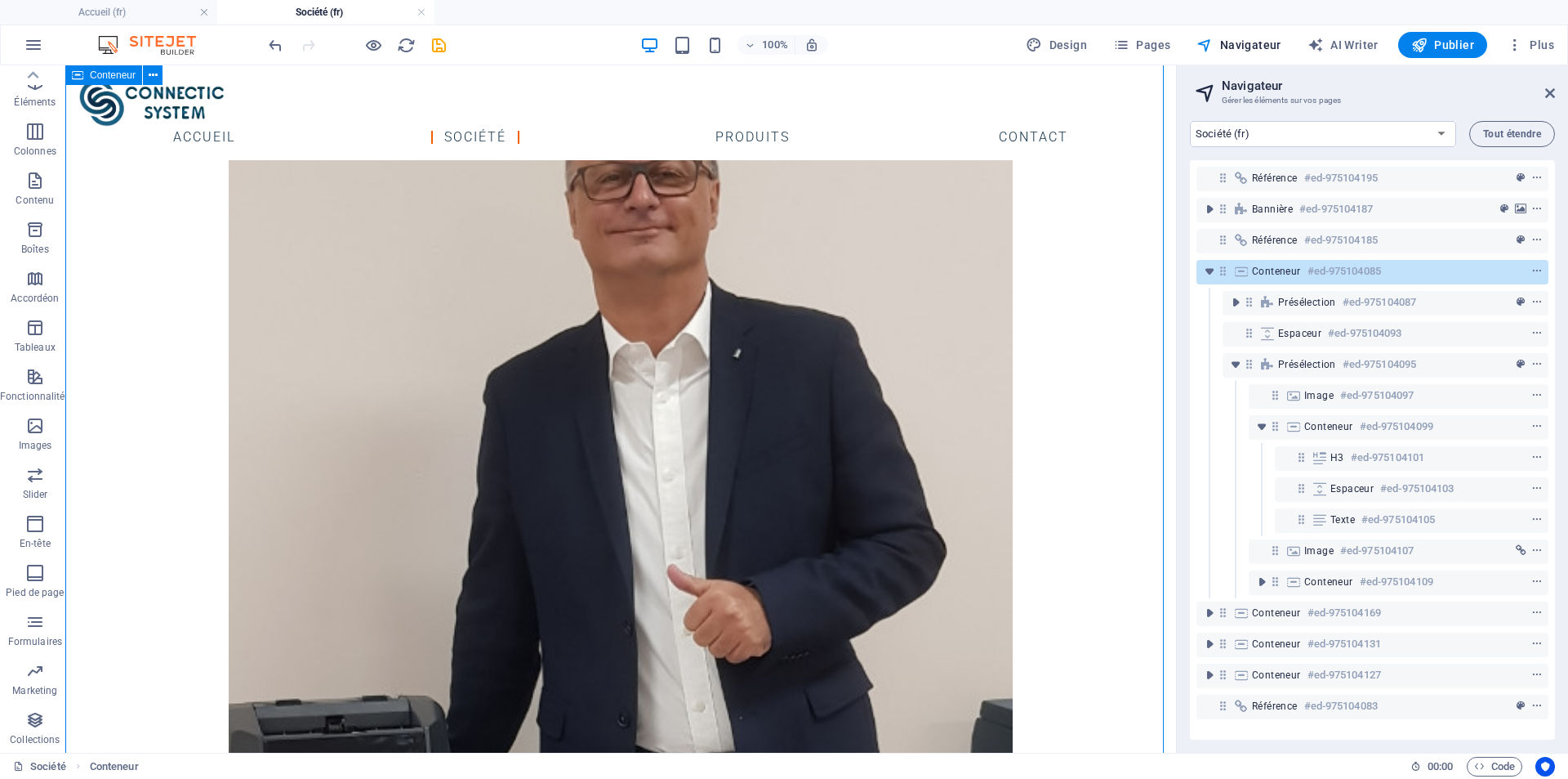
scroll to position [952, 0]
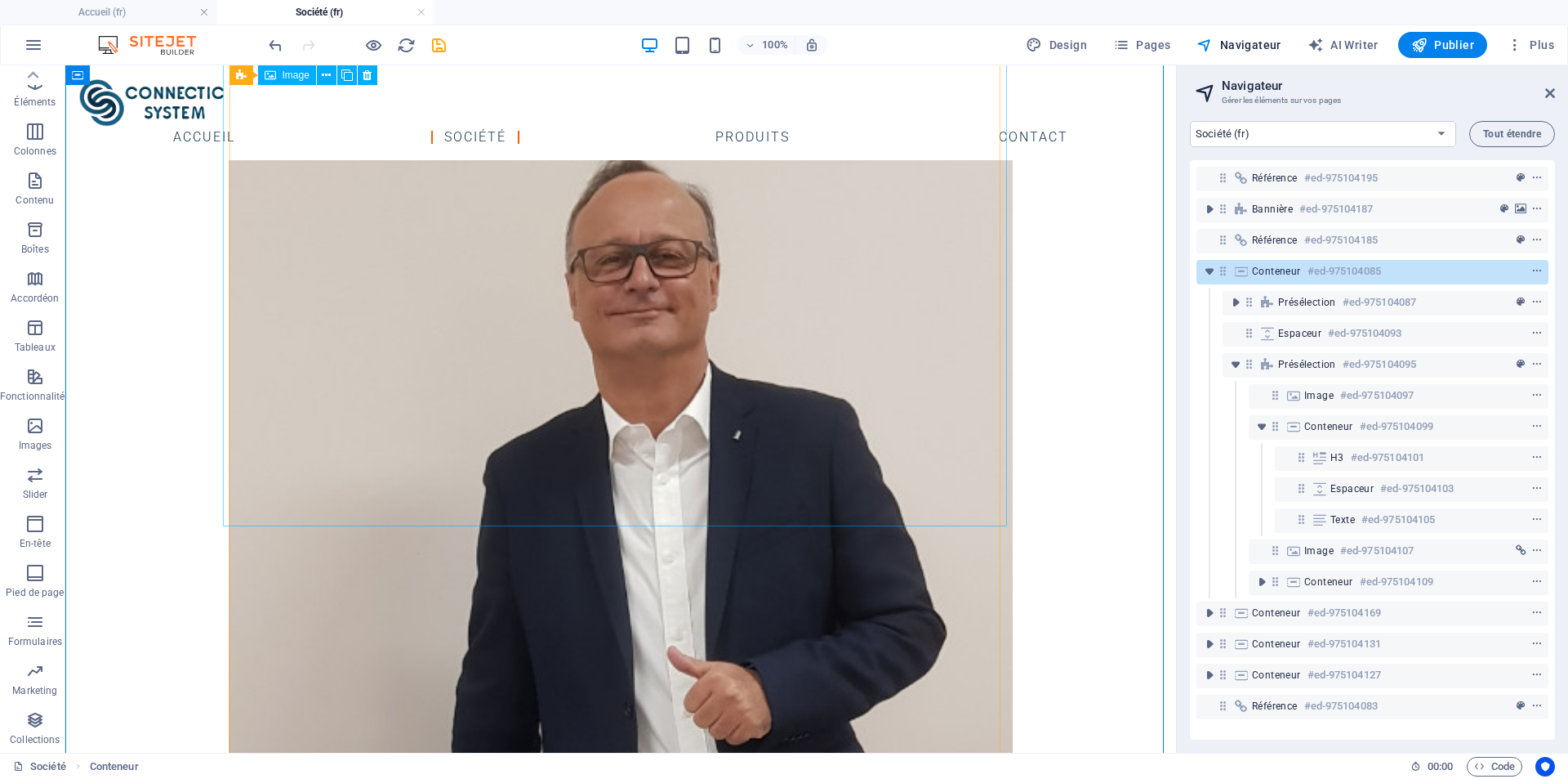
click at [597, 503] on figure "[PERSON_NAME]" at bounding box center [621, 551] width 784 height 804
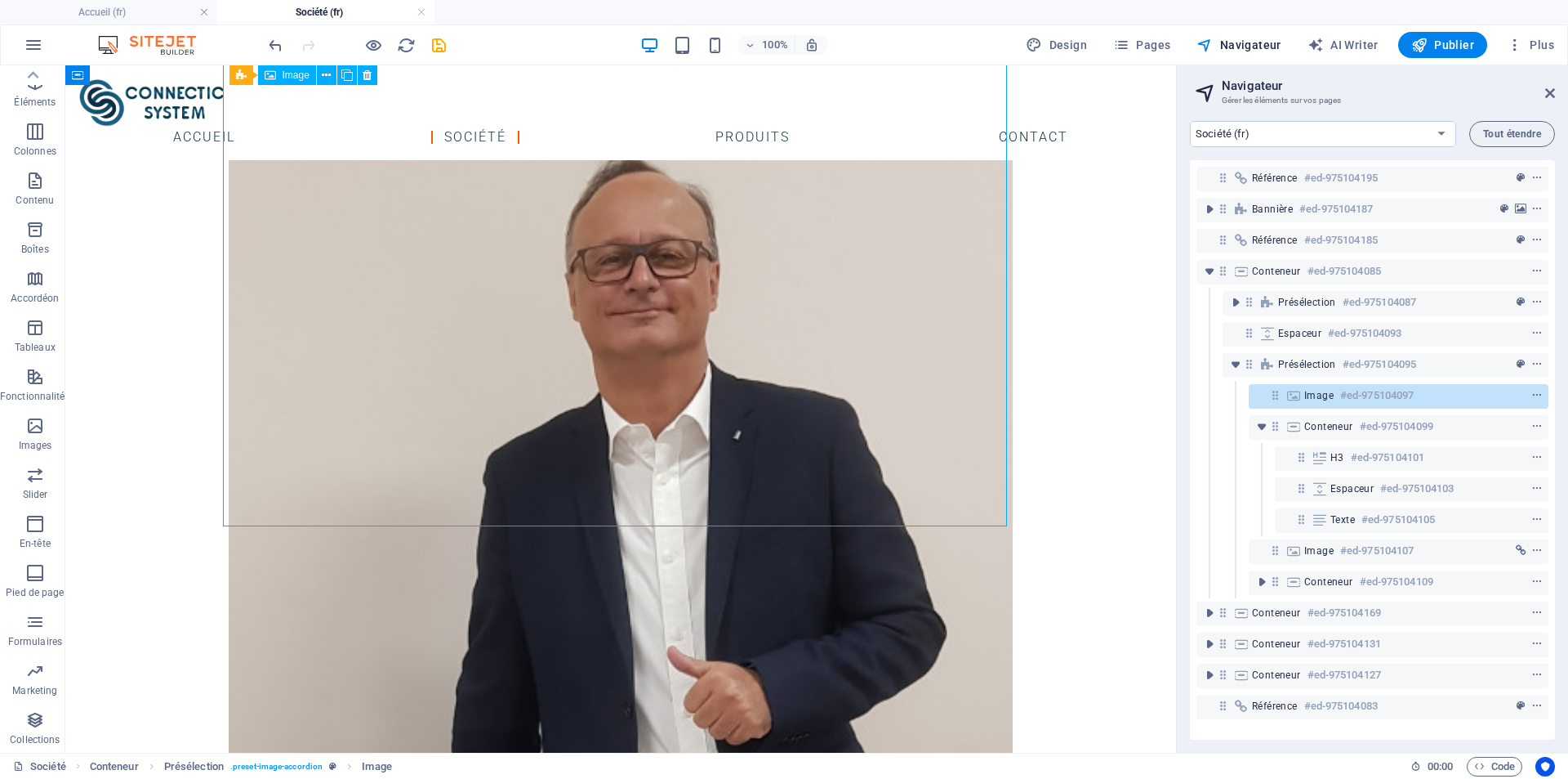
click at [601, 518] on figure "[PERSON_NAME]" at bounding box center [621, 551] width 784 height 804
select select "%"
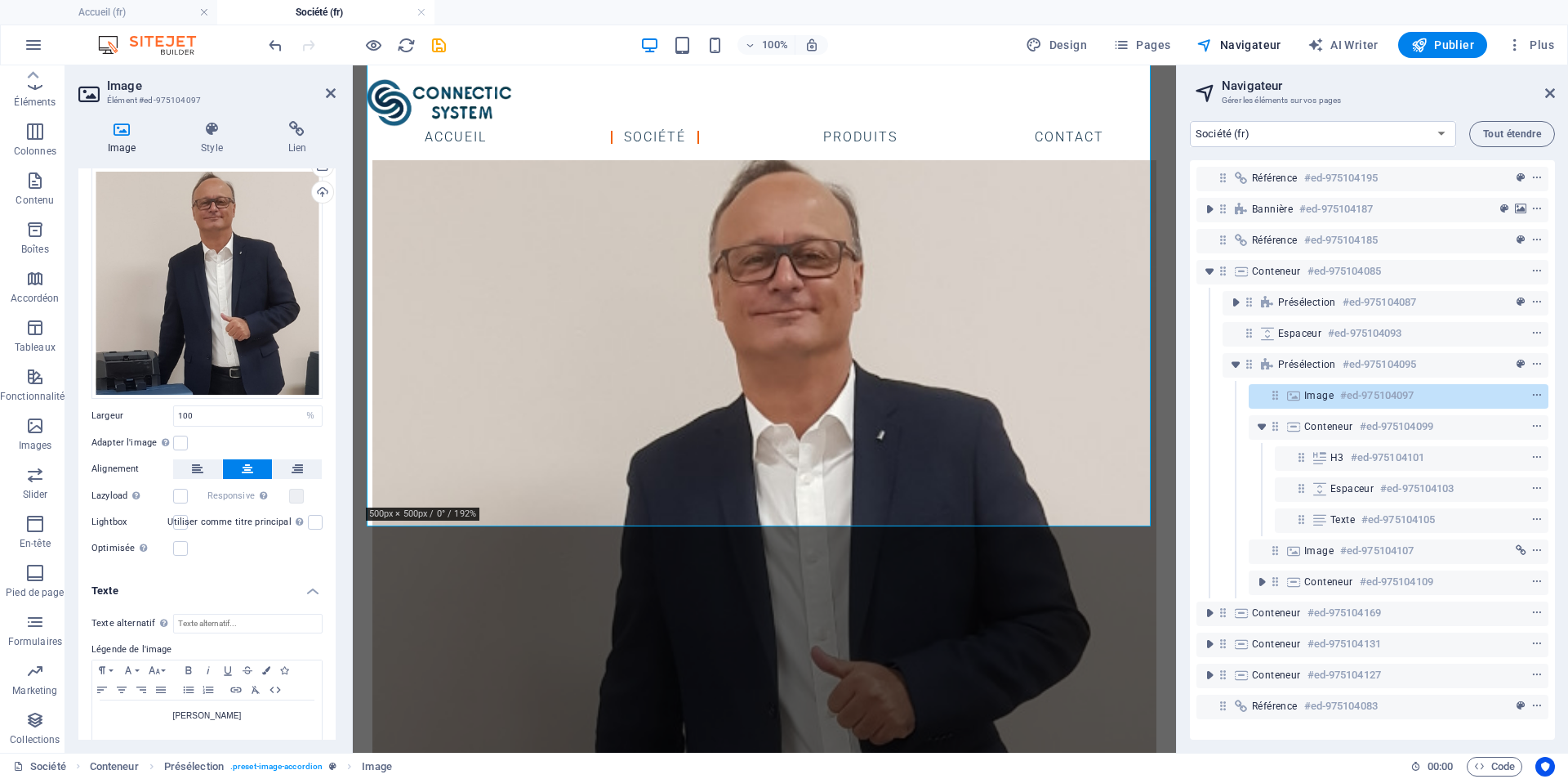
scroll to position [65, 0]
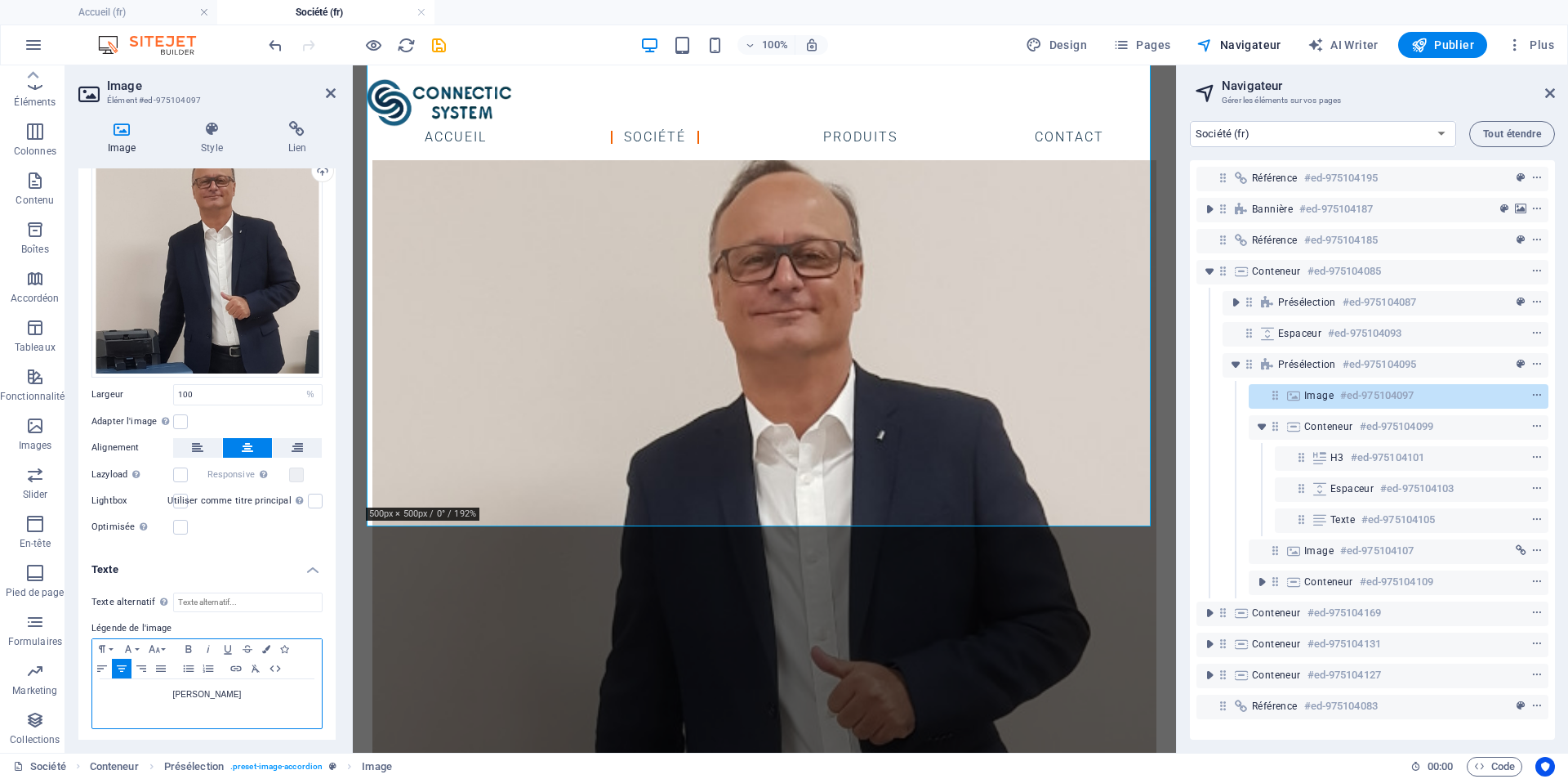
drag, startPoint x: 253, startPoint y: 686, endPoint x: 152, endPoint y: 686, distance: 101.0
click at [152, 687] on p "[PERSON_NAME]" at bounding box center [207, 695] width 213 height 15
click at [169, 691] on p "[PERSON_NAME]" at bounding box center [207, 695] width 213 height 15
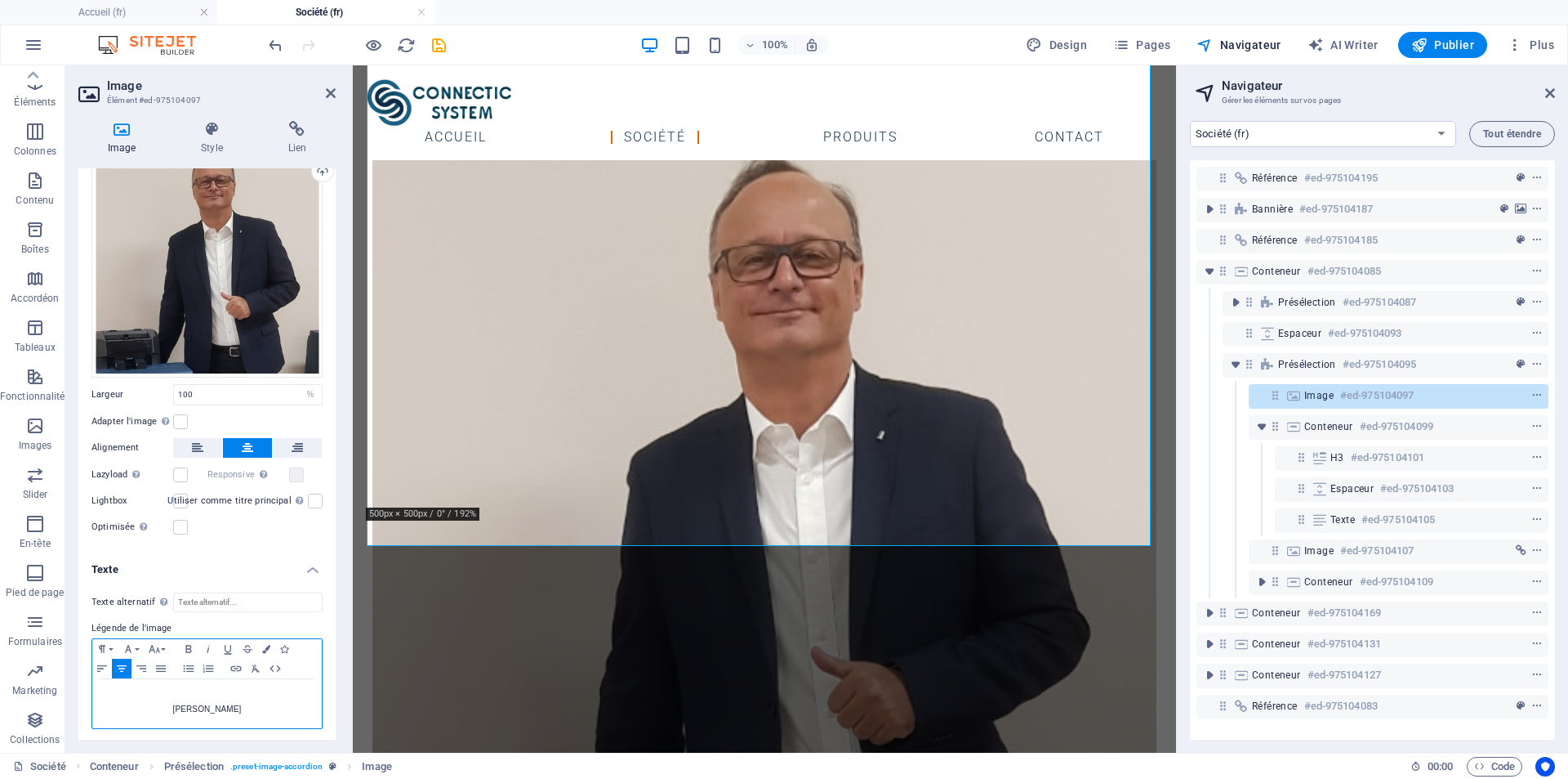
click at [271, 702] on p "[PERSON_NAME]" at bounding box center [207, 709] width 213 height 15
click at [261, 647] on button "Colors" at bounding box center [265, 648] width 18 height 19
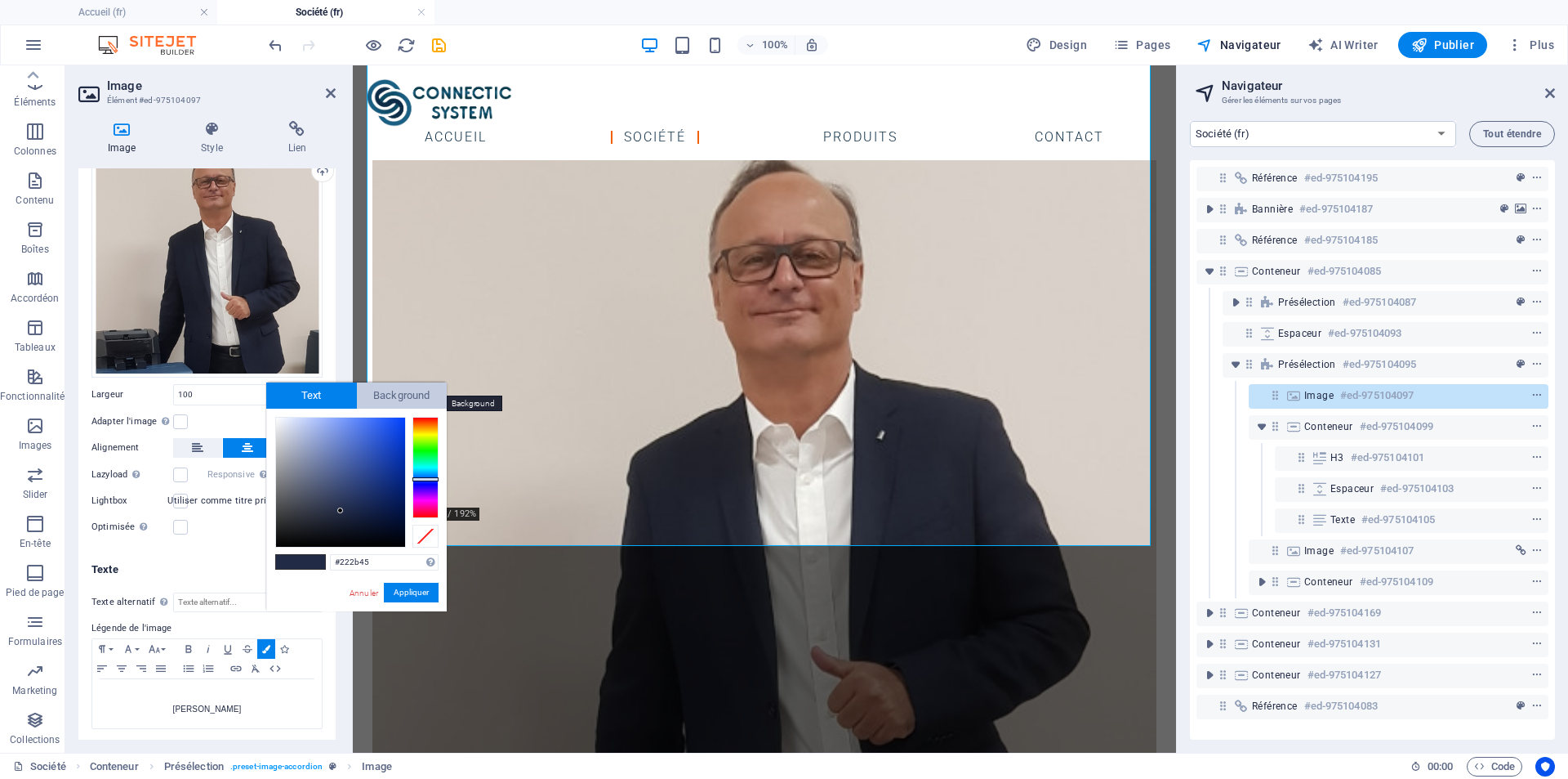
click at [408, 389] on span "Background" at bounding box center [402, 395] width 91 height 26
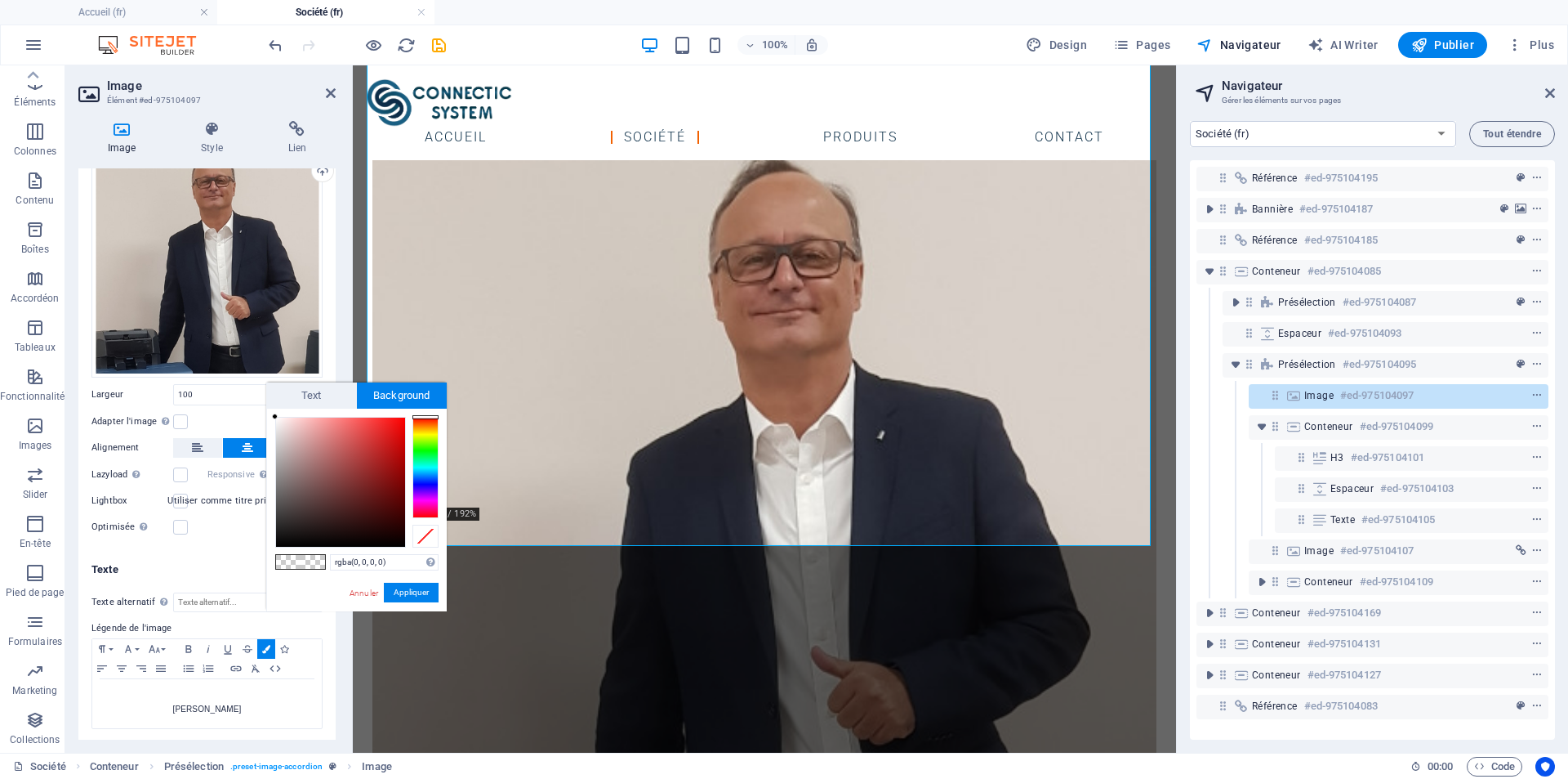
click at [296, 567] on span at bounding box center [288, 561] width 24 height 14
click at [294, 561] on span at bounding box center [288, 561] width 24 height 14
click at [354, 592] on link "Annuler" at bounding box center [364, 592] width 32 height 13
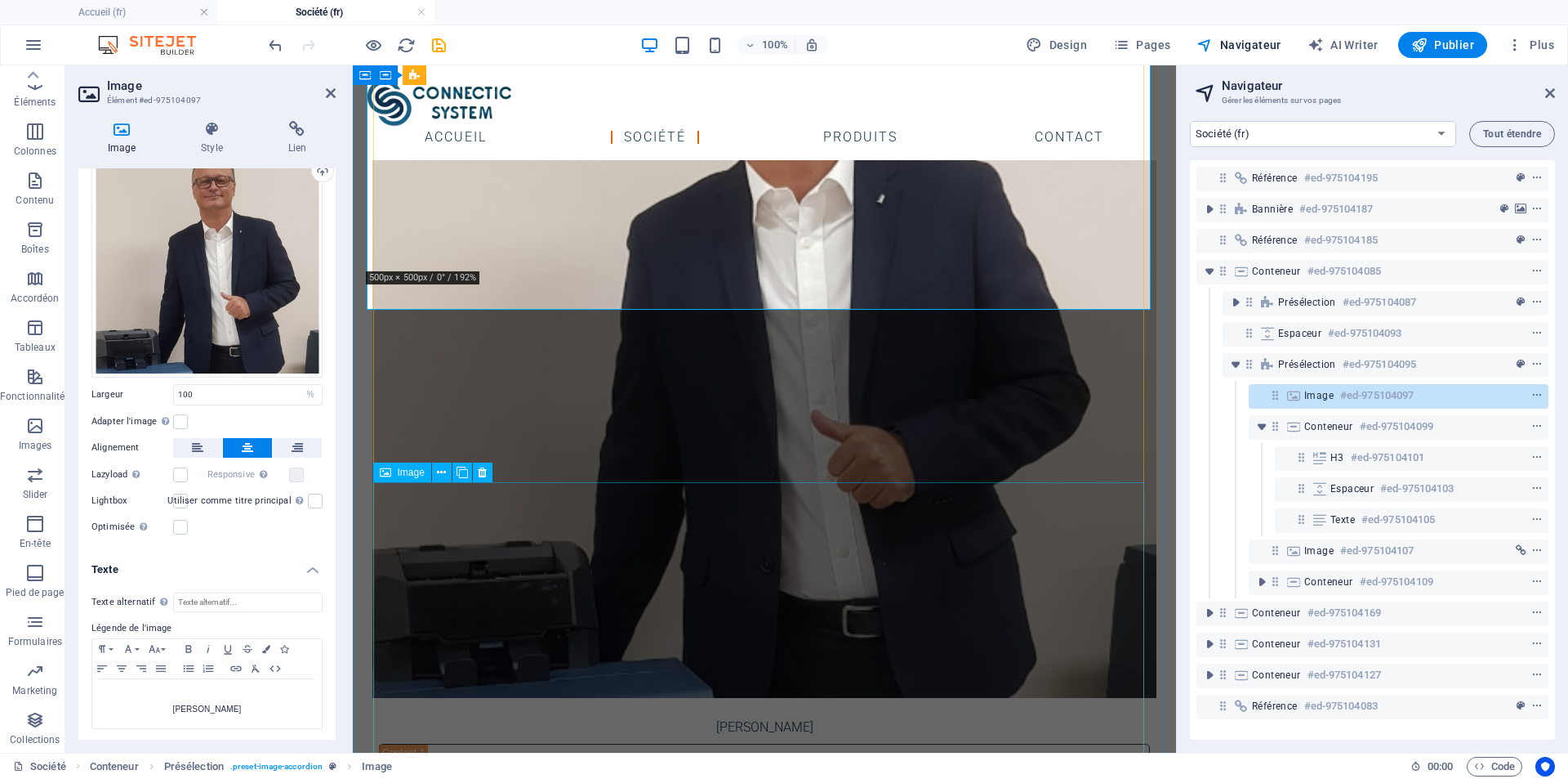
scroll to position [929, 0]
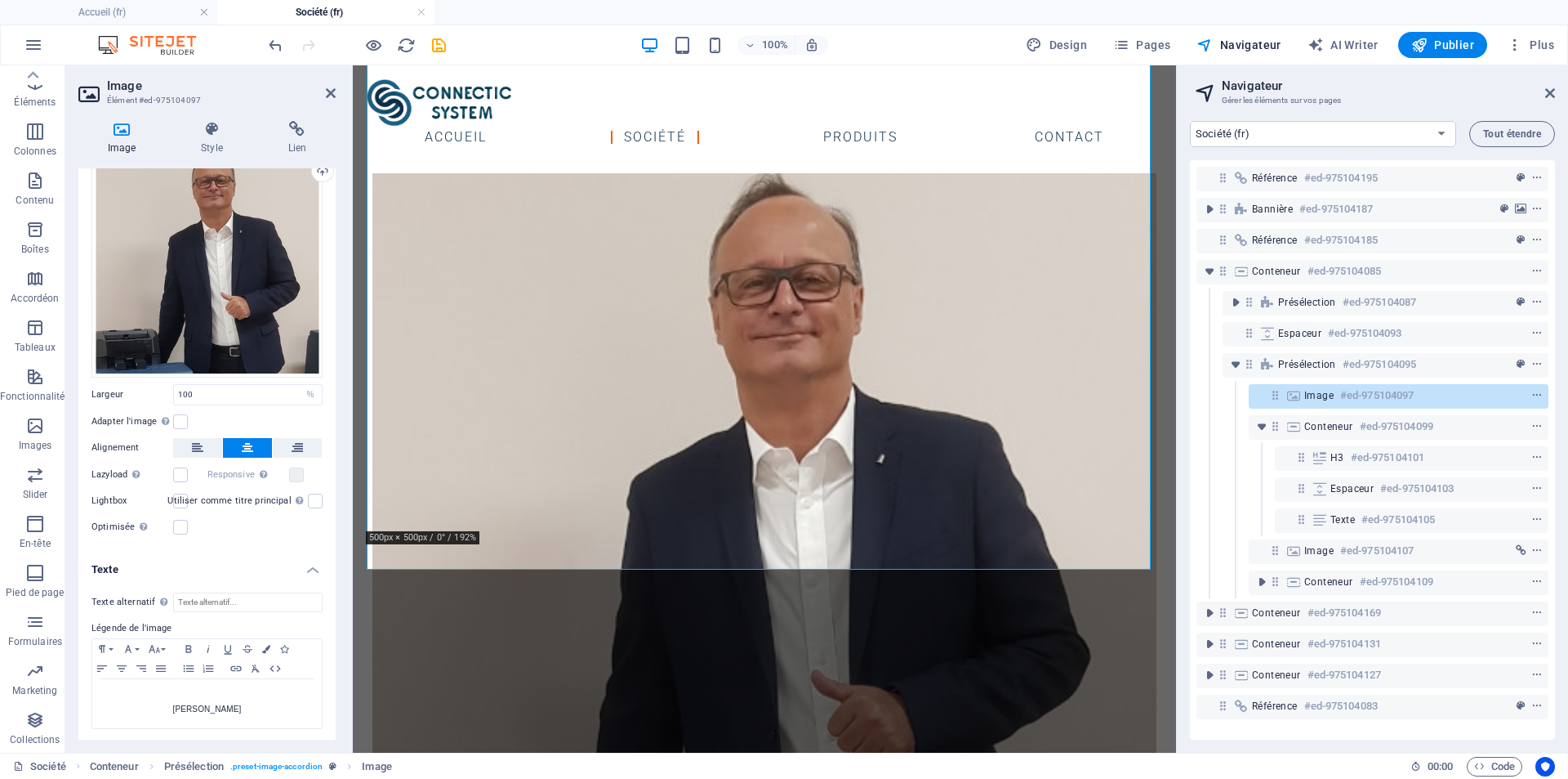
click at [360, 47] on div at bounding box center [357, 45] width 183 height 26
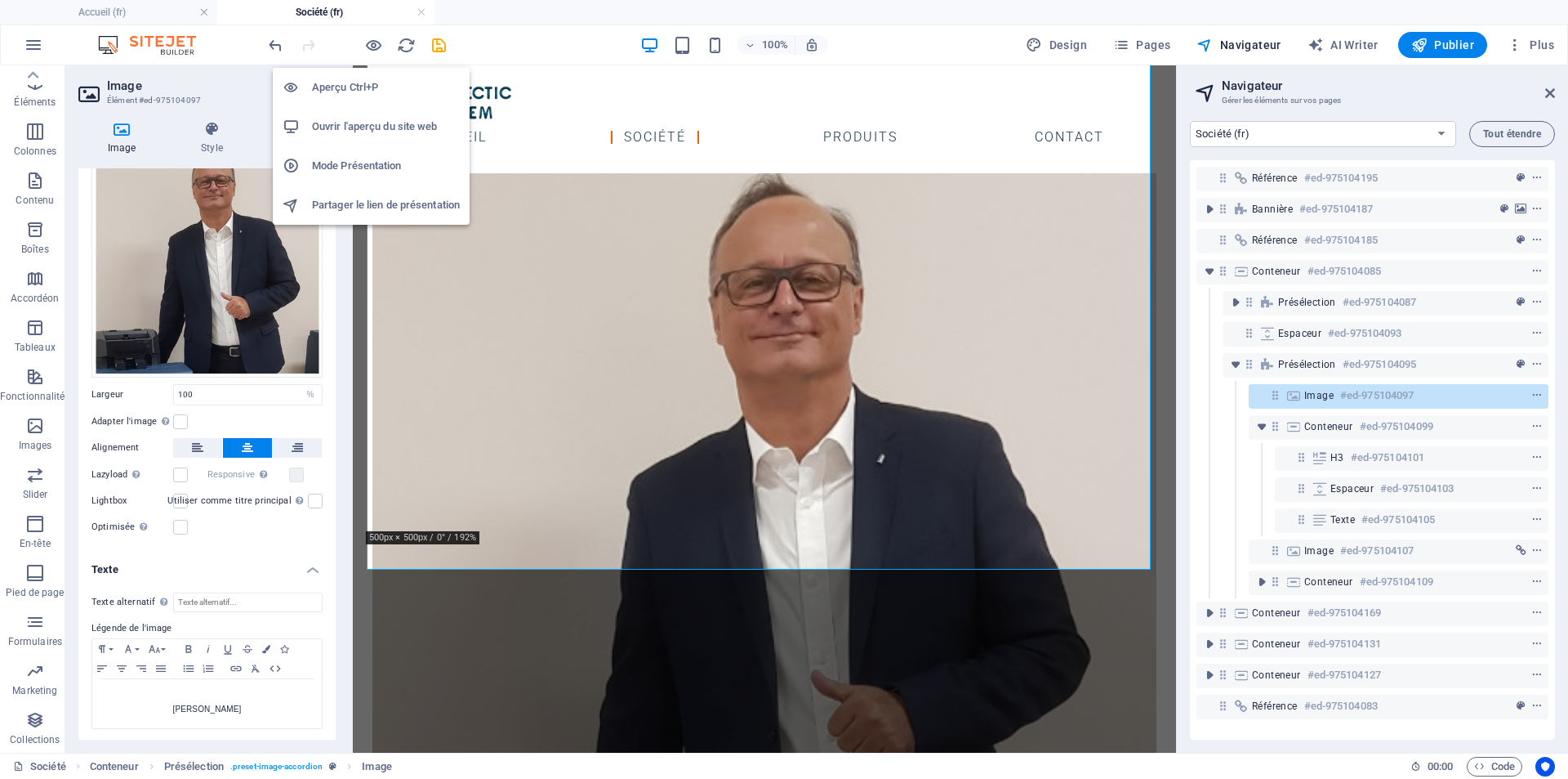
click at [379, 124] on h6 "Ouvrir l'aperçu du site web" at bounding box center [385, 126] width 148 height 19
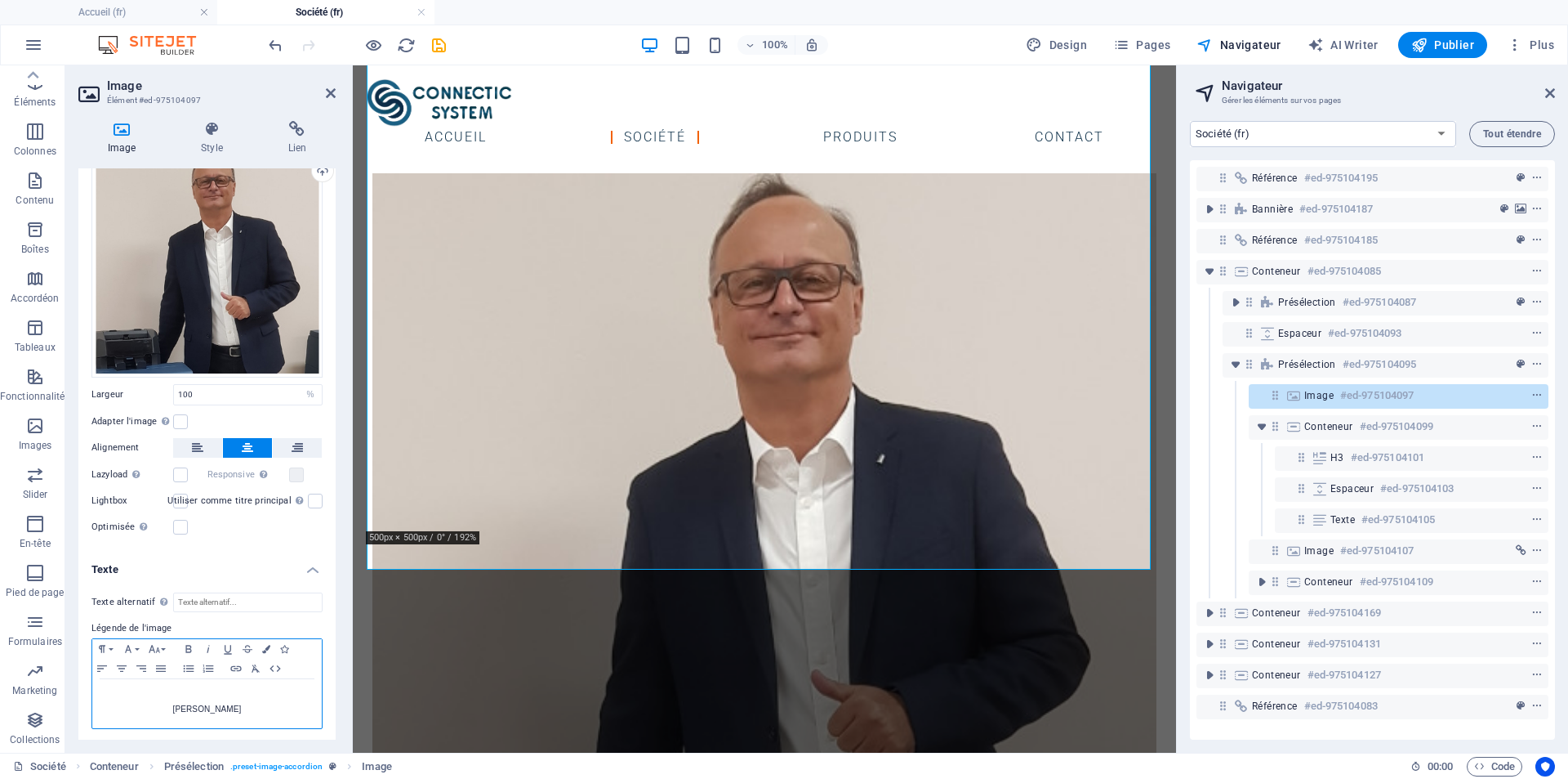
click at [163, 702] on p "[PERSON_NAME]" at bounding box center [207, 709] width 213 height 15
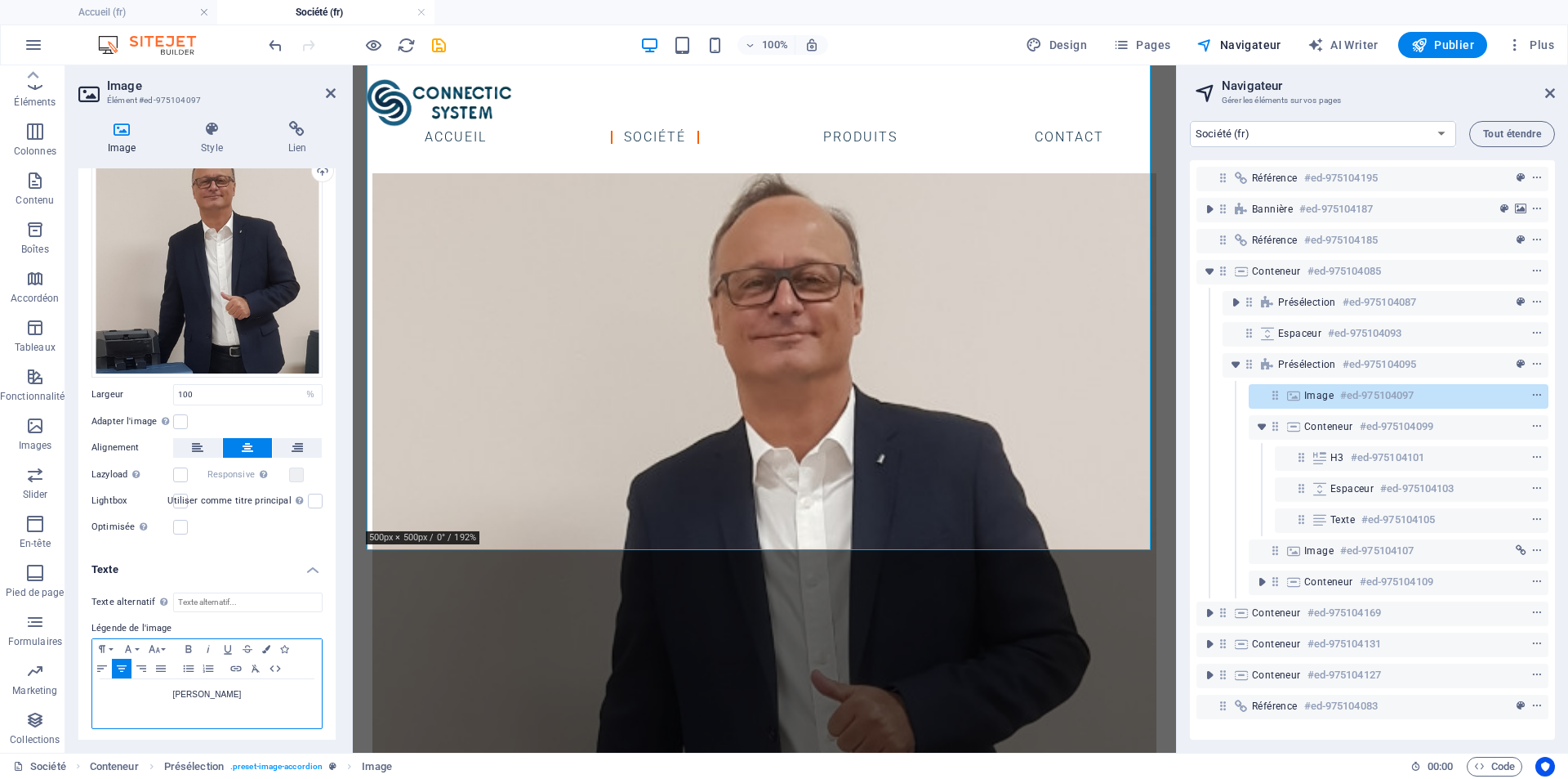
drag, startPoint x: 254, startPoint y: 698, endPoint x: 113, endPoint y: 688, distance: 141.4
click at [96, 687] on div "[PERSON_NAME]" at bounding box center [207, 703] width 229 height 49
click at [270, 645] on button "Colors" at bounding box center [265, 648] width 18 height 19
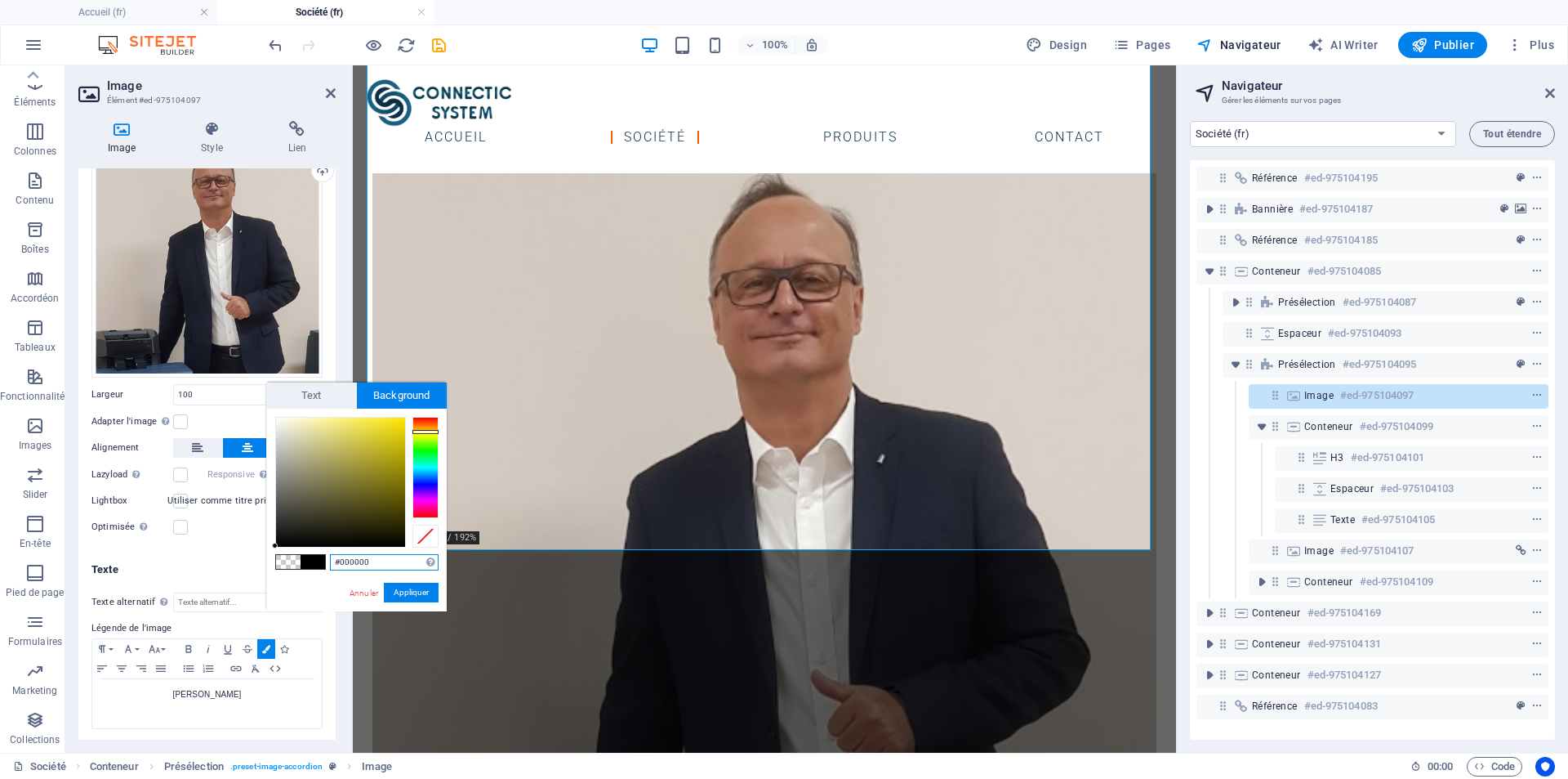
drag, startPoint x: 418, startPoint y: 418, endPoint x: 420, endPoint y: 431, distance: 13.2
click at [420, 431] on div at bounding box center [425, 432] width 26 height 4
click at [423, 429] on div at bounding box center [425, 429] width 26 height 4
click at [392, 431] on div at bounding box center [341, 482] width 129 height 129
click at [383, 425] on div at bounding box center [382, 424] width 6 height 6
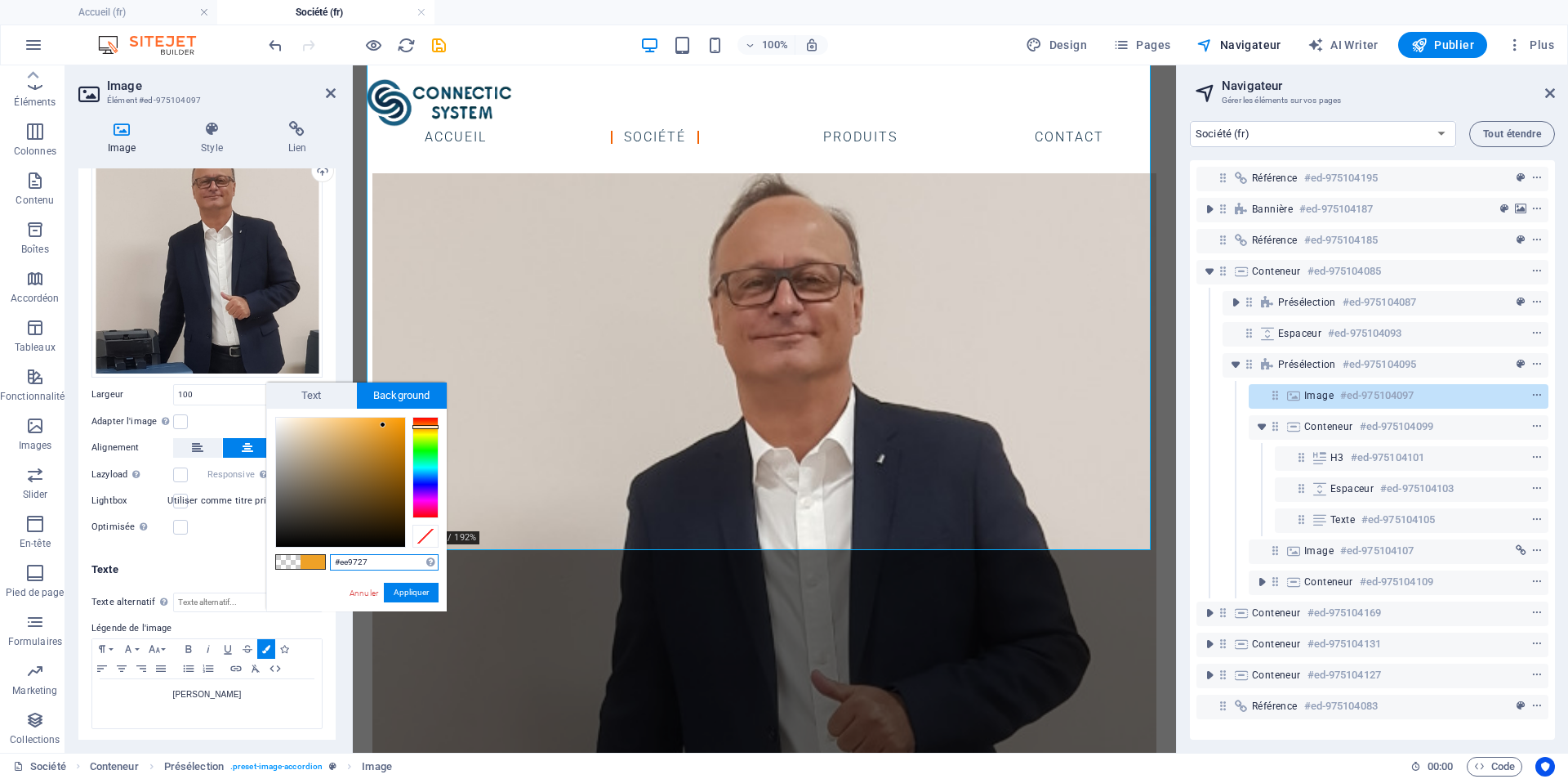
click at [429, 426] on div at bounding box center [425, 427] width 26 height 4
click at [427, 424] on div at bounding box center [425, 424] width 26 height 4
type input "#f57419"
drag, startPoint x: 380, startPoint y: 424, endPoint x: 391, endPoint y: 422, distance: 11.2
click at [391, 422] on div at bounding box center [391, 421] width 6 height 6
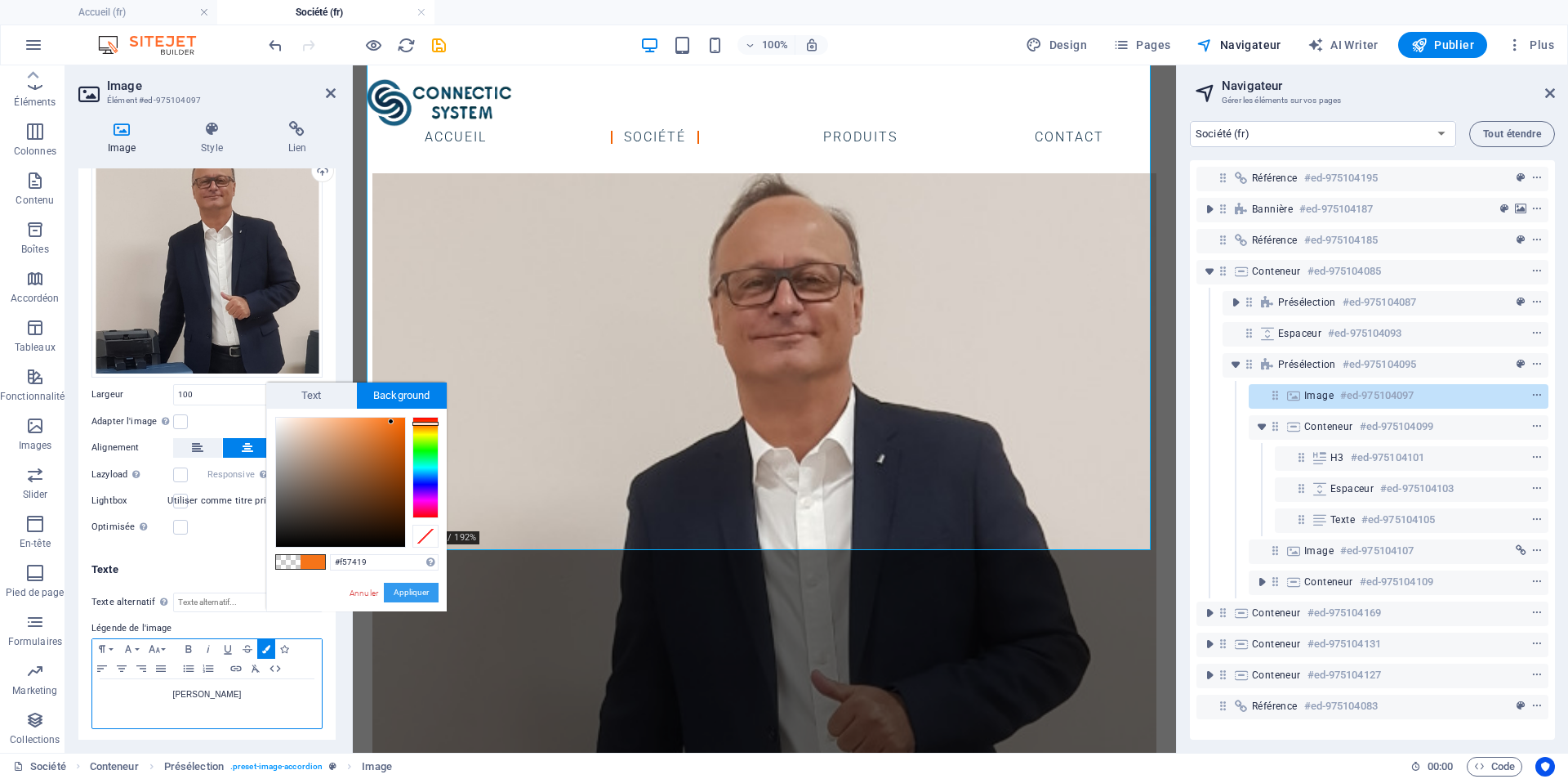
click at [400, 592] on button "Appliquer" at bounding box center [411, 592] width 55 height 19
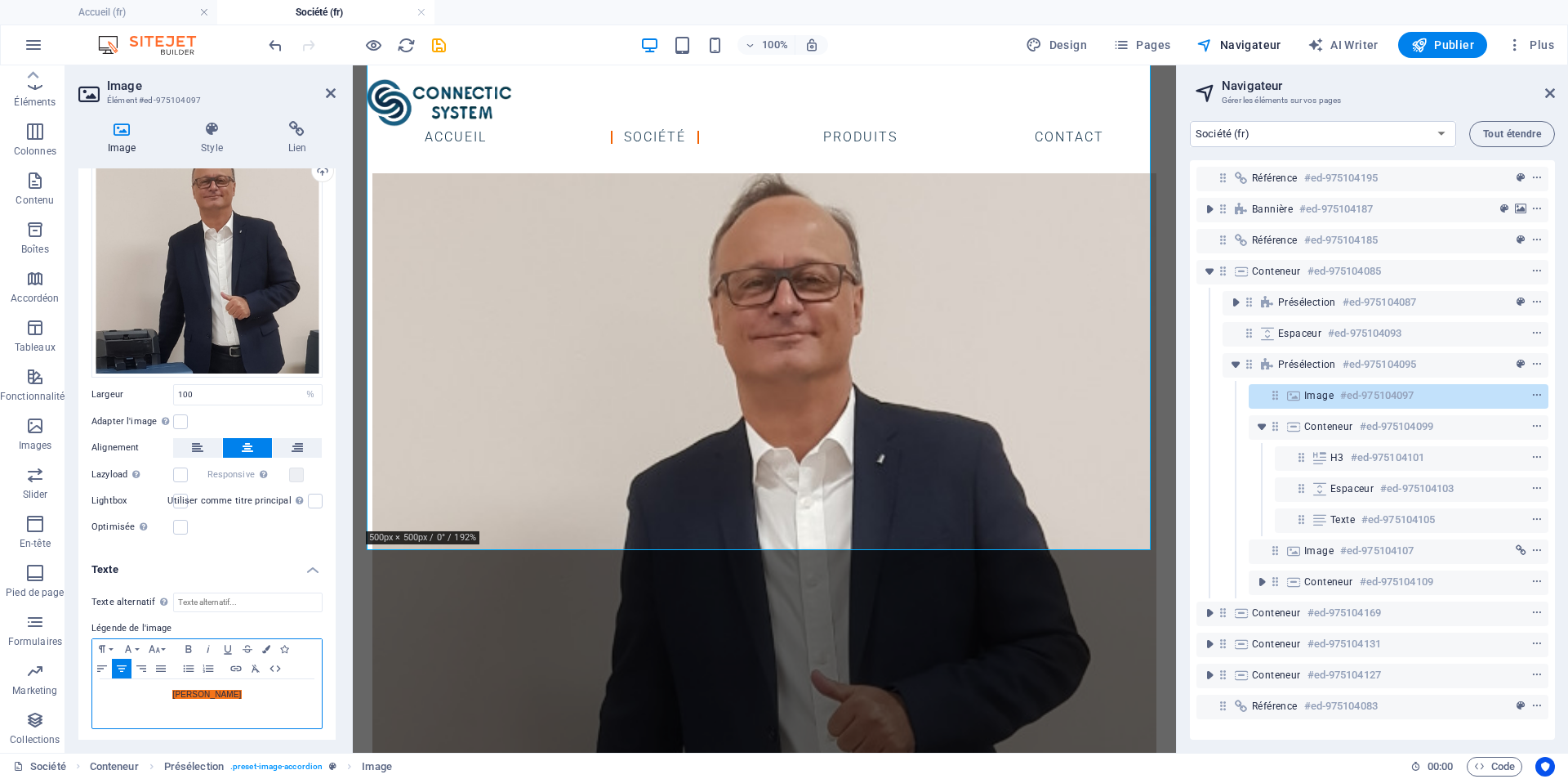
scroll to position [0, 0]
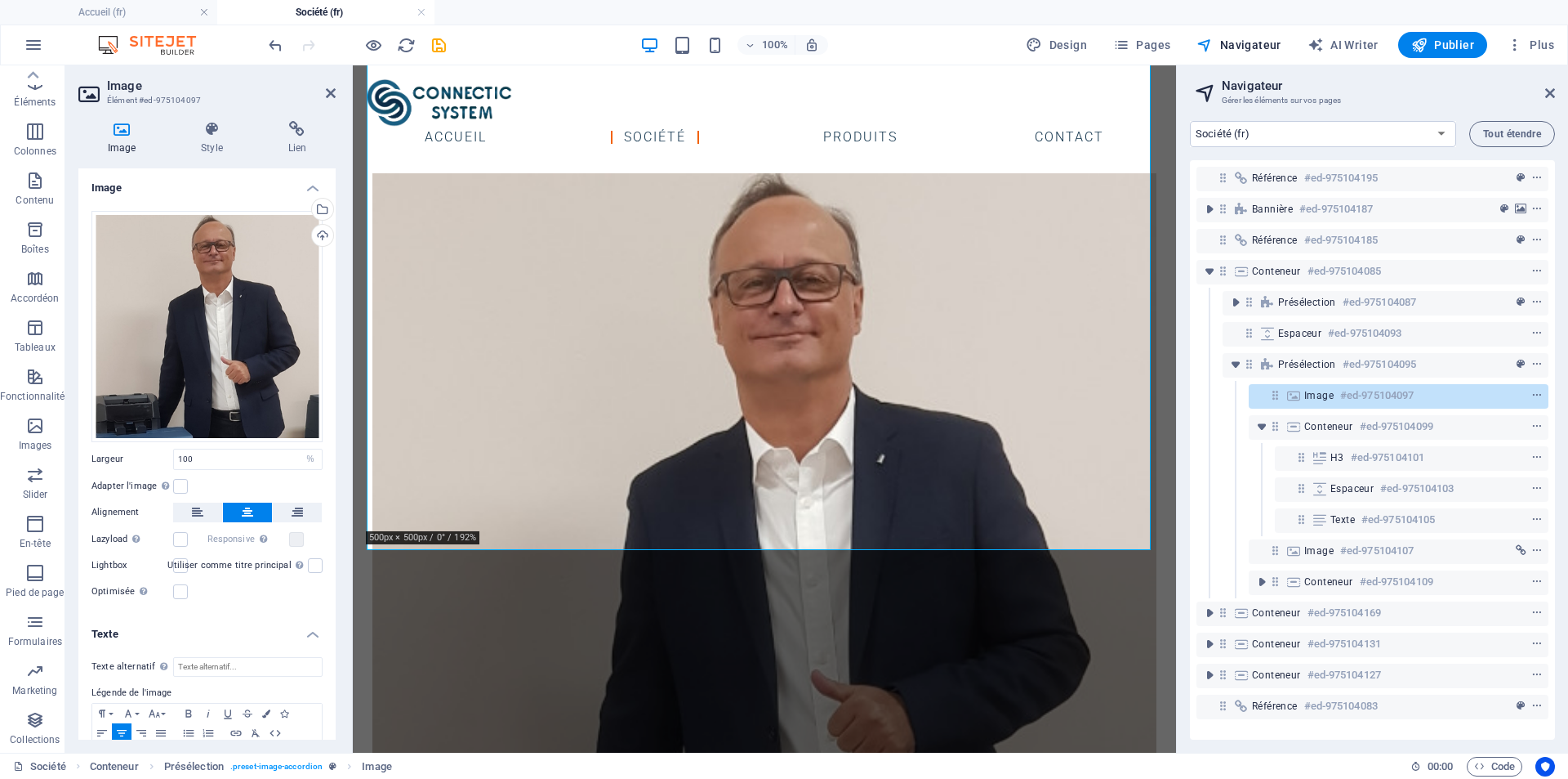
click at [223, 119] on div "Image Style Lien Image Glissez les fichiers ici, cliquez pour choisir les fichi…" at bounding box center [207, 429] width 283 height 645
click at [217, 133] on icon at bounding box center [211, 129] width 80 height 16
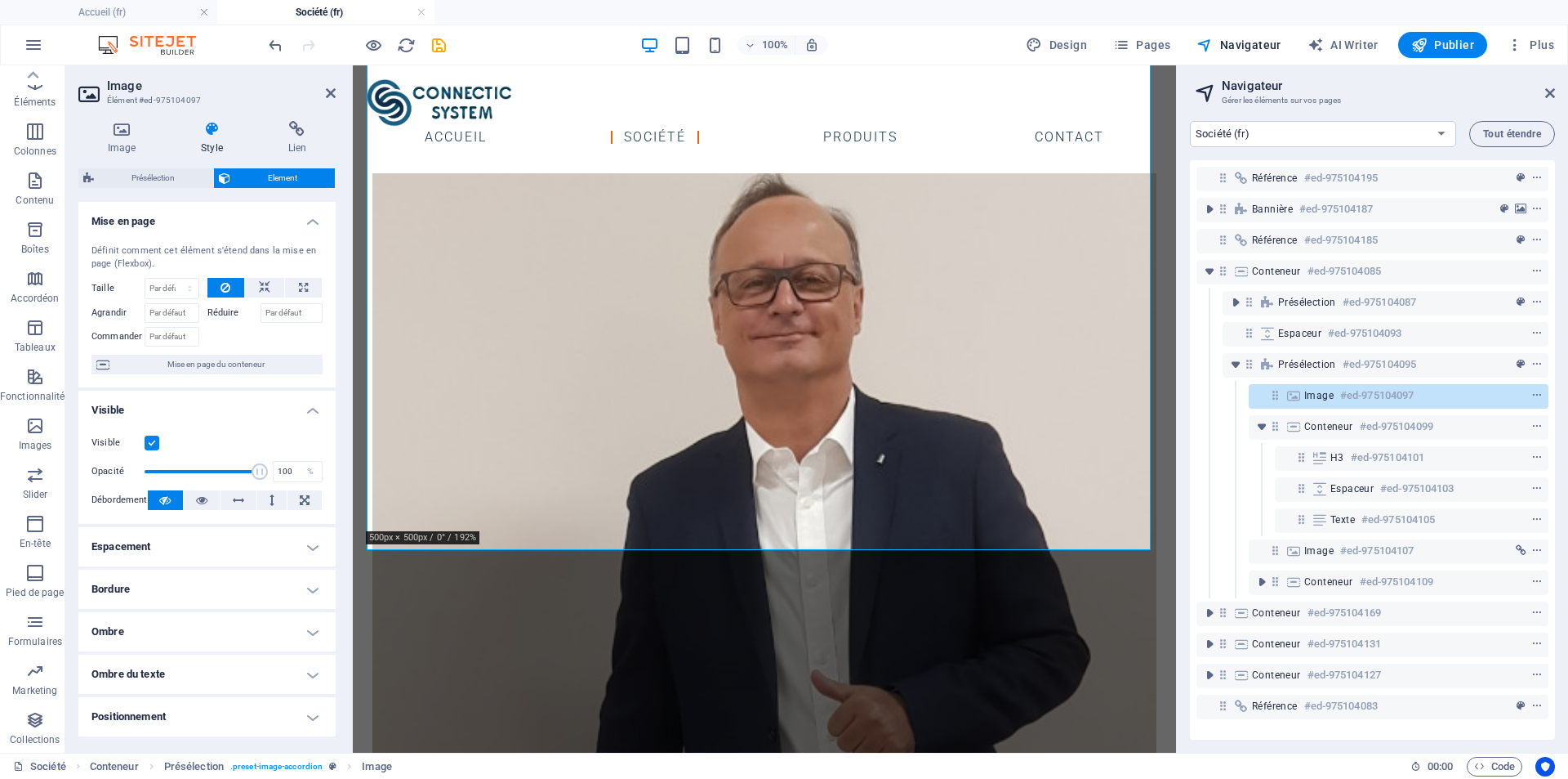
click at [305, 583] on h4 "Bordure" at bounding box center [207, 589] width 257 height 39
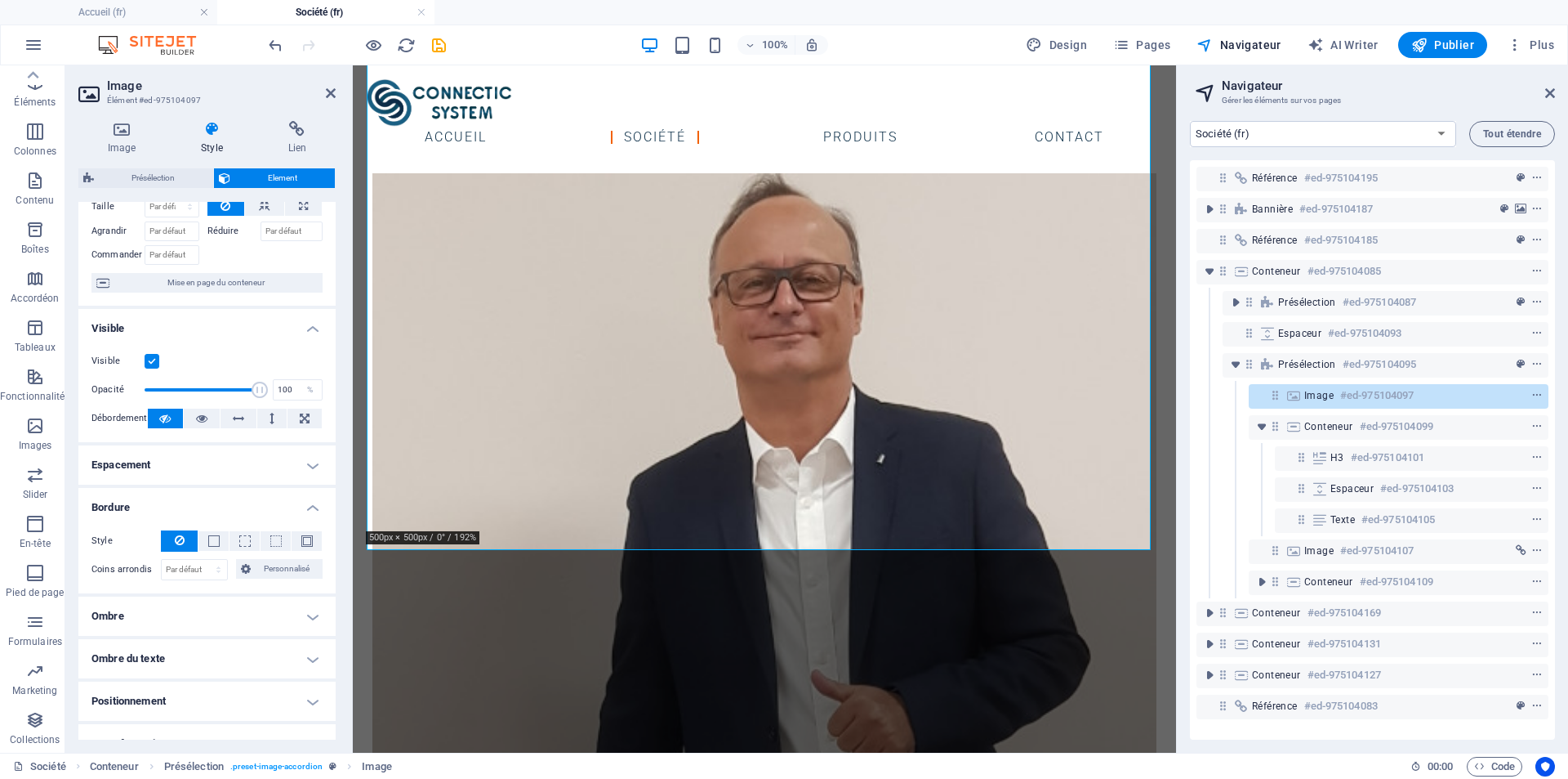
click at [311, 466] on h4 "Espacement" at bounding box center [207, 465] width 257 height 39
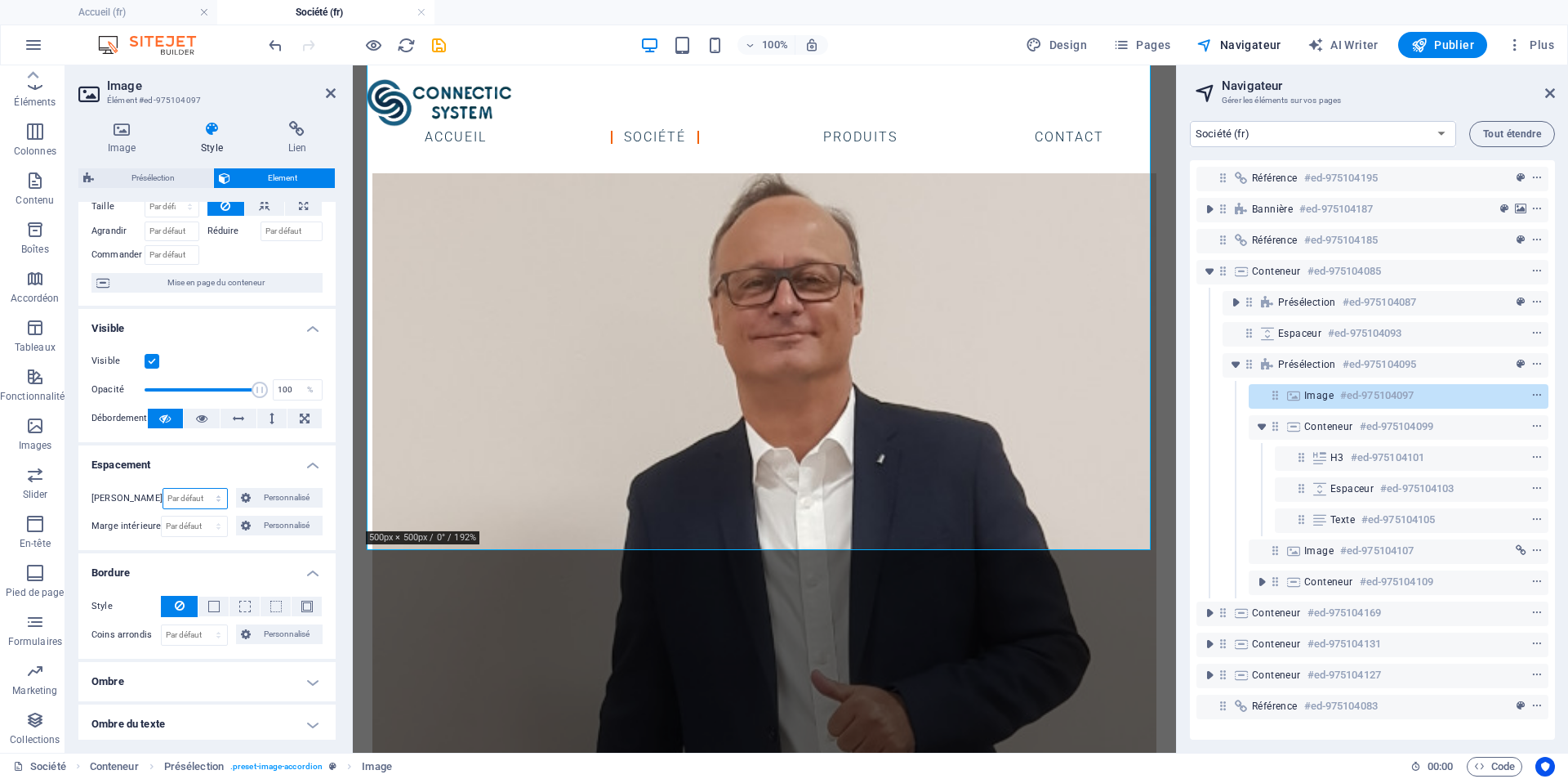
click at [195, 502] on select "Par défaut auto px % rem vw vh Personnalisé" at bounding box center [195, 498] width 65 height 19
click at [163, 489] on select "Par défaut auto px % rem vw vh Personnalisé" at bounding box center [195, 498] width 65 height 19
select select "DISABLED_OPTION_VALUE"
click at [191, 532] on select "Par défaut px rem % vh vw Personnalisé" at bounding box center [194, 526] width 65 height 19
click at [266, 495] on span "Personnalisé" at bounding box center [286, 497] width 62 height 19
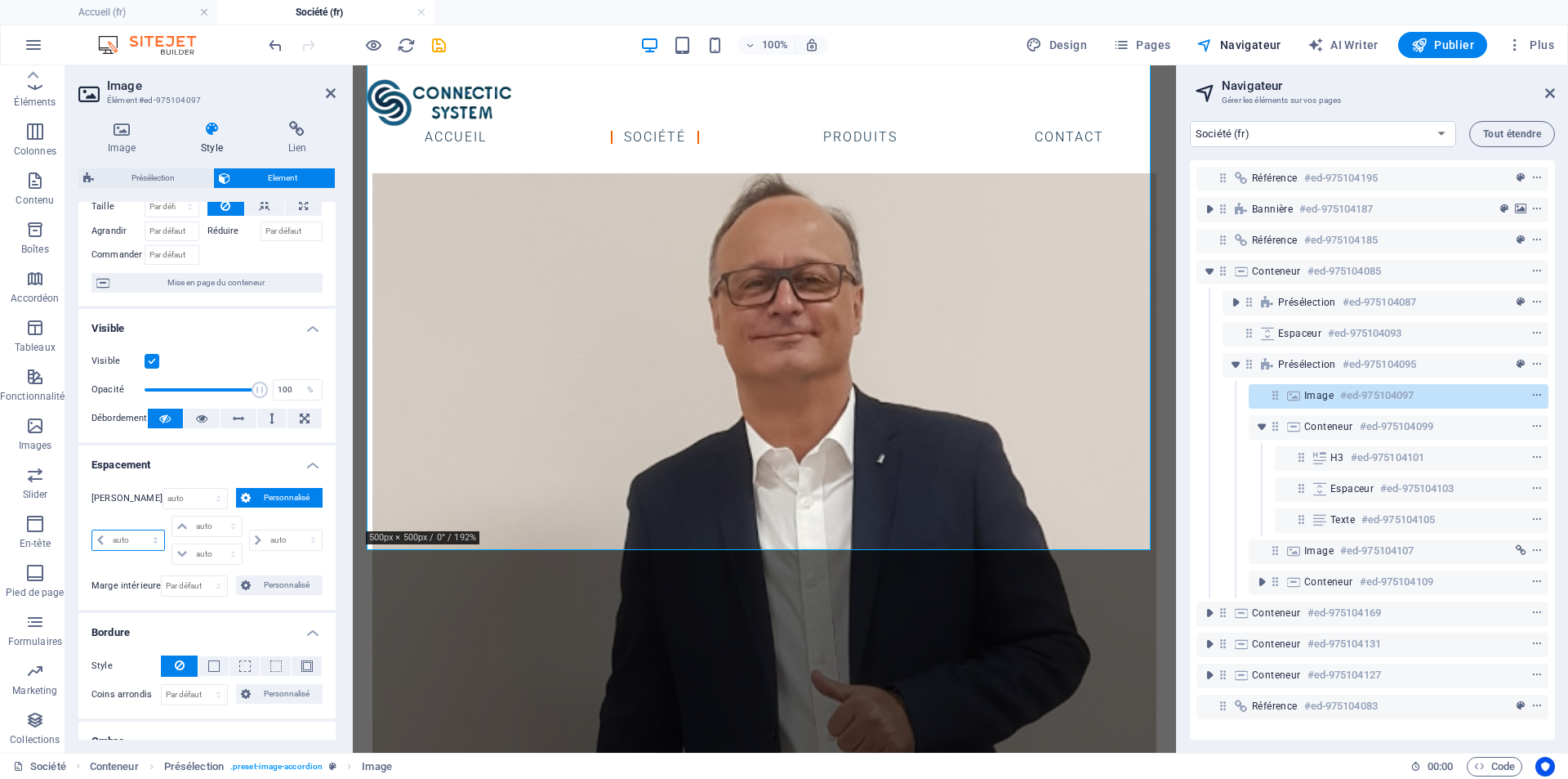
click at [139, 538] on select "auto px % rem vw vh" at bounding box center [128, 540] width 72 height 19
click at [128, 538] on select "auto px % rem vw vh" at bounding box center [128, 540] width 72 height 19
click at [129, 536] on select "auto px % rem vw vh" at bounding box center [128, 540] width 72 height 19
select select "px"
click at [140, 530] on select "auto px % rem vw vh" at bounding box center [128, 540] width 72 height 19
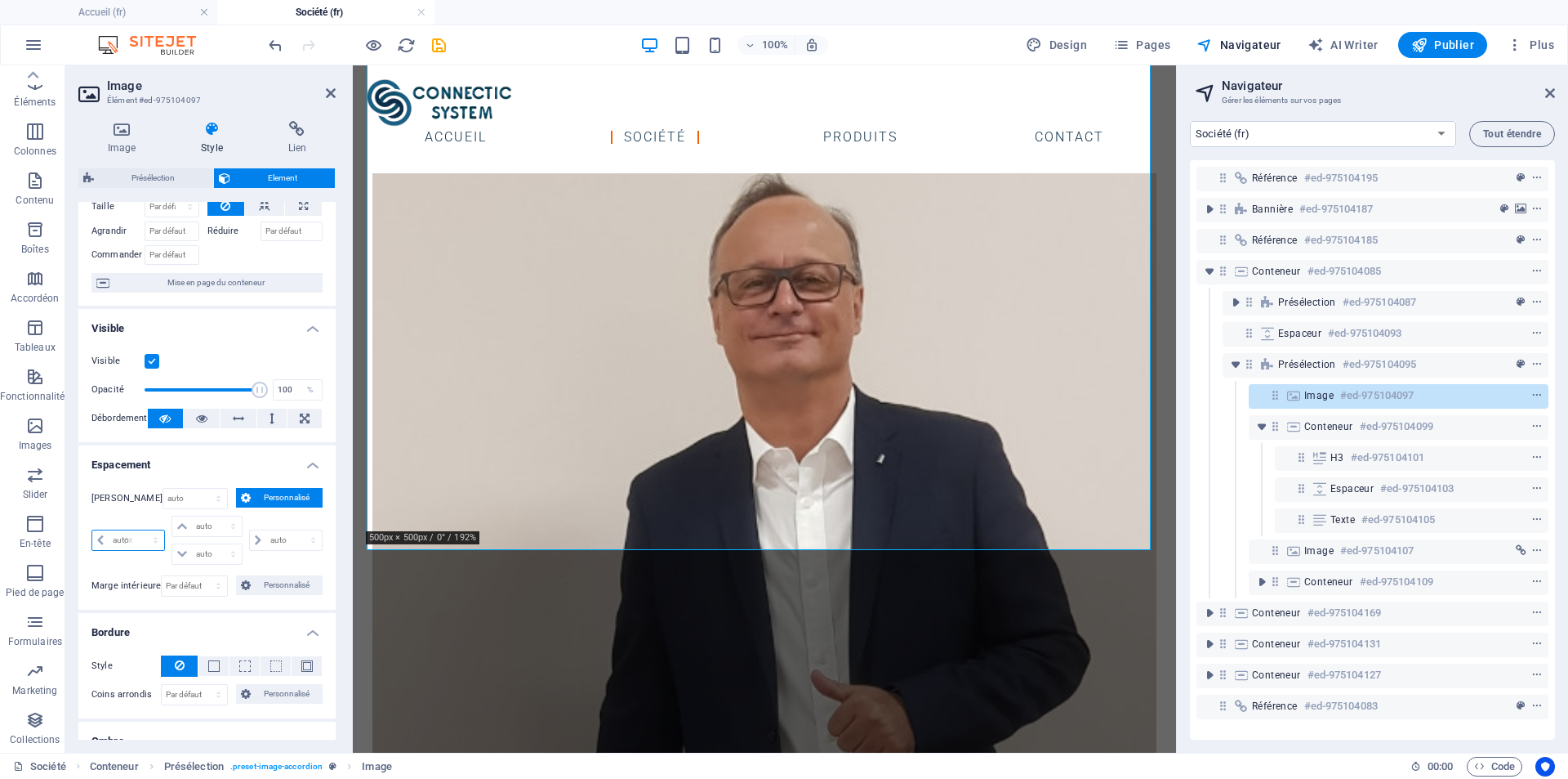
type input "0"
click at [206, 529] on select "auto px % rem vw vh" at bounding box center [207, 526] width 69 height 19
select select "px"
click at [217, 517] on select "auto px % rem vw vh" at bounding box center [207, 526] width 69 height 19
type input "0"
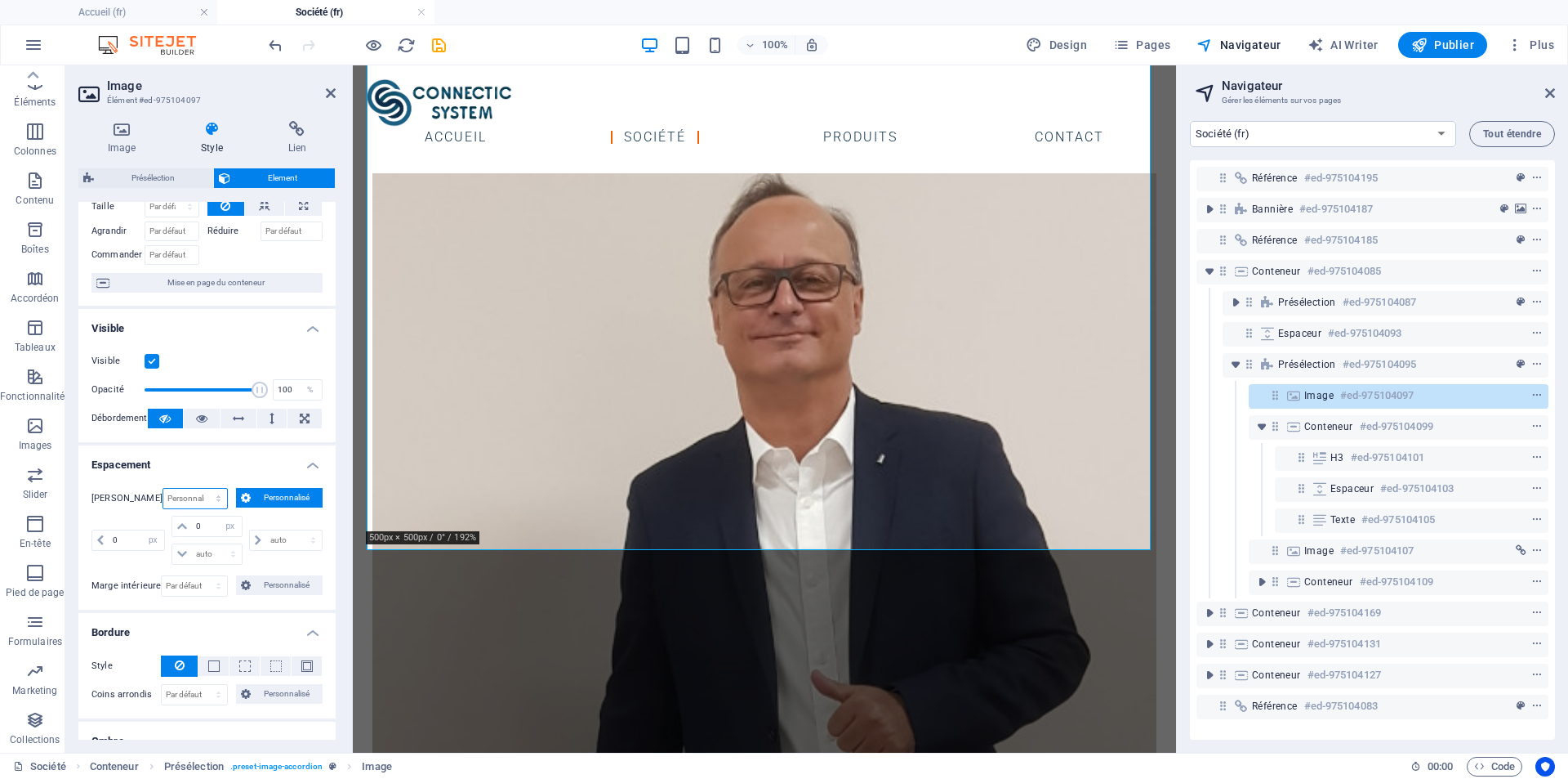
click at [205, 490] on select "Par défaut auto px % rem vw vh Personnalisé" at bounding box center [195, 498] width 65 height 19
click at [163, 489] on select "Par défaut auto px % rem vw vh Personnalisé" at bounding box center [195, 498] width 65 height 19
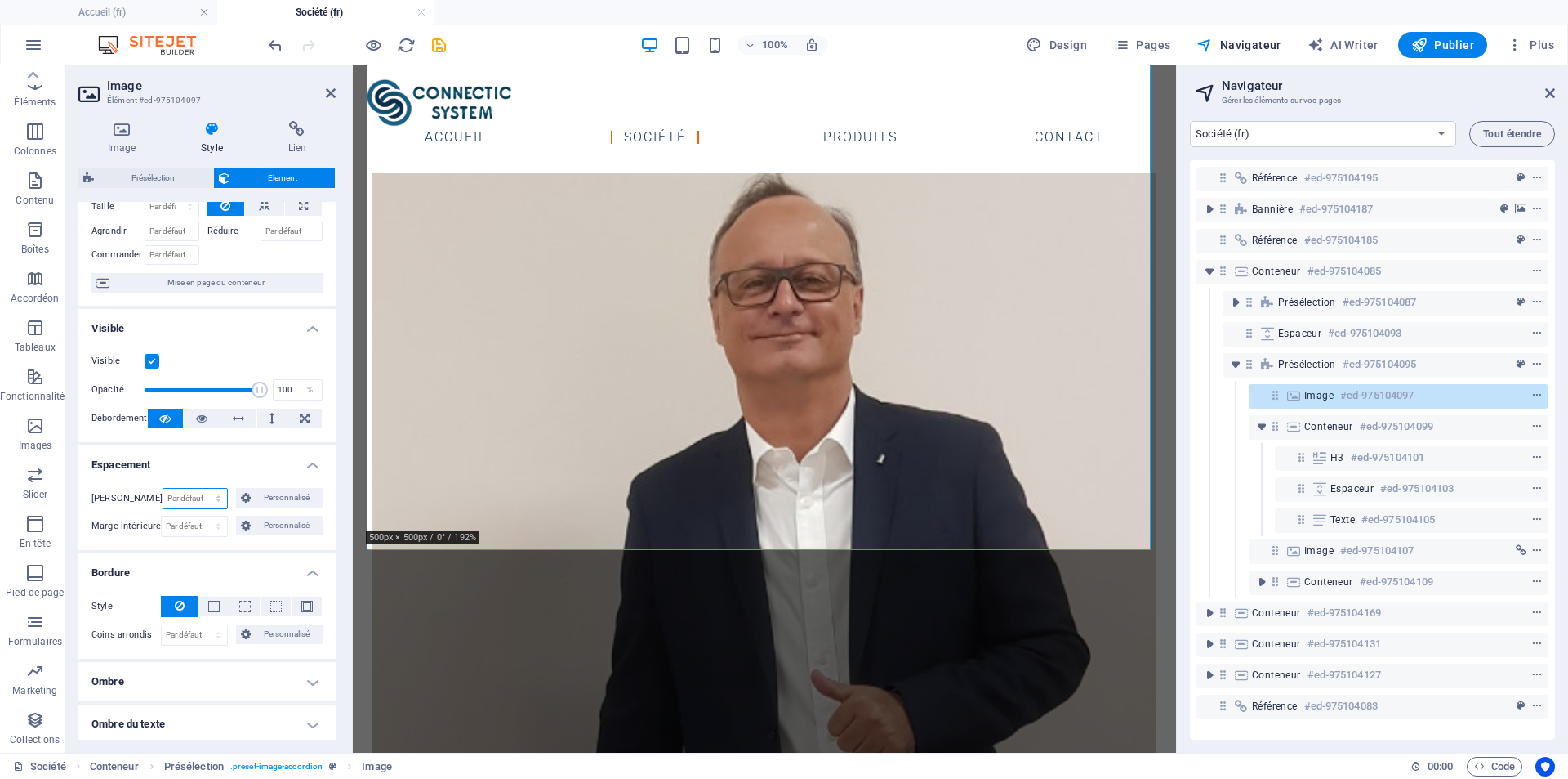
click at [195, 497] on select "Par défaut auto px % rem vw vh Personnalisé" at bounding box center [195, 498] width 65 height 19
select select "px"
click at [199, 489] on select "Par défaut auto px % rem vw vh Personnalisé" at bounding box center [195, 498] width 65 height 19
type input "0"
click at [187, 531] on select "Par défaut px rem % vh vw Personnalisé" at bounding box center [194, 526] width 65 height 19
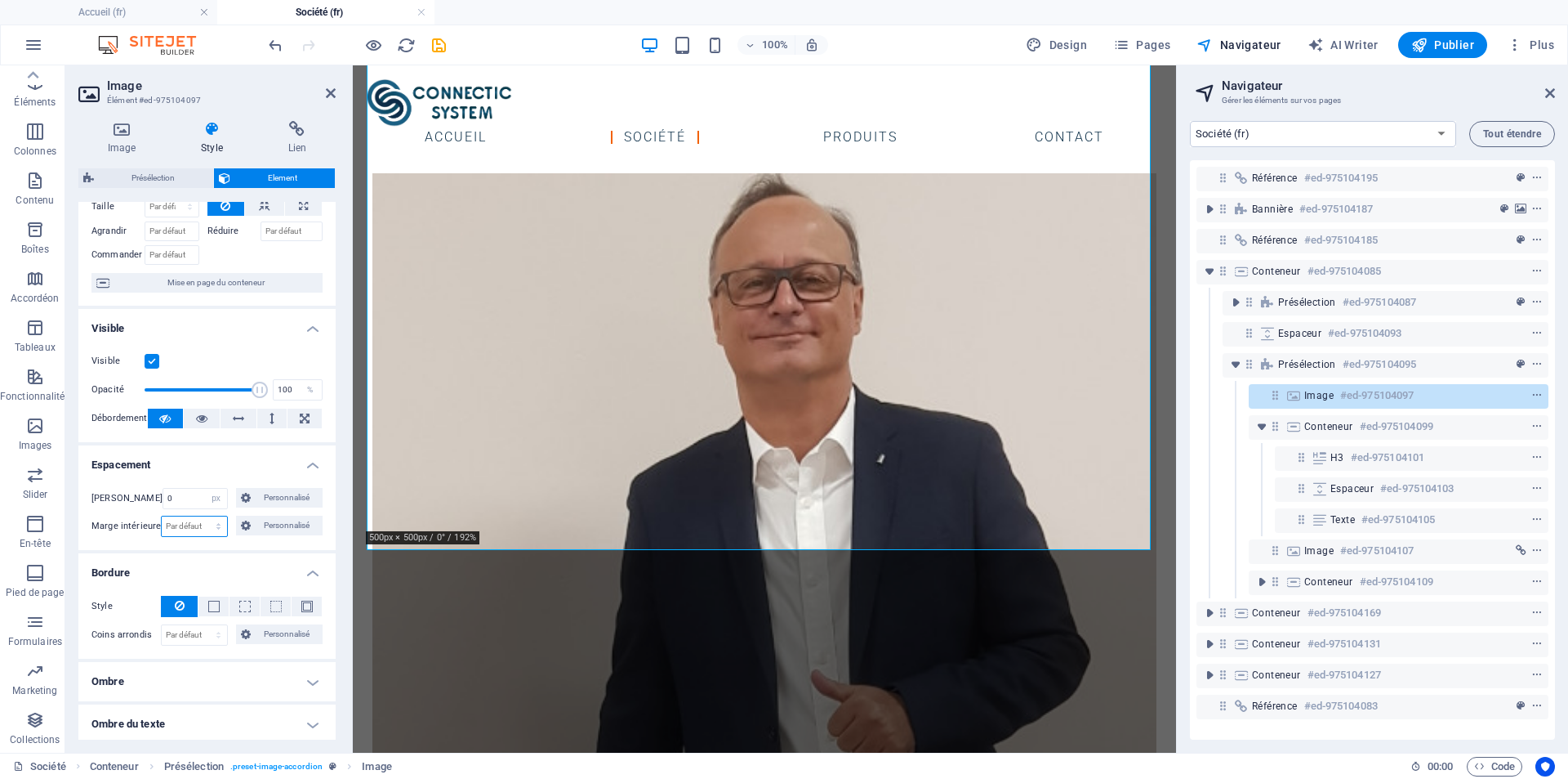
select select "px"
click at [200, 517] on select "Par défaut px rem % vh vw Personnalisé" at bounding box center [194, 526] width 65 height 19
type input "0"
click at [248, 467] on h4 "Espacement" at bounding box center [207, 460] width 257 height 29
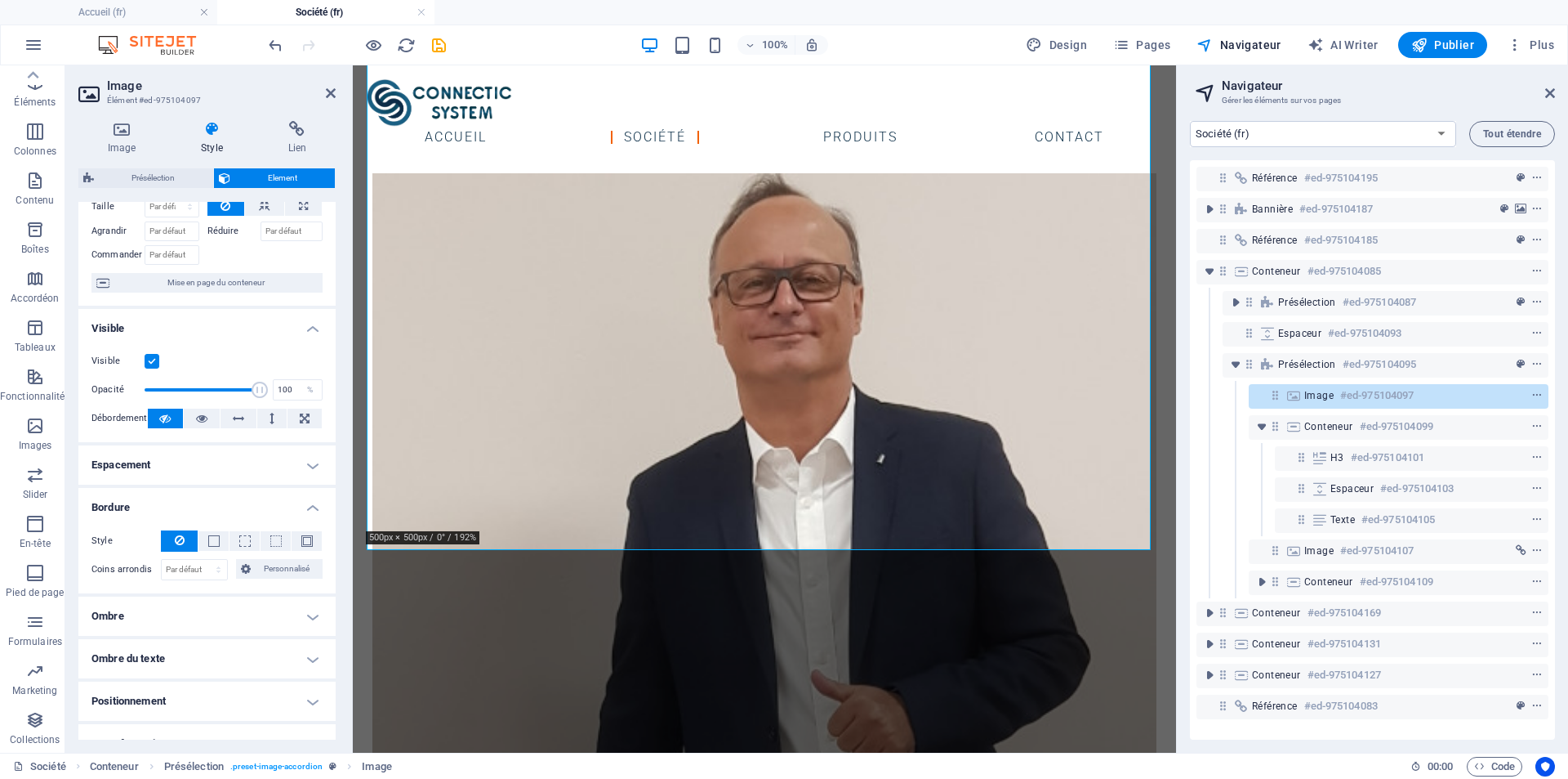
click at [301, 468] on h4 "Espacement" at bounding box center [207, 465] width 257 height 39
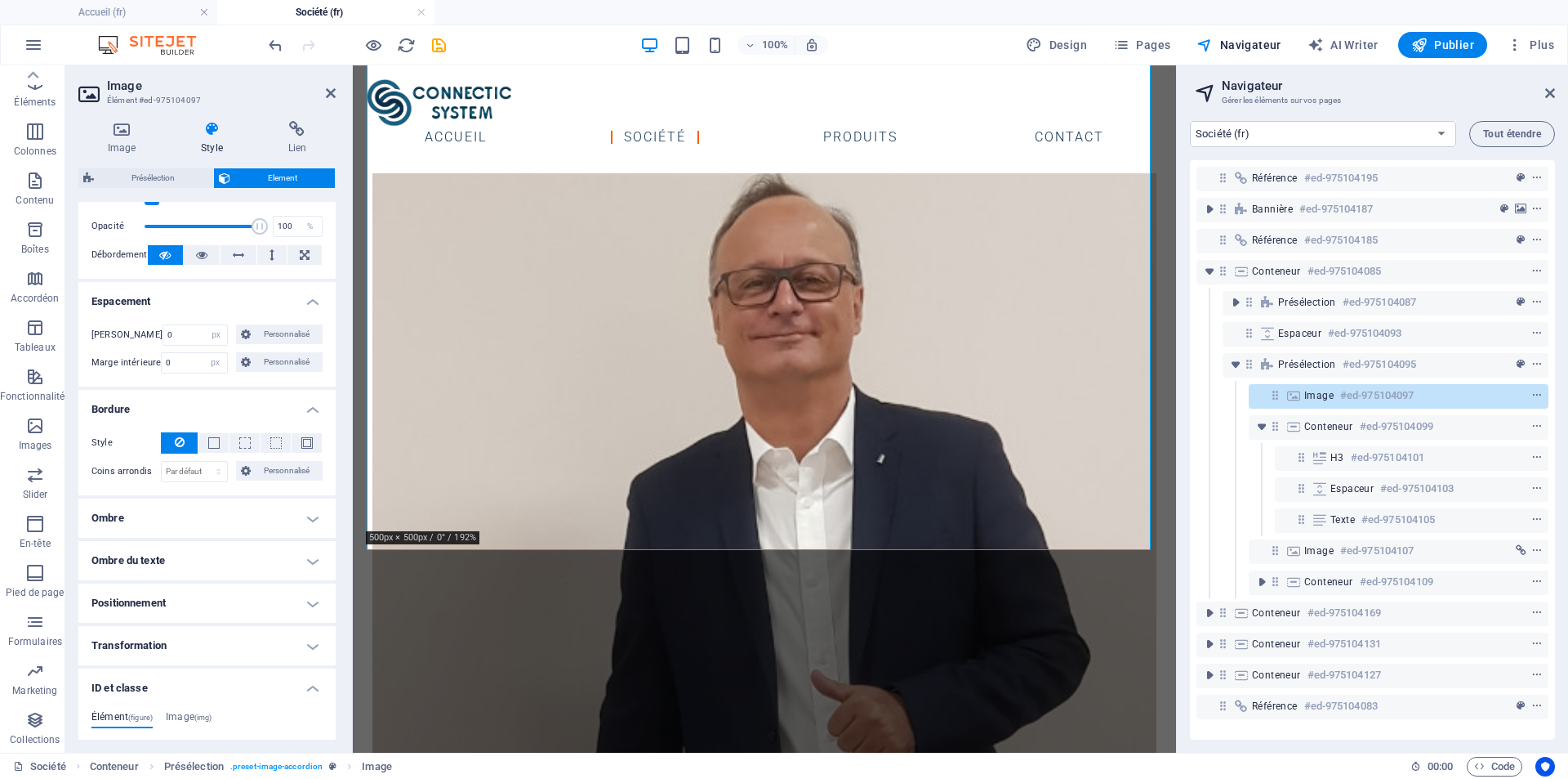
scroll to position [327, 0]
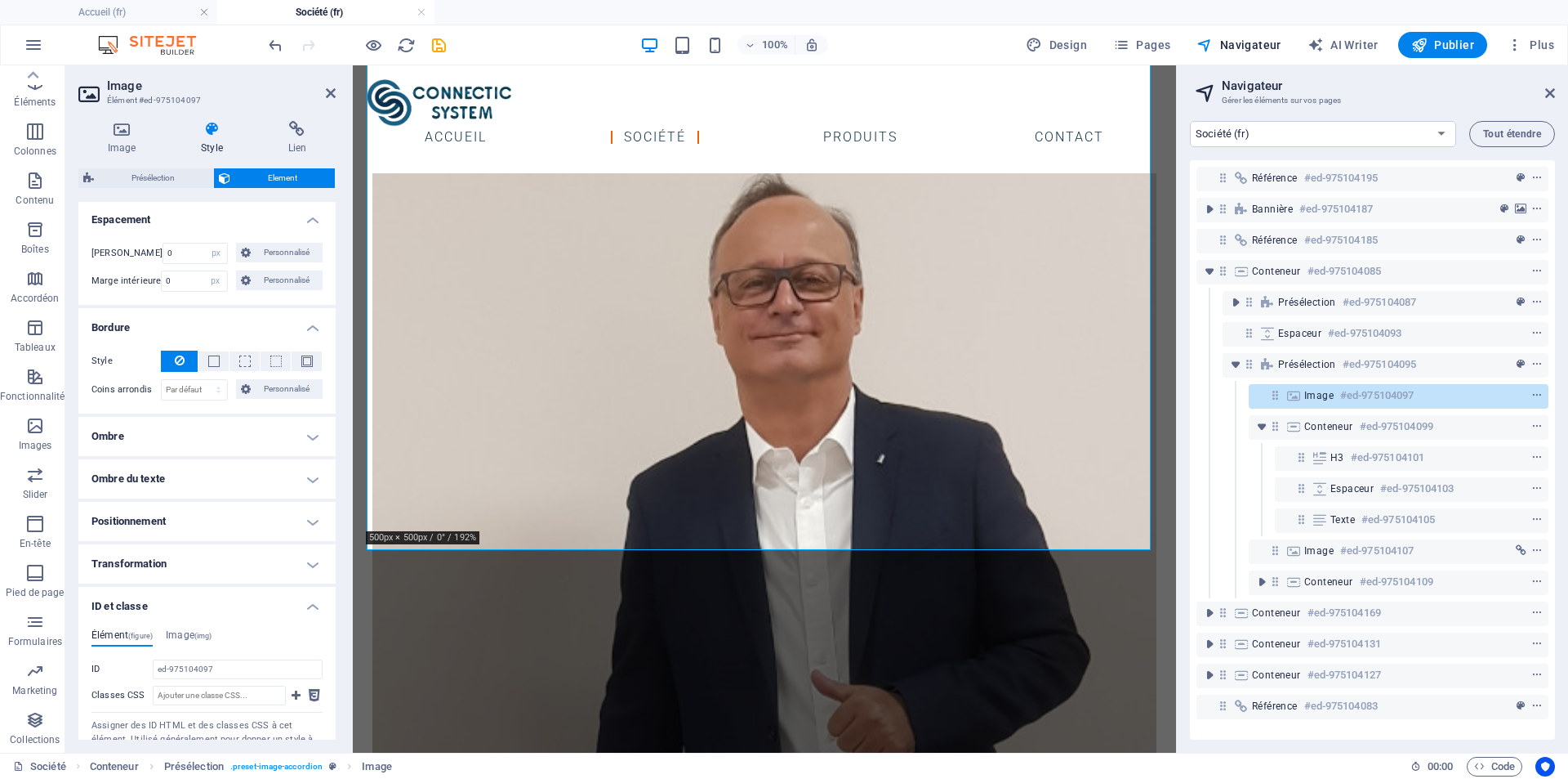
click at [216, 471] on h4 "Ombre du texte" at bounding box center [207, 479] width 257 height 39
click at [216, 471] on h4 "Ombre du texte" at bounding box center [207, 474] width 257 height 29
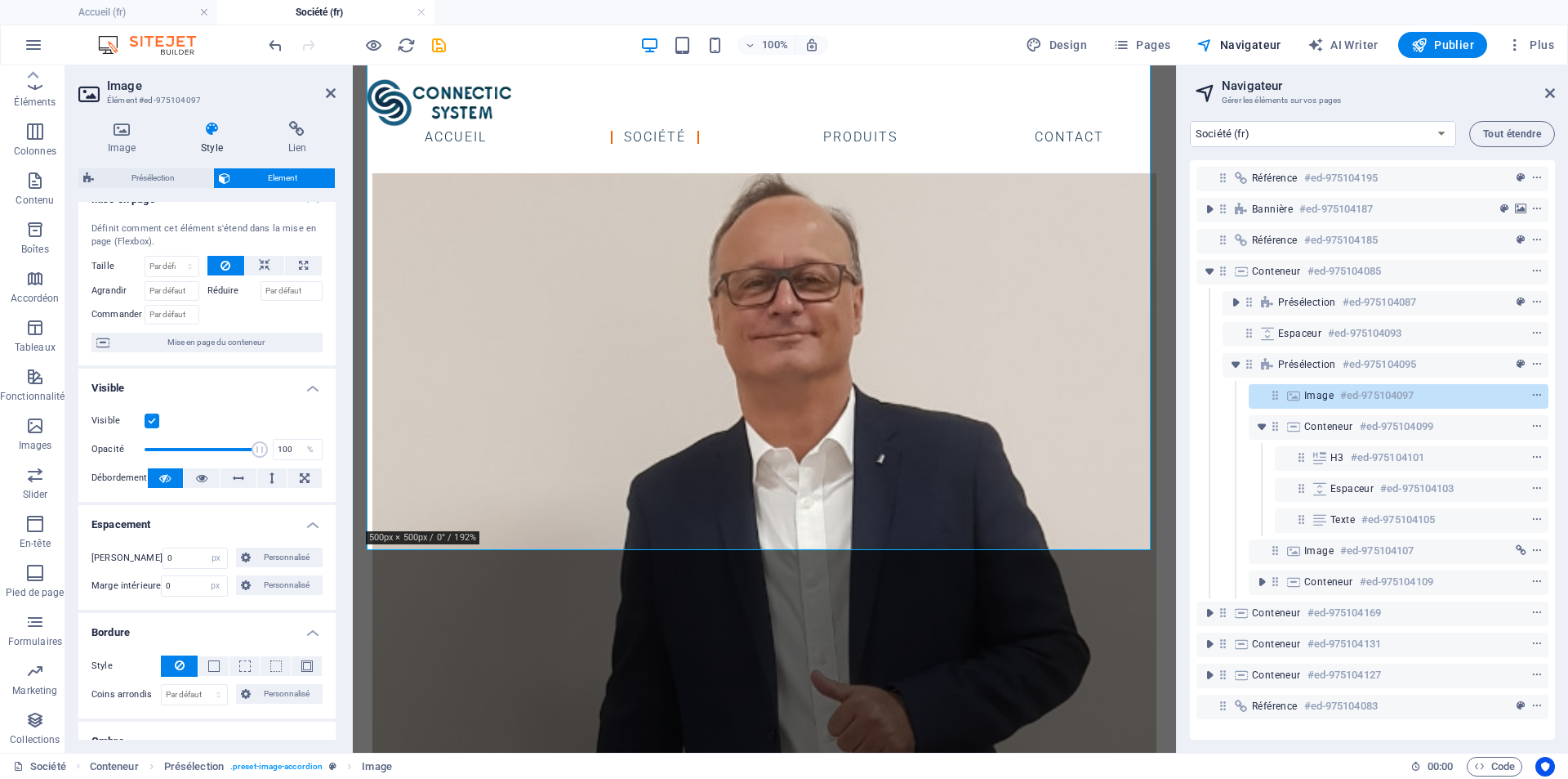
scroll to position [0, 0]
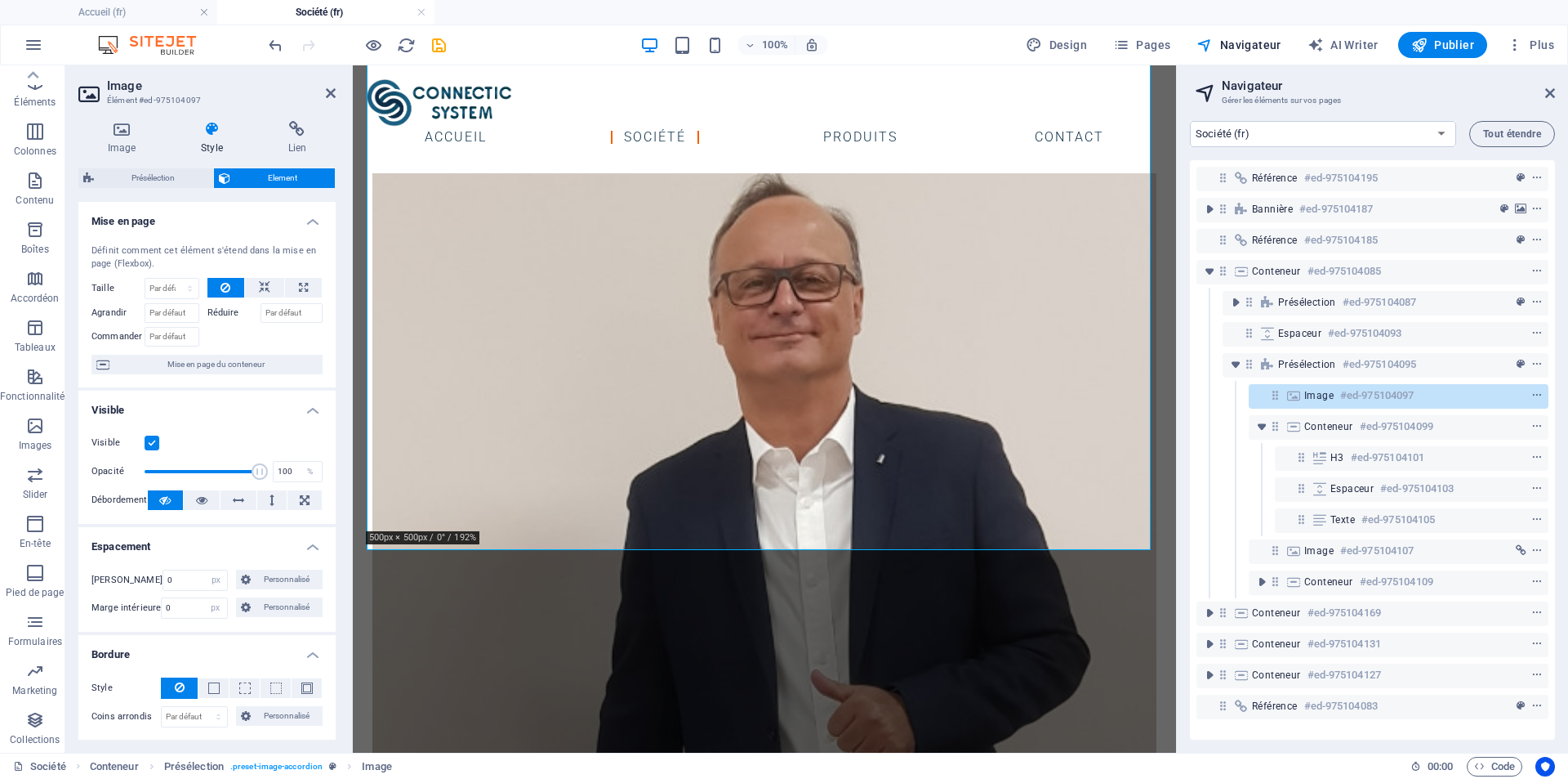
click at [210, 136] on icon at bounding box center [211, 129] width 80 height 16
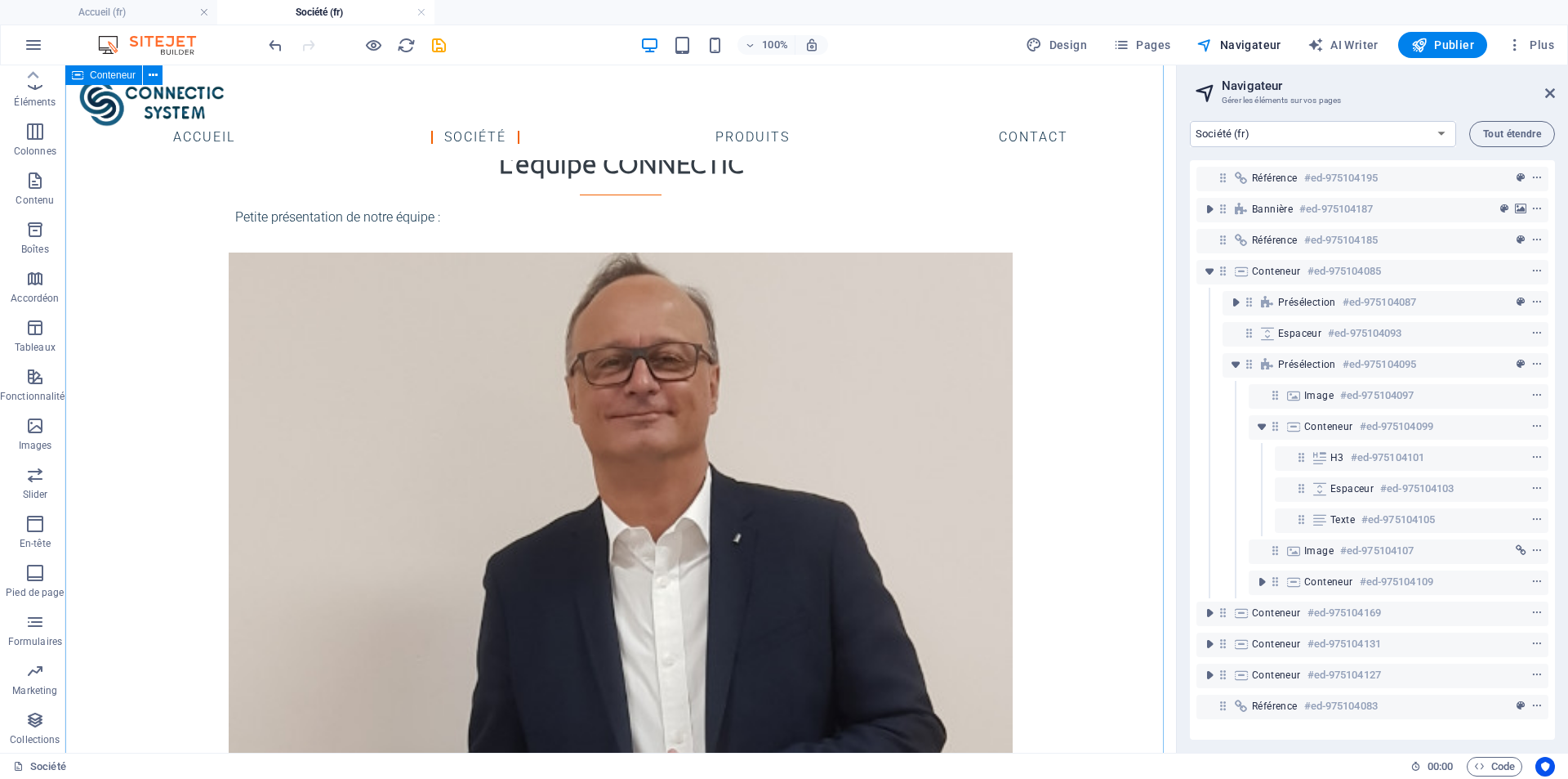
scroll to position [876, 0]
